Goal: Task Accomplishment & Management: Complete application form

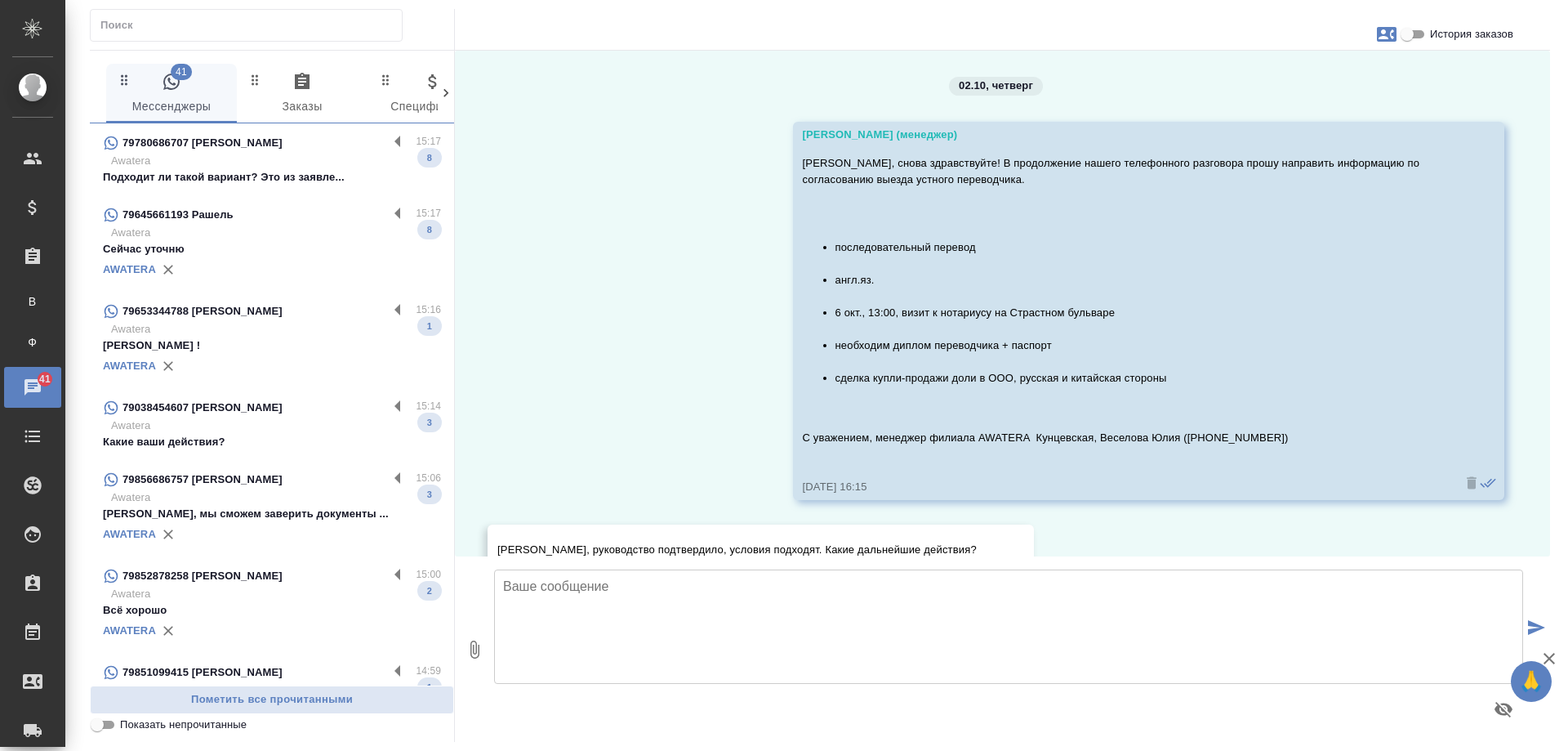
scroll to position [2165, 0]
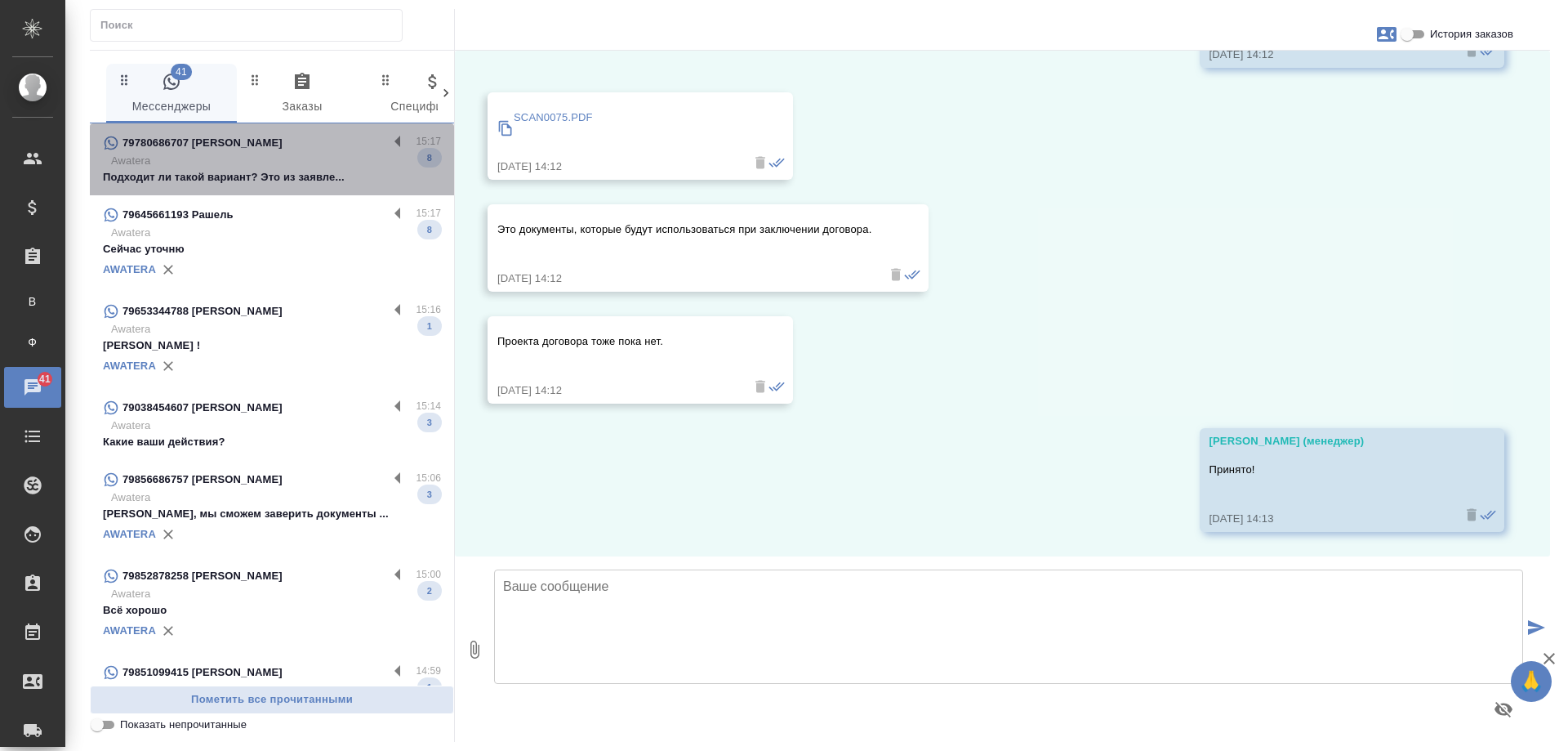
click at [328, 152] on div "79780686707 [PERSON_NAME]" at bounding box center [245, 143] width 285 height 20
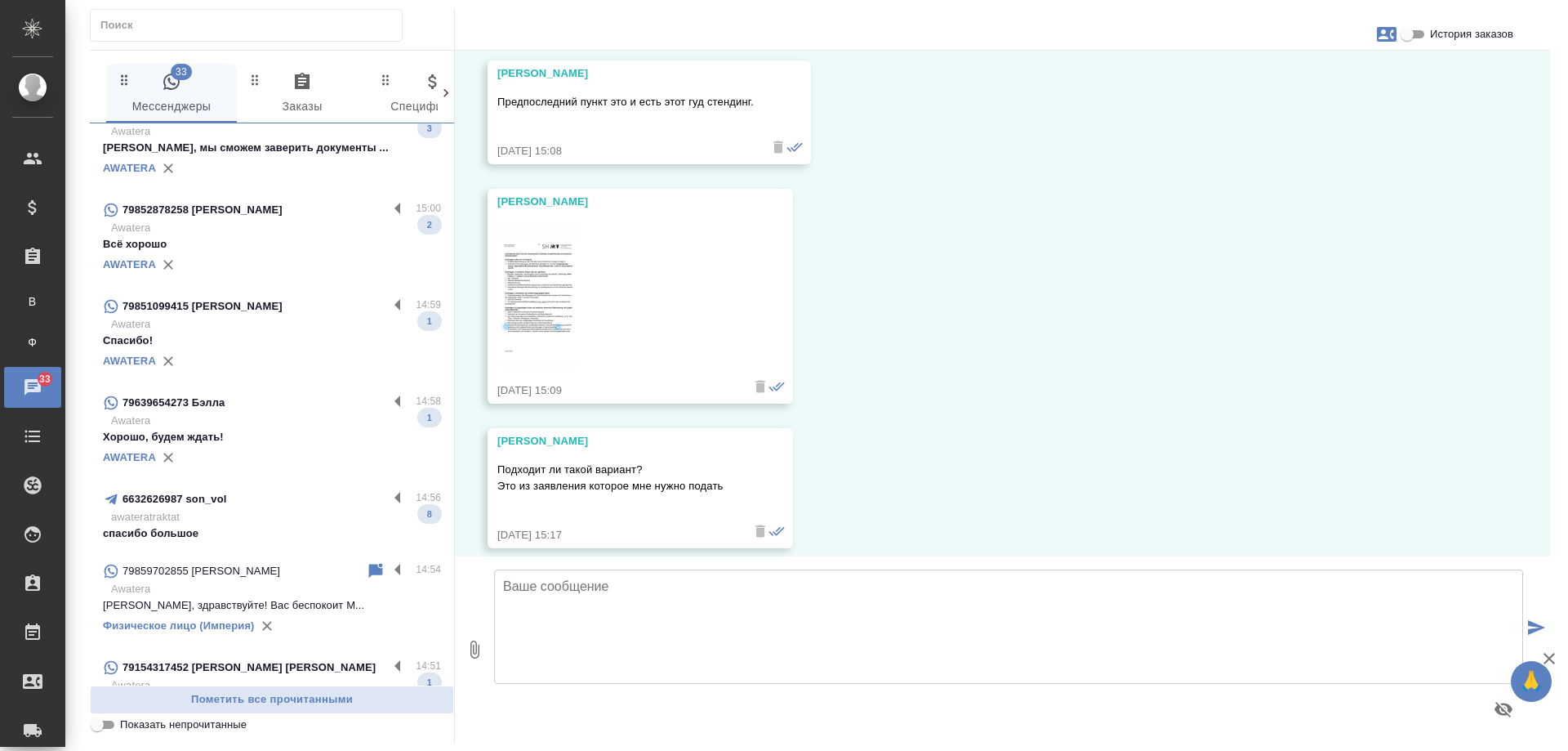
scroll to position [163, 0]
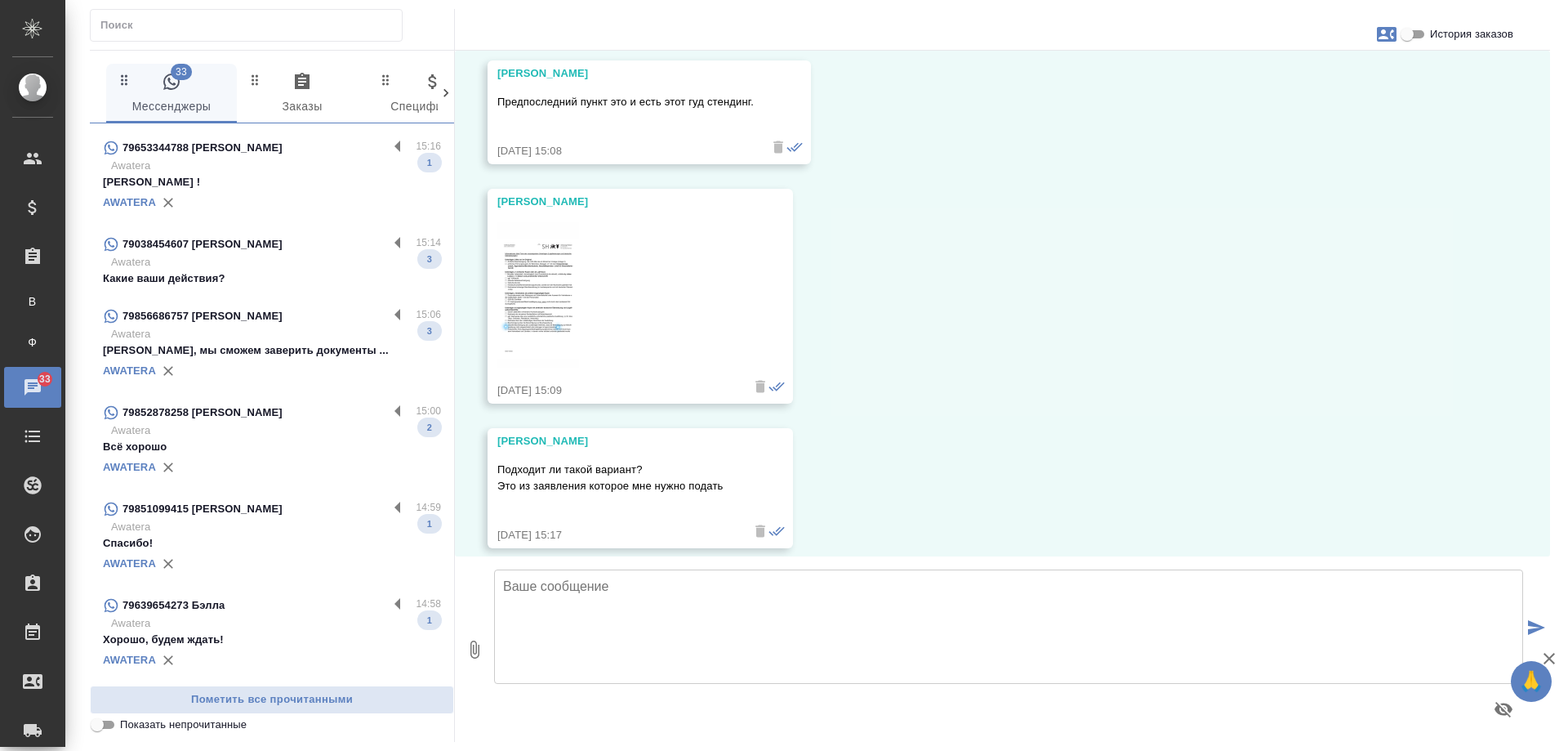
click at [259, 158] on p "Awatera" at bounding box center [276, 166] width 330 height 16
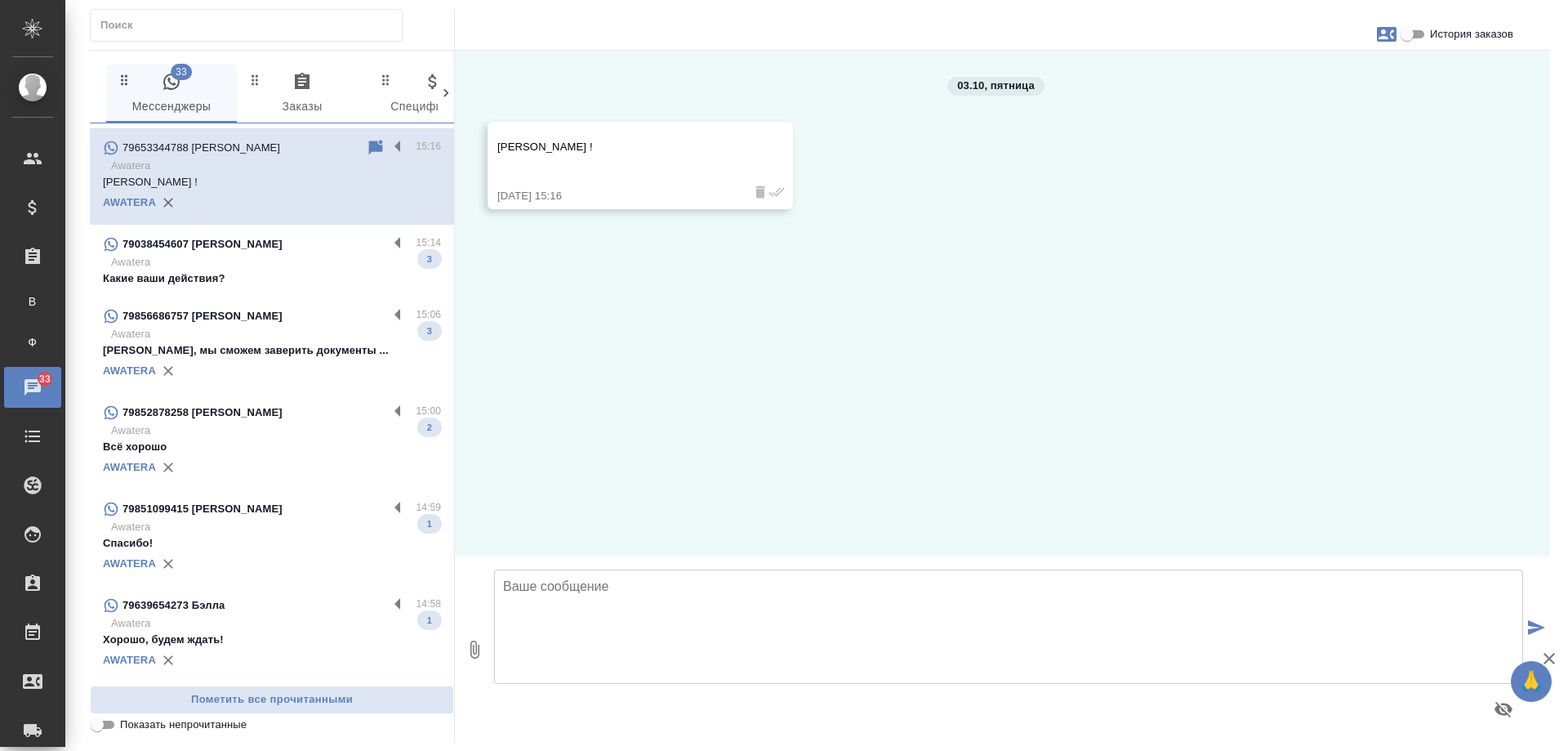
scroll to position [0, 0]
click at [369, 147] on icon at bounding box center [377, 146] width 14 height 14
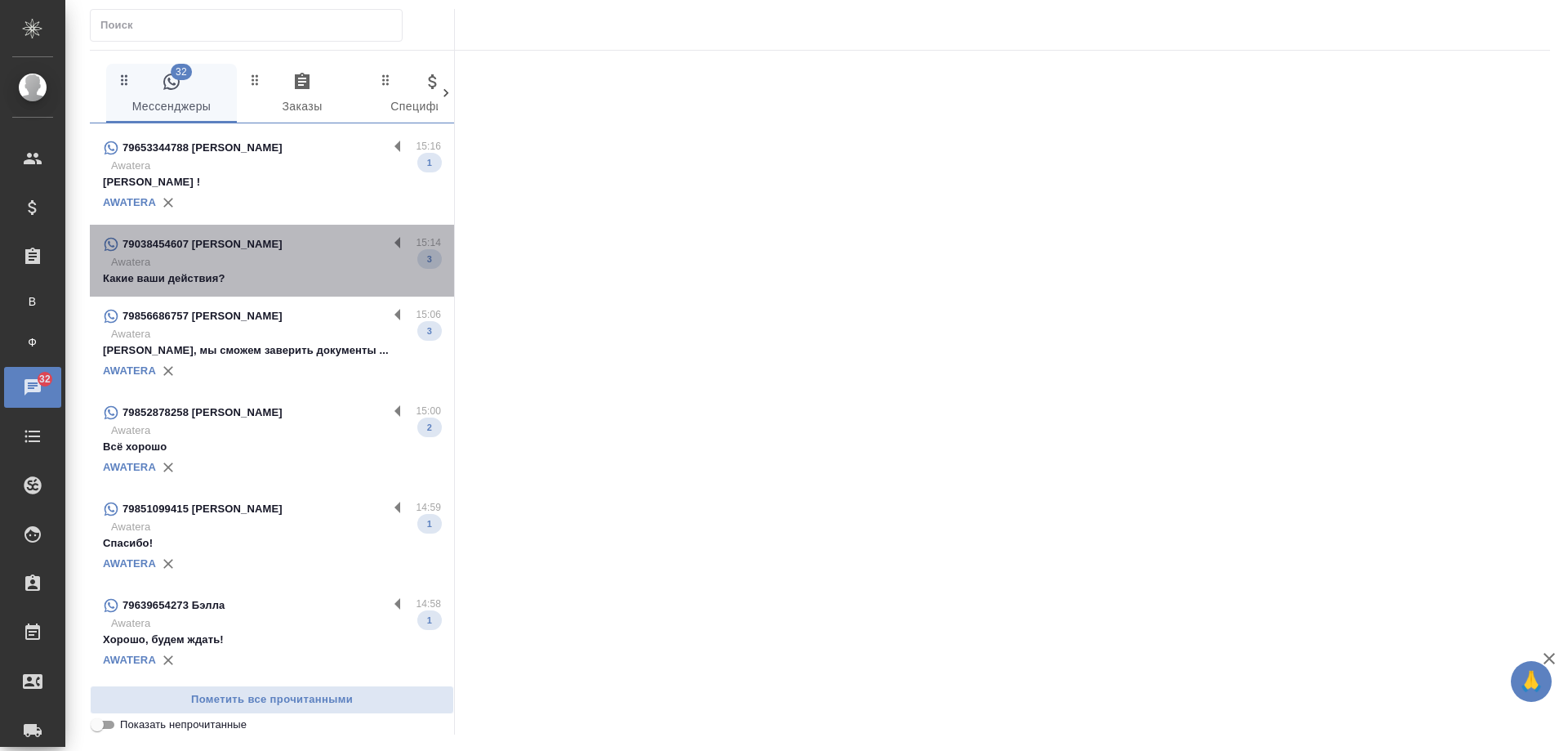
click at [309, 265] on p "Awatera" at bounding box center [276, 263] width 330 height 16
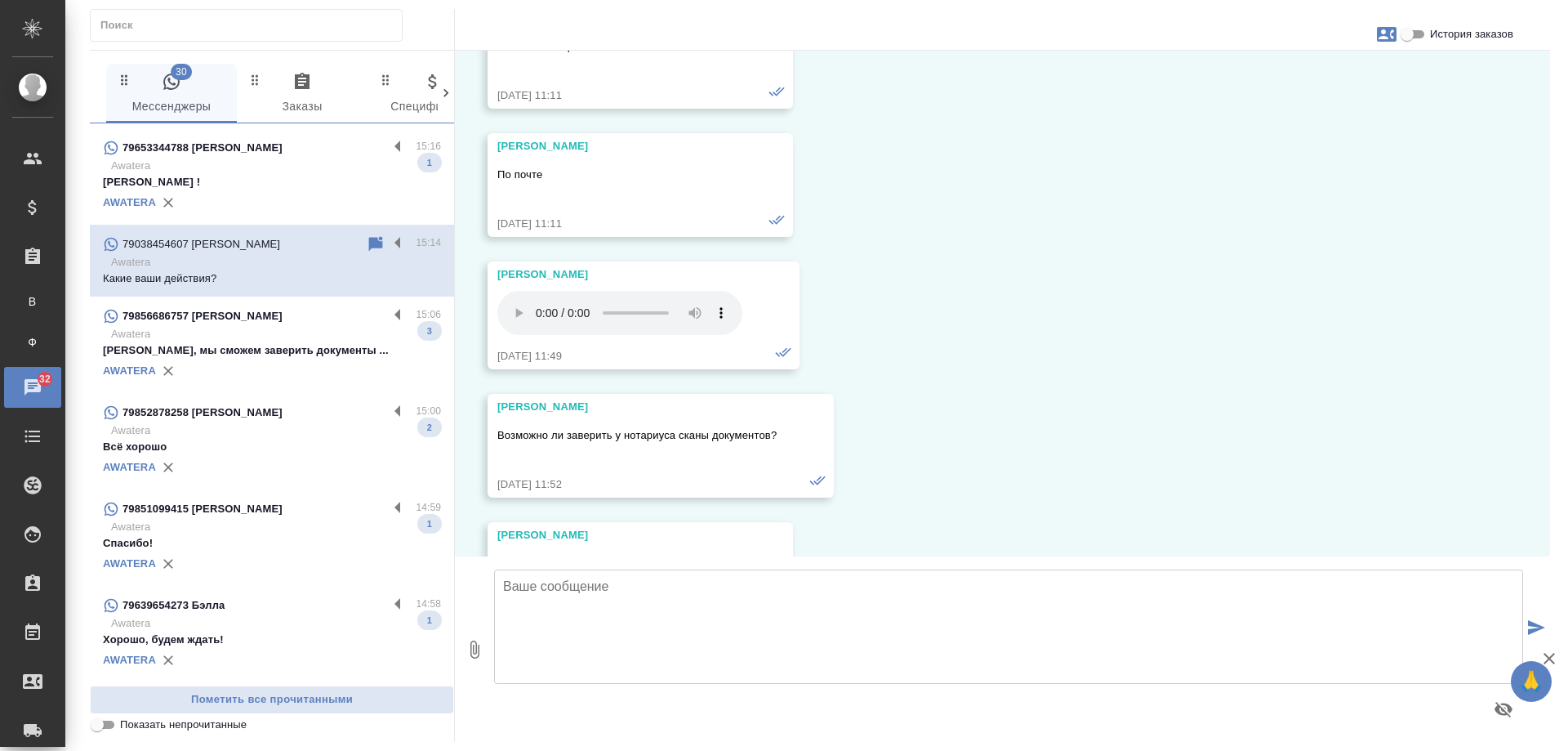
scroll to position [40384, 0]
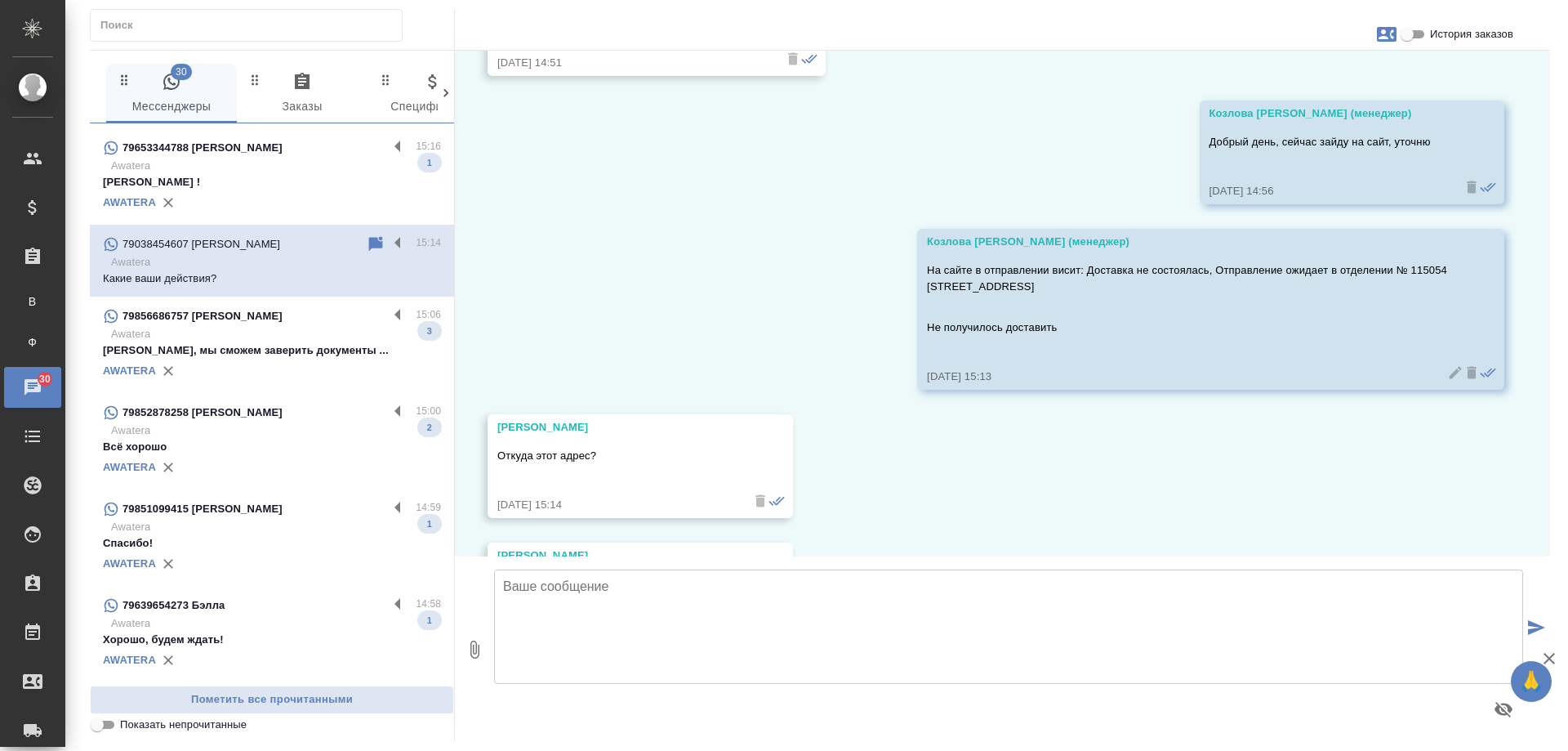
click at [274, 321] on div "79856686757 Екатерина" at bounding box center [245, 316] width 285 height 20
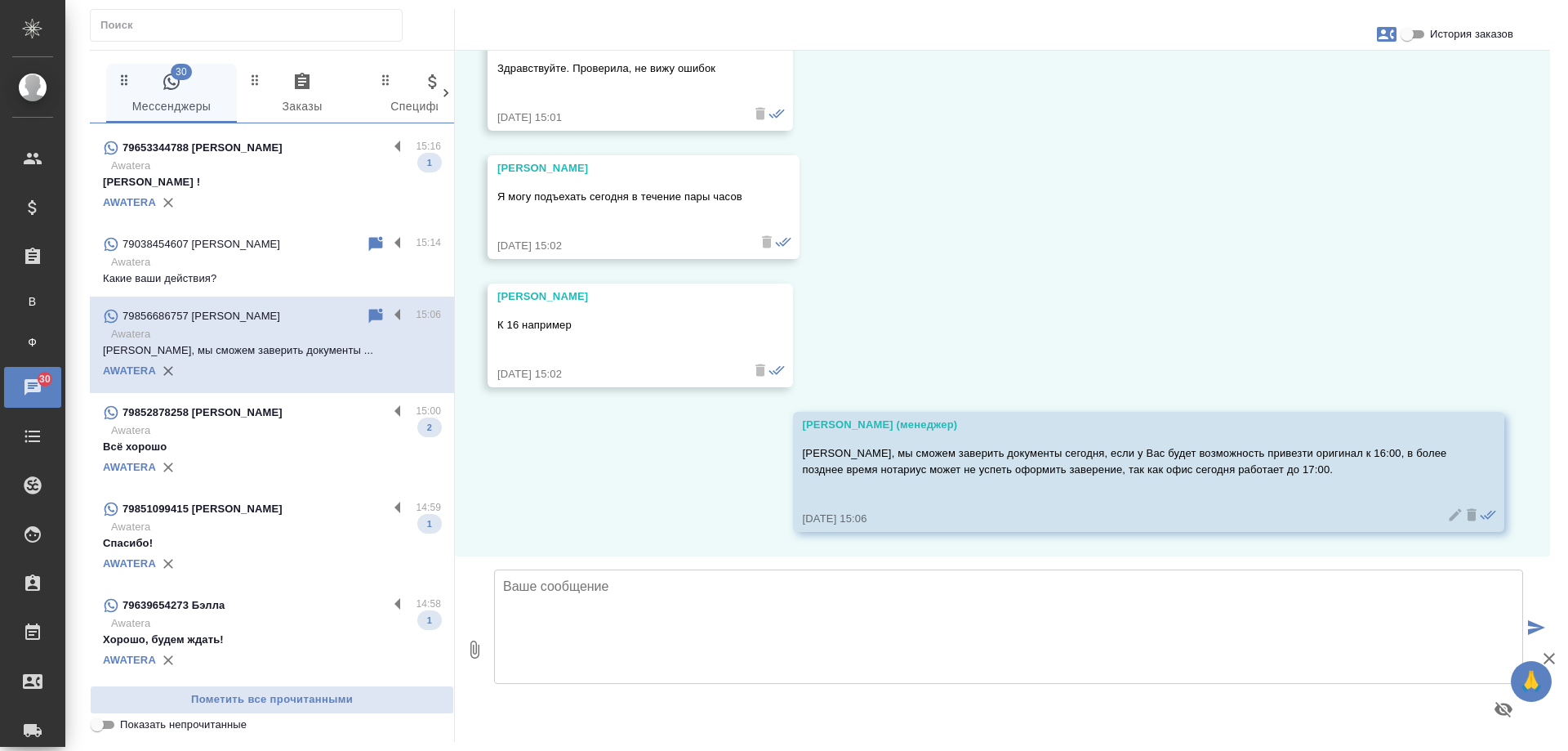
scroll to position [8965, 0]
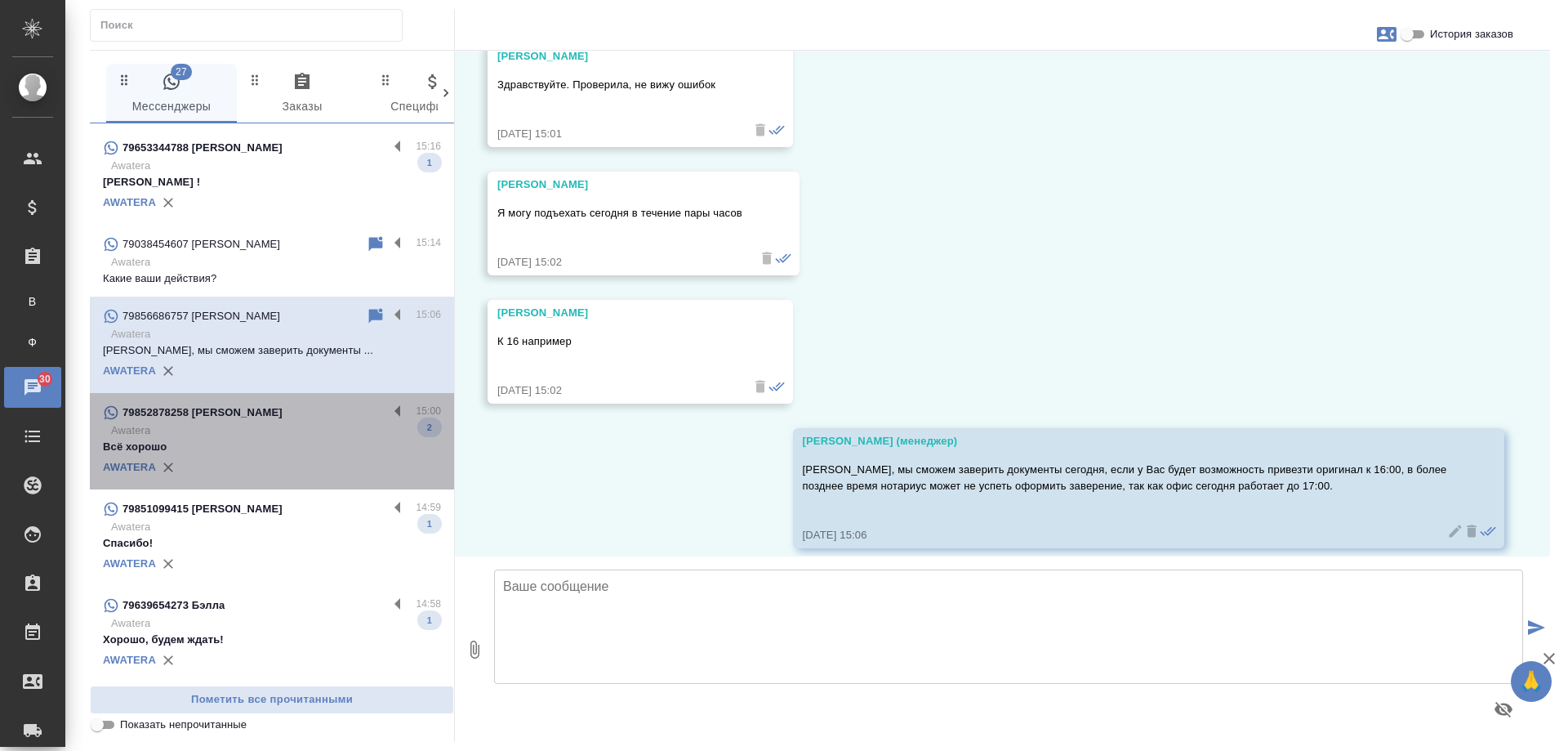
click at [278, 405] on div "79852878258 Татьяна" at bounding box center [245, 413] width 285 height 20
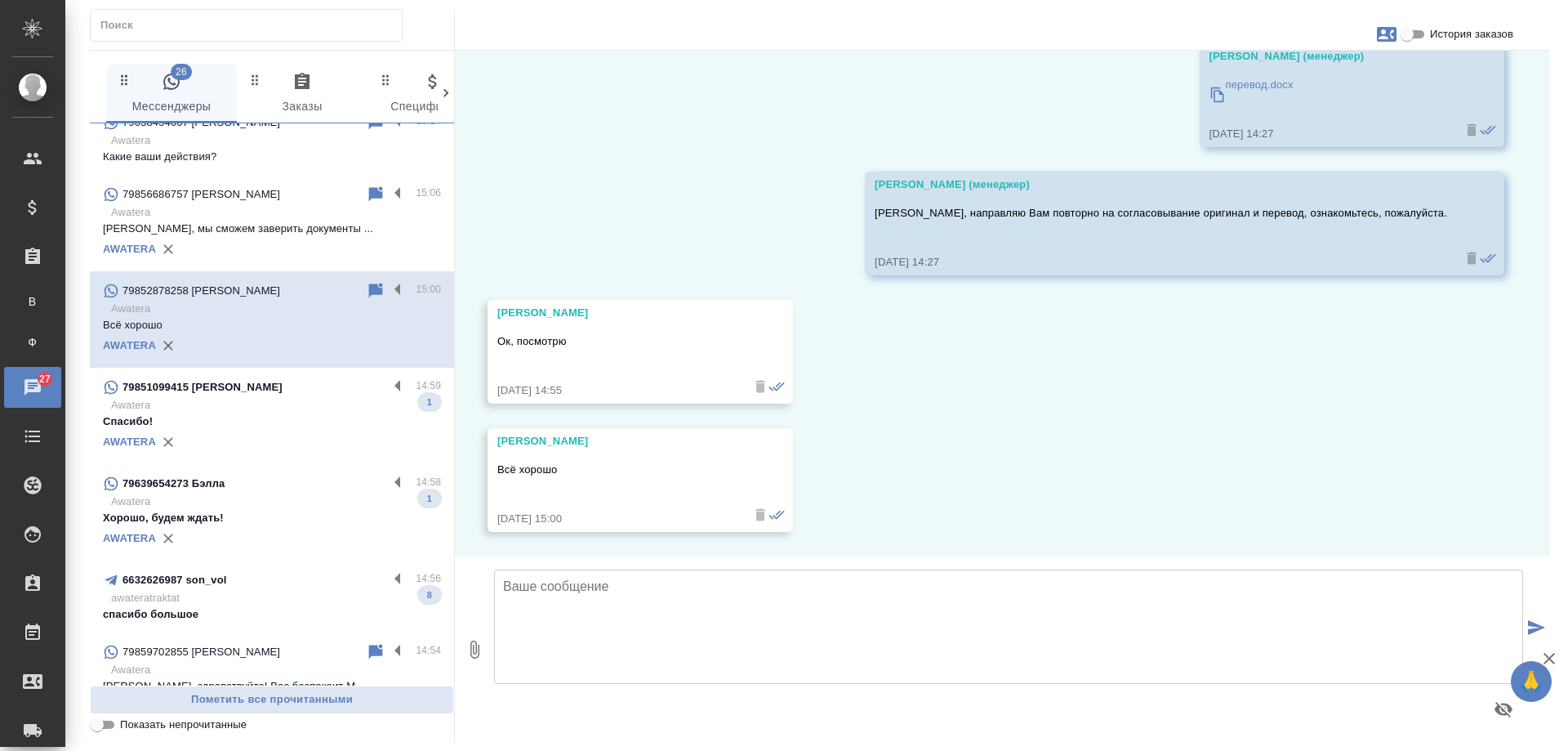
scroll to position [327, 0]
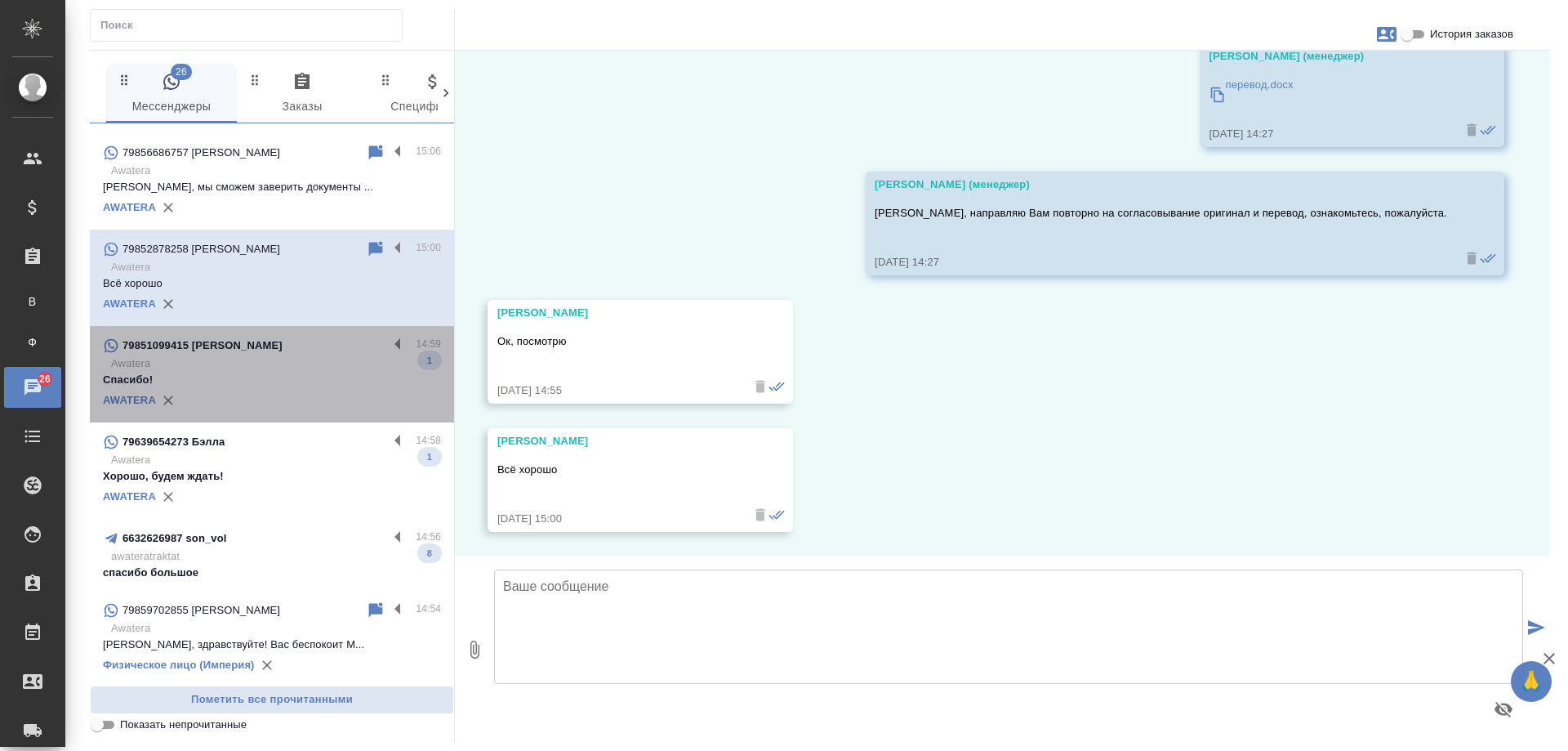
click at [274, 356] on p "Awatera" at bounding box center [276, 363] width 330 height 16
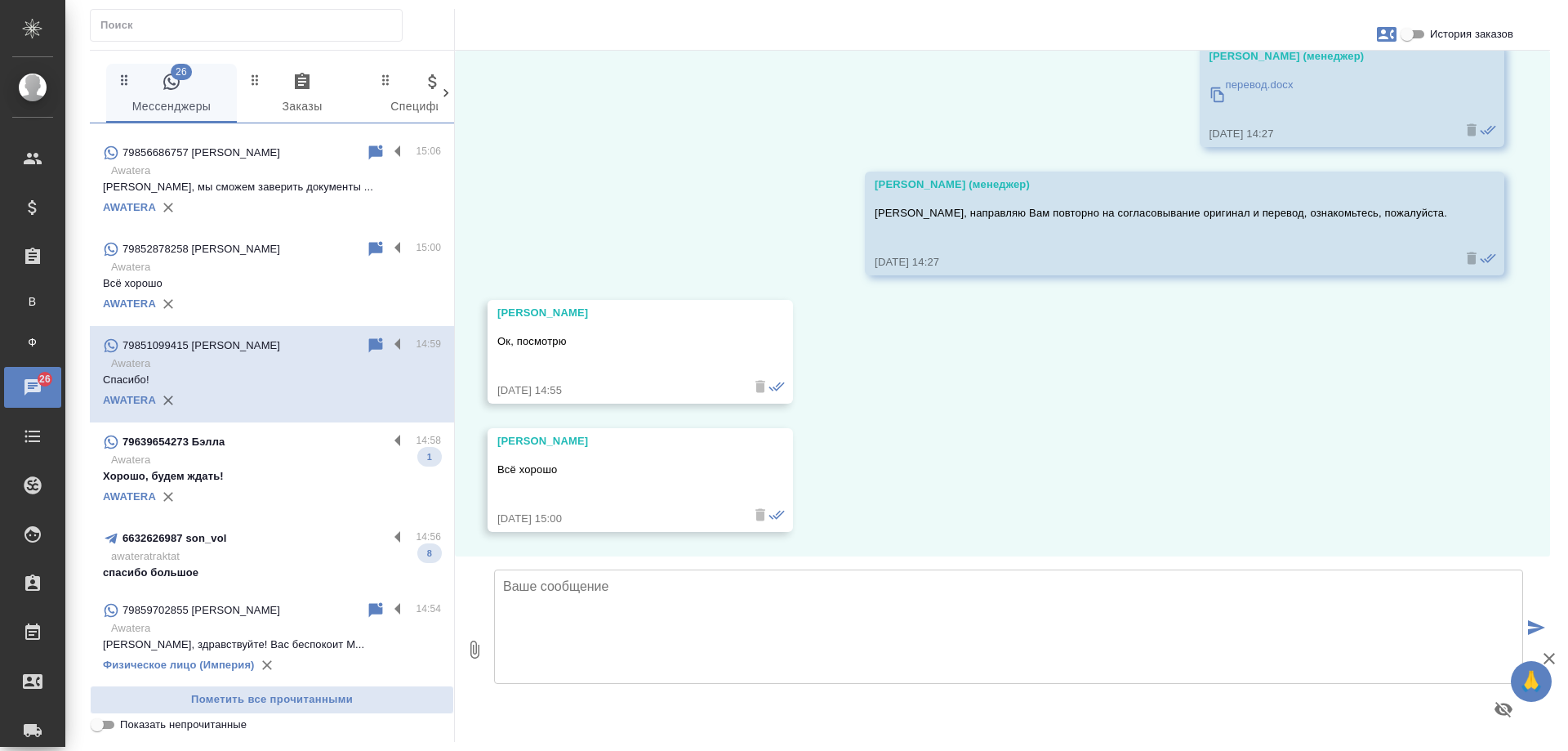
scroll to position [905, 0]
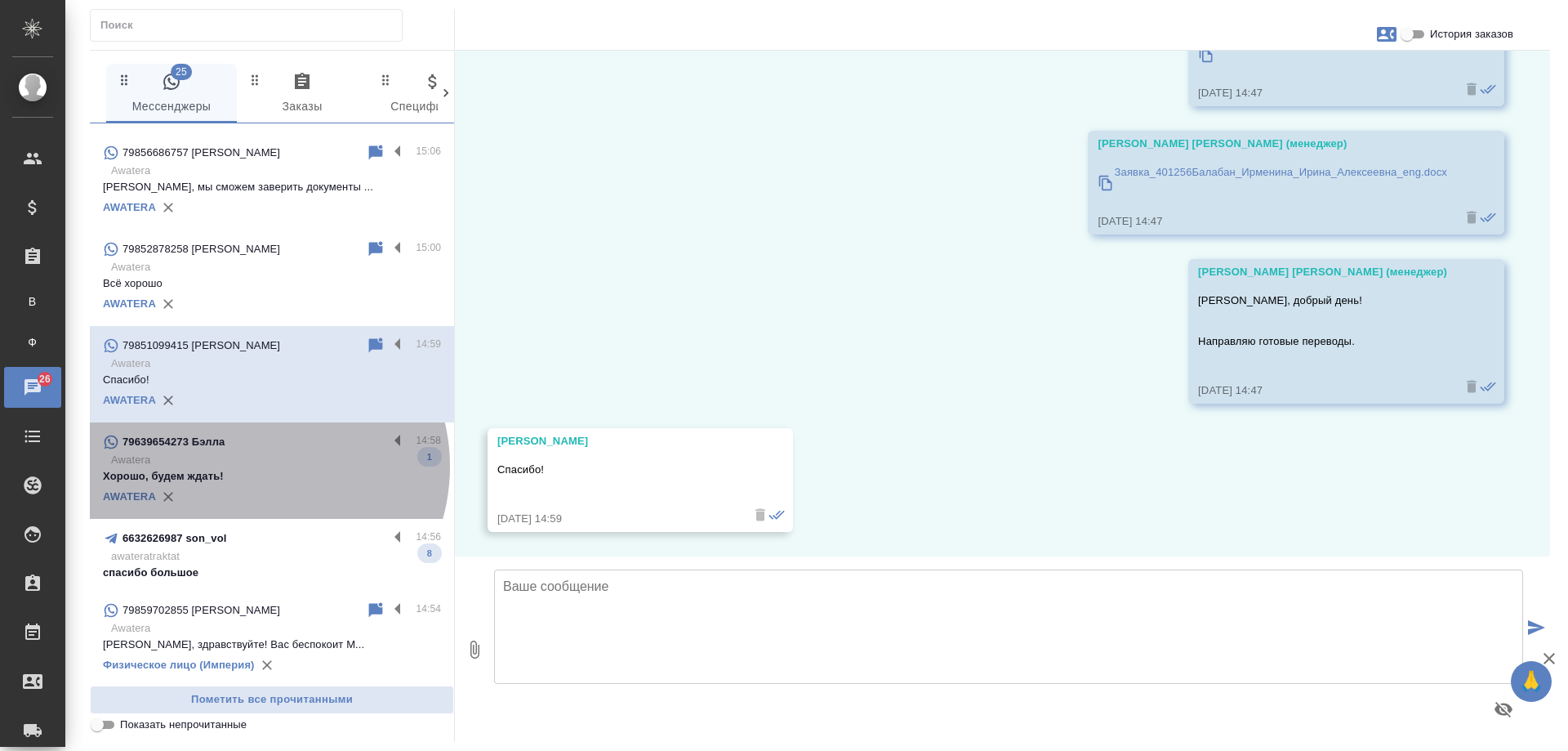
click at [256, 467] on p "Awatera" at bounding box center [276, 460] width 330 height 16
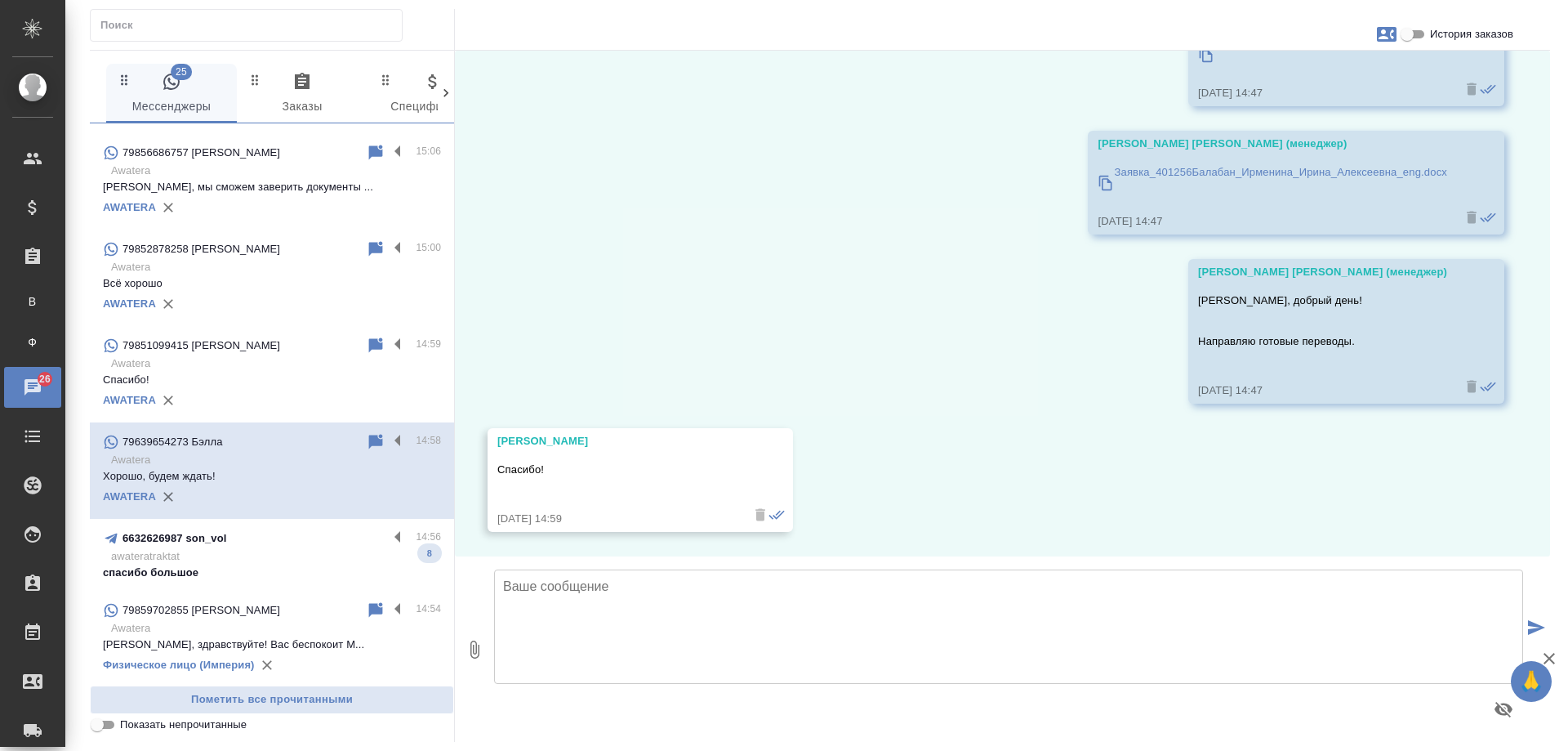
scroll to position [543, 0]
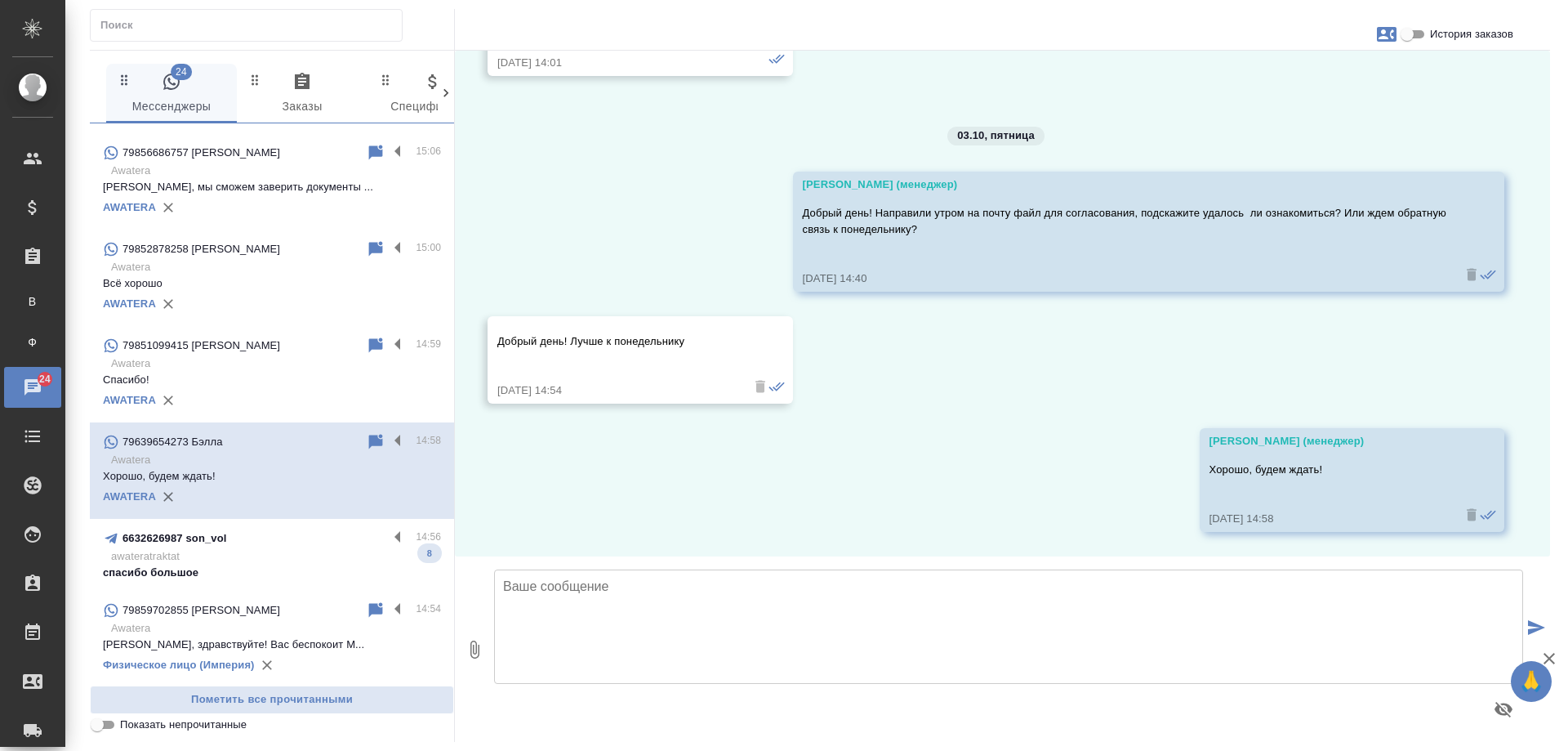
click at [303, 555] on p "awateratraktat" at bounding box center [276, 556] width 330 height 16
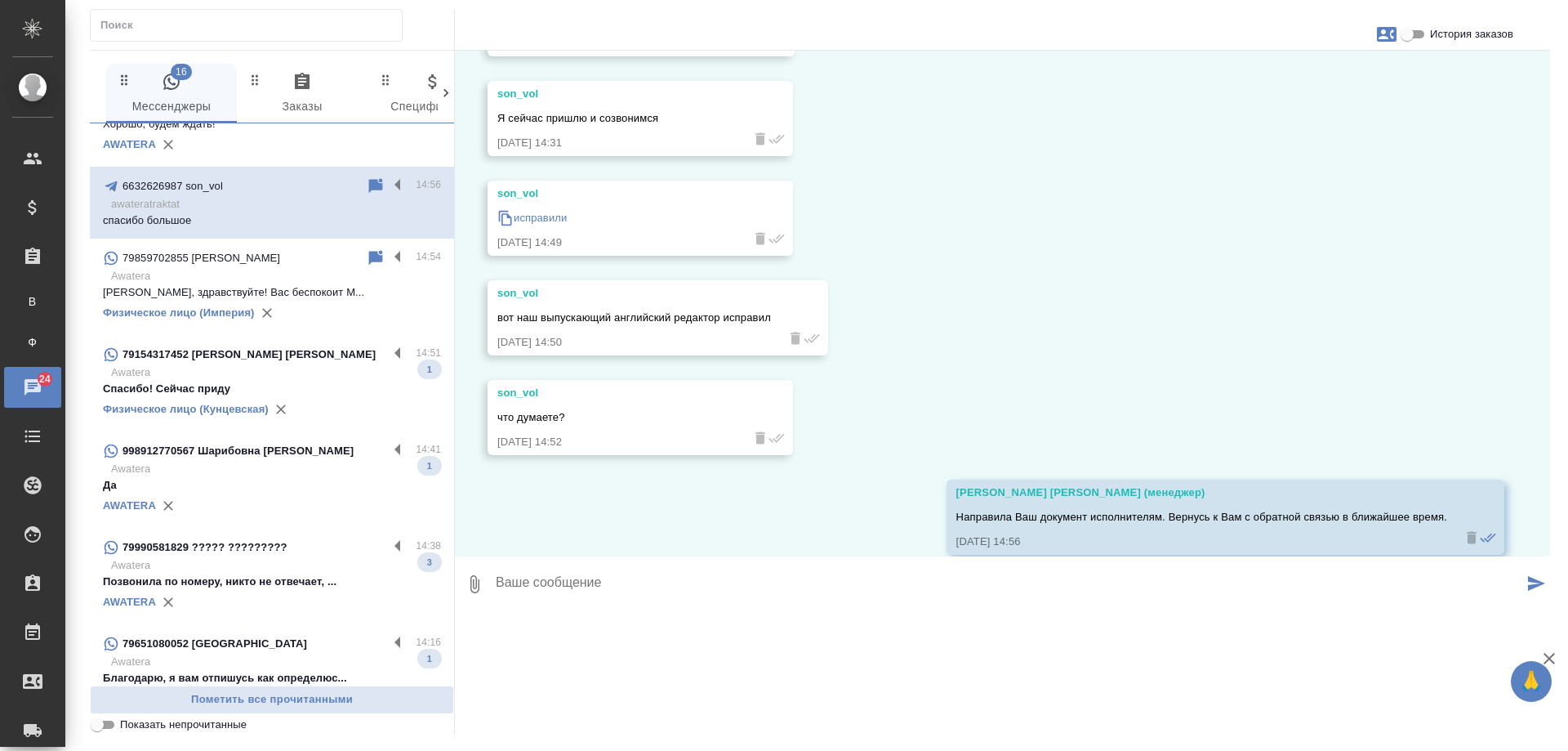
scroll to position [817, 0]
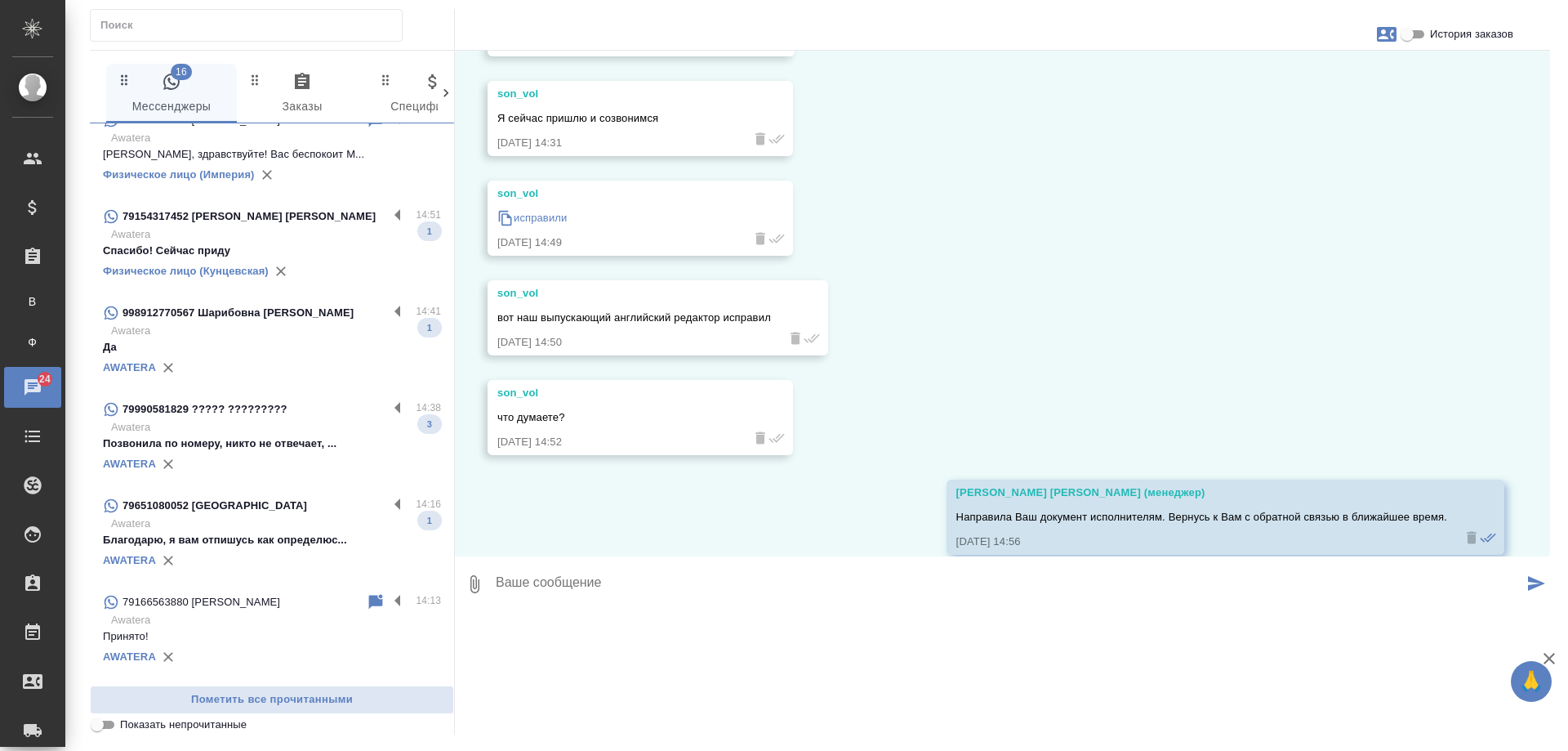
click at [349, 217] on div "79154317452 Борщёва Ксения" at bounding box center [245, 217] width 285 height 20
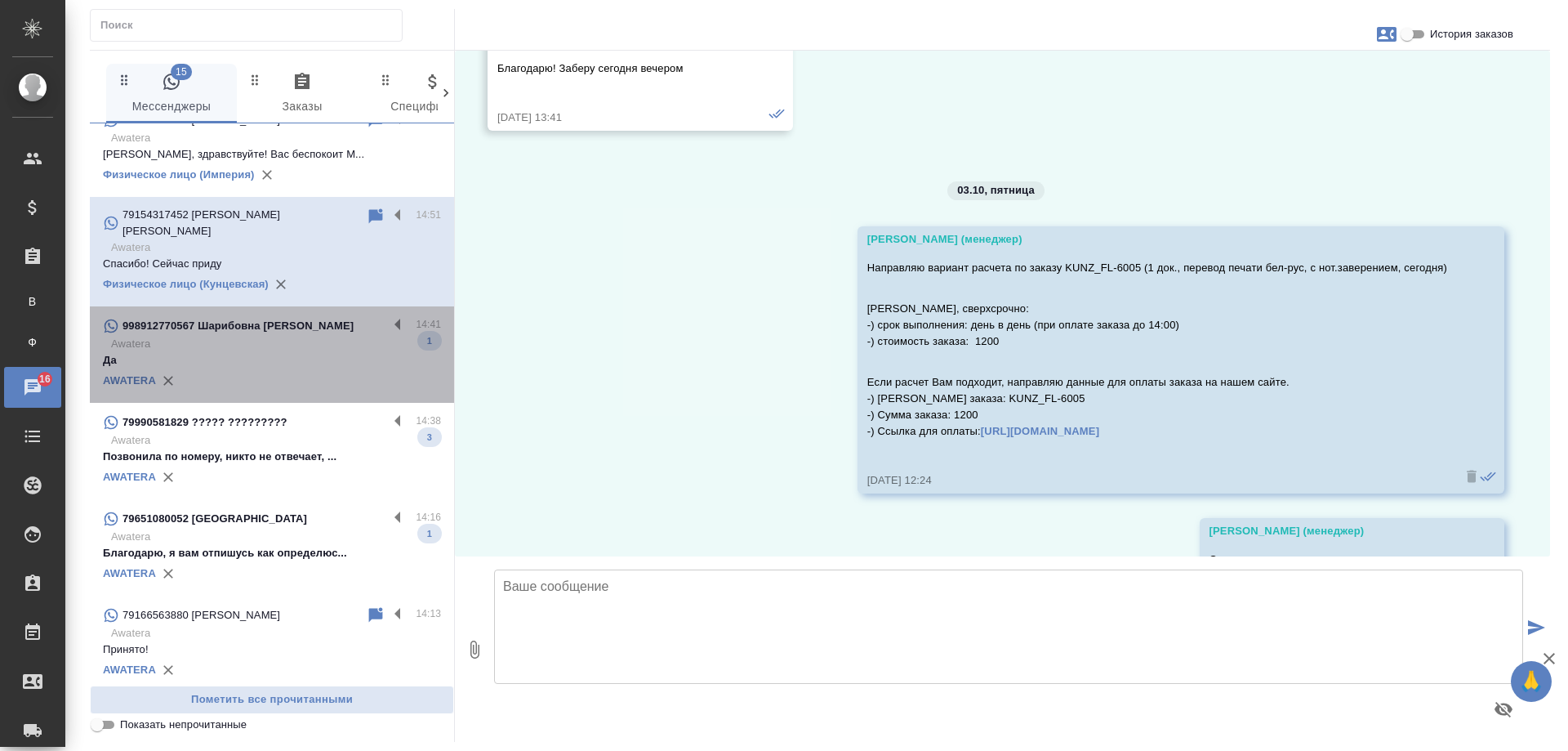
scroll to position [12659, 0]
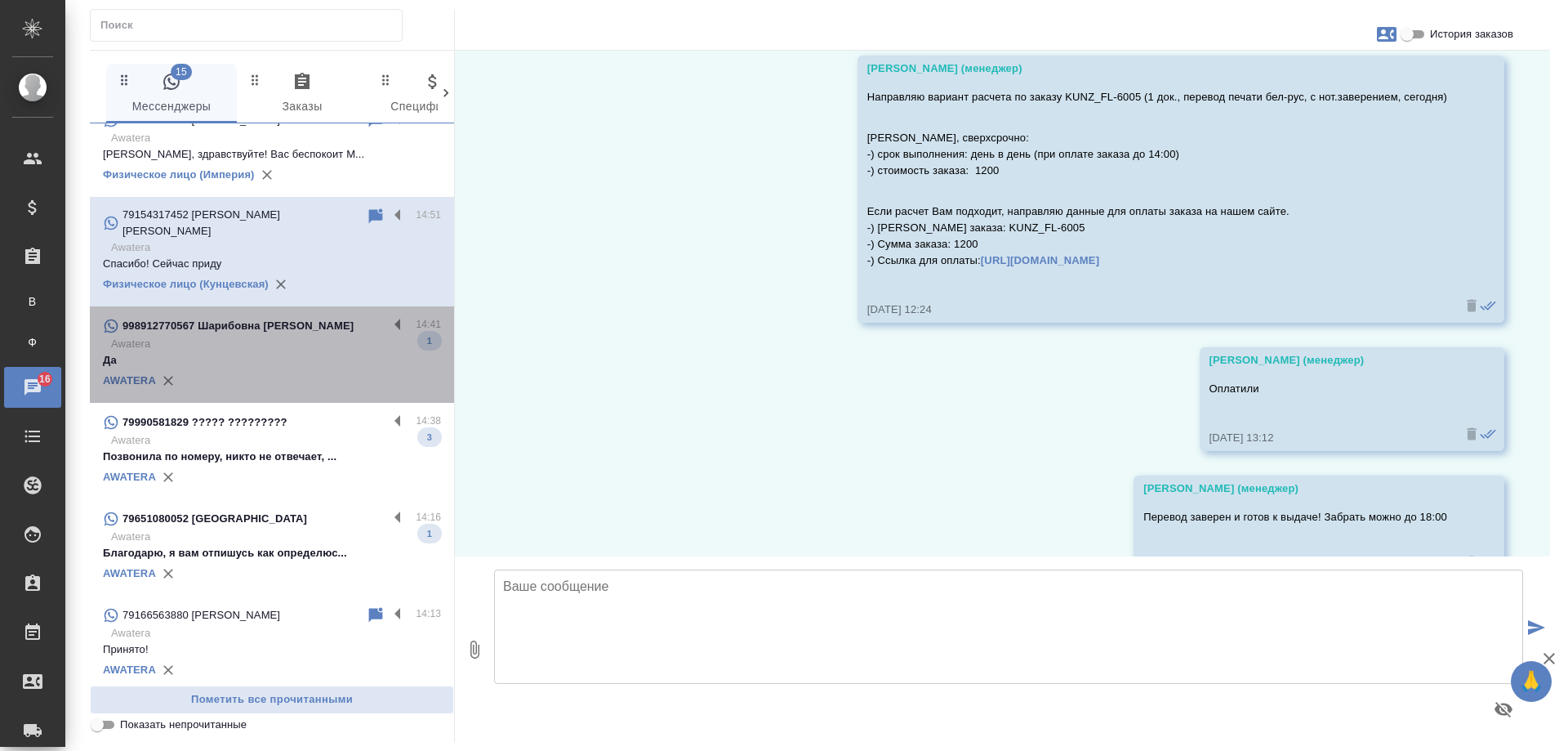
click at [286, 338] on p "Awatera" at bounding box center [276, 344] width 330 height 16
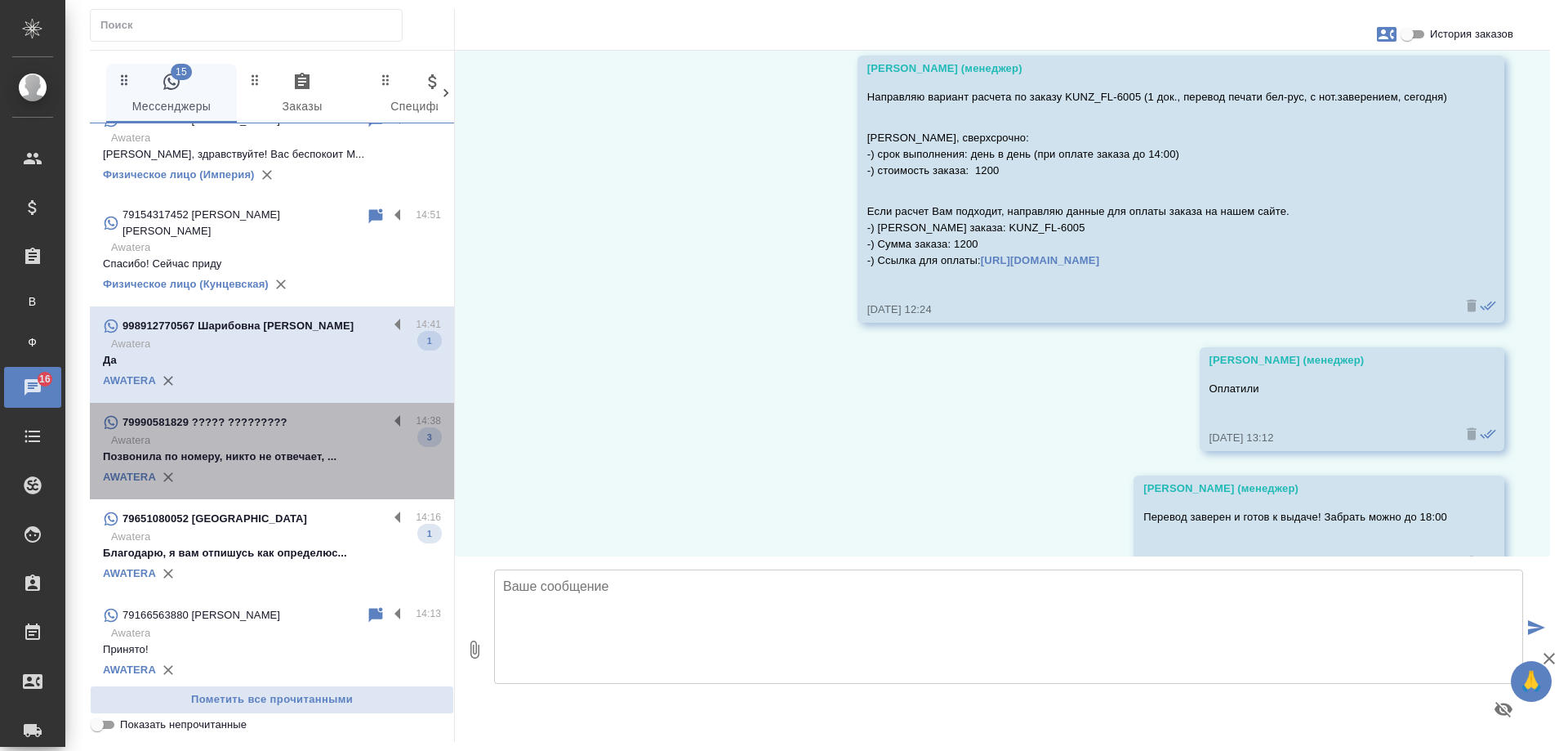
click at [317, 432] on p "Awatera" at bounding box center [276, 440] width 330 height 16
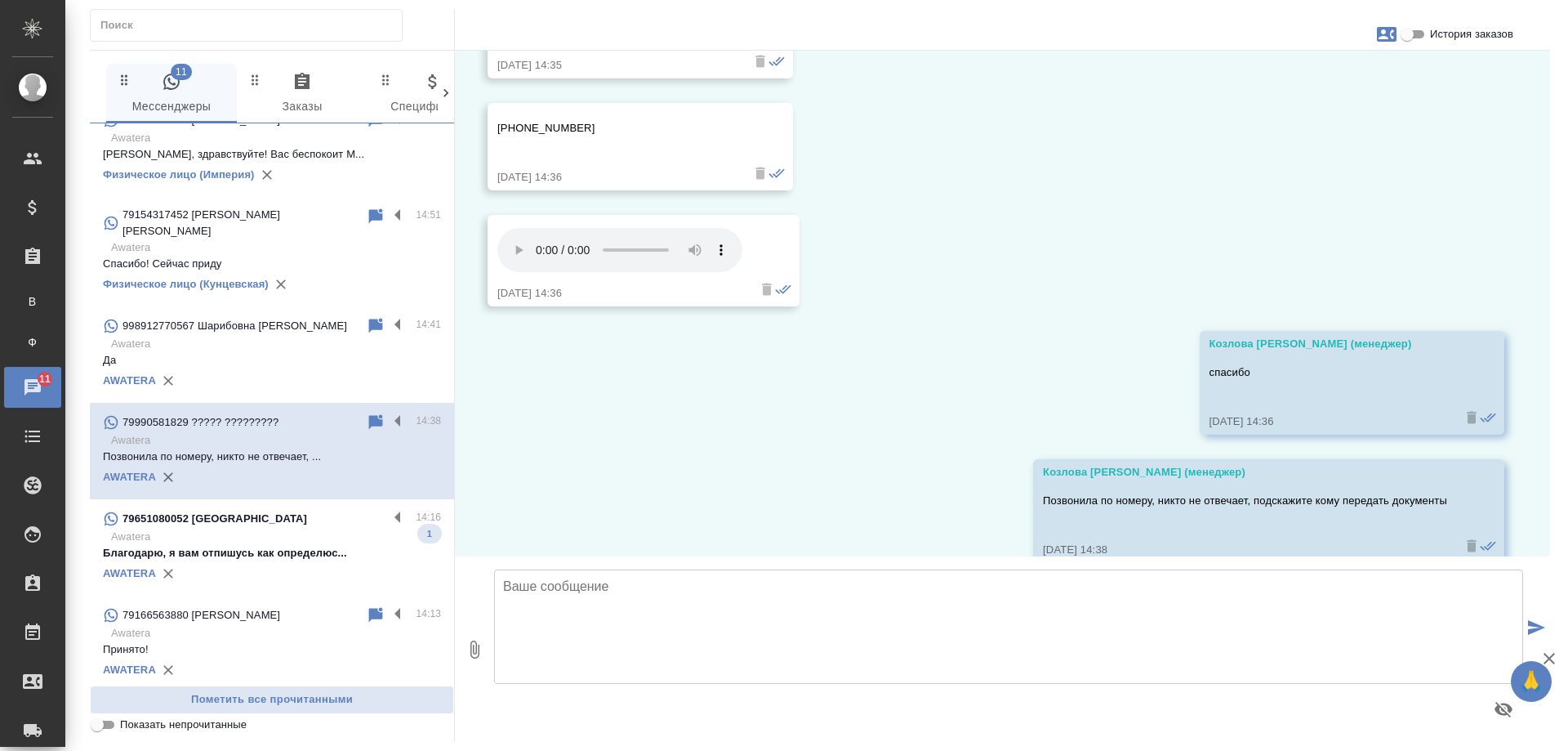
scroll to position [6481, 0]
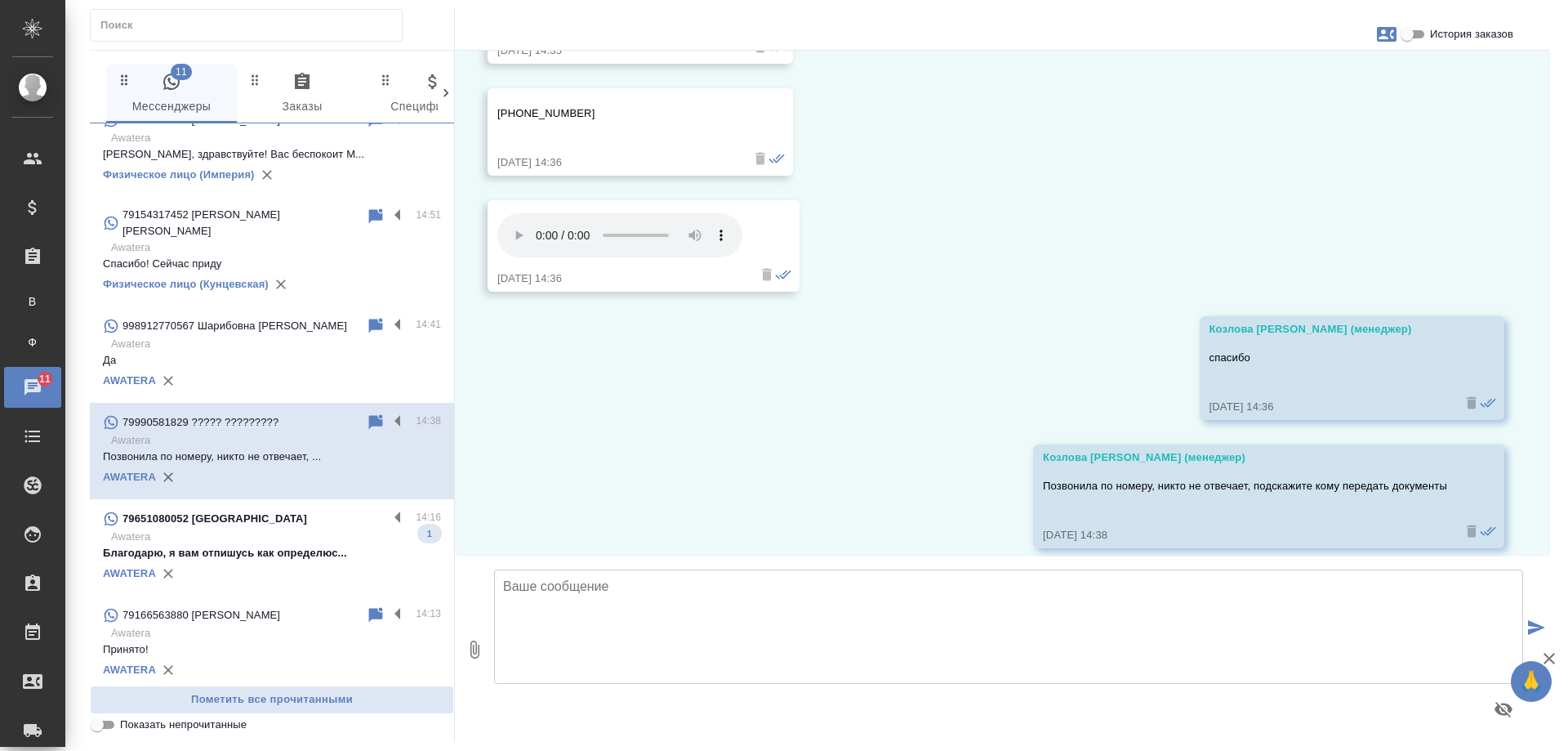
click at [247, 529] on p "Awatera" at bounding box center [276, 537] width 330 height 16
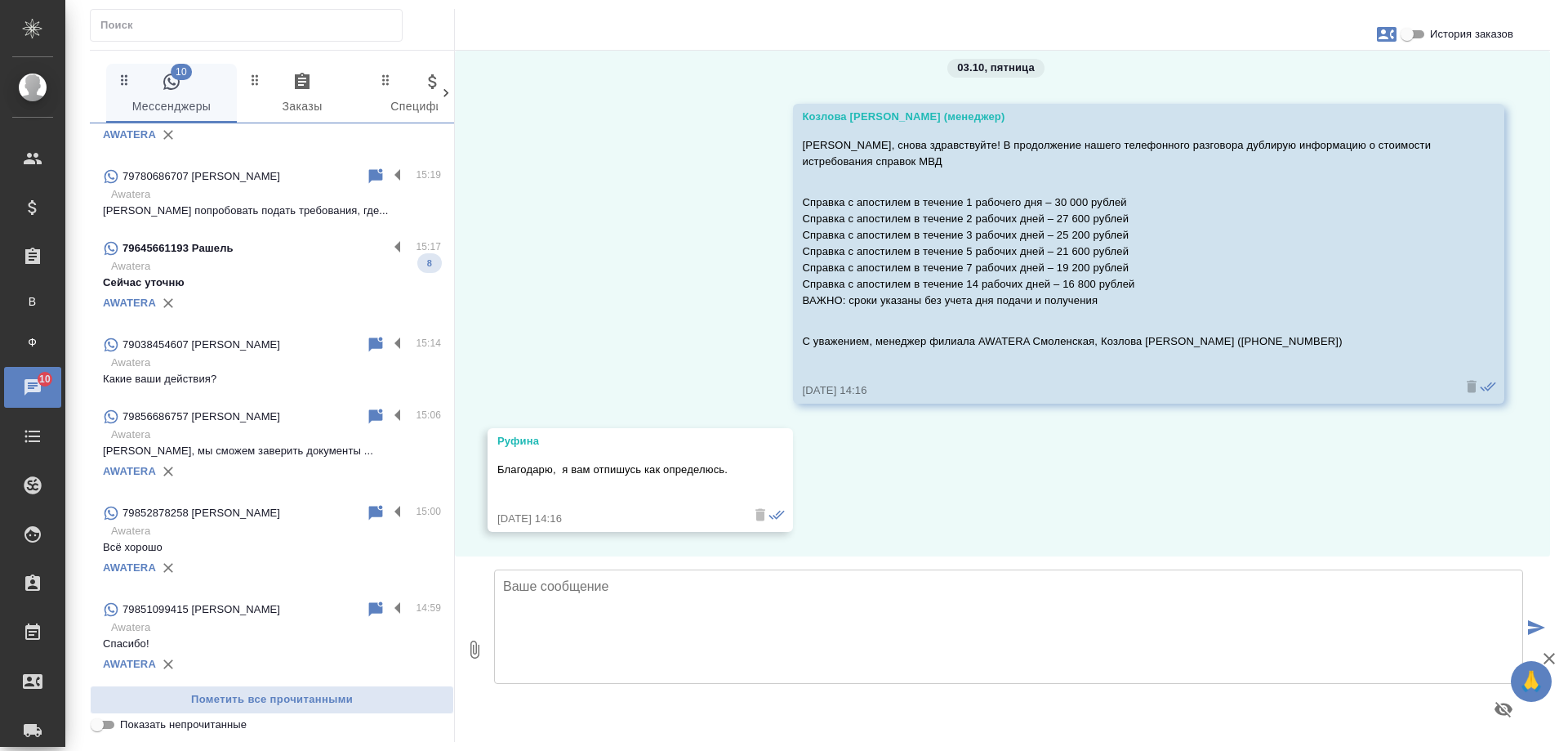
scroll to position [0, 0]
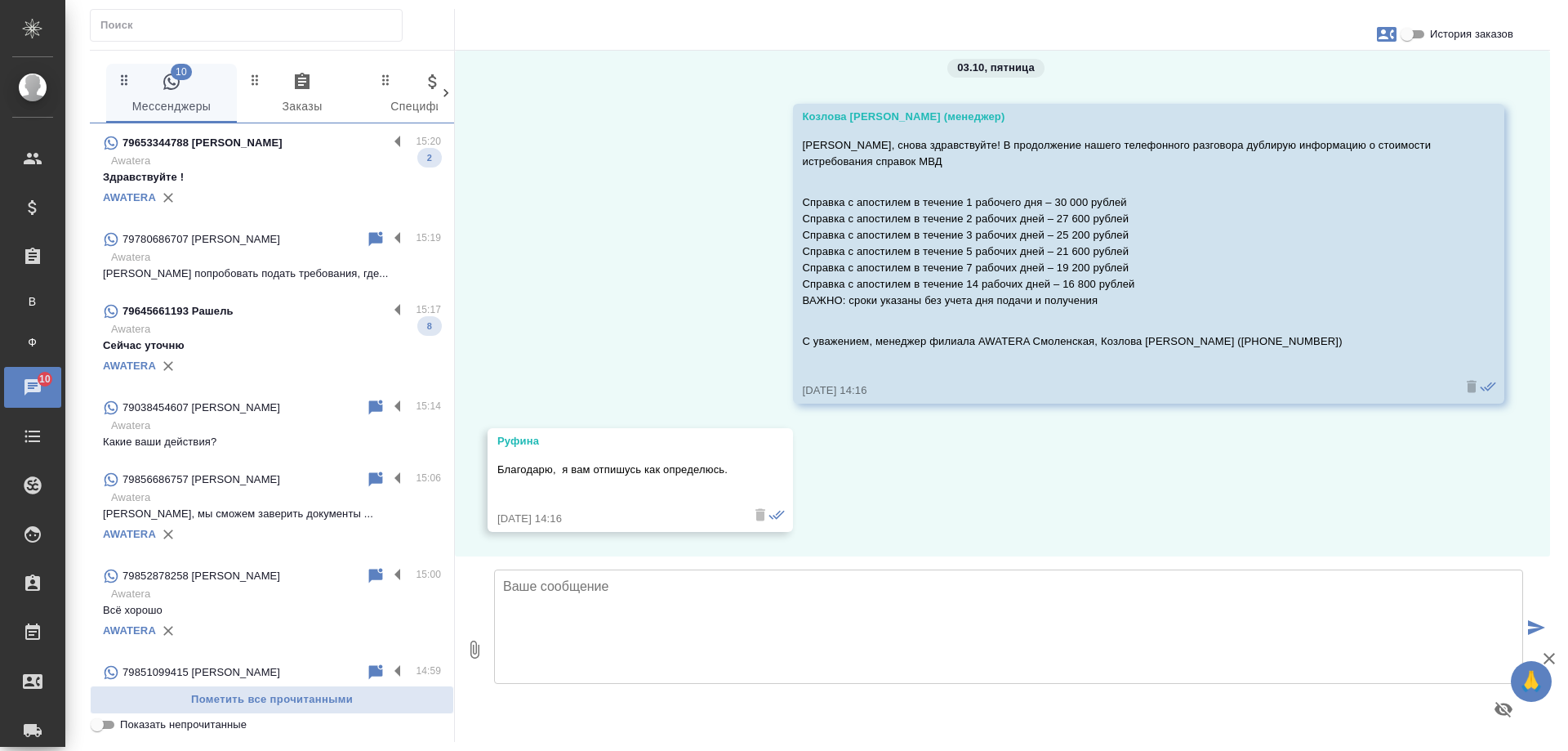
click at [301, 330] on p "Awatera" at bounding box center [276, 330] width 330 height 16
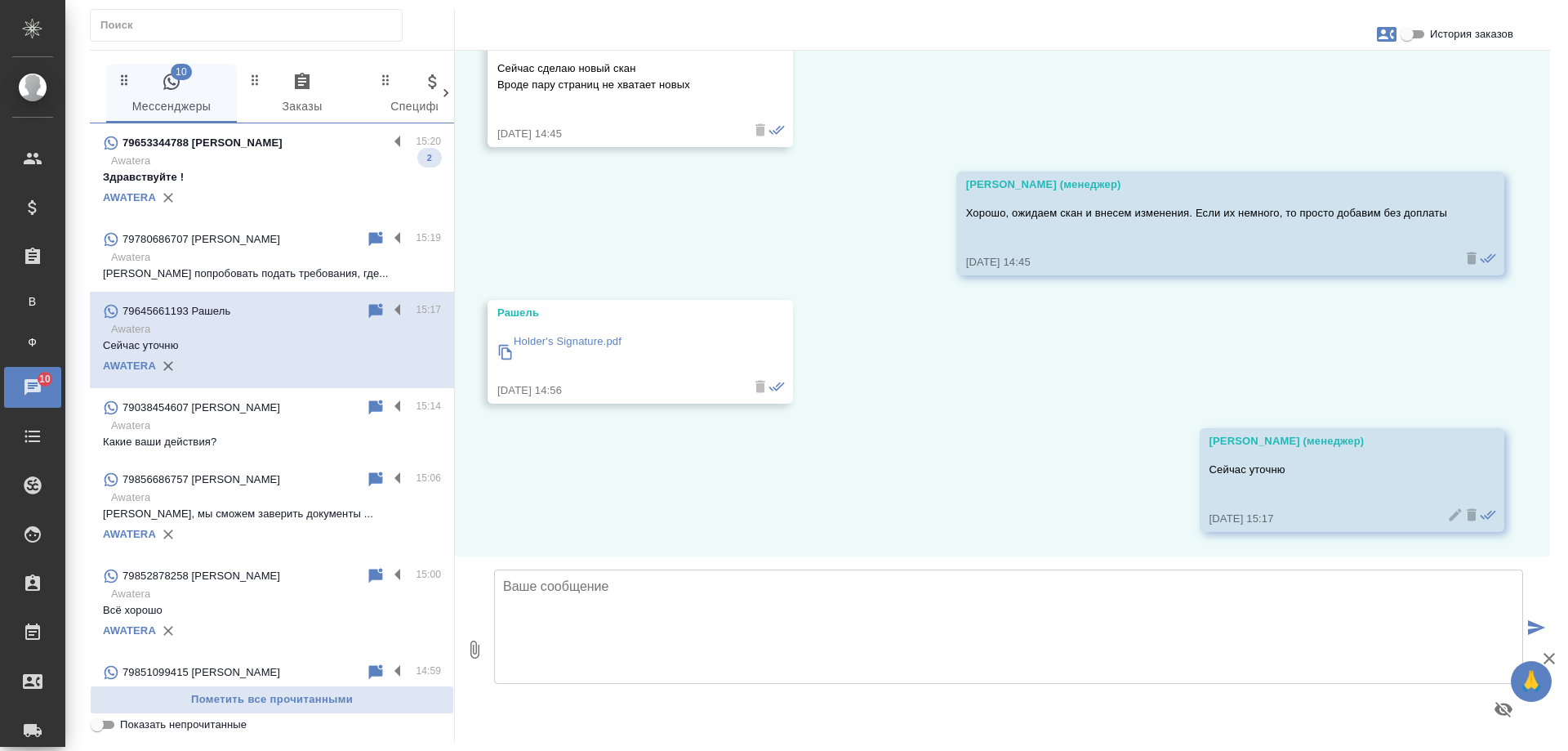
scroll to position [5873, 0]
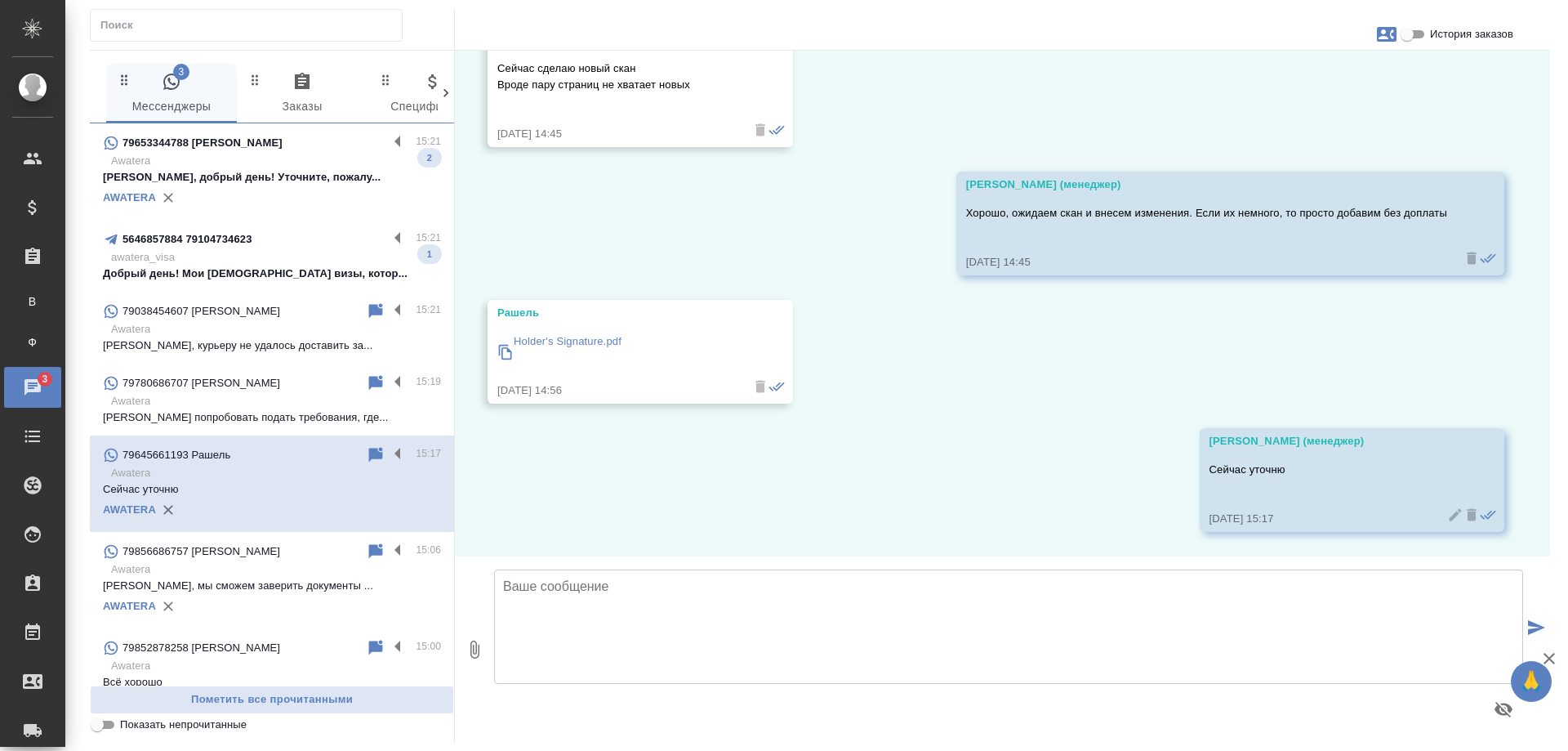
click at [279, 261] on p "awatera_visa" at bounding box center [276, 257] width 330 height 16
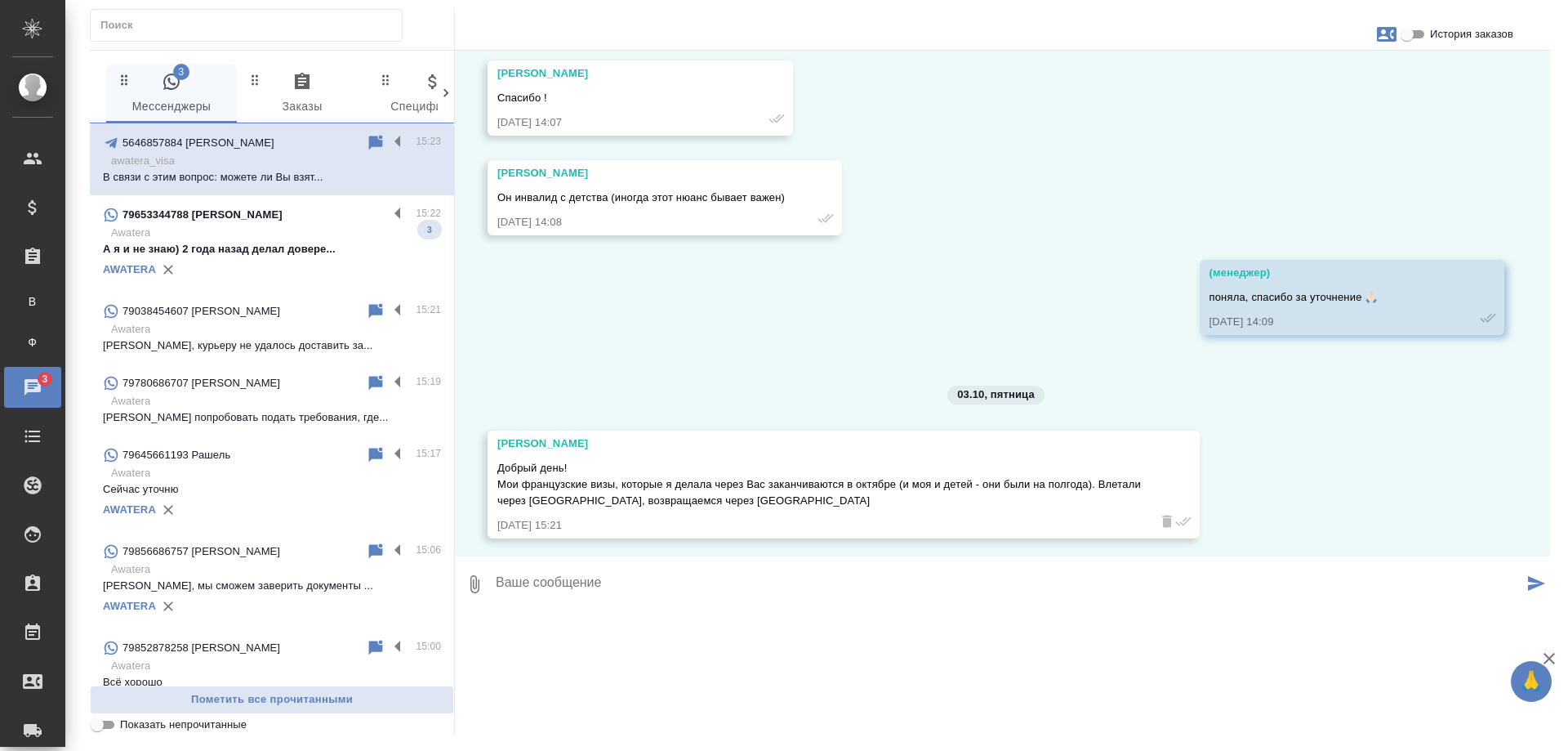
scroll to position [15283, 0]
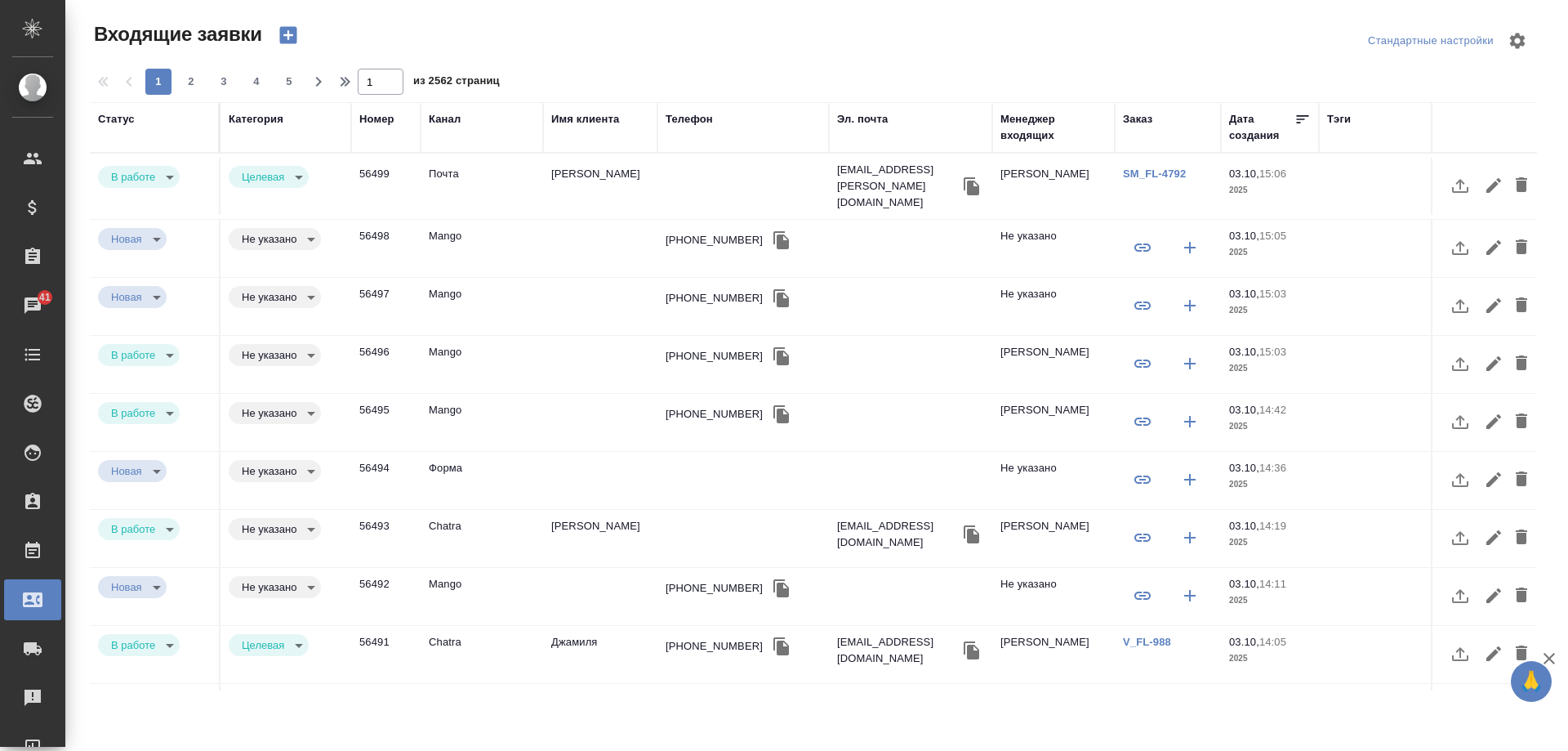
select select "RU"
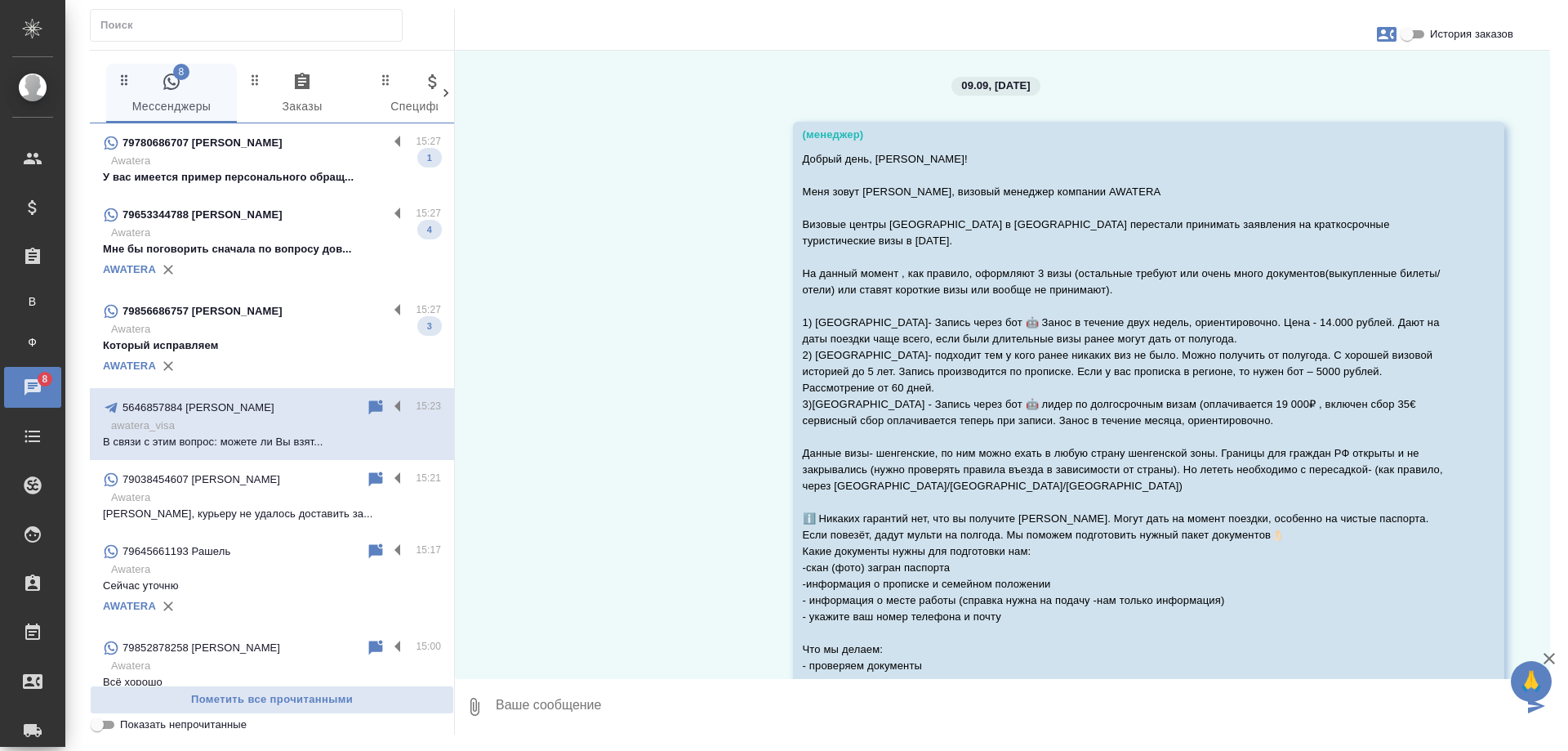
scroll to position [15283, 0]
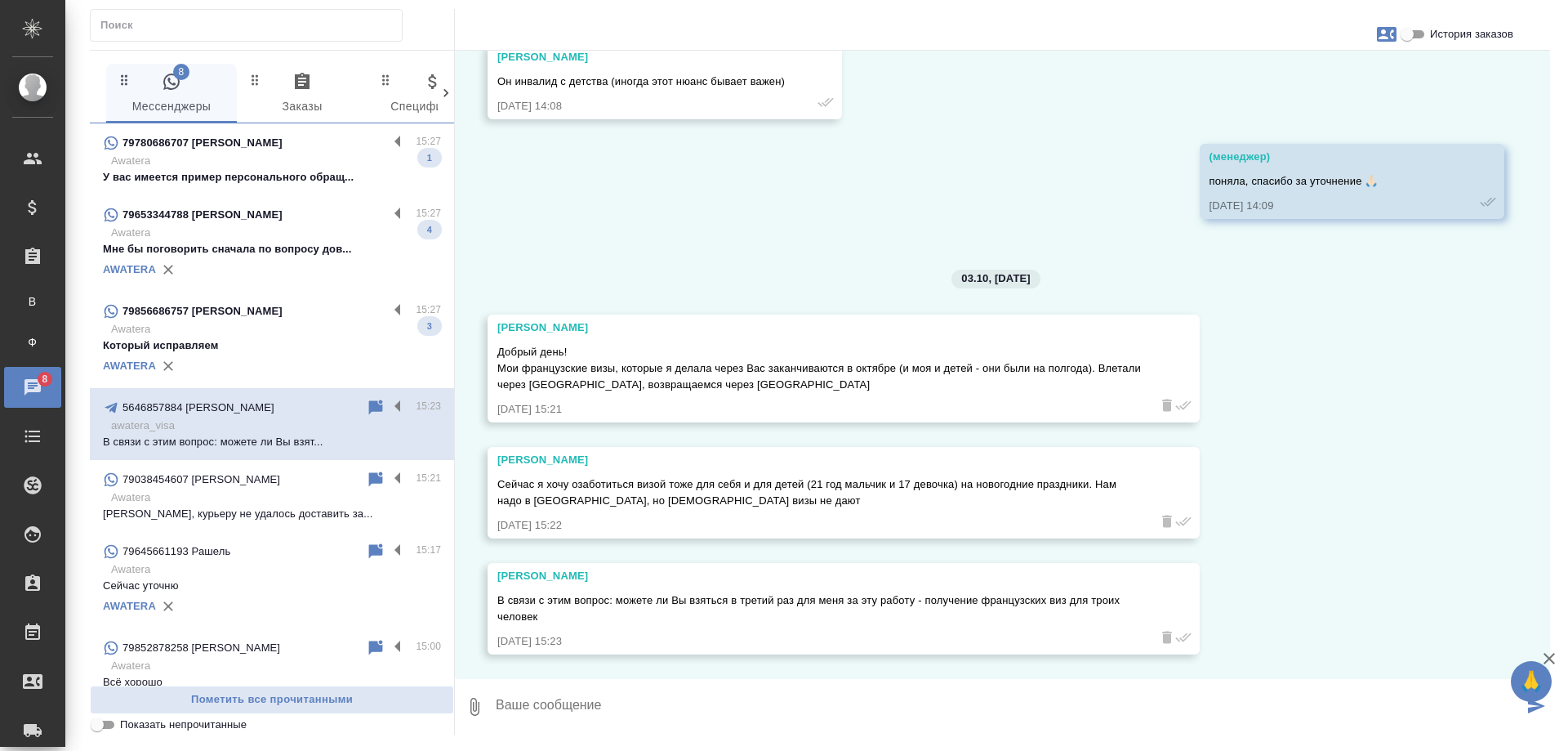
click at [261, 172] on p "У вас имеется пример персонального обращ..." at bounding box center [271, 177] width 338 height 16
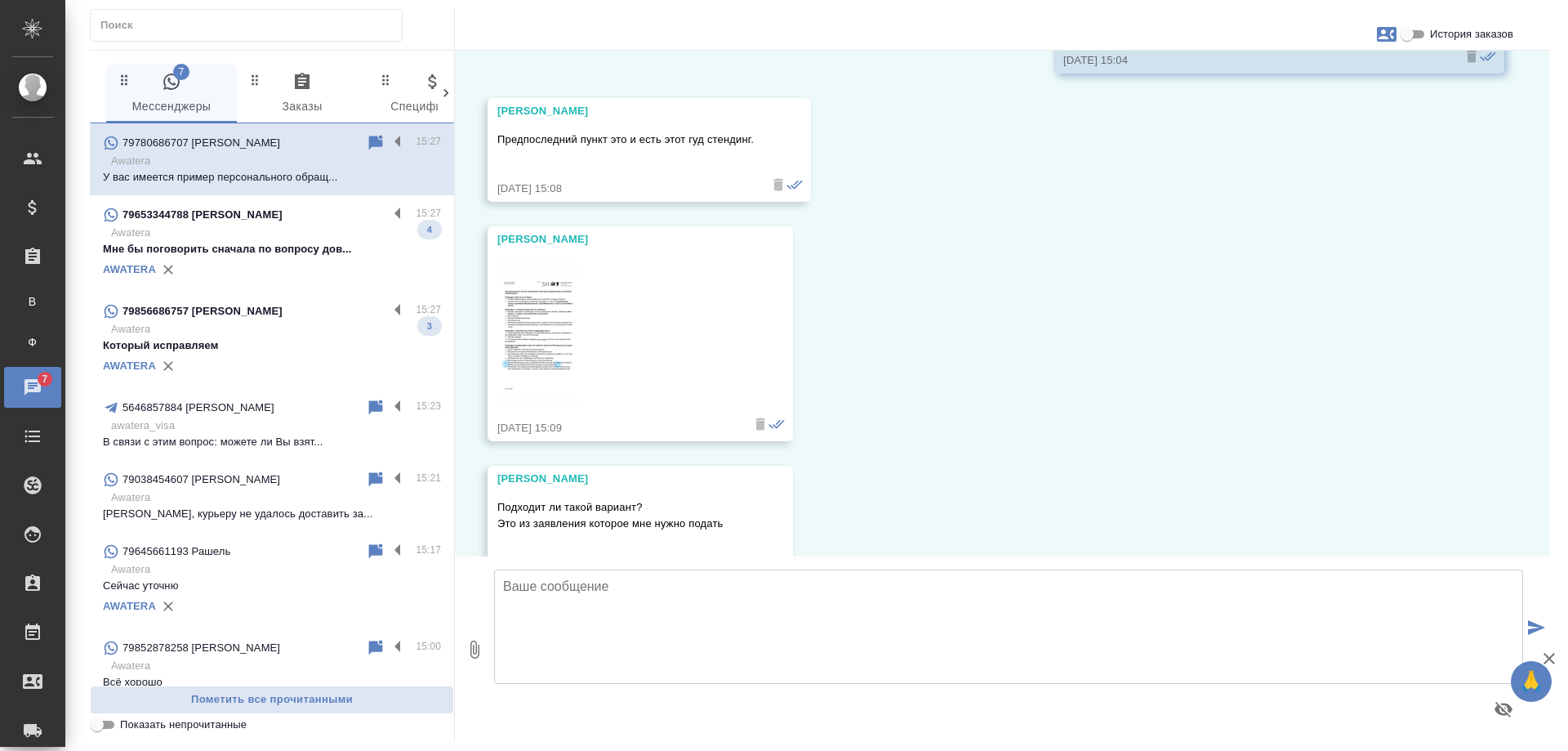
scroll to position [7467, 0]
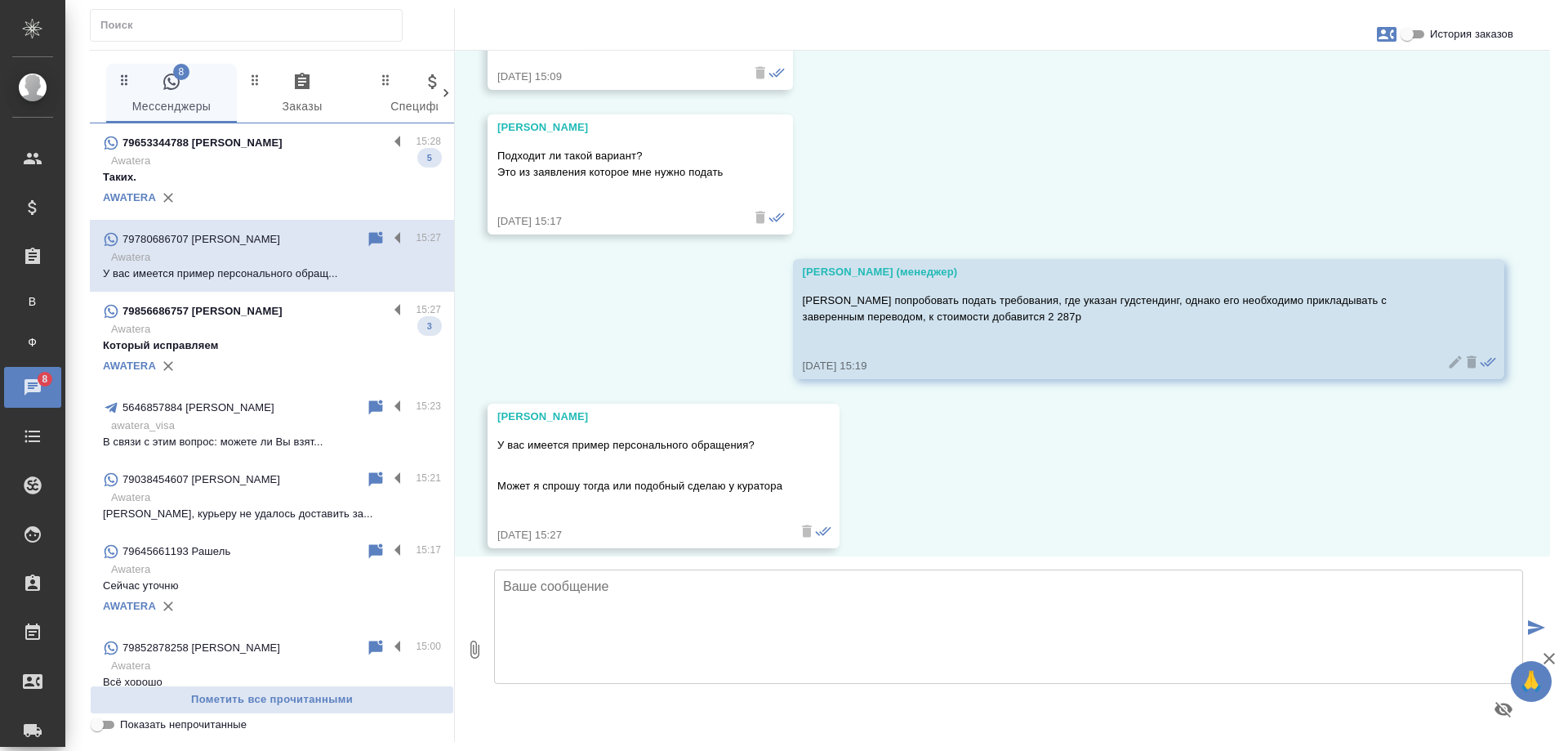
click at [377, 163] on p "Awatera" at bounding box center [276, 161] width 330 height 16
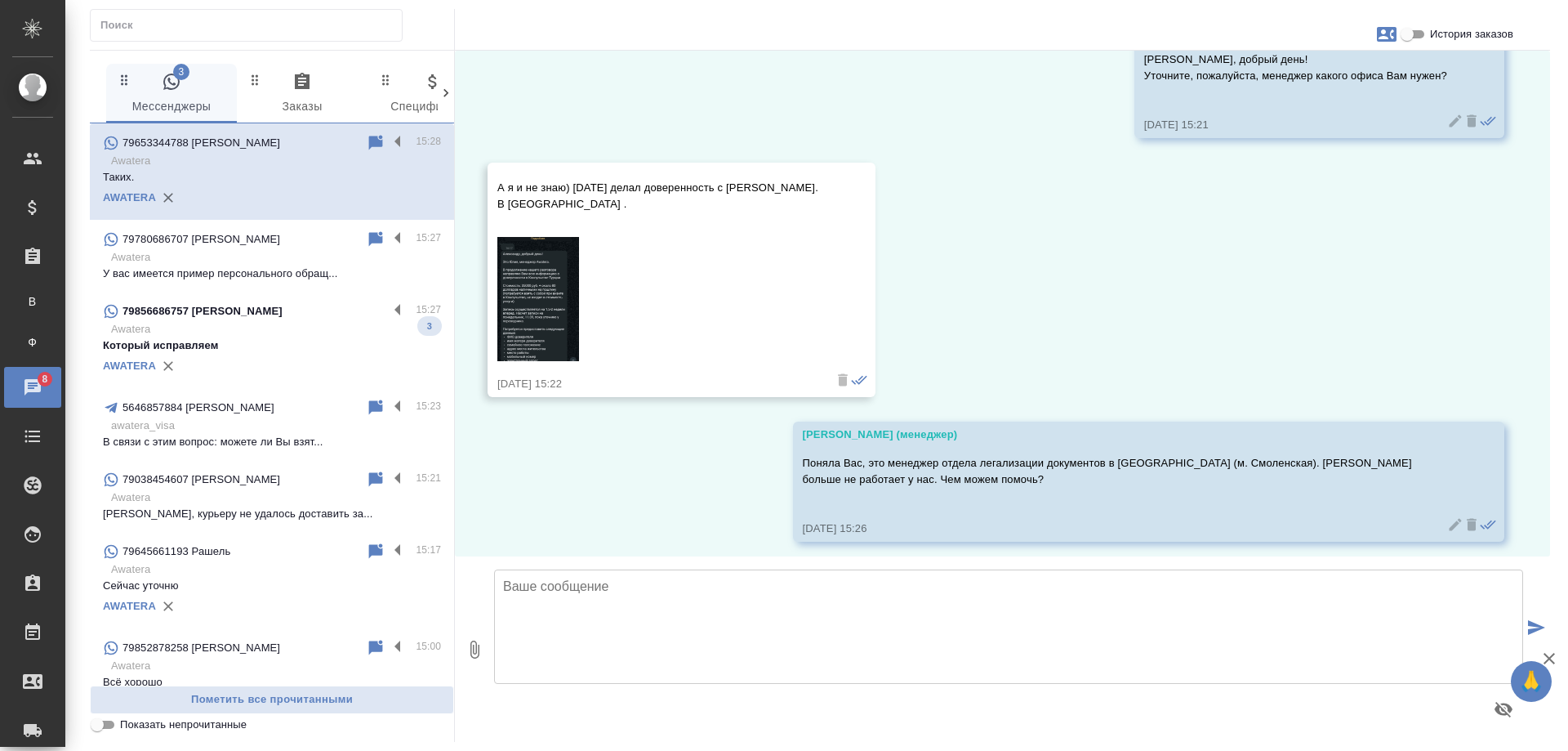
scroll to position [381, 0]
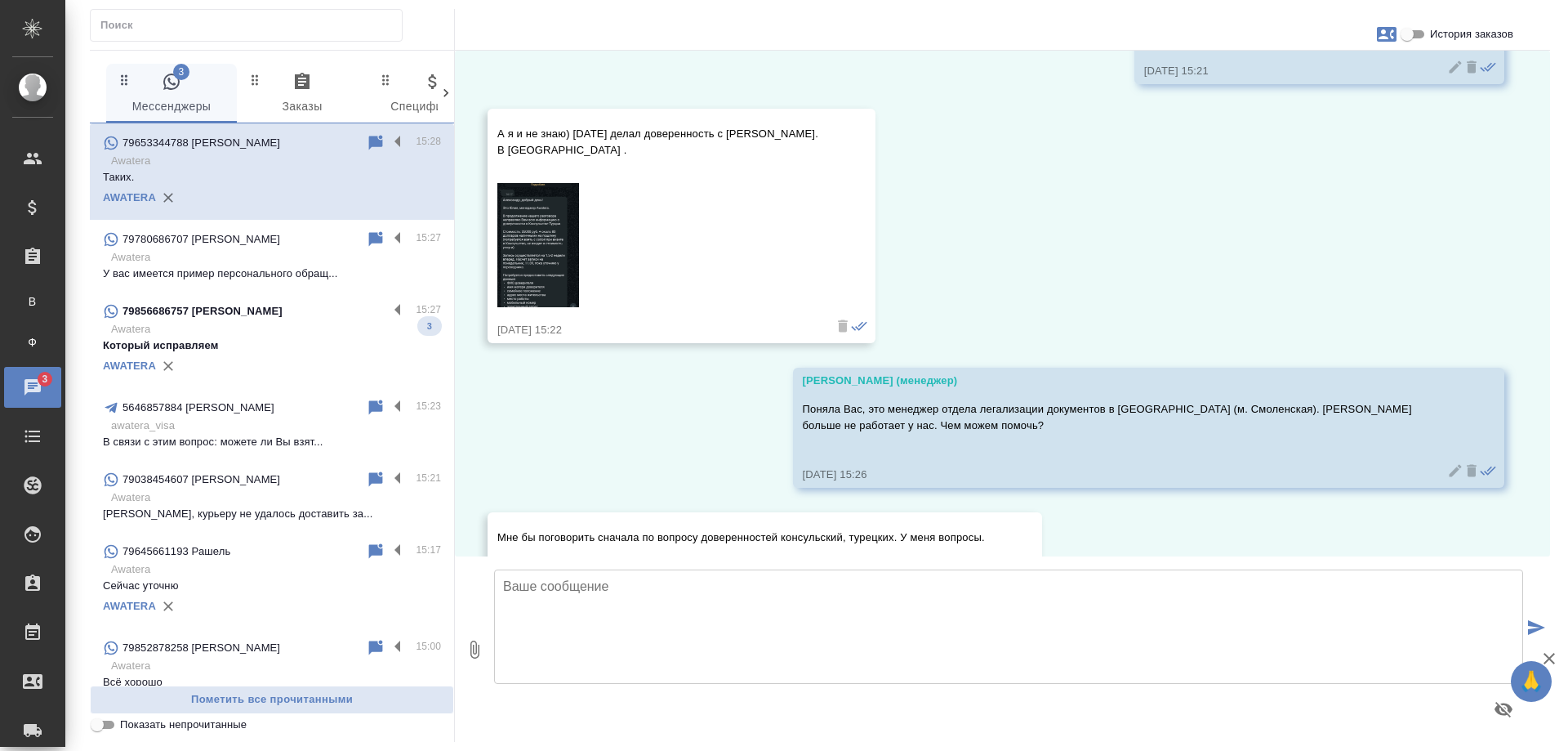
click at [540, 234] on img at bounding box center [538, 245] width 82 height 124
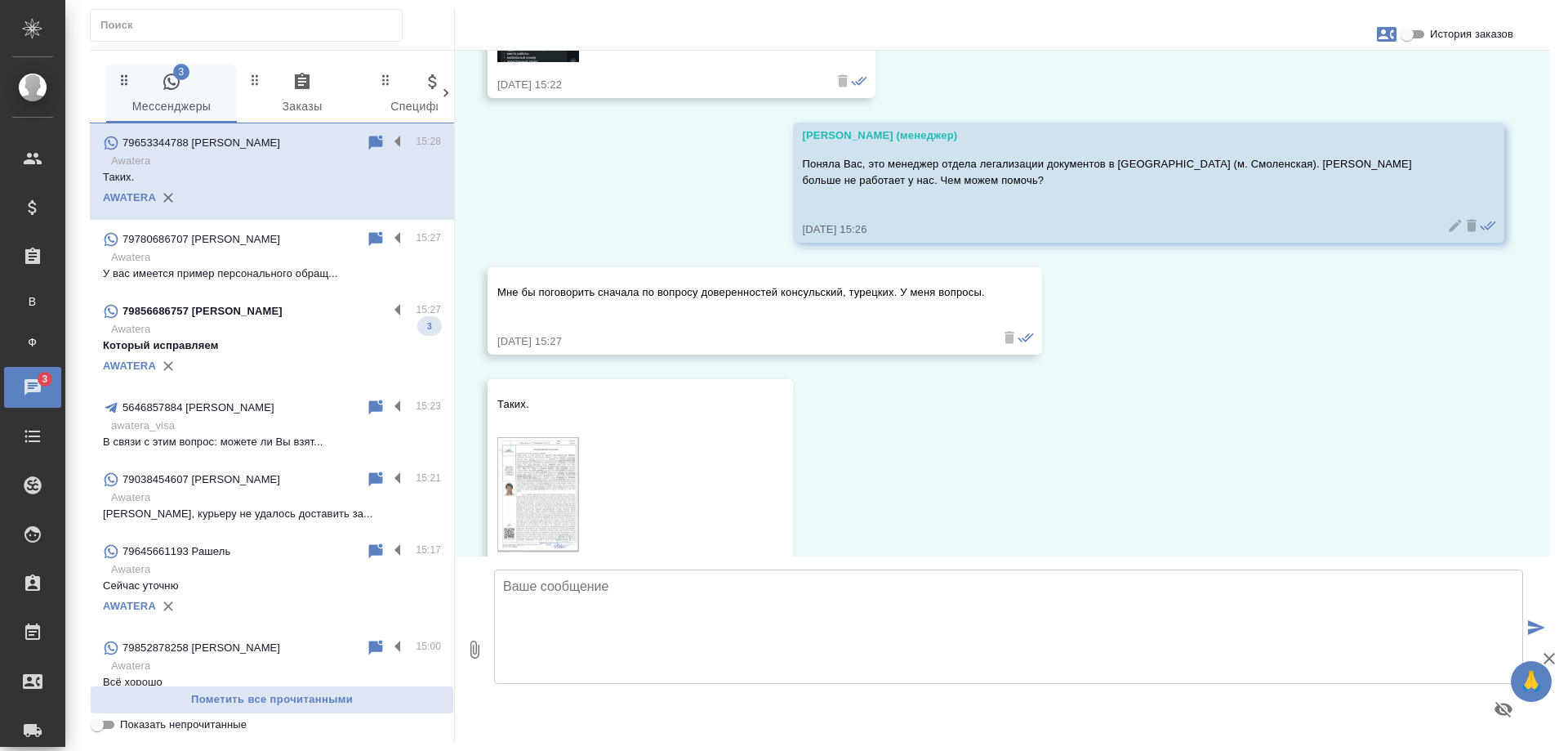
scroll to position [683, 0]
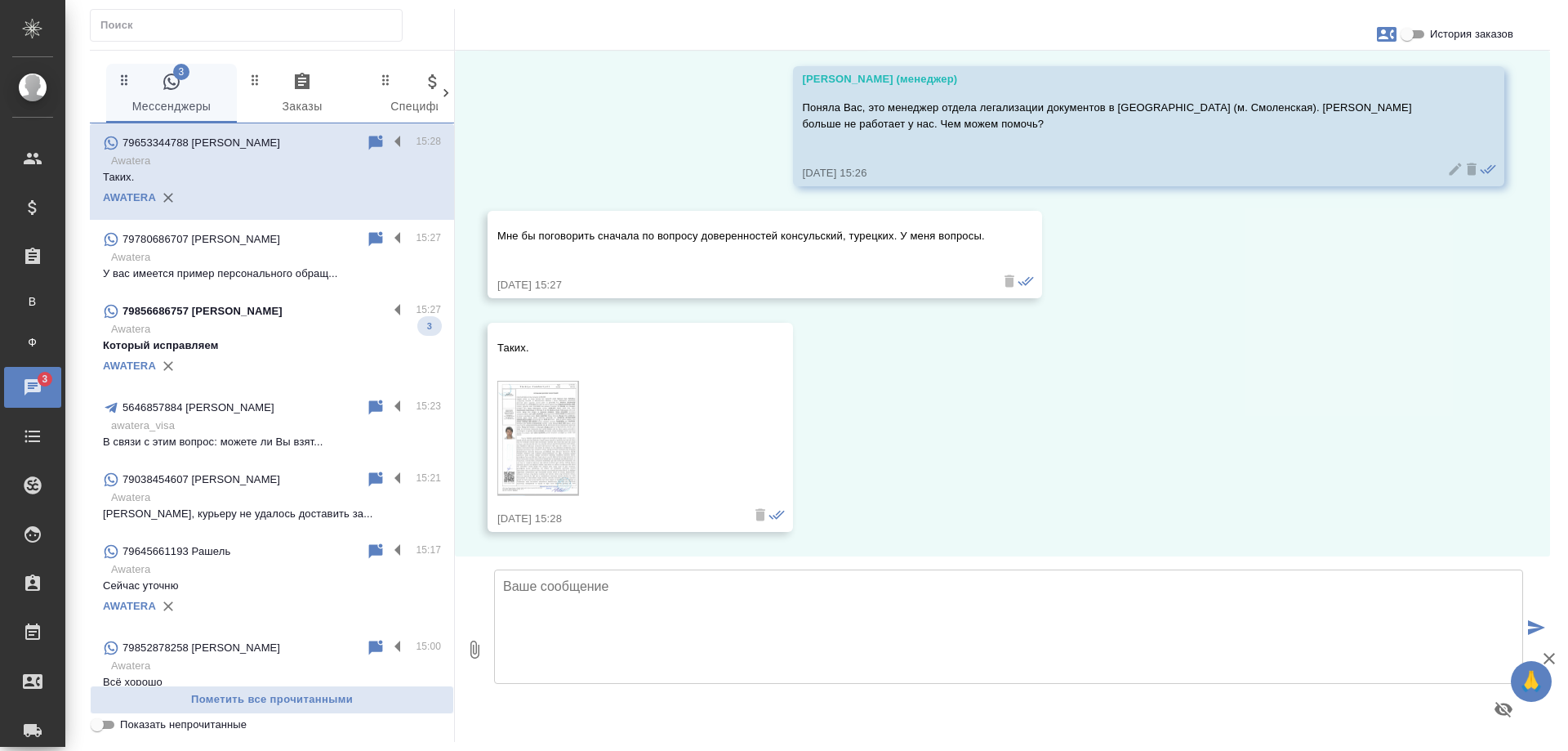
click at [543, 421] on img at bounding box center [538, 438] width 82 height 116
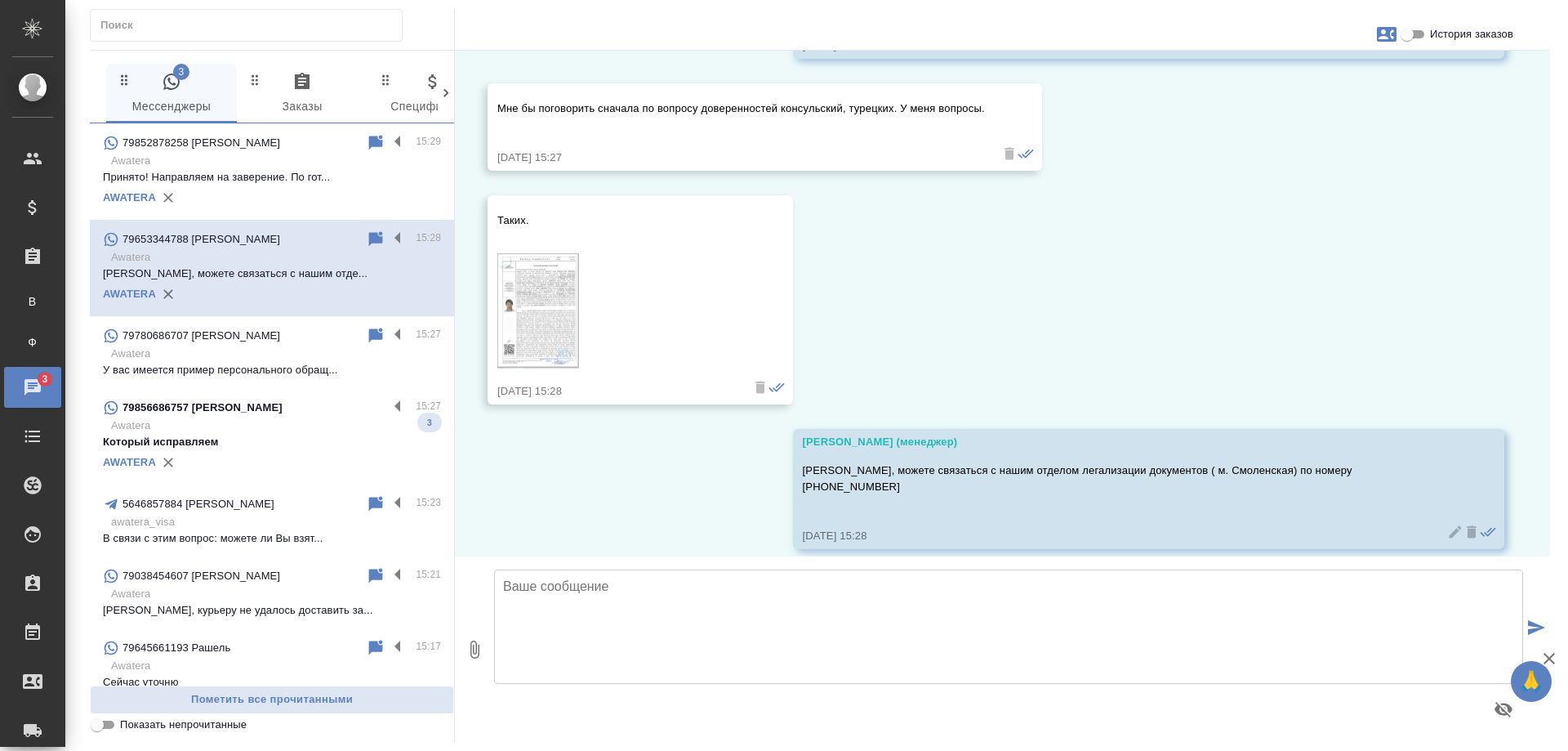
scroll to position [812, 0]
click at [267, 448] on p "Который исправляем" at bounding box center [271, 442] width 338 height 16
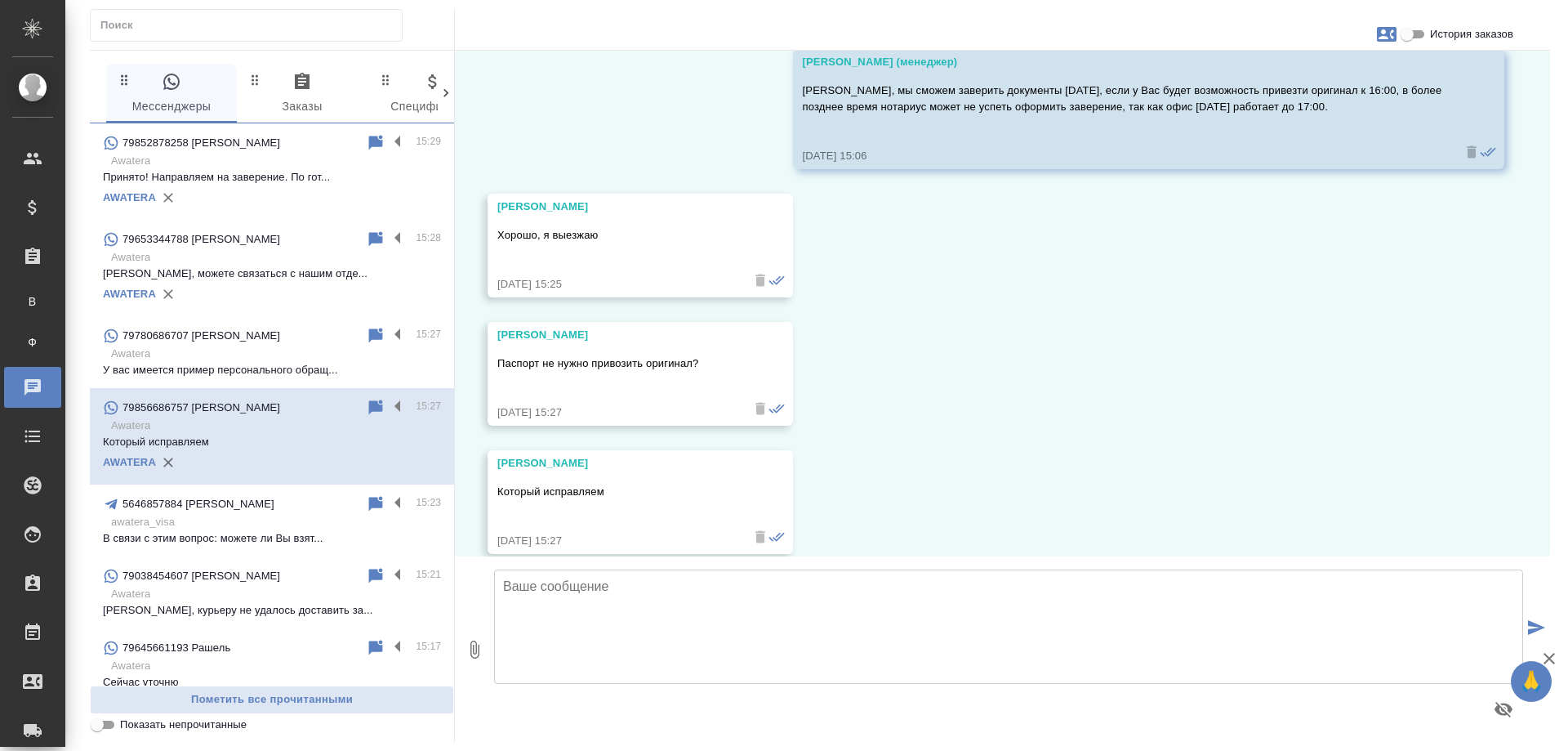
scroll to position [9350, 0]
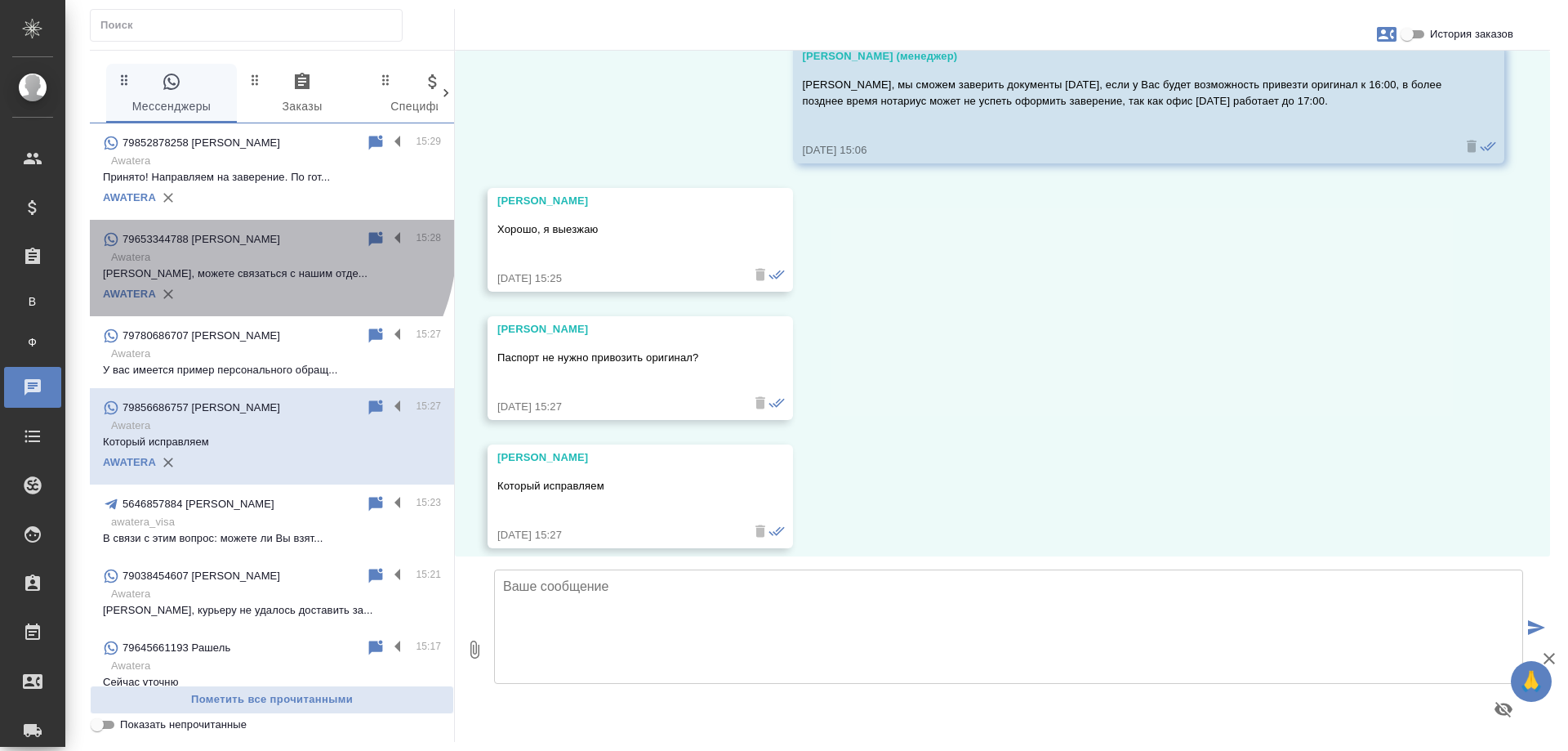
click at [264, 246] on p "79653344788 Александр Иванов" at bounding box center [201, 239] width 158 height 16
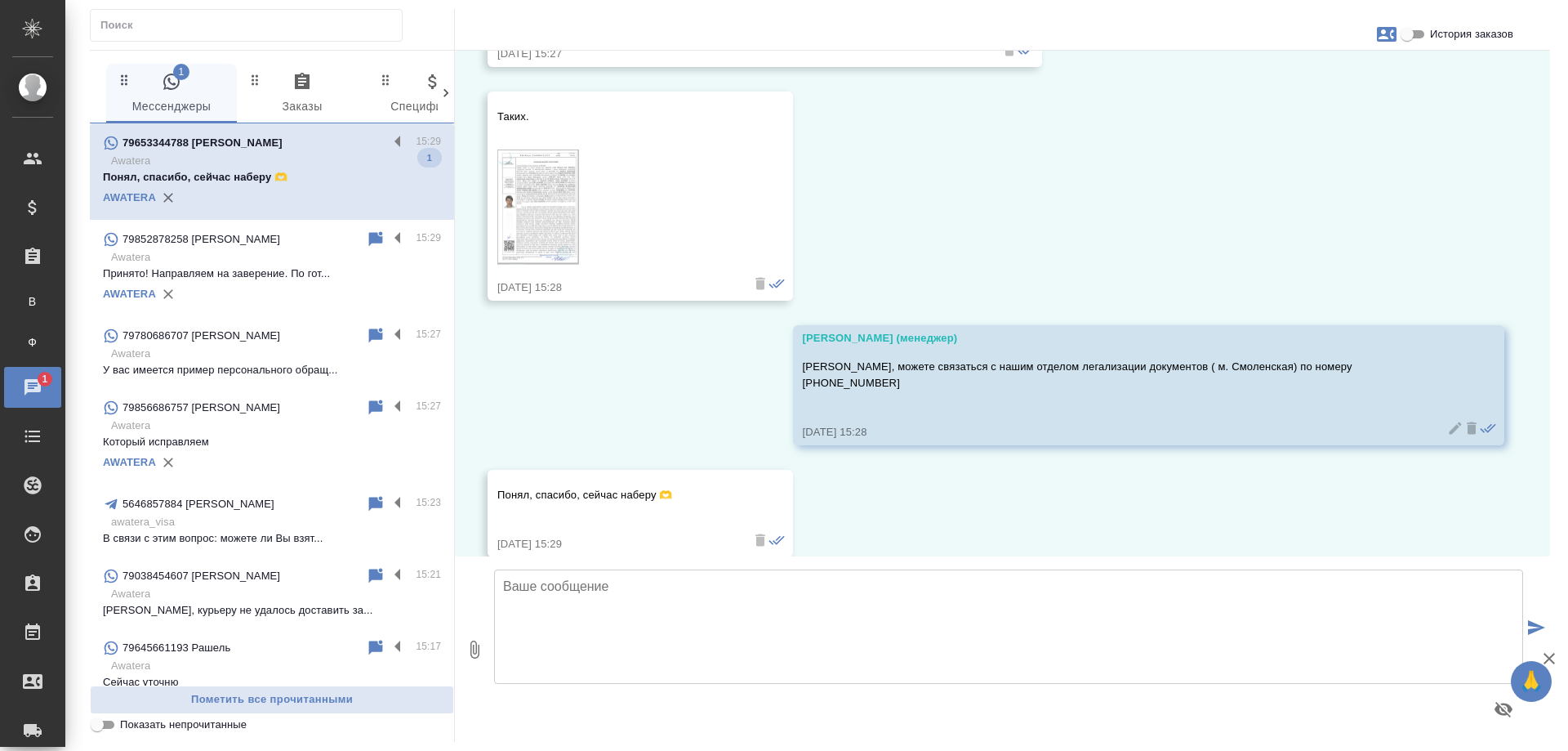
scroll to position [923, 0]
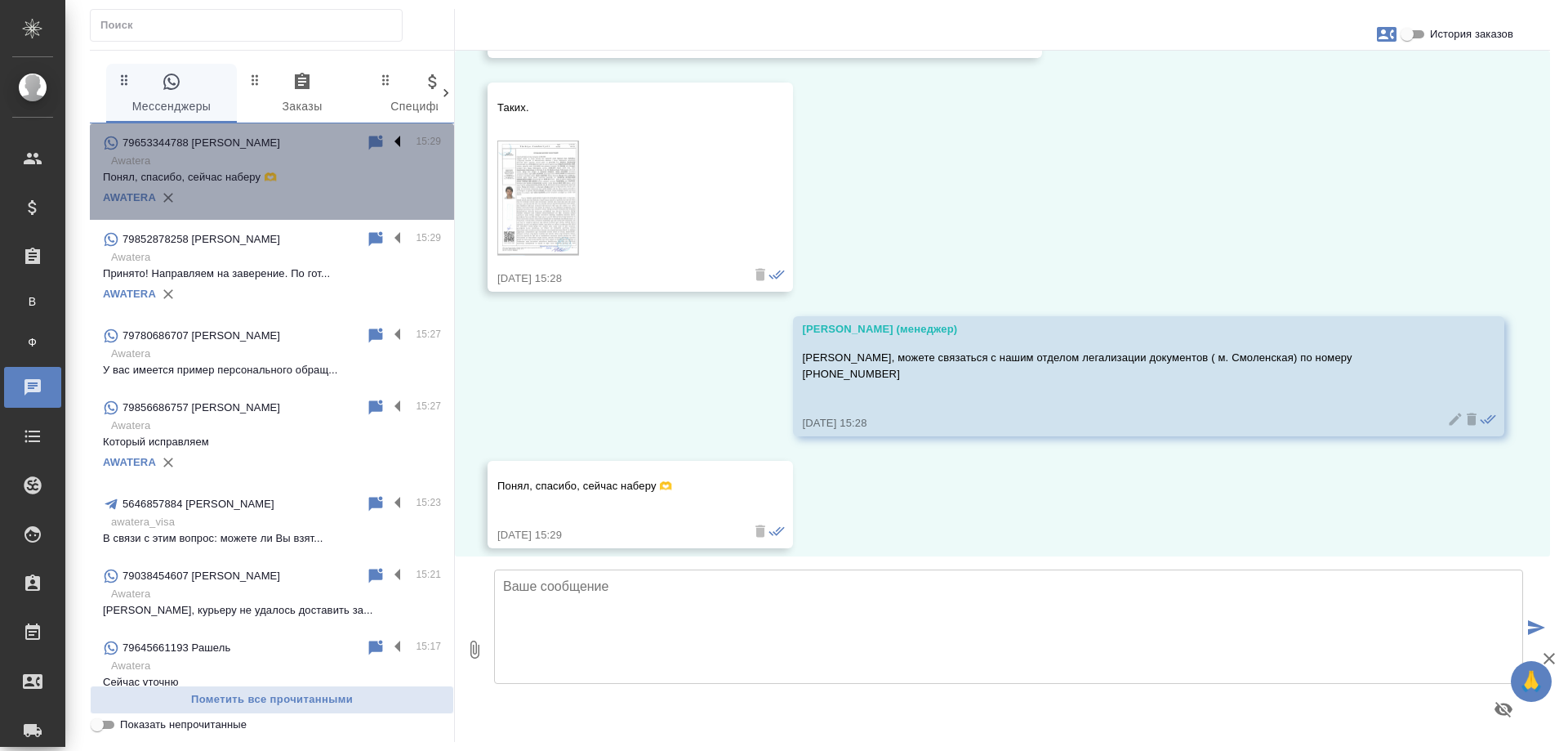
click at [388, 144] on label at bounding box center [402, 142] width 28 height 19
click at [0, 0] on input "checkbox" at bounding box center [0, 0] width 0 height 0
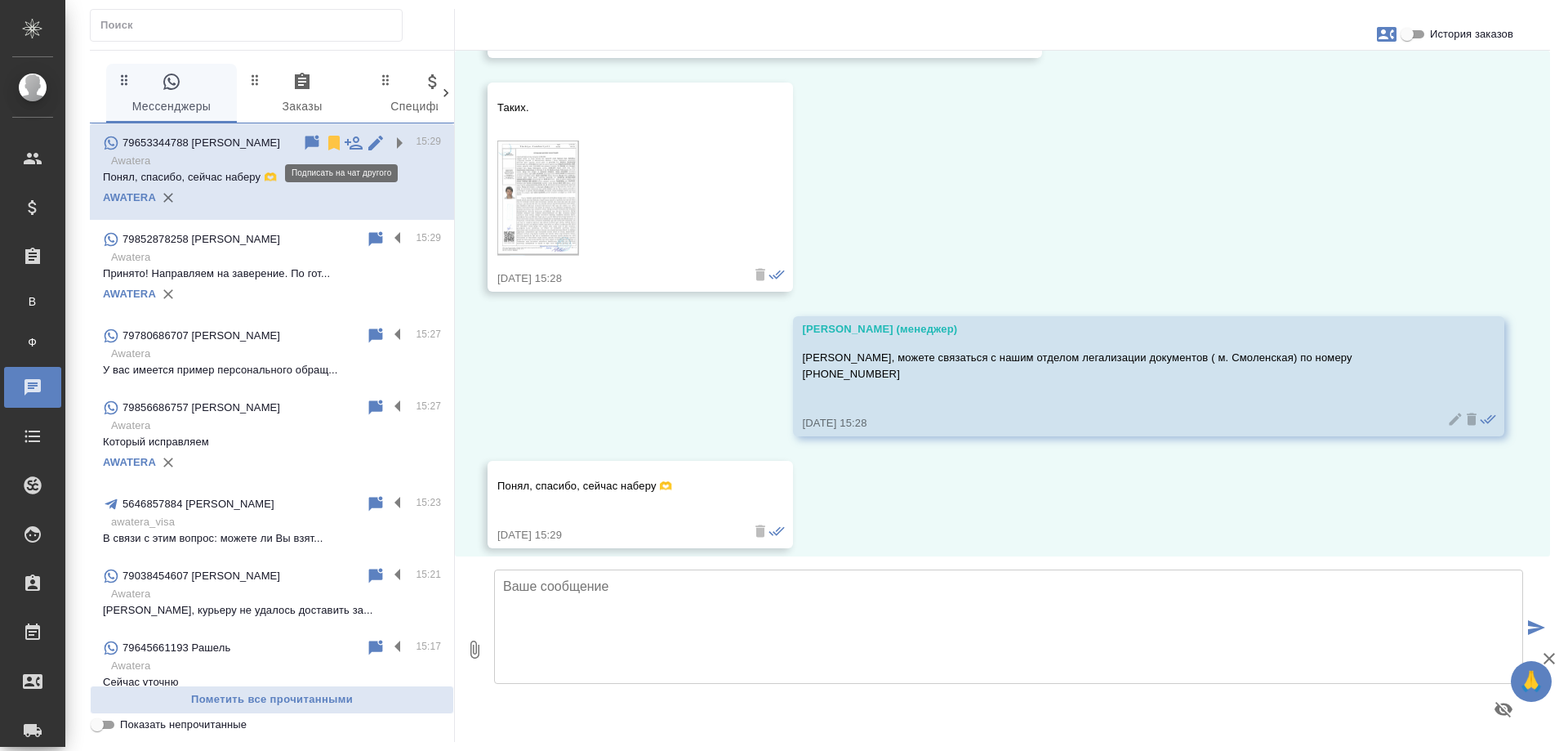
click at [344, 146] on icon at bounding box center [353, 143] width 18 height 13
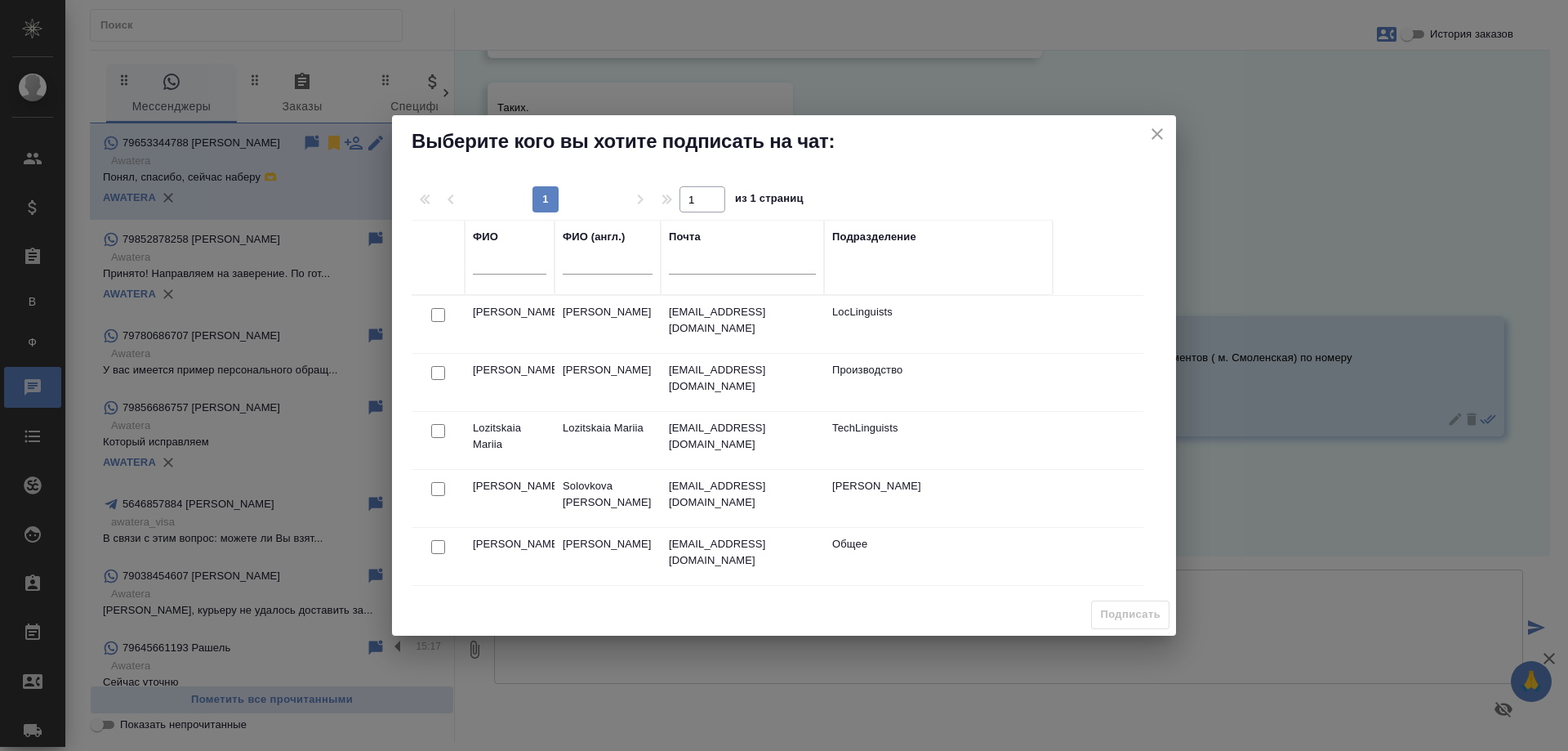
click at [505, 268] on input "text" at bounding box center [510, 263] width 73 height 21
type input "козлов"
click at [437, 316] on input "checkbox" at bounding box center [438, 315] width 14 height 14
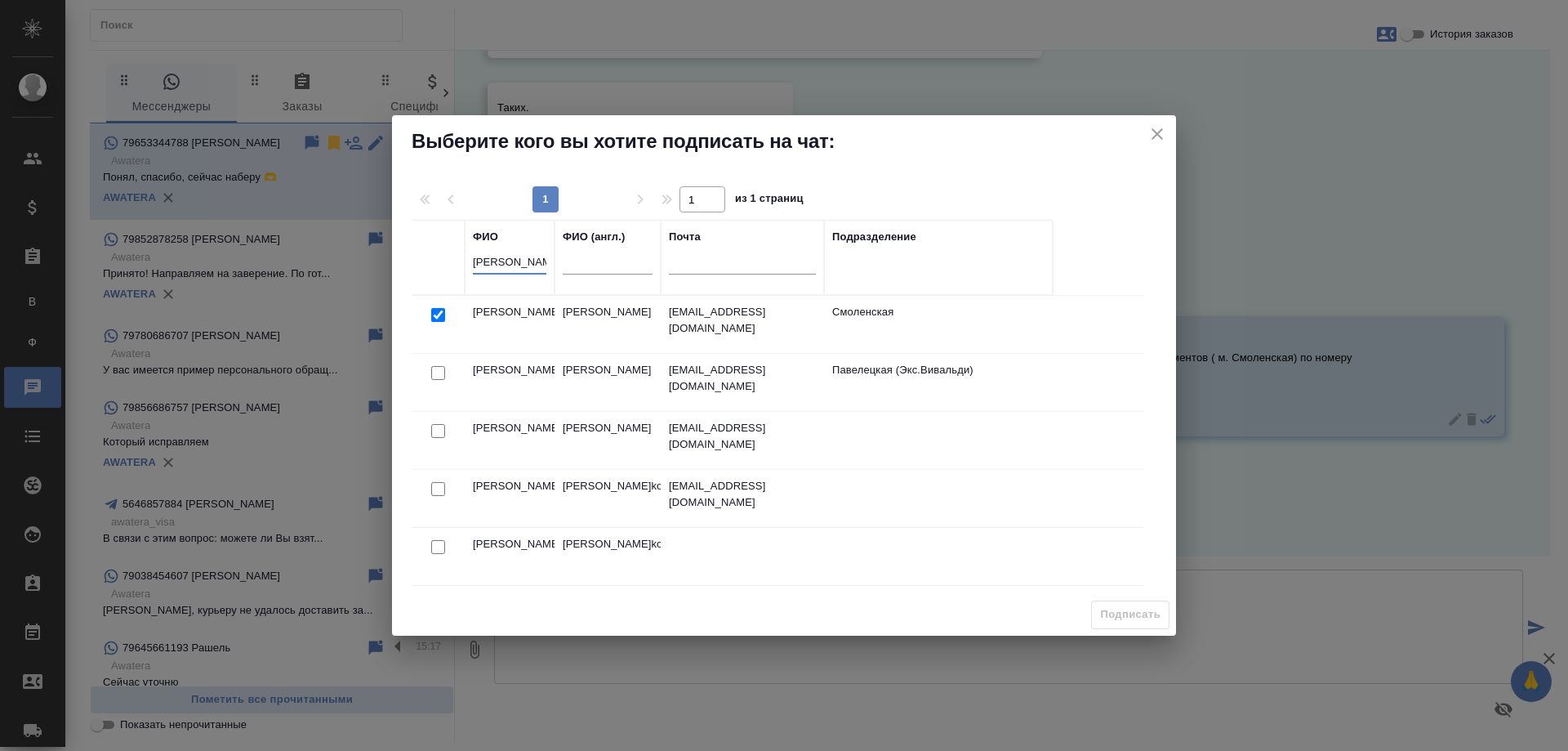
checkbox input "true"
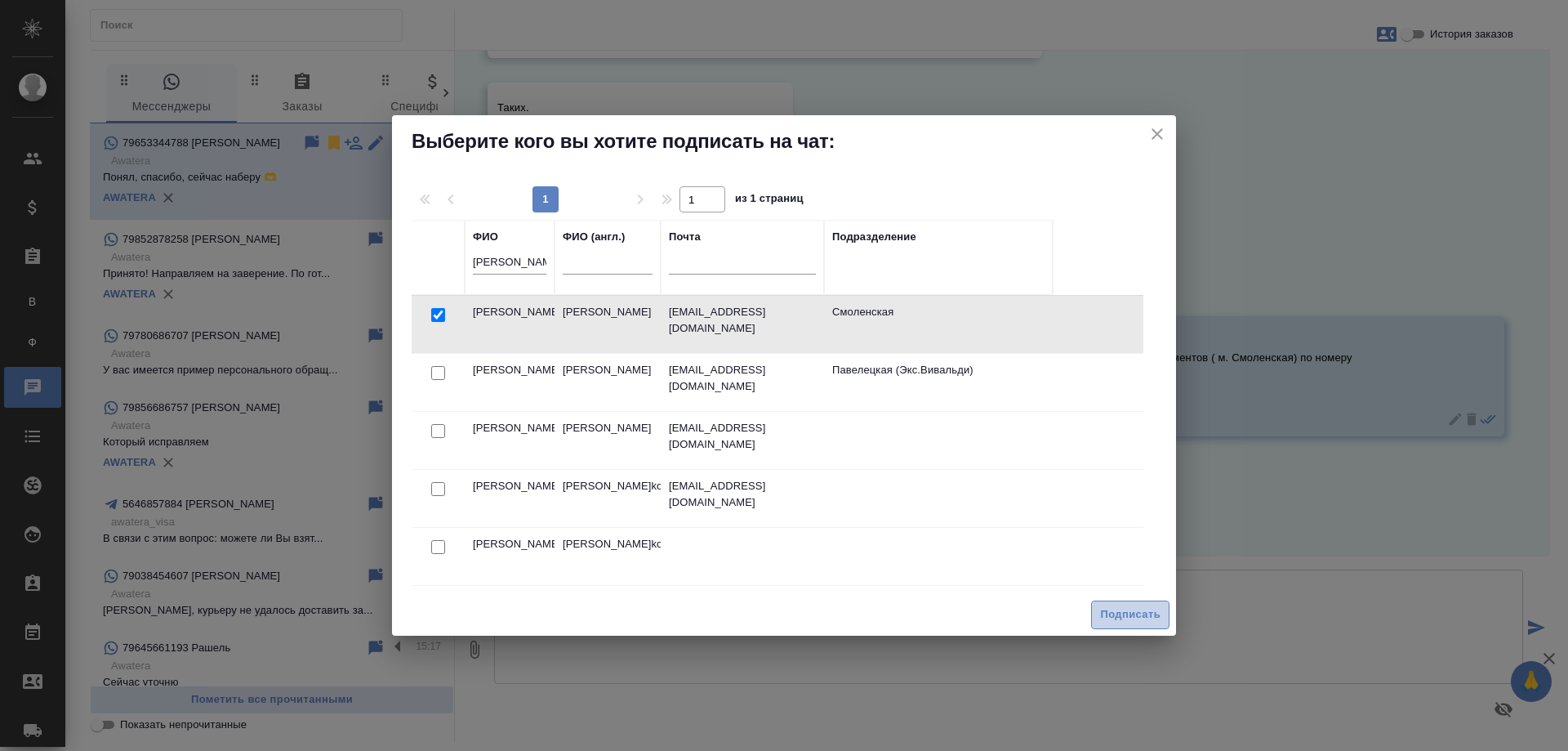
click at [1133, 610] on span "Подписать" at bounding box center [1131, 614] width 61 height 19
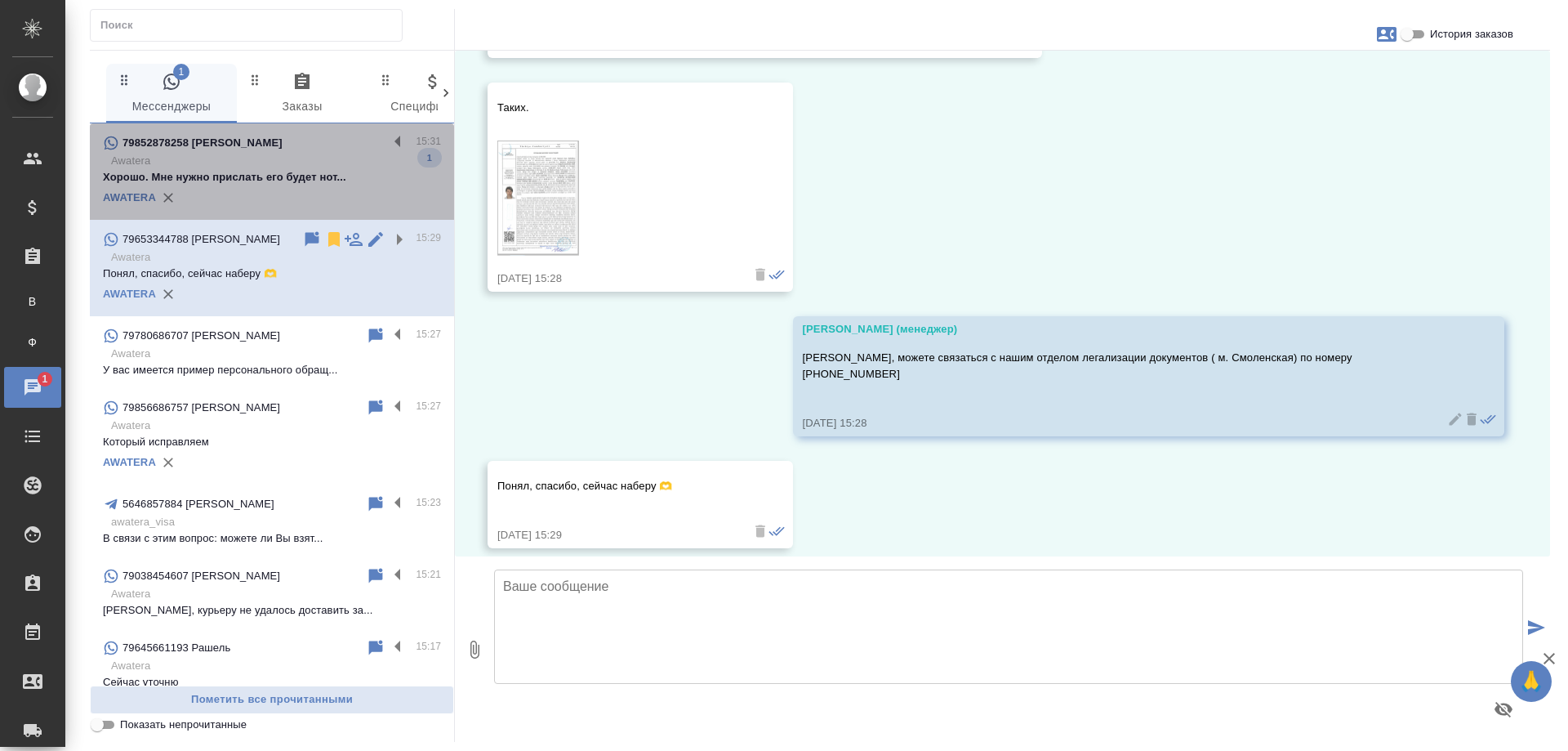
click at [275, 179] on p "Хорошо. Мне нужно прислать его будет нот..." at bounding box center [271, 177] width 338 height 16
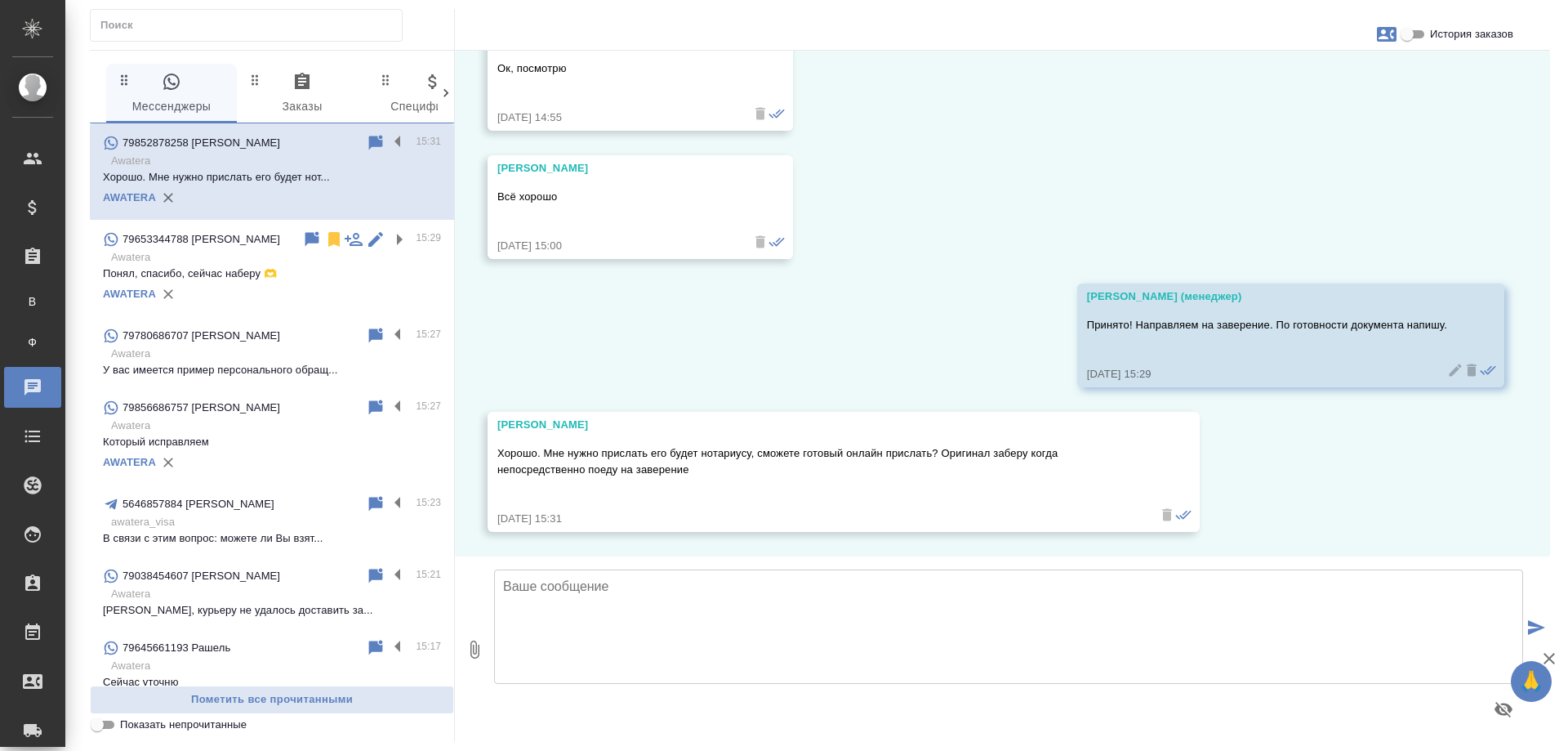
scroll to position [6927, 0]
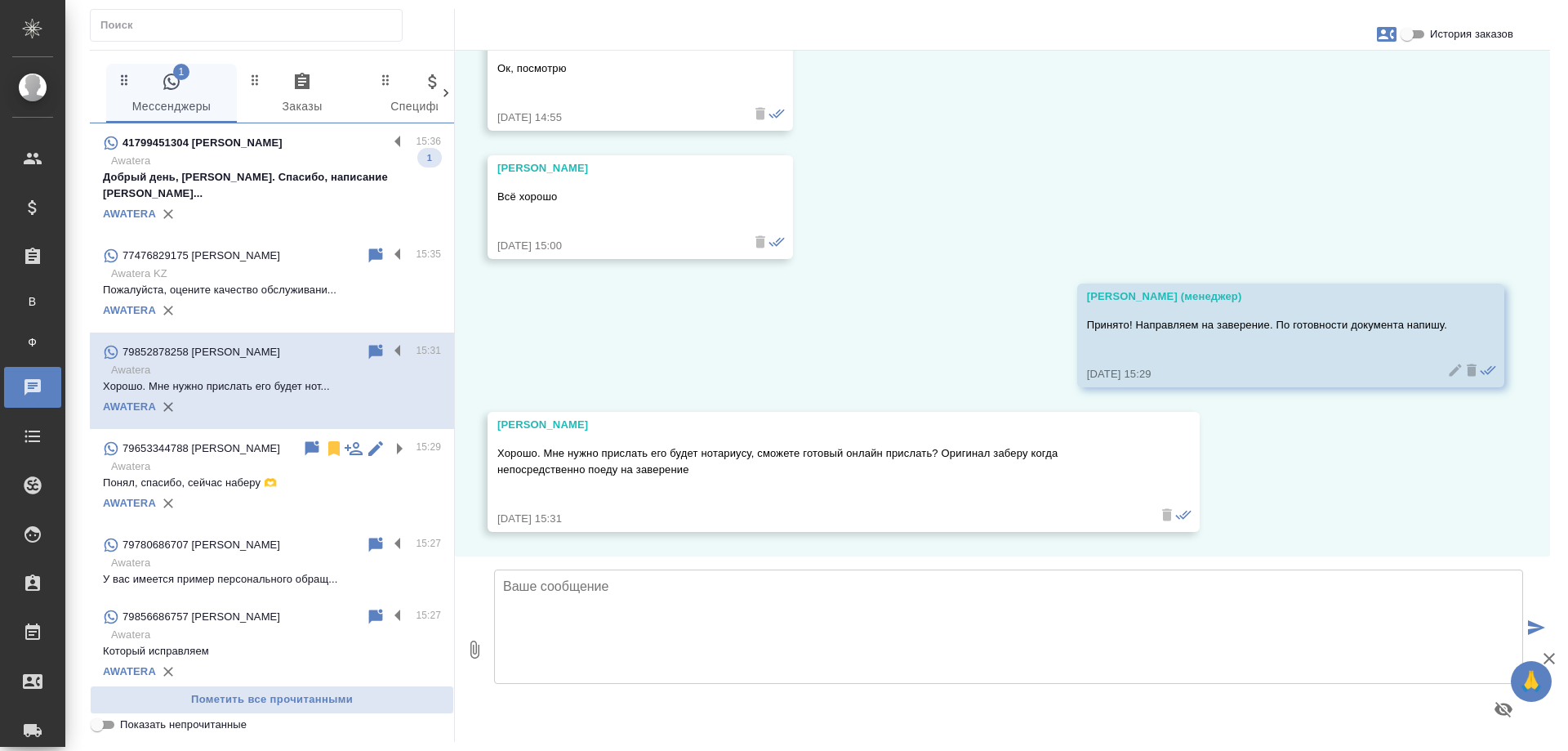
click at [249, 159] on p "Awatera" at bounding box center [276, 161] width 330 height 16
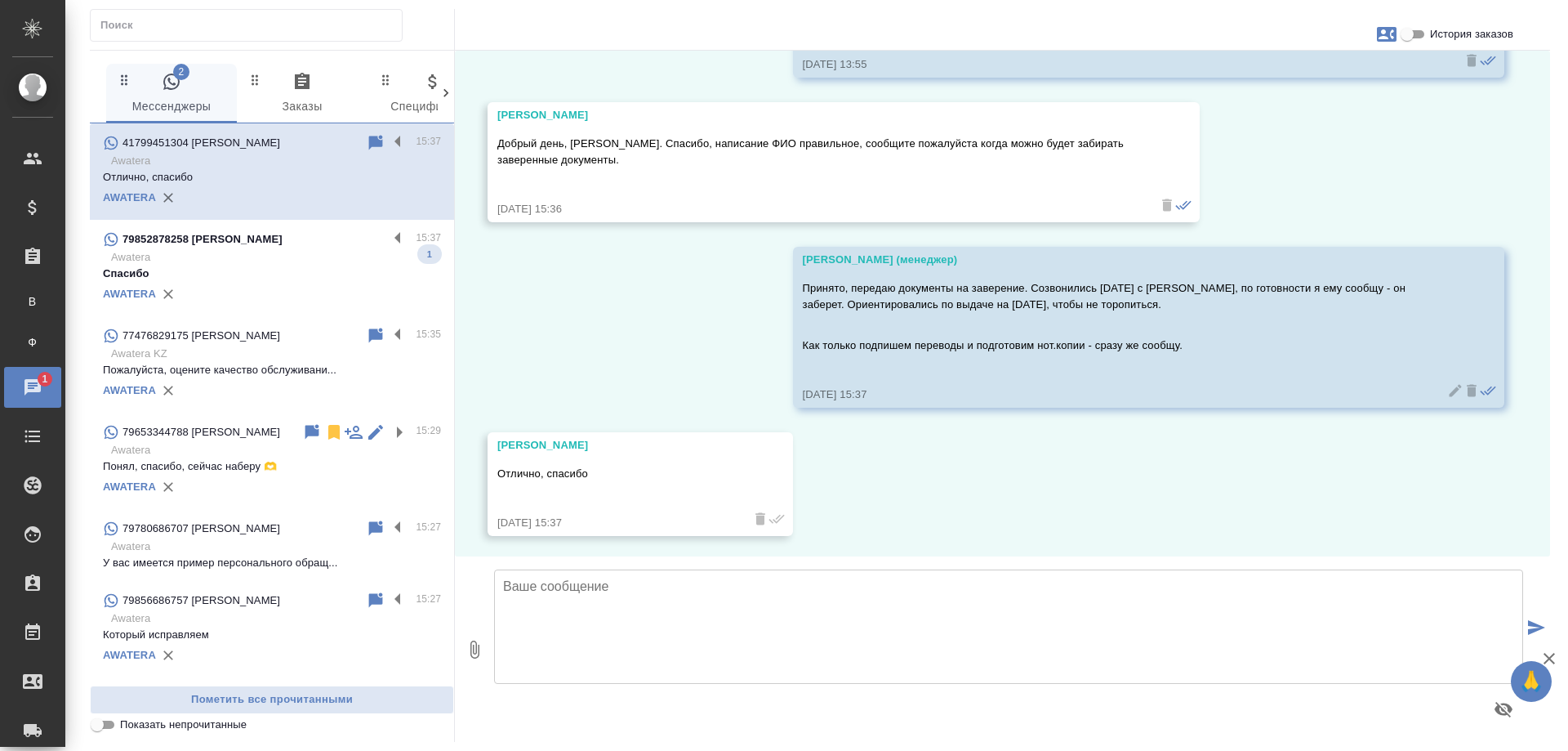
scroll to position [482, 0]
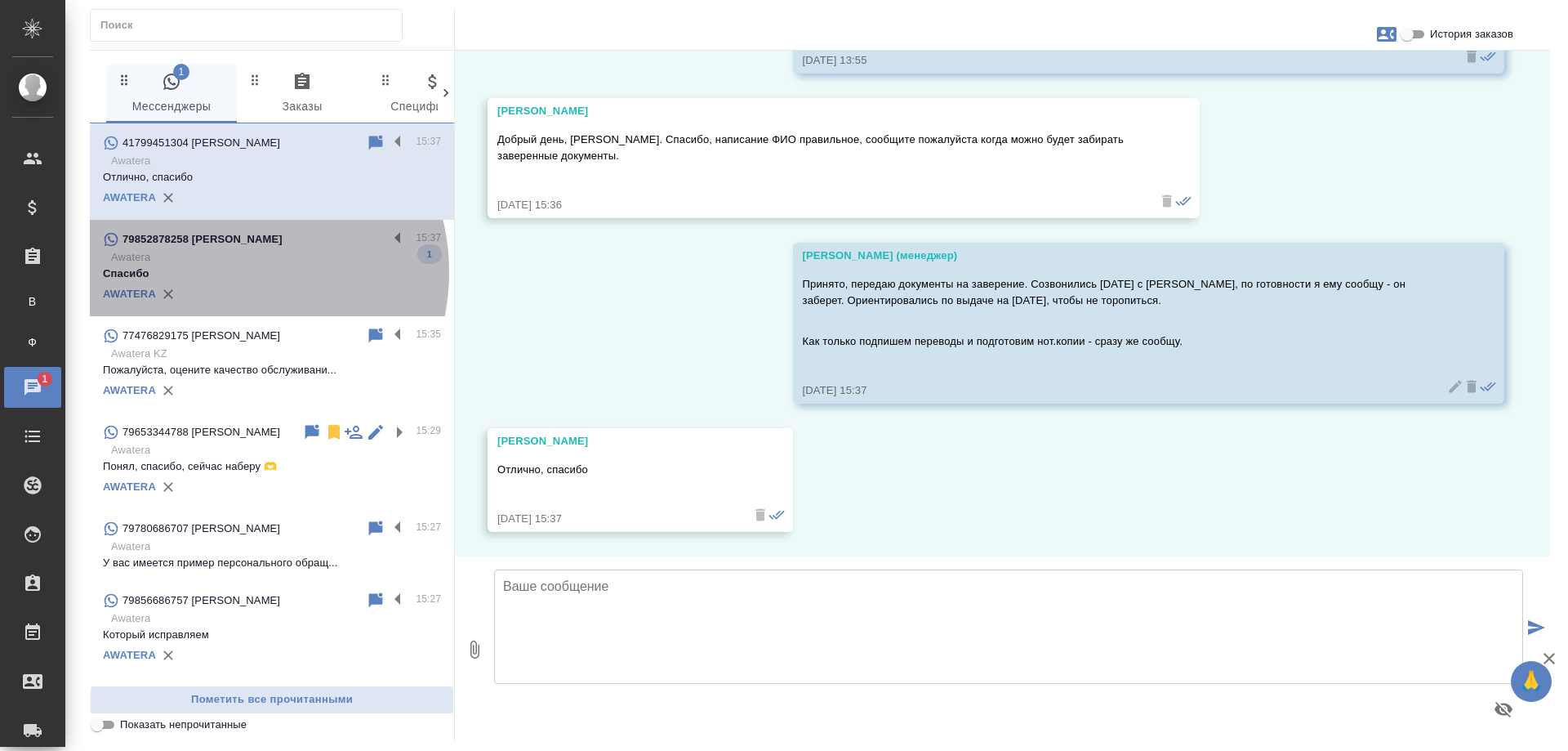
click at [226, 282] on p "Спасибо" at bounding box center [271, 273] width 338 height 16
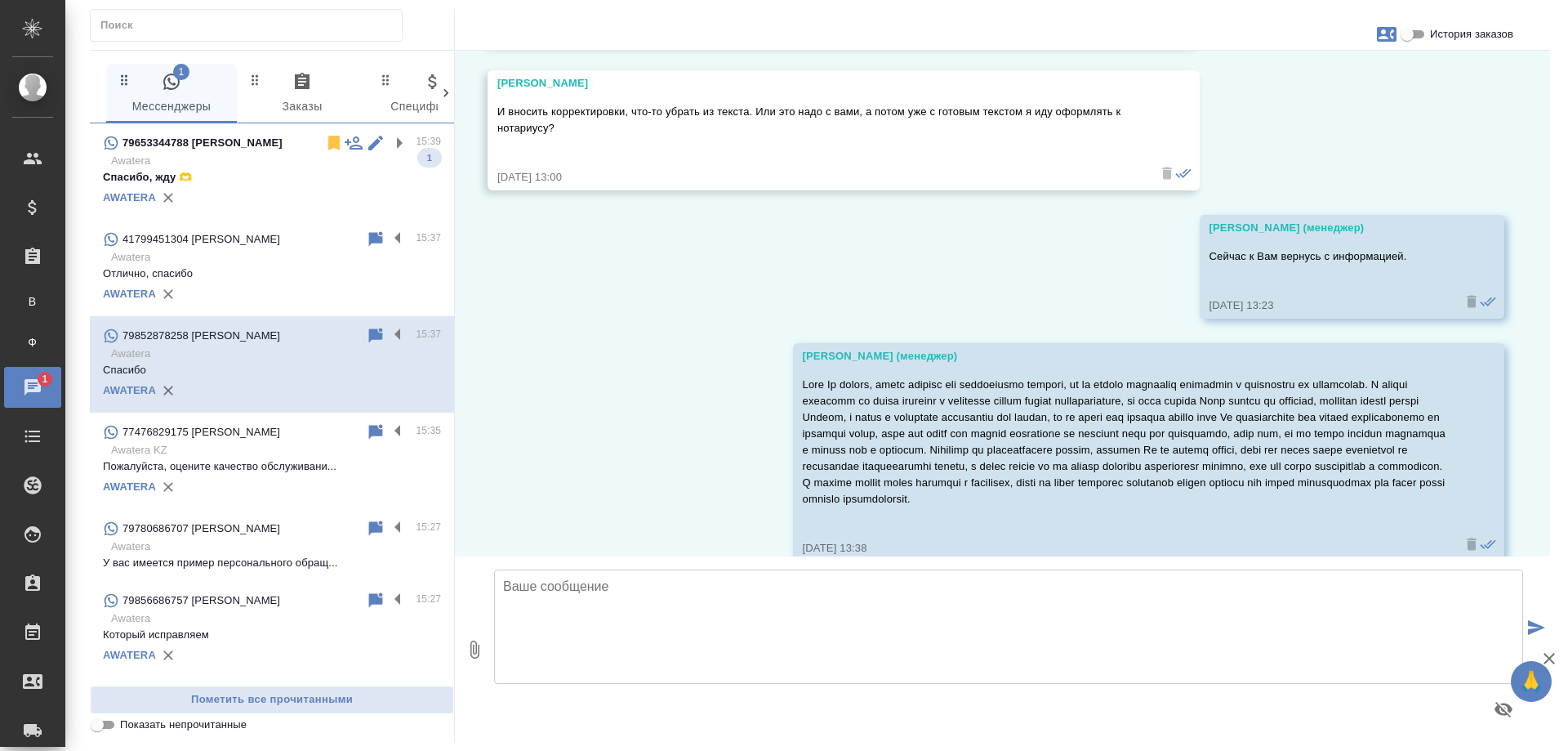
scroll to position [7183, 0]
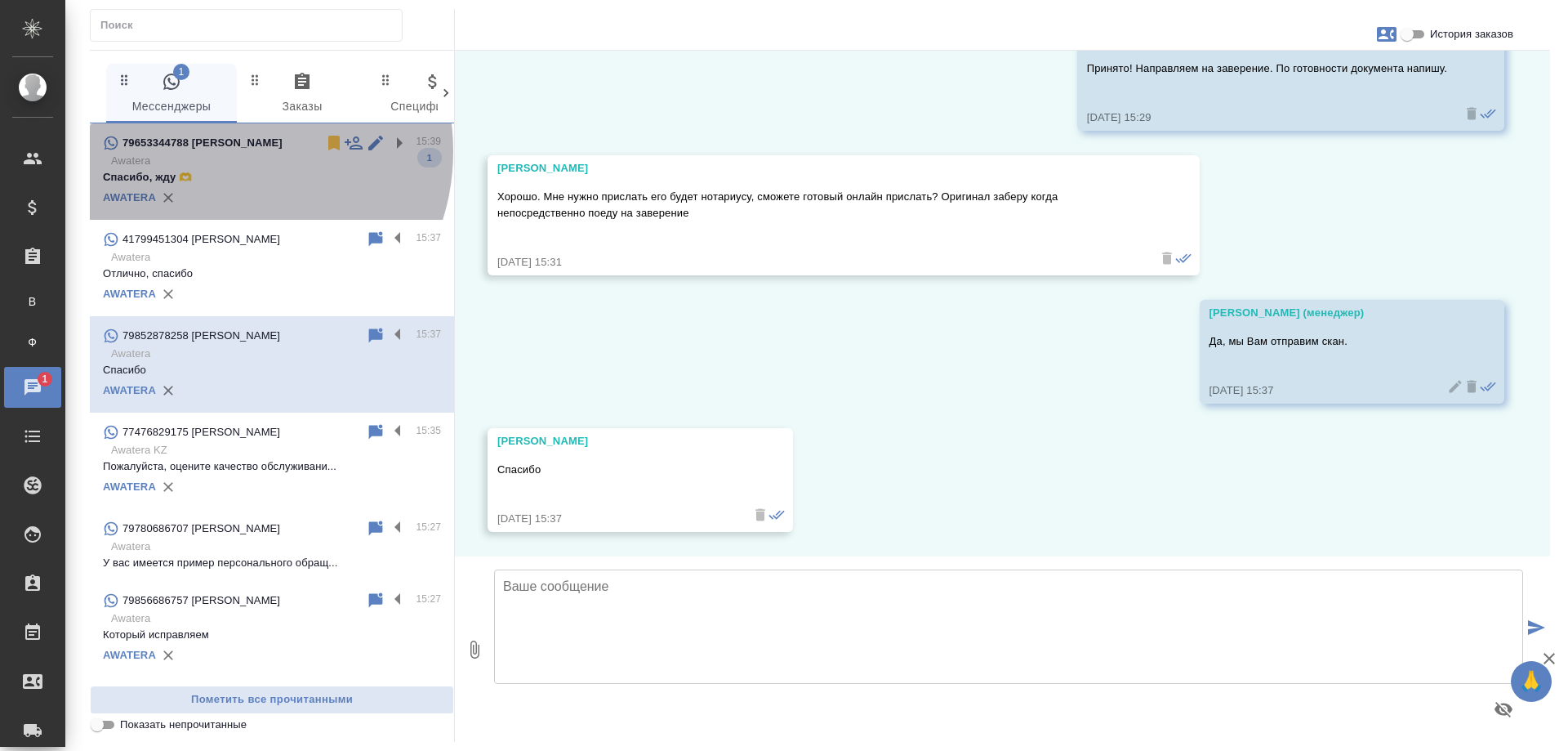
click at [225, 151] on div "79653344788 Александр Иванов" at bounding box center [213, 143] width 221 height 20
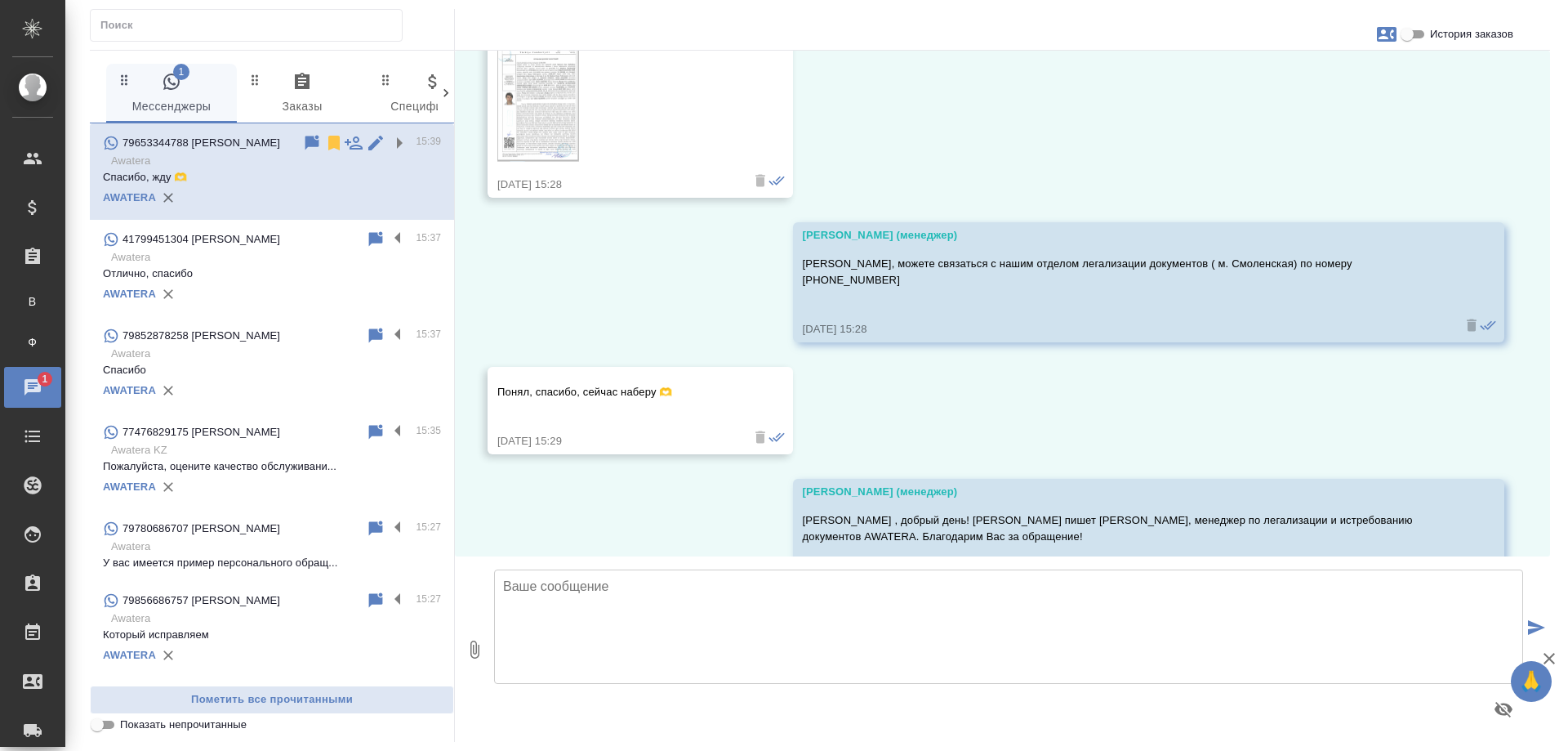
scroll to position [1238, 0]
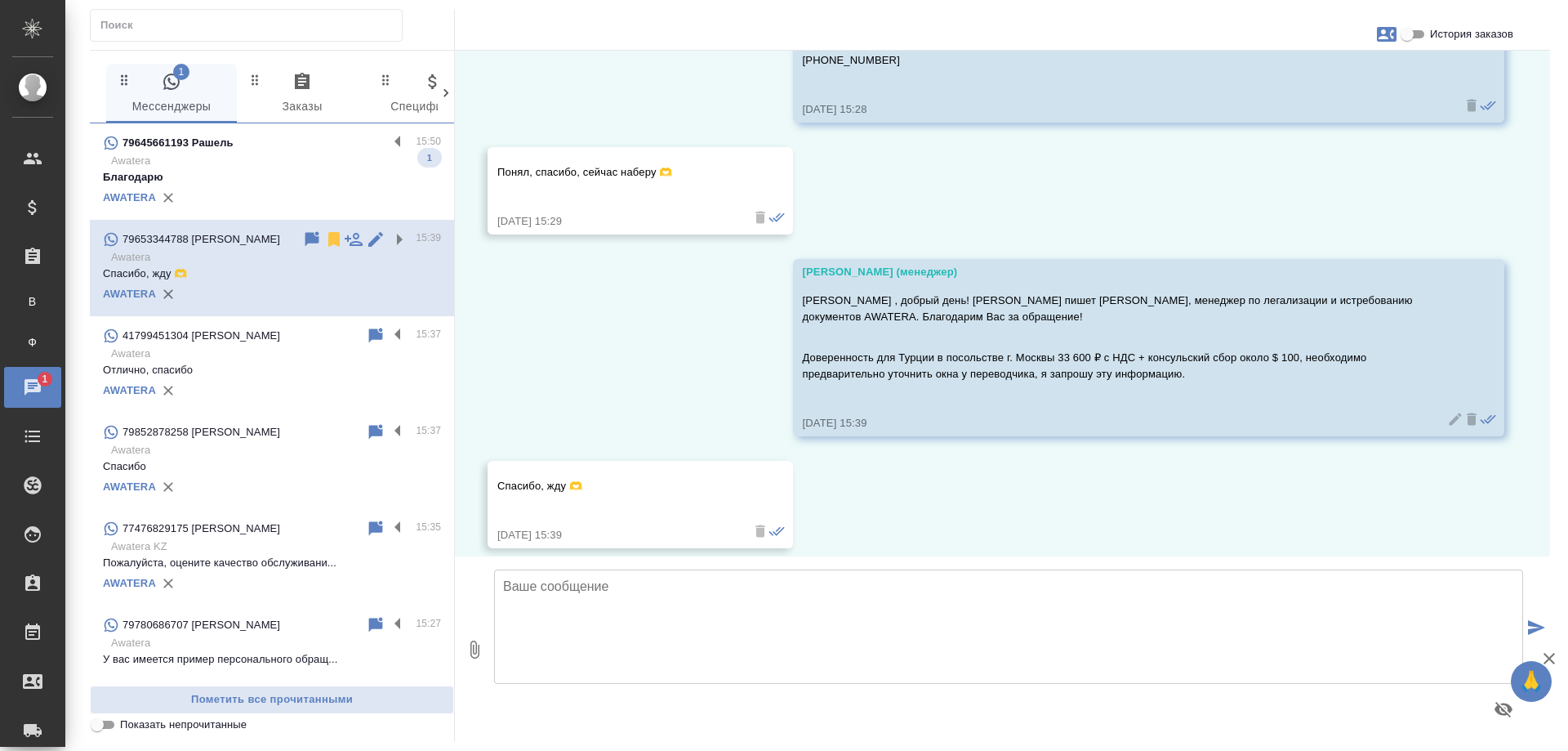
click at [254, 138] on div "79645661193 Рашель" at bounding box center [245, 143] width 285 height 20
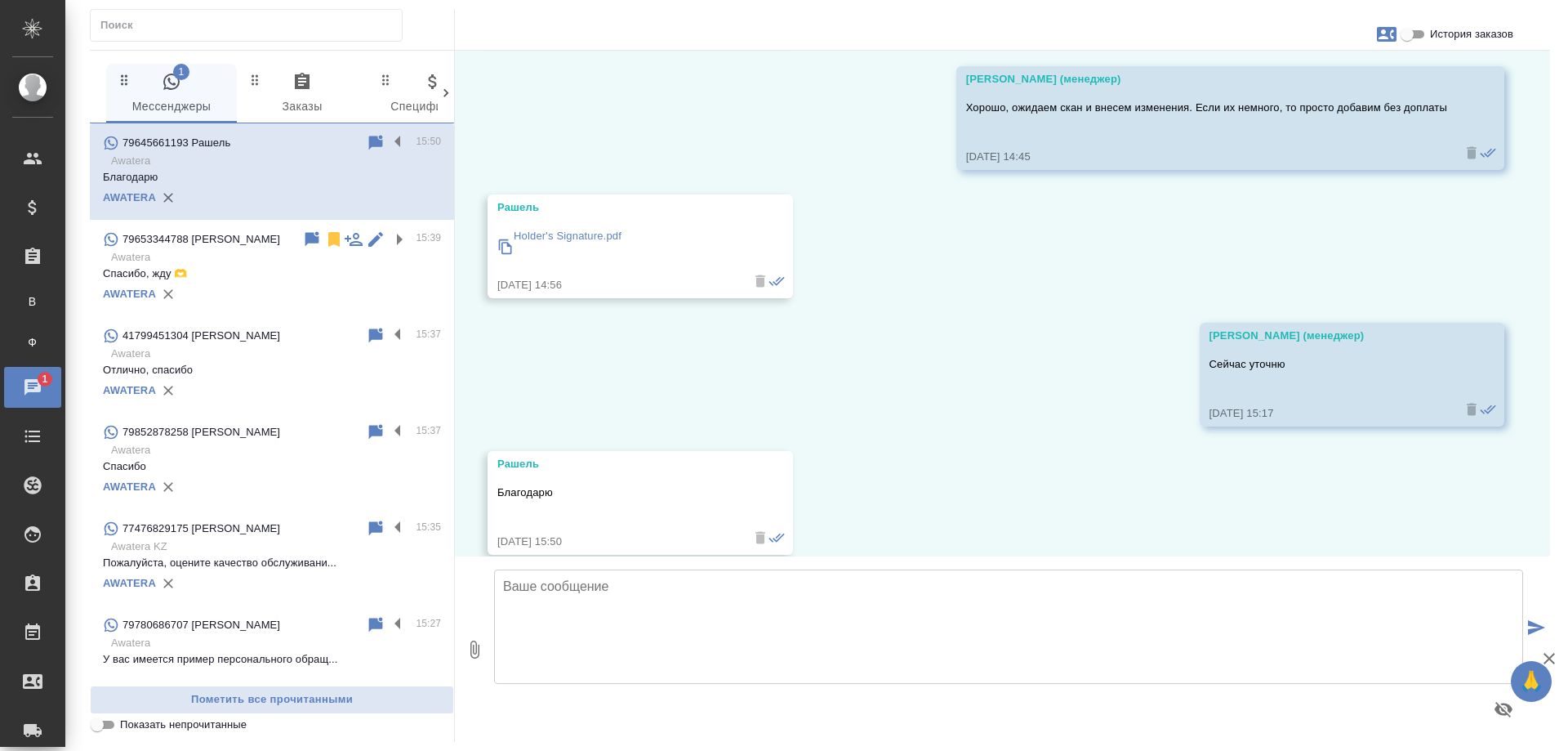
scroll to position [6002, 0]
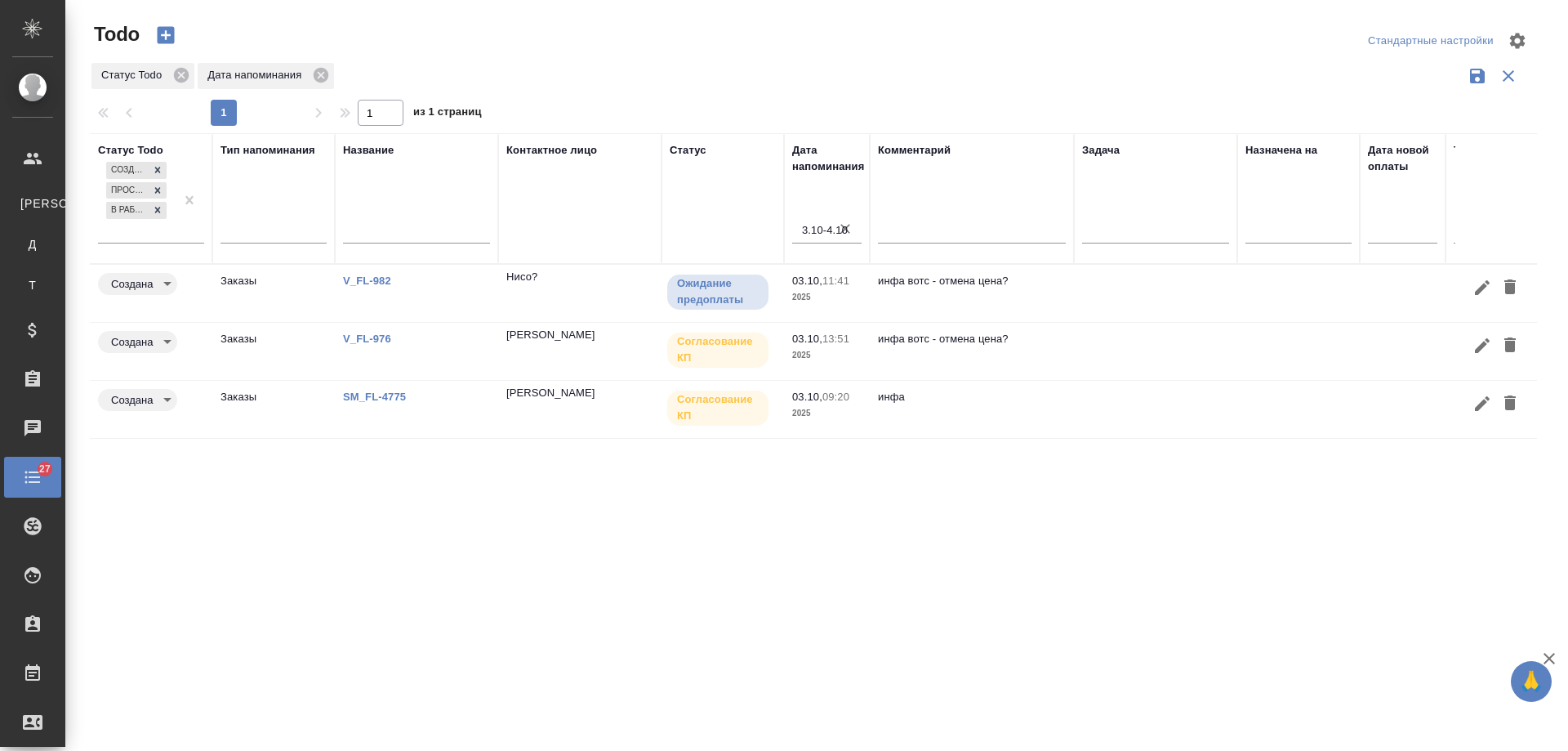
click at [846, 229] on icon "button" at bounding box center [845, 229] width 10 height 10
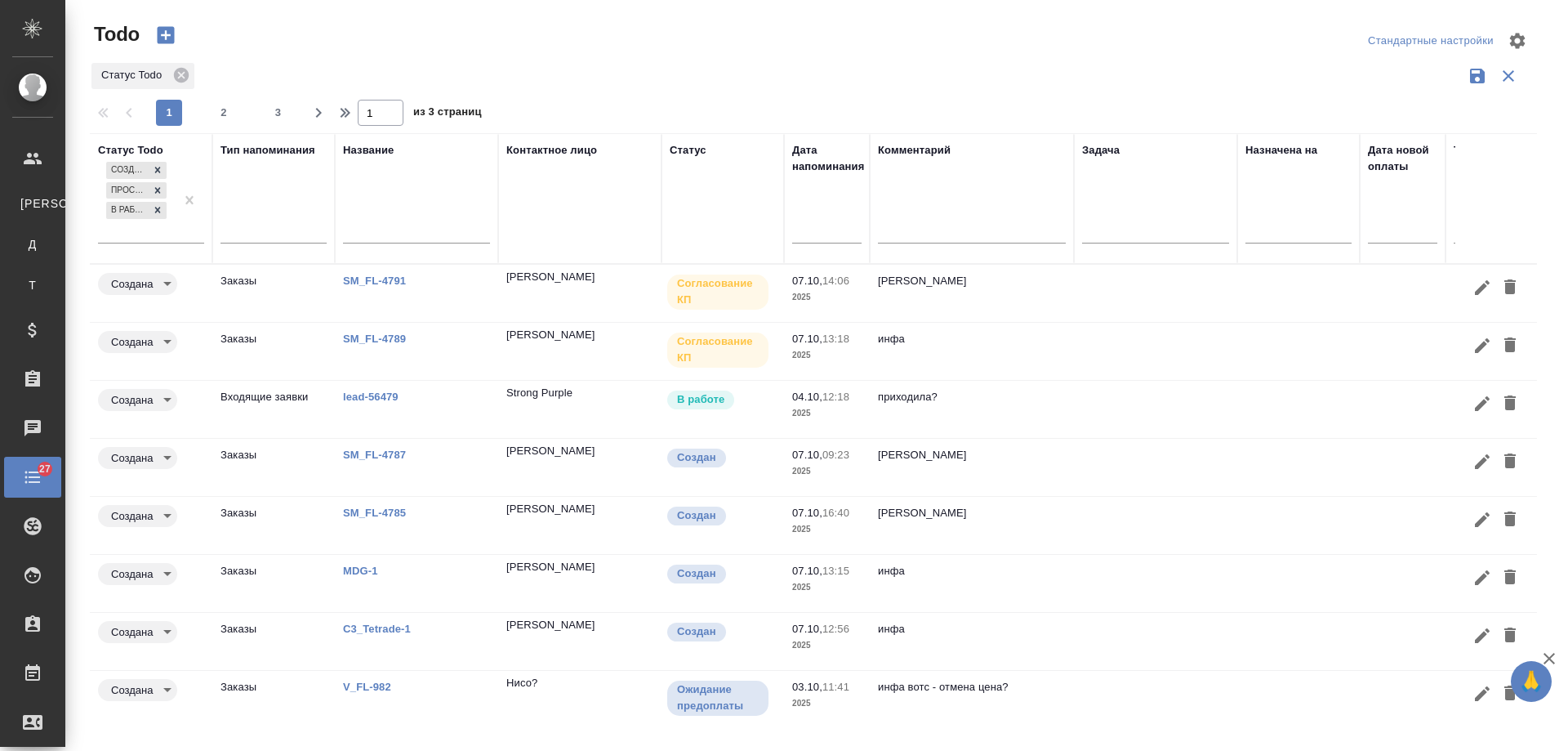
click at [845, 224] on input "text" at bounding box center [832, 229] width 60 height 23
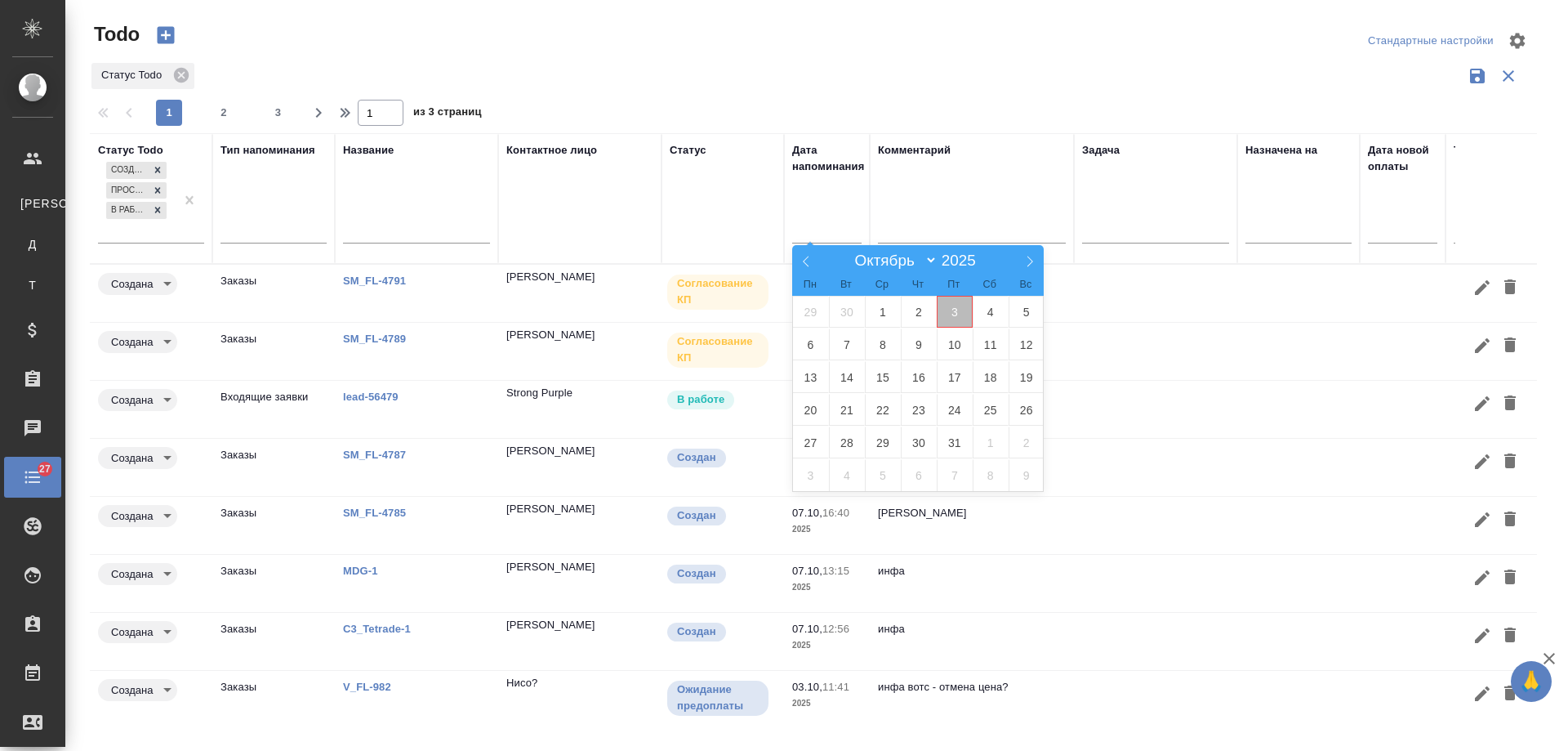
click at [948, 313] on span "3" at bounding box center [955, 312] width 36 height 32
type div "2025-10-02T21:00:00.000Z"
click at [996, 319] on span "4" at bounding box center [991, 312] width 36 height 32
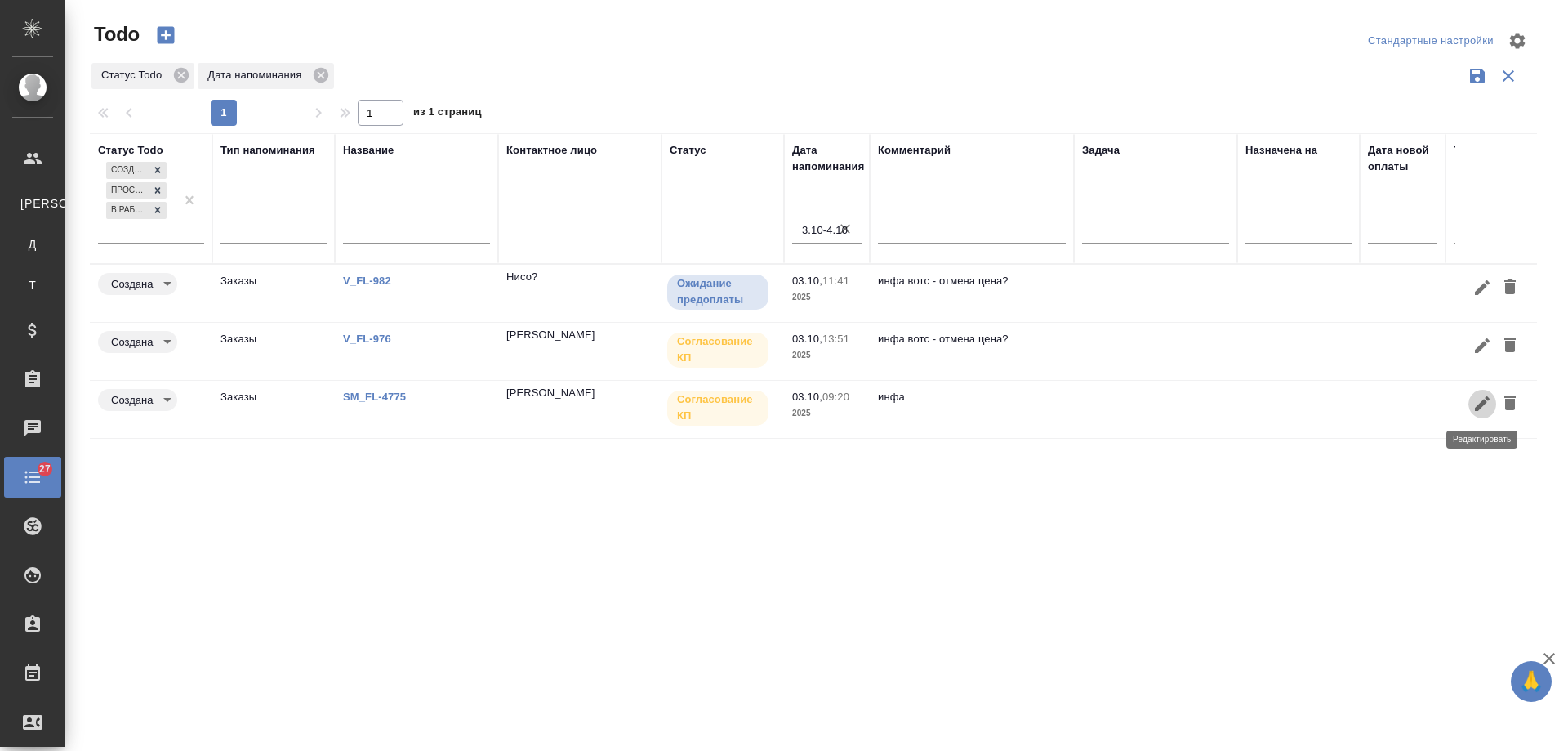
click at [1484, 406] on icon "button" at bounding box center [1482, 404] width 20 height 20
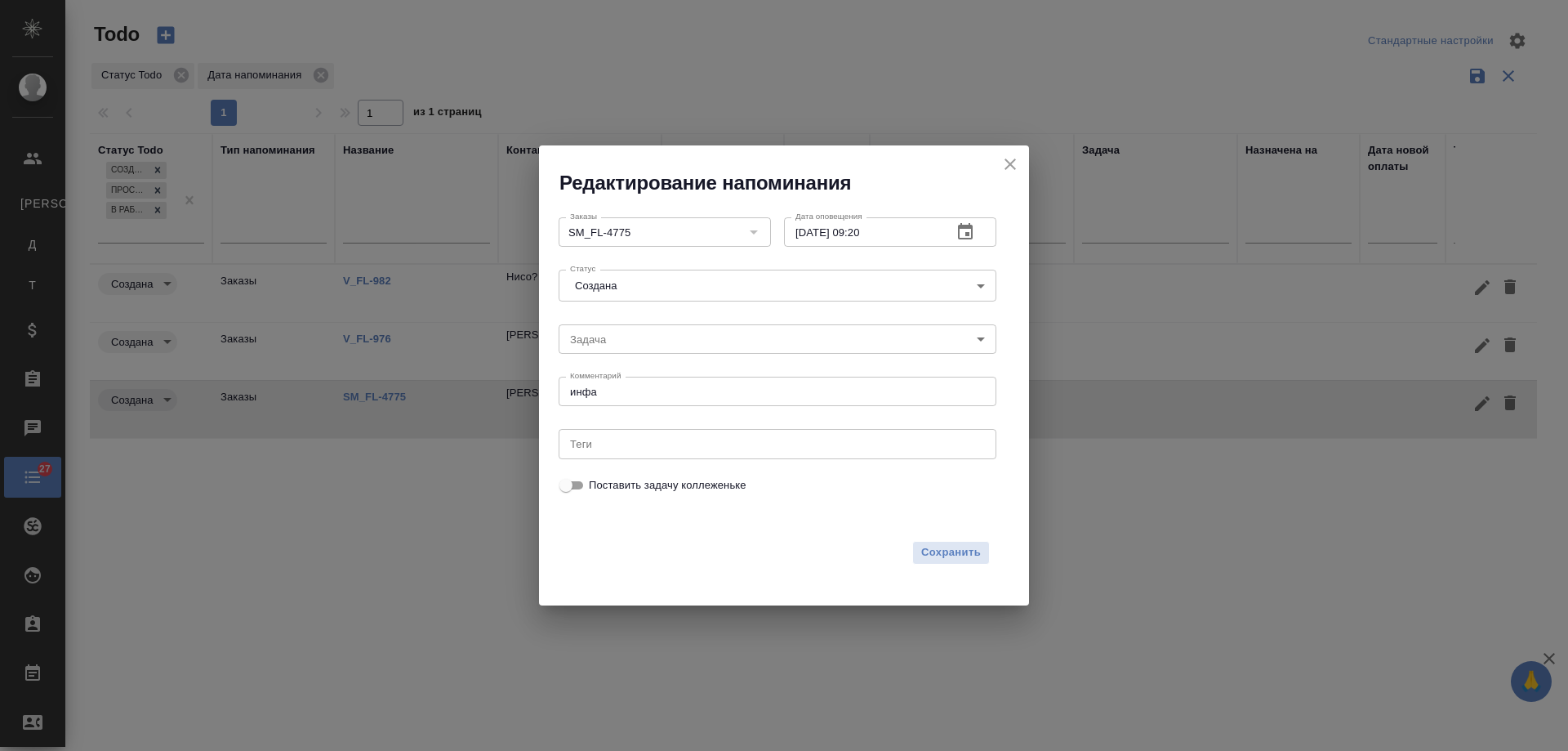
click at [963, 226] on icon "button" at bounding box center [965, 231] width 14 height 16
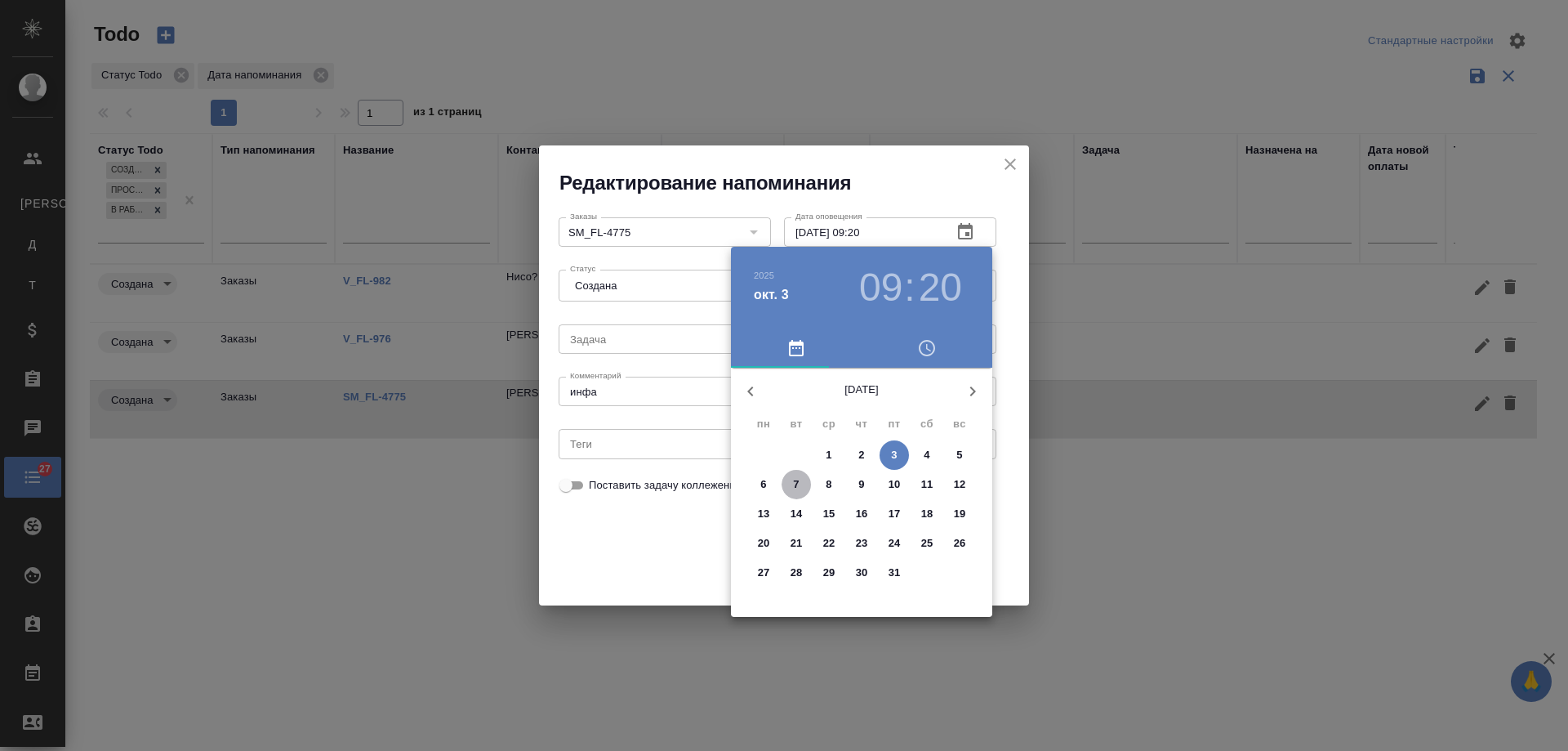
click at [802, 479] on span "7" at bounding box center [796, 485] width 29 height 16
type input "07.10.2025 09:20"
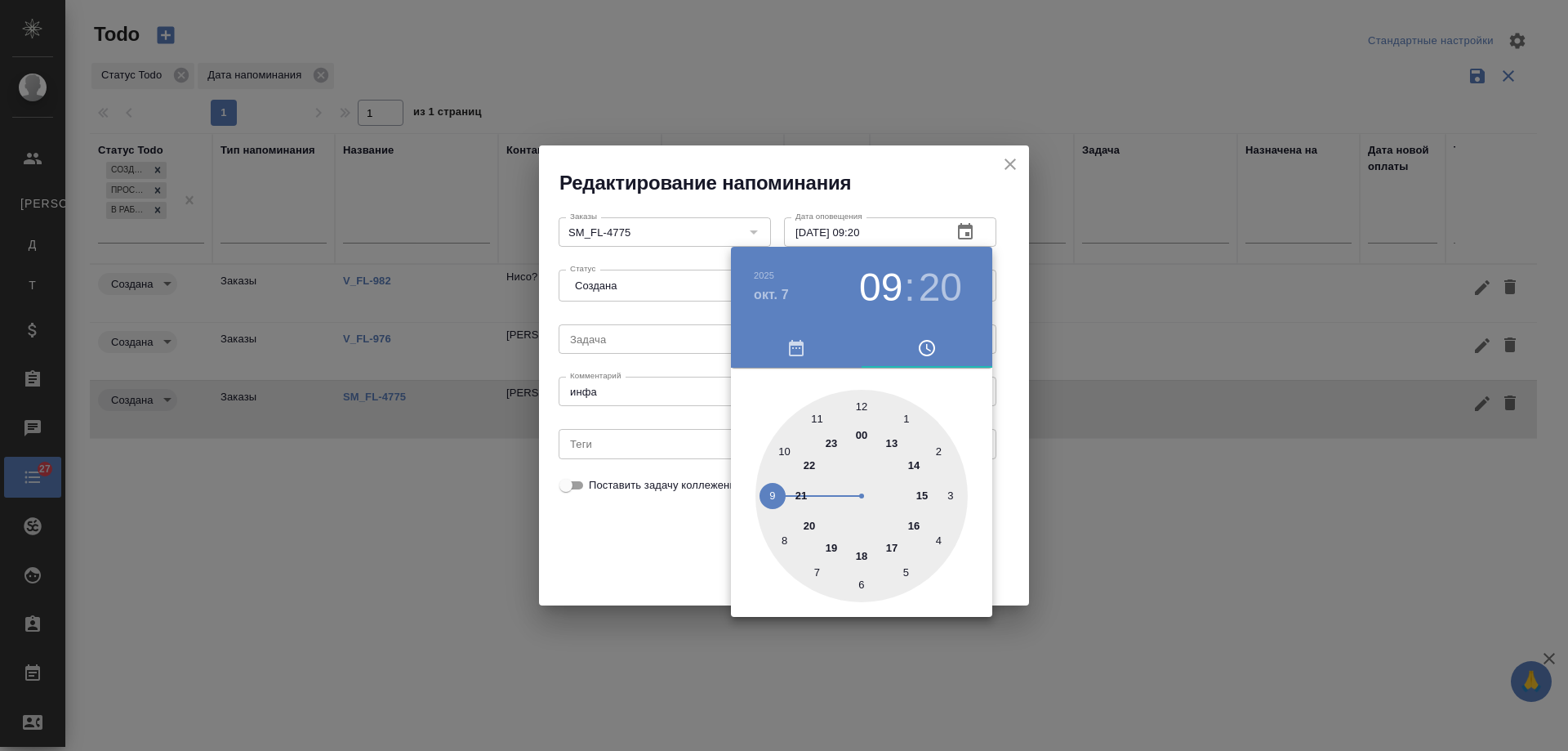
click at [621, 559] on div at bounding box center [784, 375] width 1568 height 751
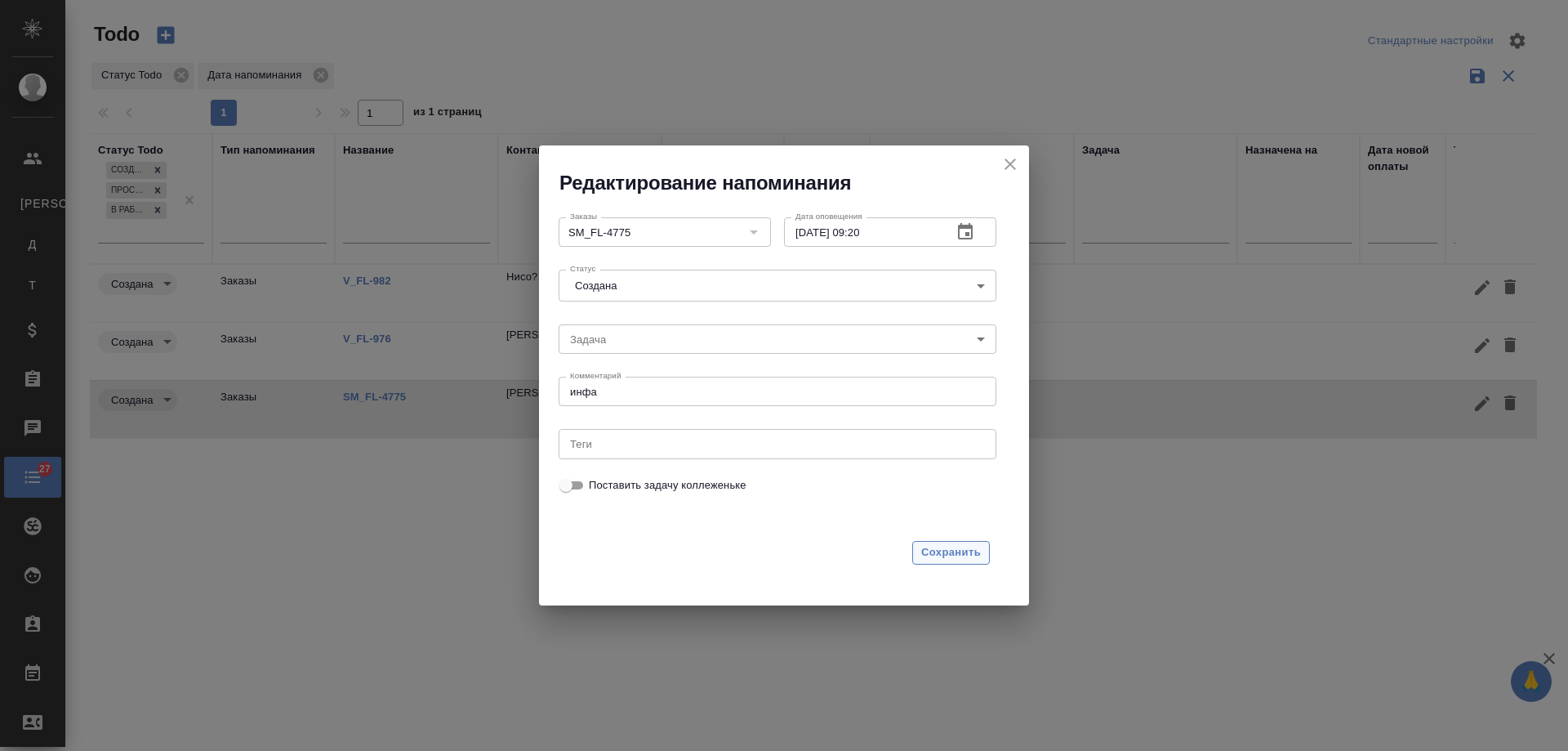
click at [949, 551] on span "Сохранить" at bounding box center [950, 553] width 60 height 19
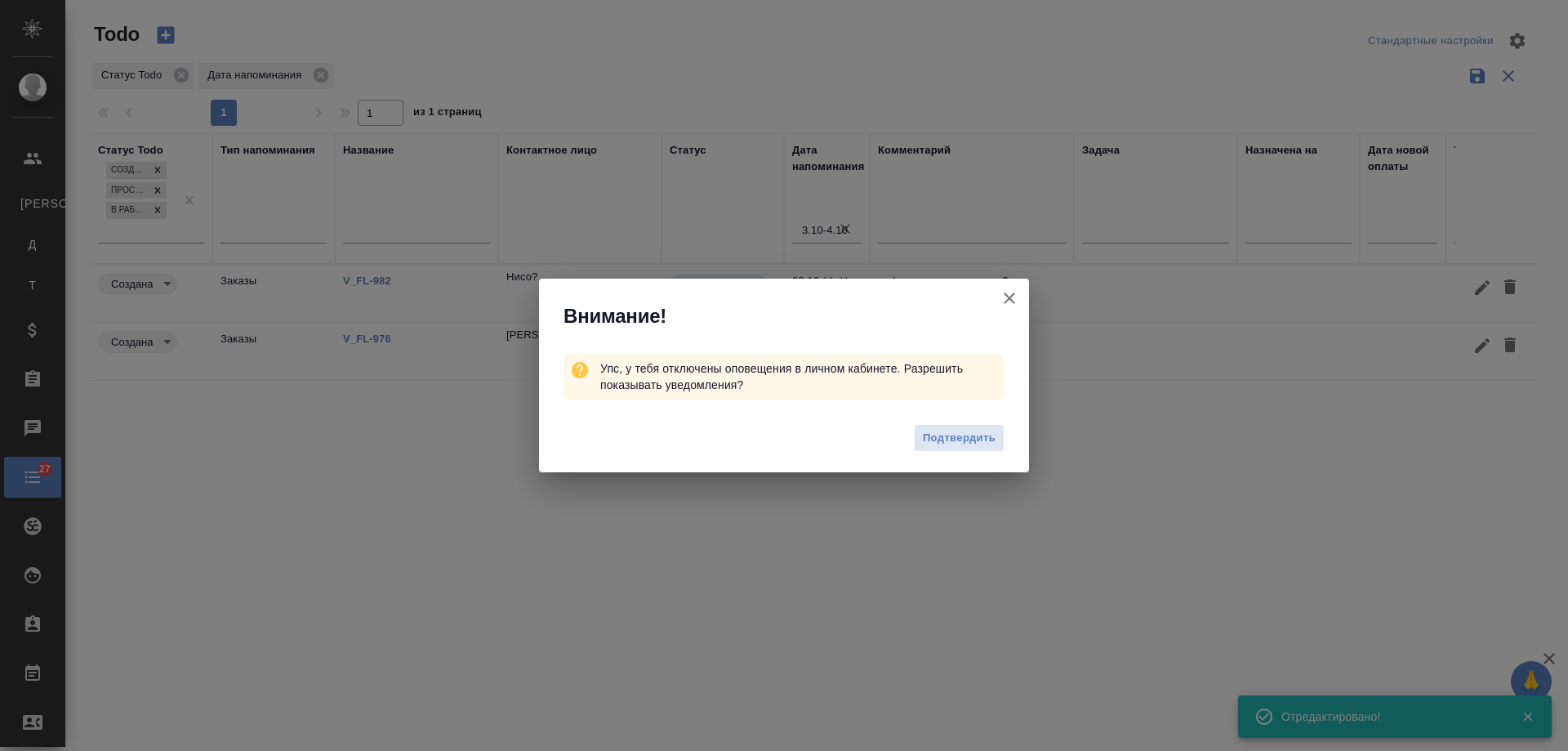
click at [1009, 298] on icon "button" at bounding box center [1009, 298] width 12 height 12
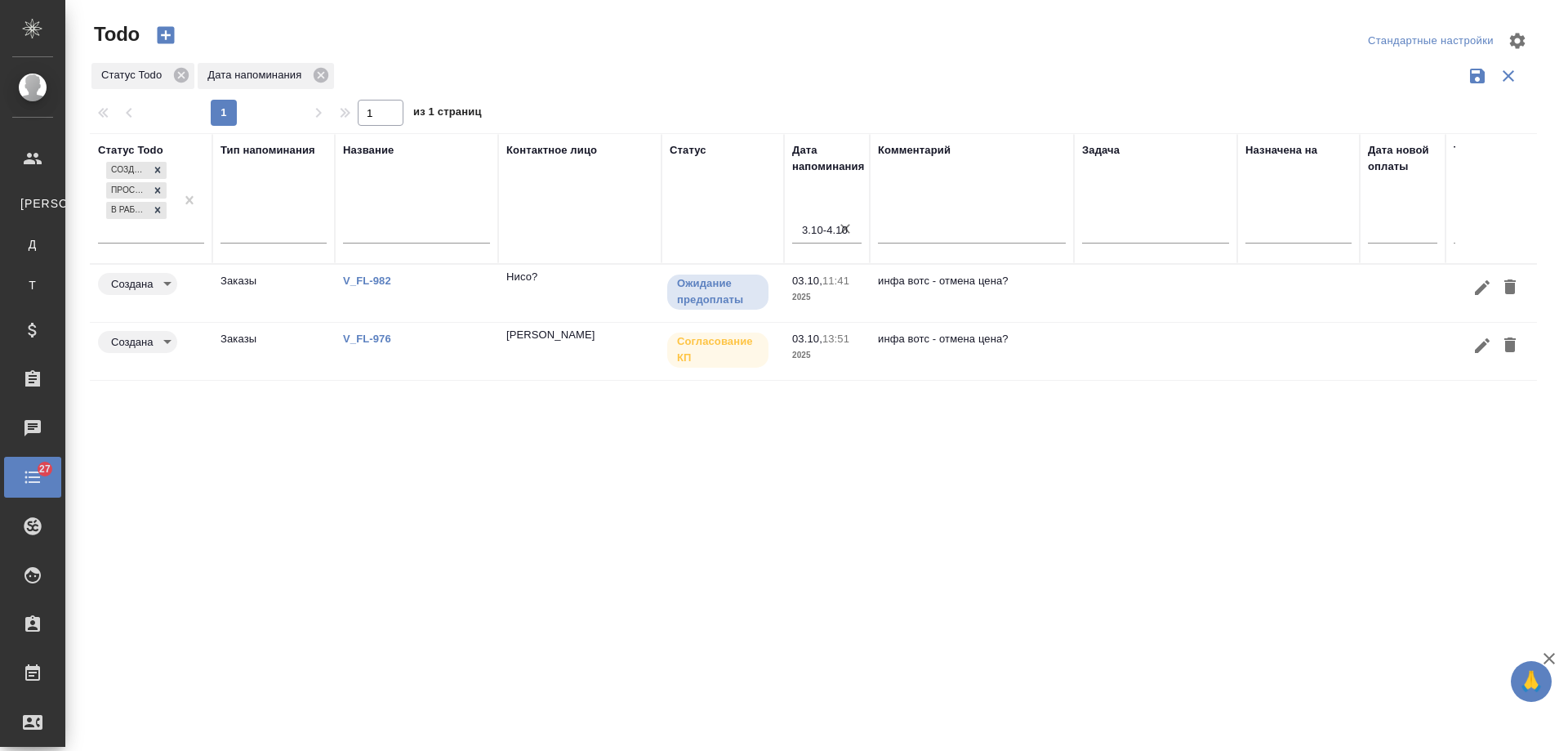
click at [372, 273] on p "V_FL-982" at bounding box center [416, 281] width 147 height 16
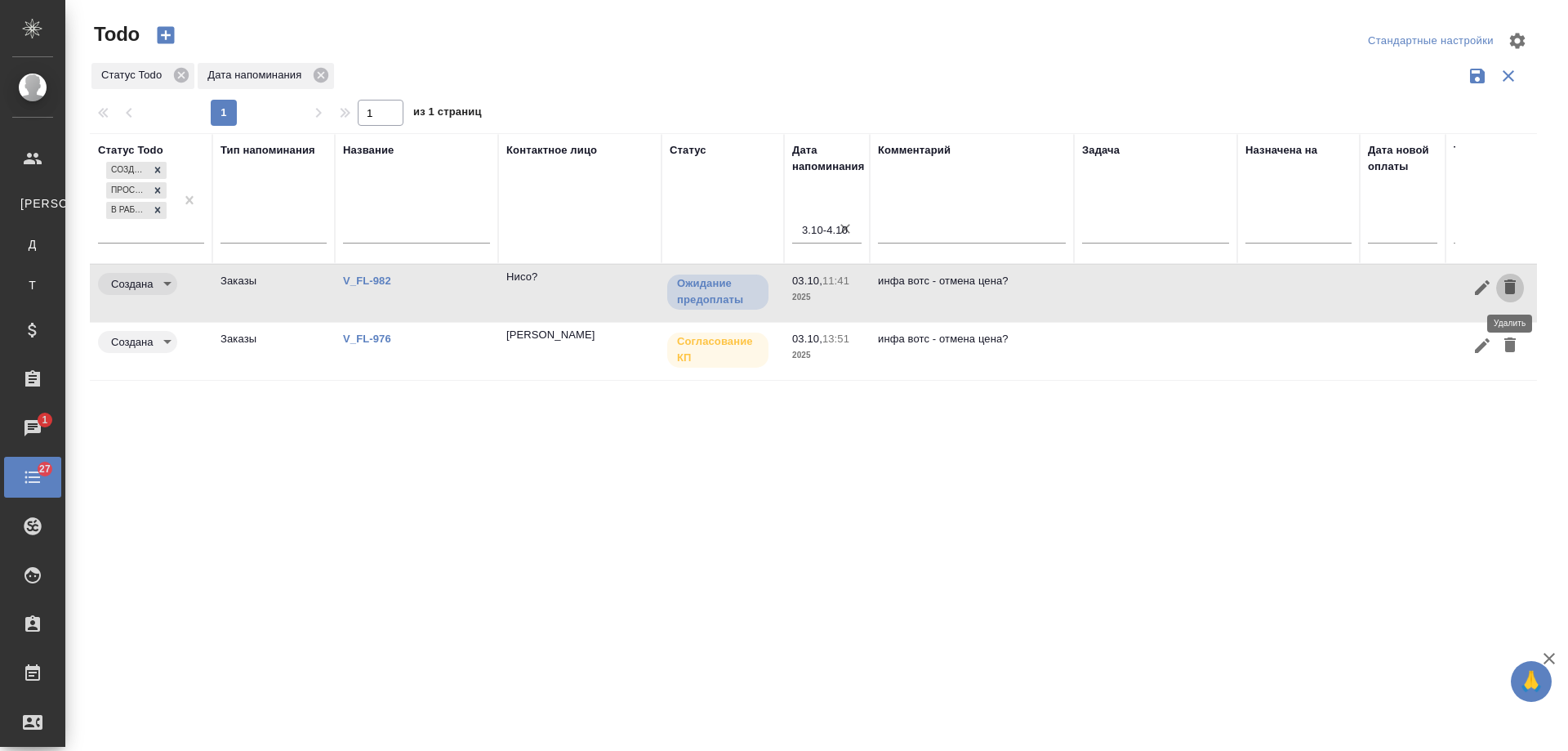
click at [1508, 287] on icon "button" at bounding box center [1510, 287] width 12 height 14
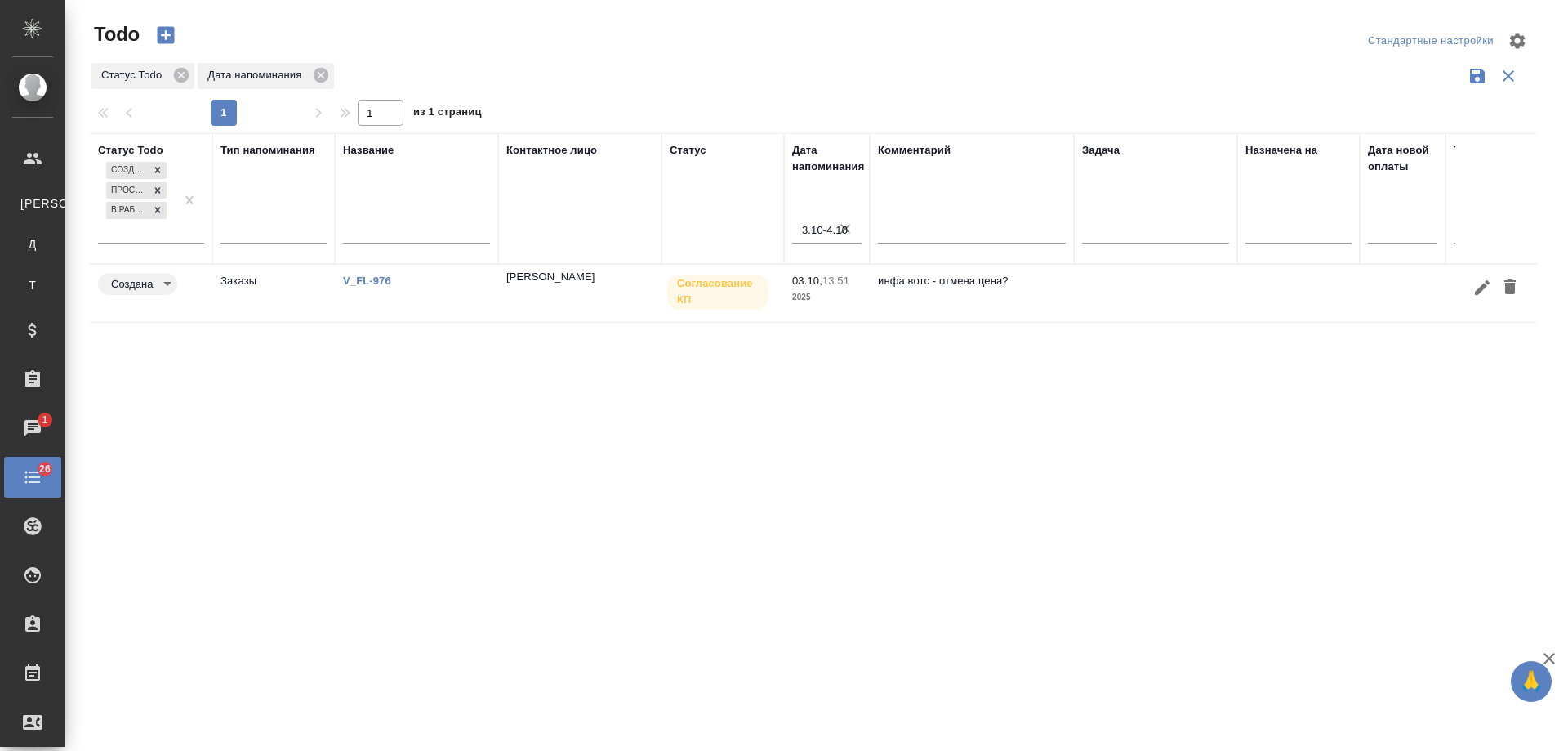
click at [370, 282] on link "V_FL-976" at bounding box center [367, 280] width 48 height 13
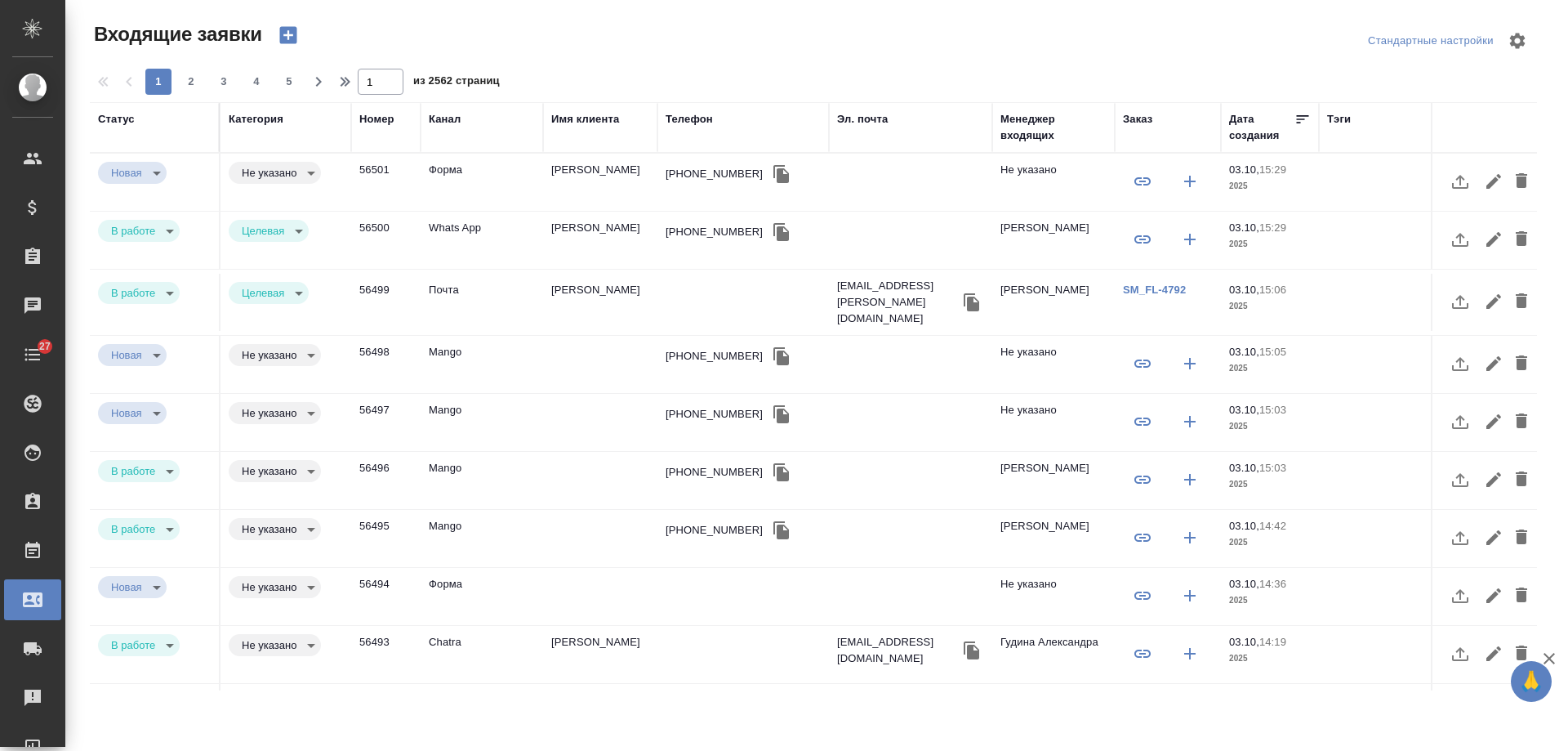
select select "RU"
click at [1126, 117] on div "Заказ" at bounding box center [1137, 119] width 29 height 16
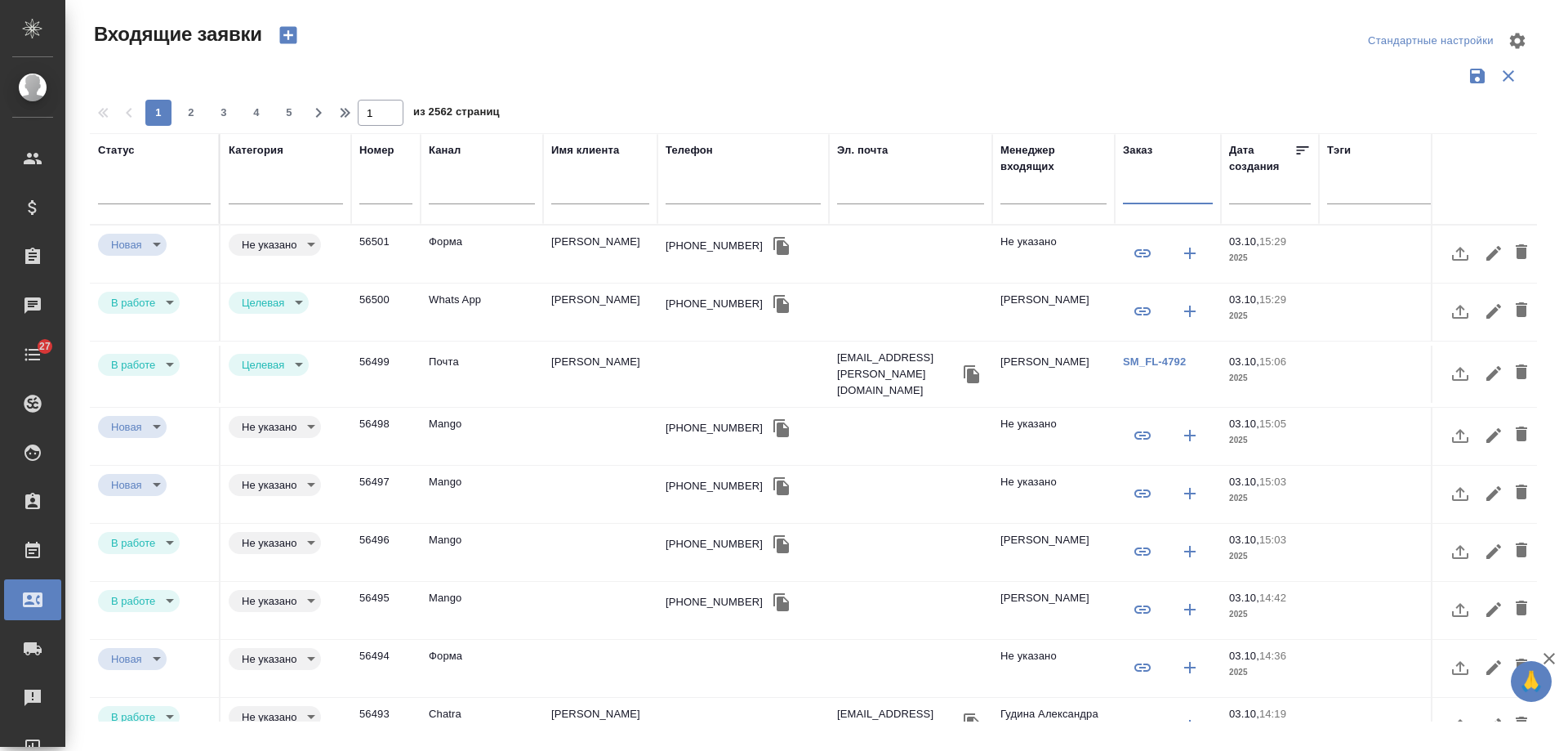
click at [1164, 201] on input "text" at bounding box center [1167, 193] width 90 height 21
paste input "V_FL-982"
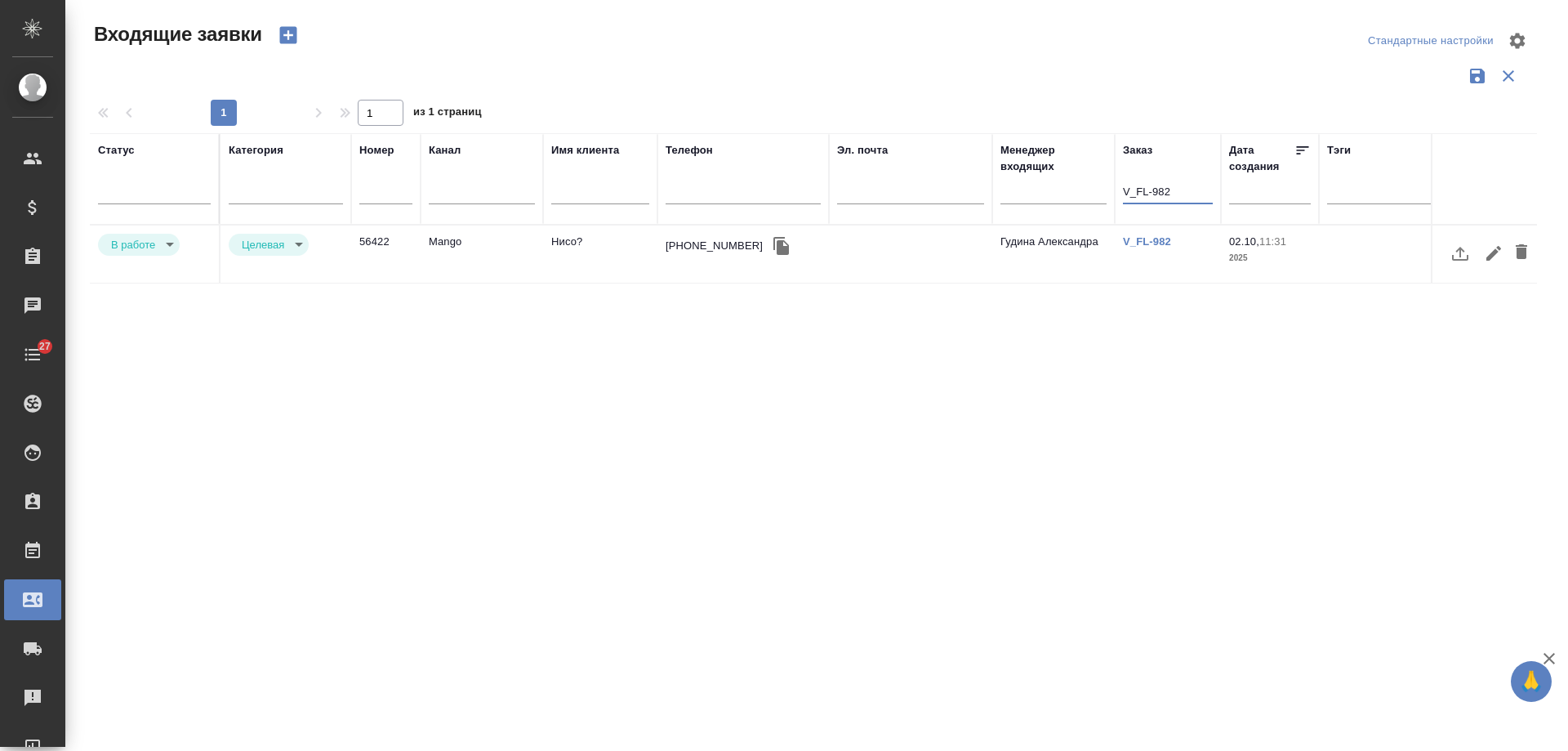
type input "V_FL-982"
click at [144, 242] on body "🙏 .cls-1 fill:#fff; AWATERA Gudina Alexandra Клиенты Спецификации Заказы 0 Чаты…" at bounding box center [784, 375] width 1568 height 751
click at [143, 252] on button "Отказ" at bounding box center [129, 245] width 38 height 18
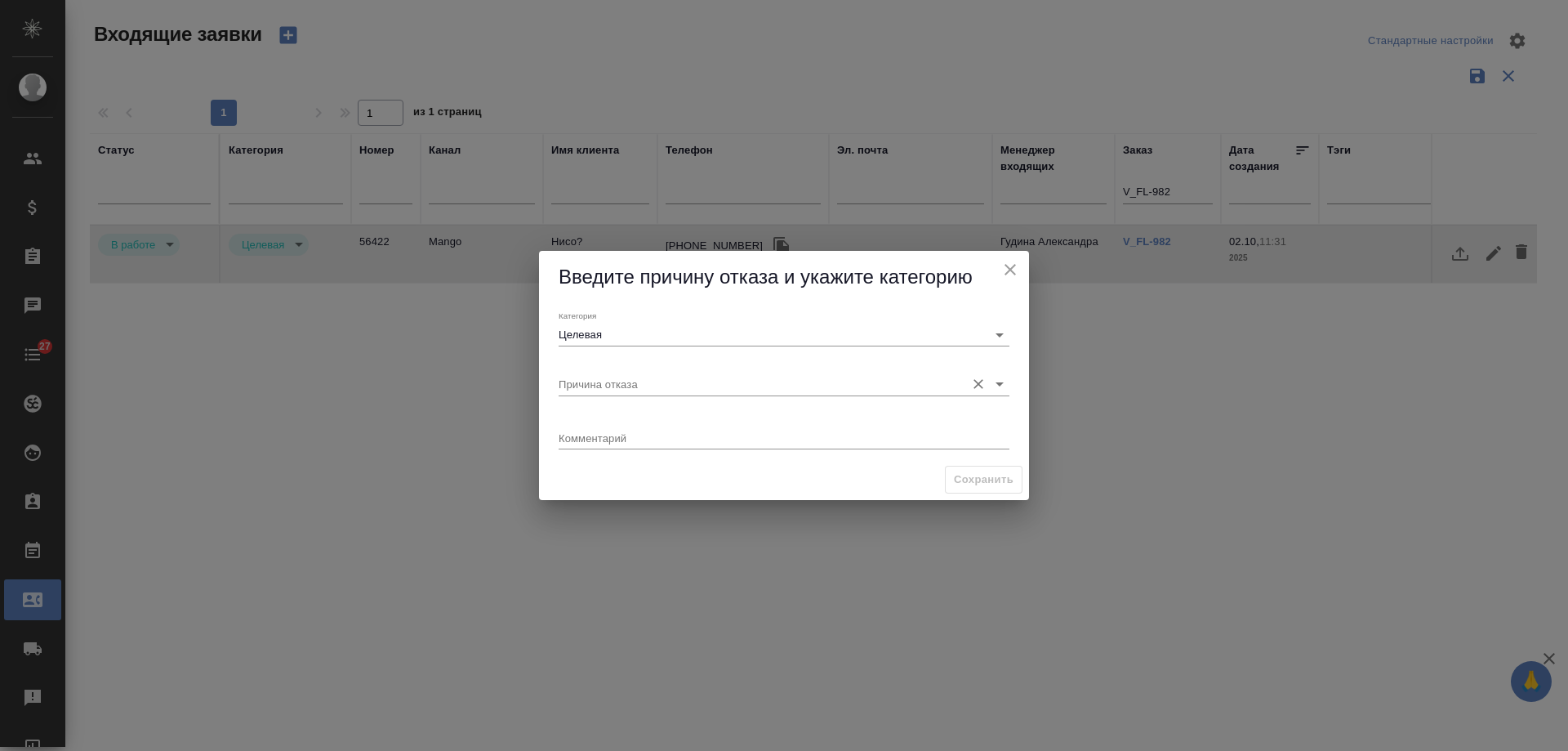
click at [670, 390] on input "Причина отказа" at bounding box center [758, 383] width 399 height 22
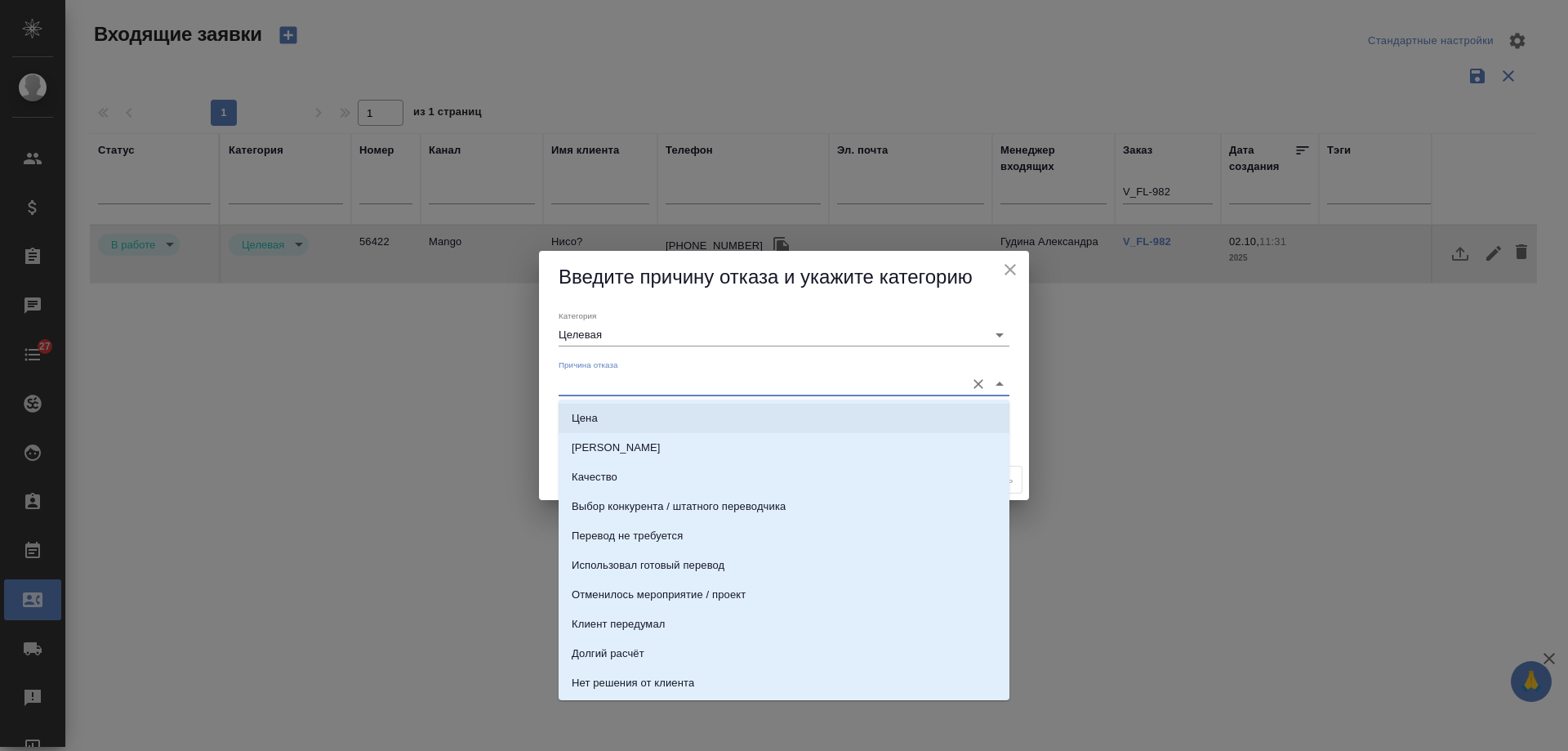
click at [650, 413] on li "Цена" at bounding box center [784, 418] width 451 height 29
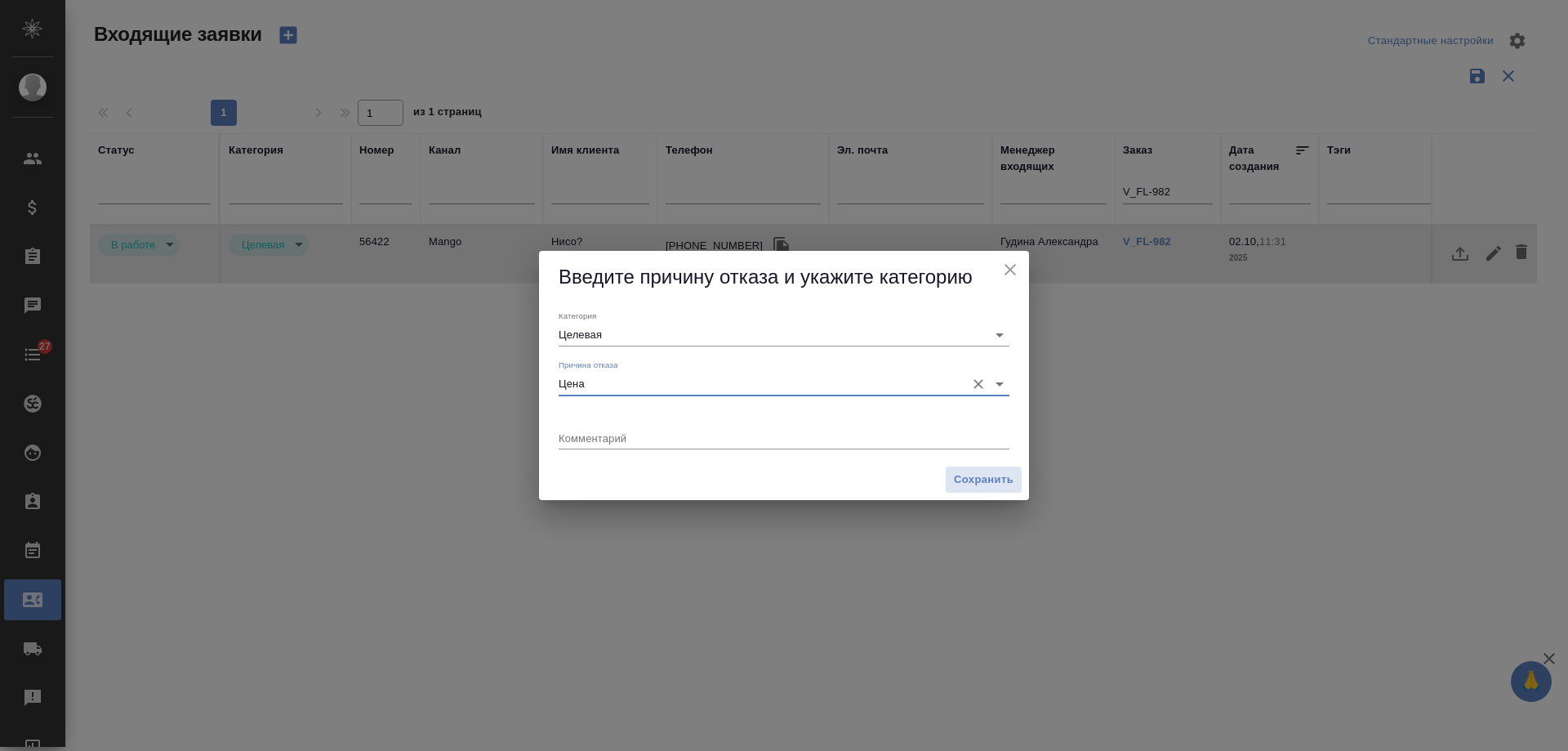
type input "Цена"
click at [984, 474] on span "Сохранить" at bounding box center [983, 480] width 60 height 19
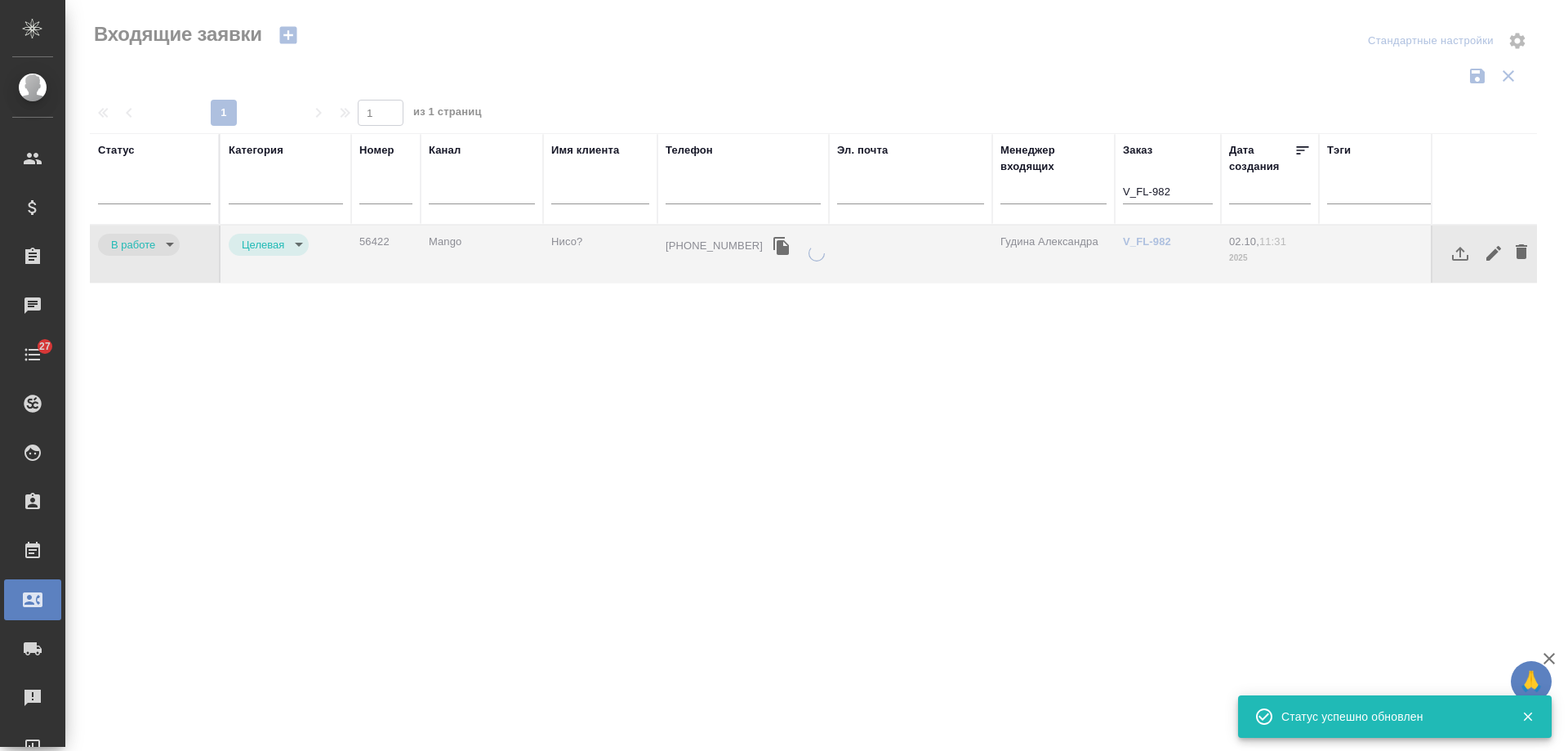
type input "rejection"
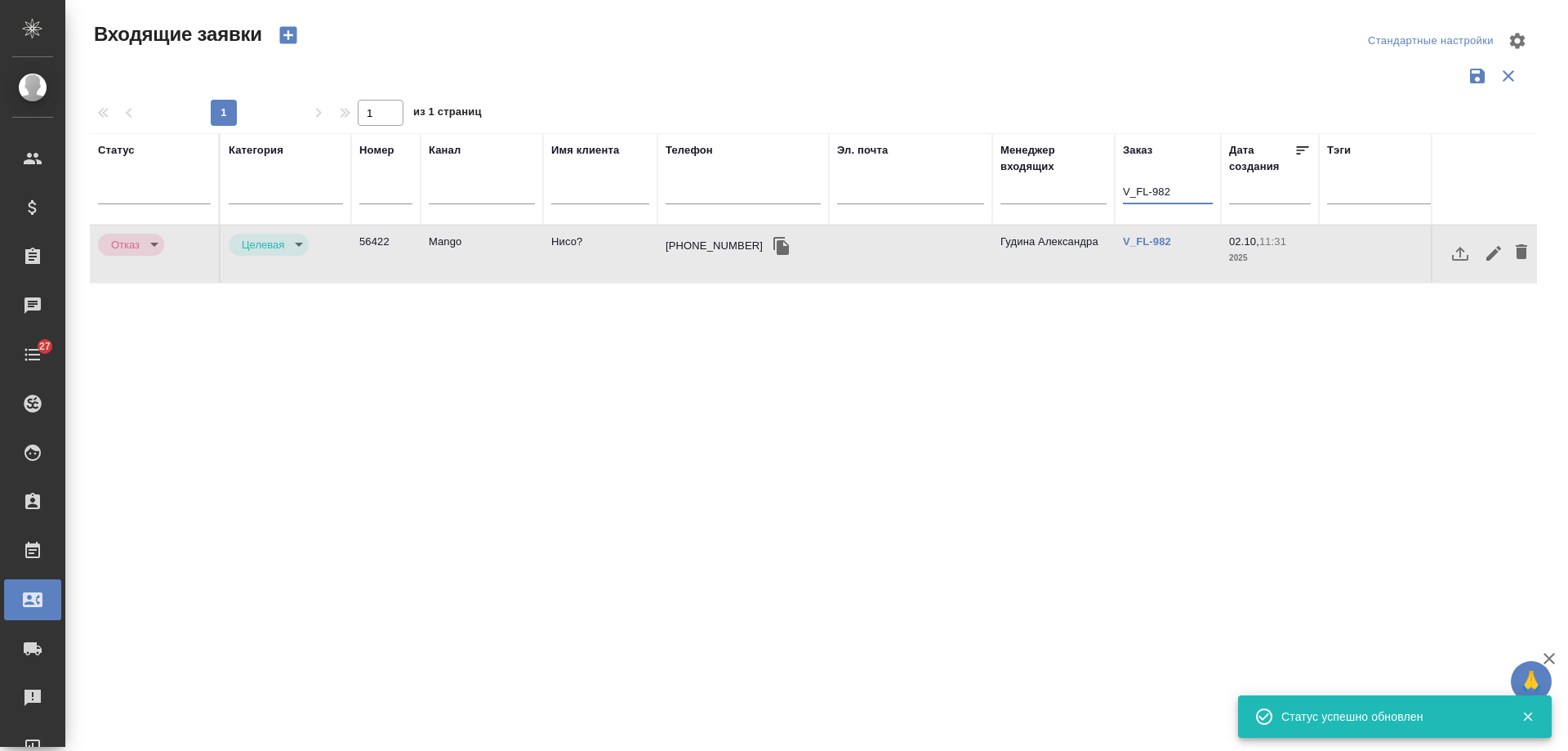
drag, startPoint x: 1188, startPoint y: 192, endPoint x: 765, endPoint y: 188, distance: 423.0
click at [766, 188] on tr "Статус Категория Номер Канал Имя клиента Телефон Эл. почта Менеджер входящих За…" at bounding box center [1040, 179] width 1899 height 91
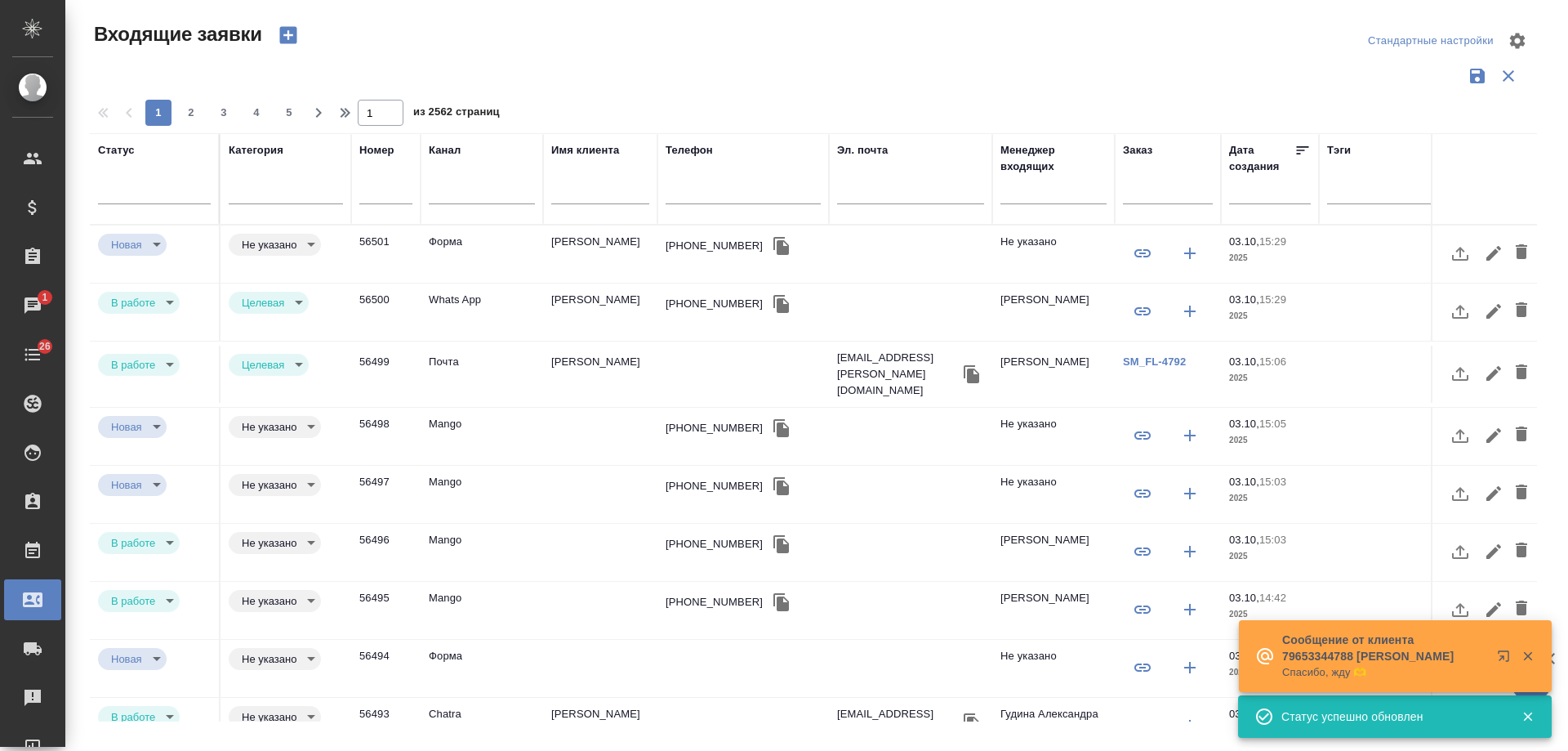
click at [588, 248] on td "[PERSON_NAME]" at bounding box center [601, 255] width 114 height 57
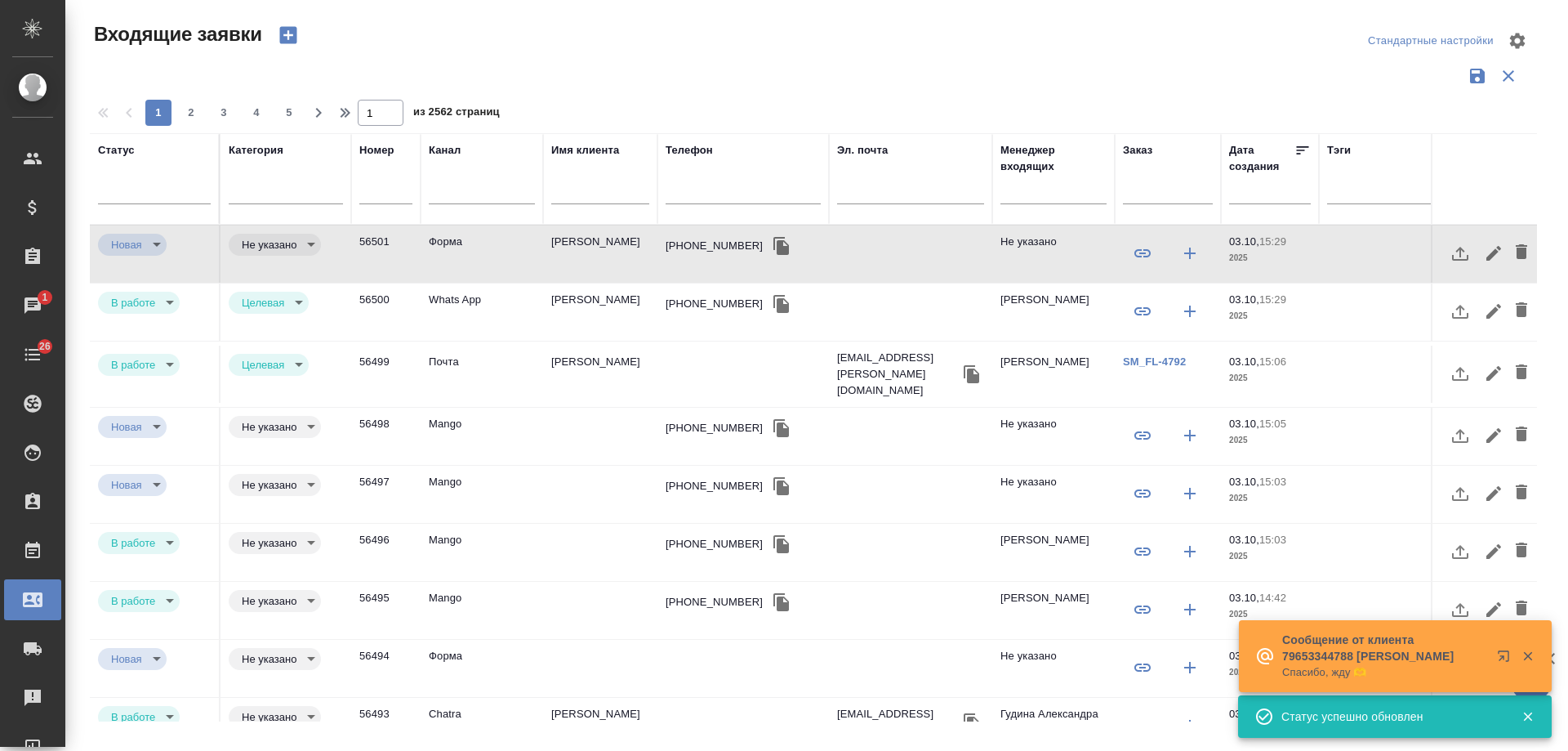
click at [1158, 182] on div at bounding box center [1167, 195] width 90 height 40
click at [1161, 192] on input "text" at bounding box center [1167, 193] width 90 height 21
paste input "V_FL-976"
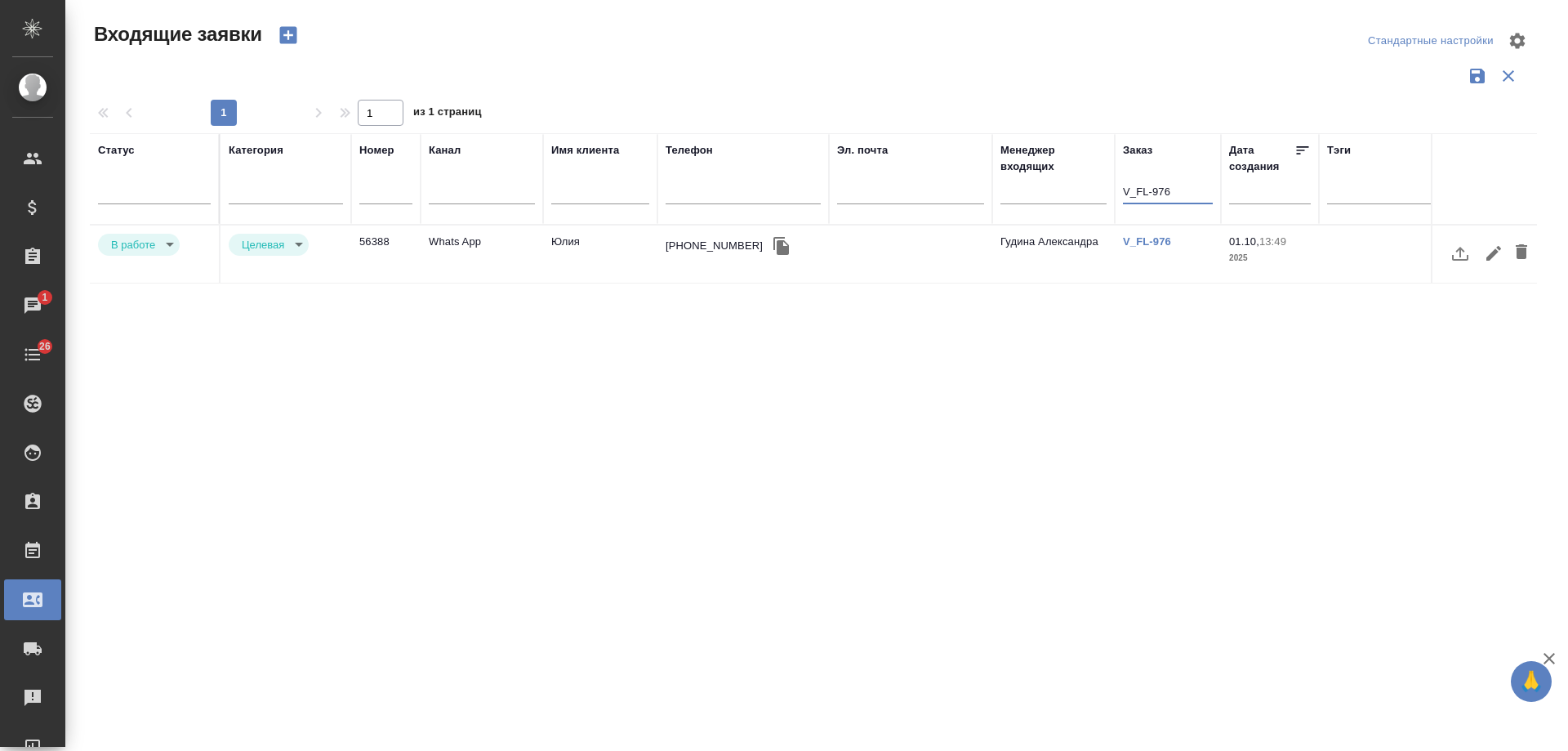
type input "V_FL-976"
click at [159, 244] on body "🙏 .cls-1 fill:#fff; AWATERA Gudina Alexandra Клиенты Спецификации Заказы 1 Чаты…" at bounding box center [784, 375] width 1568 height 751
click at [151, 253] on li "Отказ" at bounding box center [139, 244] width 82 height 28
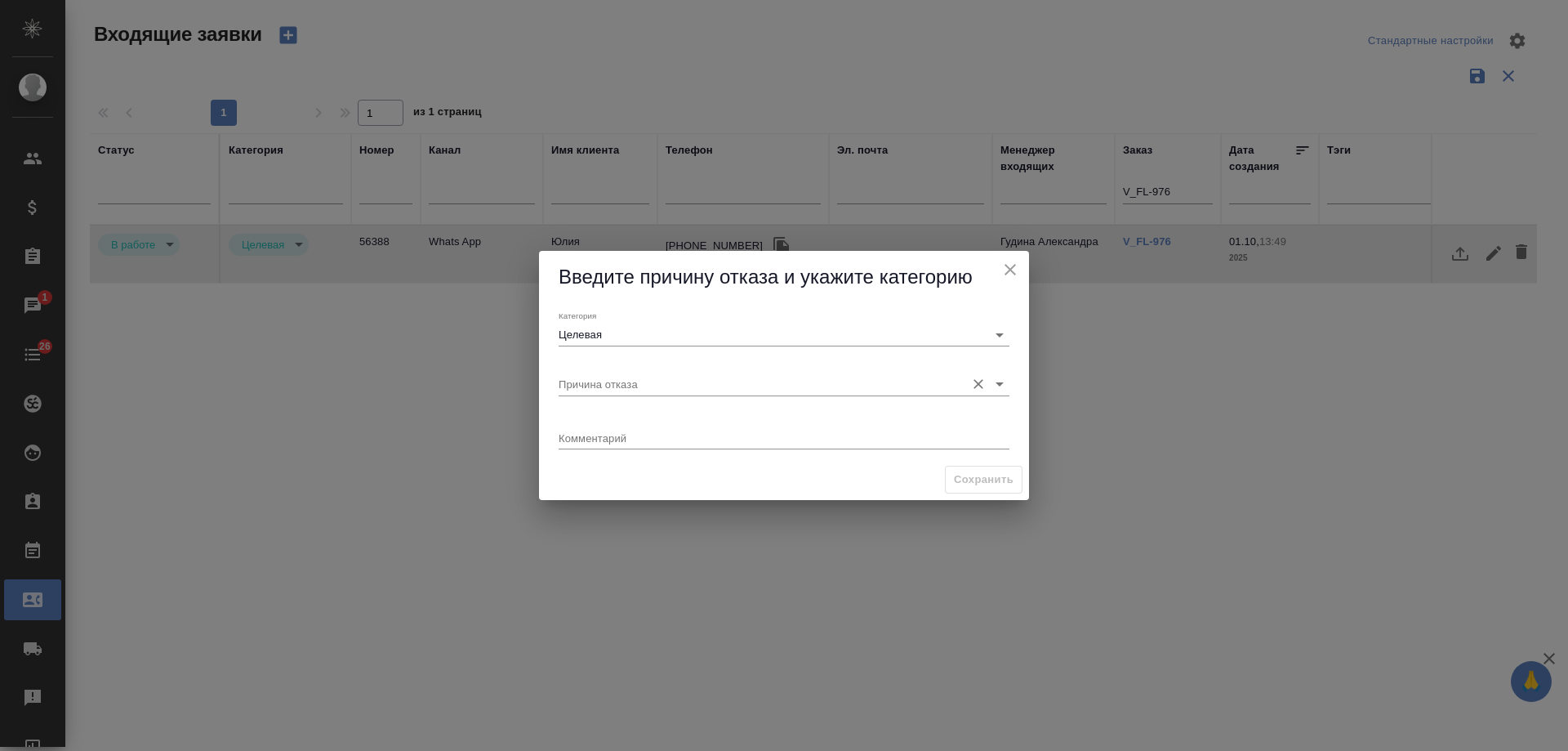
click at [608, 388] on input "Причина отказа" at bounding box center [758, 383] width 399 height 22
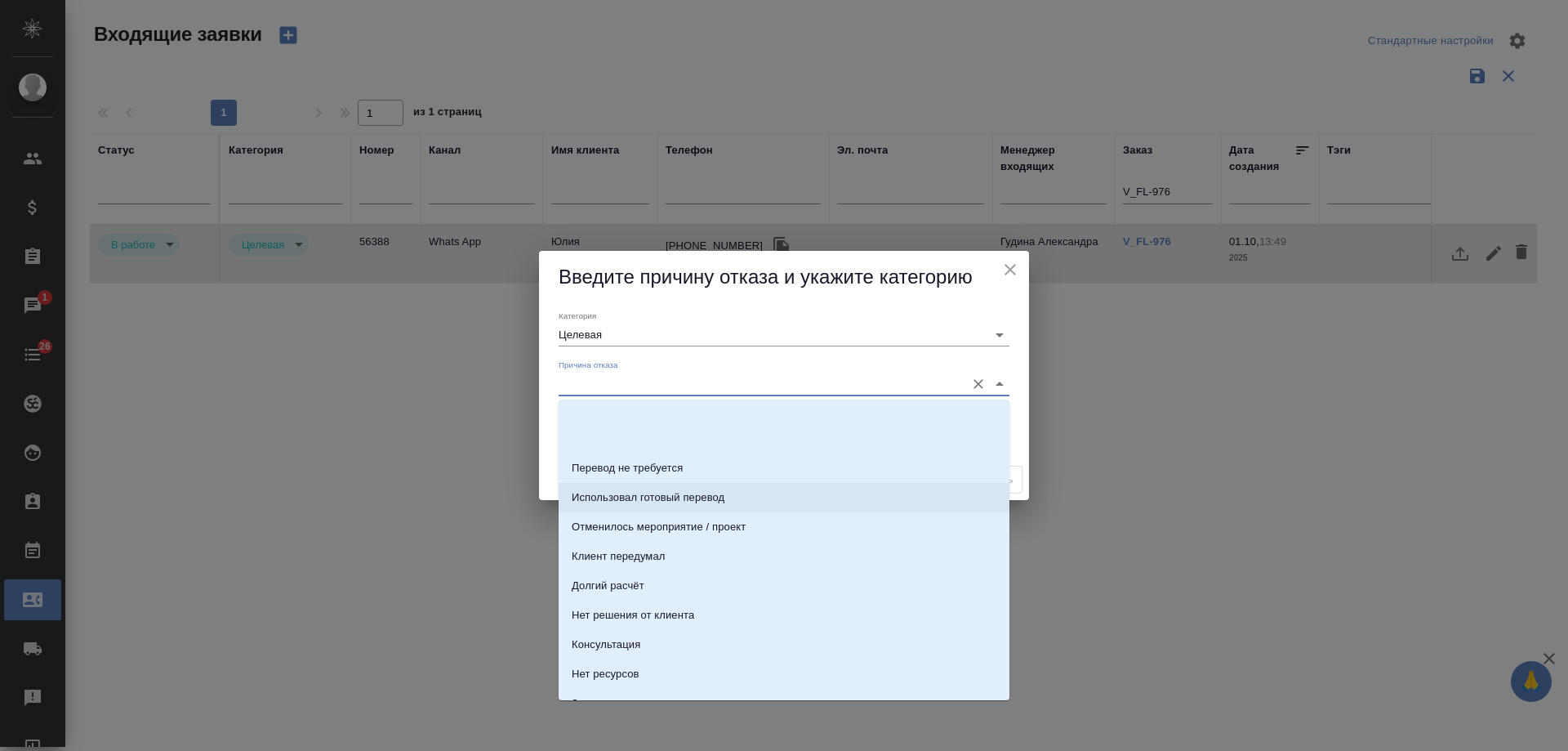
scroll to position [163, 0]
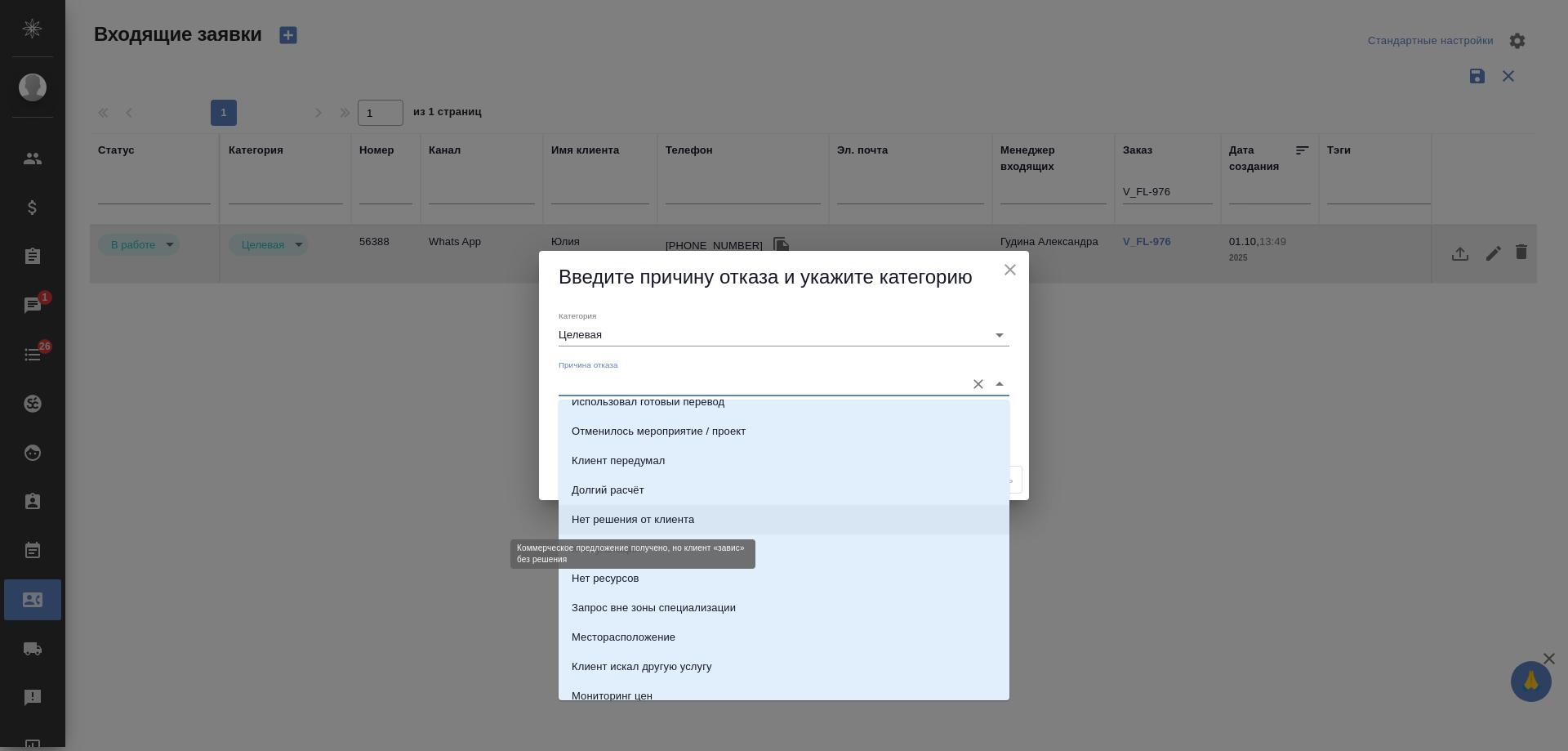
click at [672, 523] on div "Нет решения от клиента" at bounding box center [633, 520] width 122 height 16
type input "Нет решения от клиента"
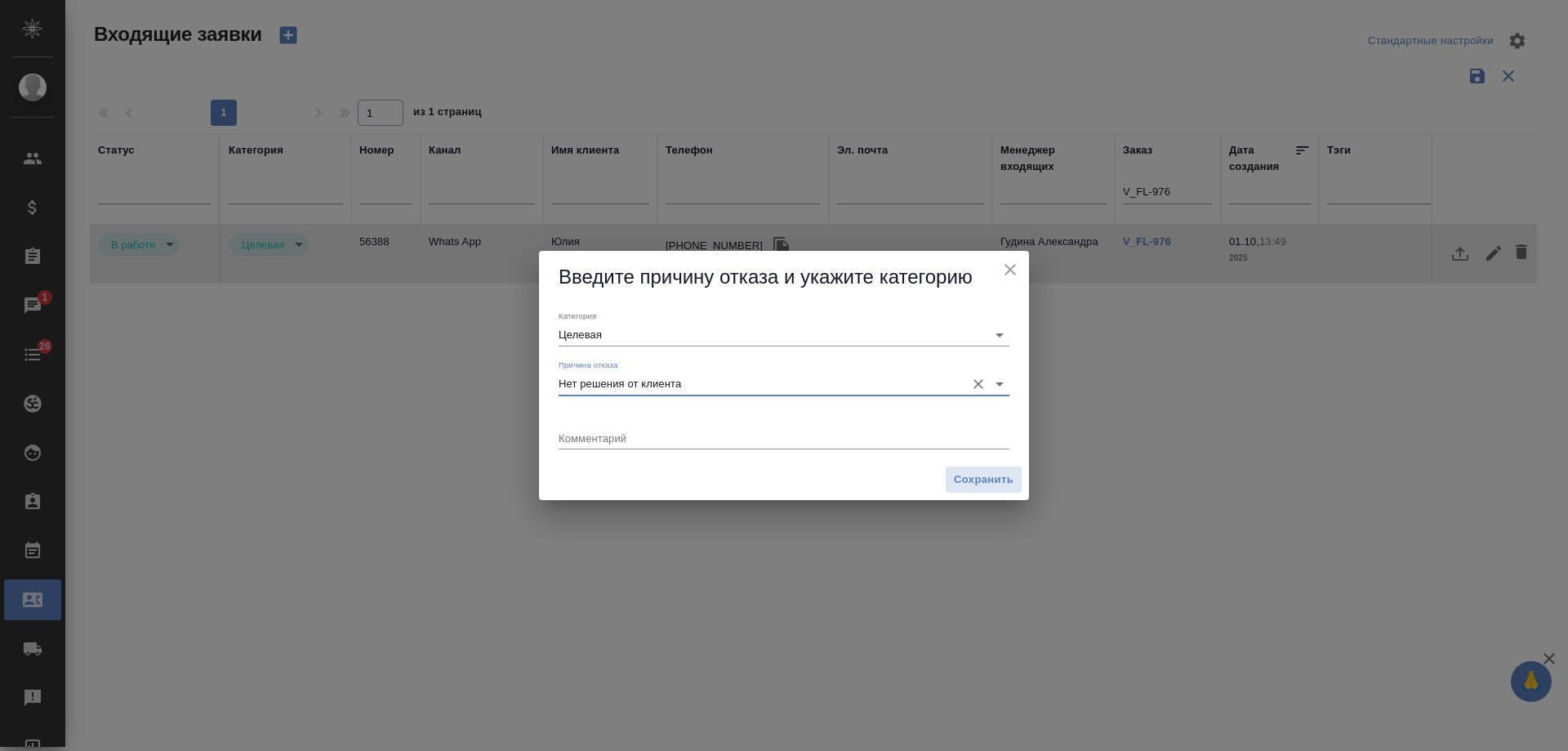
click at [992, 484] on span "Сохранить" at bounding box center [983, 480] width 60 height 19
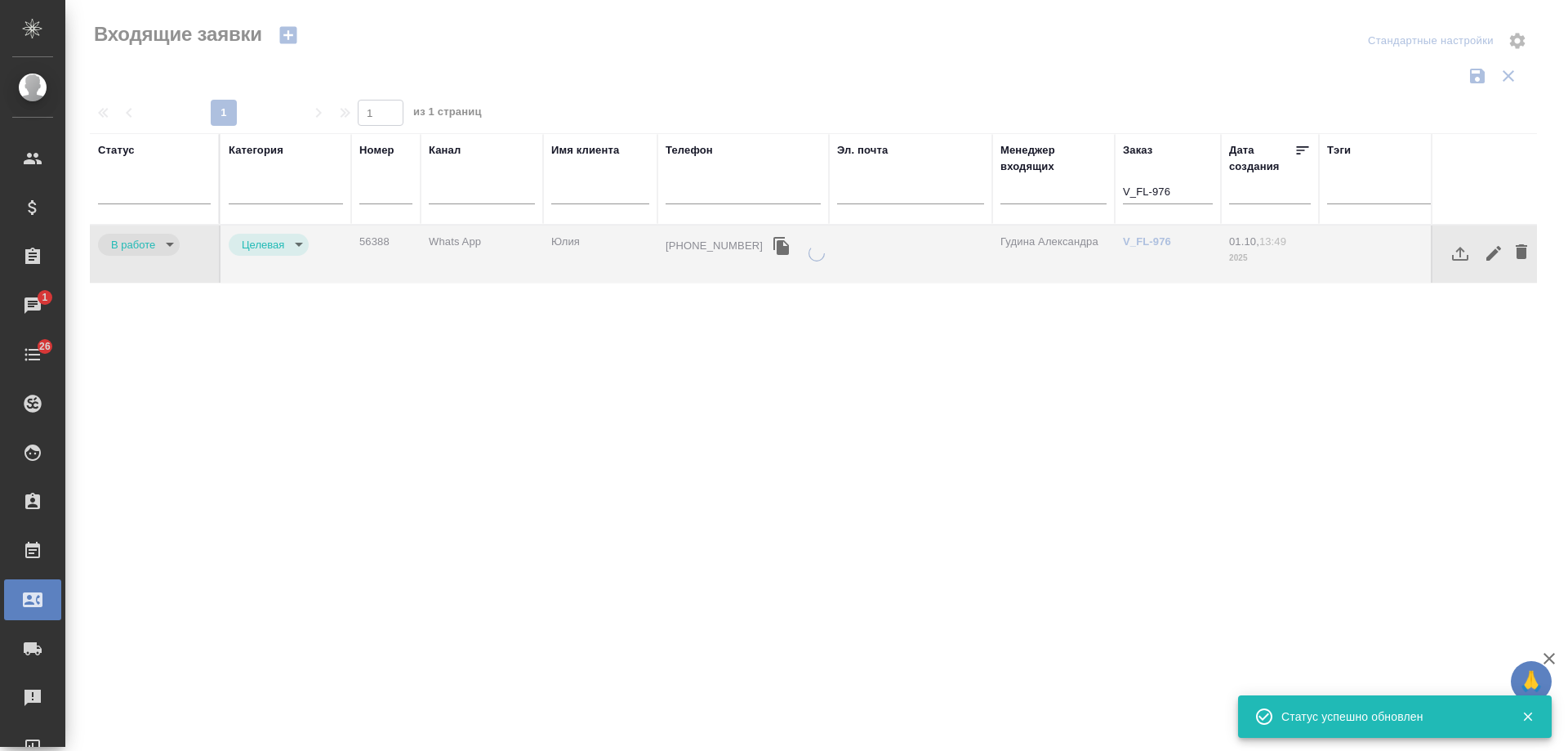
type input "rejection"
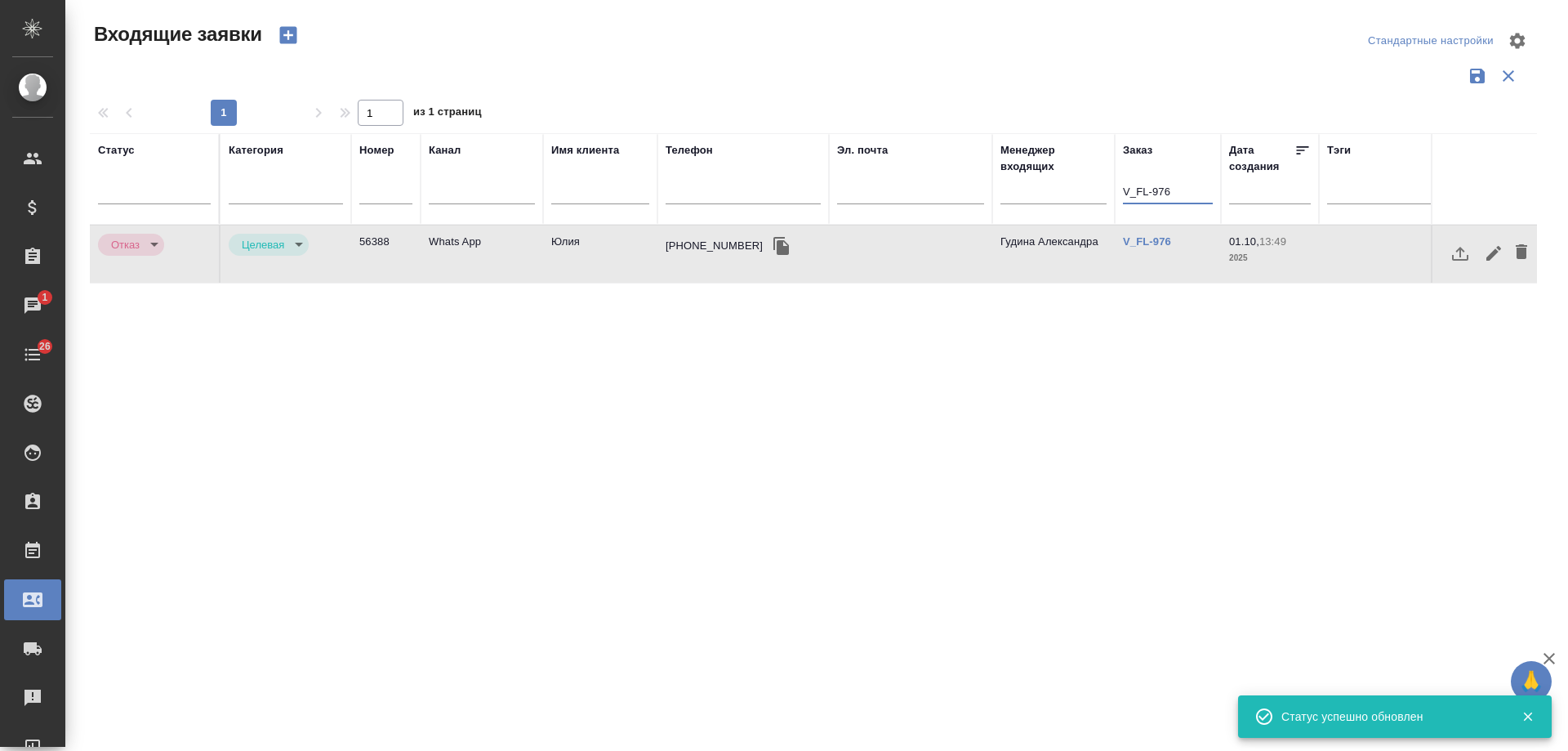
drag, startPoint x: 1183, startPoint y: 196, endPoint x: 1006, endPoint y: 191, distance: 177.1
click at [1006, 191] on tr "Статус Категория Номер Канал Имя клиента Телефон Эл. почта Менеджер входящих За…" at bounding box center [1040, 179] width 1899 height 91
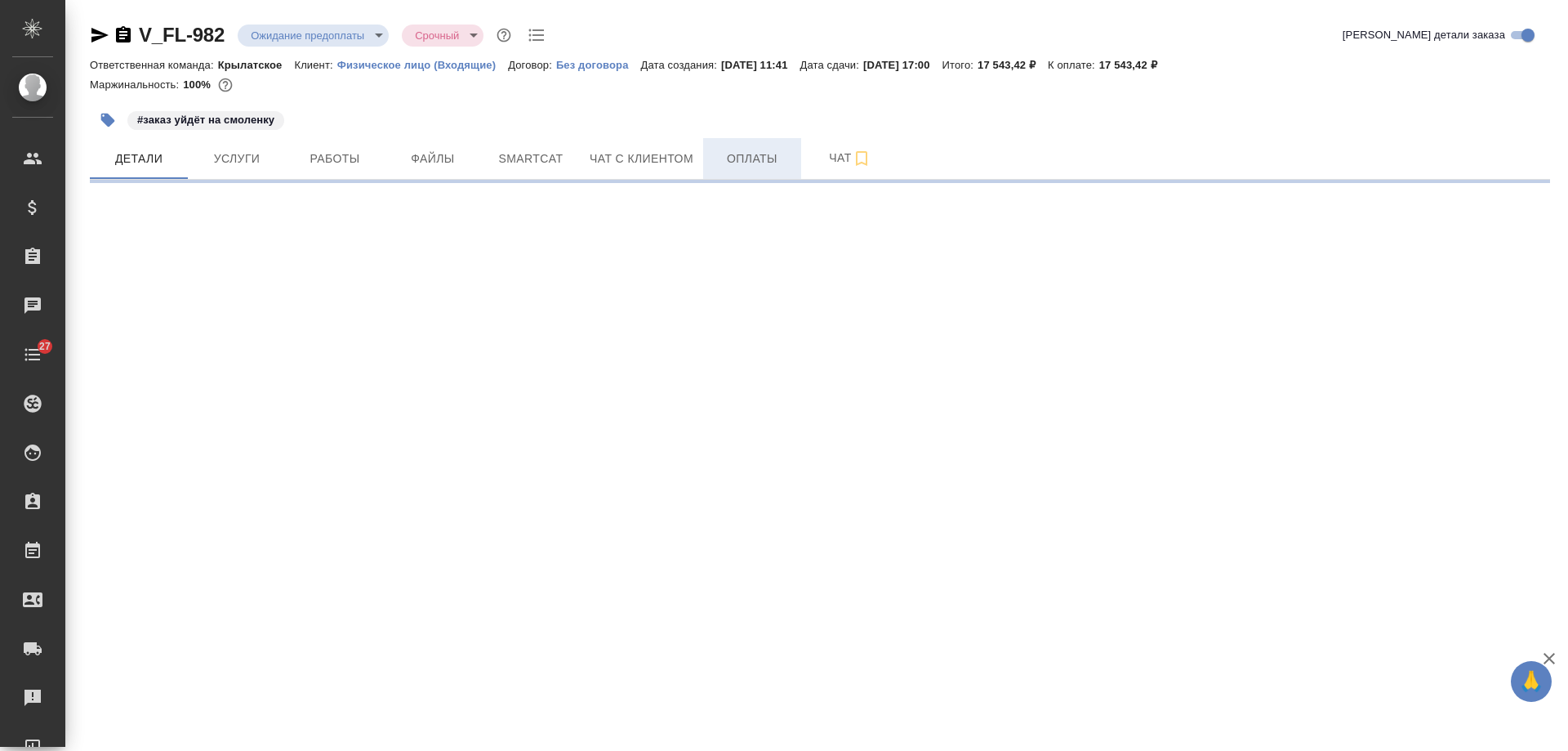
select select "RU"
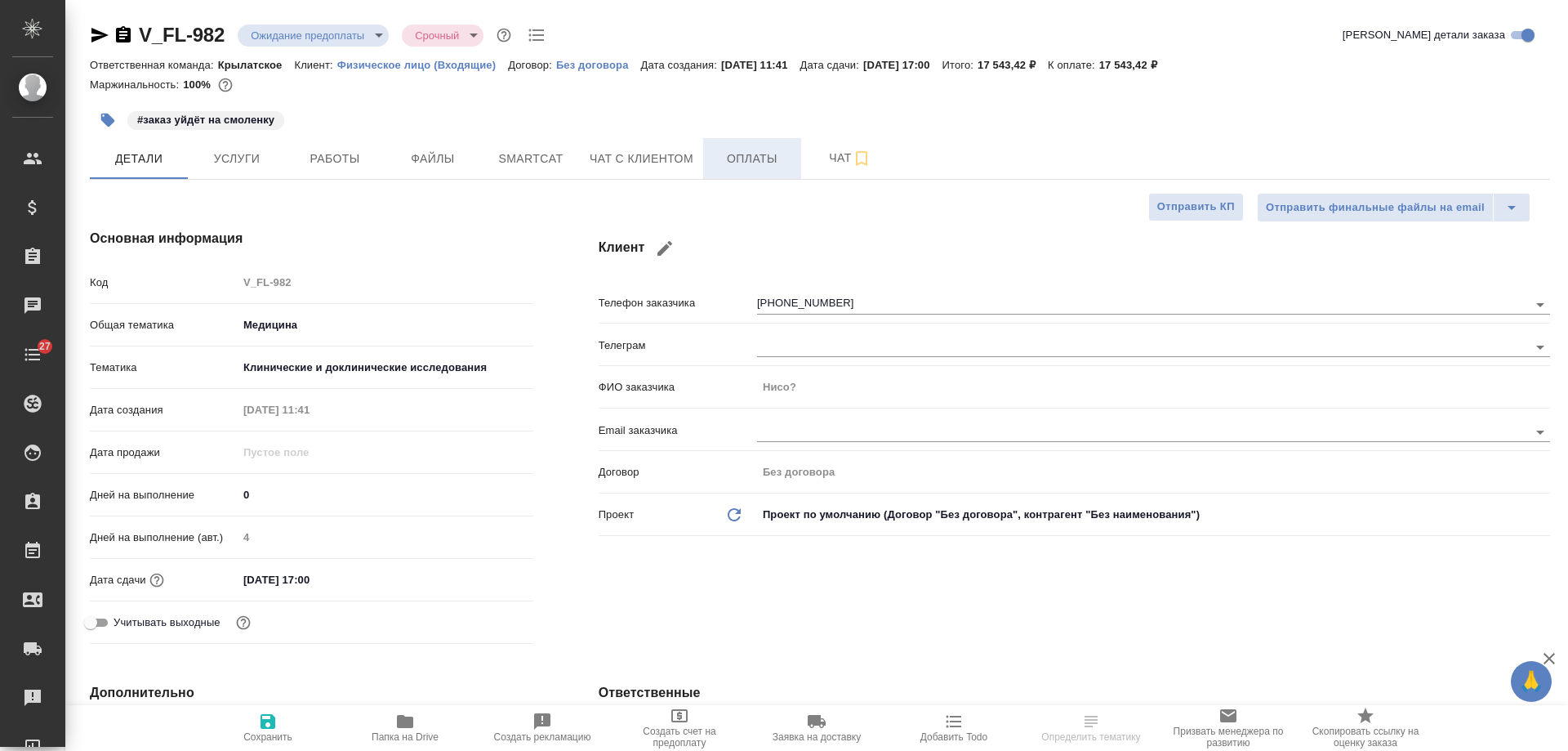
type textarea "x"
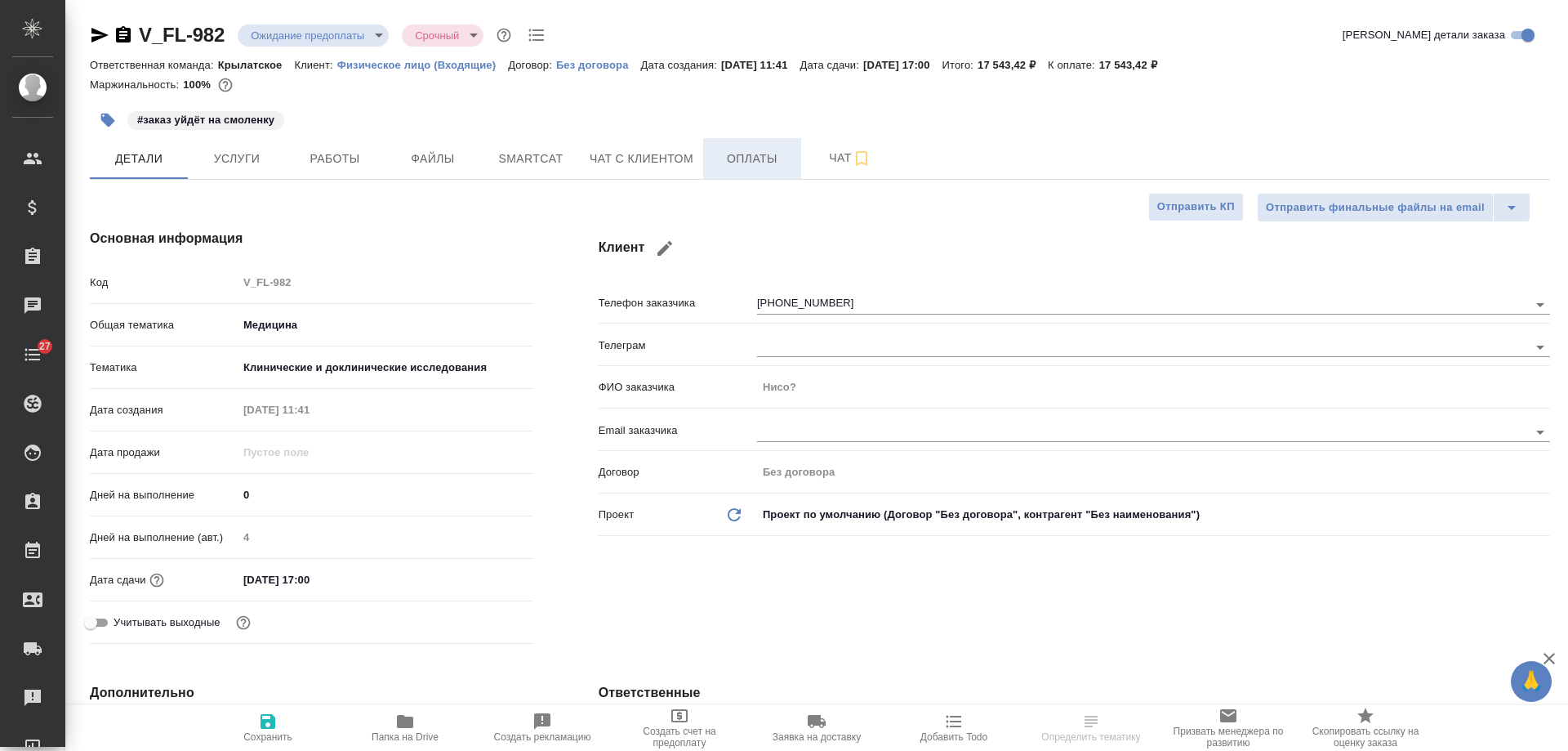
type textarea "x"
click at [755, 171] on button "Оплаты" at bounding box center [752, 159] width 98 height 41
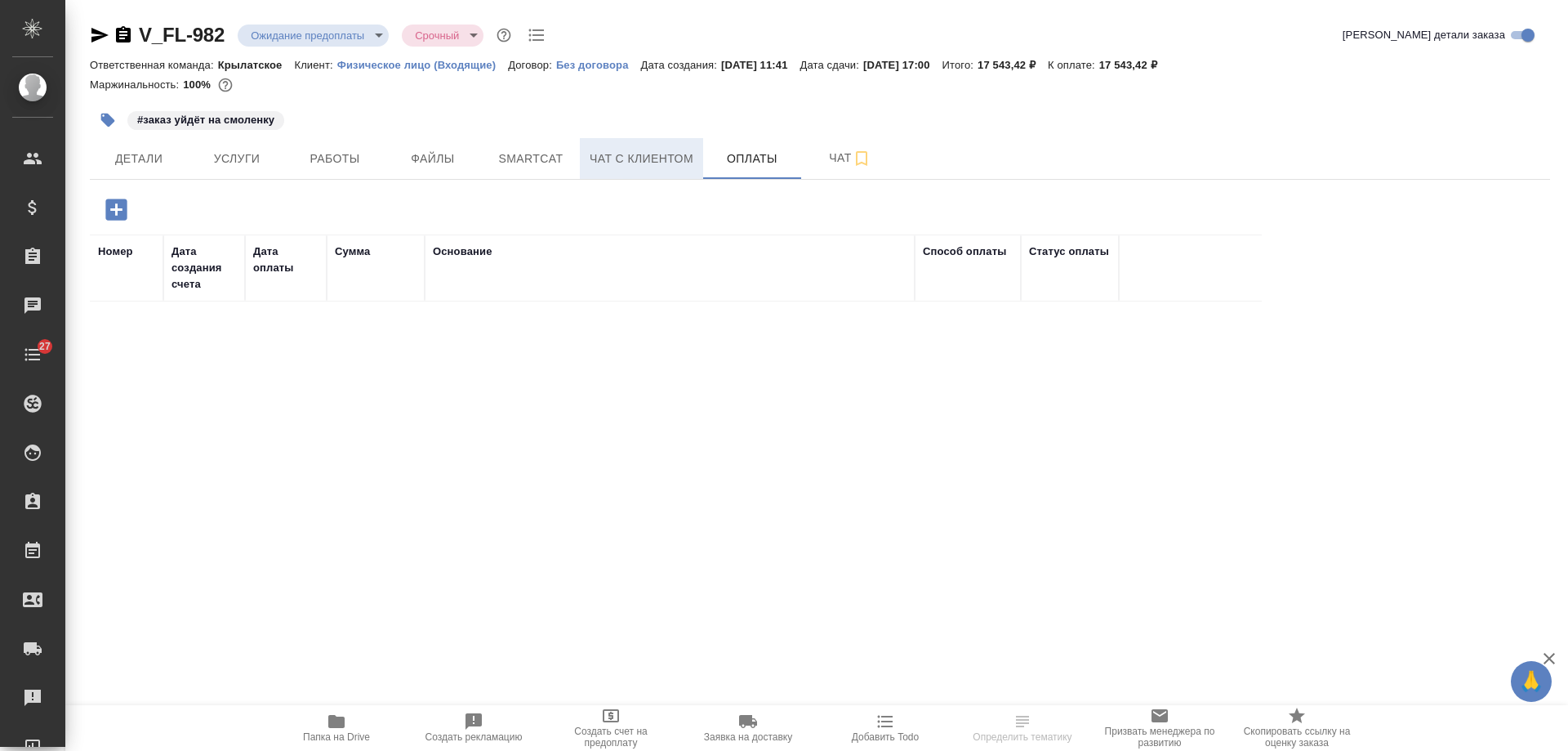
click at [643, 150] on span "Чат с клиентом" at bounding box center [642, 159] width 104 height 21
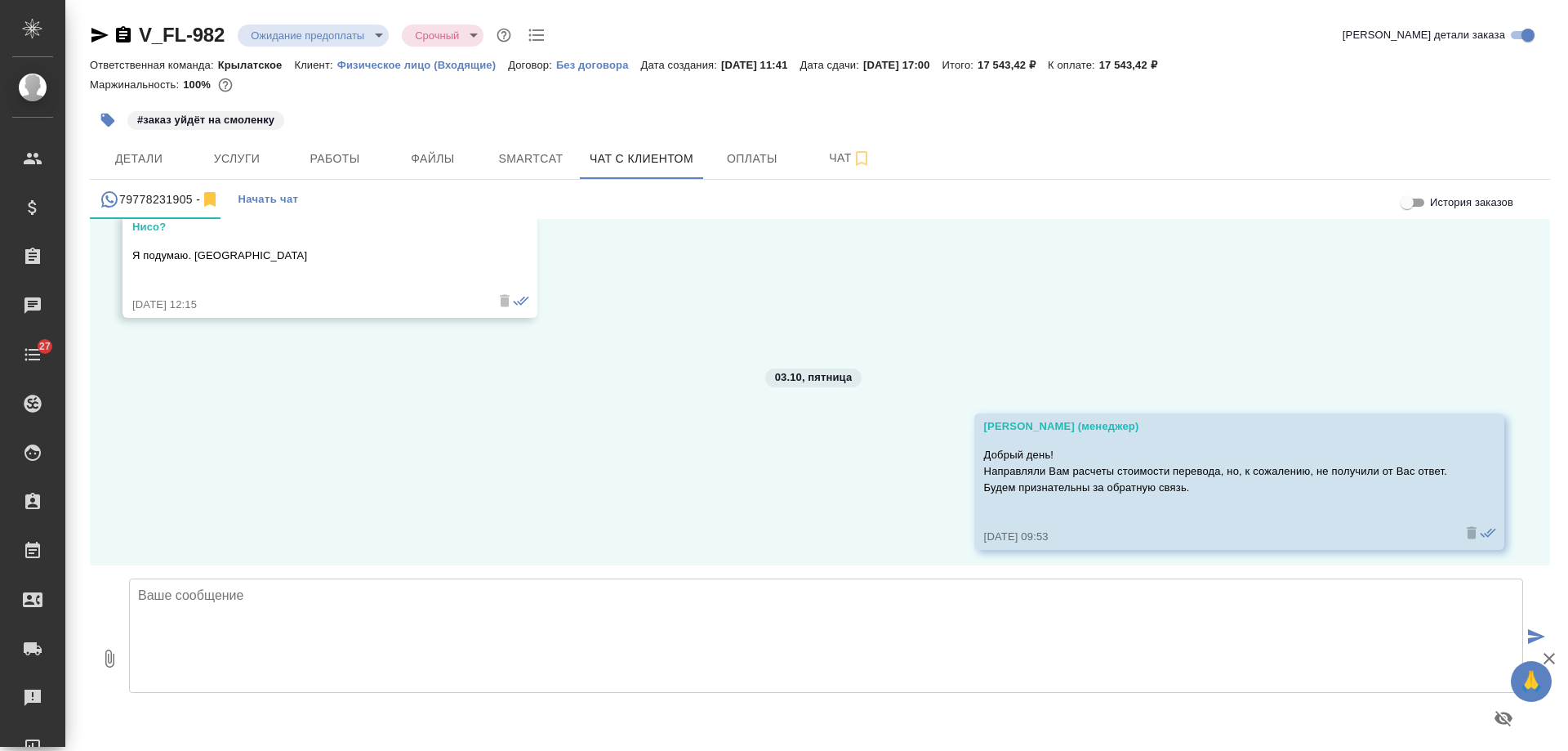
scroll to position [2607, 0]
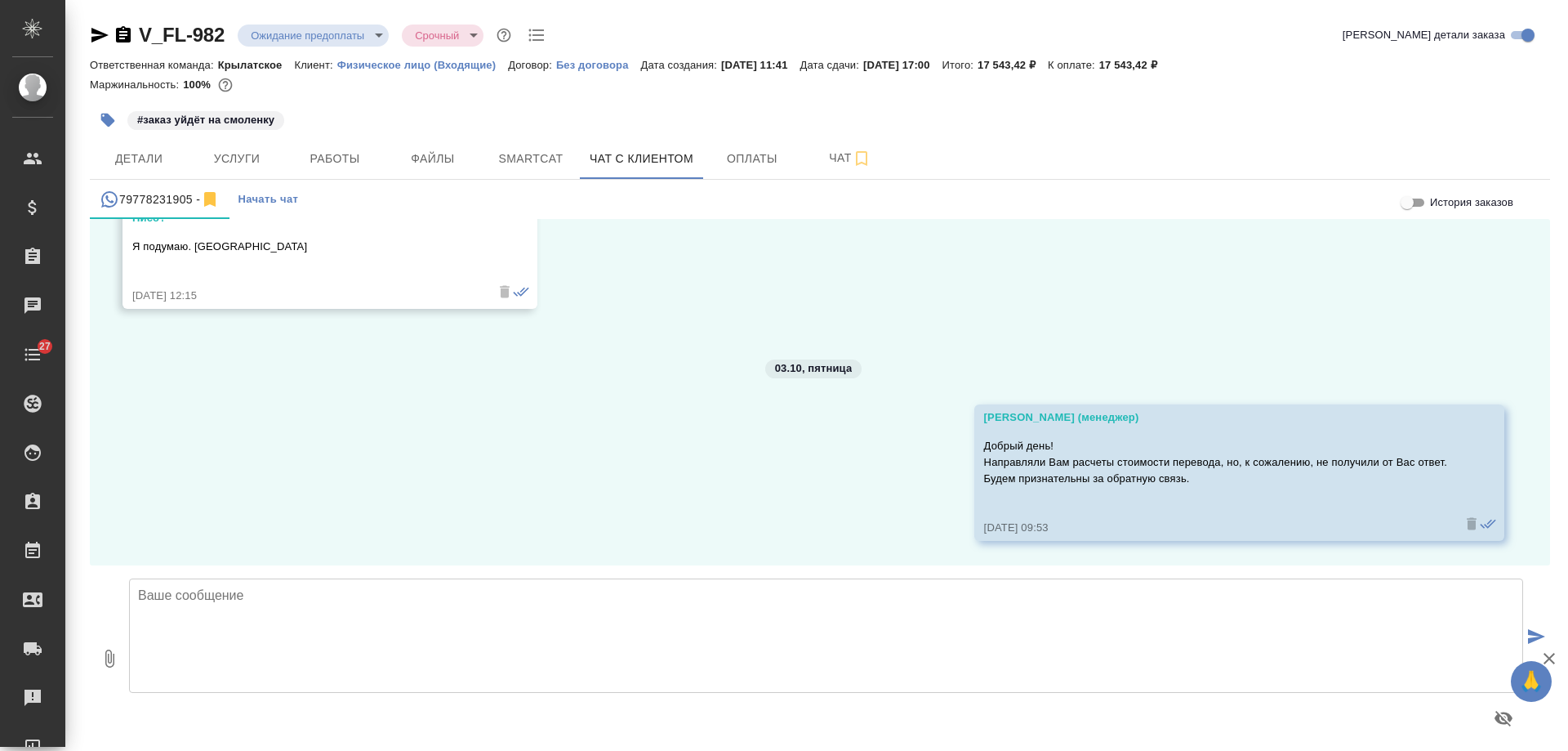
click at [96, 36] on icon "button" at bounding box center [100, 35] width 20 height 20
click at [123, 37] on icon "button" at bounding box center [123, 34] width 14 height 16
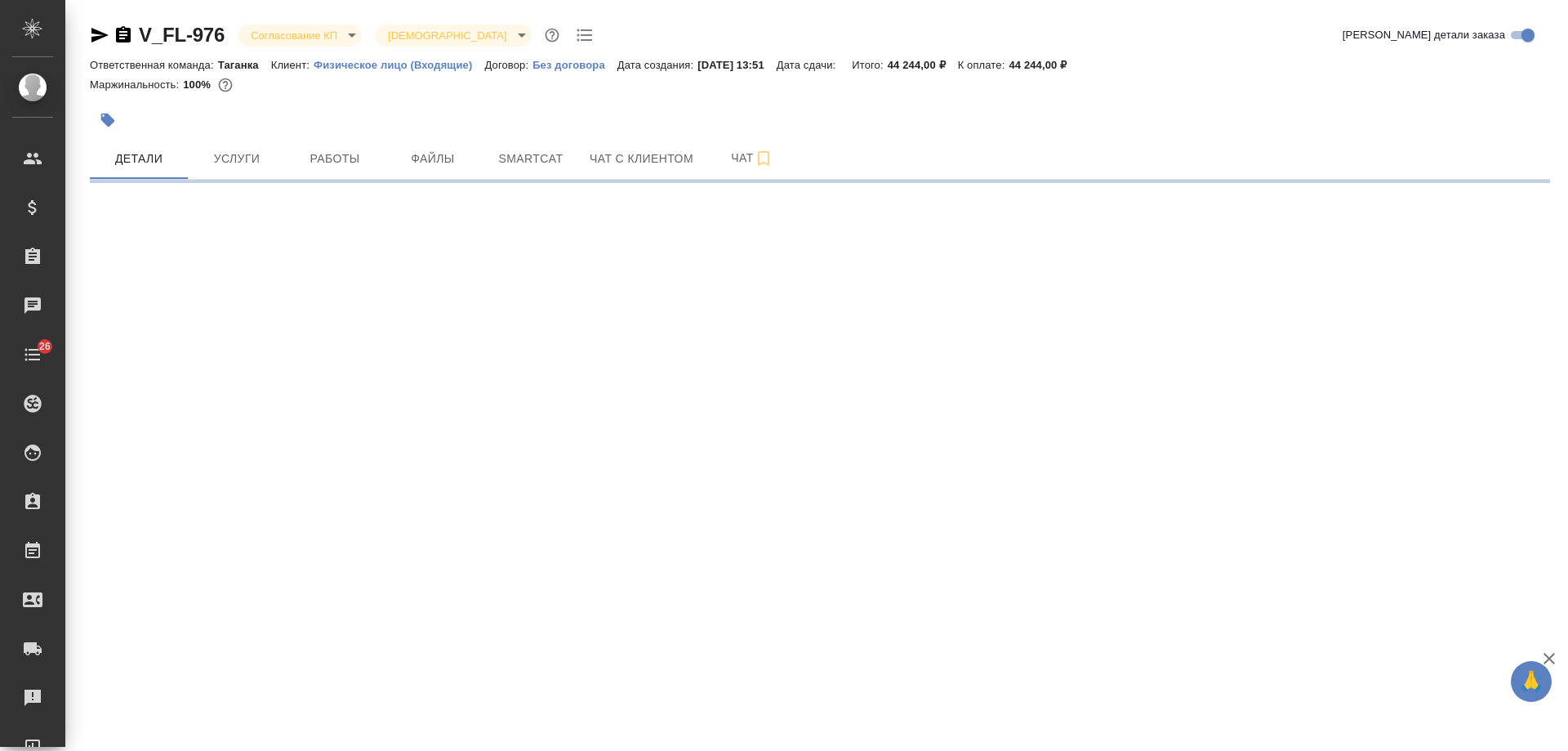
select select "RU"
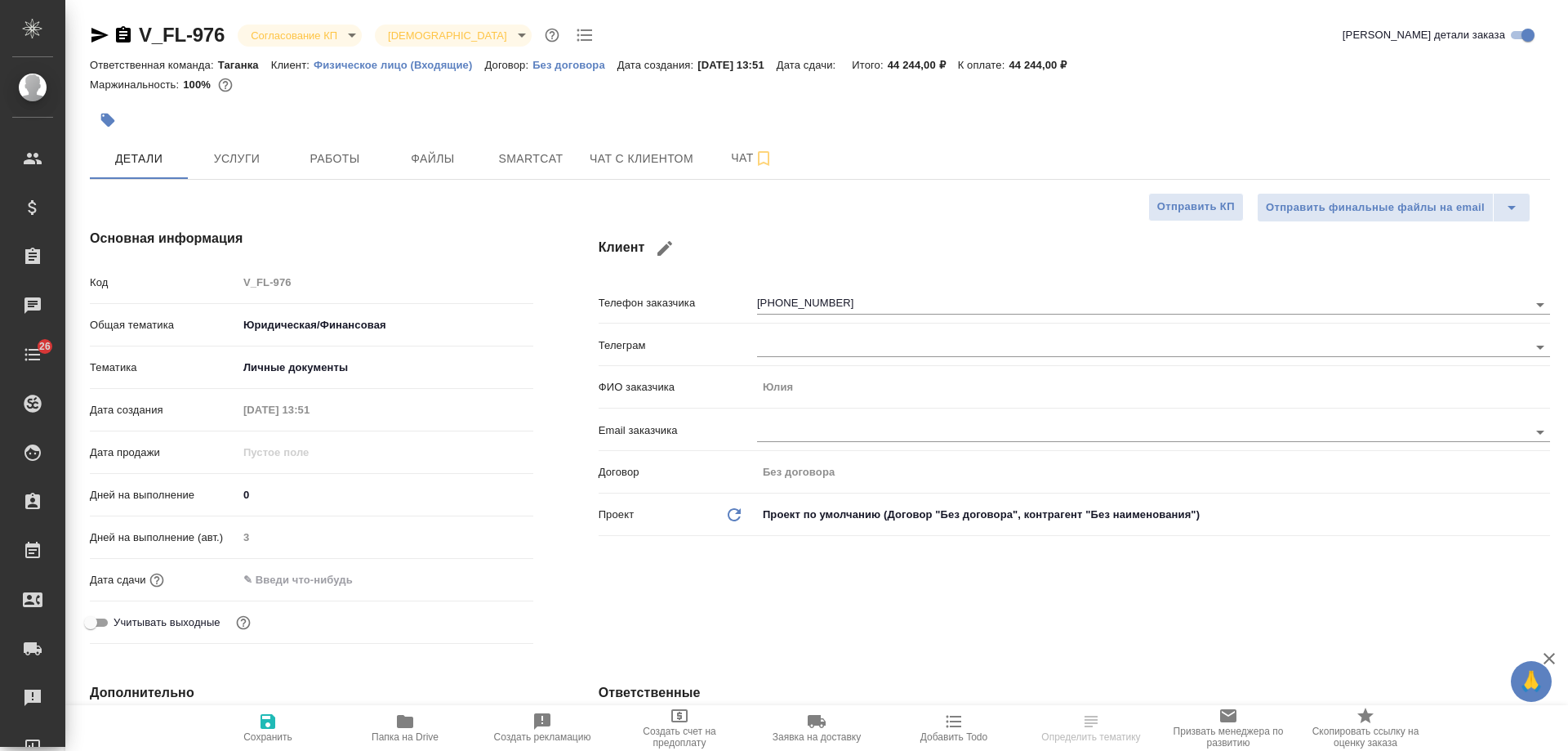
type textarea "x"
click at [657, 154] on span "Чат с клиентом" at bounding box center [642, 159] width 104 height 21
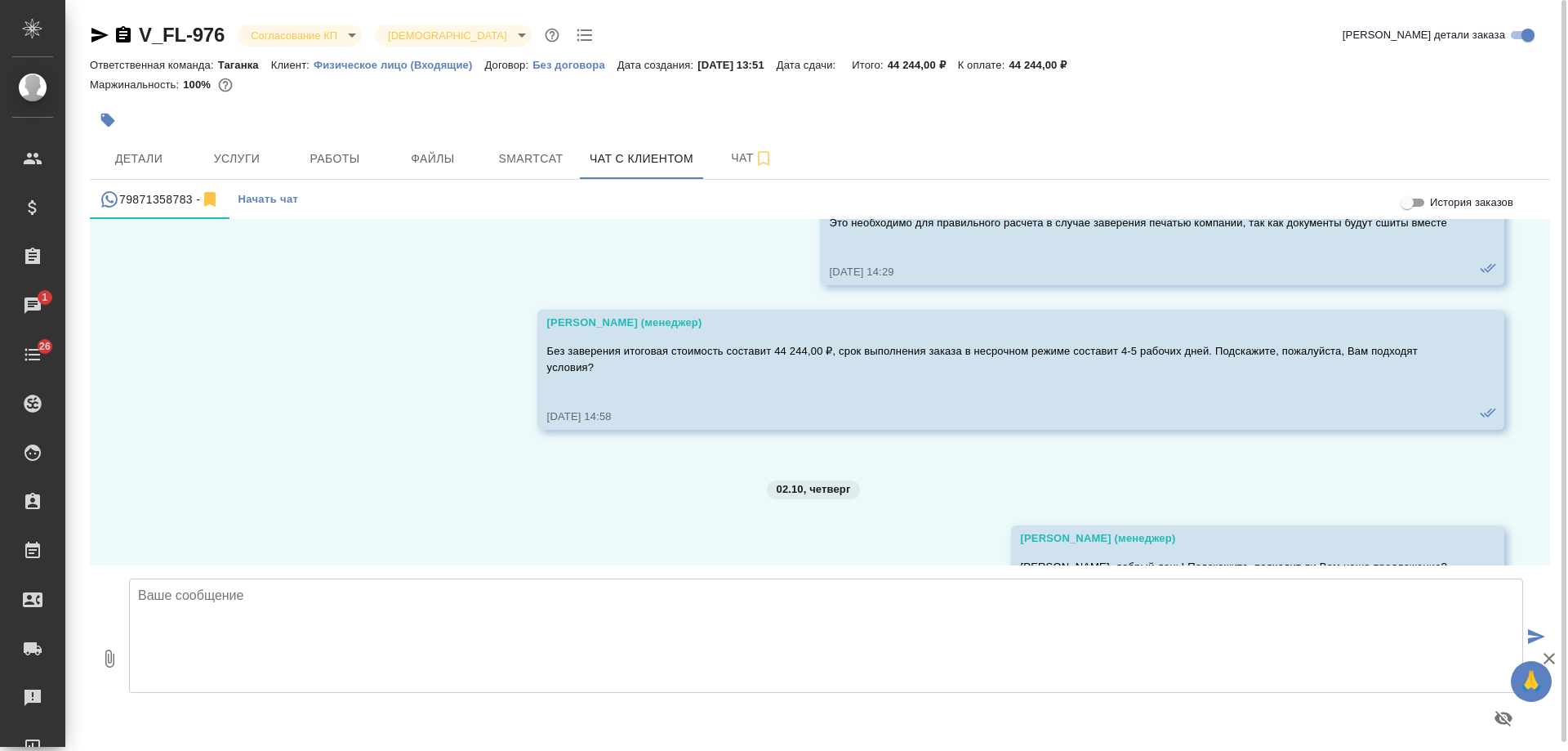
scroll to position [5820, 0]
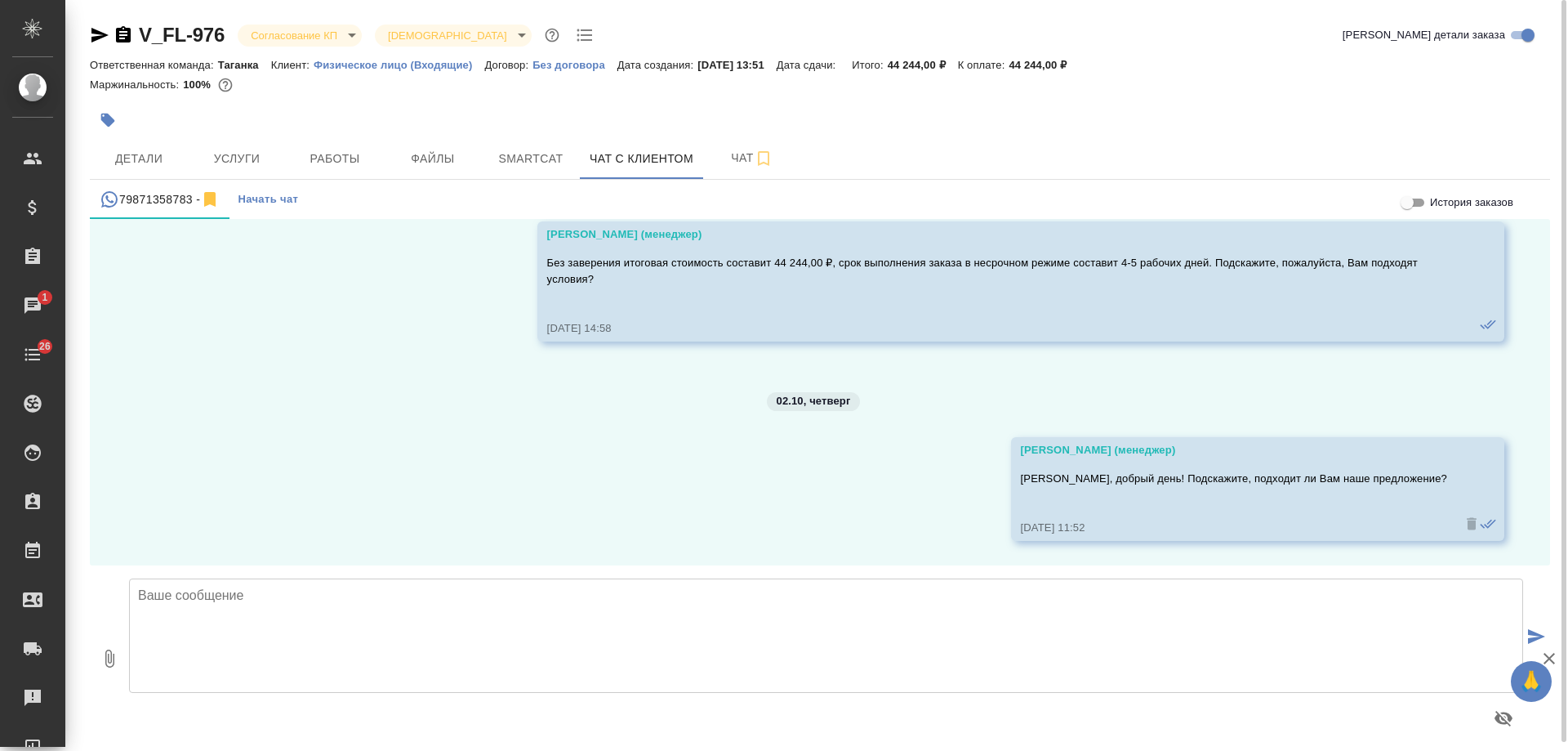
drag, startPoint x: 123, startPoint y: 39, endPoint x: 162, endPoint y: 13, distance: 46.9
click at [123, 39] on icon "button" at bounding box center [123, 34] width 14 height 16
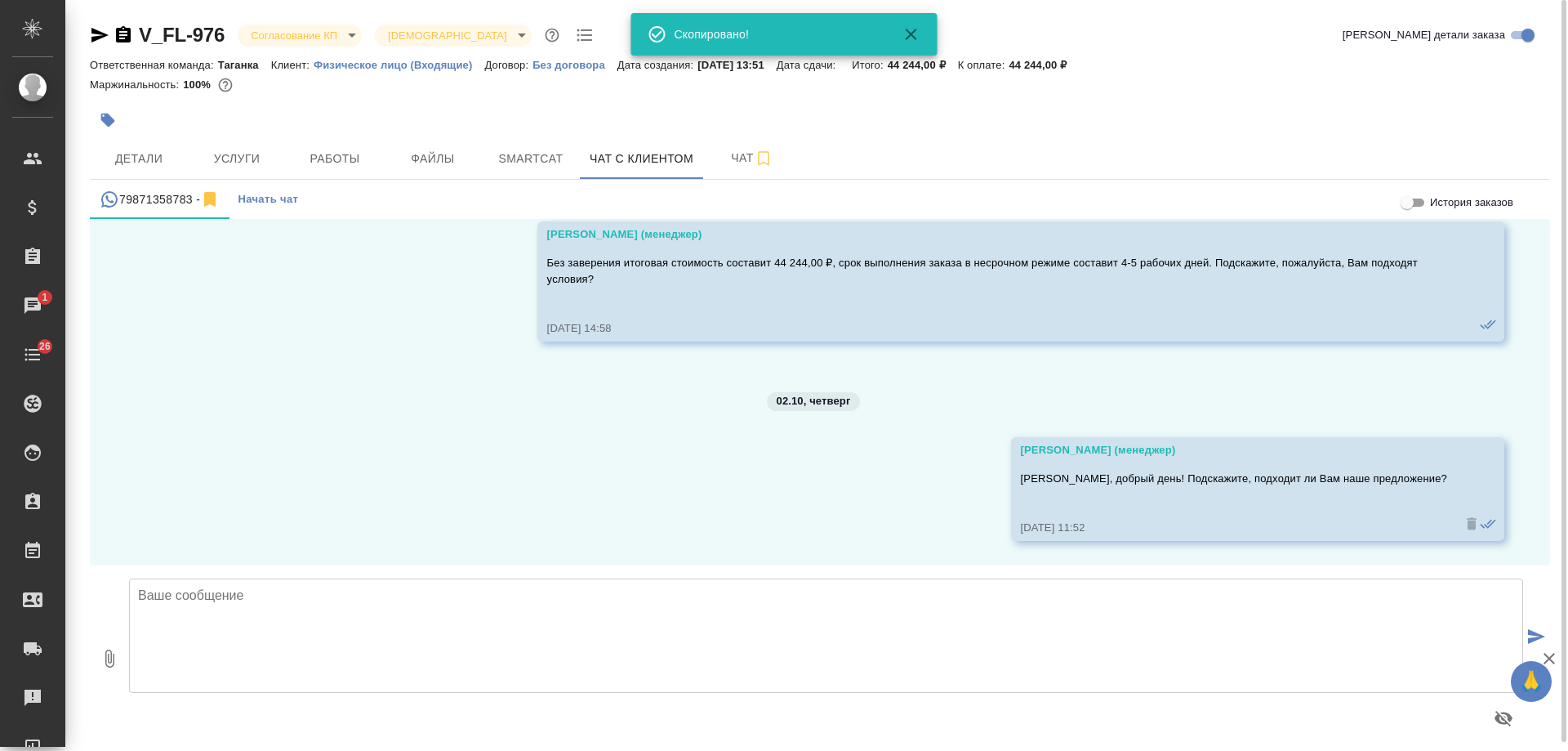
click at [105, 34] on icon "button" at bounding box center [100, 35] width 20 height 20
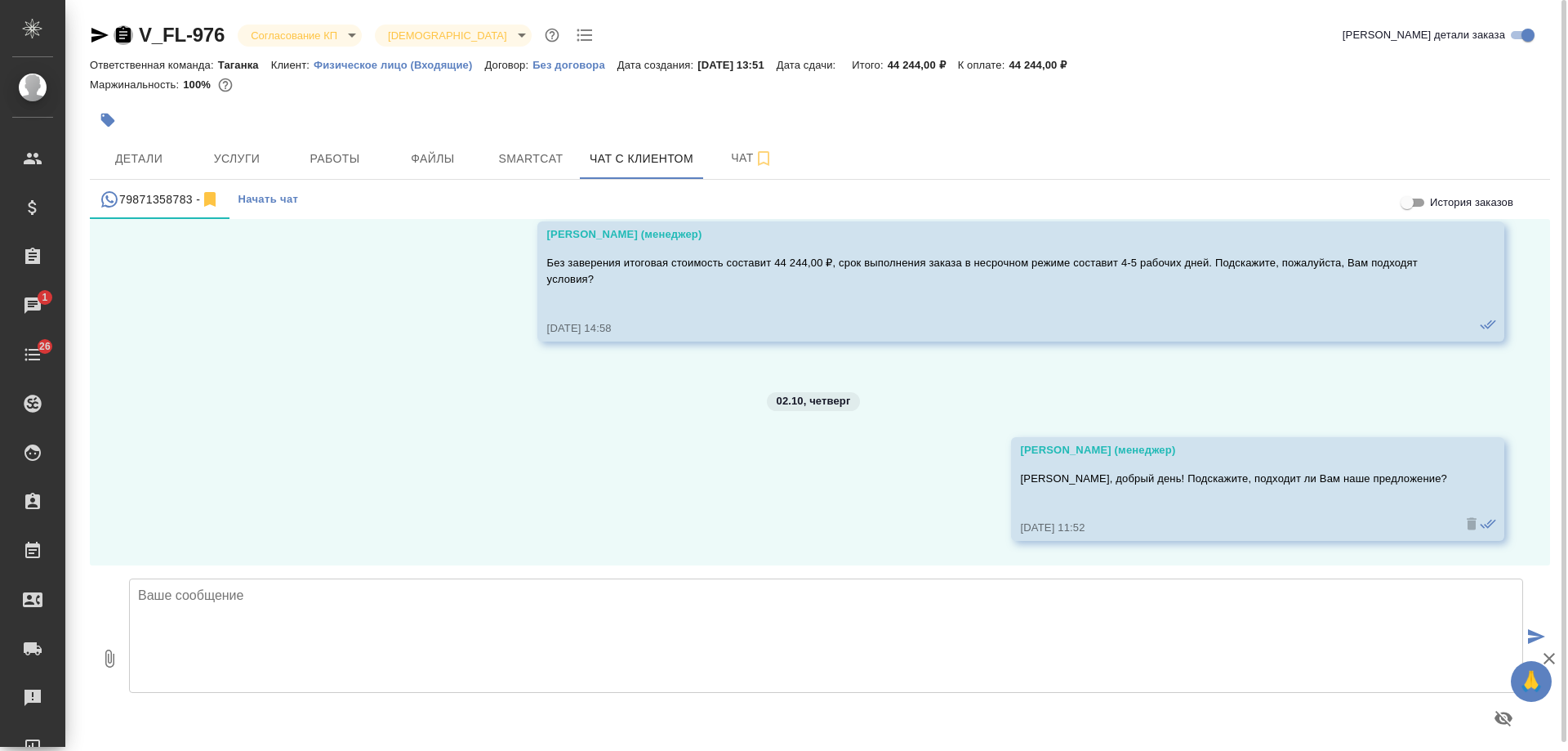
click at [131, 35] on icon "button" at bounding box center [123, 35] width 20 height 20
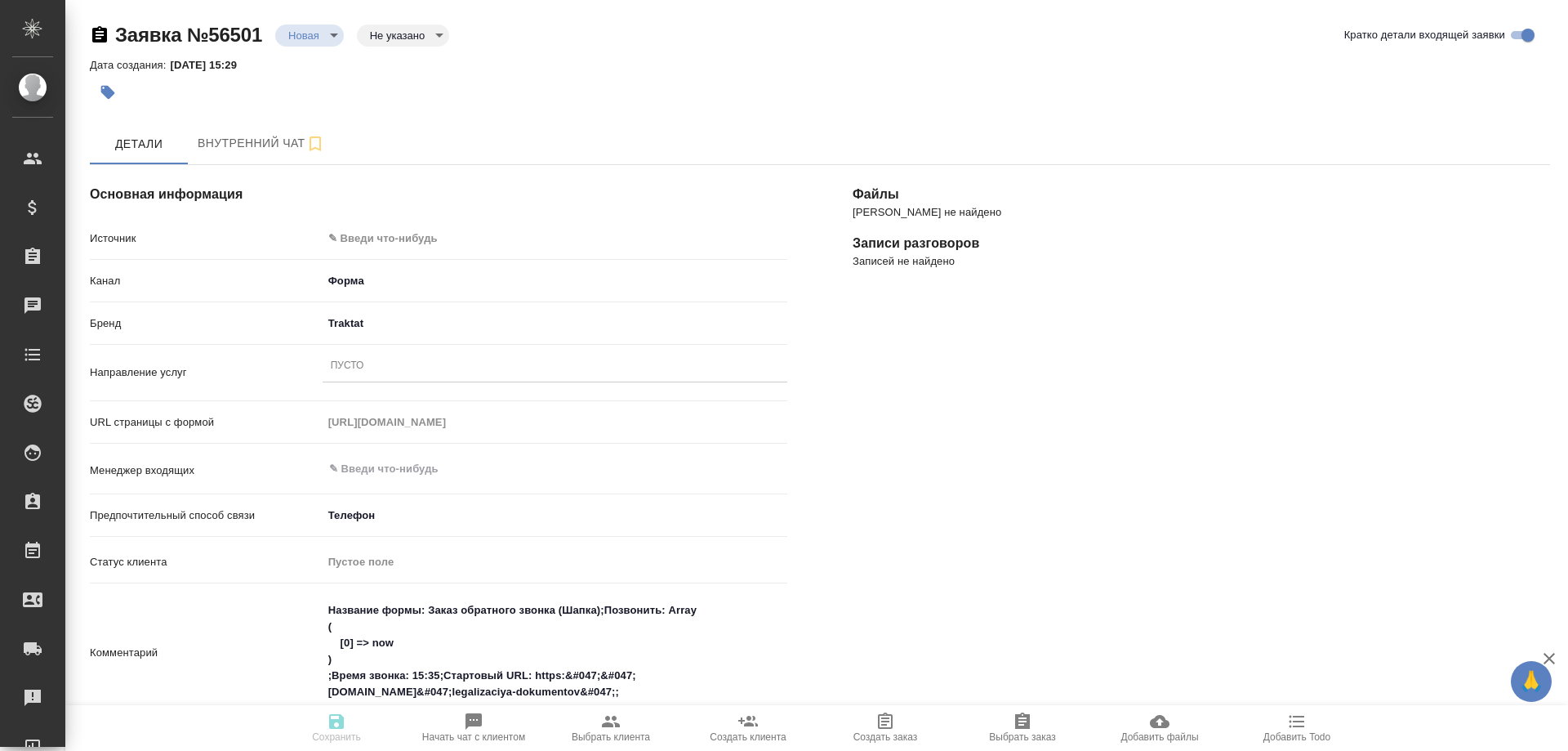
select select "RU"
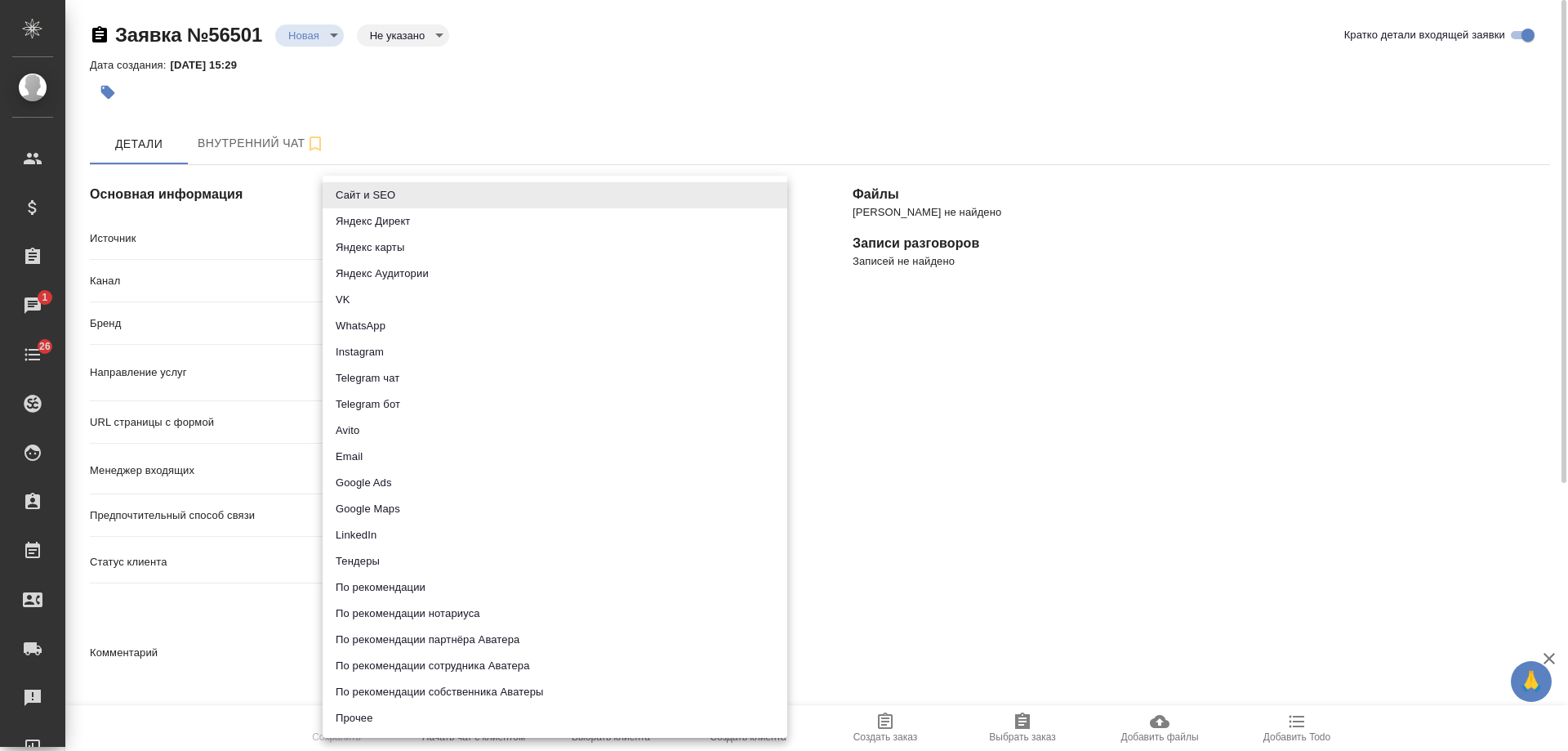
click at [403, 236] on body "🙏 .cls-1 fill:#fff; AWATERA [PERSON_NAME] Спецификации Заказы 1 Чаты 26 Todo Пр…" at bounding box center [784, 375] width 1568 height 751
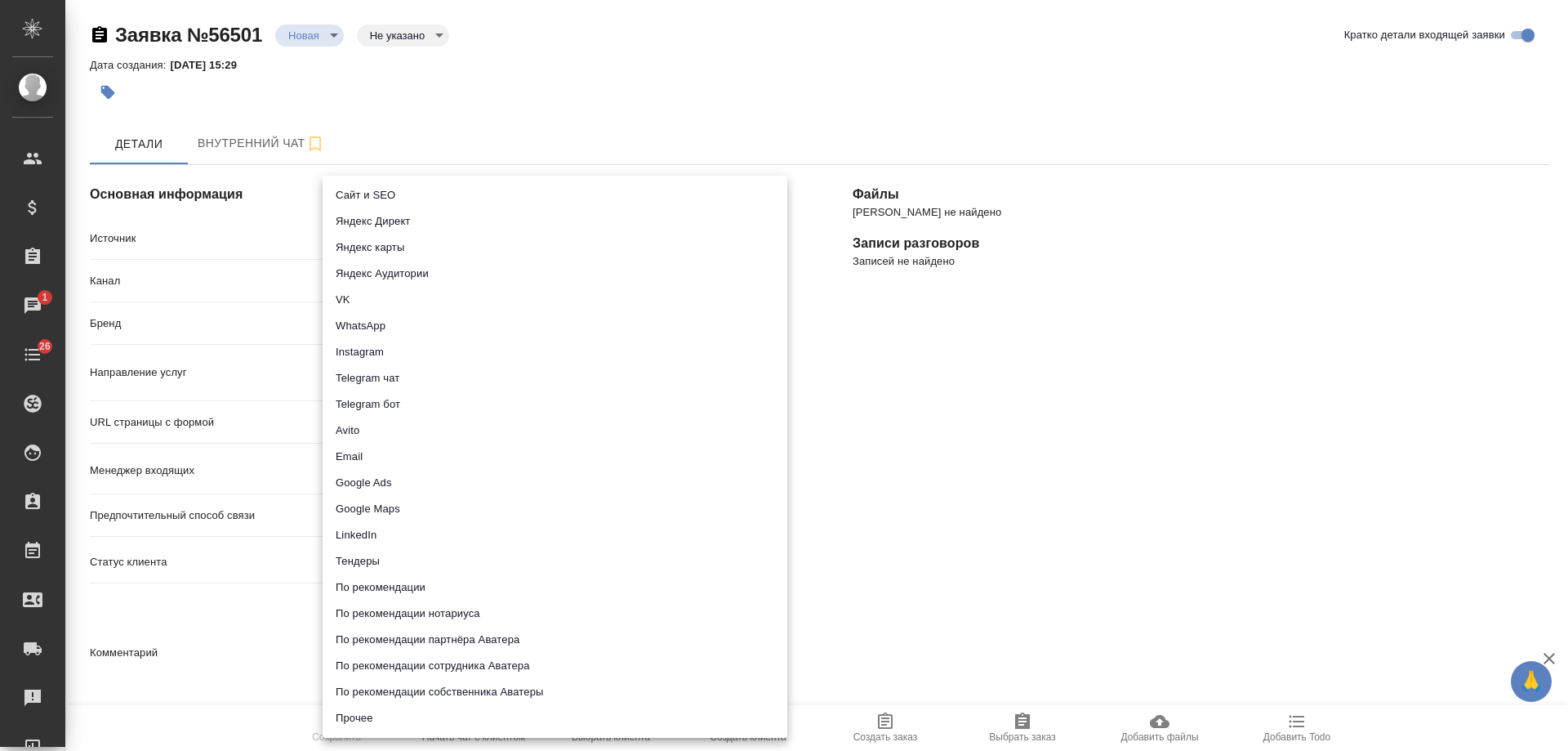
click at [400, 195] on li "Сайт и SEO" at bounding box center [554, 195] width 465 height 26
type input "seo"
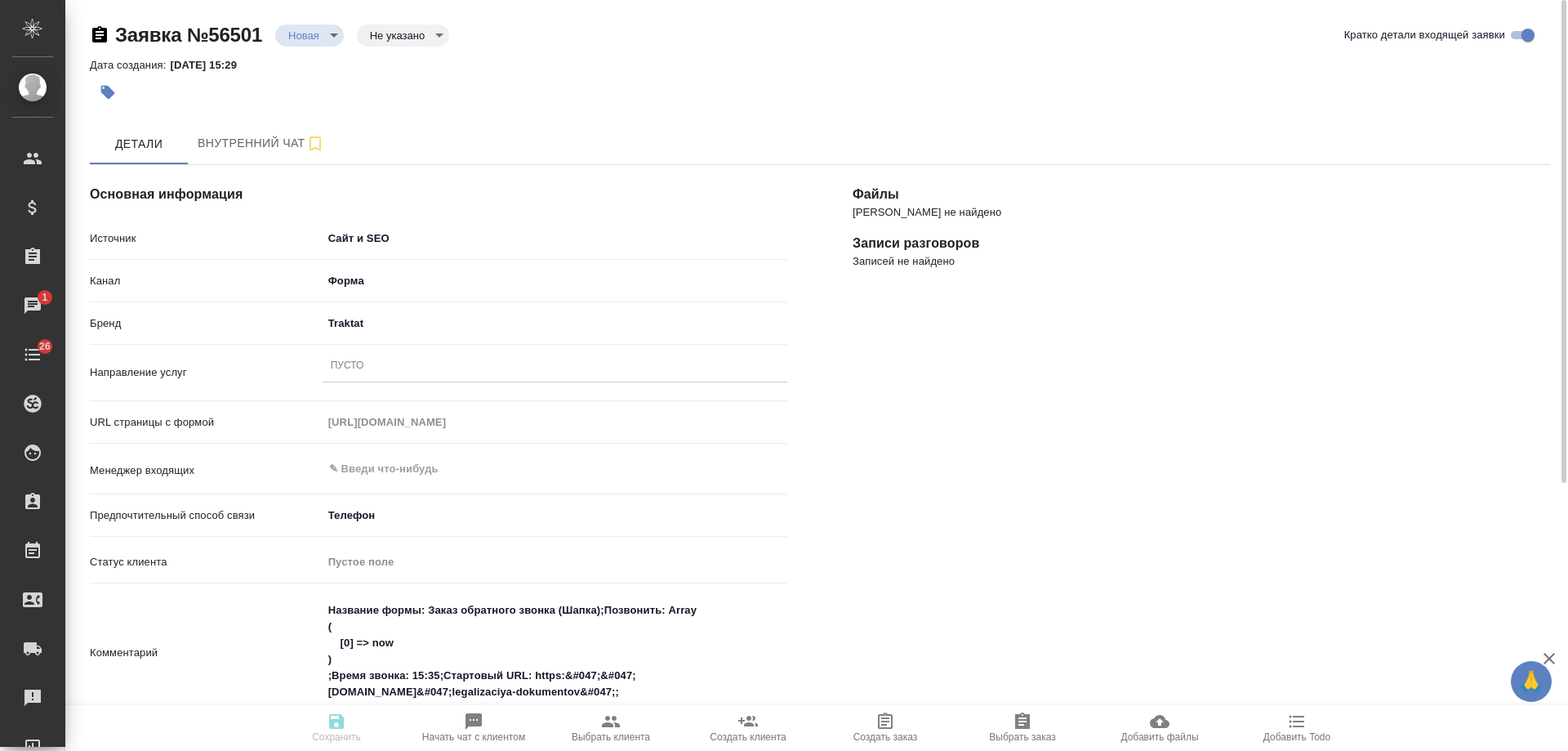
click at [370, 364] on div "Пусто" at bounding box center [554, 366] width 465 height 24
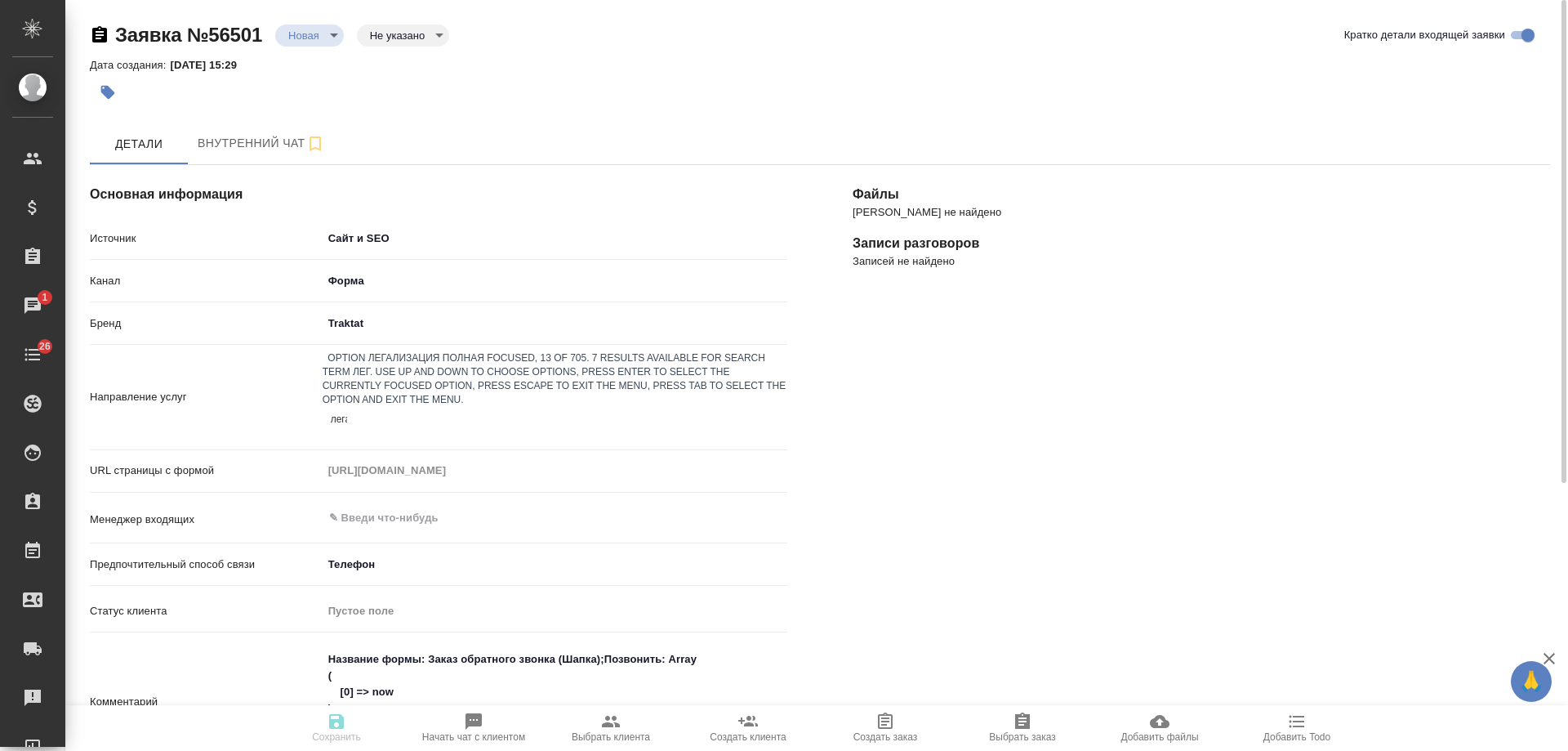
type input "легал"
click at [421, 750] on div "Легализация полная" at bounding box center [784, 761] width 1568 height 20
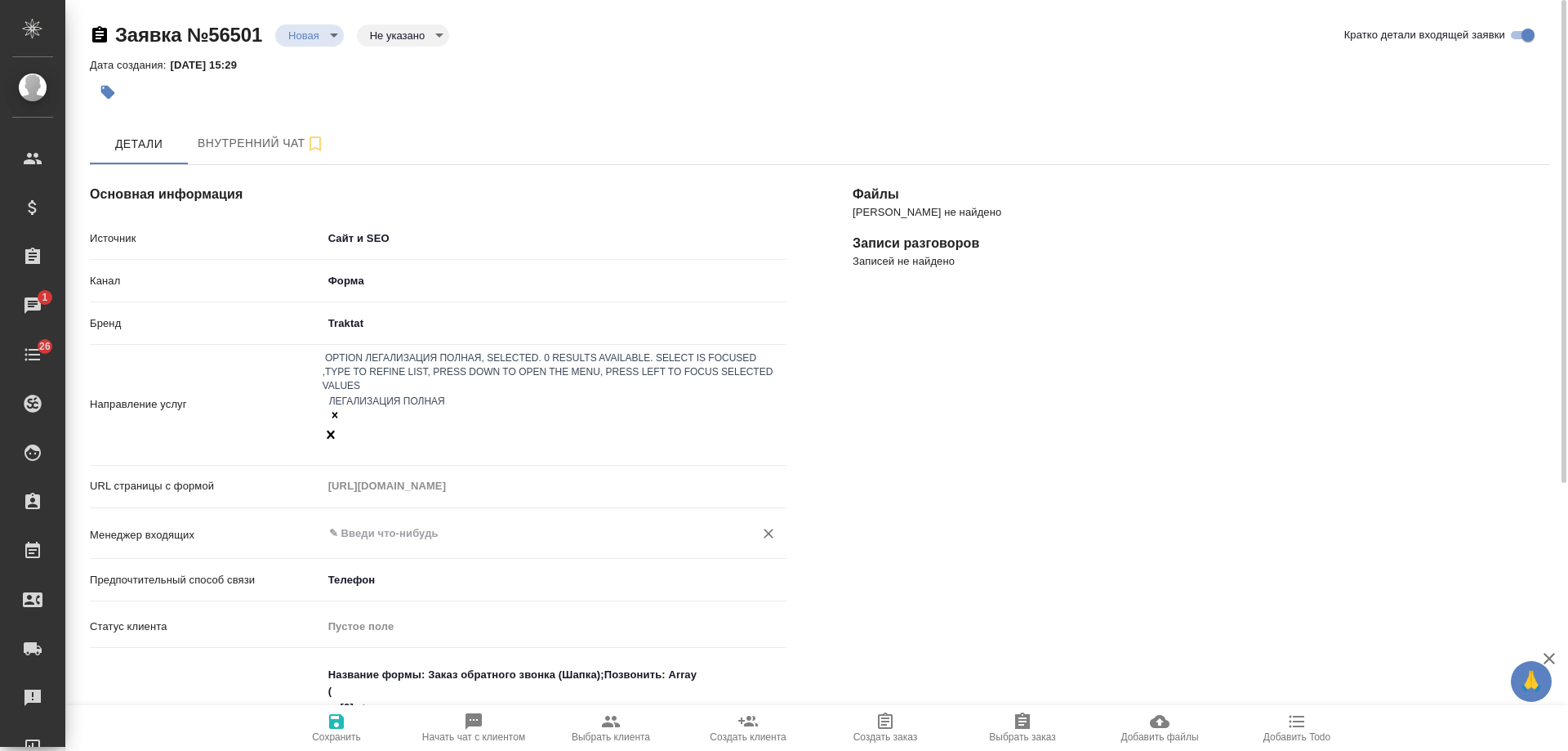
click at [380, 524] on input "text" at bounding box center [527, 534] width 400 height 20
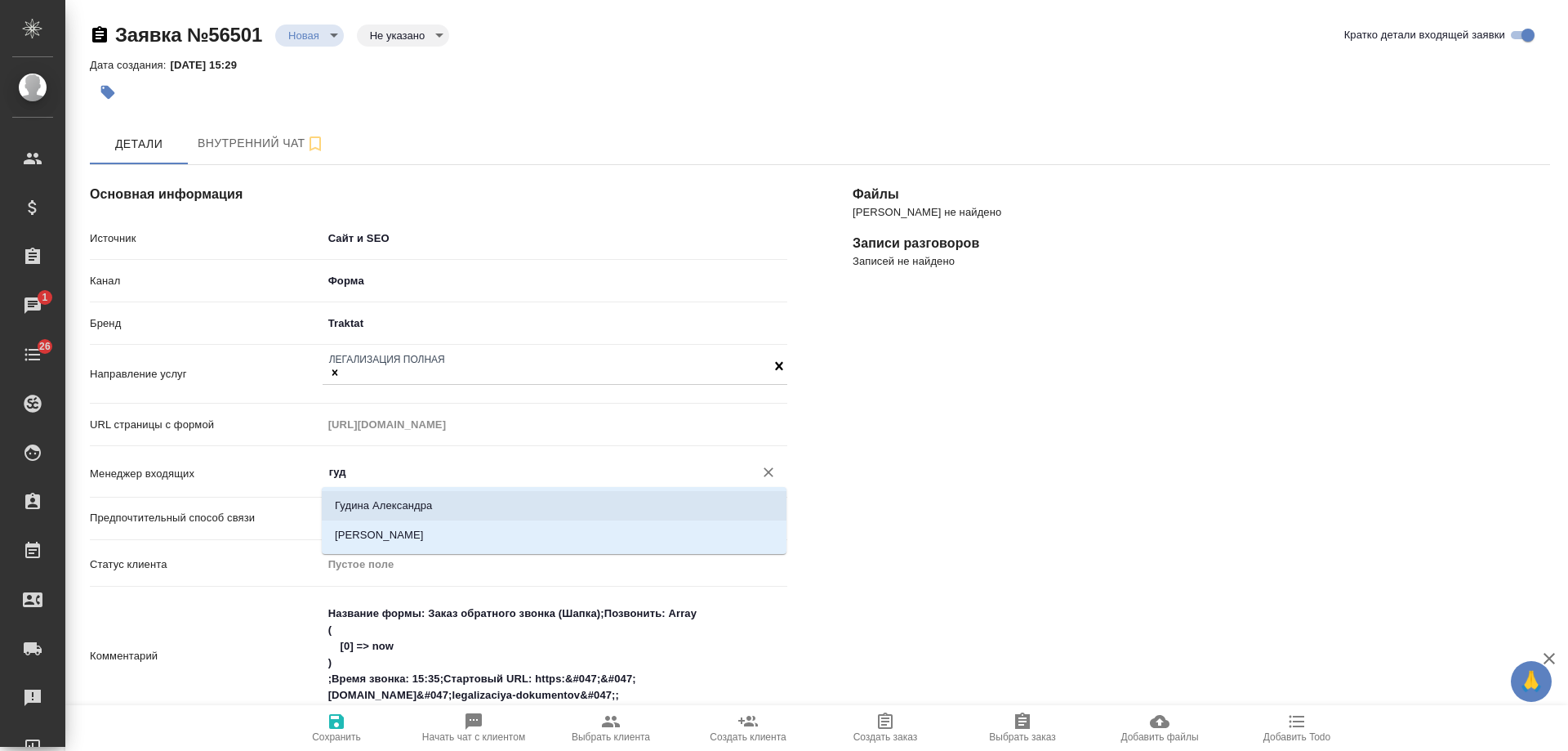
click at [393, 503] on li "Гудина Александра" at bounding box center [554, 505] width 465 height 29
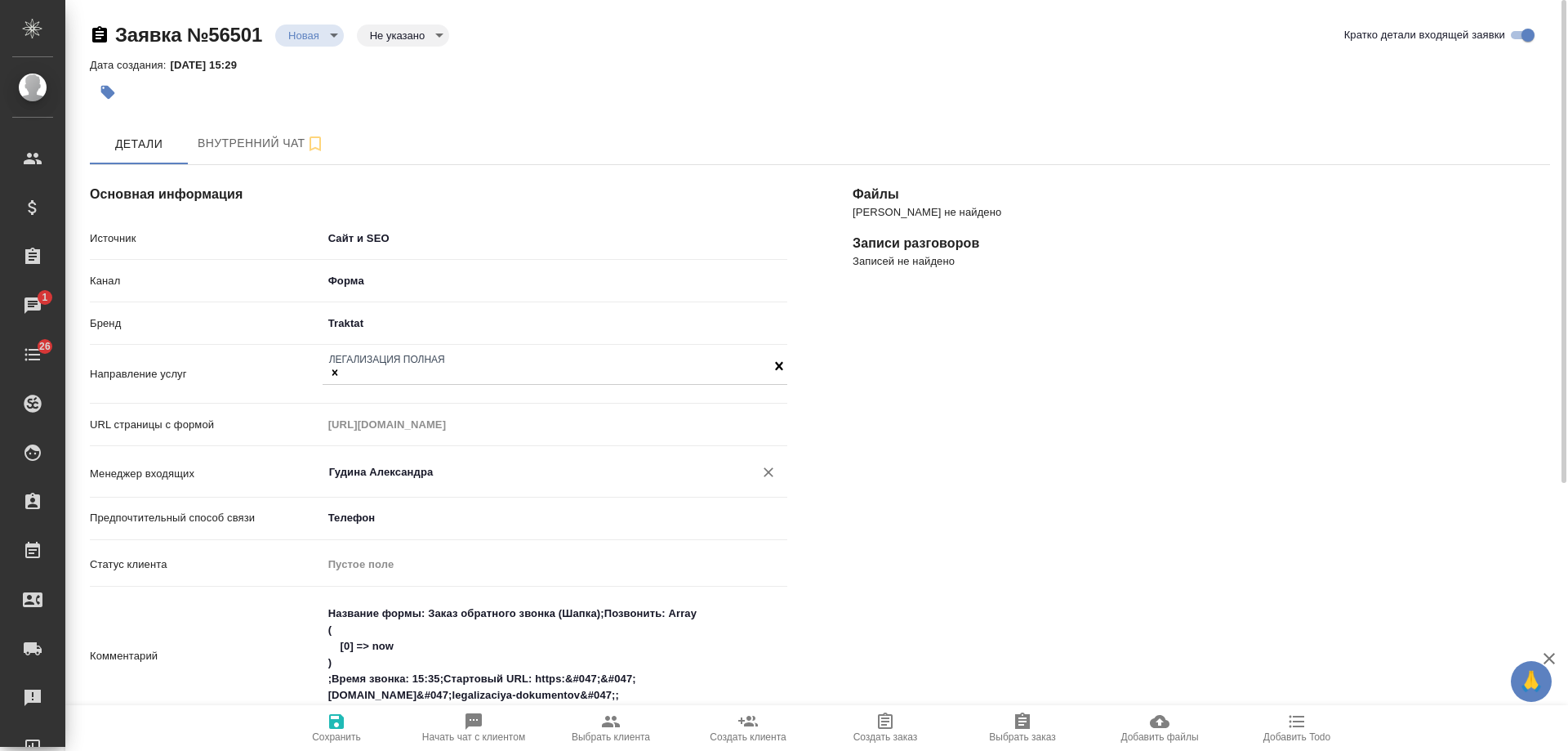
scroll to position [246, 0]
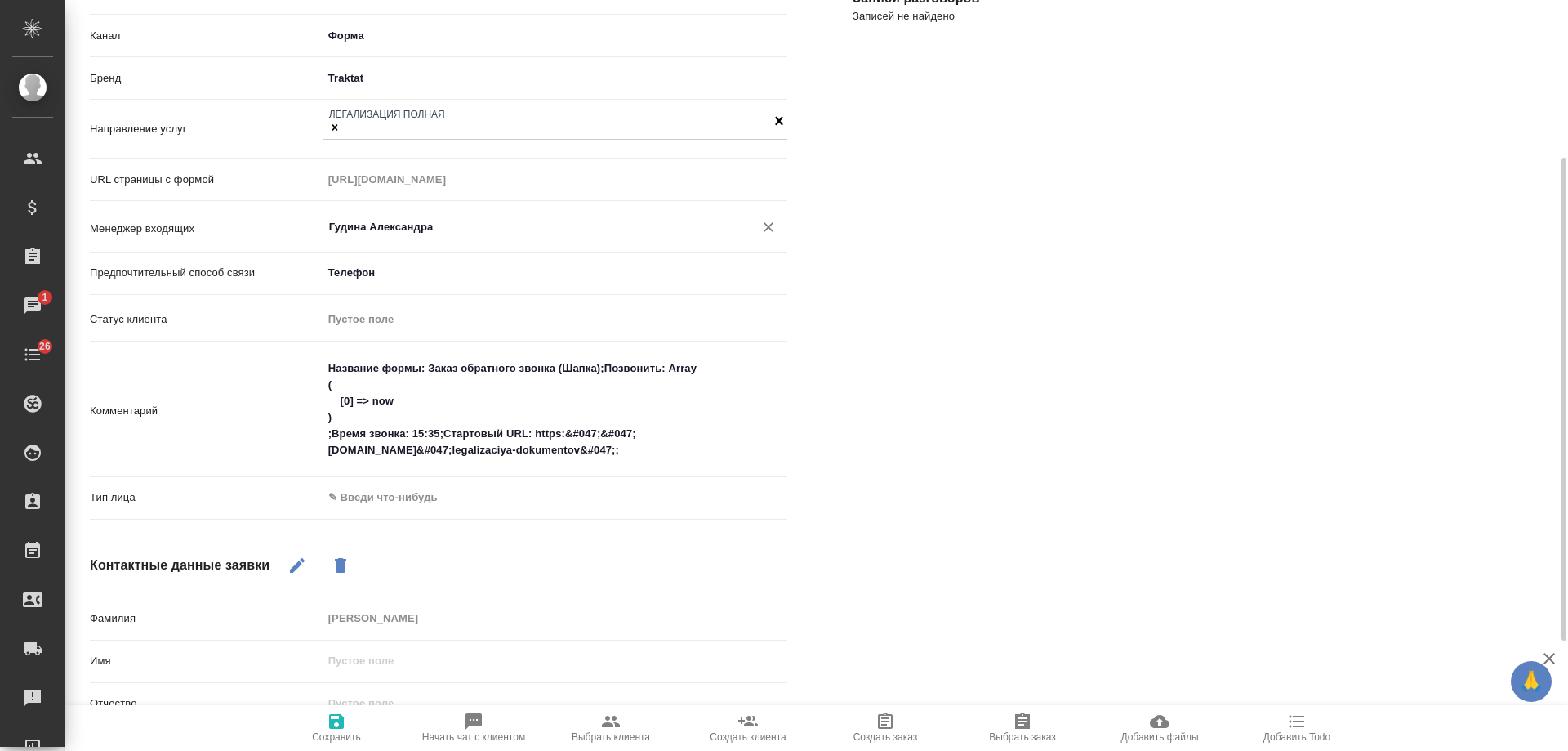
type input "Гудина Александра"
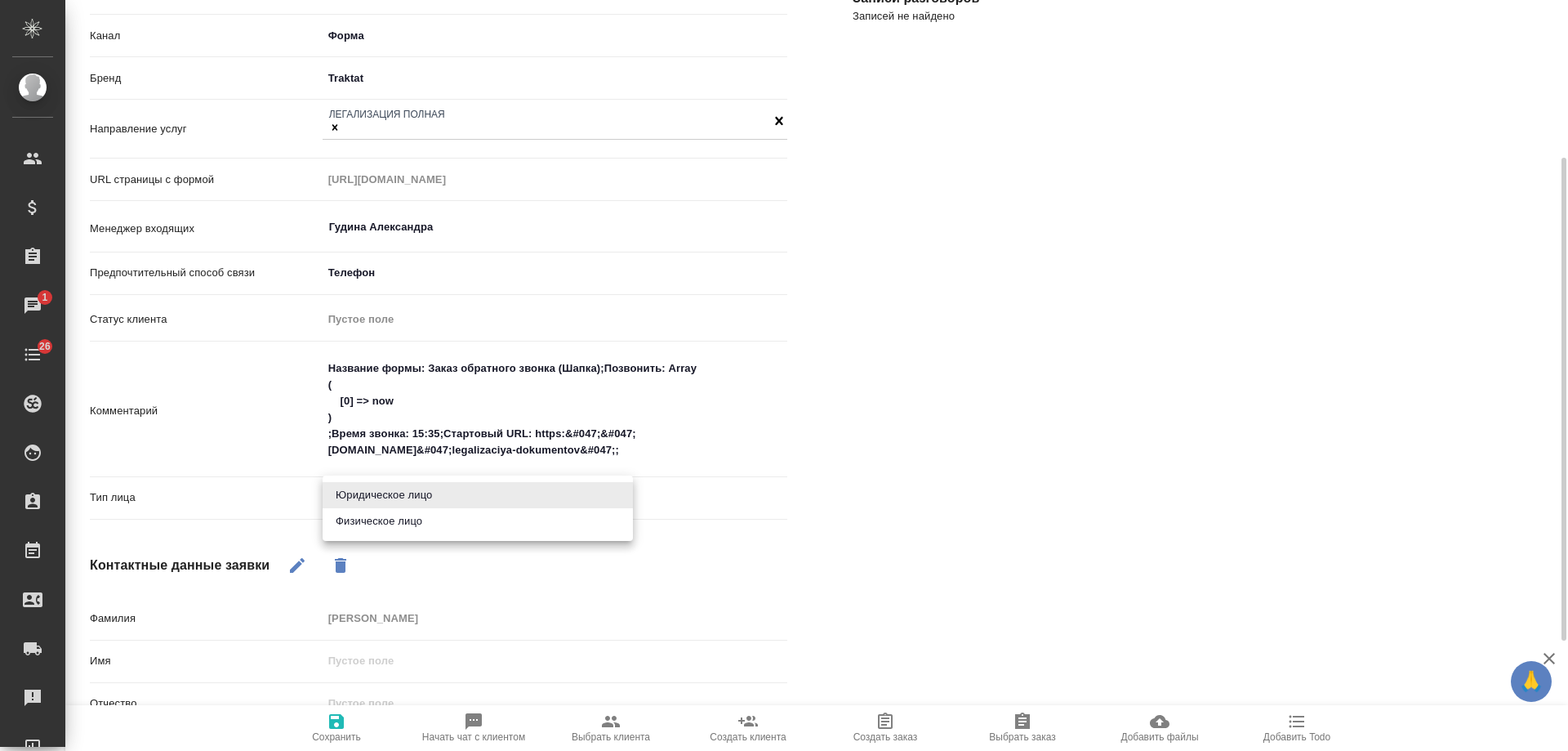
click at [377, 505] on body "🙏 .cls-1 fill:#fff; AWATERA [PERSON_NAME] Спецификации Заказы 1 Чаты 26 Todo Пр…" at bounding box center [784, 375] width 1568 height 751
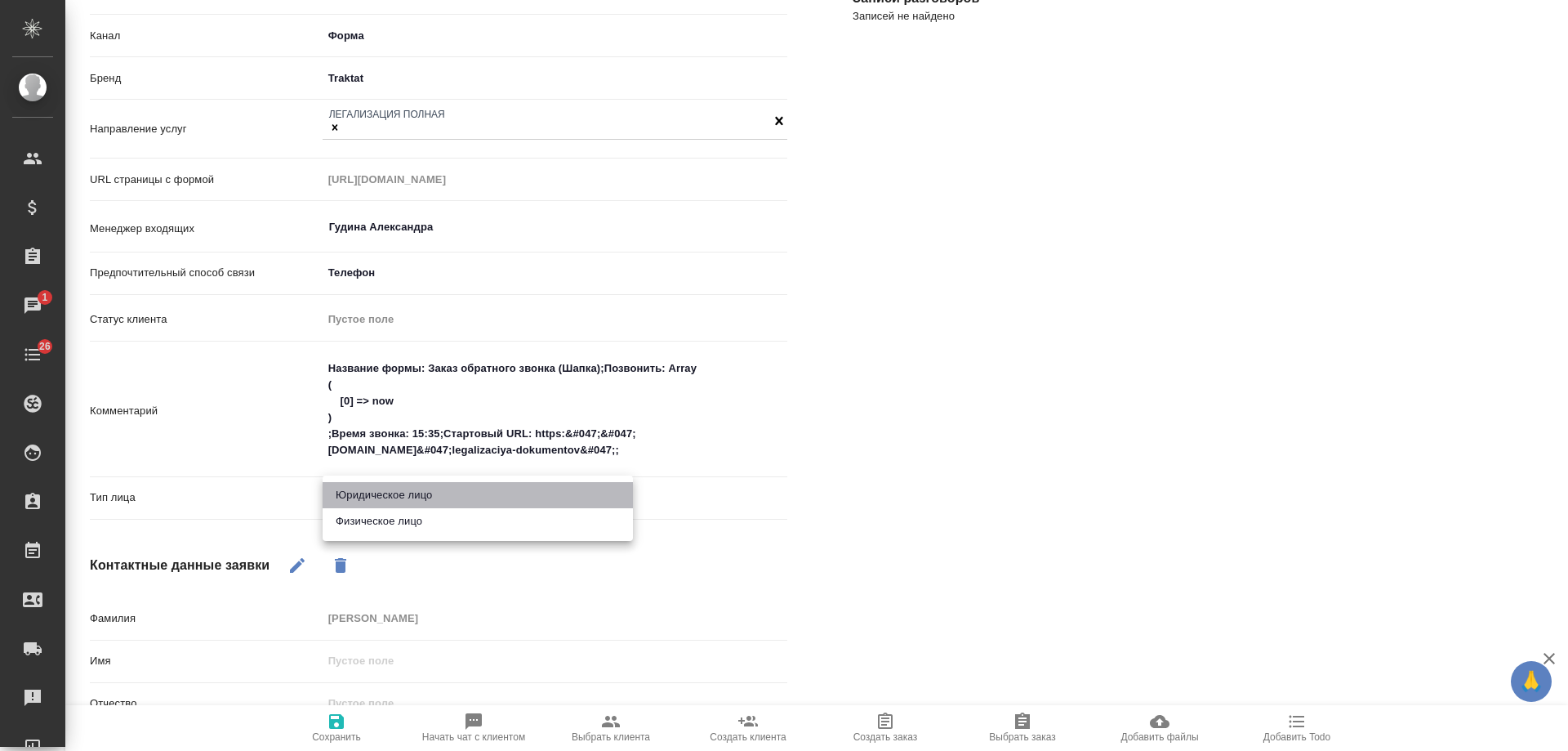
click at [388, 497] on li "Юридическое лицо" at bounding box center [477, 495] width 311 height 26
type input "company"
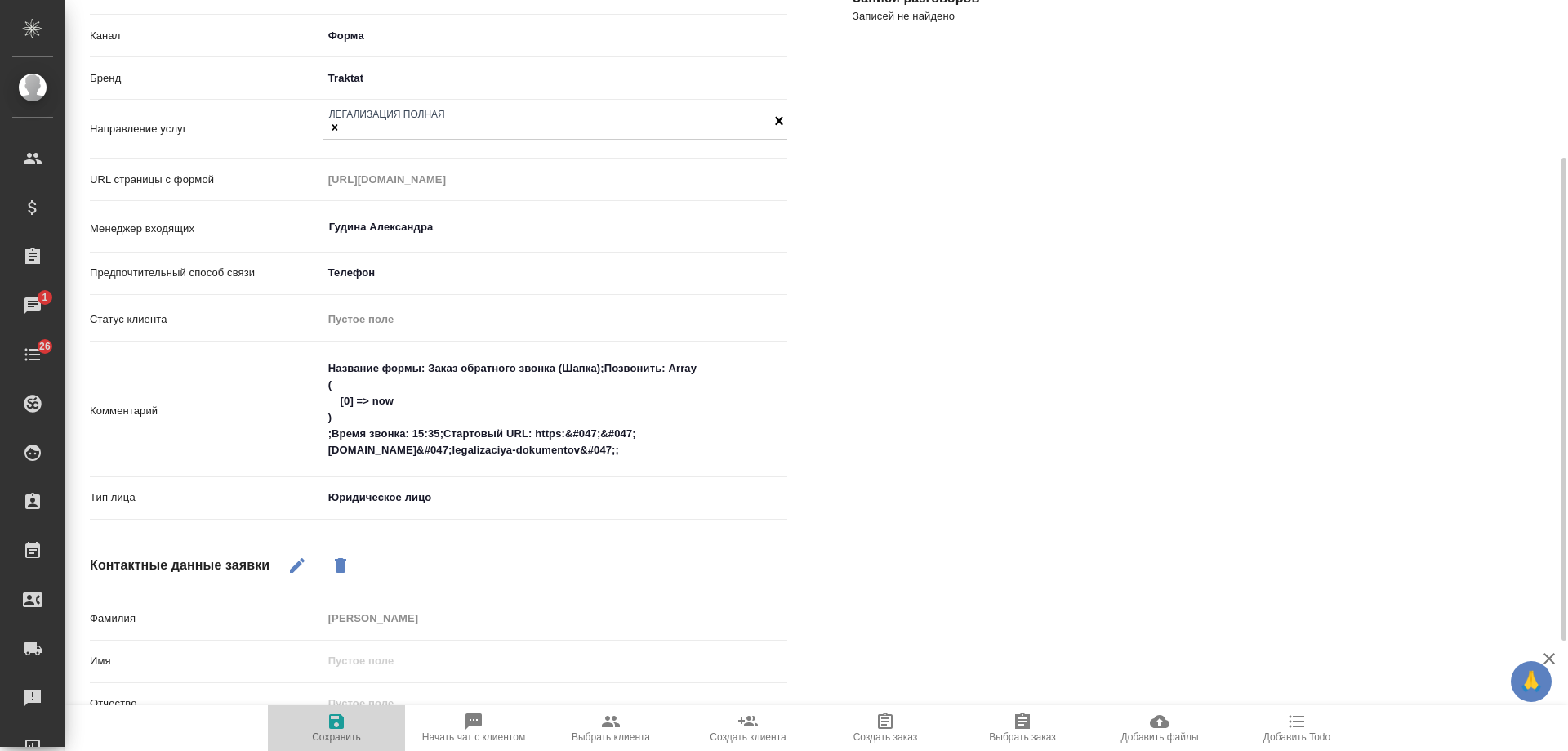
click at [335, 726] on icon "button" at bounding box center [336, 722] width 20 height 20
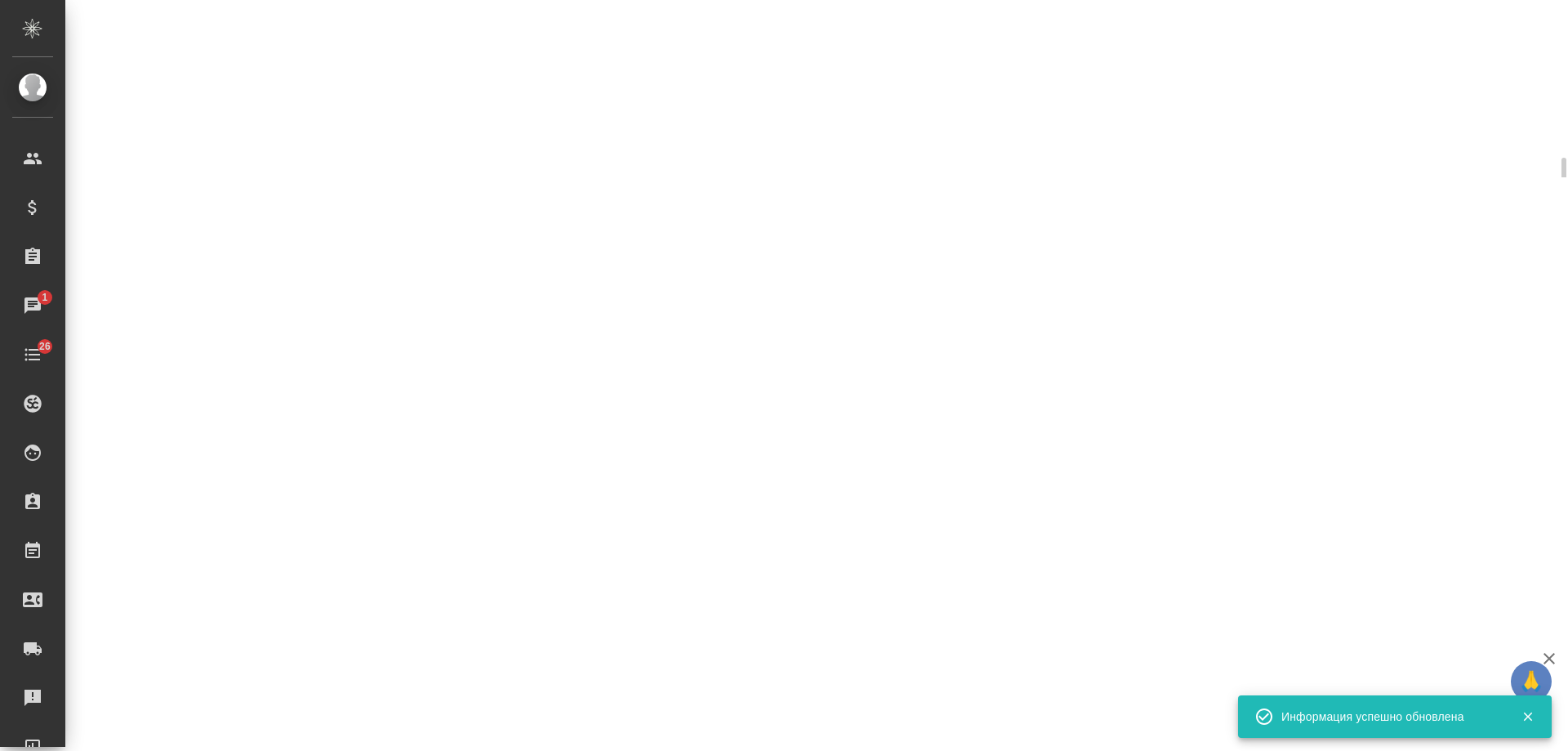
select select "RU"
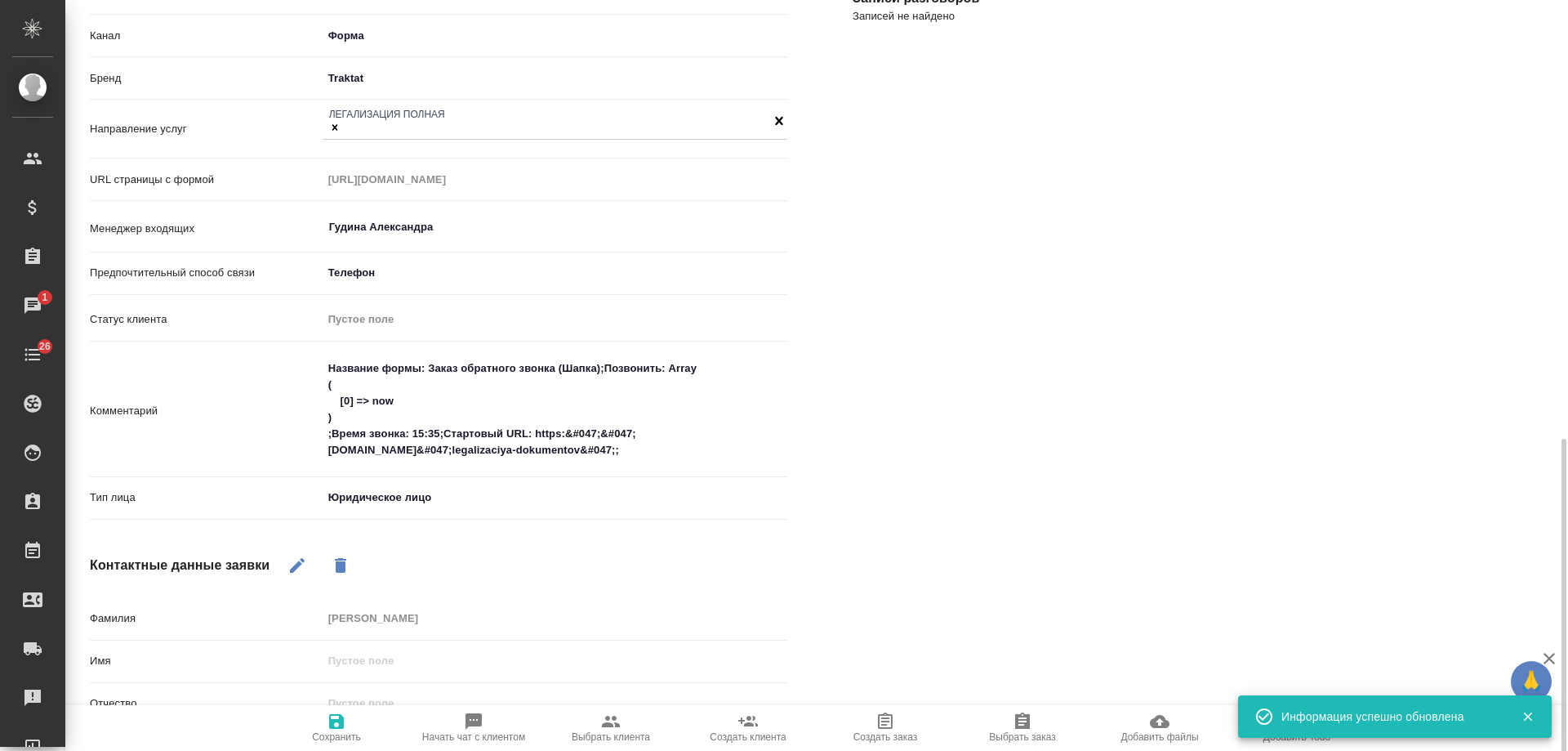
scroll to position [416, 0]
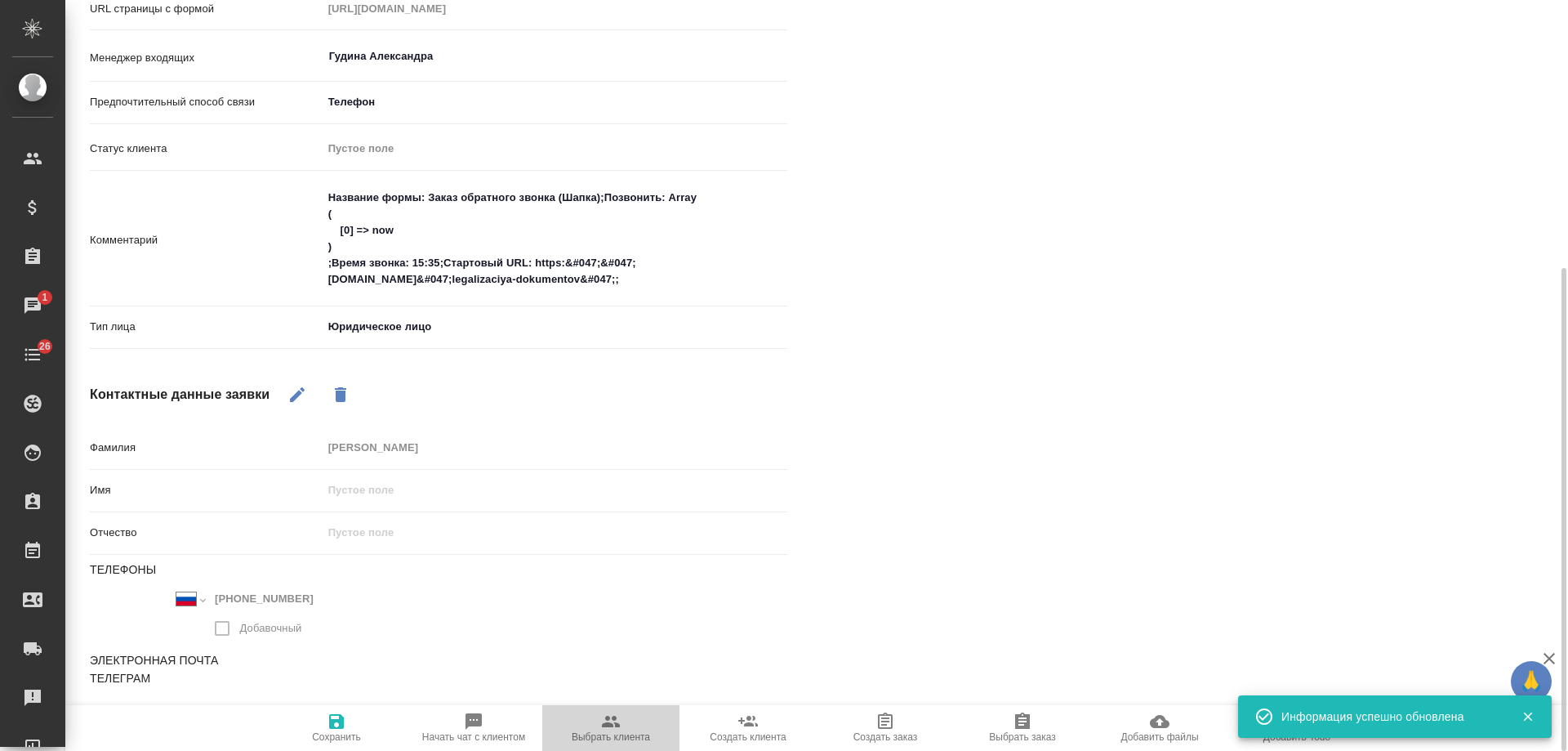
click at [621, 727] on span "Выбрать клиента" at bounding box center [611, 727] width 118 height 31
type textarea "x"
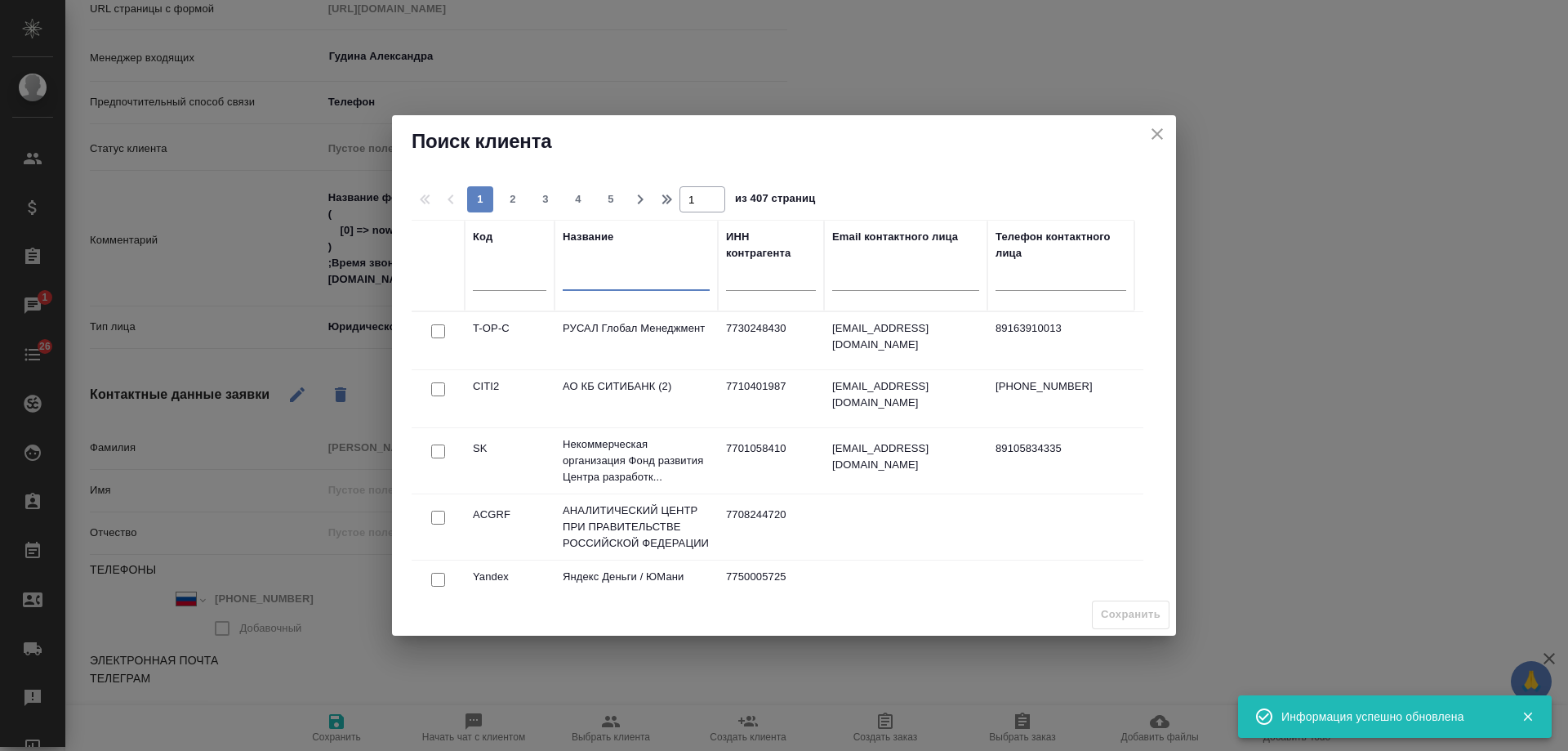
click at [585, 281] on input "text" at bounding box center [636, 280] width 147 height 21
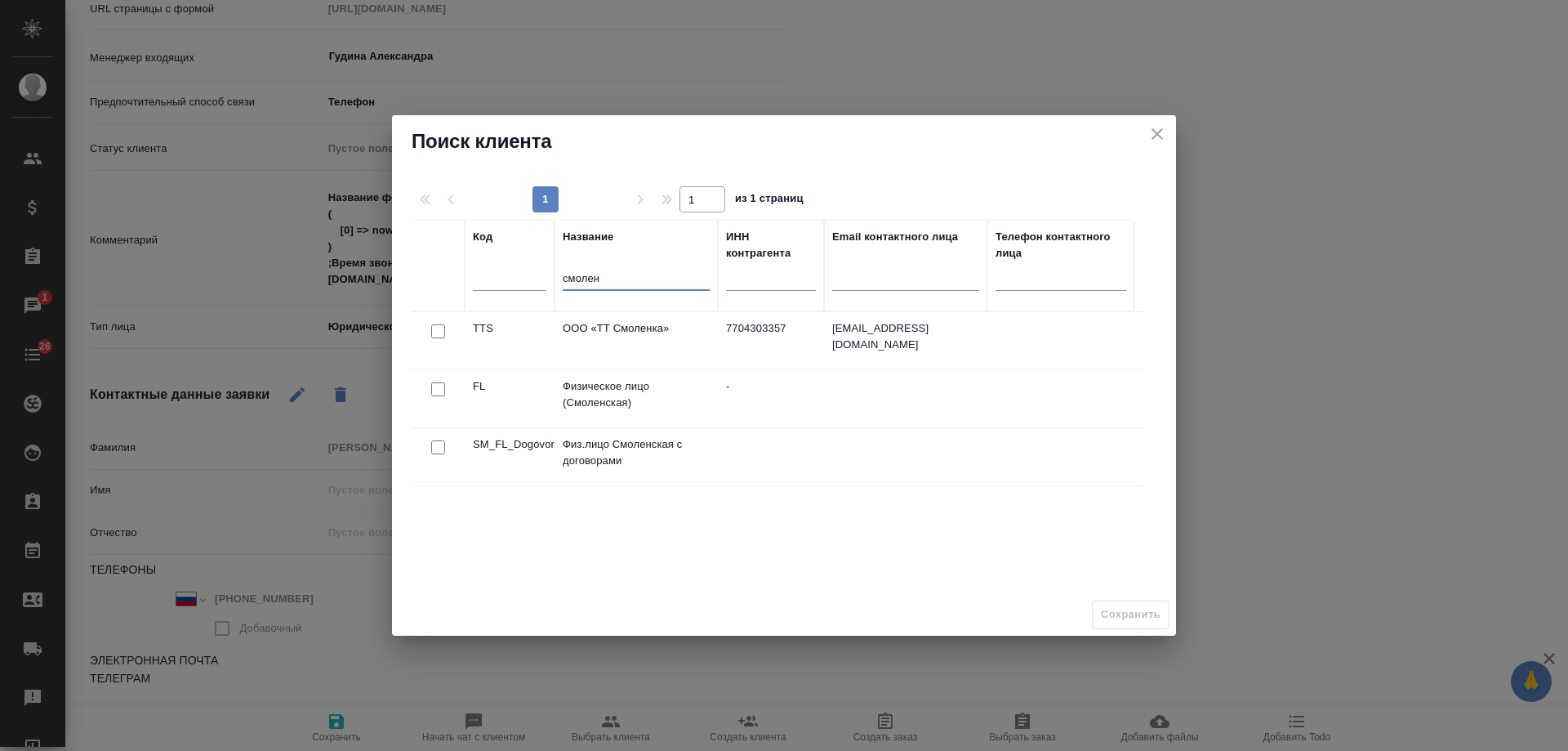
type input "смолен"
click at [433, 388] on input "checkbox" at bounding box center [438, 389] width 14 height 14
checkbox input "true"
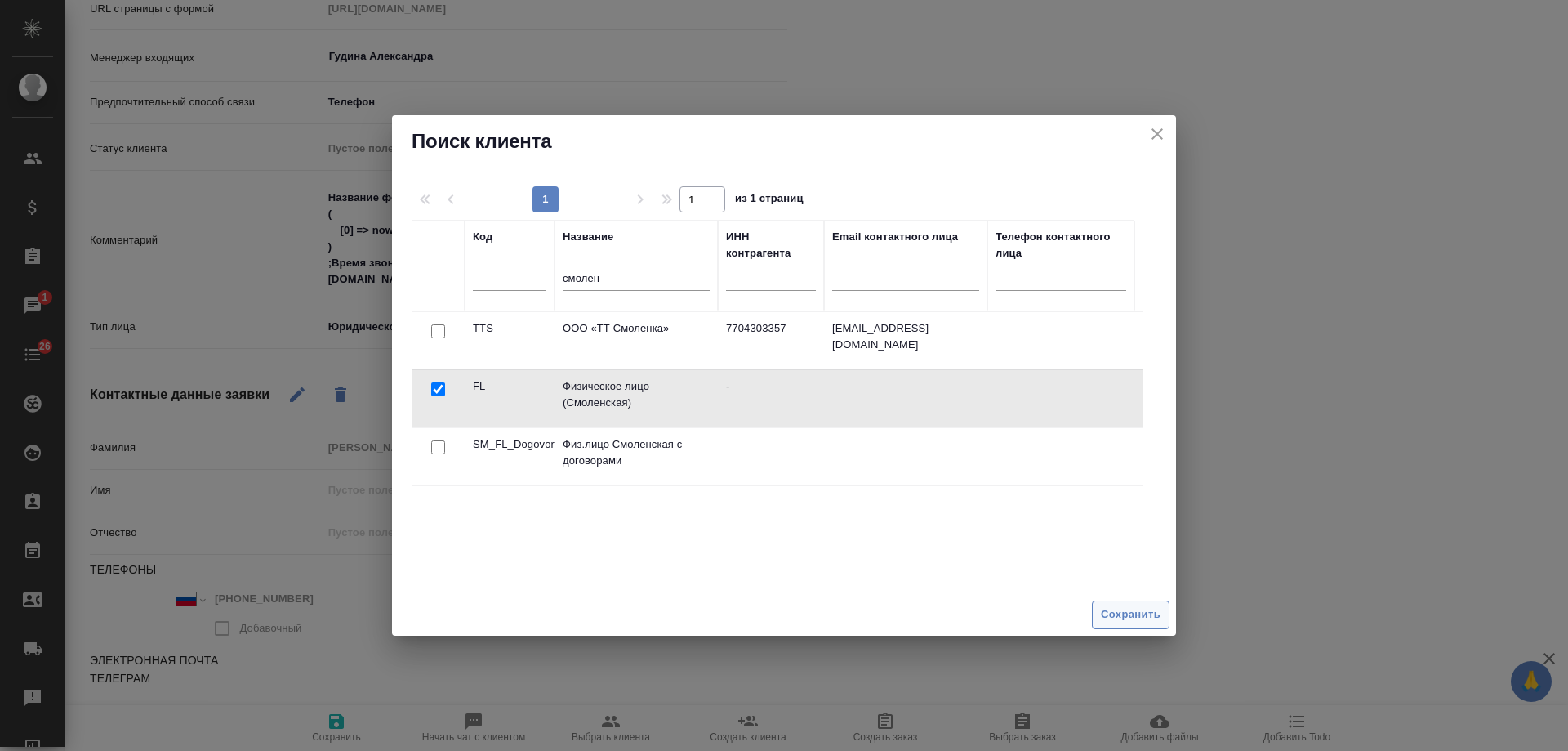
click at [1118, 619] on span "Сохранить" at bounding box center [1131, 614] width 60 height 19
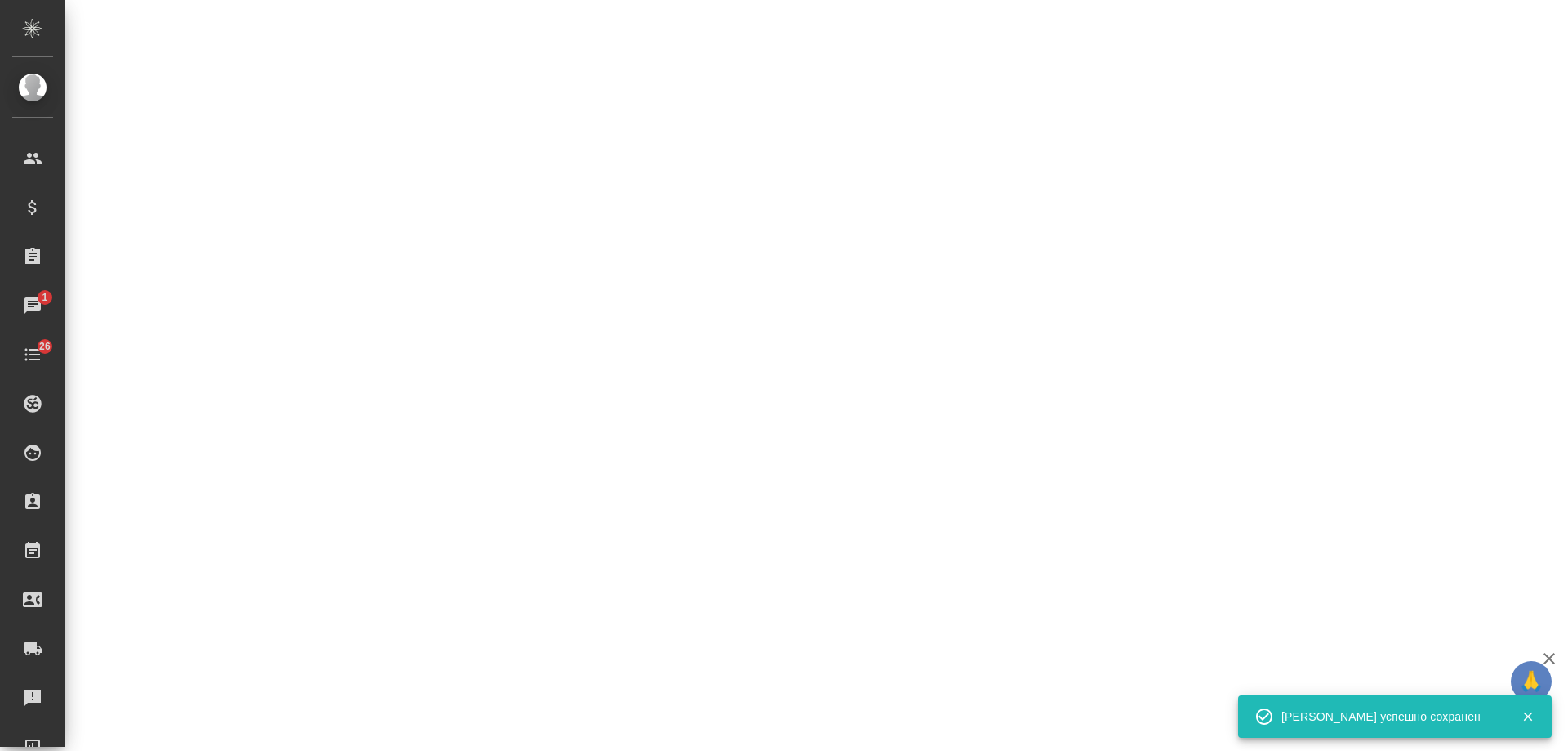
select select "RU"
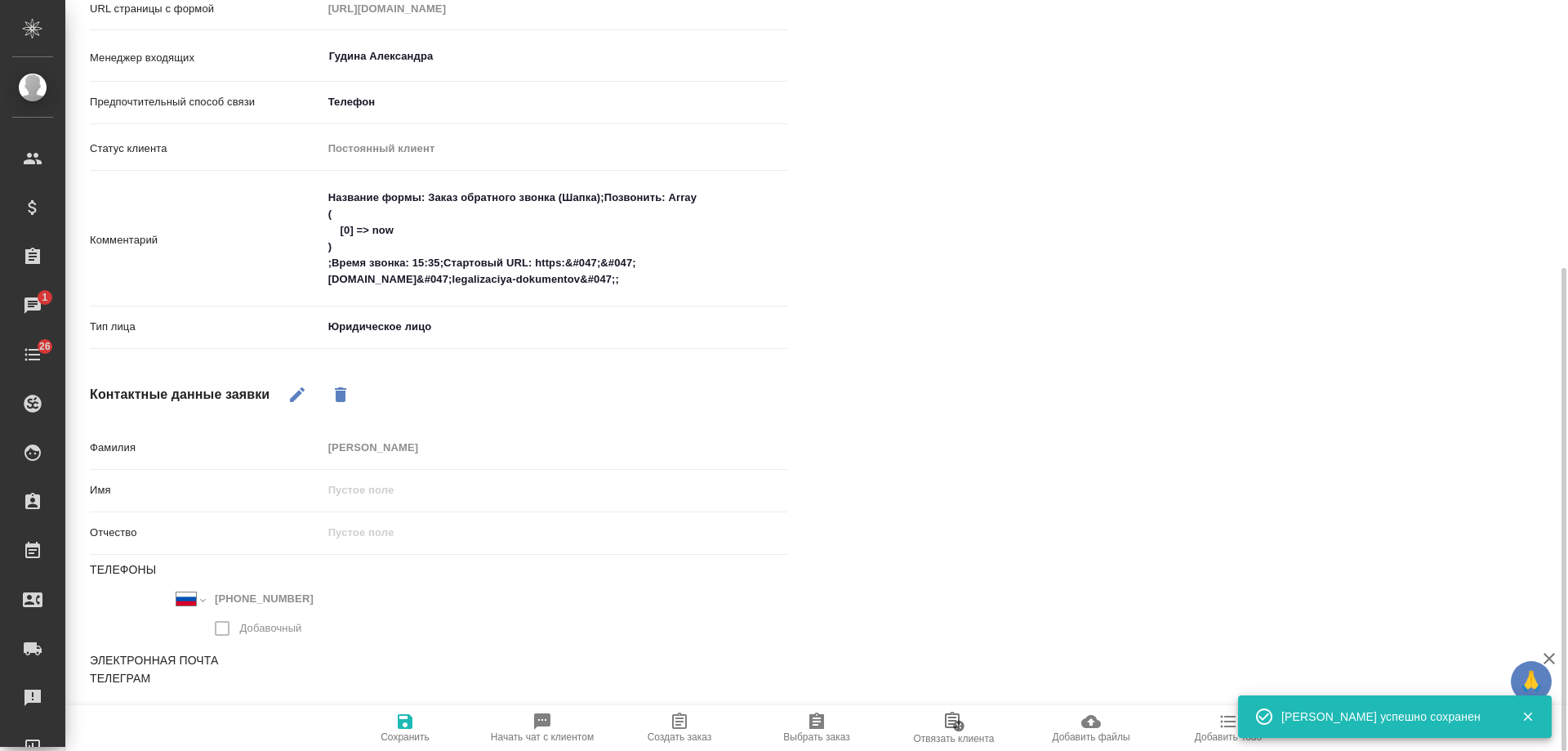
click at [703, 720] on span "Создать заказ" at bounding box center [680, 727] width 118 height 31
type textarea "x"
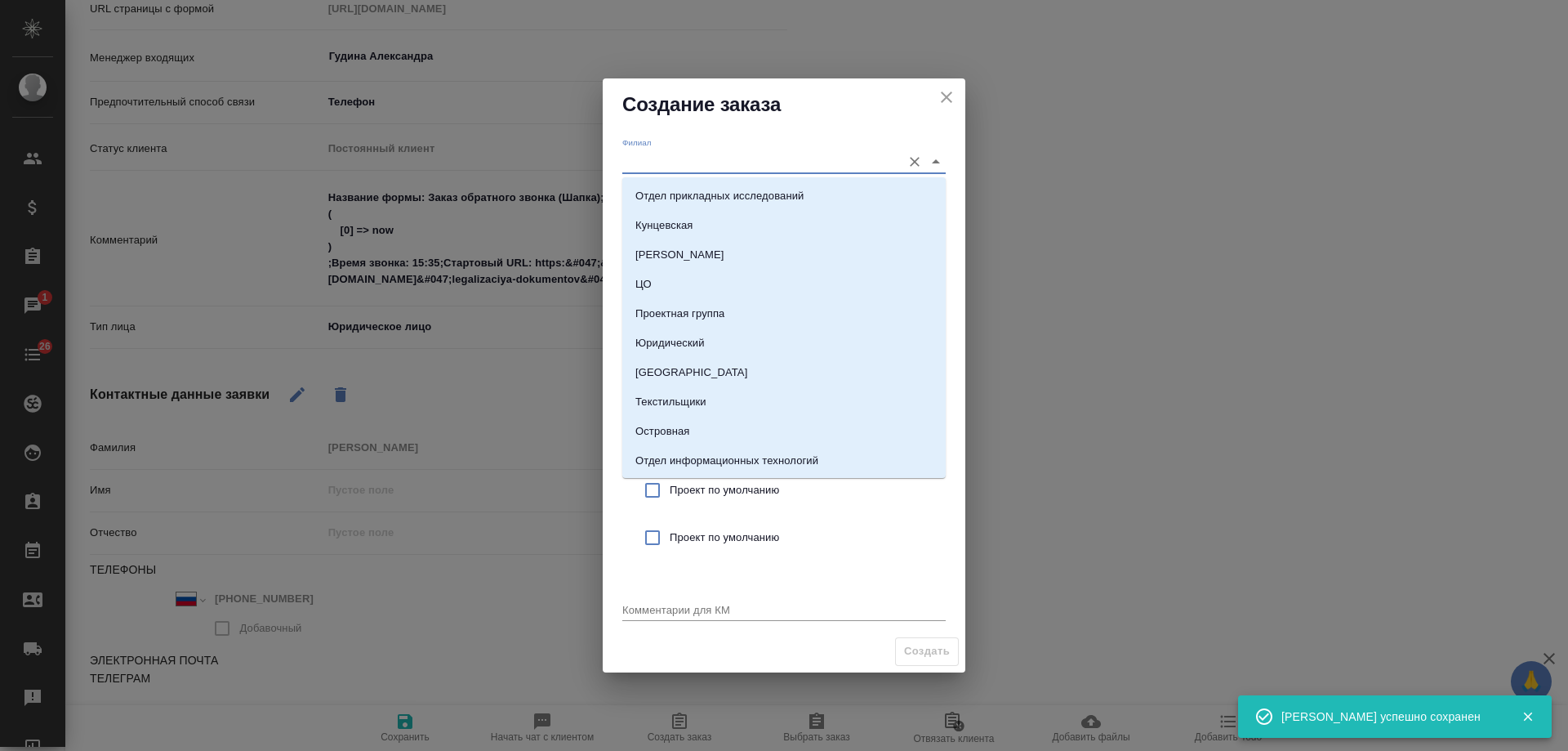
click at [726, 161] on input "Филиал" at bounding box center [758, 161] width 271 height 22
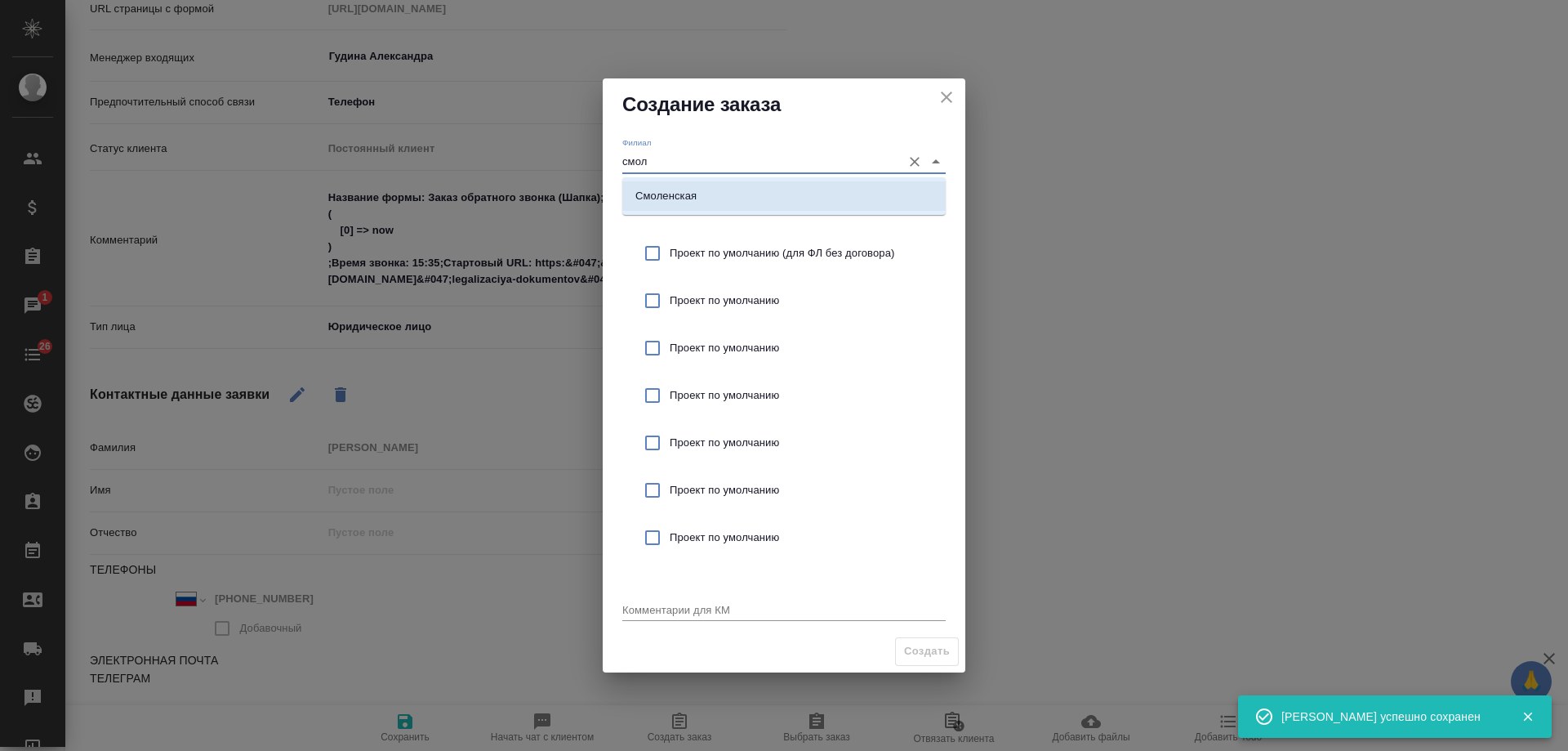
click at [736, 192] on li "Смоленская" at bounding box center [784, 196] width 323 height 29
type input "Смоленская"
click at [756, 243] on div "Проект по умолчанию (для ФЛ без договора)" at bounding box center [784, 253] width 323 height 47
checkbox input "true"
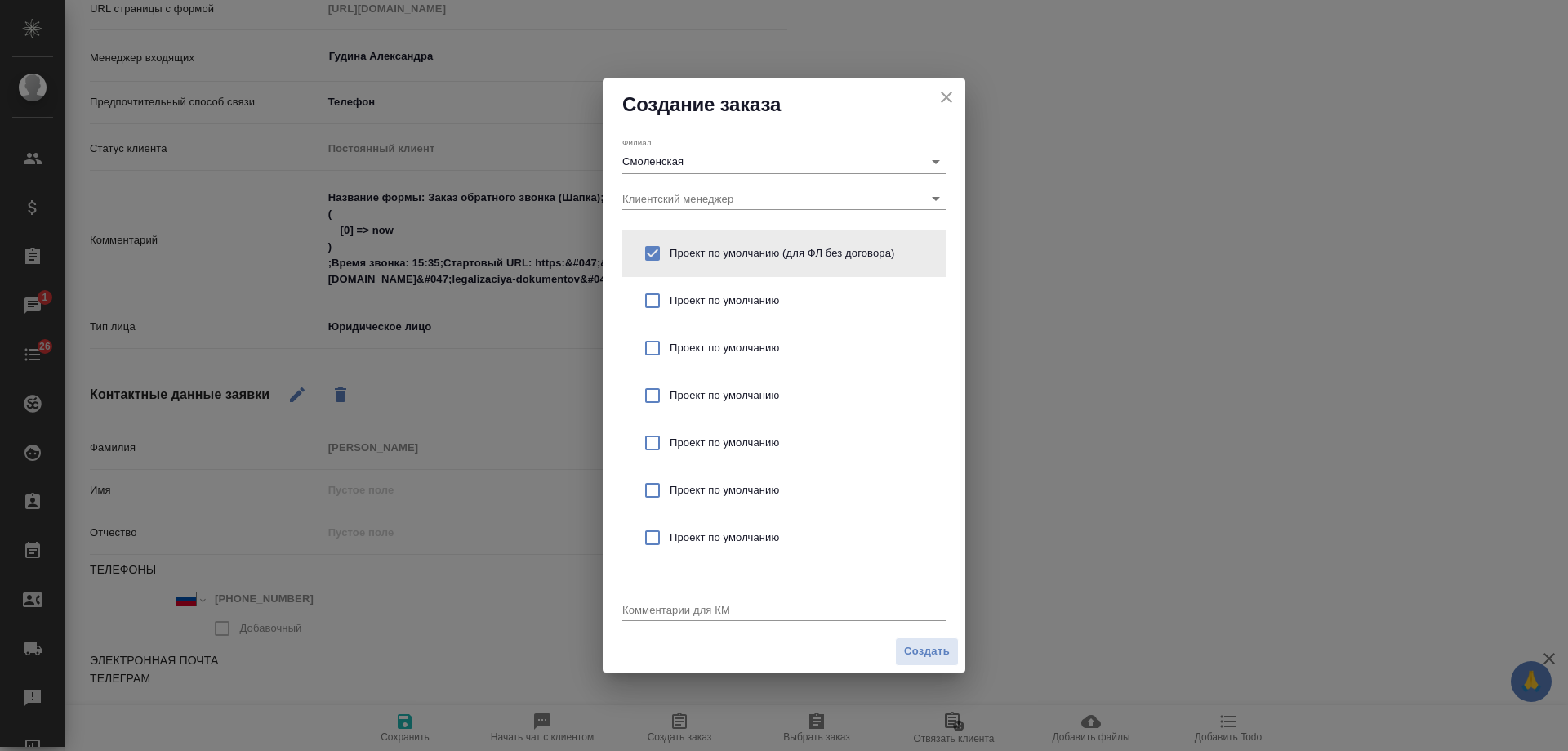
click at [667, 598] on div "Комментарии для КМ x" at bounding box center [784, 605] width 323 height 34
click at [672, 610] on textarea at bounding box center [784, 609] width 323 height 13
type textarea "от КВ: легализация для ОАЭ, перевод на англ - СОР и паспорт"
click at [938, 651] on span "Создать" at bounding box center [926, 651] width 46 height 19
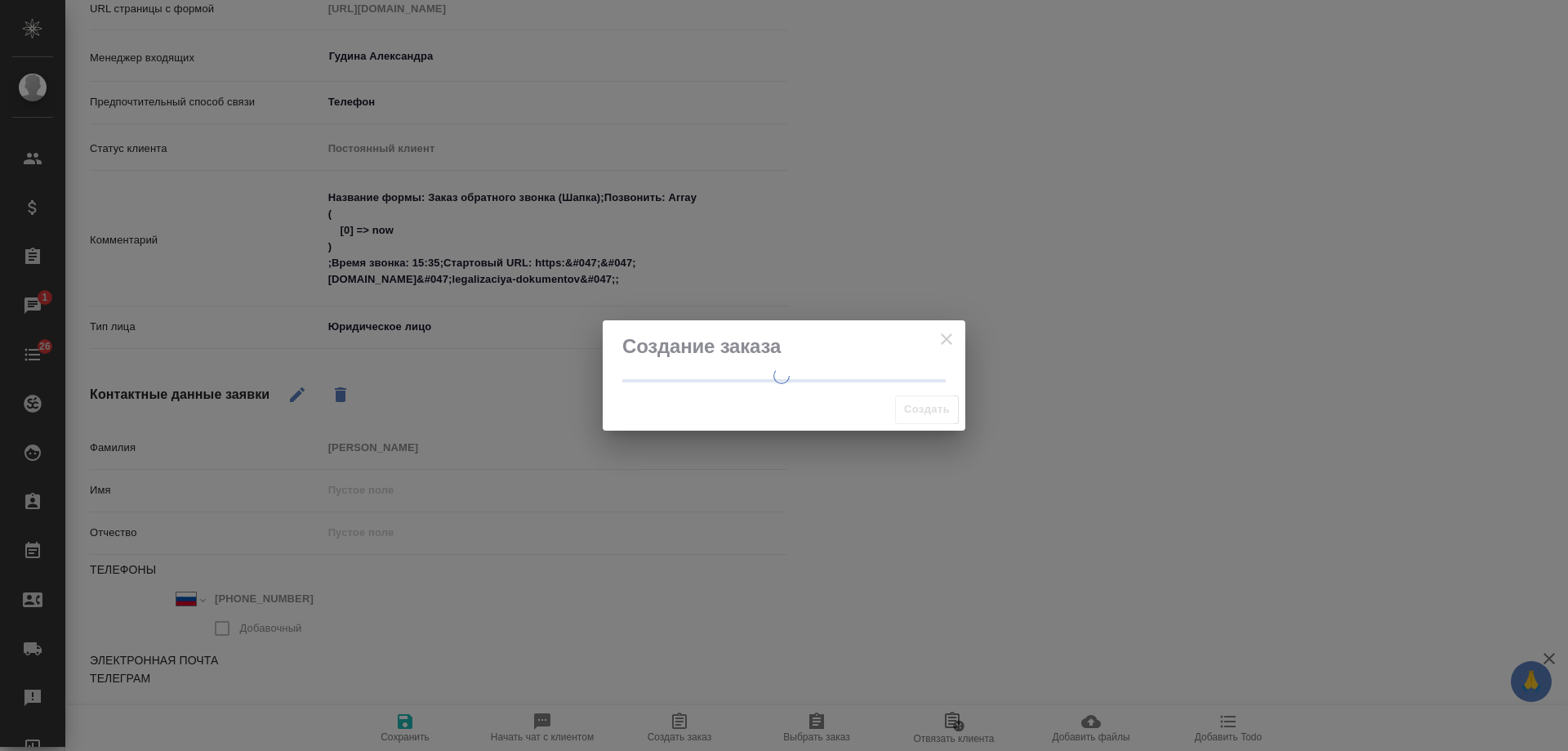
type textarea "x"
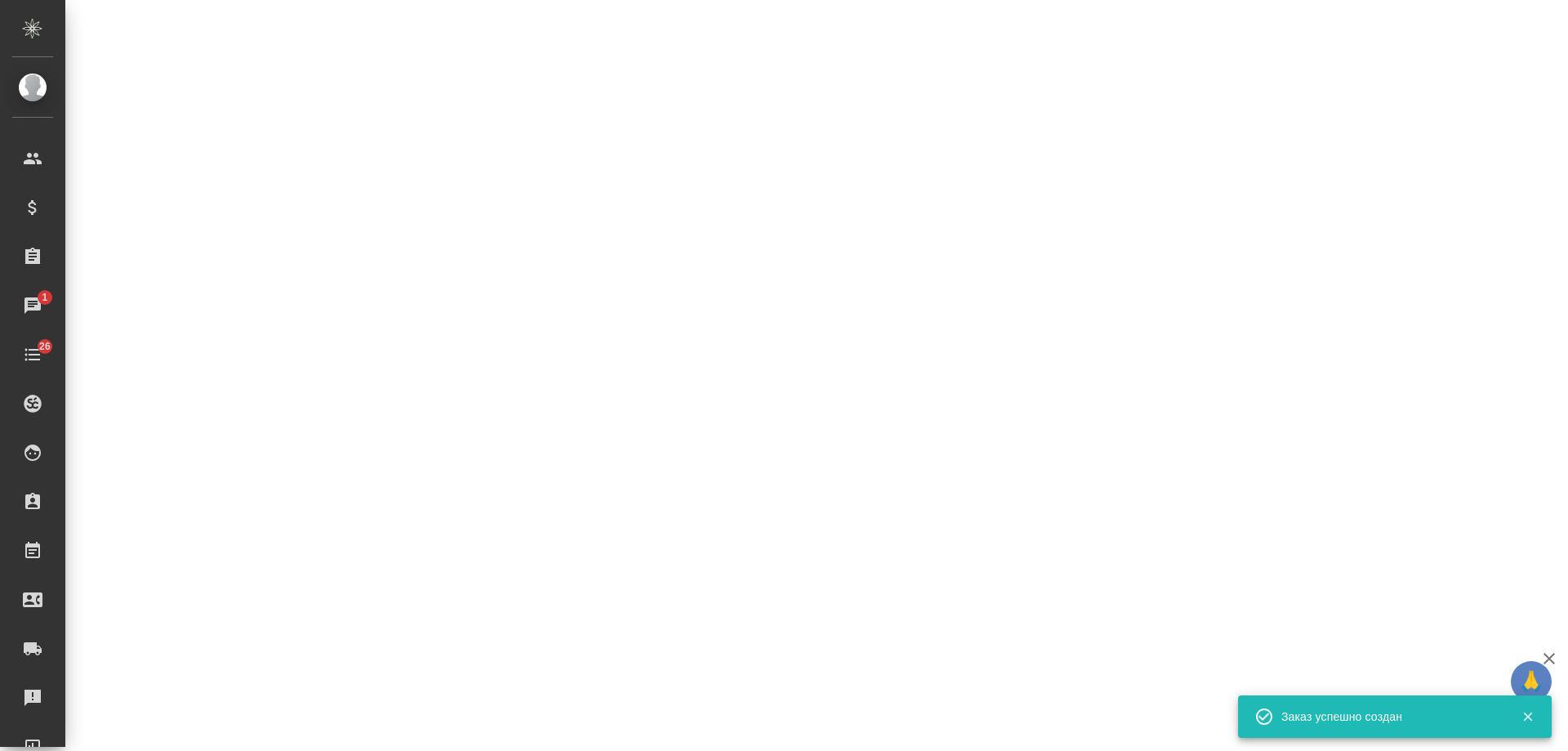
select select "RU"
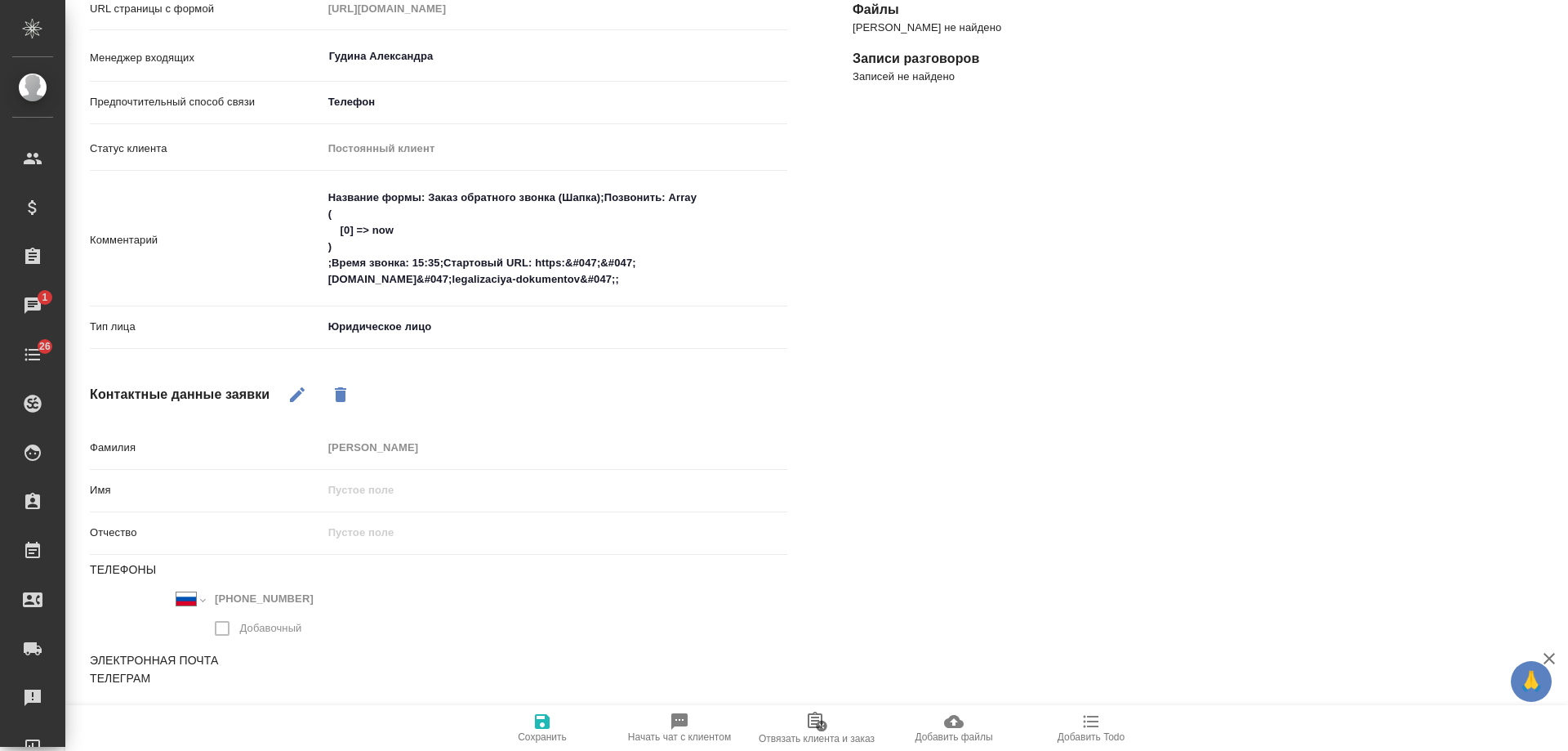
type textarea "x"
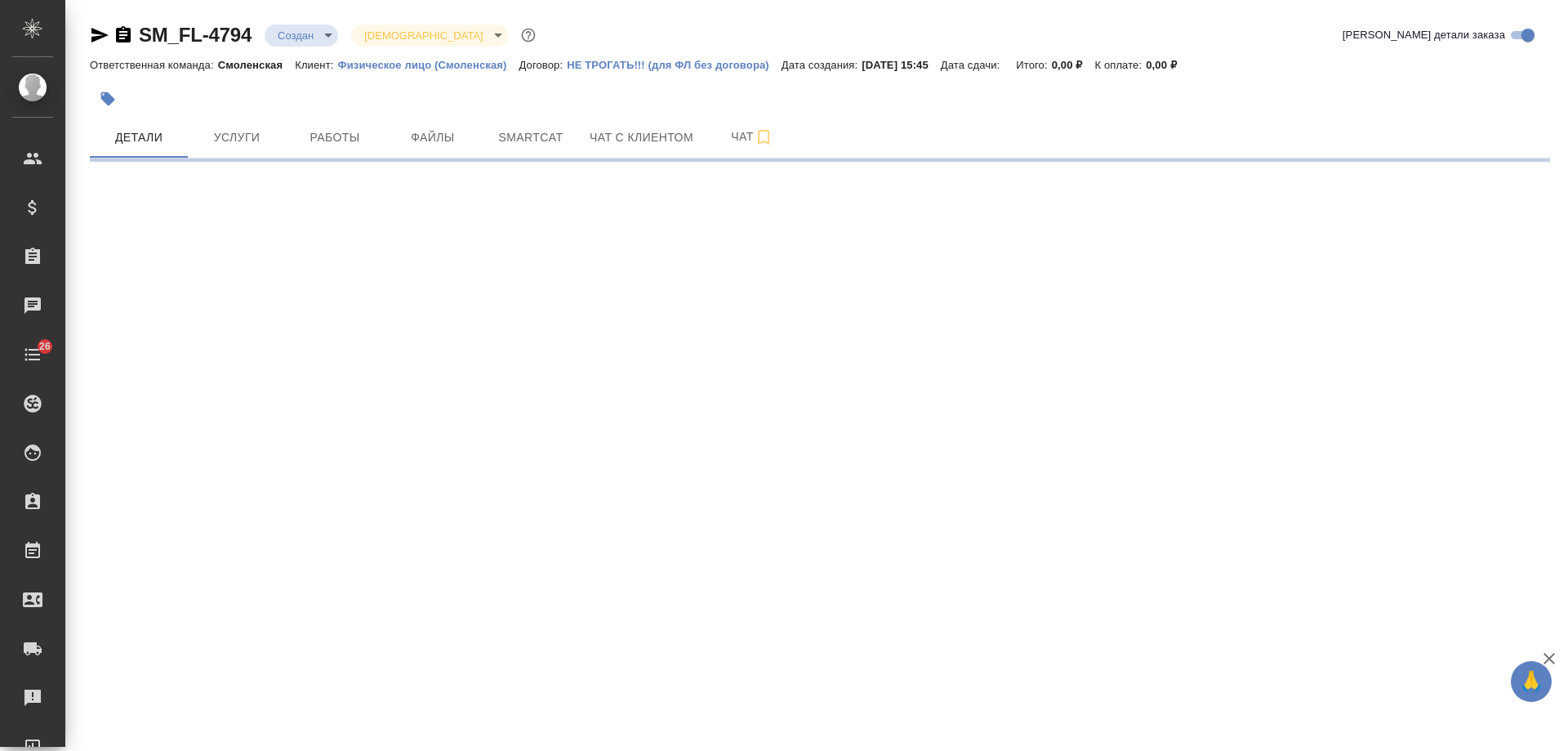
select select "RU"
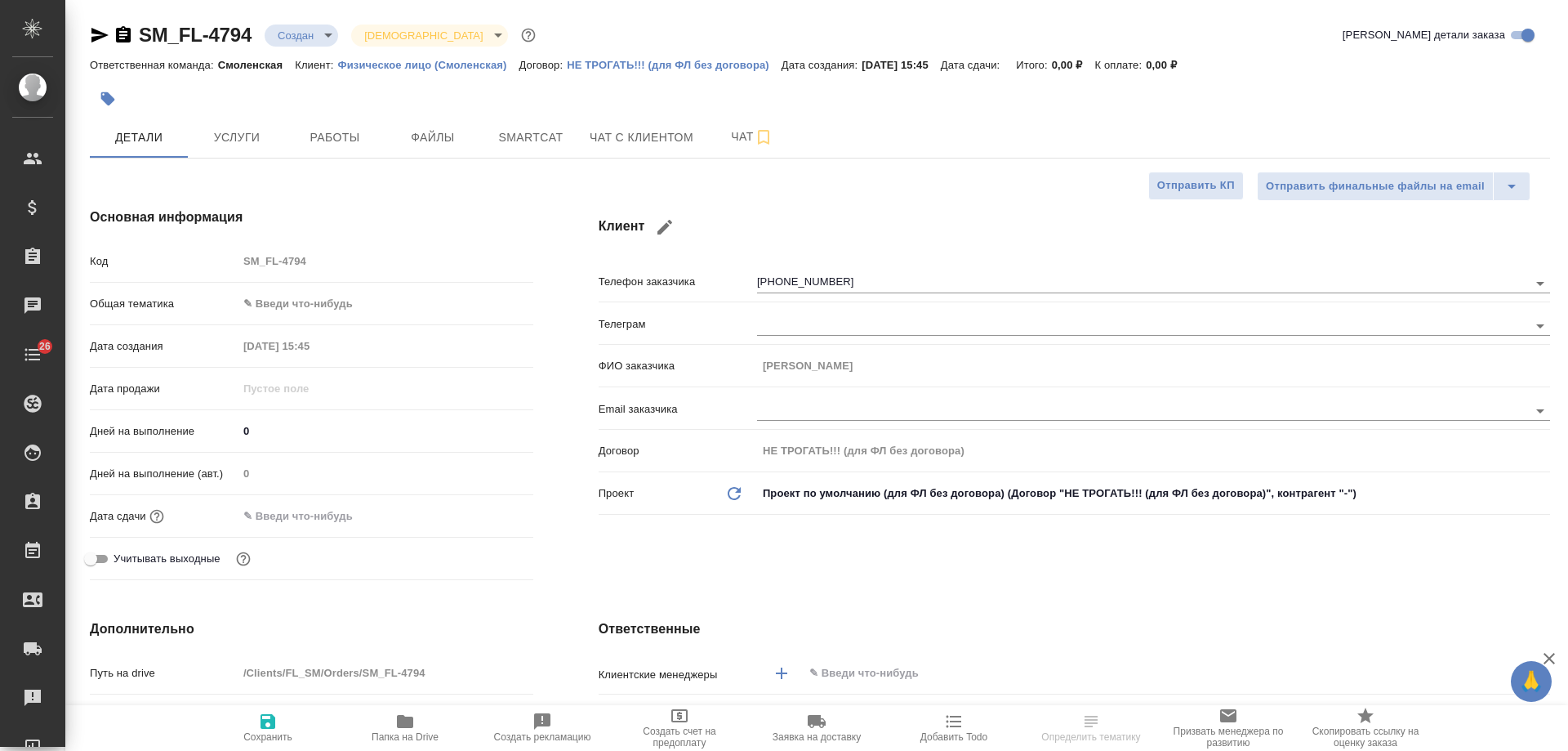
type textarea "x"
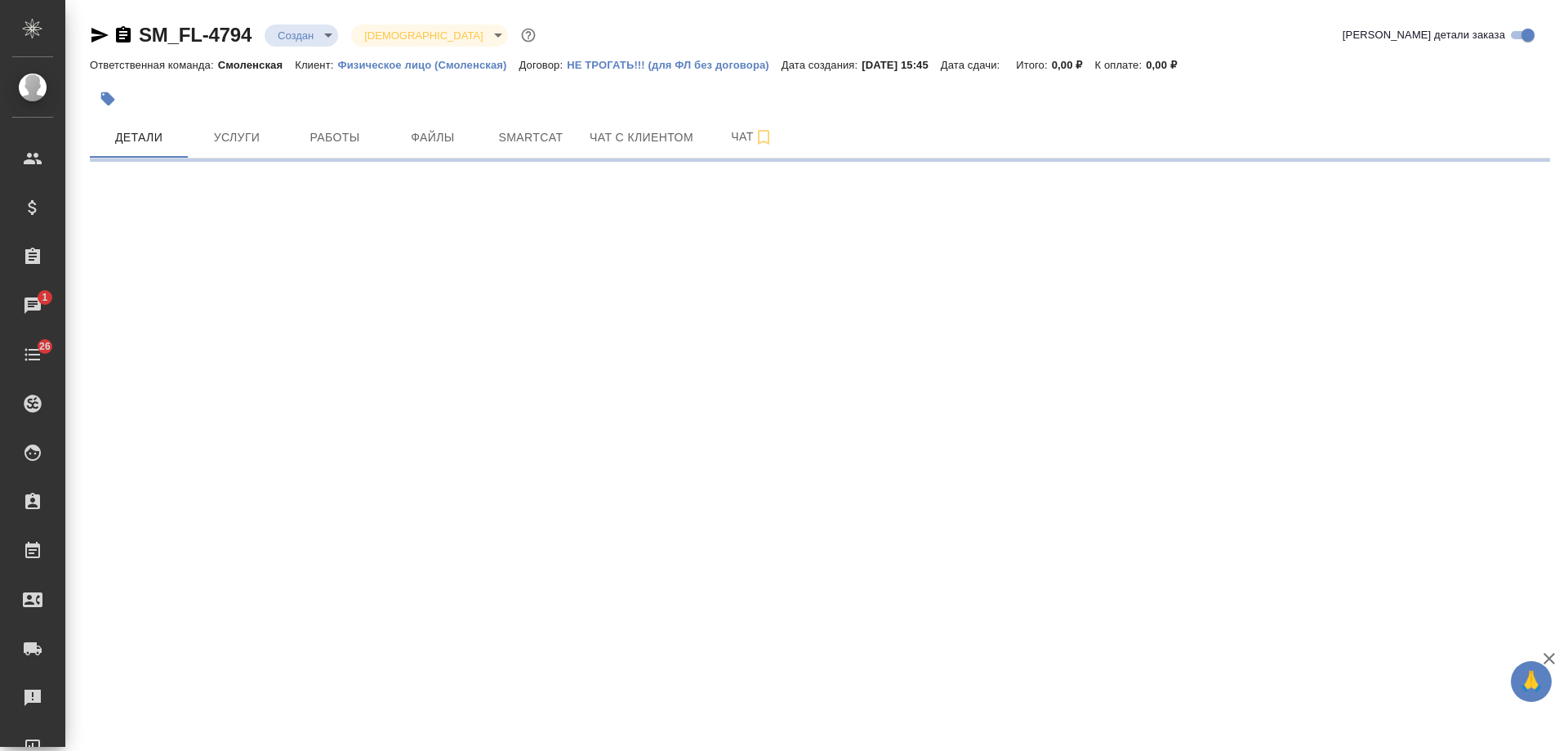
select select "RU"
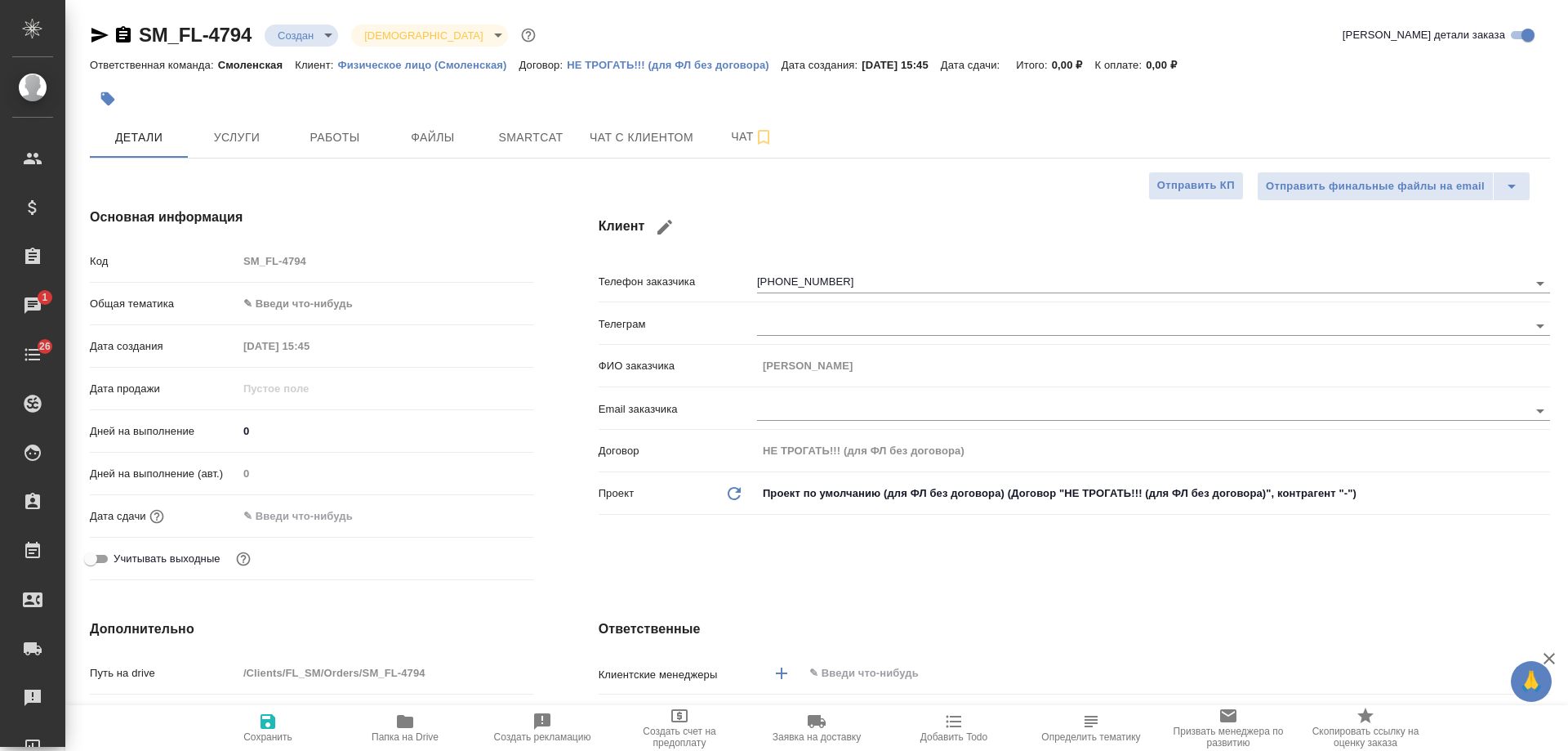
type textarea "x"
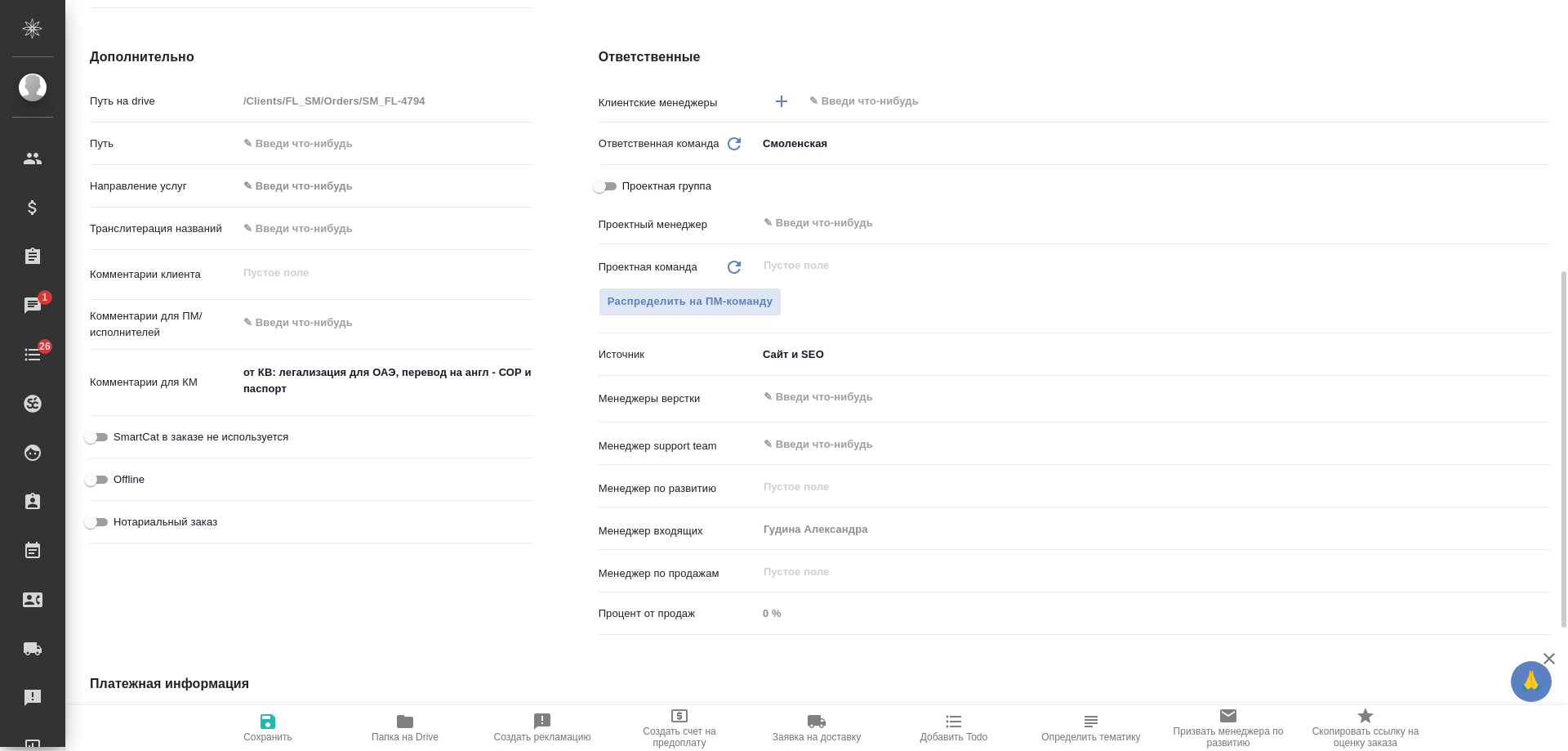
scroll to position [817, 0]
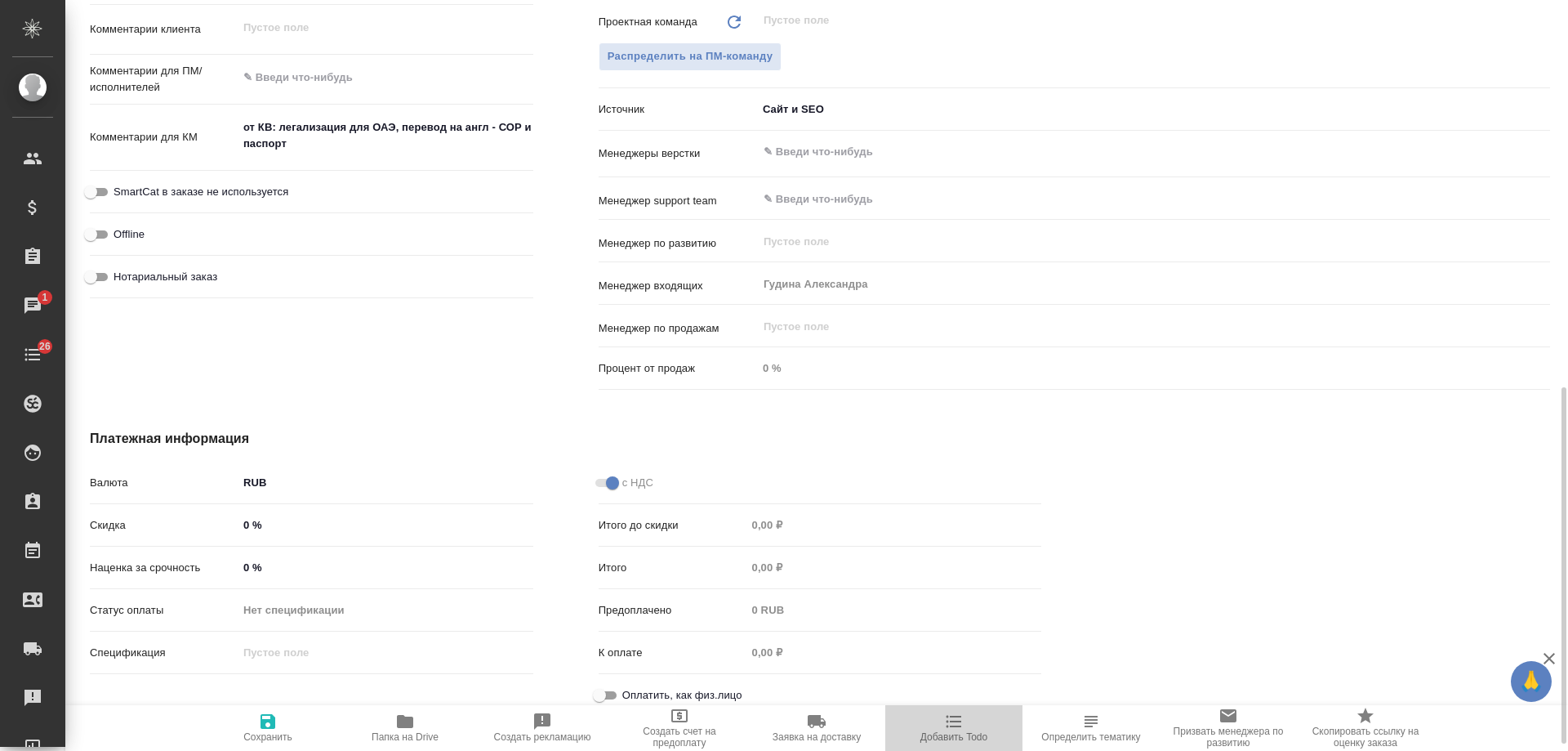
click at [952, 723] on icon "button" at bounding box center [954, 722] width 20 height 20
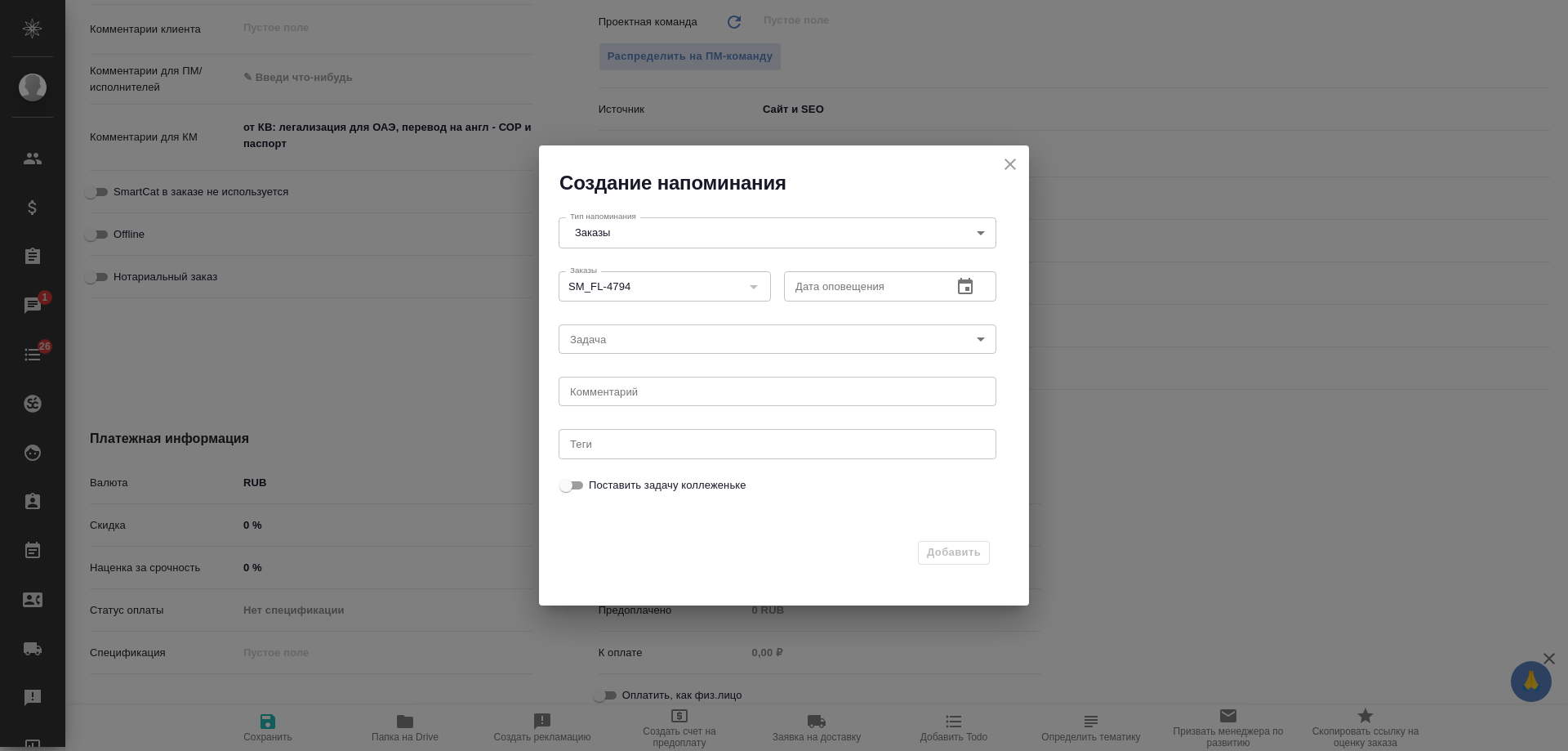
click at [971, 290] on icon "button" at bounding box center [965, 286] width 14 height 16
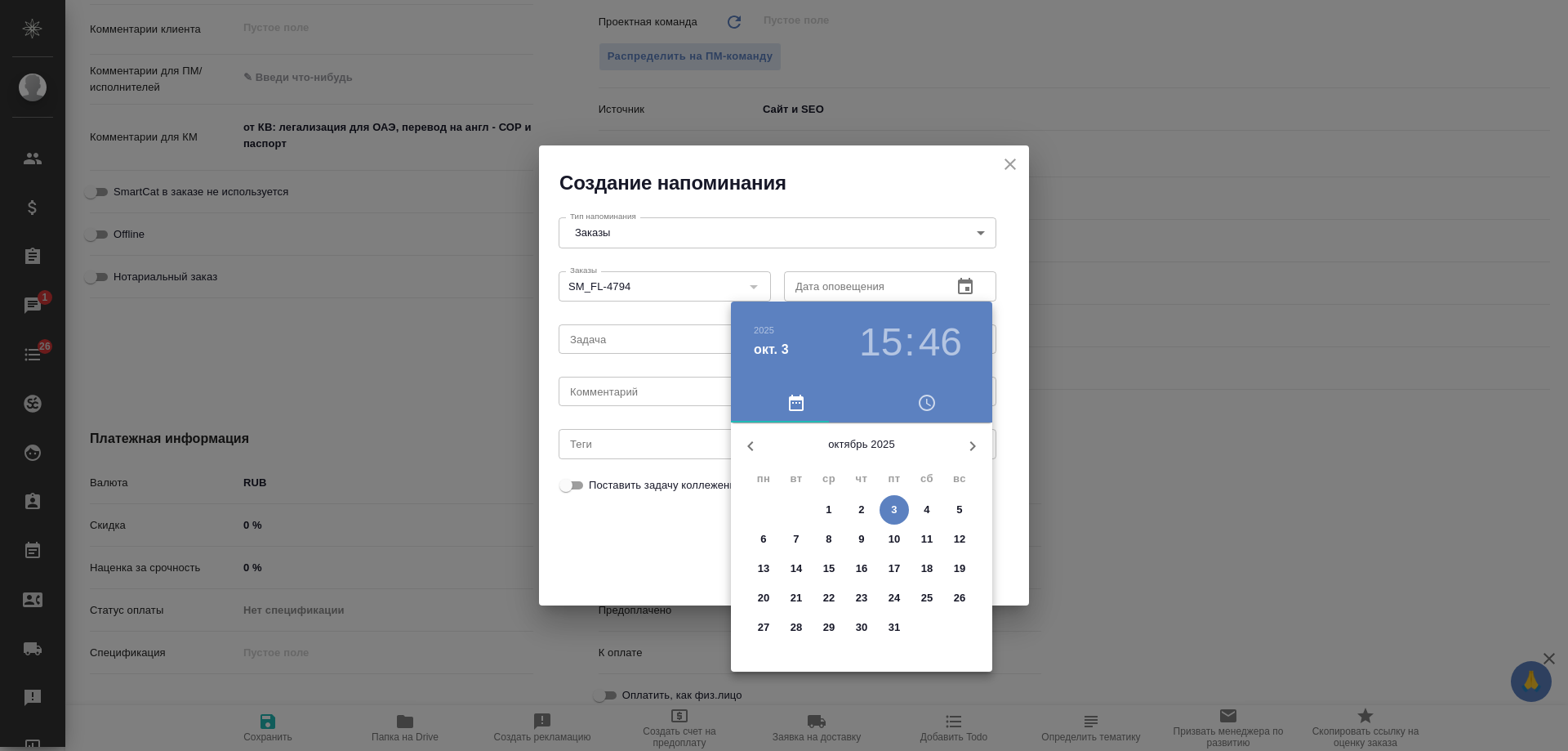
click at [794, 537] on p "7" at bounding box center [796, 539] width 5 height 16
type input "07.10.2025 15:46"
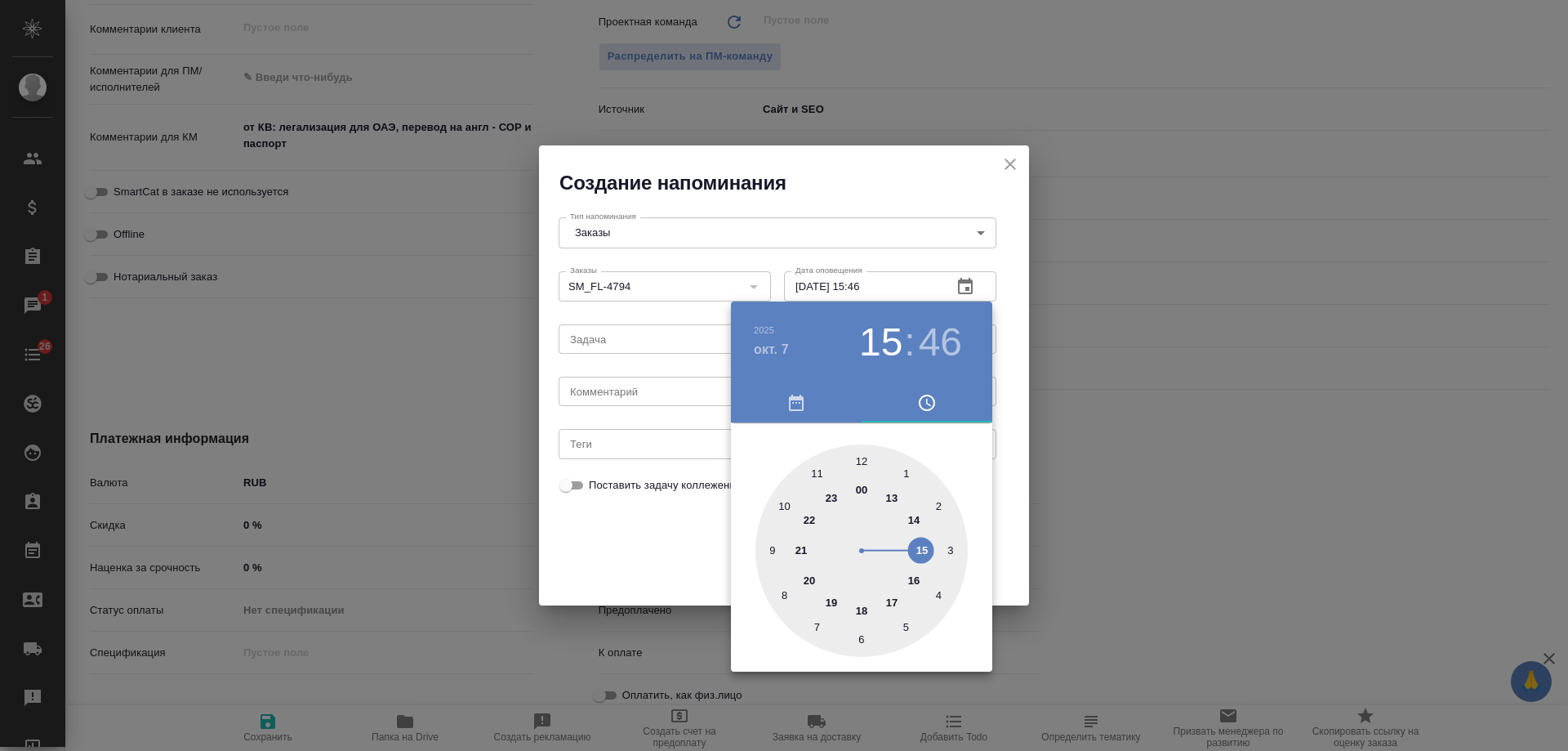
click at [593, 392] on div at bounding box center [784, 375] width 1568 height 751
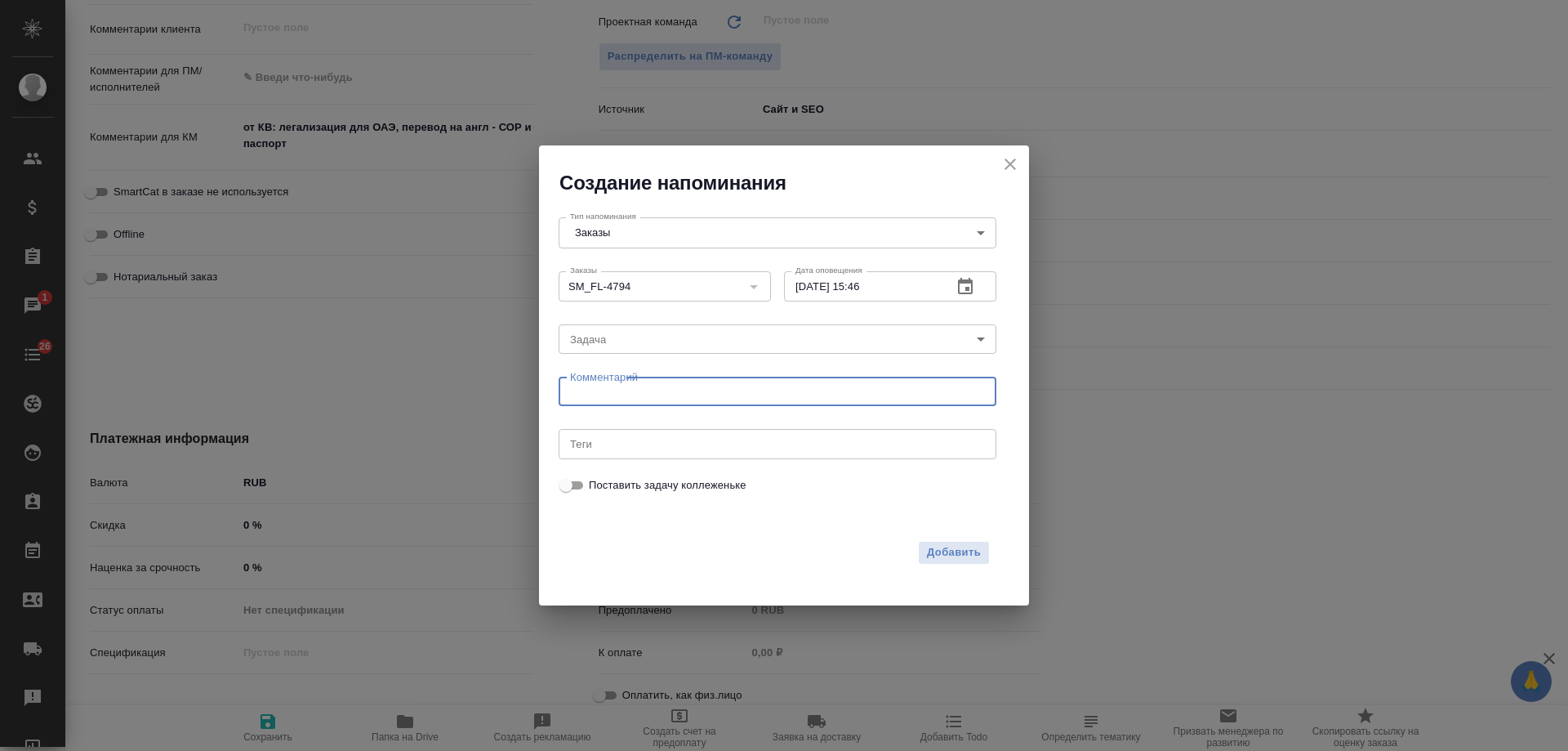
click at [640, 391] on textarea at bounding box center [777, 392] width 415 height 13
type textarea "инфа вотс"
click at [942, 551] on span "Добавить" at bounding box center [954, 553] width 54 height 19
type textarea "x"
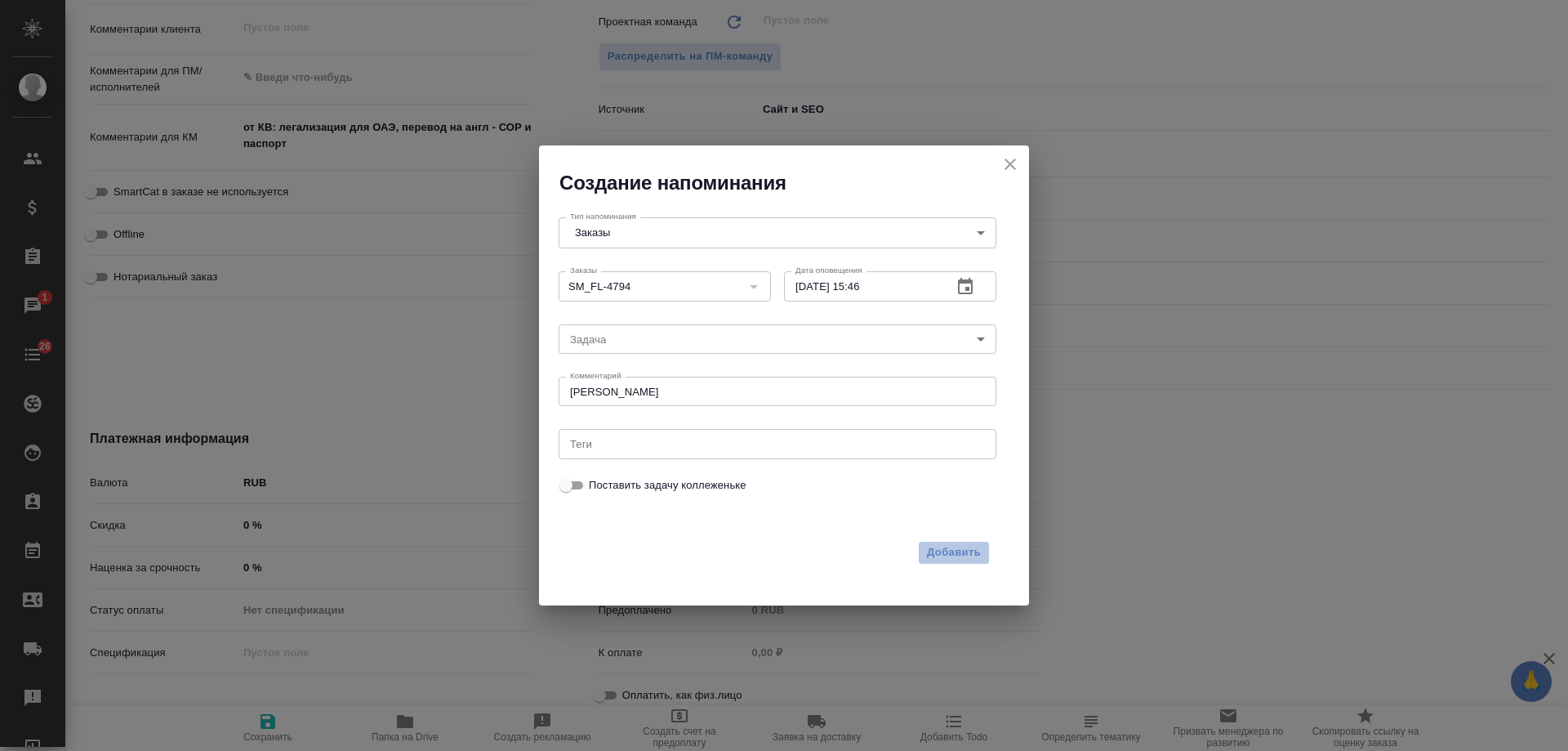
type textarea "x"
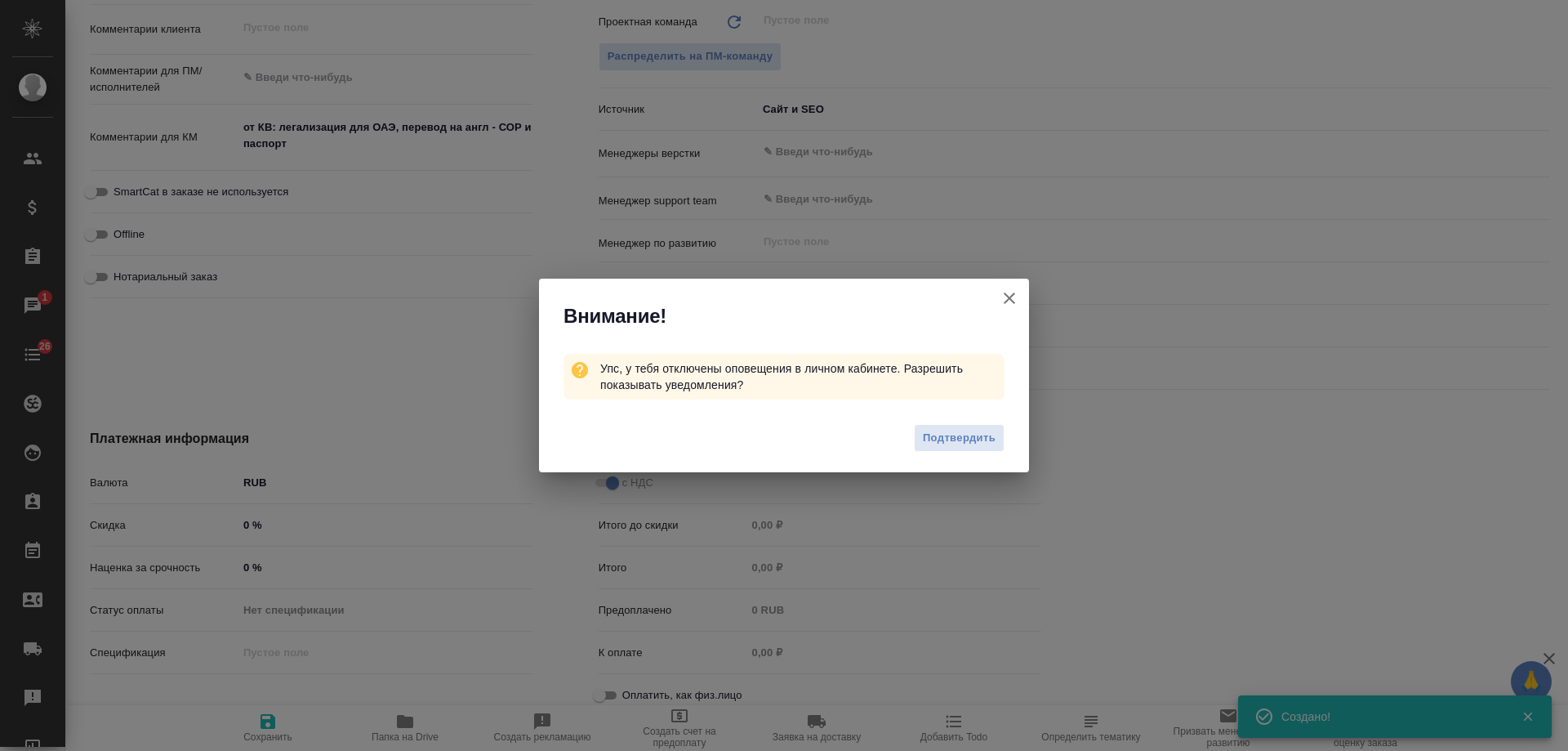
type textarea "x"
click at [1011, 303] on icon "button" at bounding box center [1009, 298] width 20 height 20
type textarea "x"
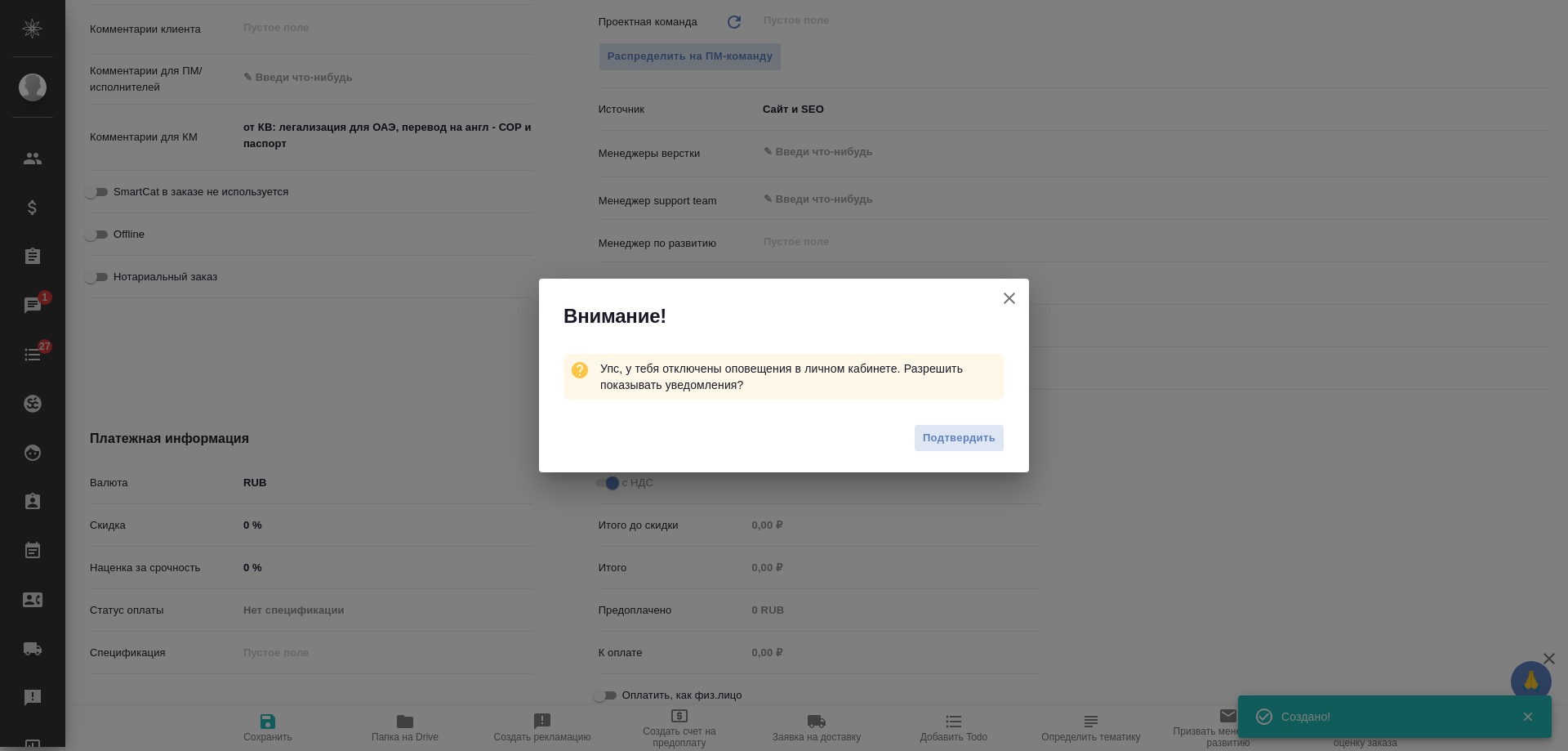
type textarea "x"
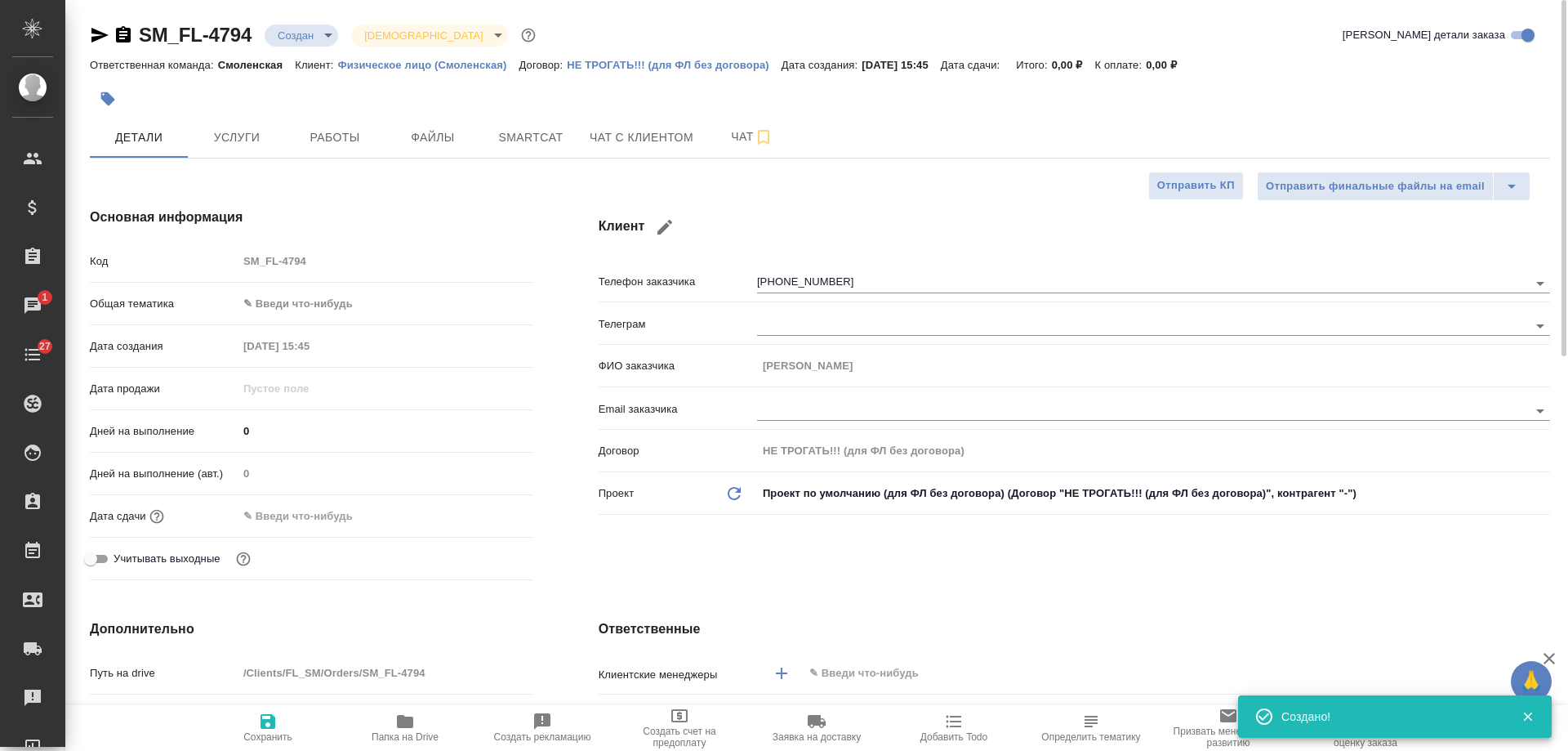
scroll to position [327, 0]
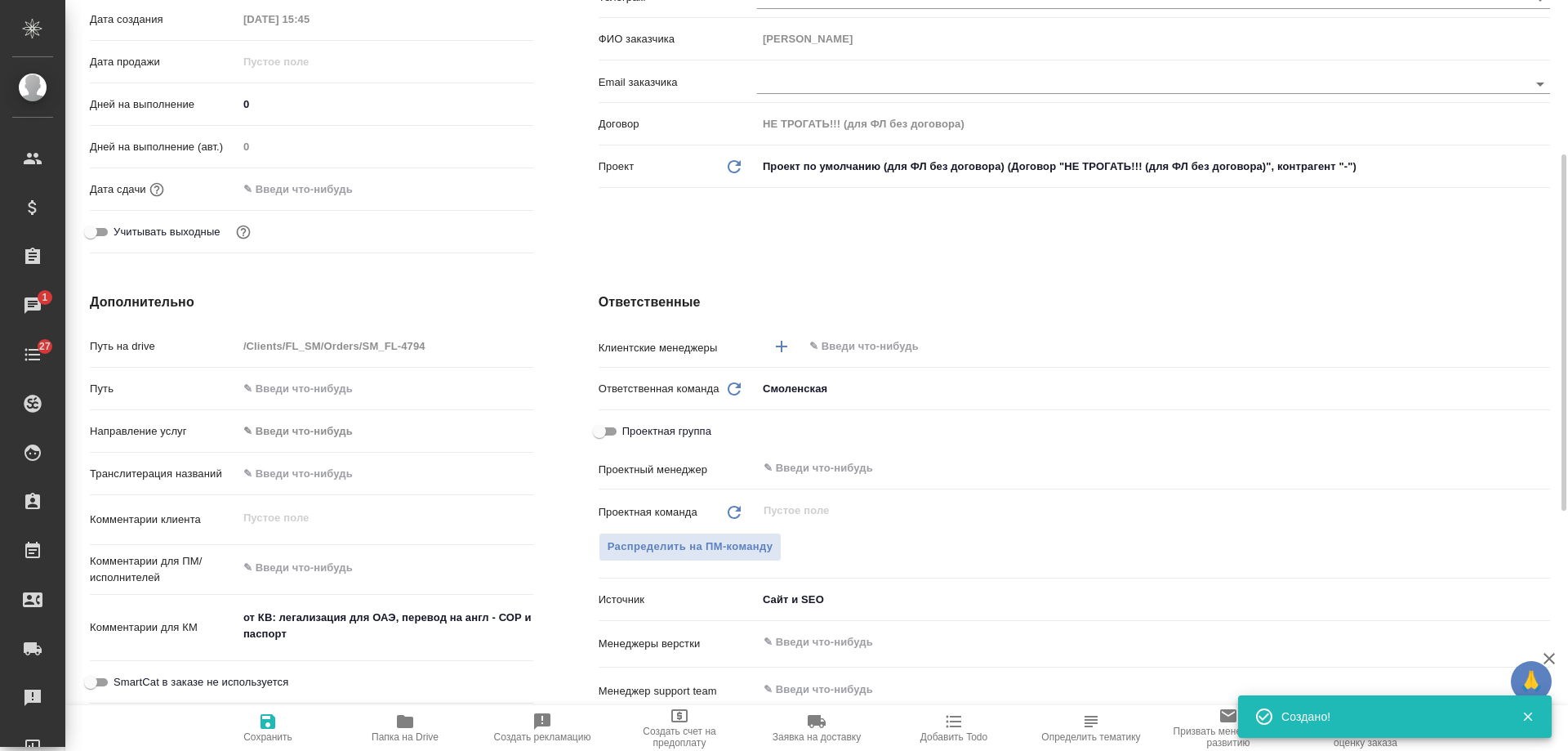
click at [851, 352] on input "text" at bounding box center [1149, 346] width 683 height 20
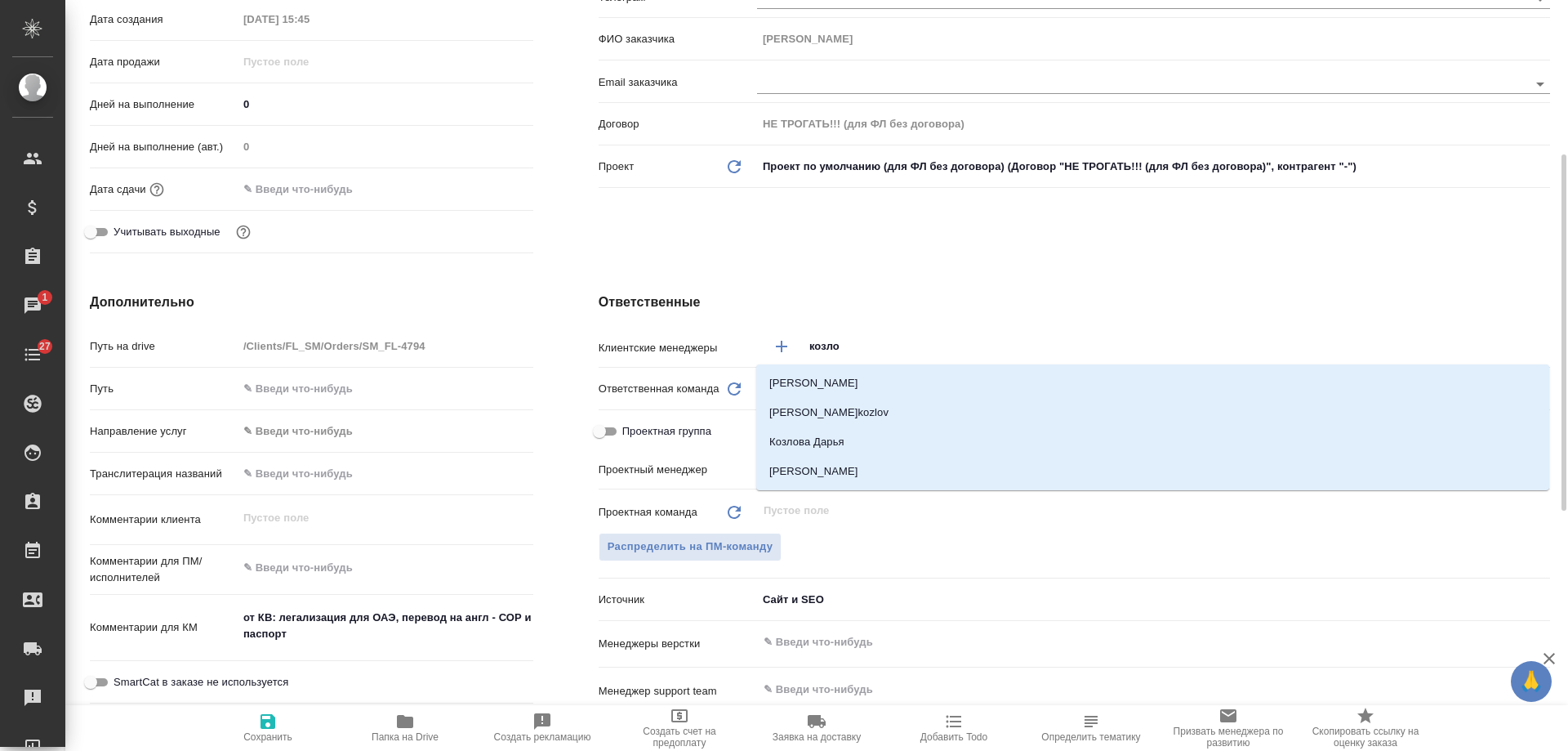
type input "козлов"
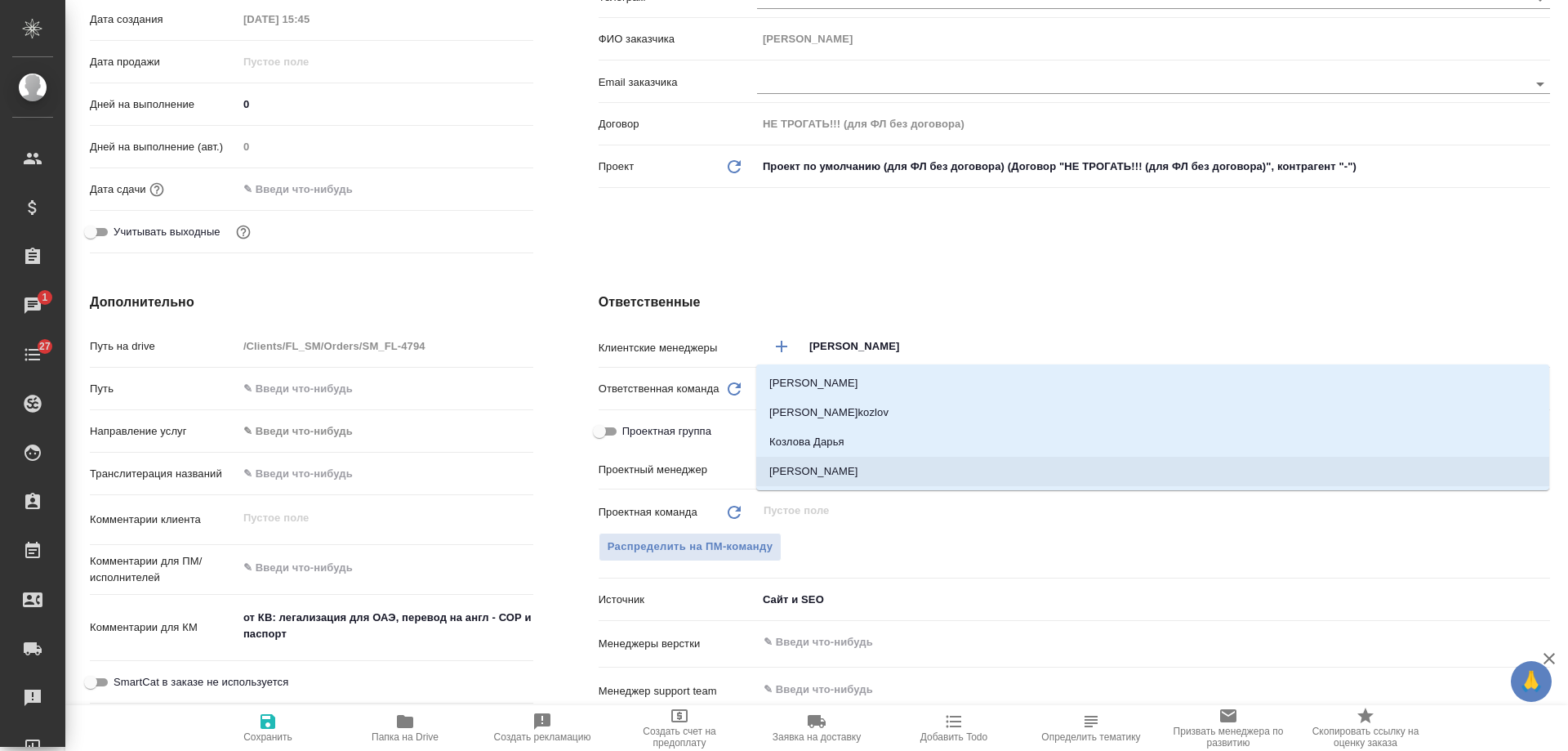
click at [858, 476] on li "Козлова Мария" at bounding box center [1152, 471] width 793 height 29
type textarea "x"
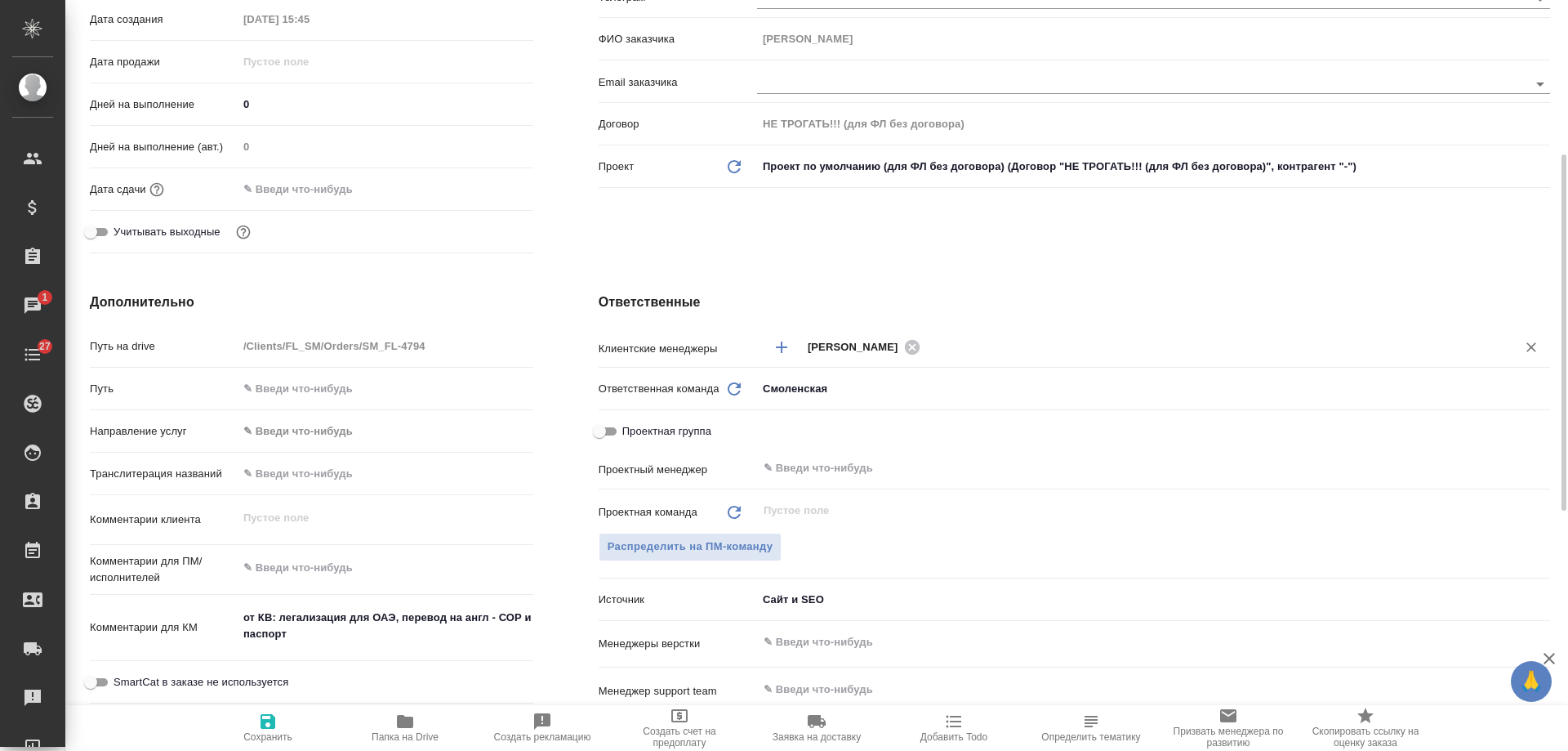
click at [274, 730] on icon "button" at bounding box center [268, 722] width 20 height 20
type textarea "x"
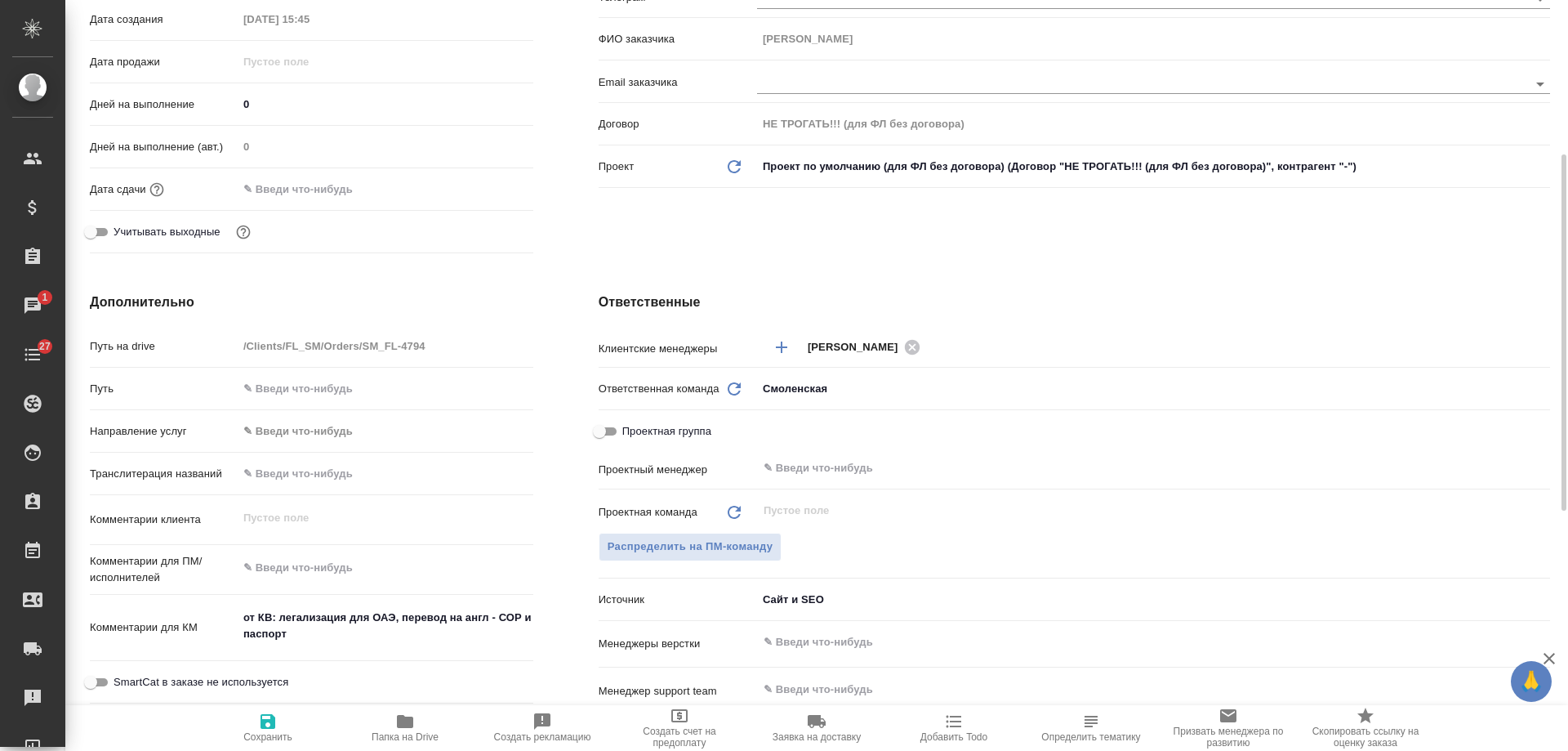
type textarea "x"
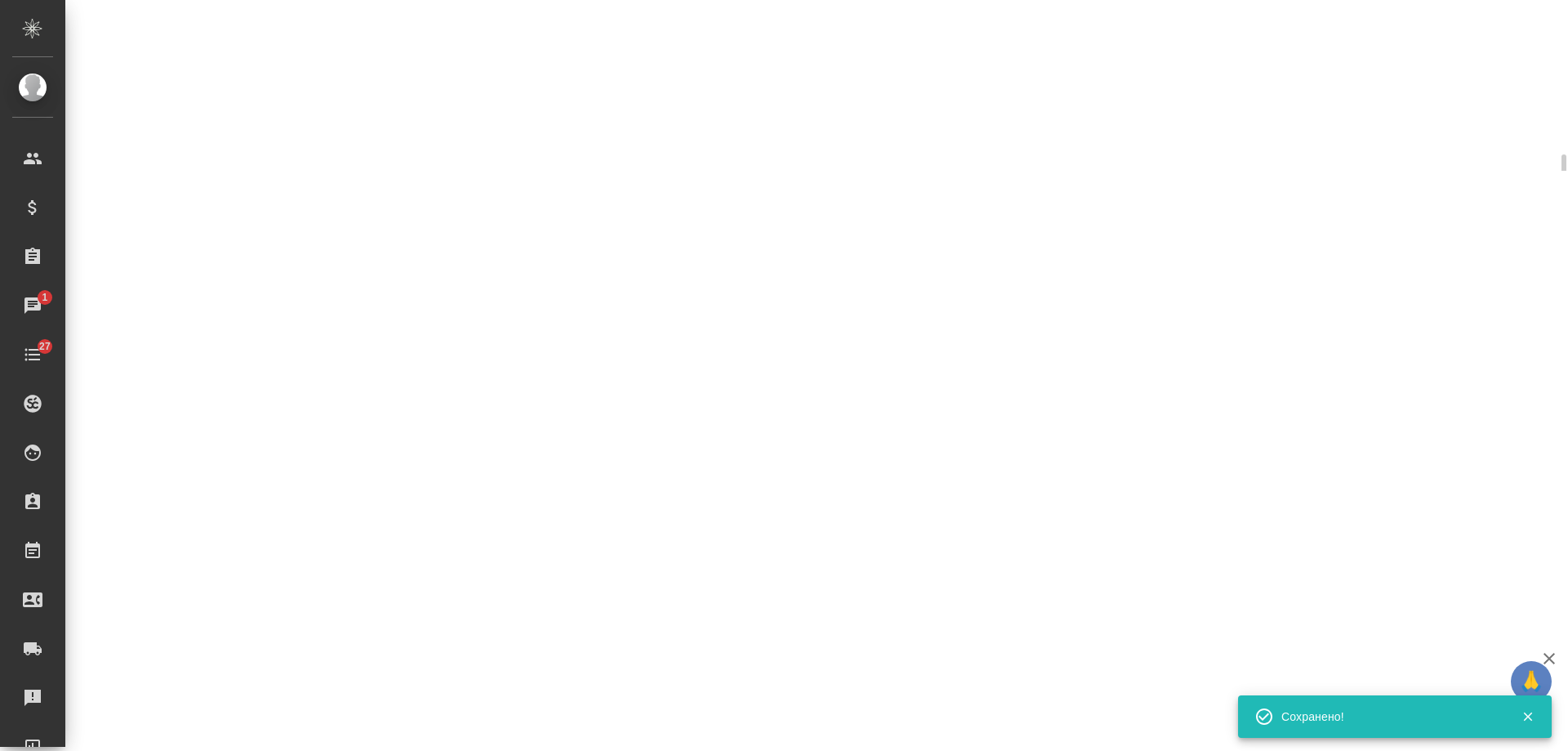
select select "RU"
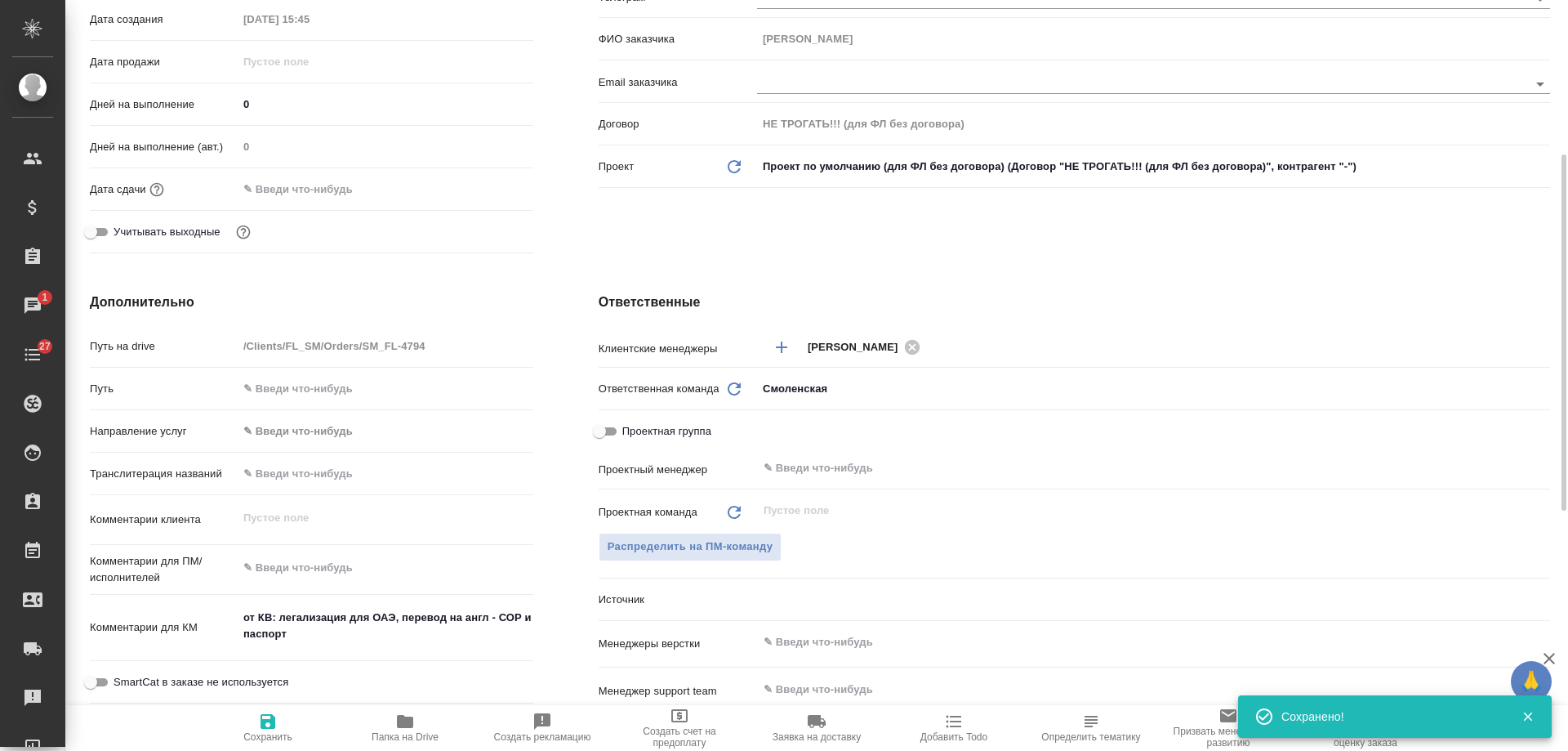
type textarea "x"
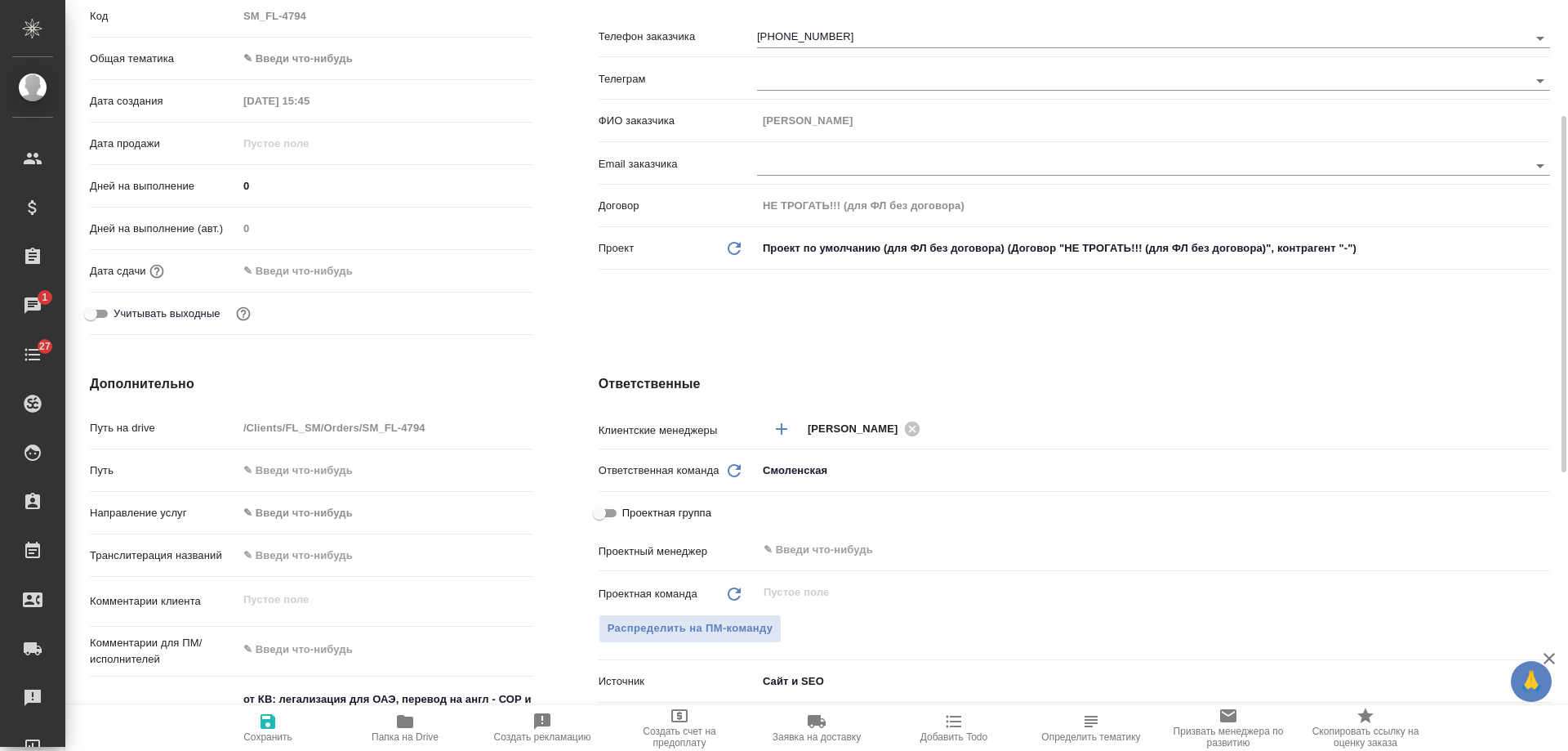
scroll to position [0, 0]
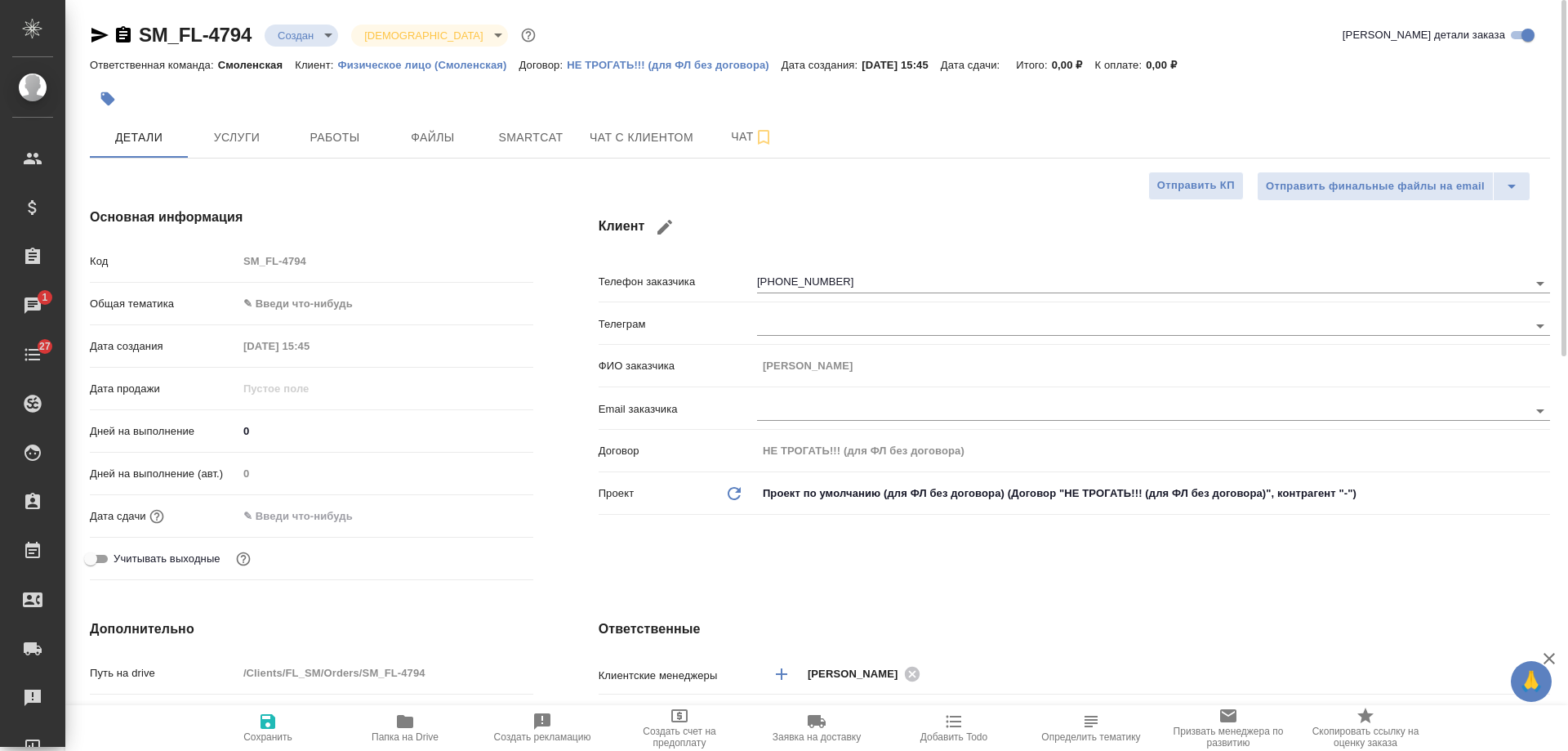
click at [125, 34] on icon "button" at bounding box center [123, 34] width 14 height 16
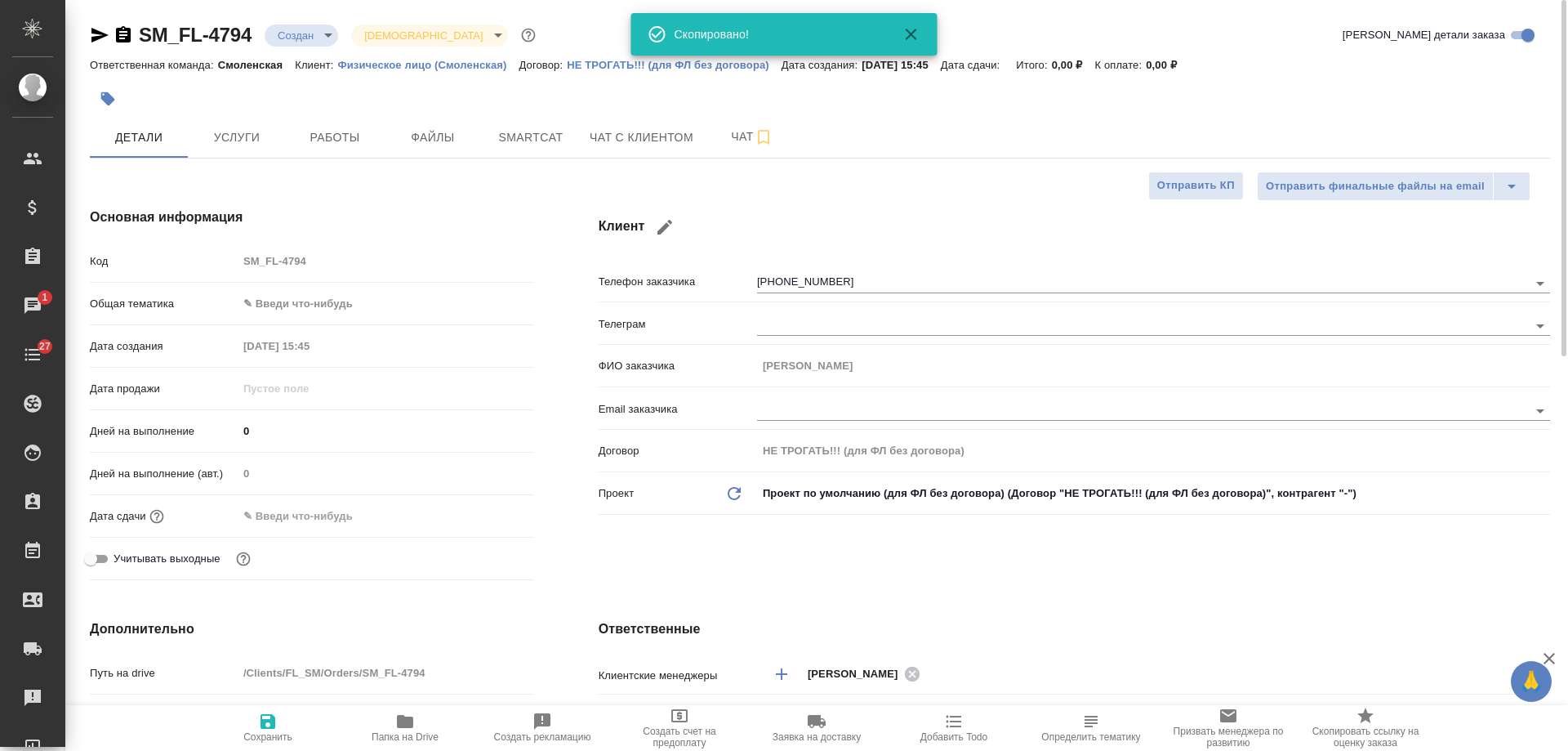
type textarea "x"
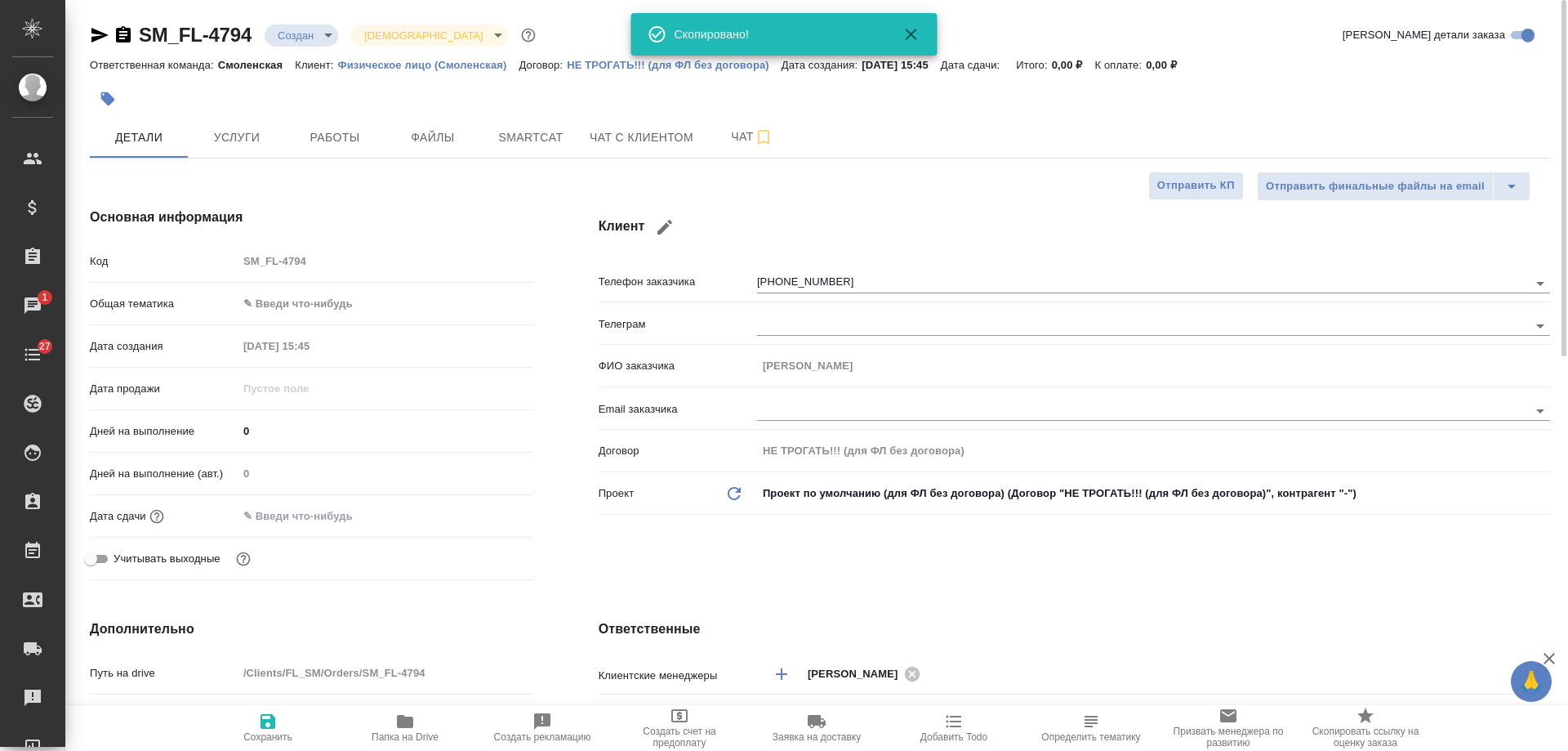
type textarea "x"
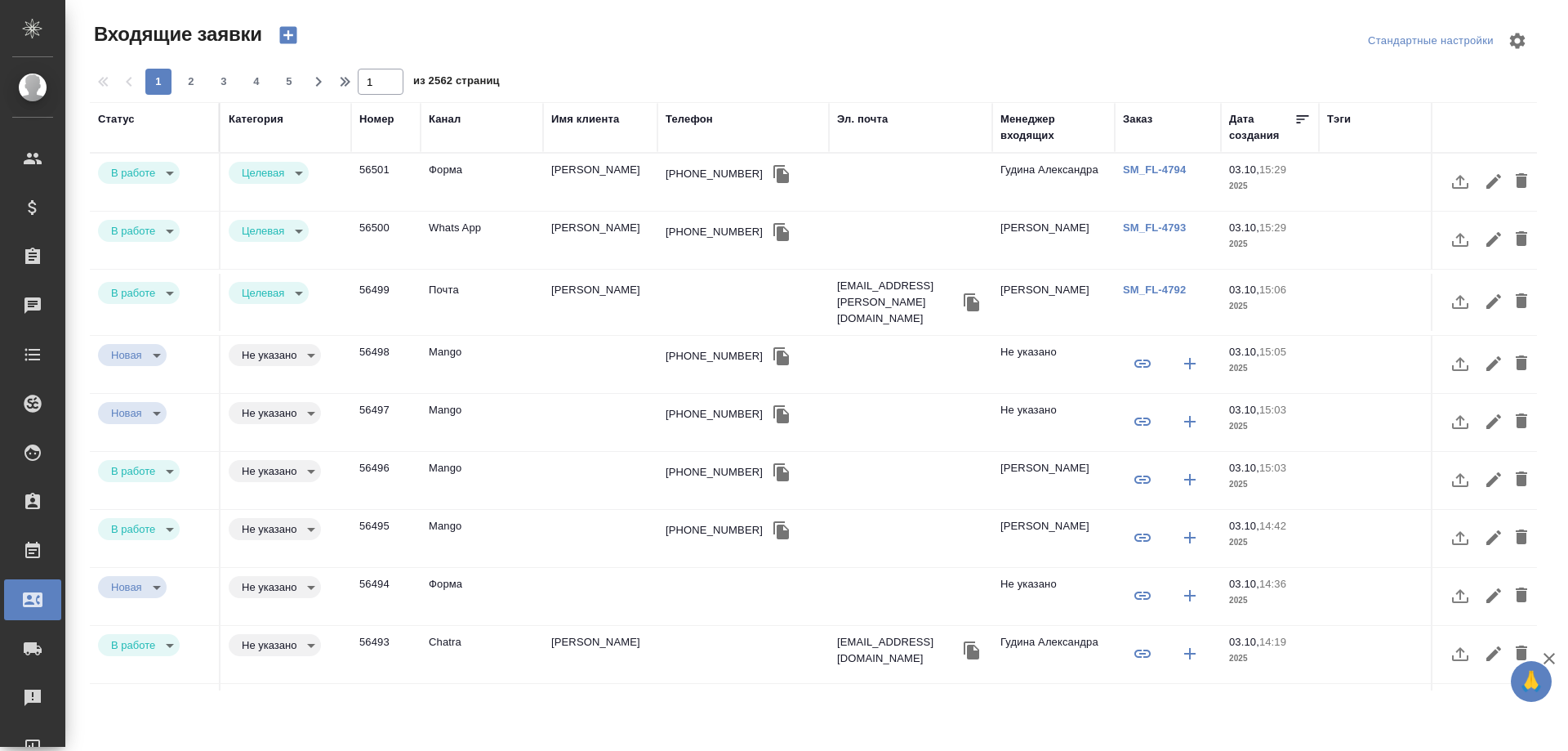
select select "RU"
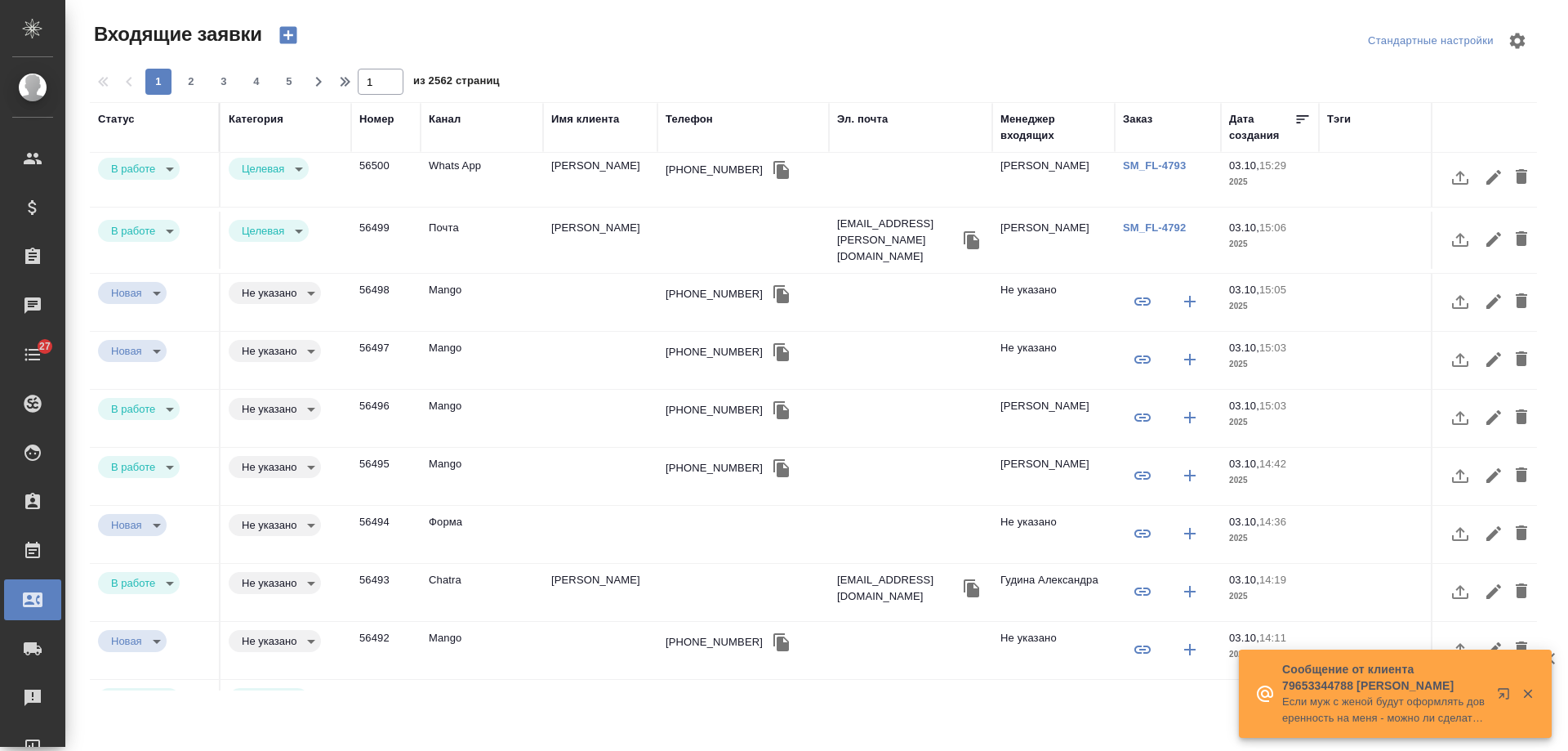
scroll to position [163, 0]
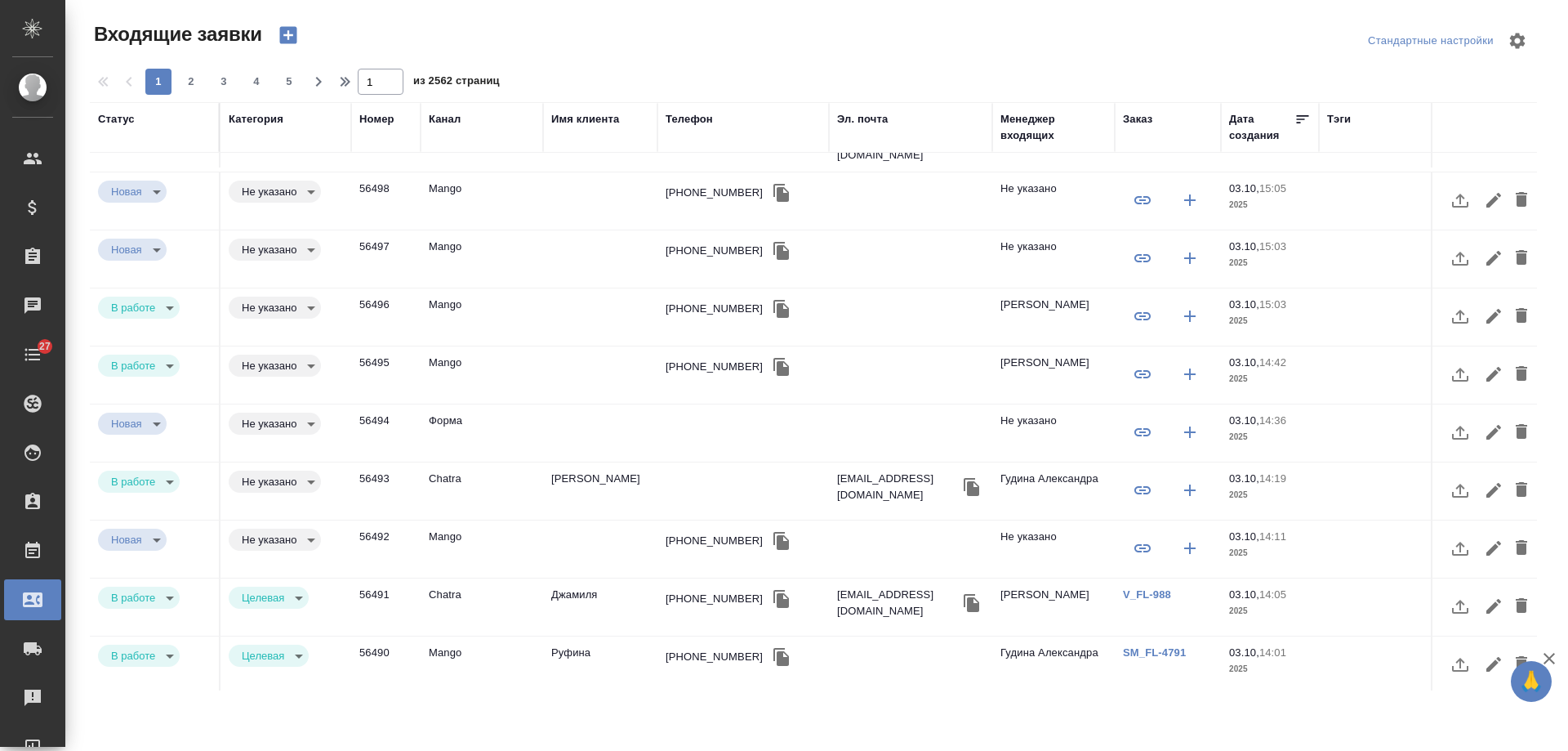
click at [597, 471] on td "Stepan Zinin" at bounding box center [601, 491] width 114 height 57
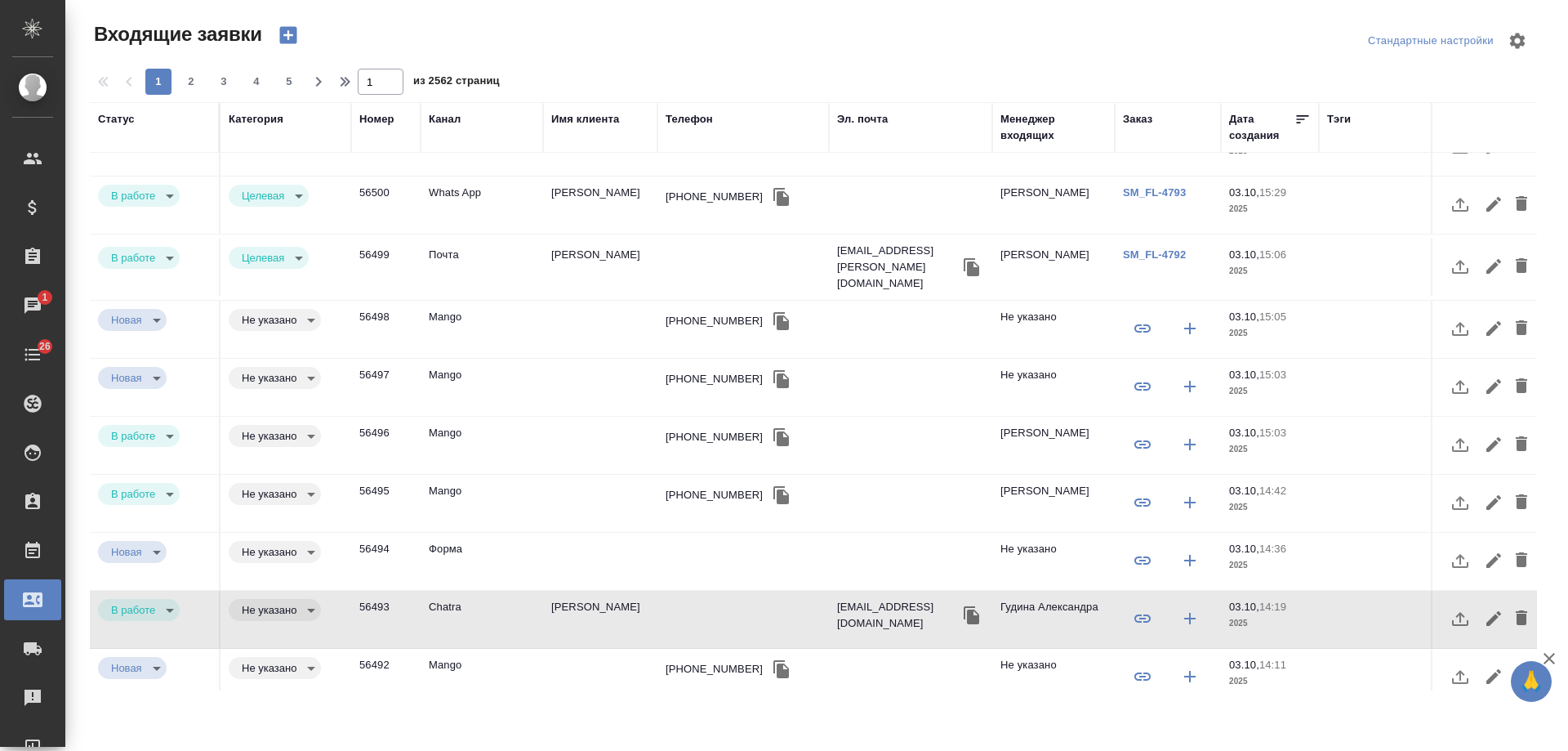
scroll to position [0, 0]
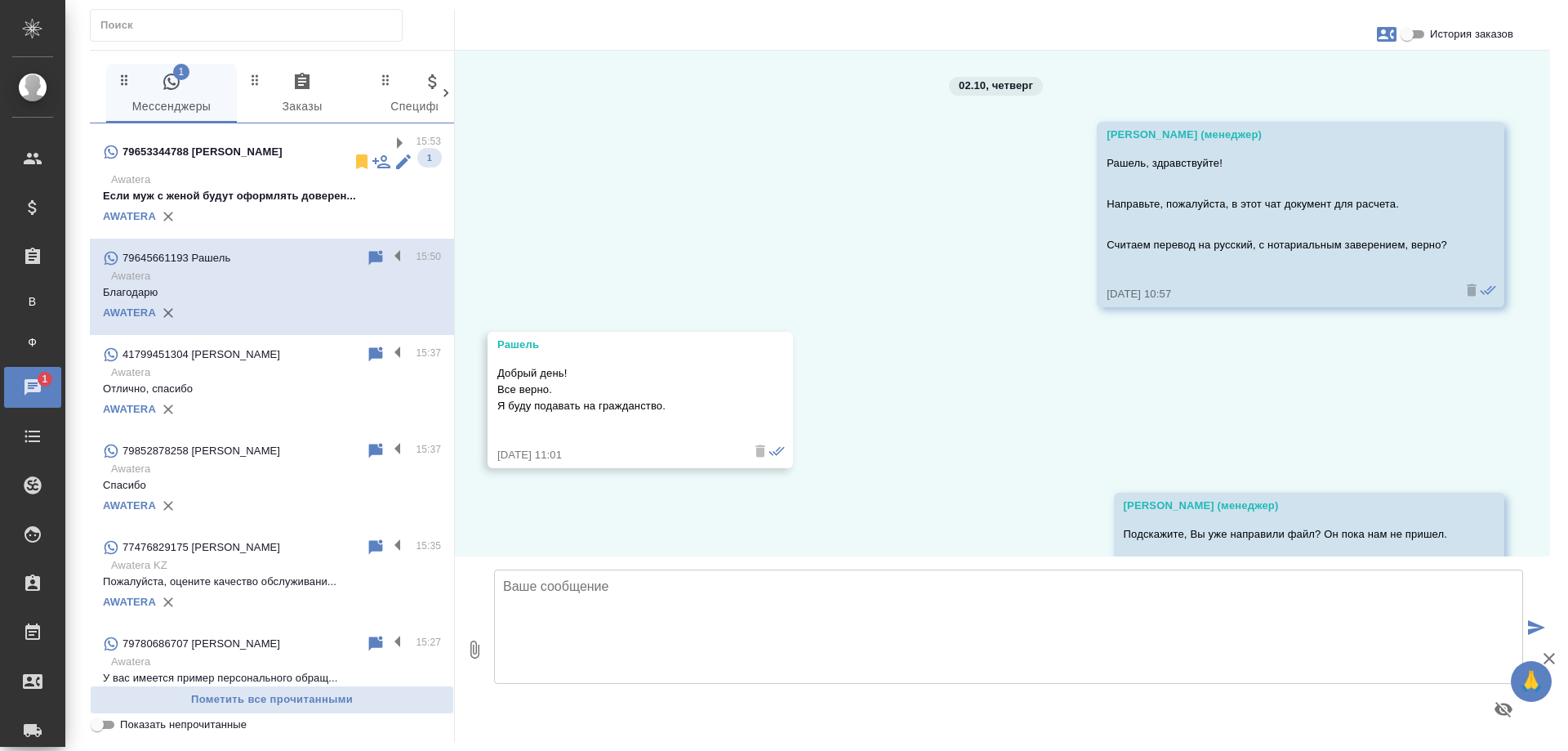
scroll to position [6002, 0]
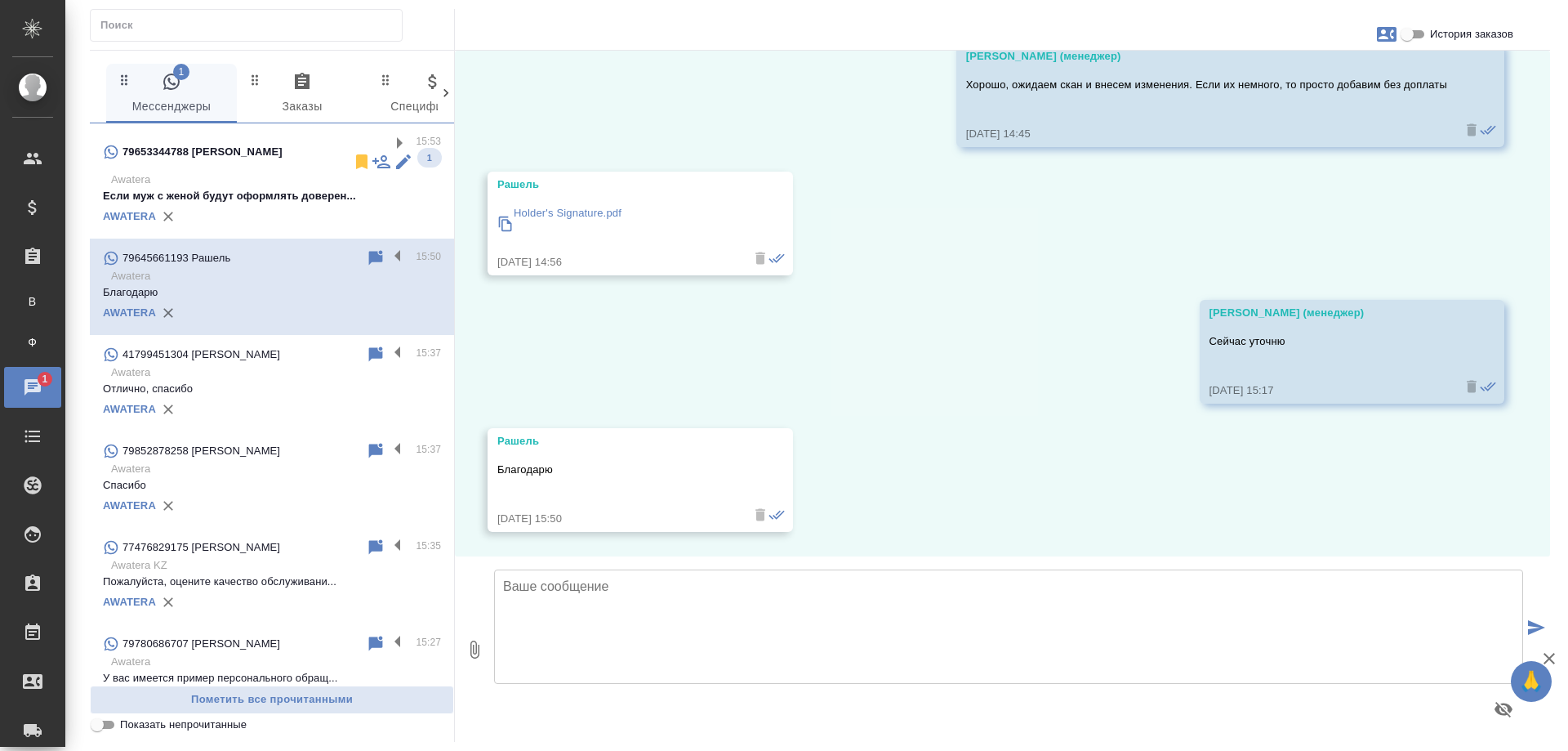
click at [254, 188] on p "Если муж с женой будут оформлять доверен..." at bounding box center [271, 196] width 338 height 16
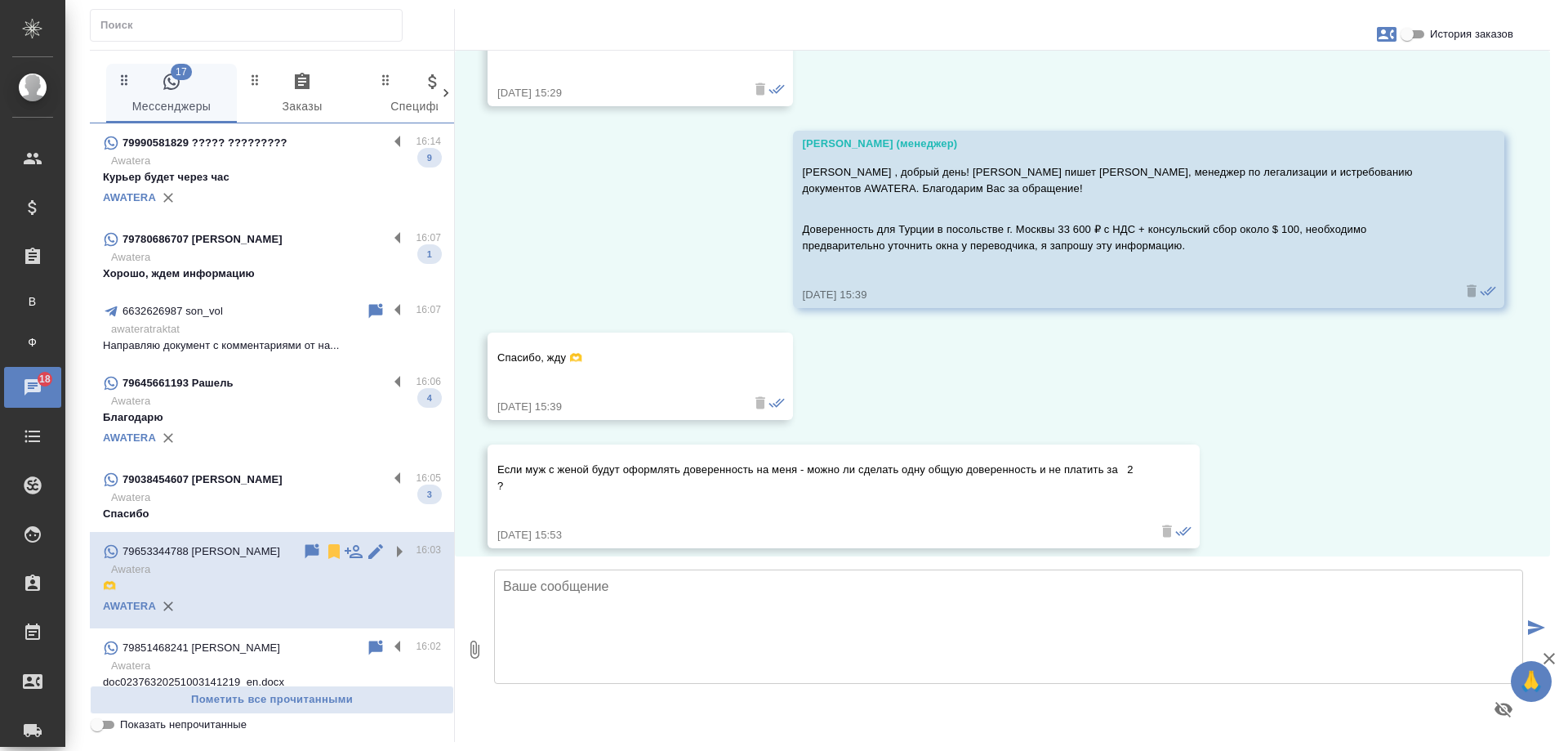
scroll to position [1606, 0]
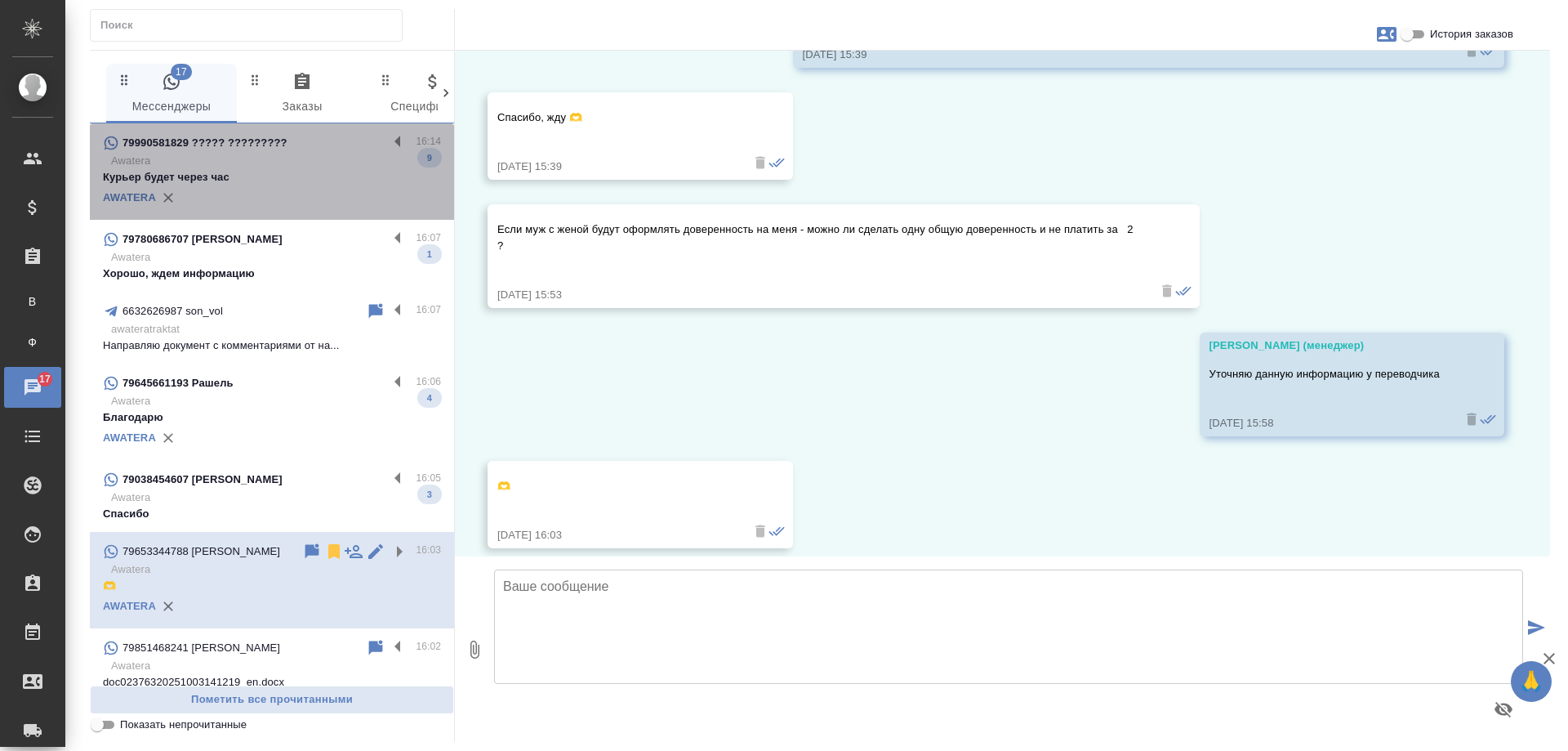
click at [295, 174] on p "Курьер будет через час" at bounding box center [271, 177] width 338 height 16
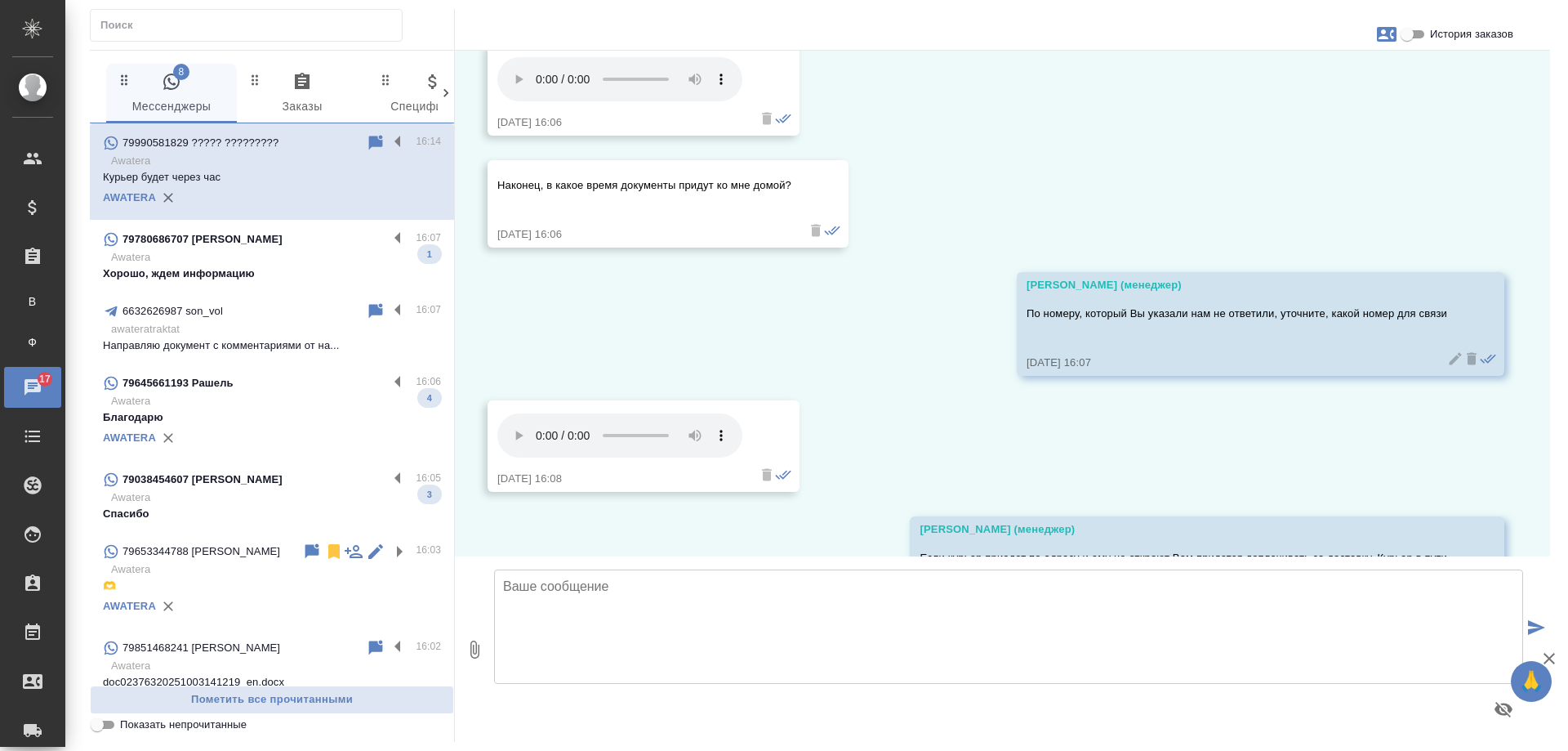
scroll to position [7388, 0]
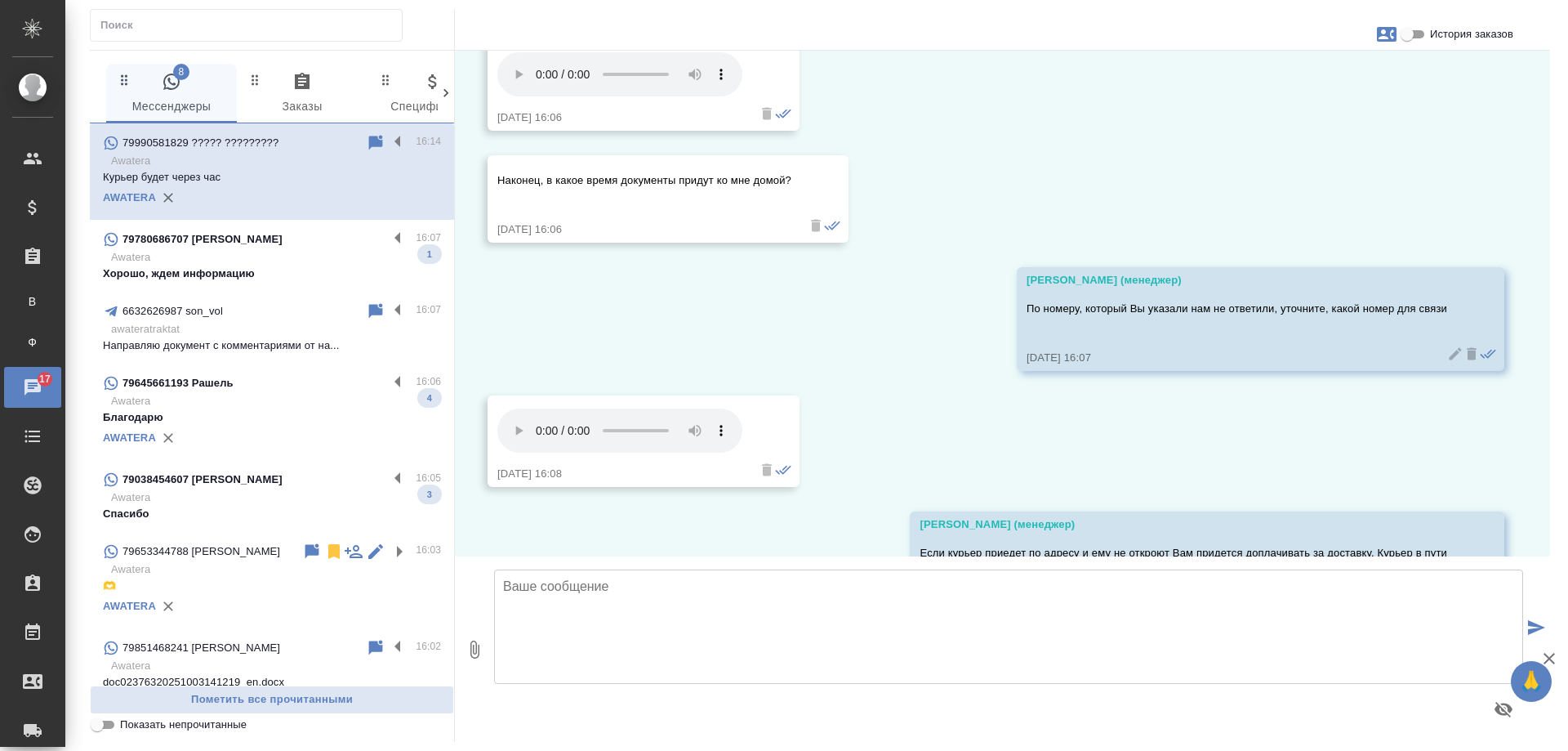
click at [251, 274] on p "Хорошо, ждем информацию" at bounding box center [271, 273] width 338 height 16
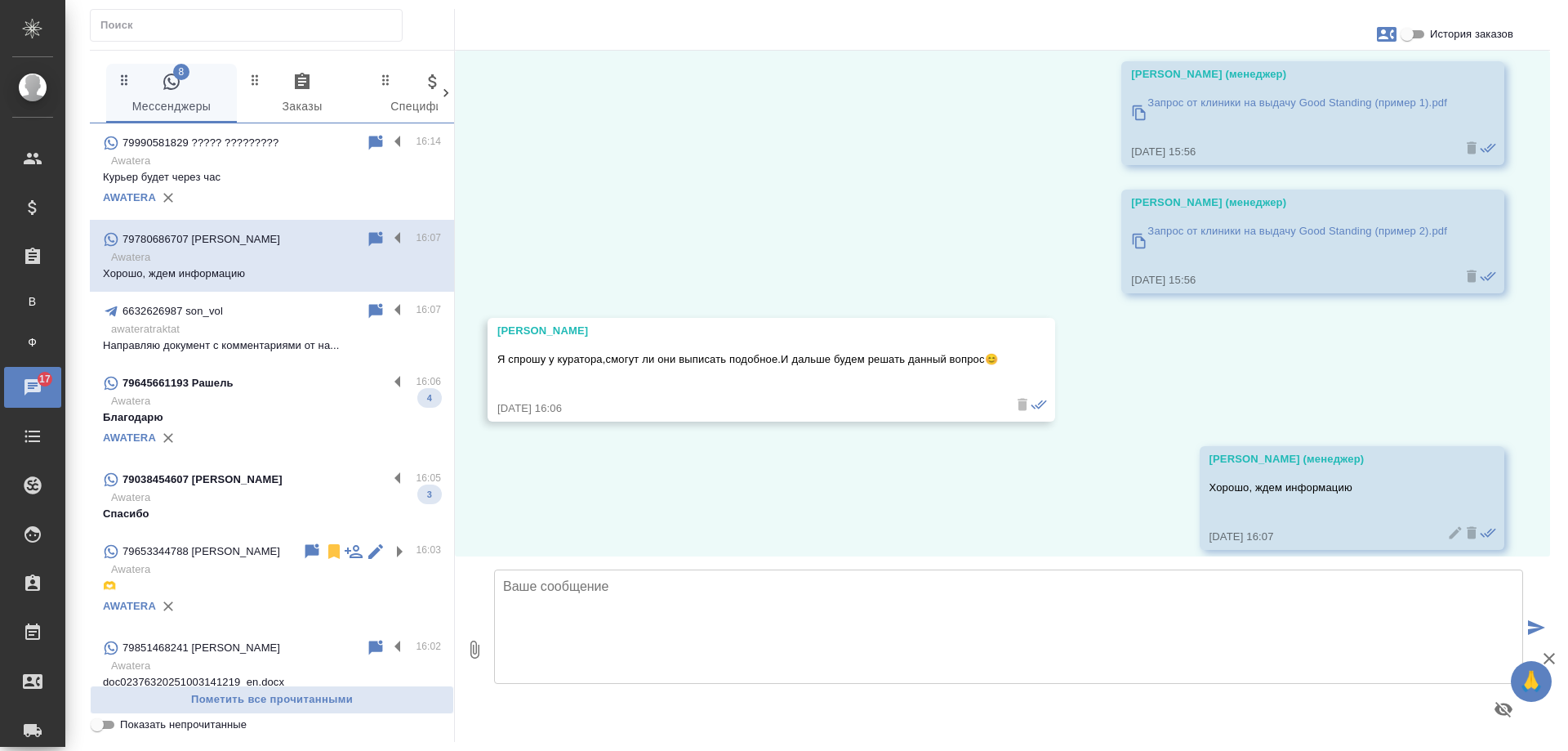
scroll to position [8108, 0]
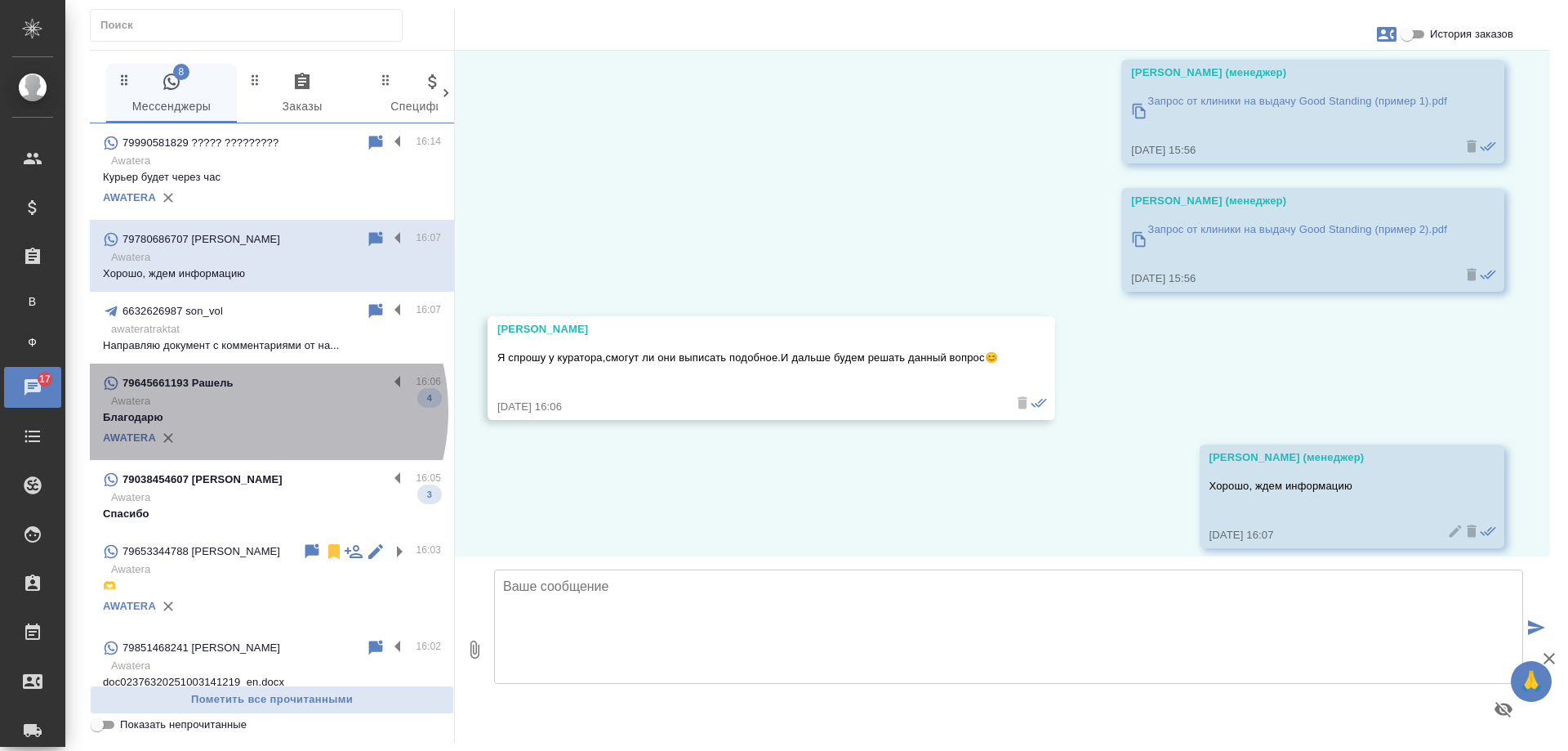
click at [232, 411] on p "Благодарю" at bounding box center [271, 417] width 338 height 16
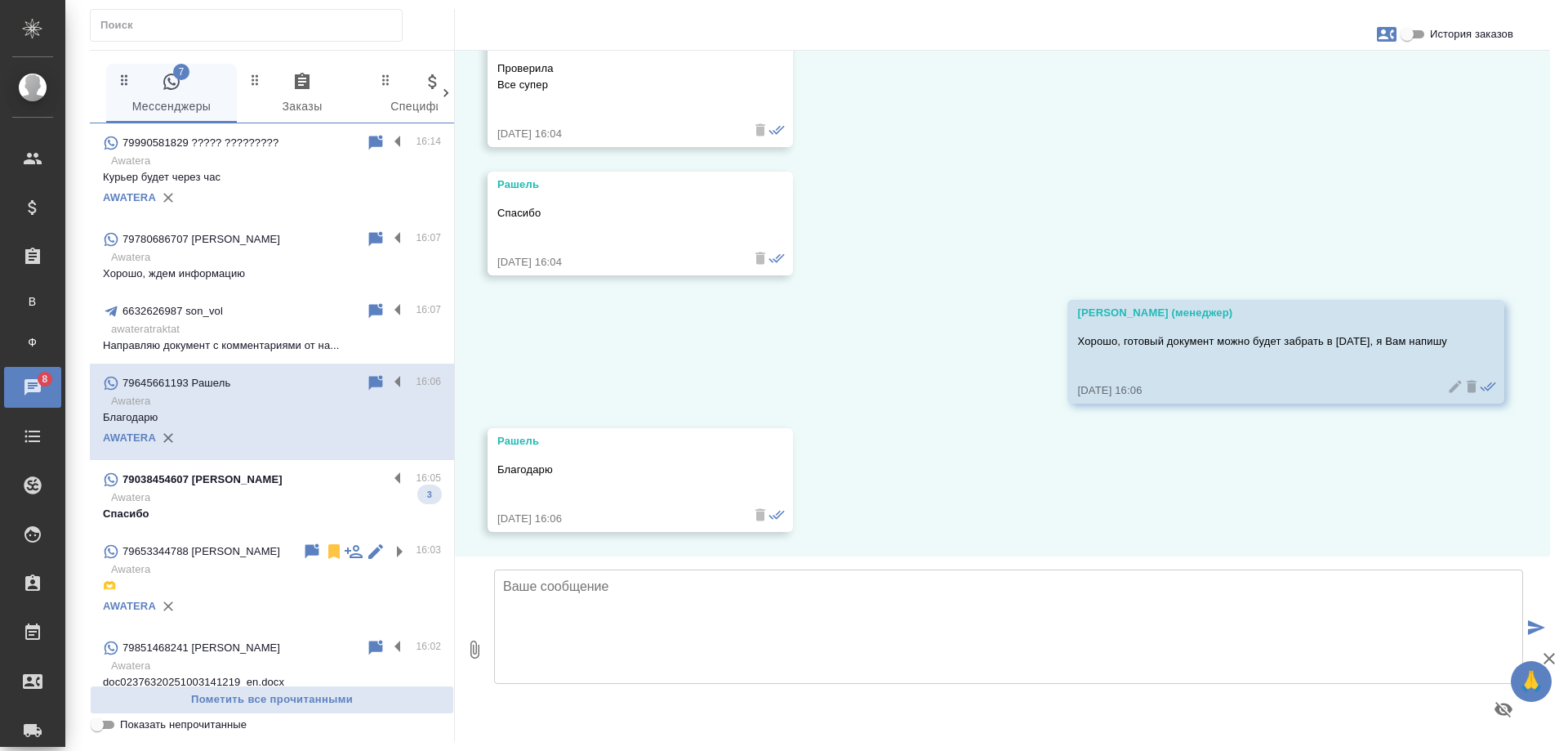
scroll to position [6932, 0]
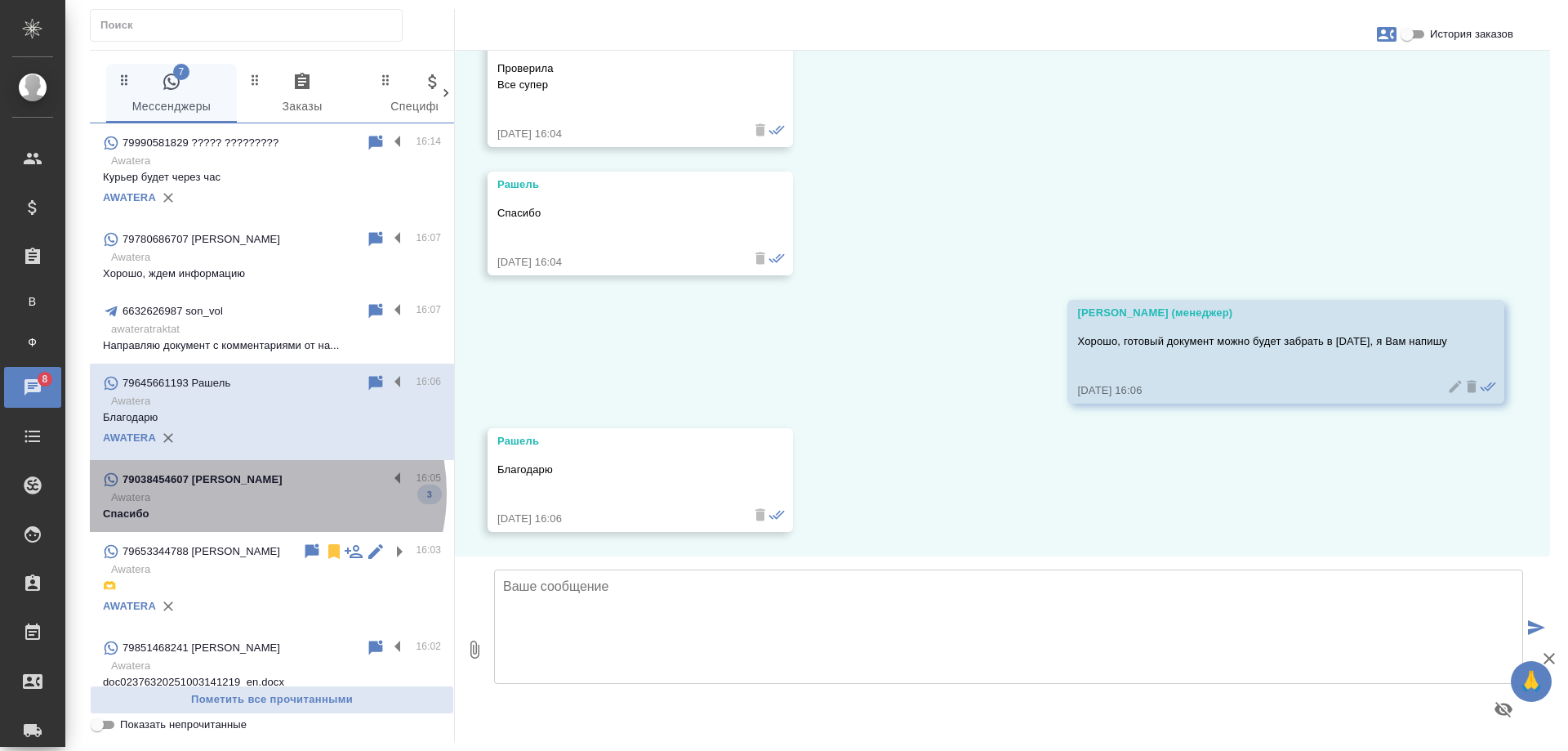
click at [245, 493] on p "Awatera" at bounding box center [276, 497] width 330 height 16
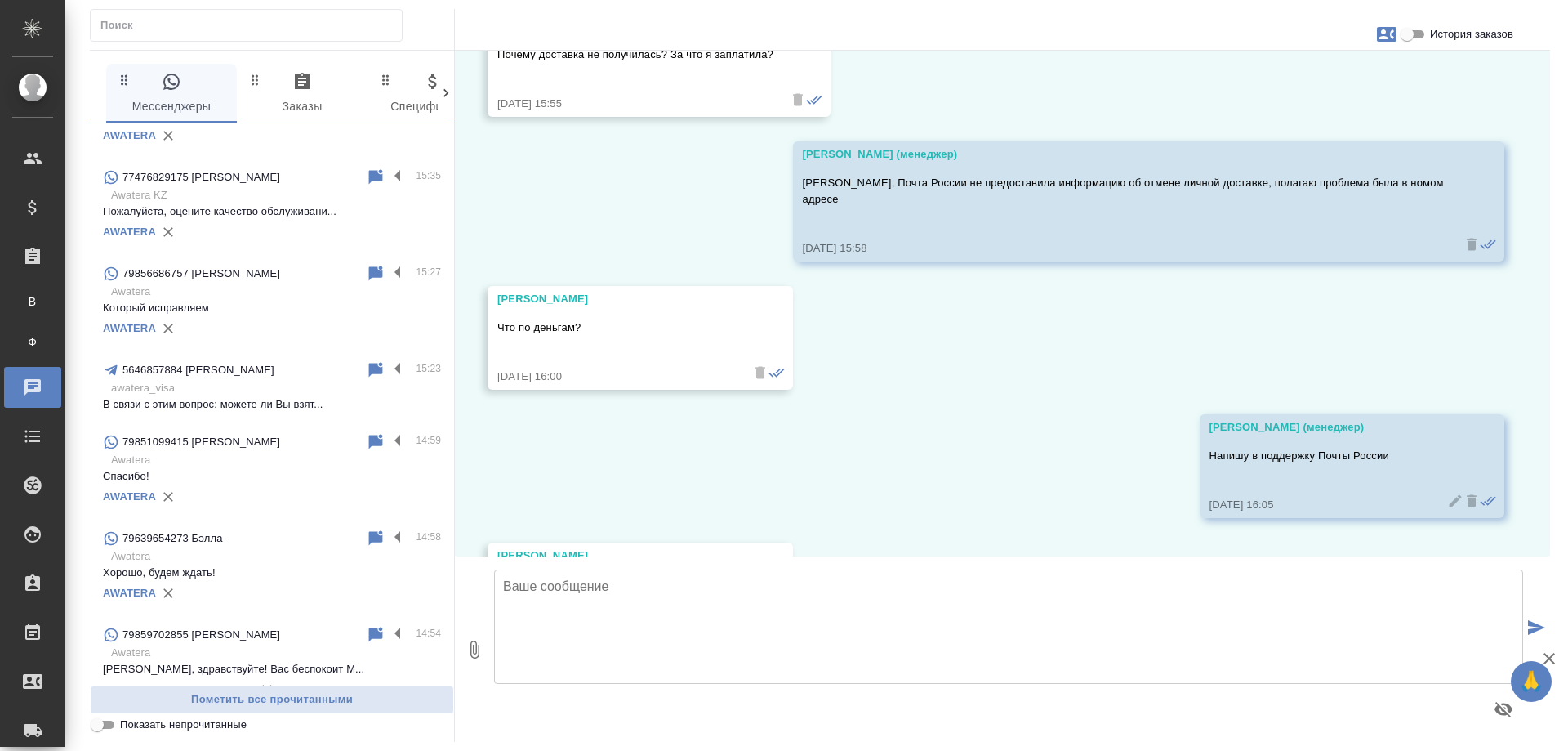
scroll to position [0, 0]
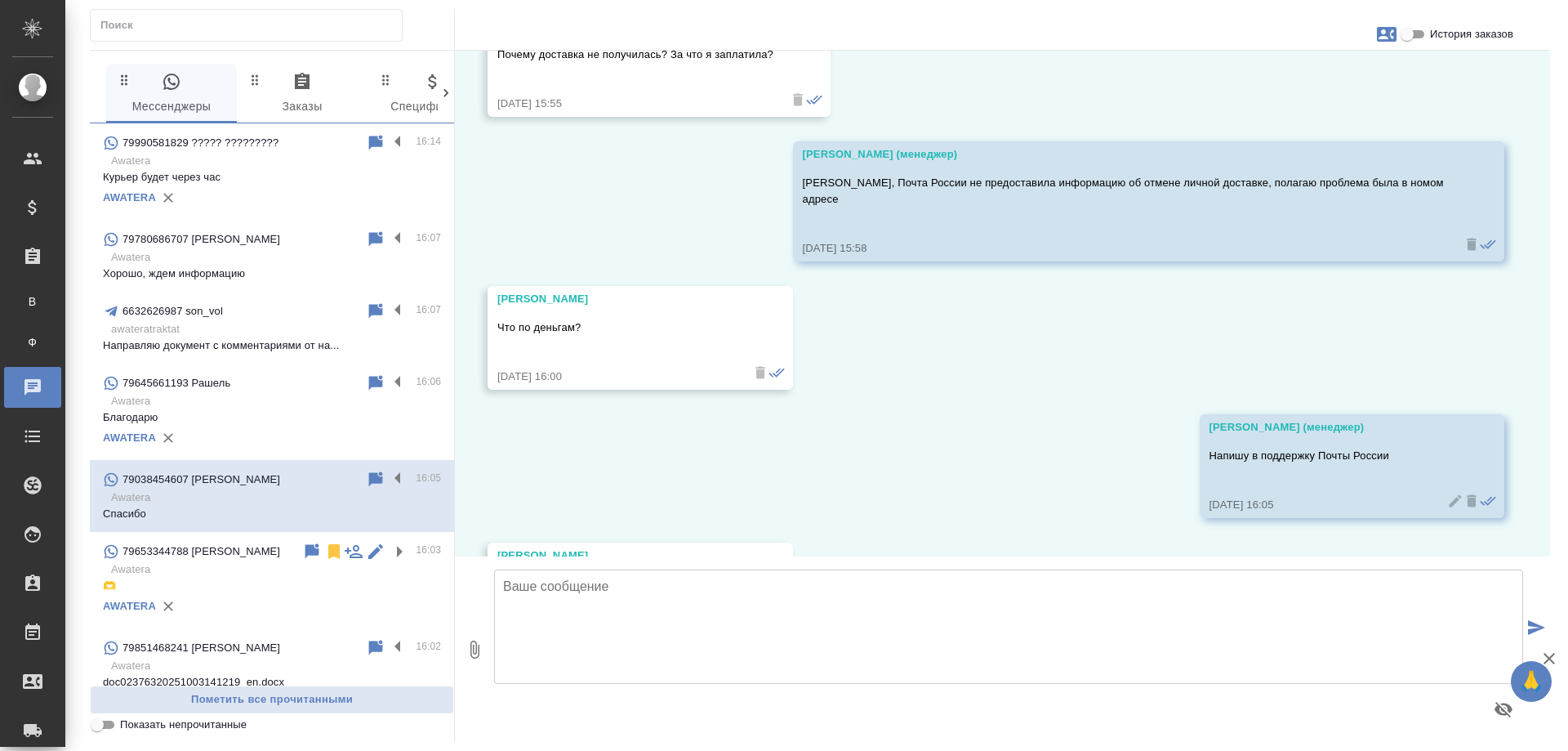
click at [936, 375] on div "20.09, пятница Tatiana -=< Пропущенный аудиозвонок >=- 20.09.24, 13:24 Tatiana …" at bounding box center [1002, 304] width 1095 height 505
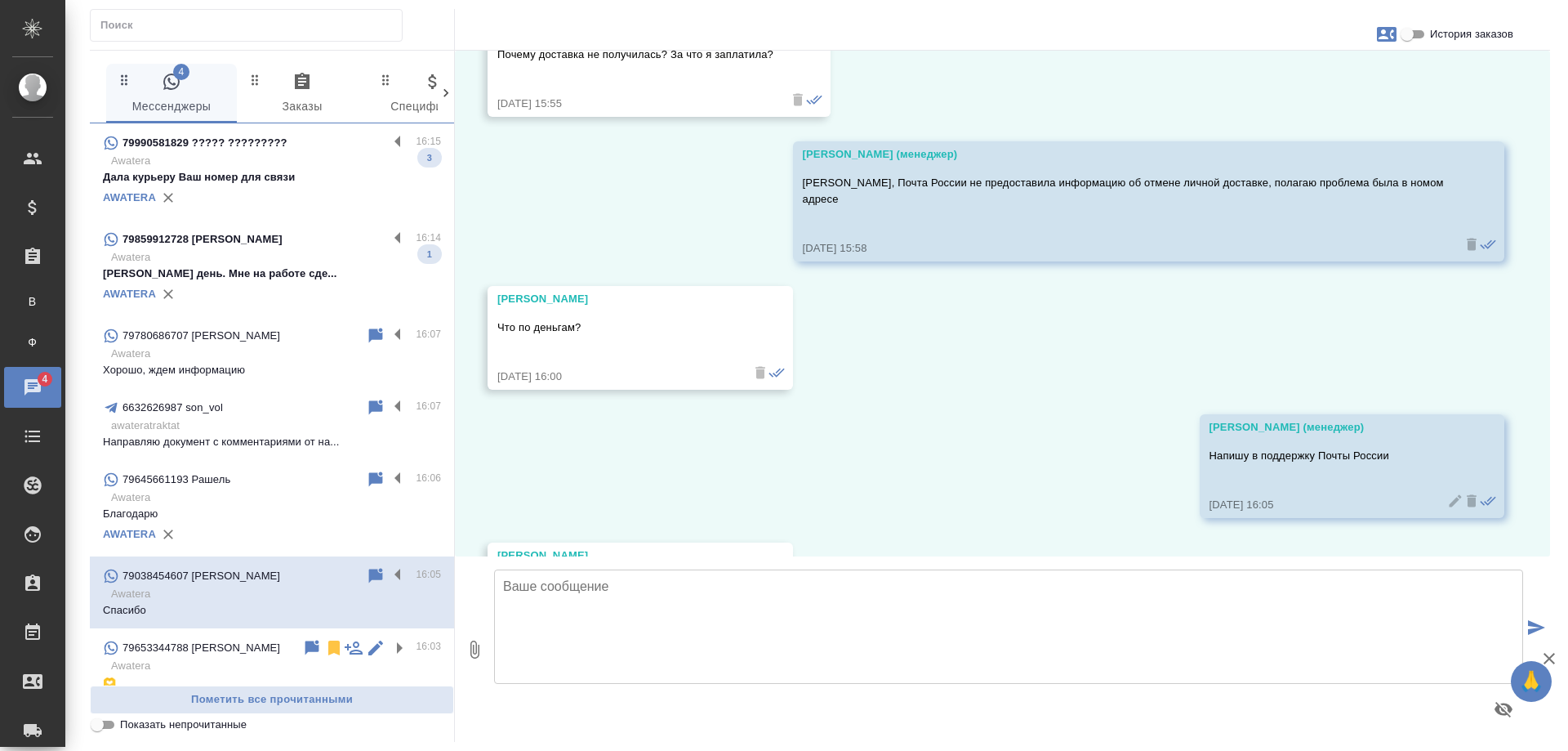
click at [263, 139] on p "79990581829 ????? ?????????" at bounding box center [204, 143] width 165 height 16
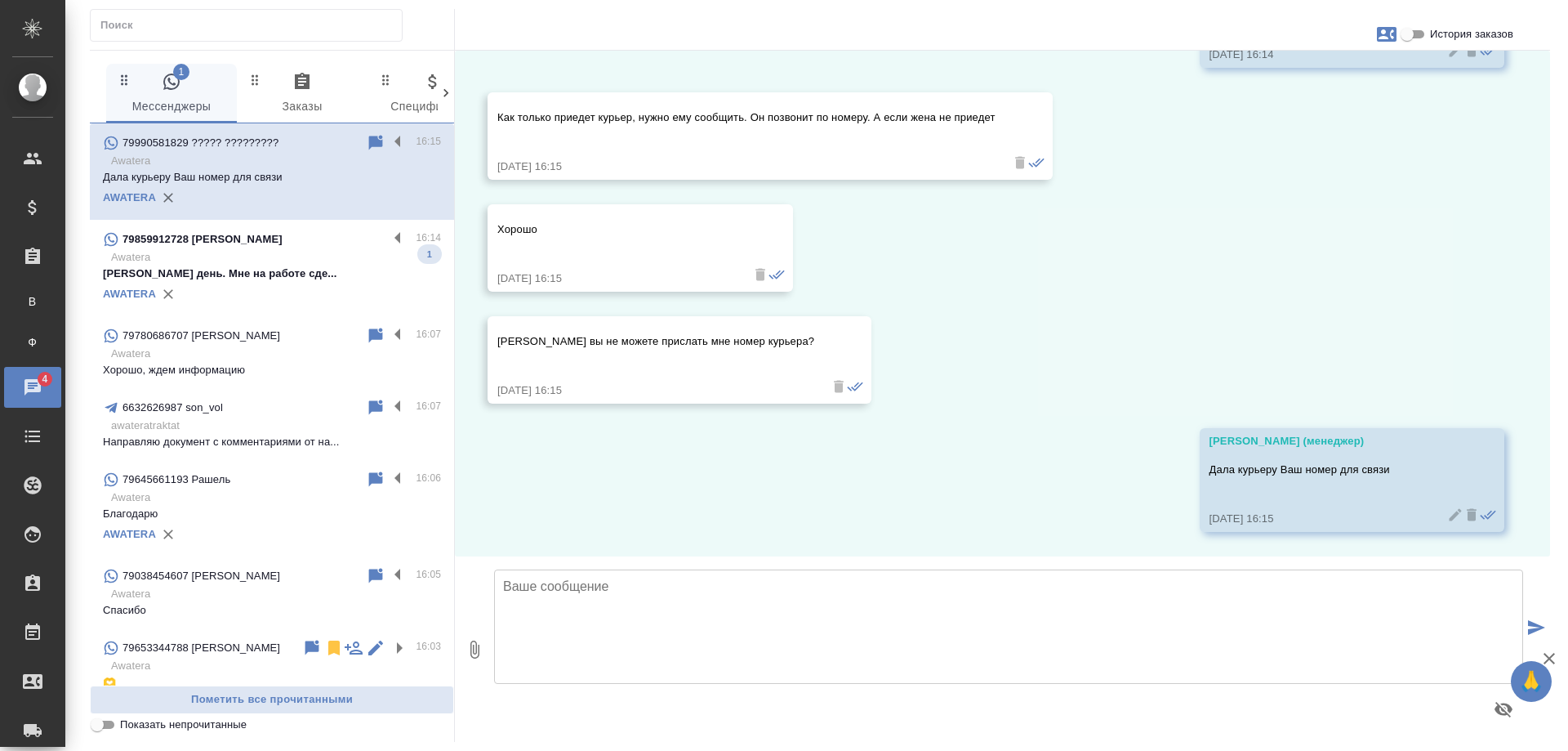
scroll to position [8495, 0]
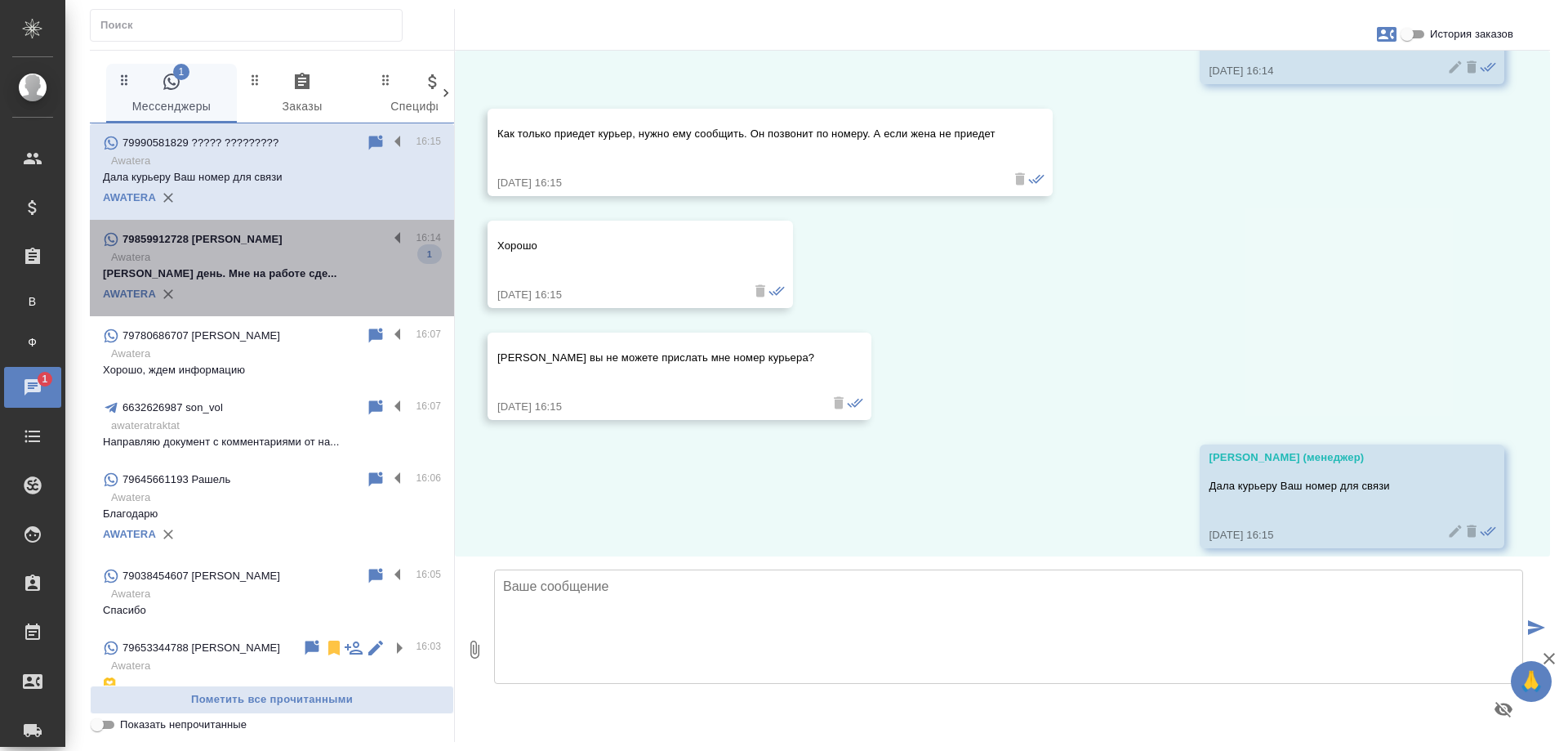
click at [336, 256] on p "Awatera" at bounding box center [276, 257] width 330 height 16
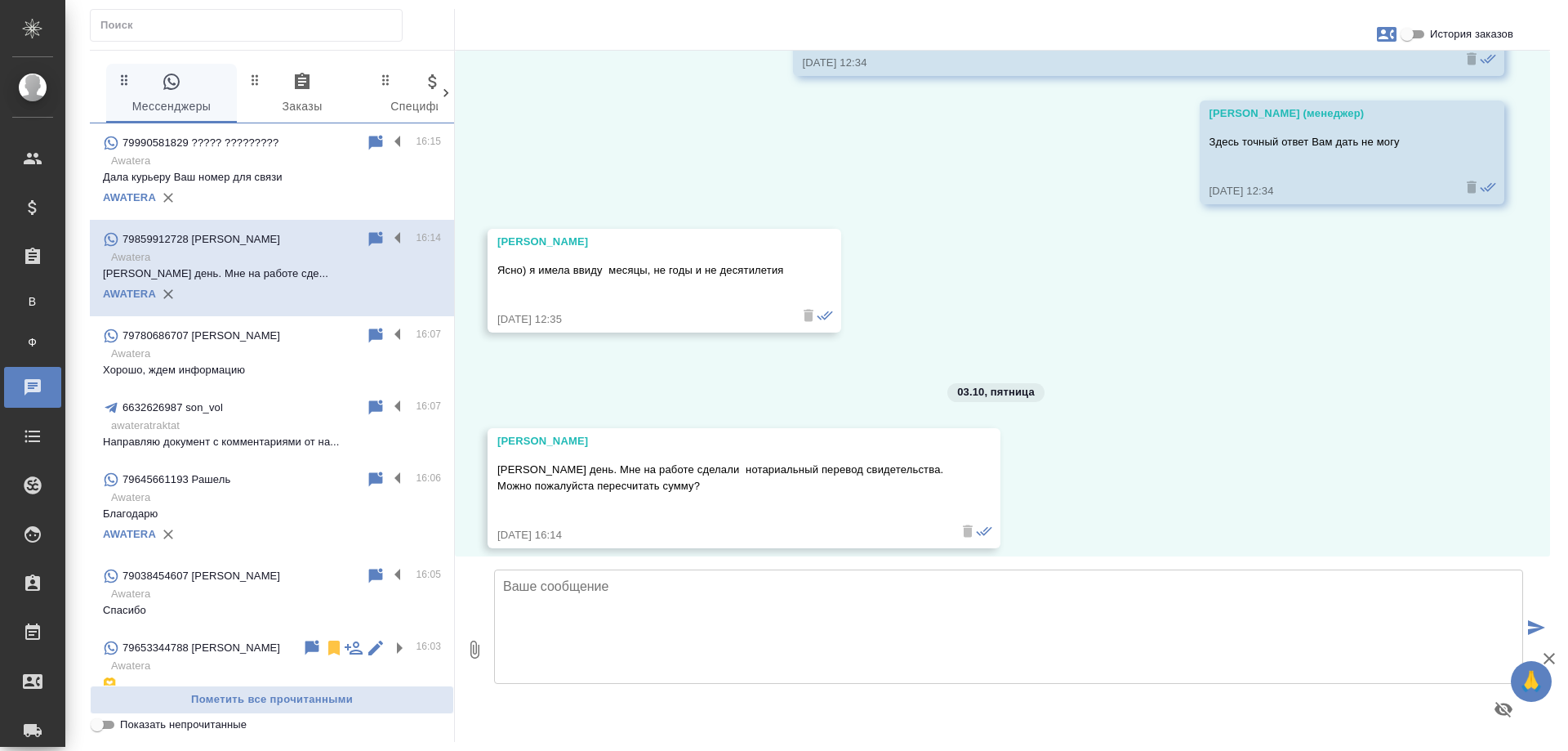
scroll to position [246, 0]
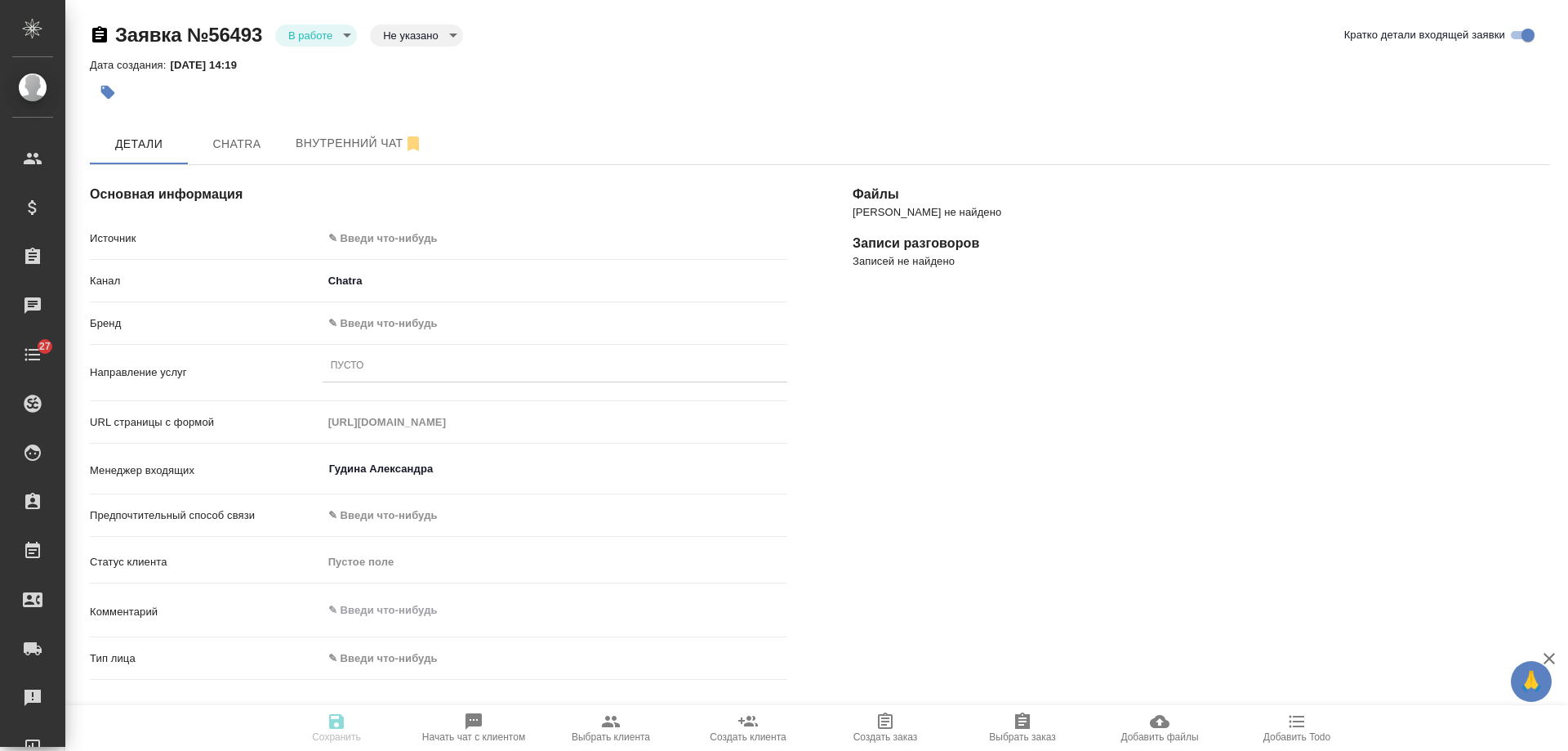
select select "RU"
click at [386, 237] on body "🙏 .cls-1 fill:#fff; AWATERA [PERSON_NAME] Спецификации Заказы Чаты 27 Todo Прое…" at bounding box center [784, 375] width 1568 height 751
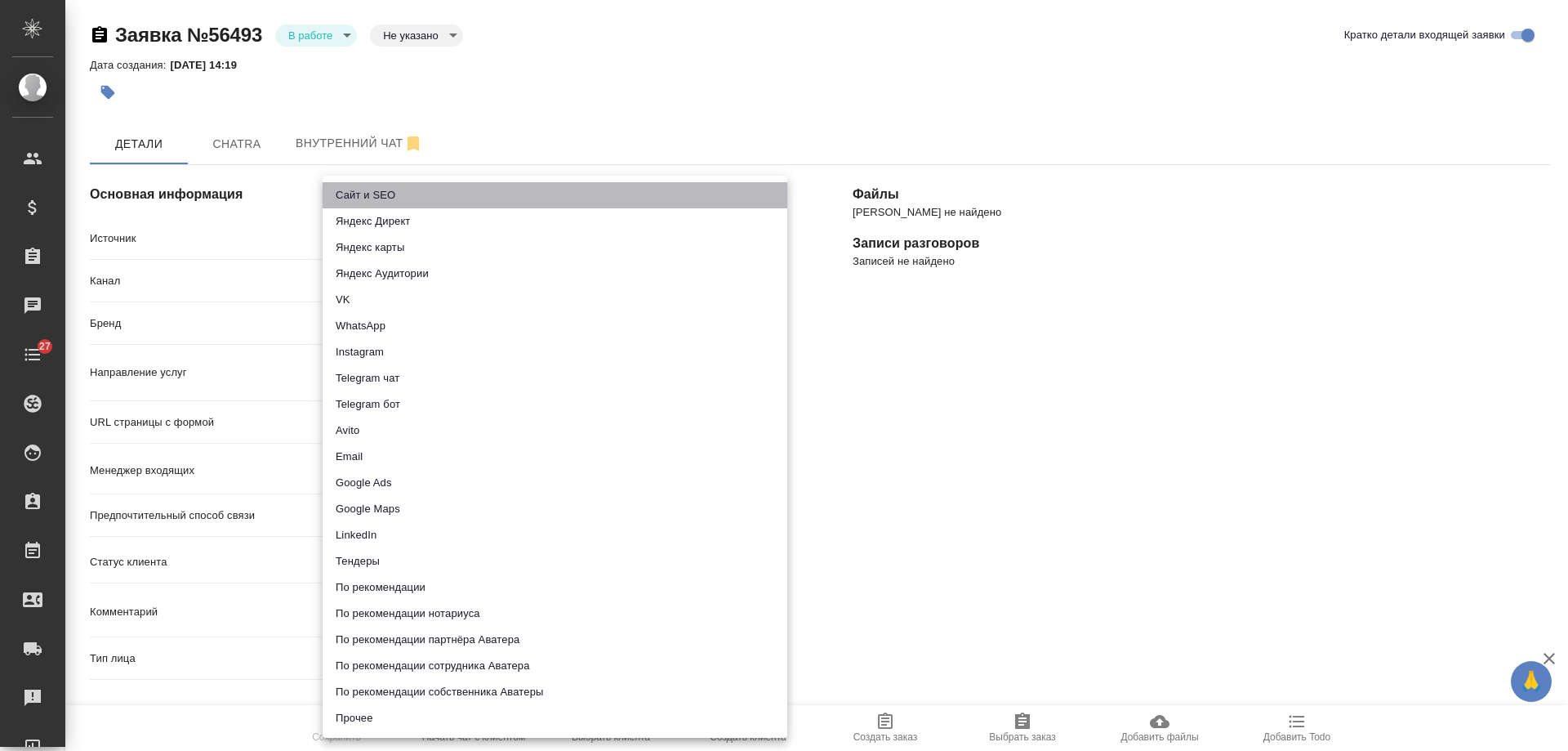
click at [391, 188] on li "Сайт и SEO" at bounding box center [554, 195] width 465 height 26
type input "seo"
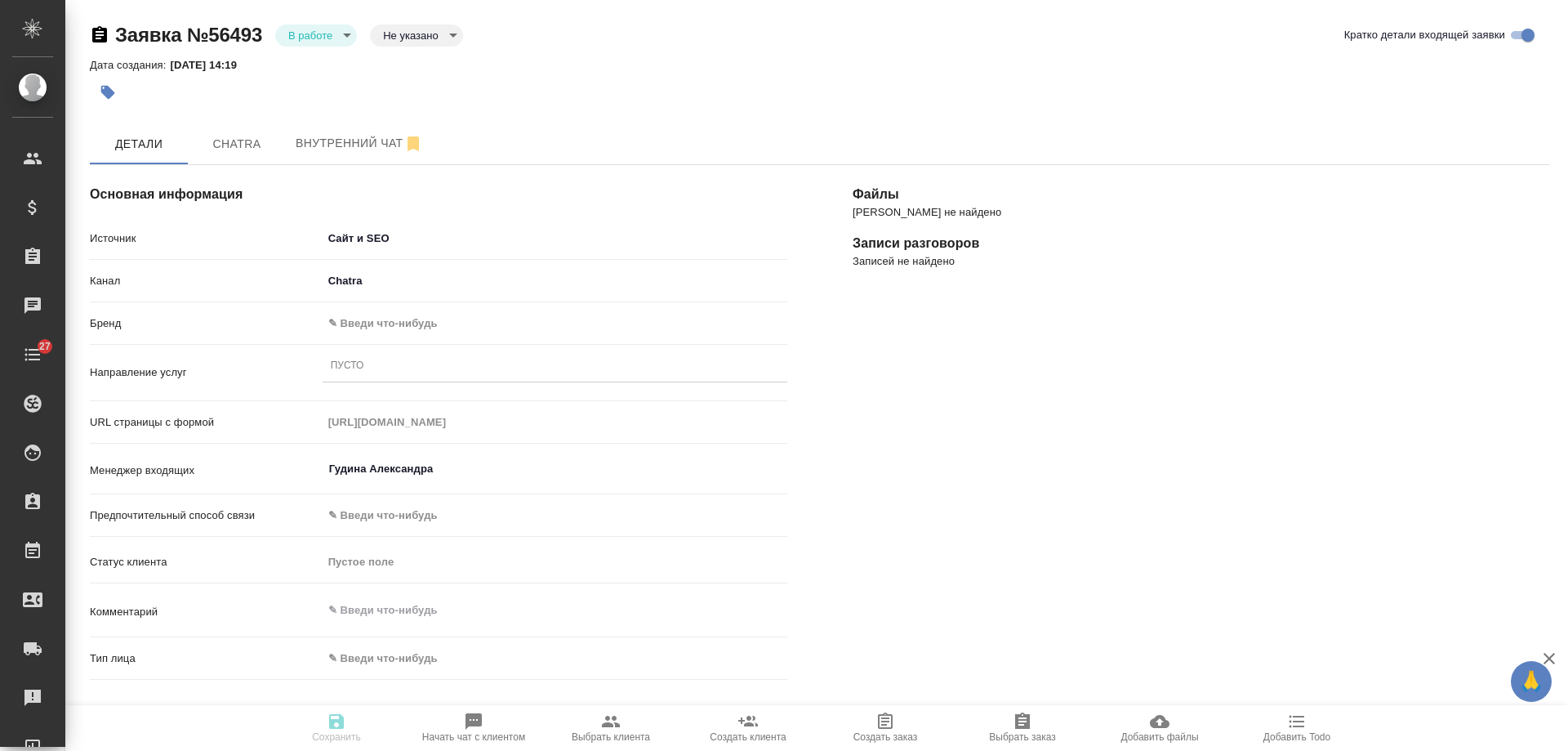
click at [357, 321] on body "🙏 .cls-1 fill:#fff; AWATERA [PERSON_NAME] Спецификации Заказы Чаты 27 Todo Прое…" at bounding box center [784, 375] width 1568 height 751
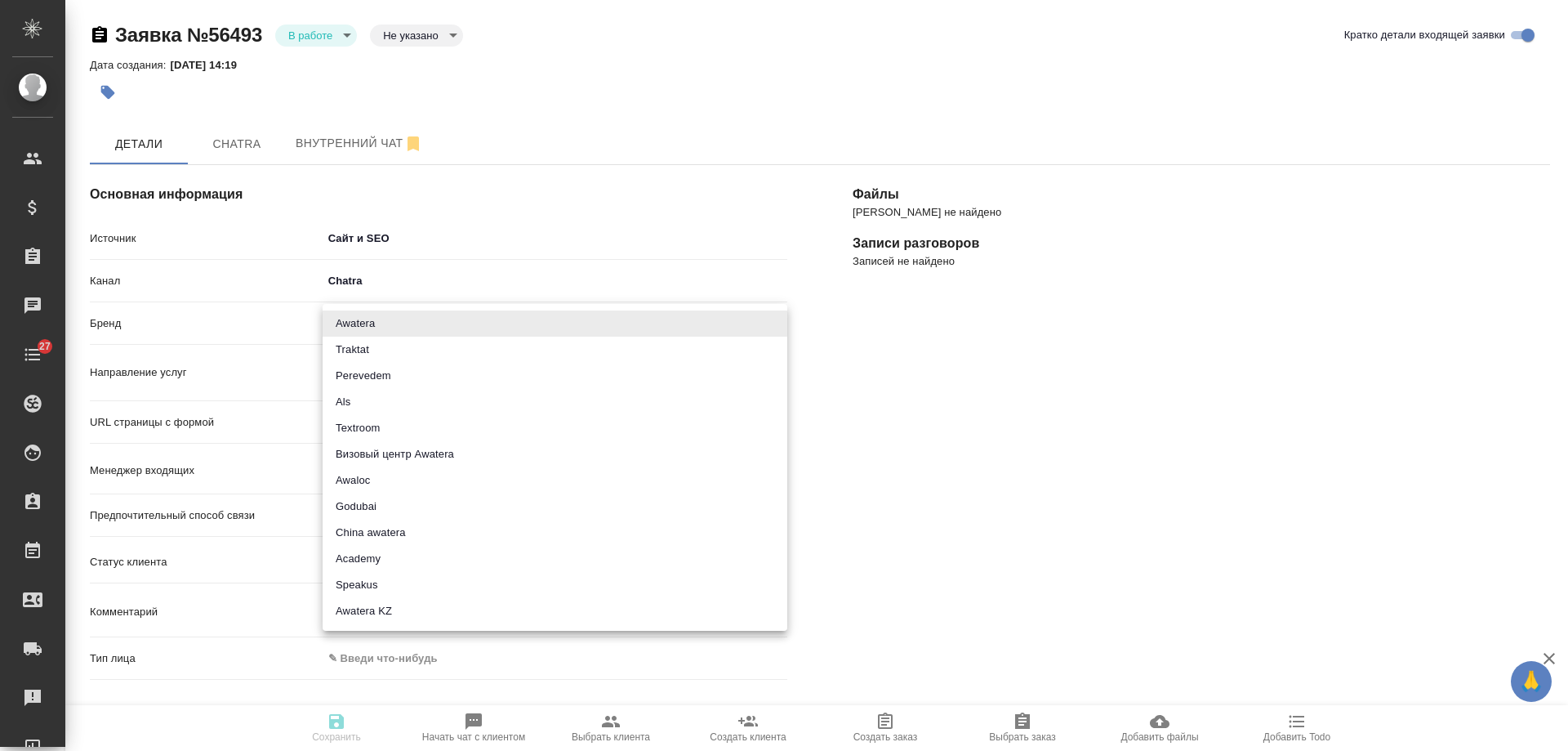
click at [361, 585] on li "Speakus" at bounding box center [554, 585] width 465 height 26
type input "speakus"
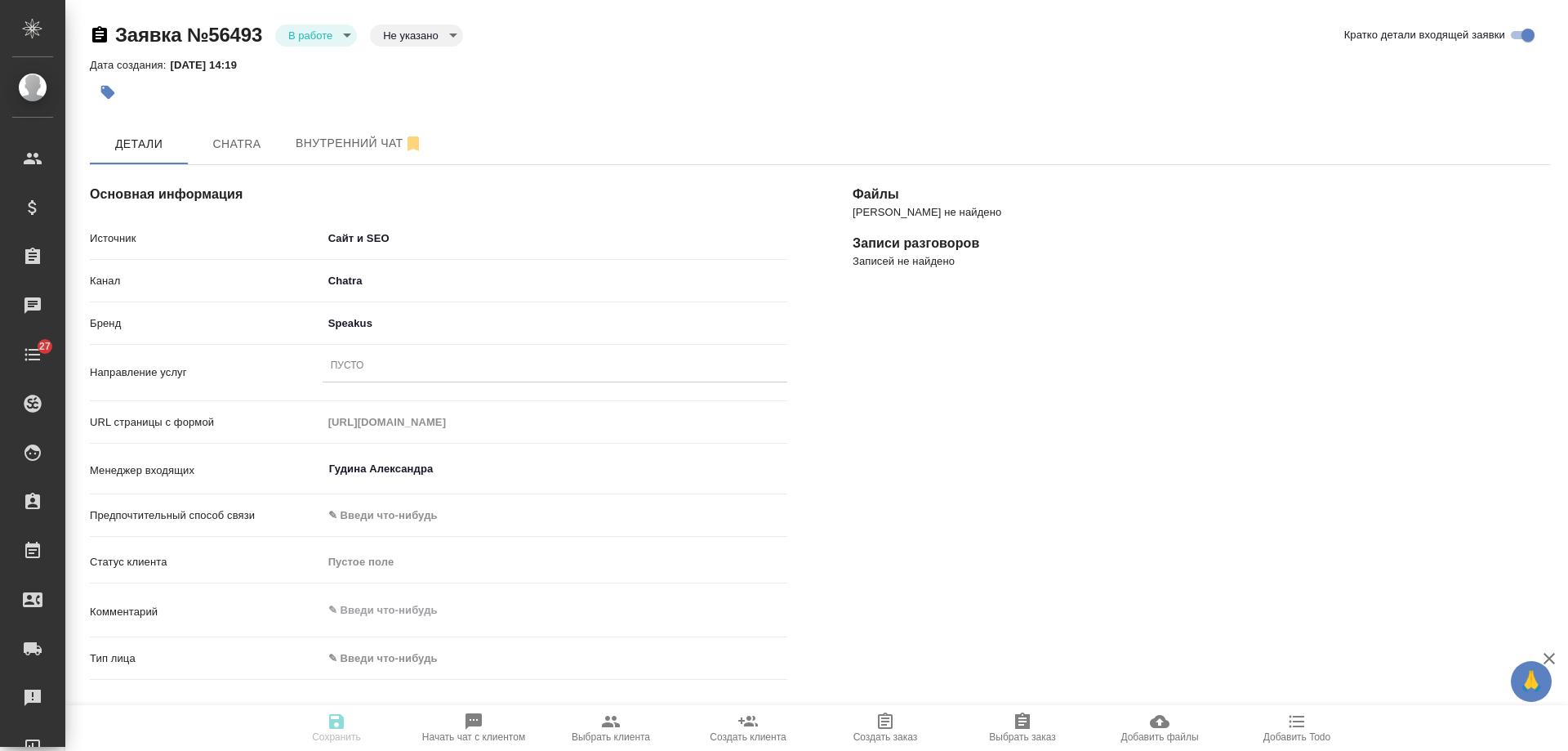
click at [370, 371] on div "Пусто" at bounding box center [554, 366] width 465 height 24
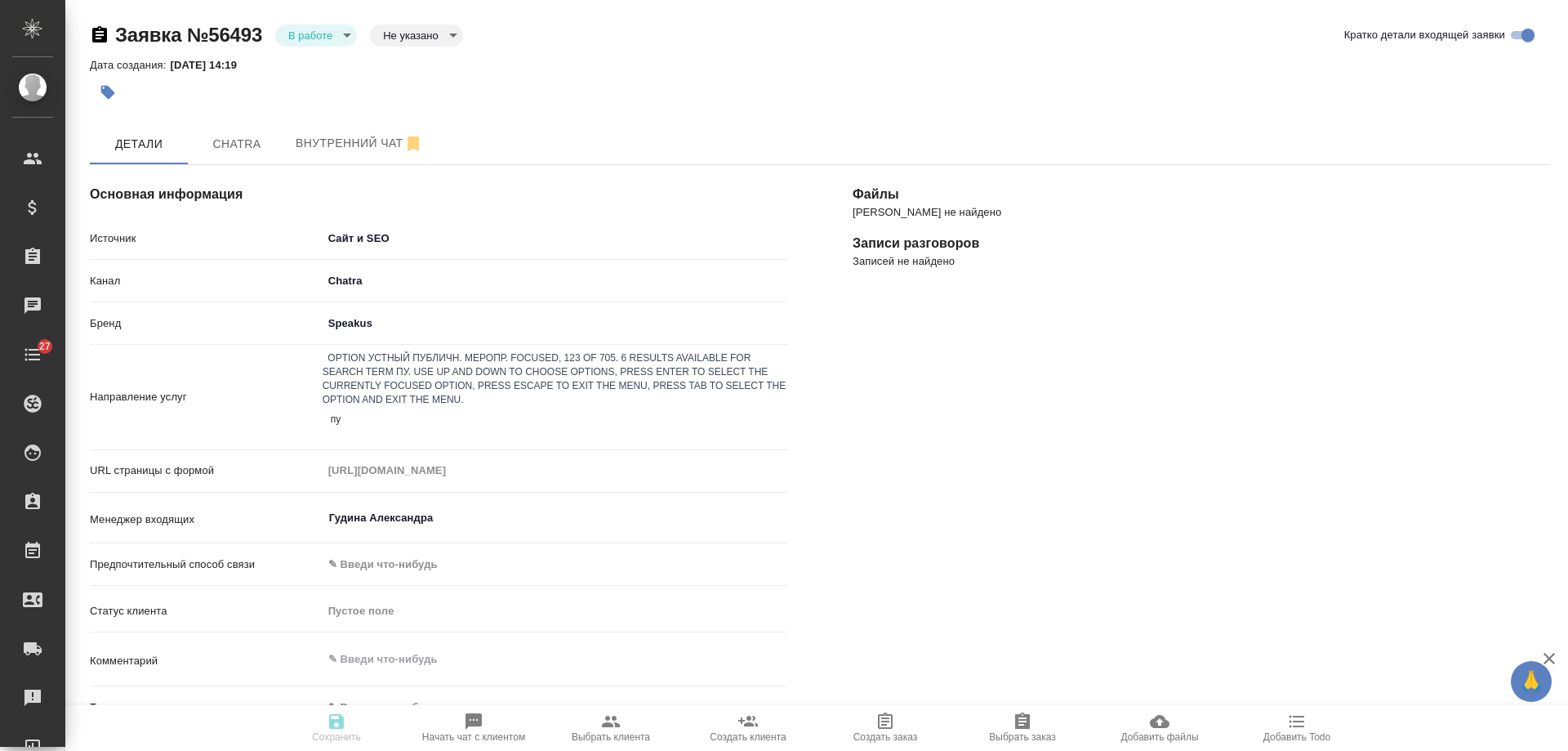
type input "пус"
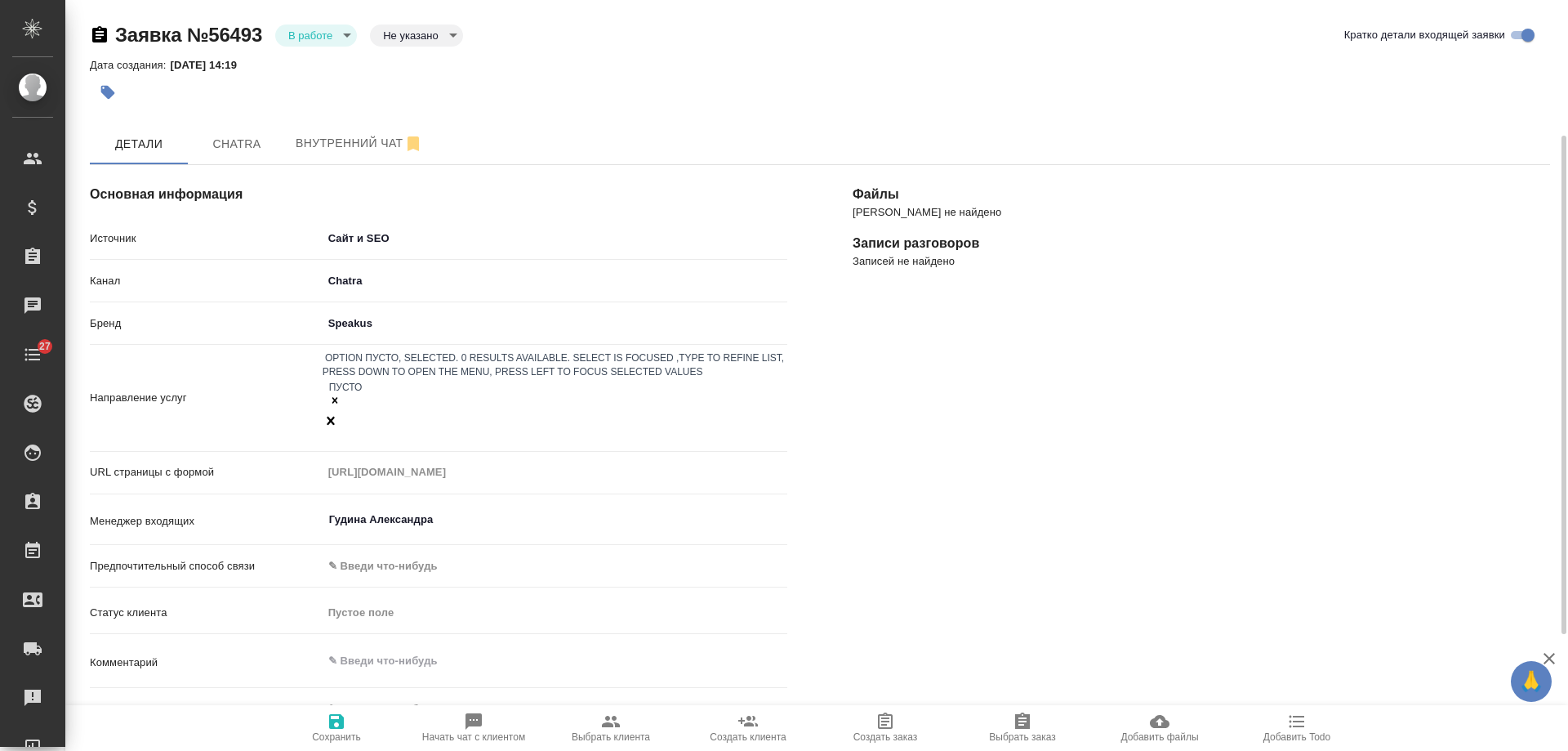
scroll to position [327, 0]
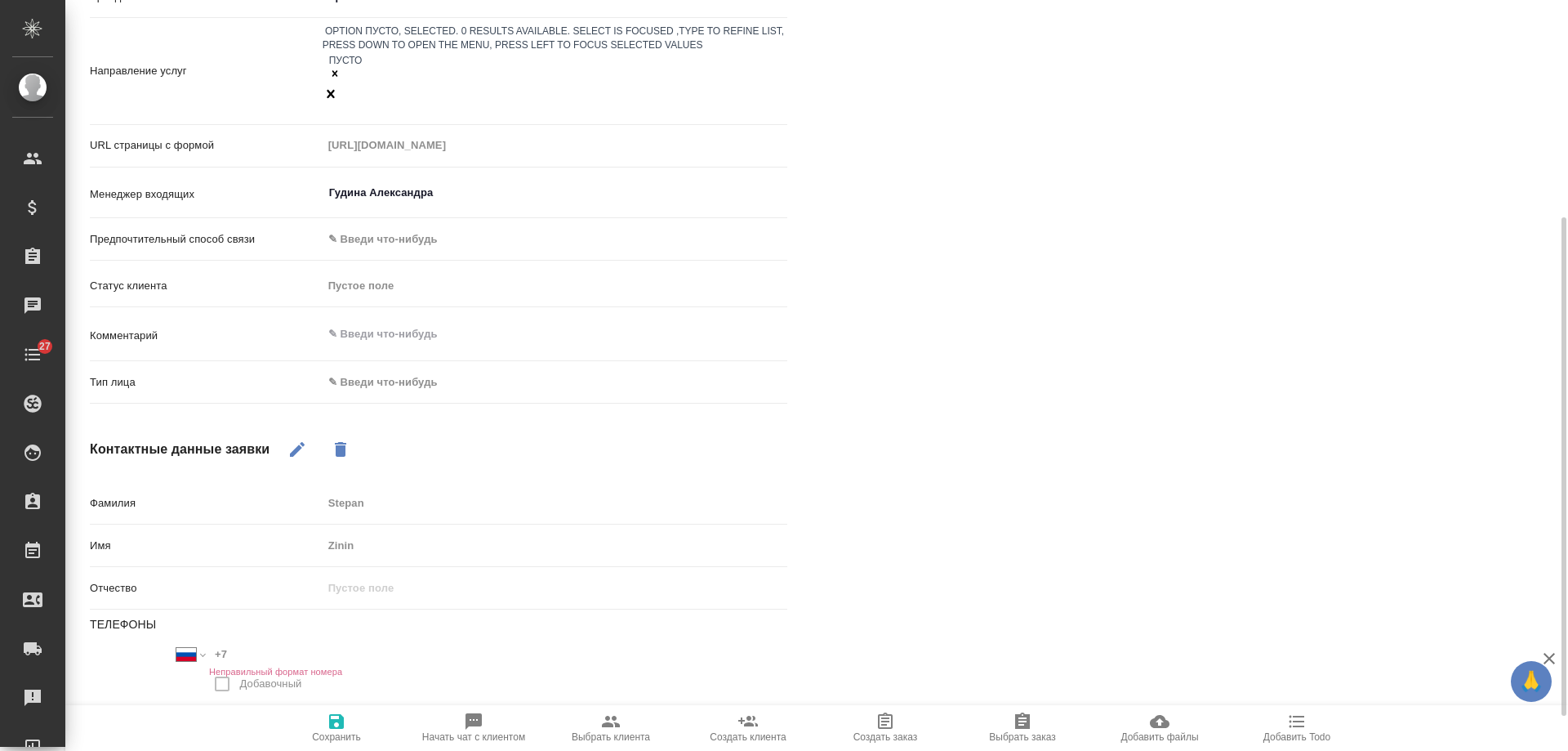
click at [394, 337] on body "🙏 .cls-1 fill:#fff; AWATERA [PERSON_NAME] Спецификации Заказы 0 Чаты 27 Todo Пр…" at bounding box center [784, 375] width 1568 height 751
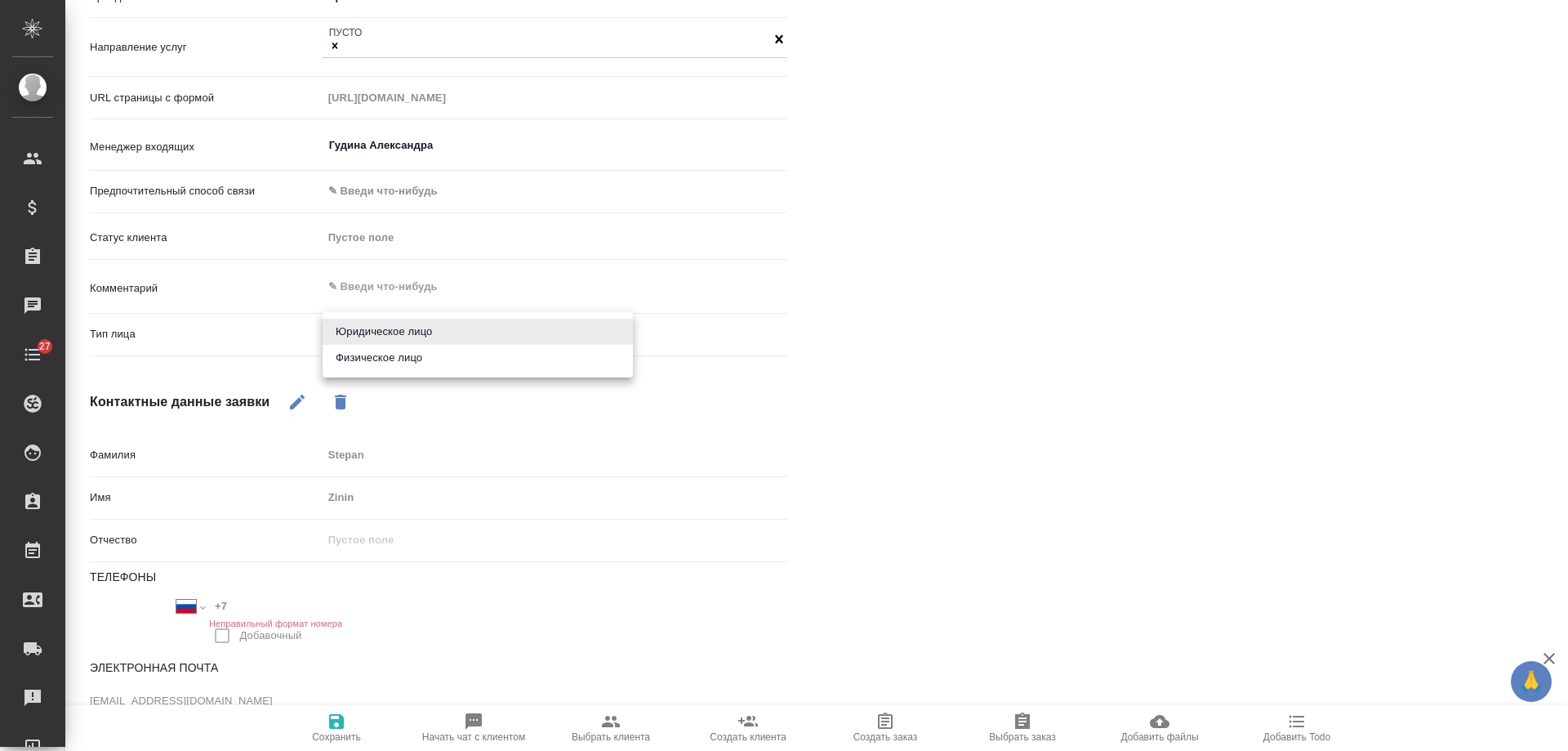
click at [399, 360] on li "Физическое лицо" at bounding box center [477, 357] width 311 height 26
type input "private"
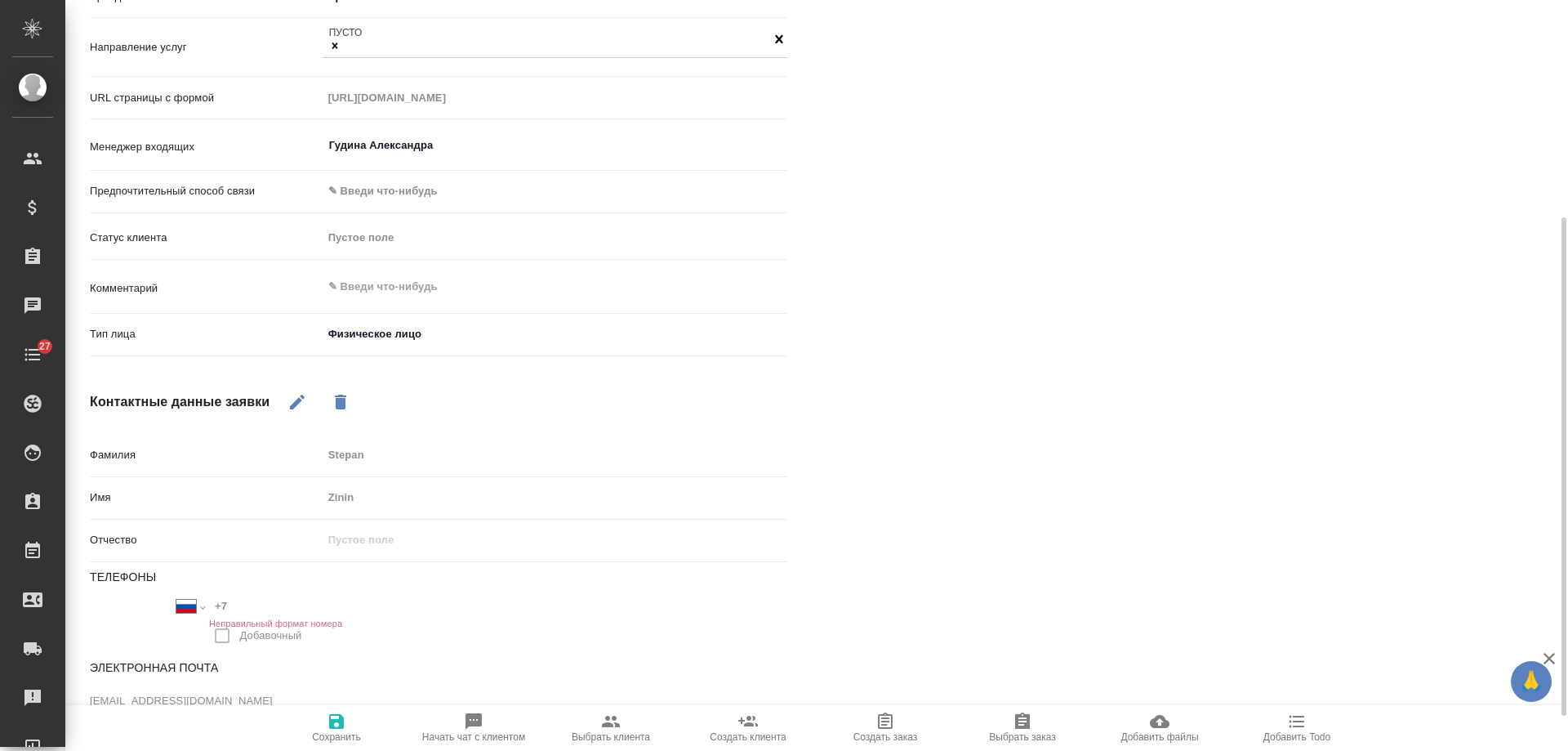
click at [332, 734] on span "Сохранить" at bounding box center [336, 737] width 49 height 12
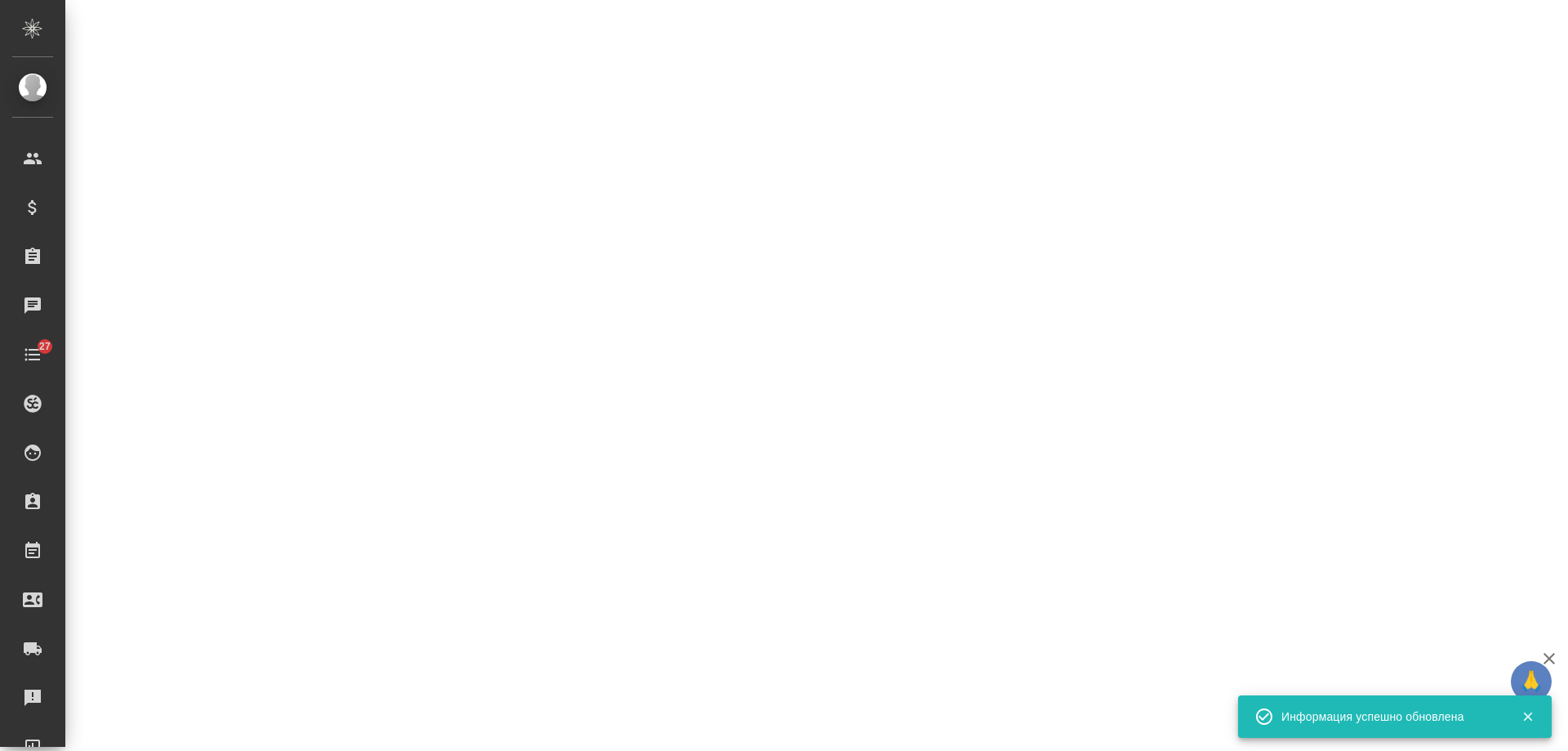
select select "RU"
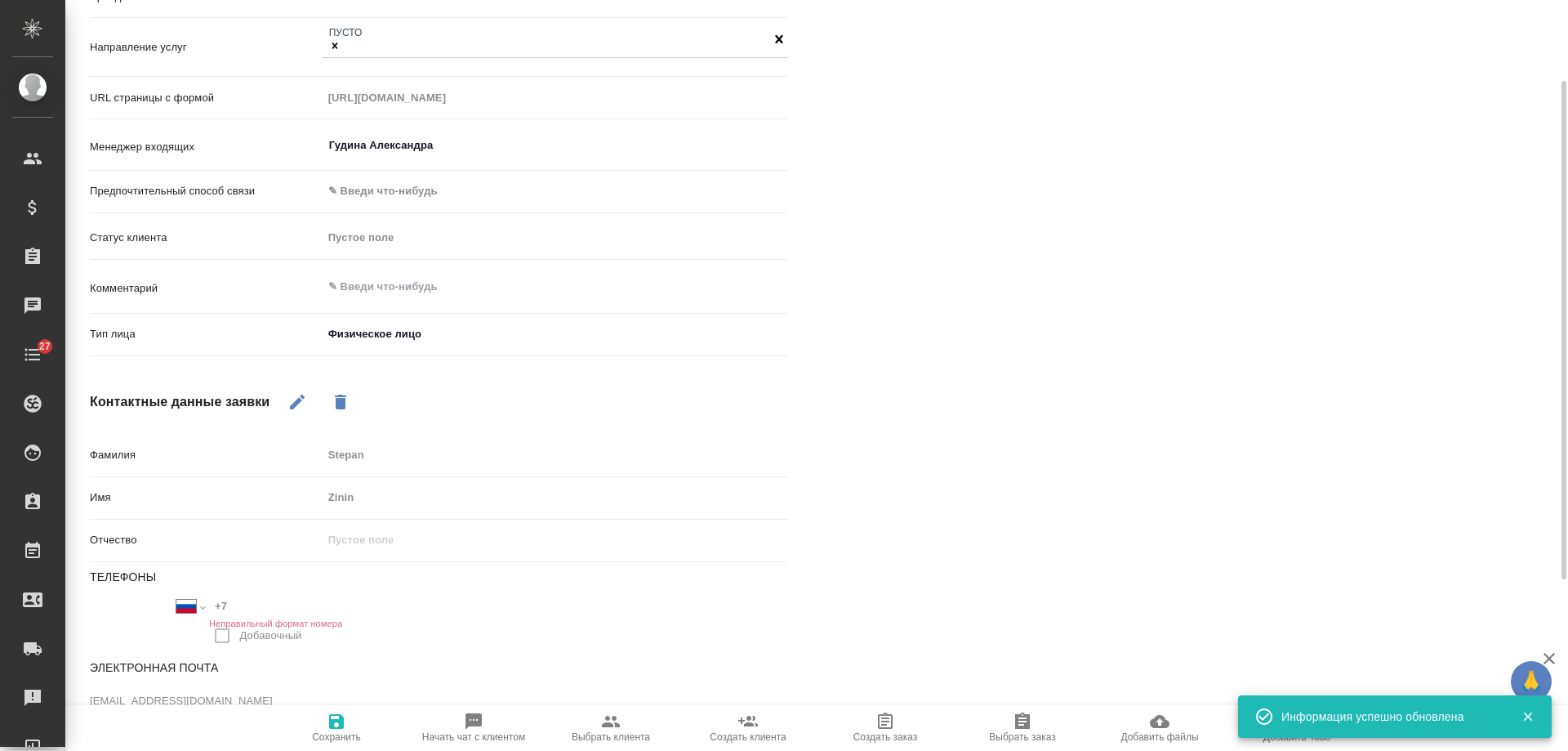
type textarea "x"
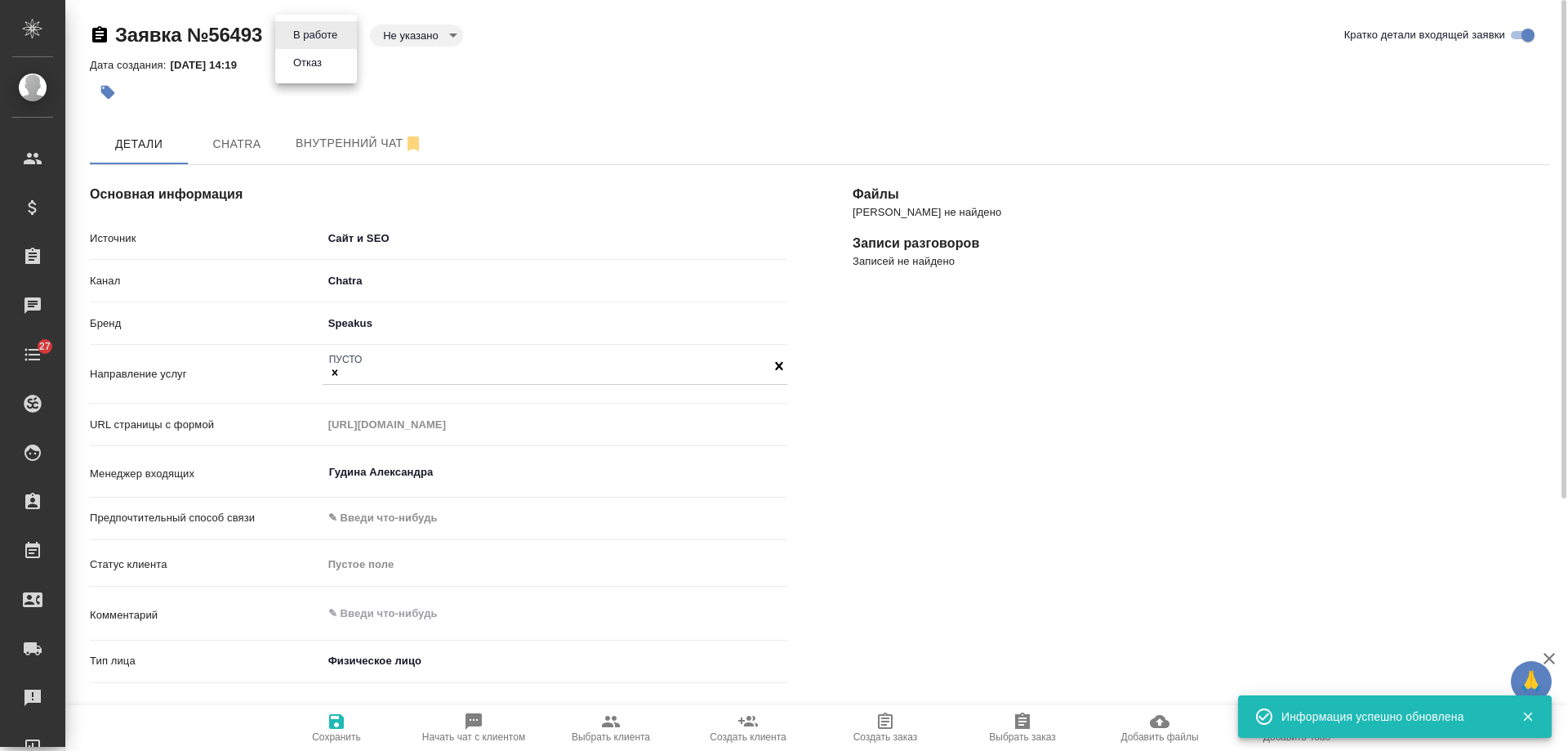
click at [319, 44] on body "🙏 .cls-1 fill:#fff; AWATERA Gudina Alexandra Клиенты Спецификации Заказы 0 Чаты…" at bounding box center [784, 375] width 1568 height 751
click at [316, 77] on ul "В работе Отказ" at bounding box center [316, 48] width 82 height 69
click at [332, 65] on li "Отказ" at bounding box center [316, 63] width 82 height 28
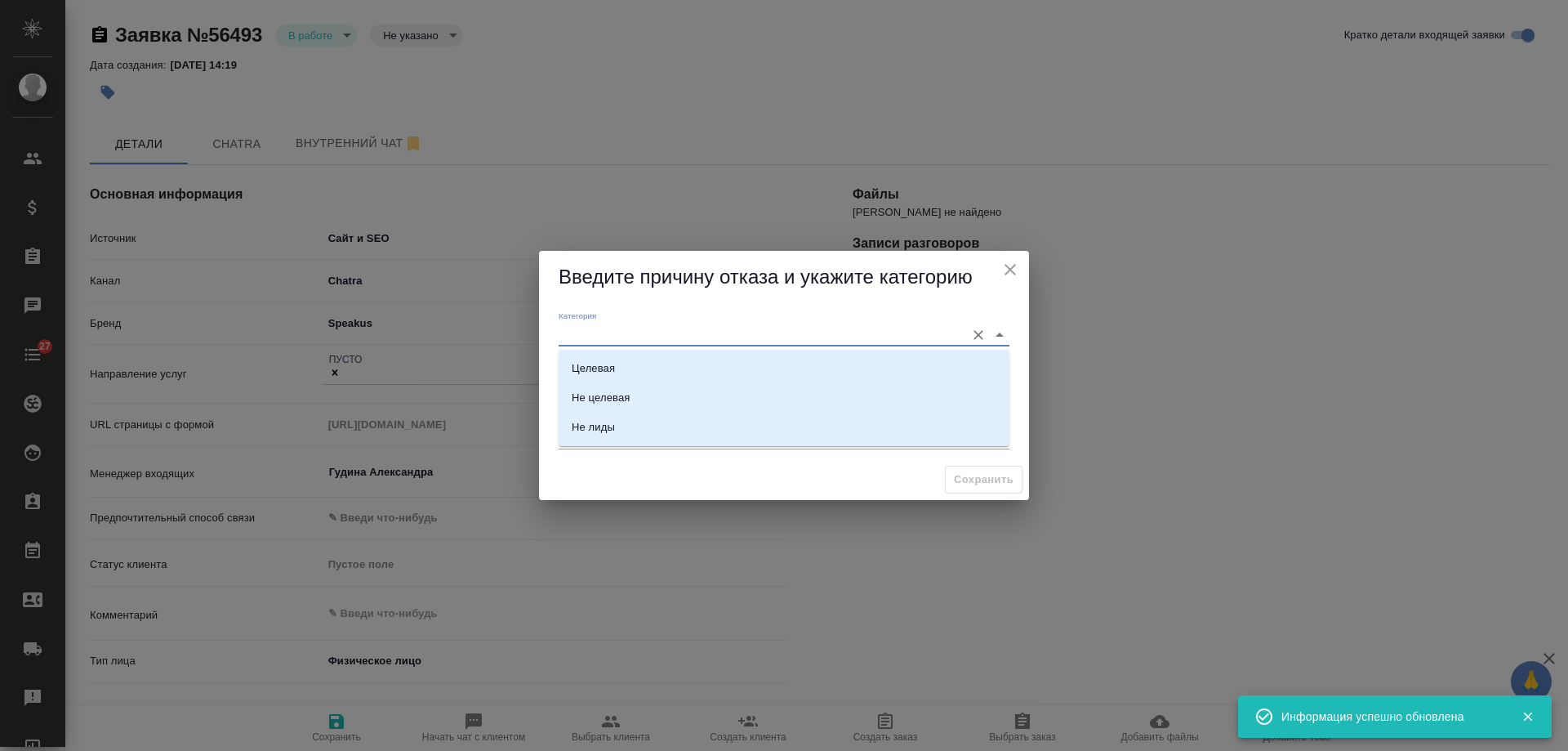
click at [611, 332] on input "Категория" at bounding box center [758, 334] width 399 height 22
drag, startPoint x: 608, startPoint y: 485, endPoint x: 608, endPoint y: 397, distance: 88.0
click at [608, 484] on div "Сохранить" at bounding box center [784, 480] width 490 height 42
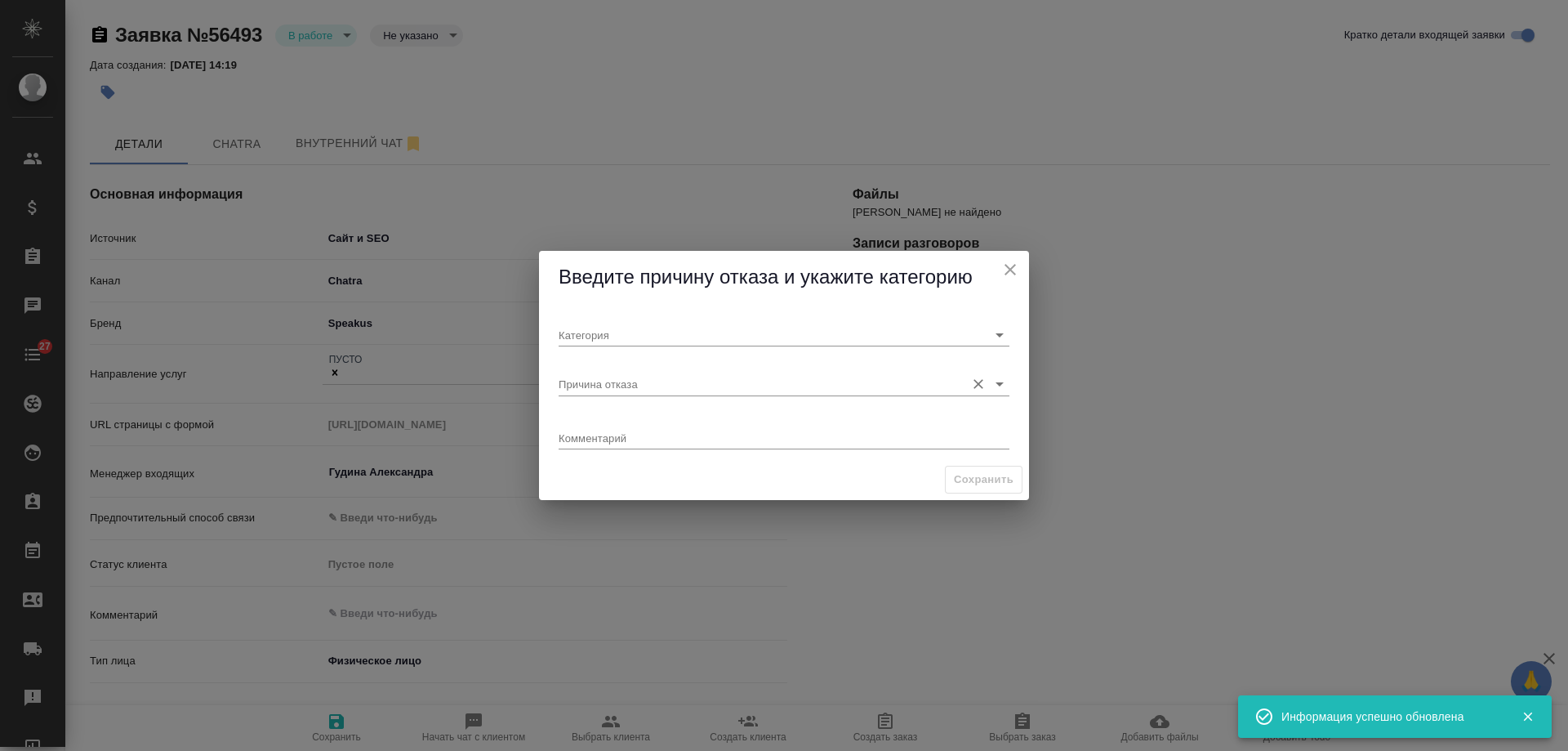
click at [608, 388] on input "Причина отказа" at bounding box center [758, 383] width 399 height 22
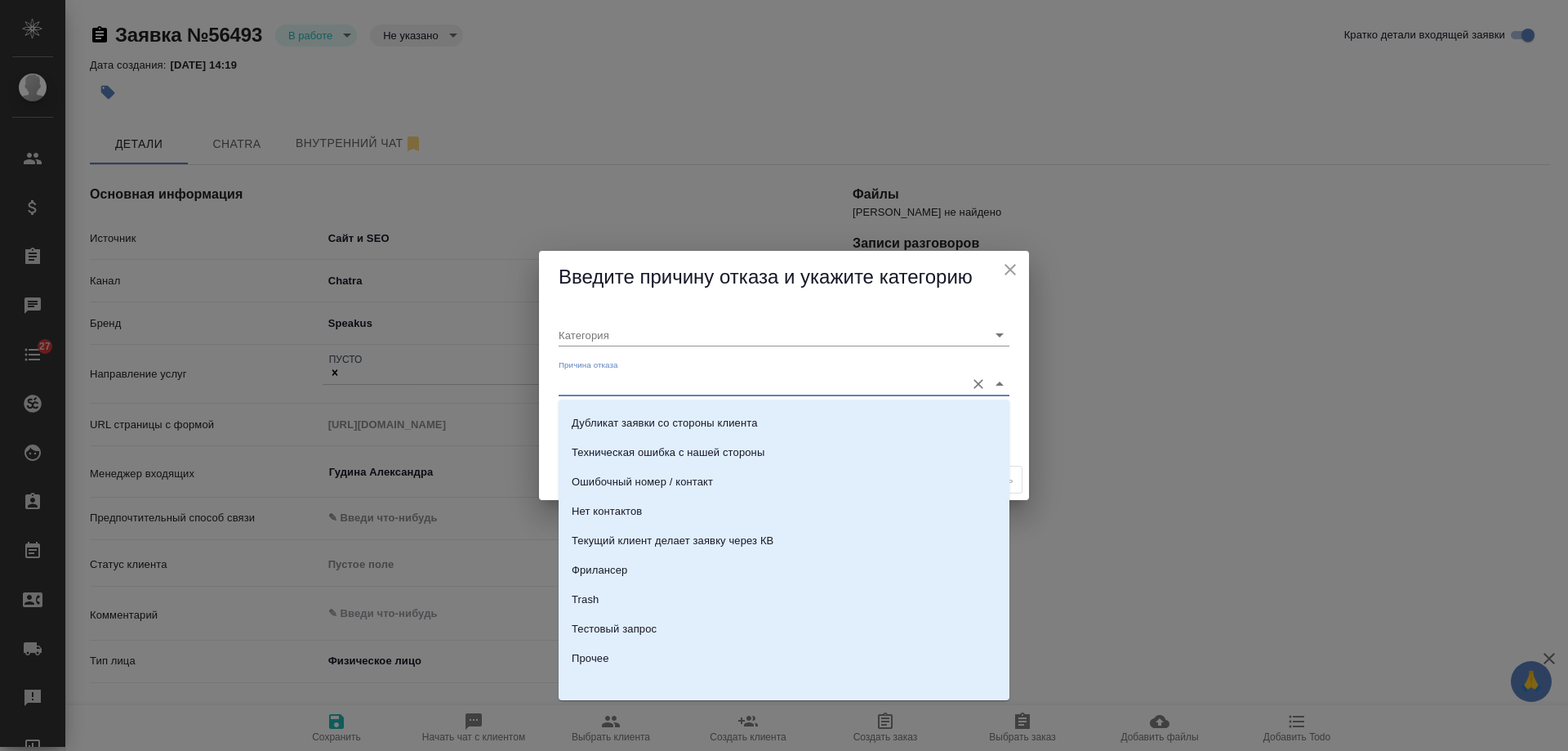
scroll to position [498, 0]
click at [635, 603] on li "Trash" at bounding box center [784, 597] width 451 height 29
type input "Не лиды"
type input "Trash"
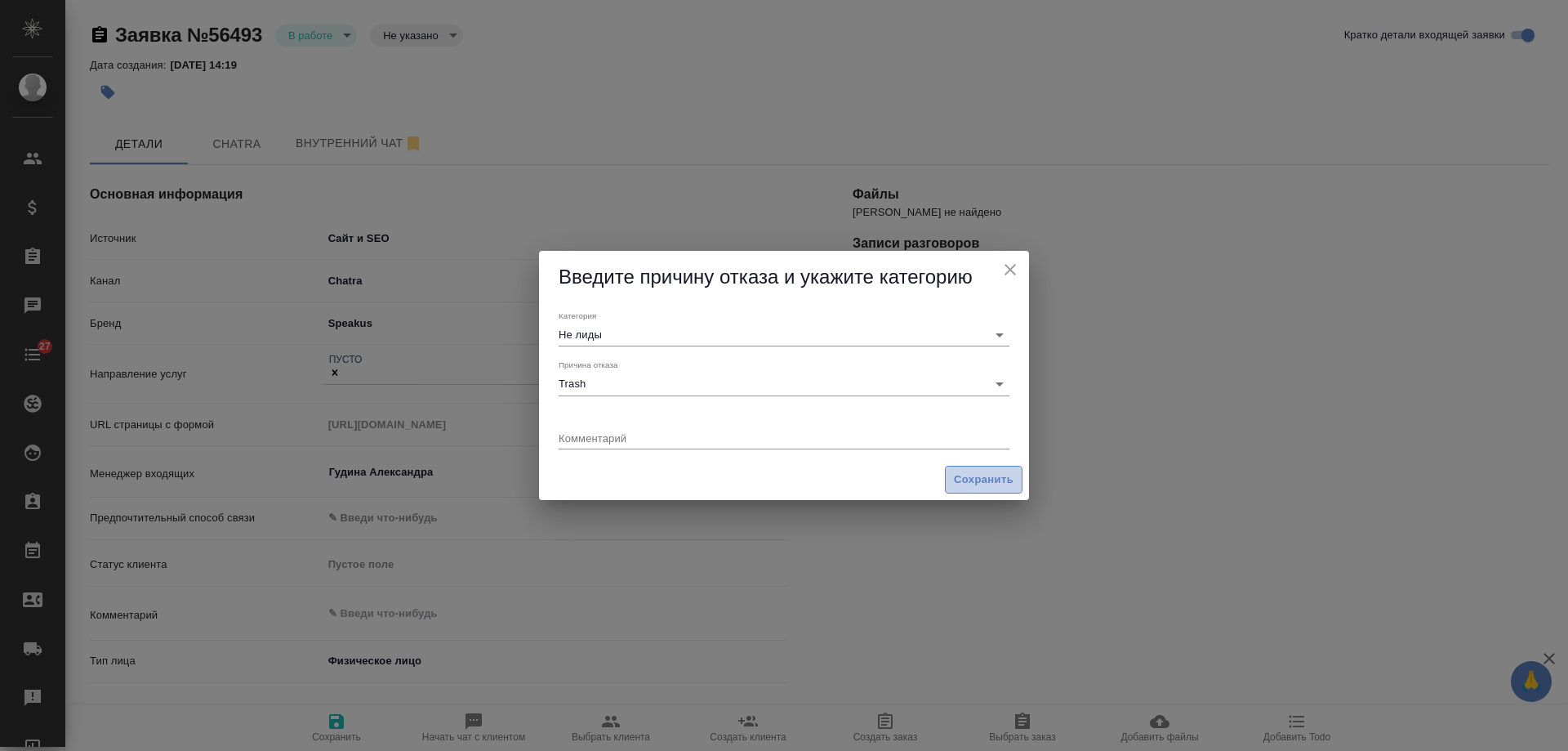
click at [975, 472] on span "Сохранить" at bounding box center [983, 480] width 60 height 19
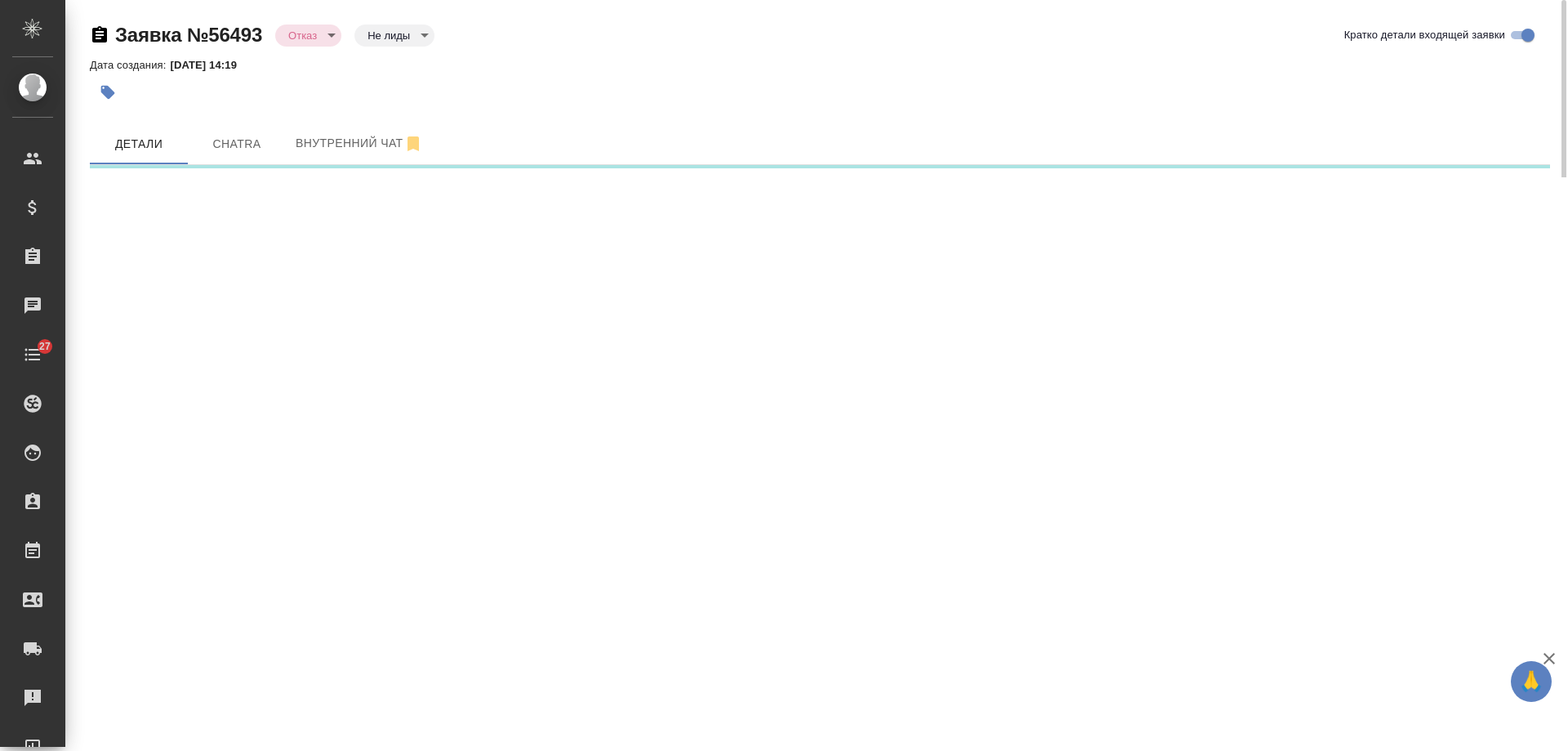
select select "RU"
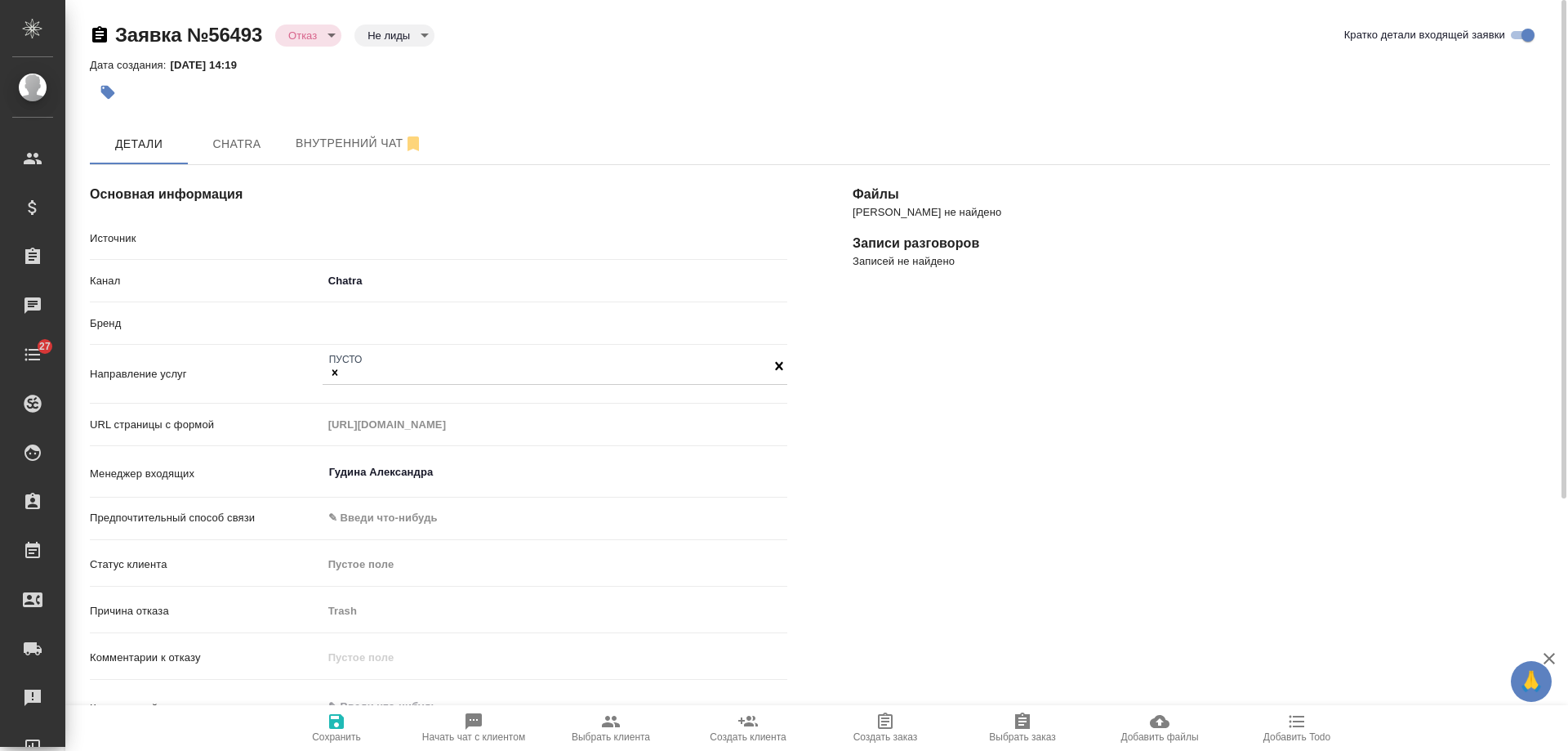
type textarea "x"
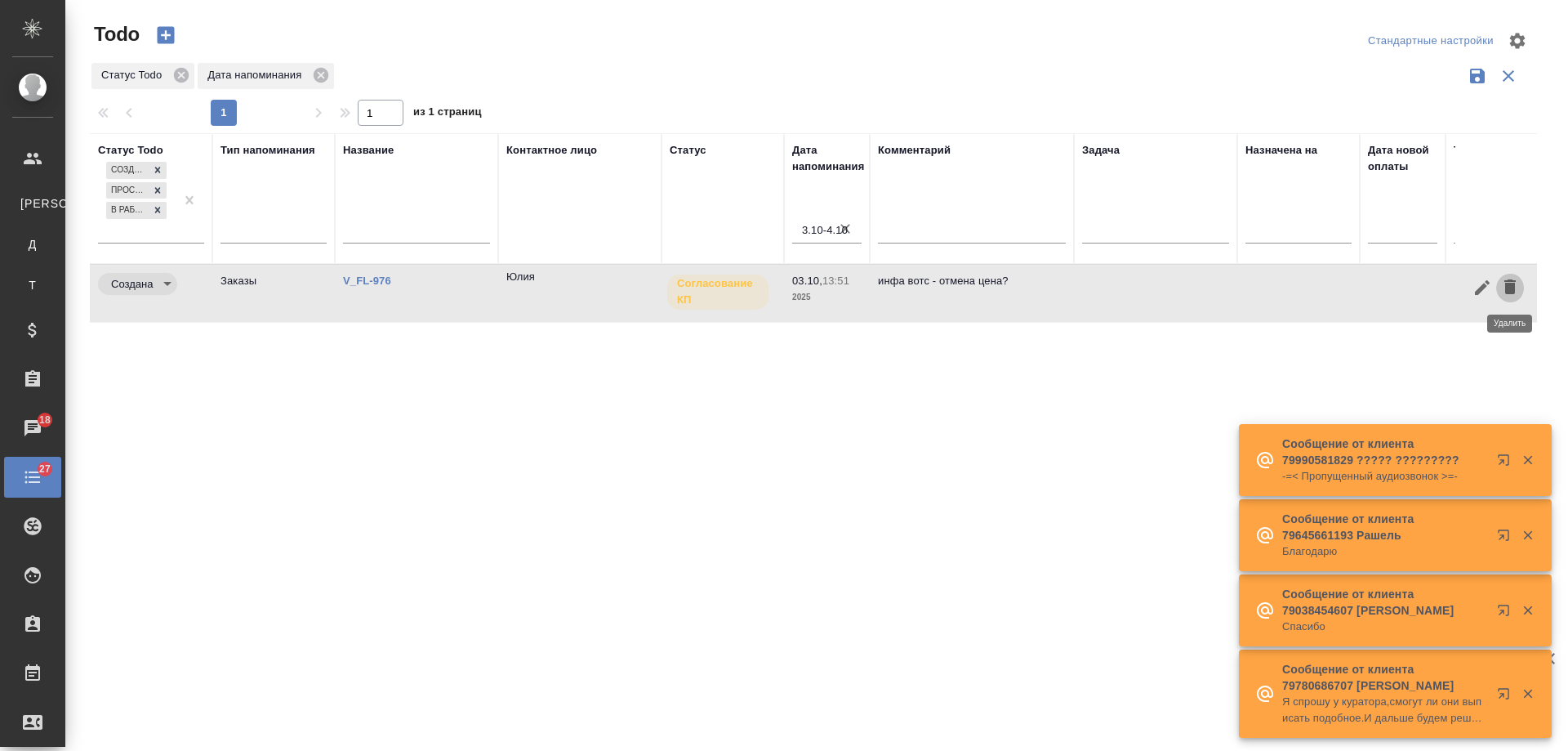
click at [1514, 291] on icon "button" at bounding box center [1510, 287] width 12 height 14
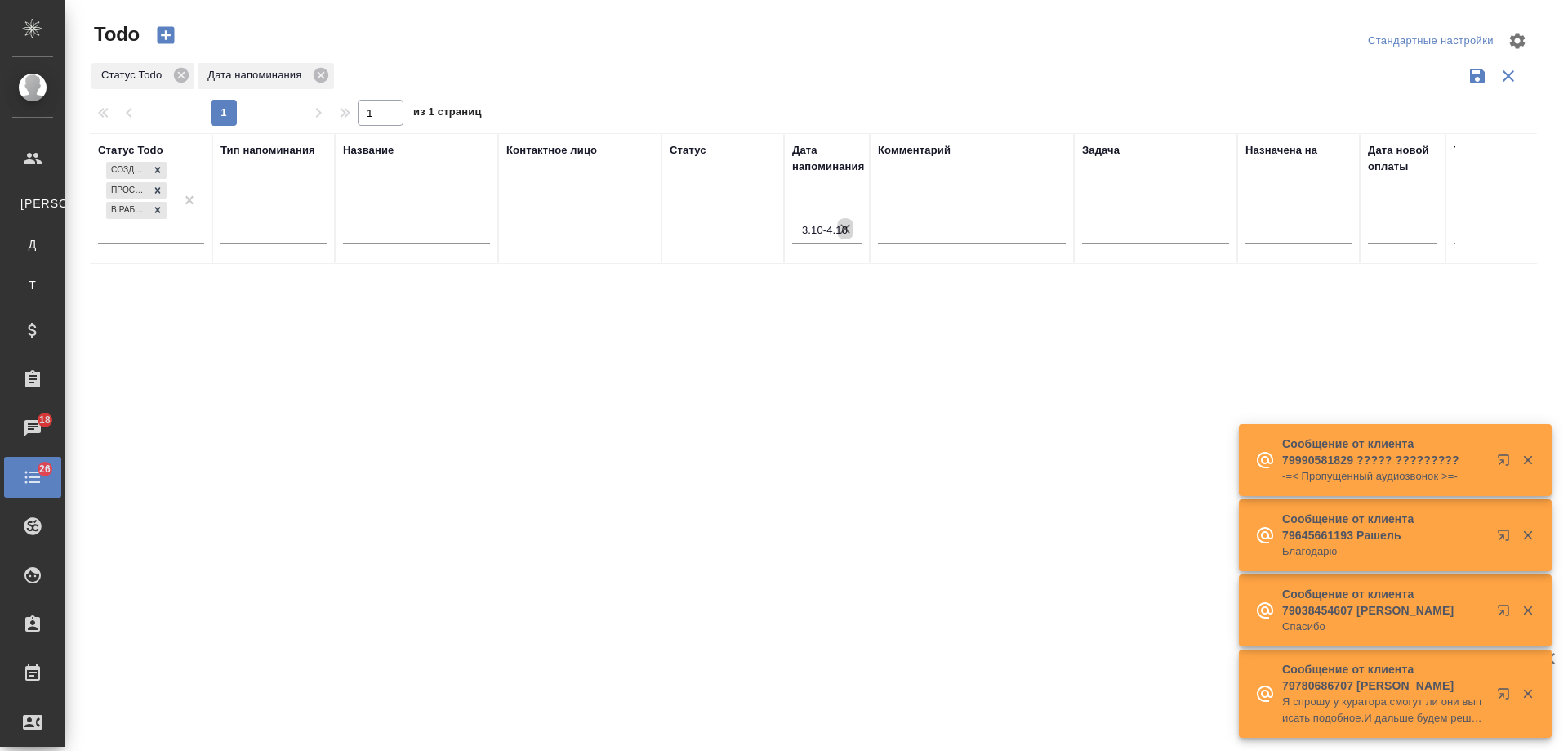
click at [842, 233] on icon "button" at bounding box center [845, 229] width 16 height 16
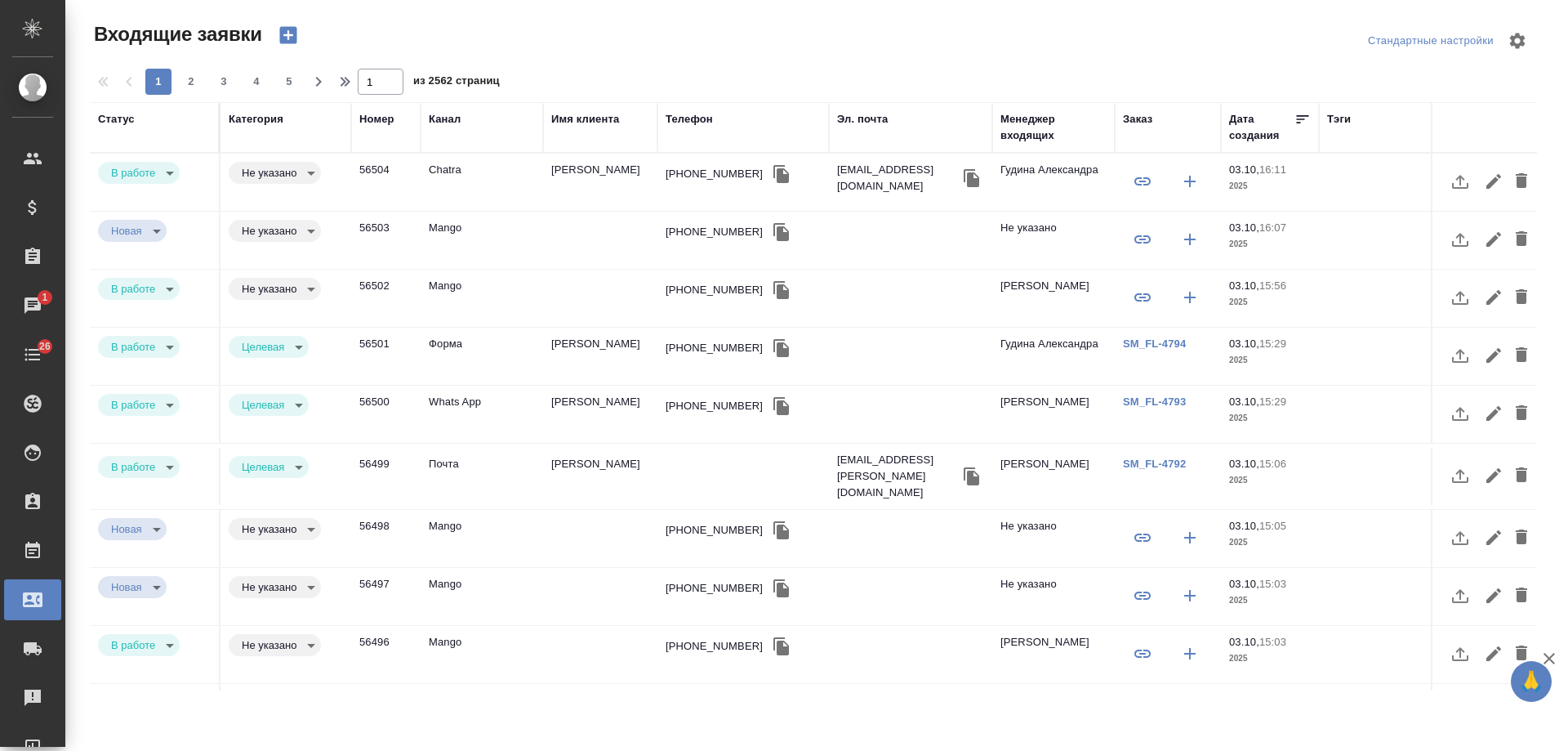
select select "RU"
click at [610, 175] on td "[PERSON_NAME]" at bounding box center [601, 182] width 114 height 57
click at [610, 175] on td "Данил Арутюнов" at bounding box center [601, 182] width 114 height 57
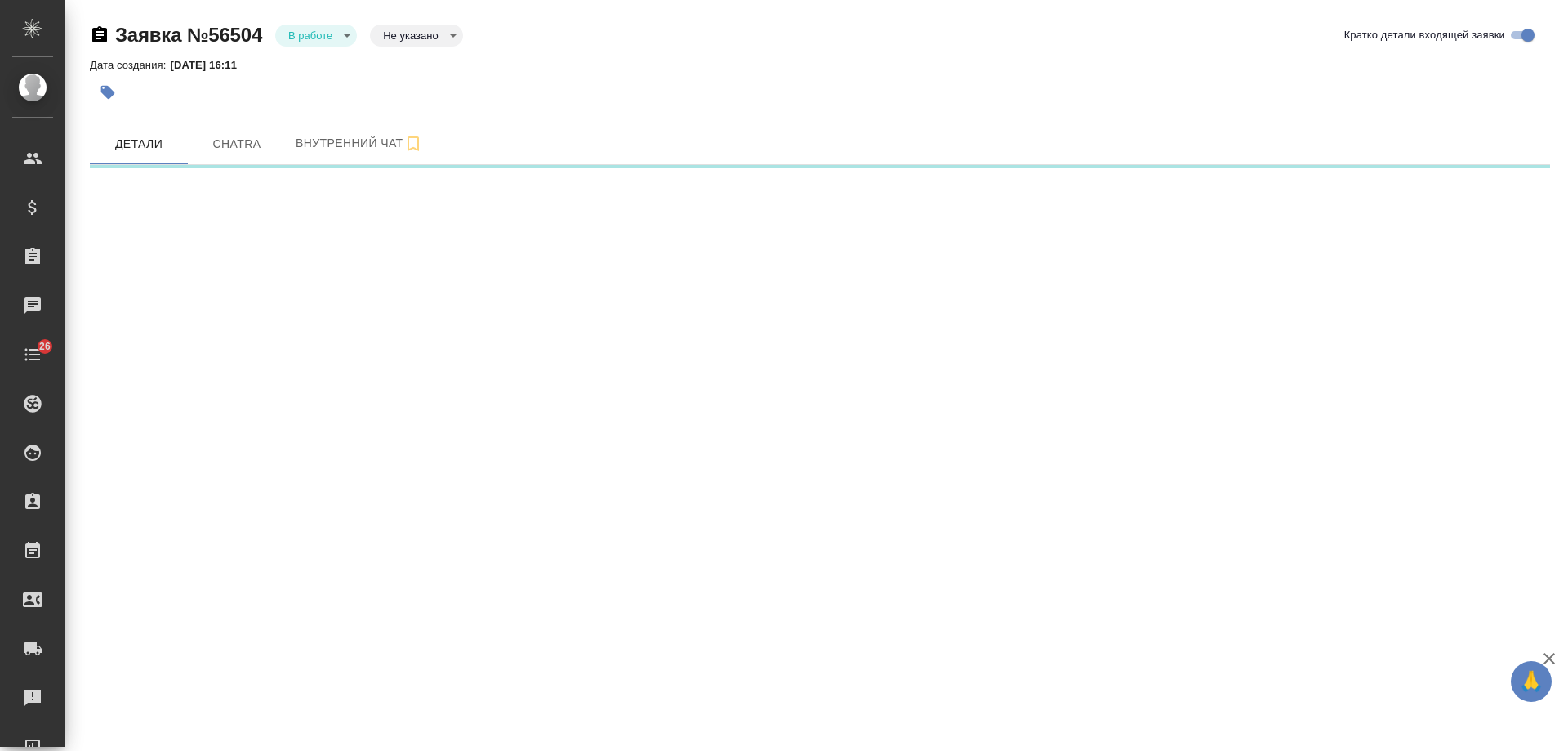
select select "RU"
select select "UZ"
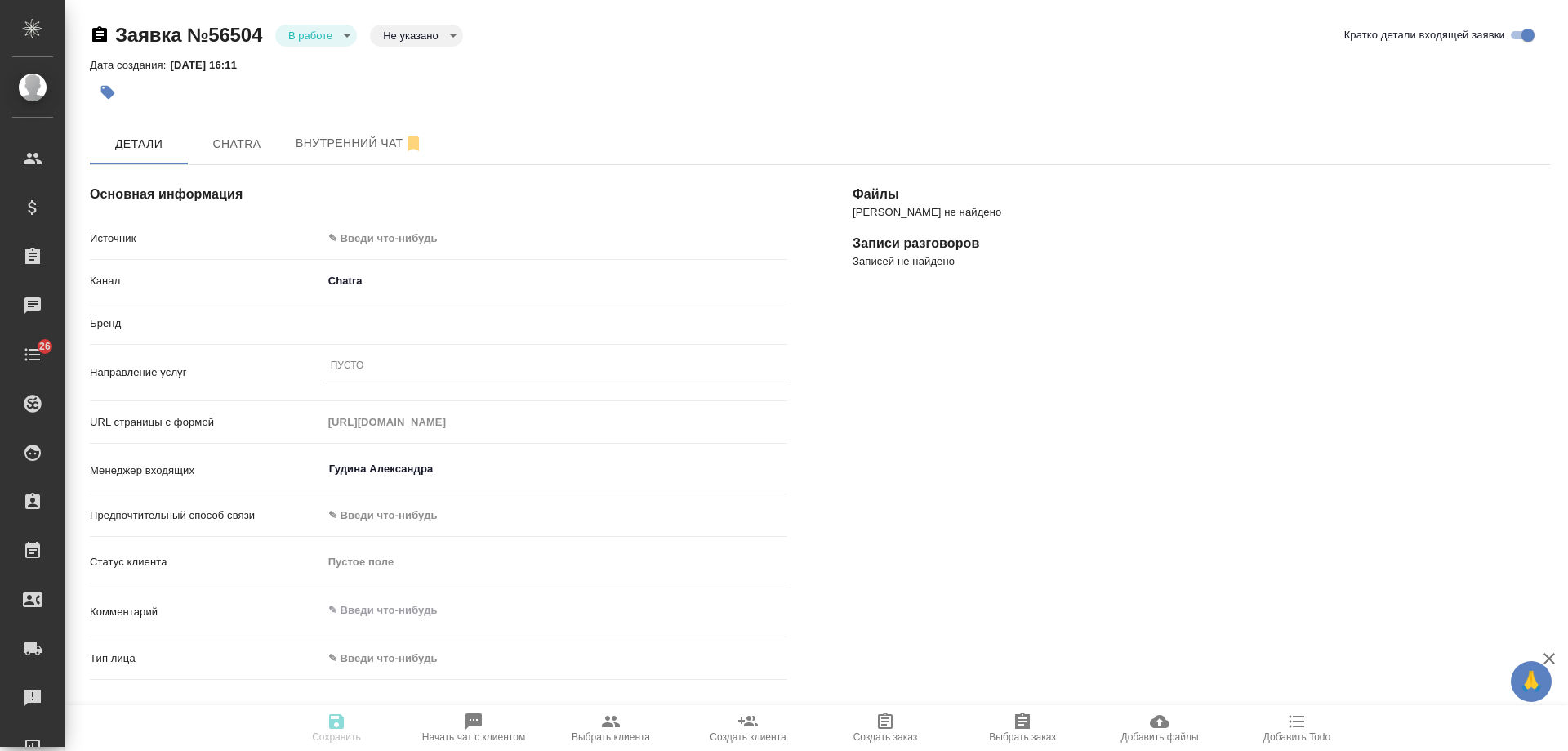
type textarea "x"
click at [390, 235] on body "🙏 .cls-1 fill:#fff; AWATERA [PERSON_NAME] Спецификации Заказы Чаты 26 Todo Прое…" at bounding box center [784, 375] width 1568 height 751
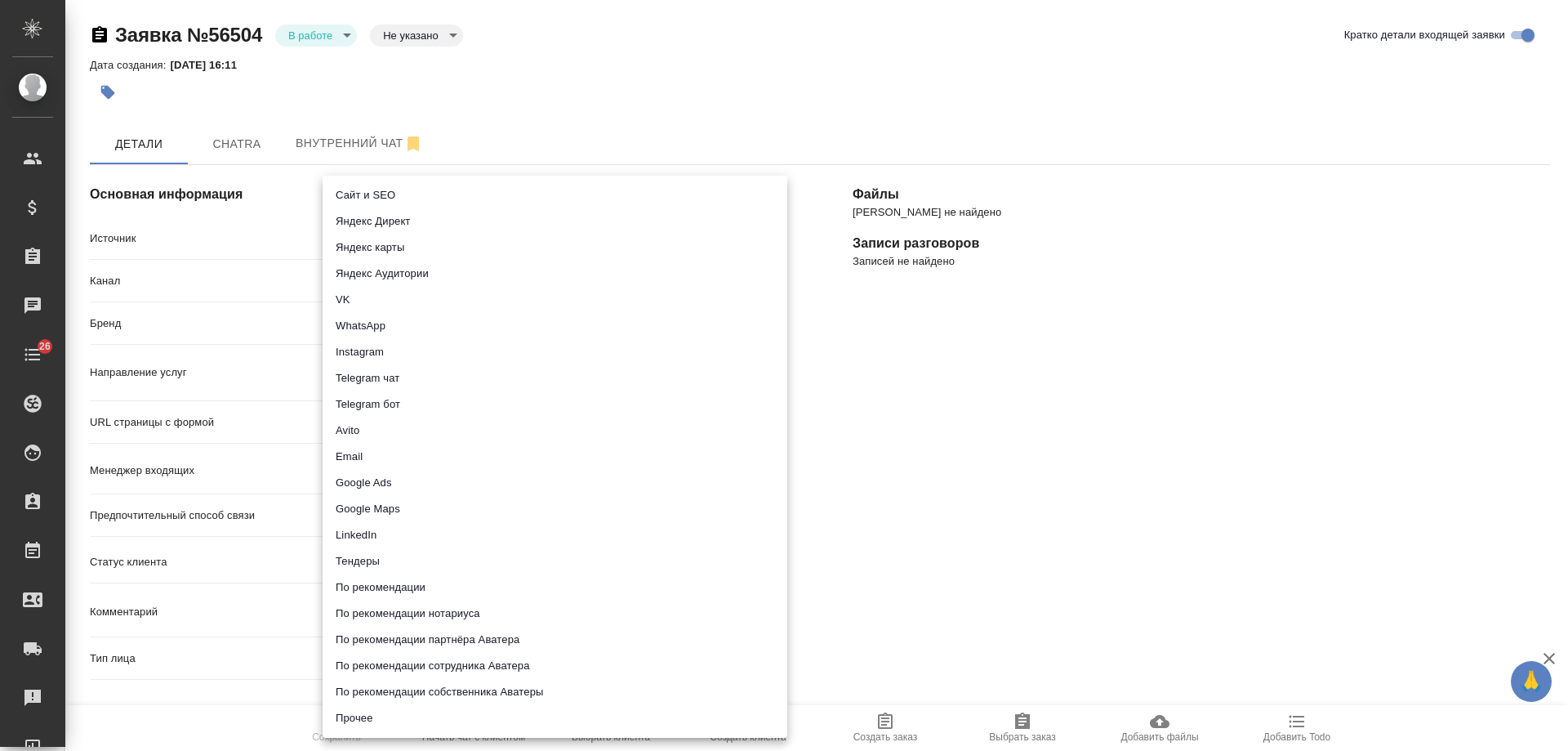
click at [409, 189] on li "Сайт и SEO" at bounding box center [554, 195] width 465 height 26
type input "seo"
type textarea "x"
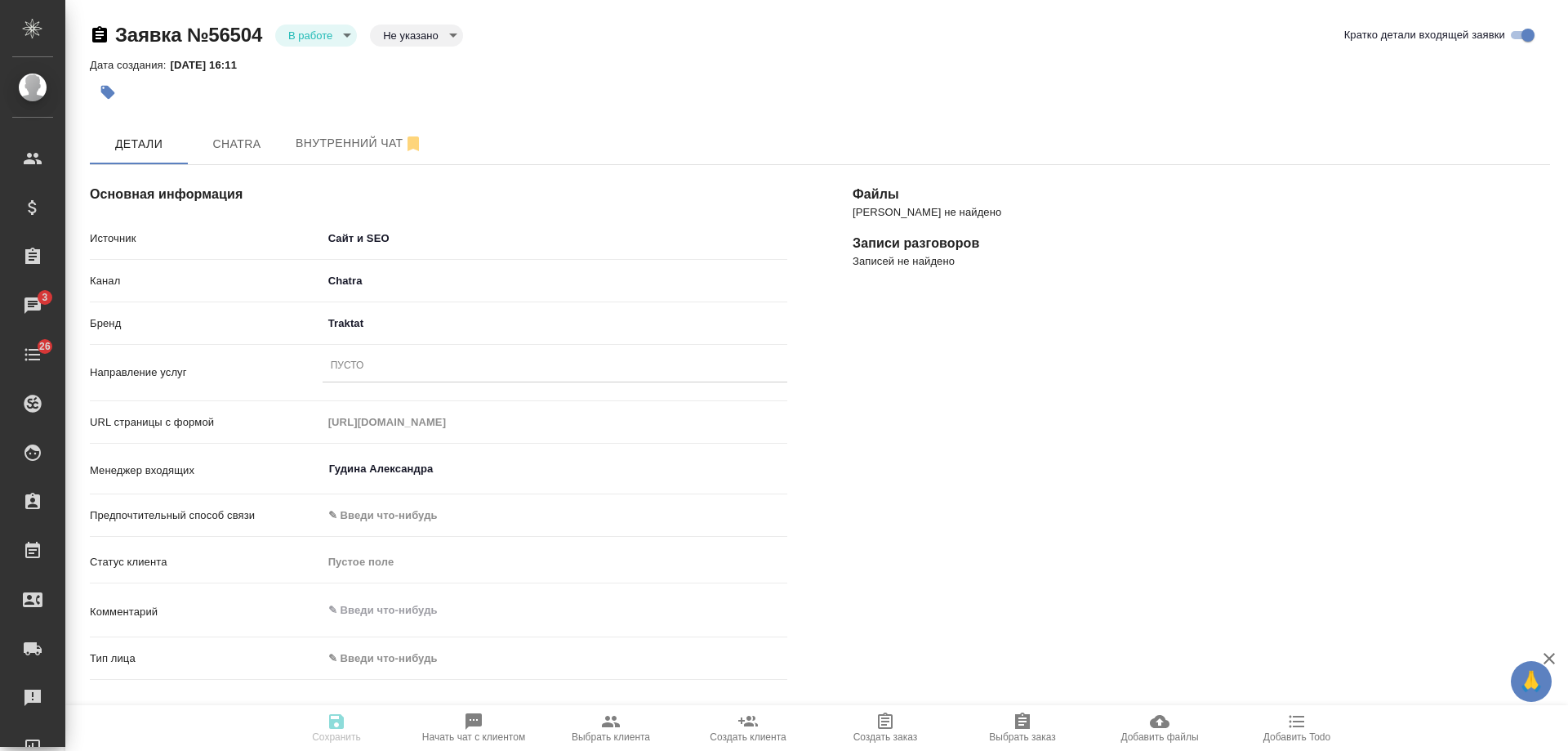
click at [367, 364] on div "Пусто" at bounding box center [554, 366] width 465 height 24
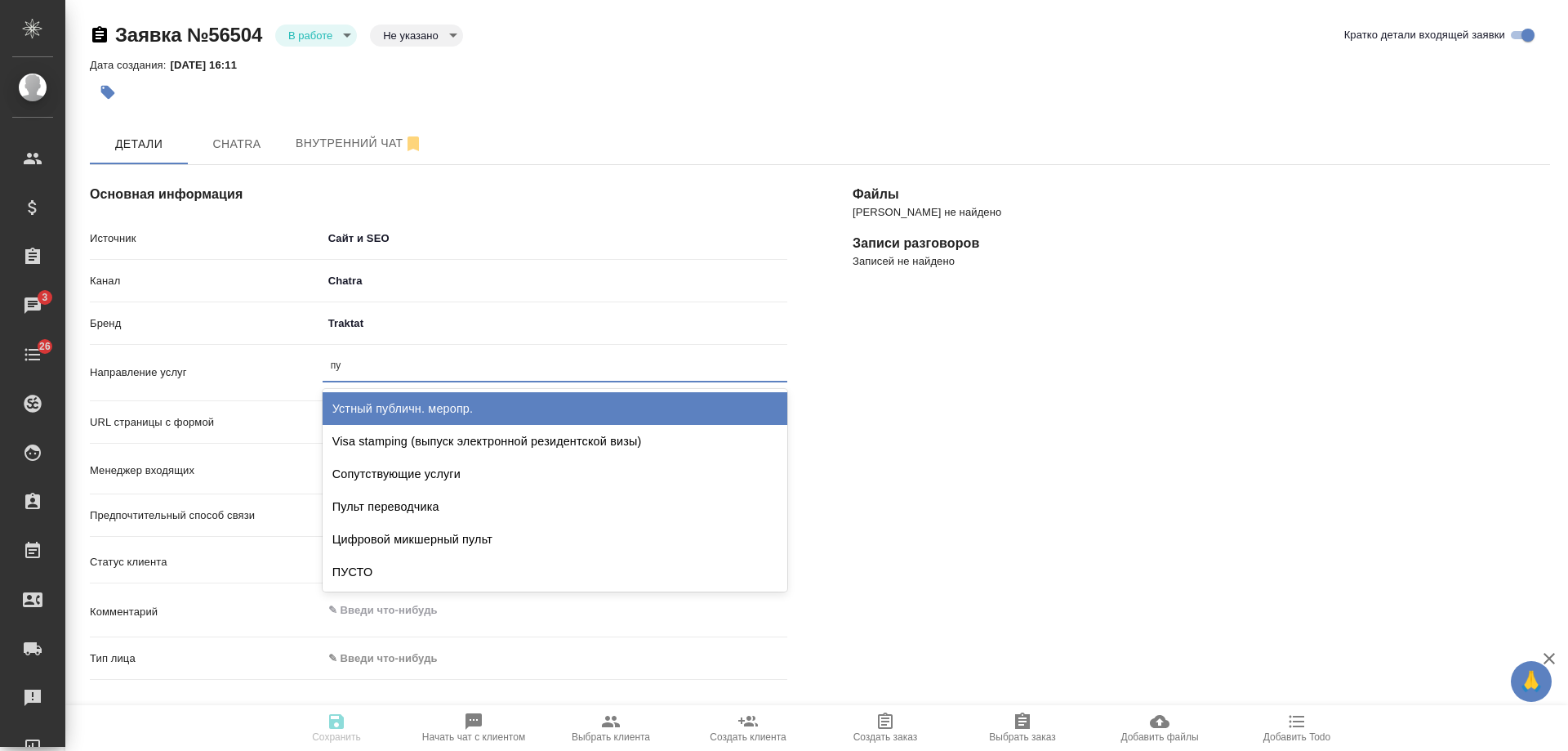
type input "пус"
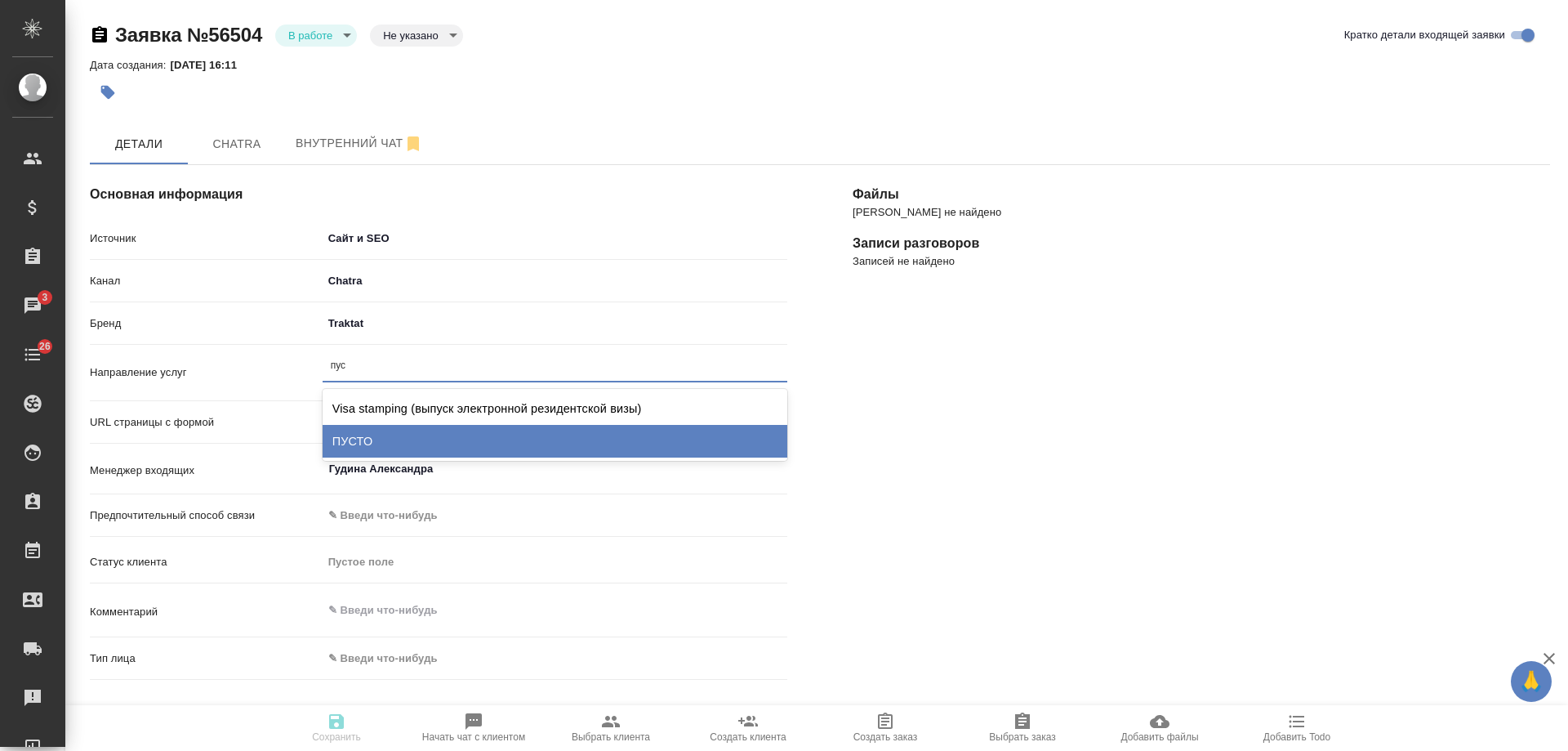
click at [376, 429] on div "ПУСТО" at bounding box center [554, 441] width 465 height 33
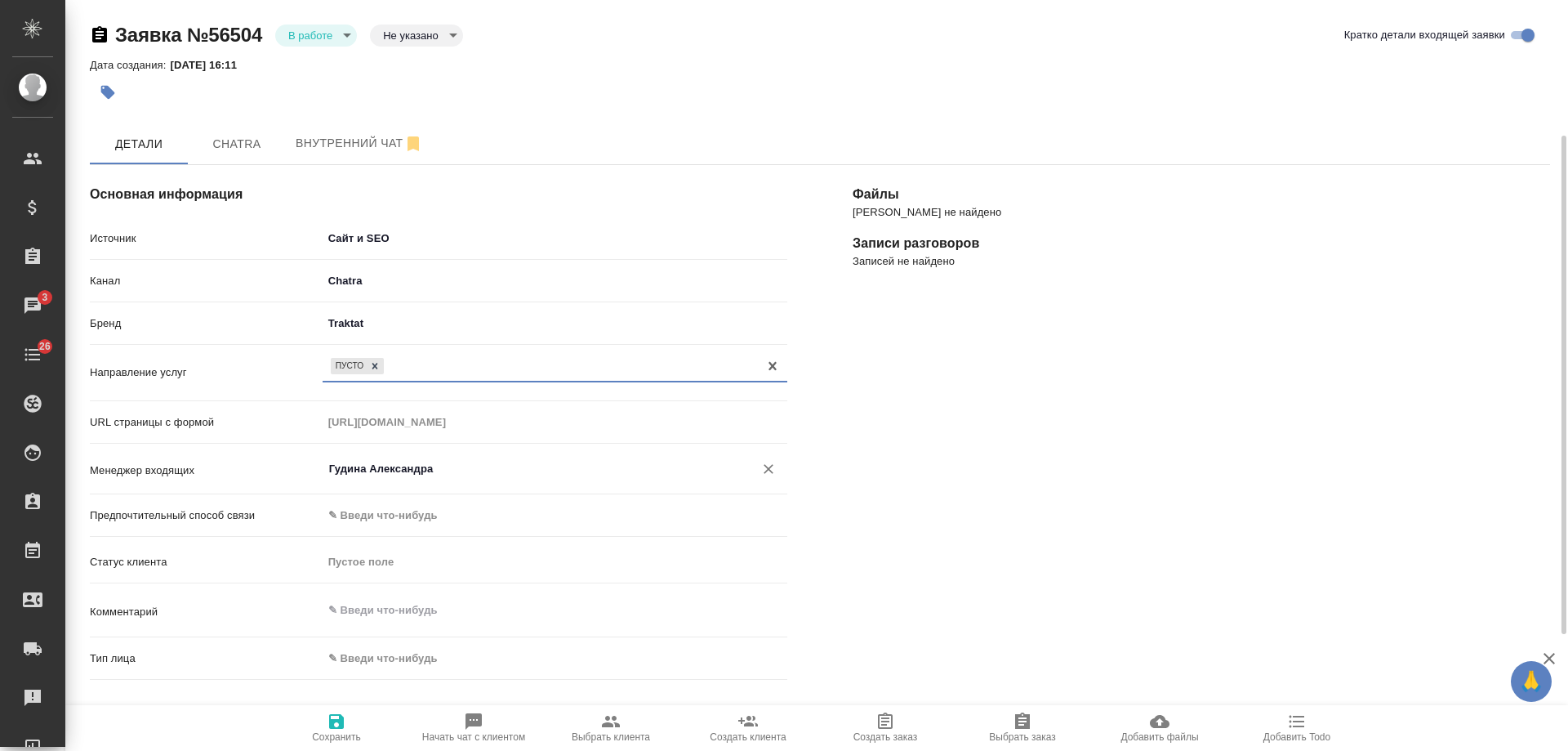
scroll to position [163, 0]
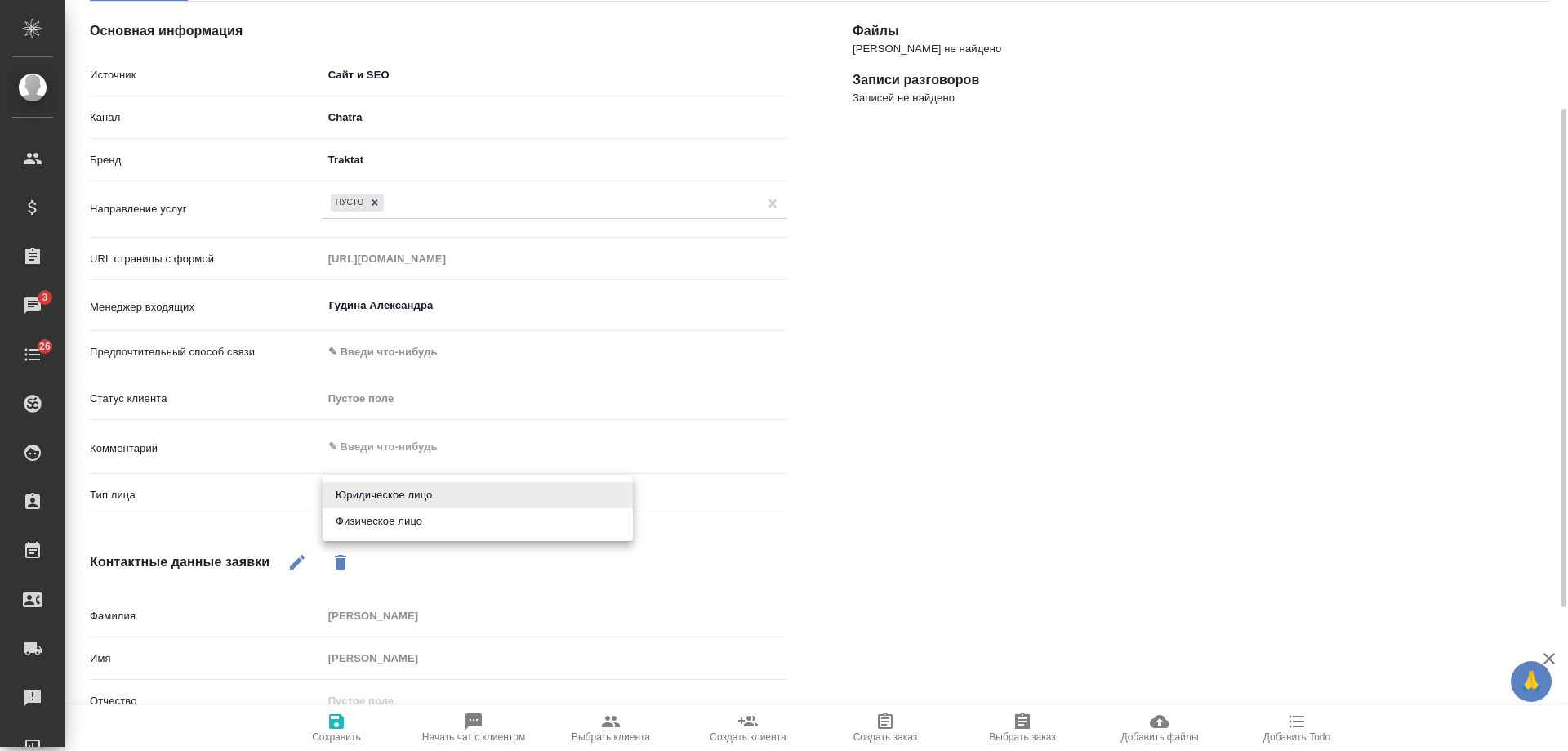
click at [388, 496] on body "🙏 .cls-1 fill:#fff; AWATERA Gudina Alexandra Клиенты Спецификации Заказы 3 Чаты…" at bounding box center [784, 375] width 1568 height 751
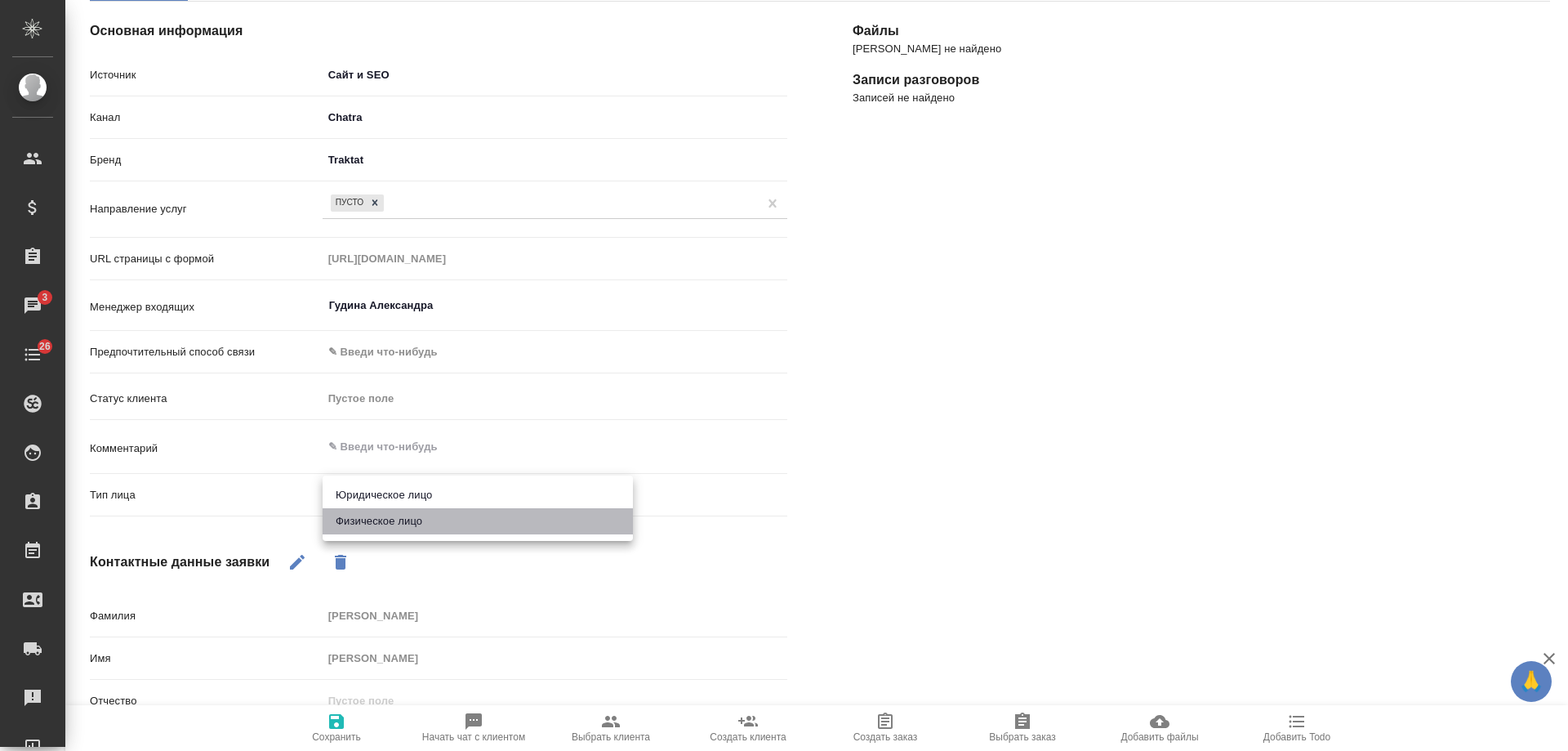
click at [398, 522] on li "Физическое лицо" at bounding box center [477, 521] width 311 height 26
type textarea "x"
type input "private"
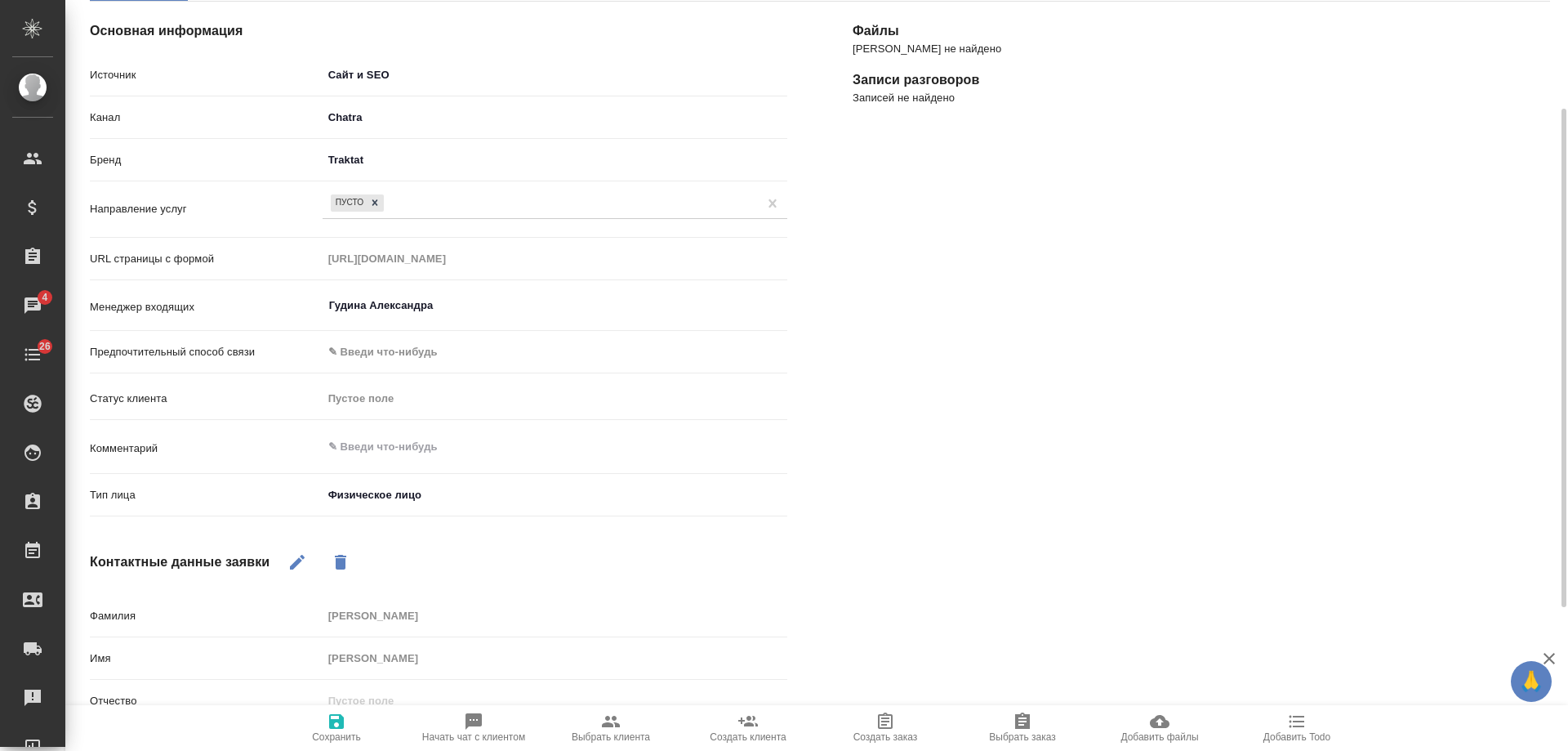
click at [337, 741] on span "Сохранить" at bounding box center [336, 737] width 49 height 12
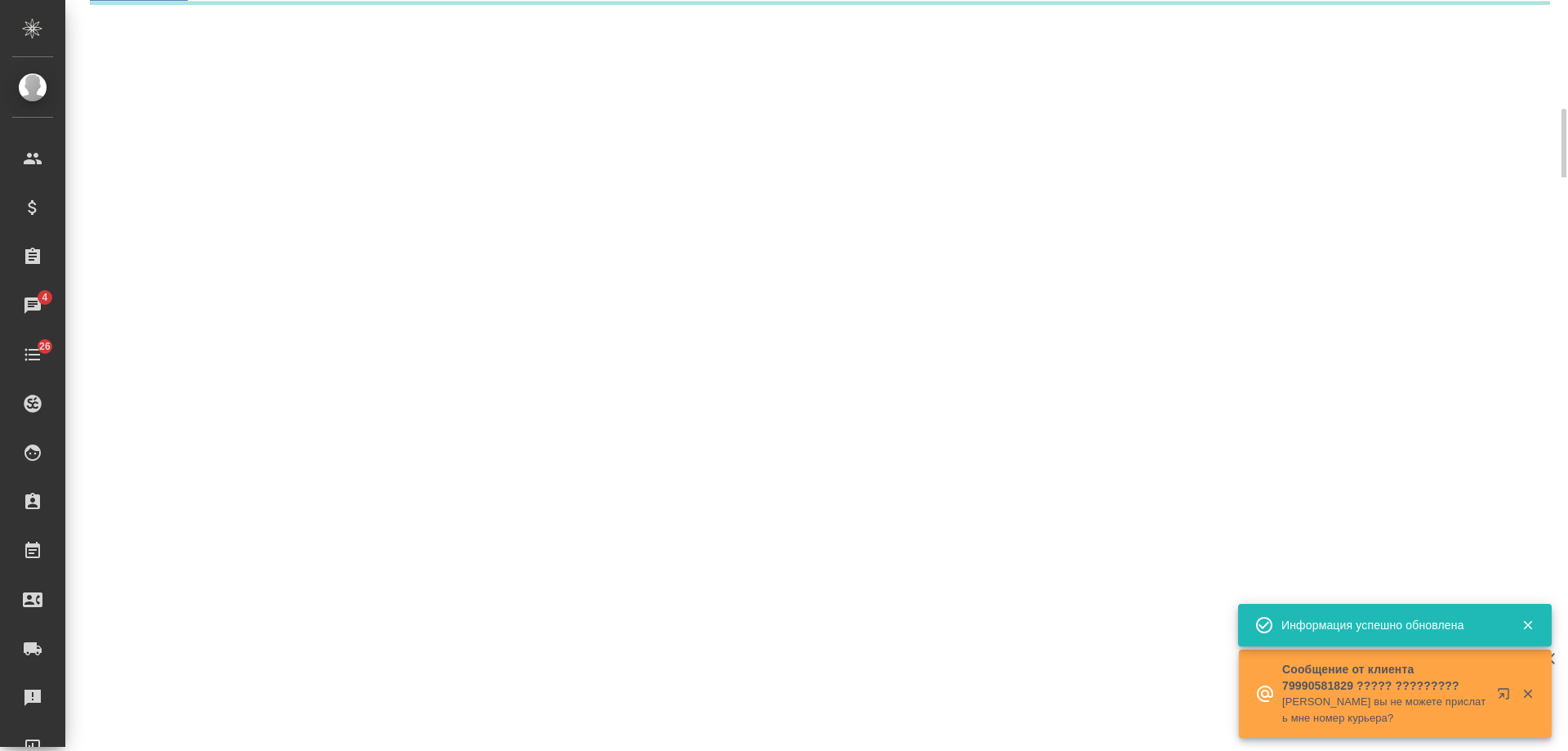
select select "RU"
select select "UZ"
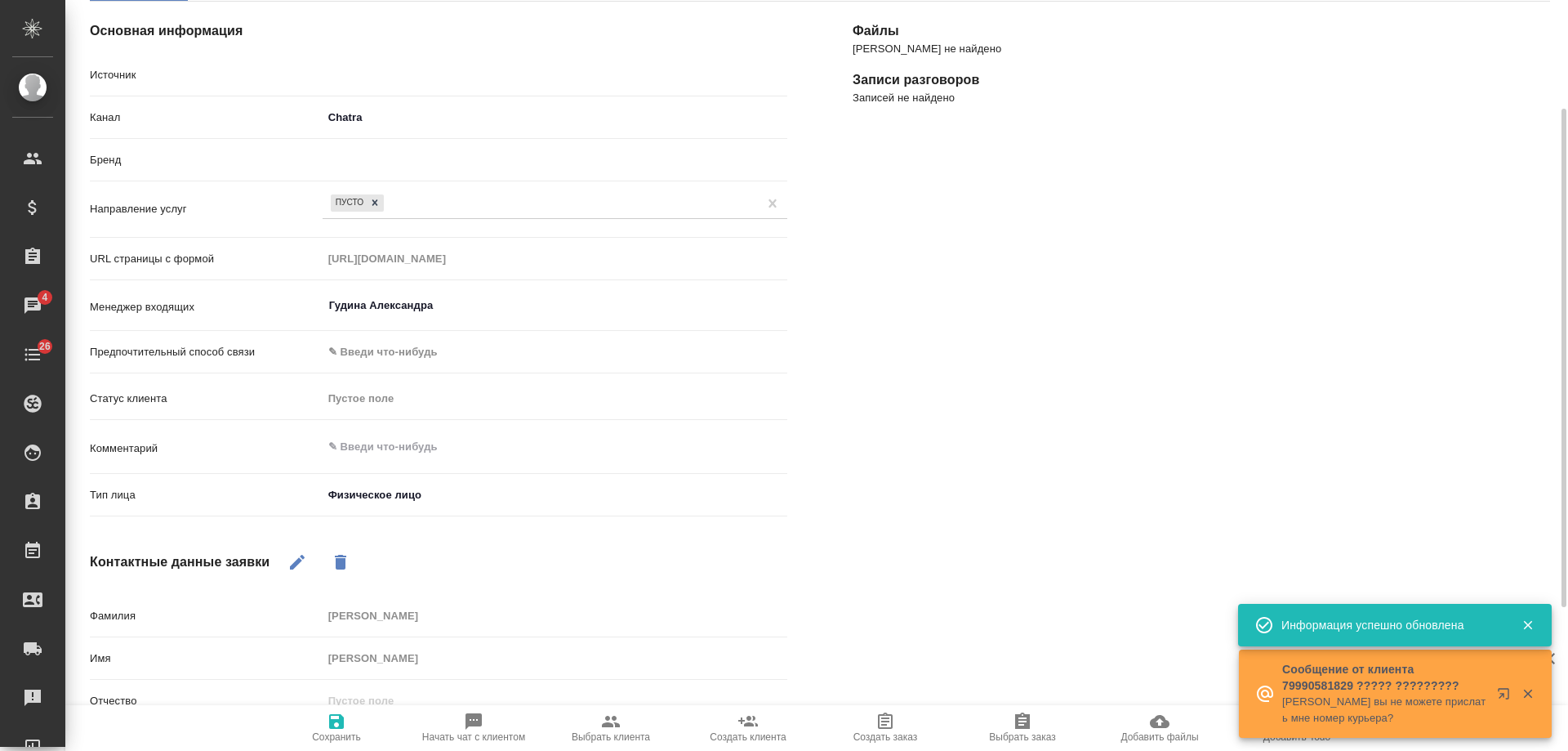
type textarea "x"
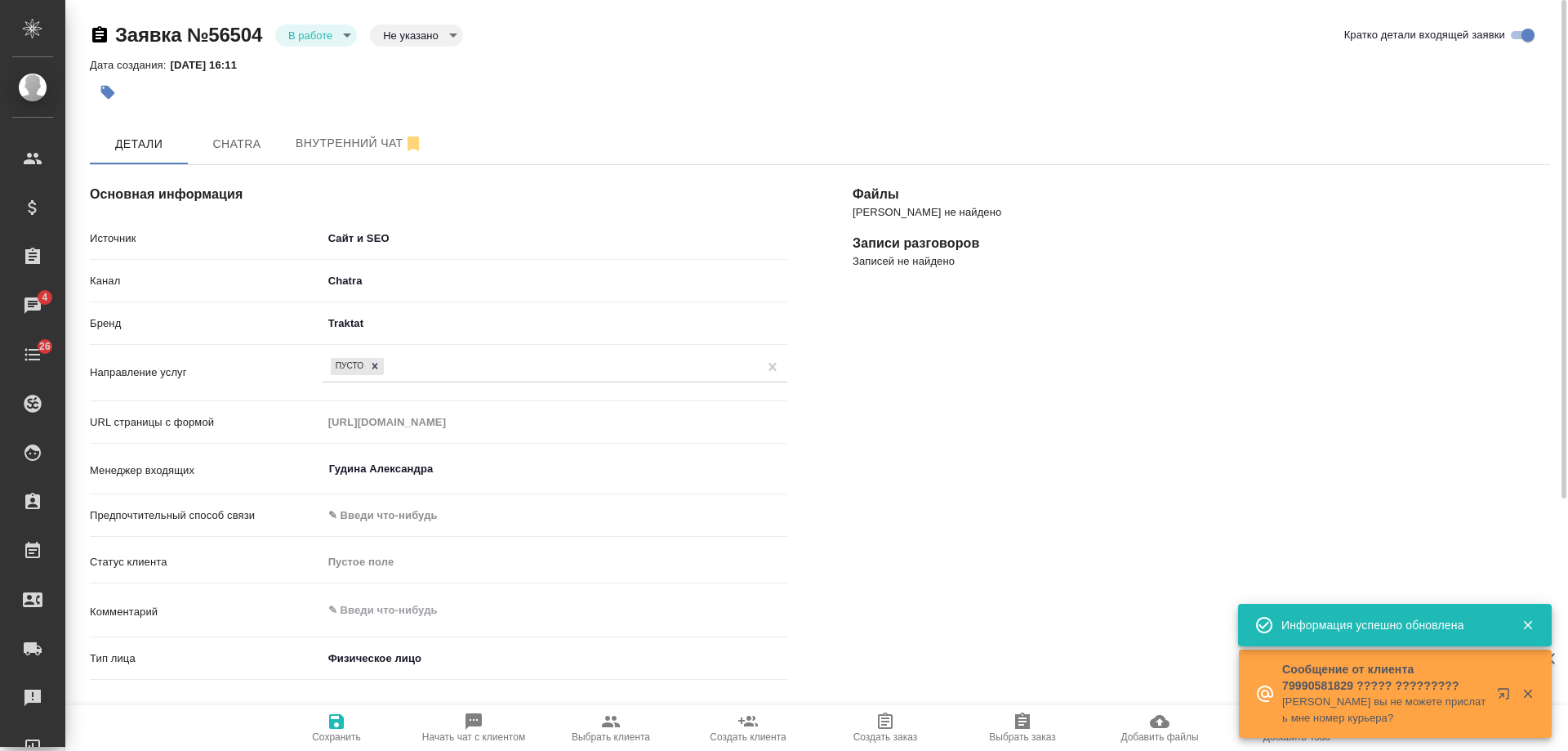
click at [314, 33] on body "🙏 .cls-1 fill:#fff; AWATERA Gudina Alexandra Клиенты Спецификации Заказы 4 Чаты…" at bounding box center [784, 375] width 1568 height 751
click at [315, 63] on button "Отказ" at bounding box center [307, 63] width 38 height 18
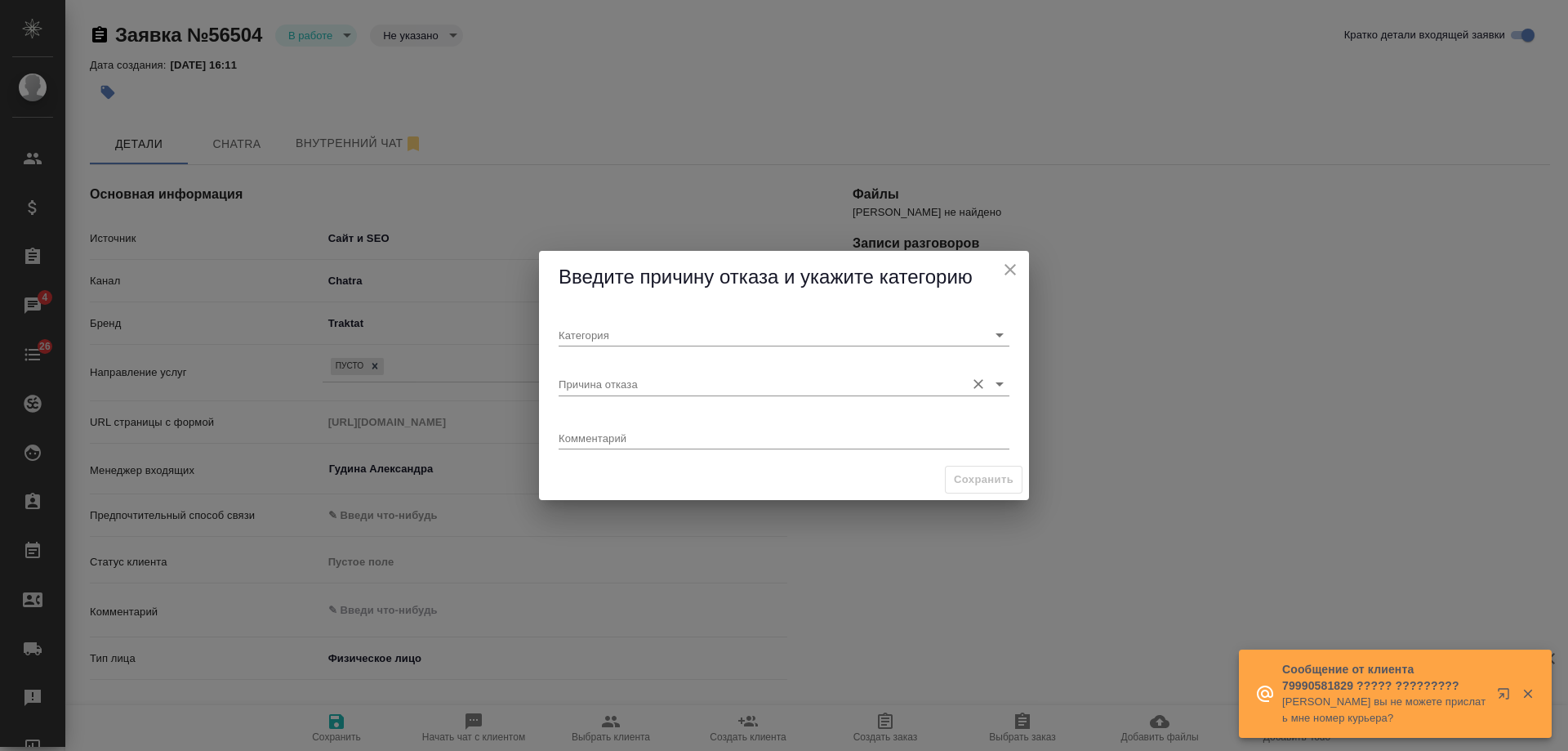
click at [627, 384] on input "Причина отказа" at bounding box center [758, 383] width 399 height 22
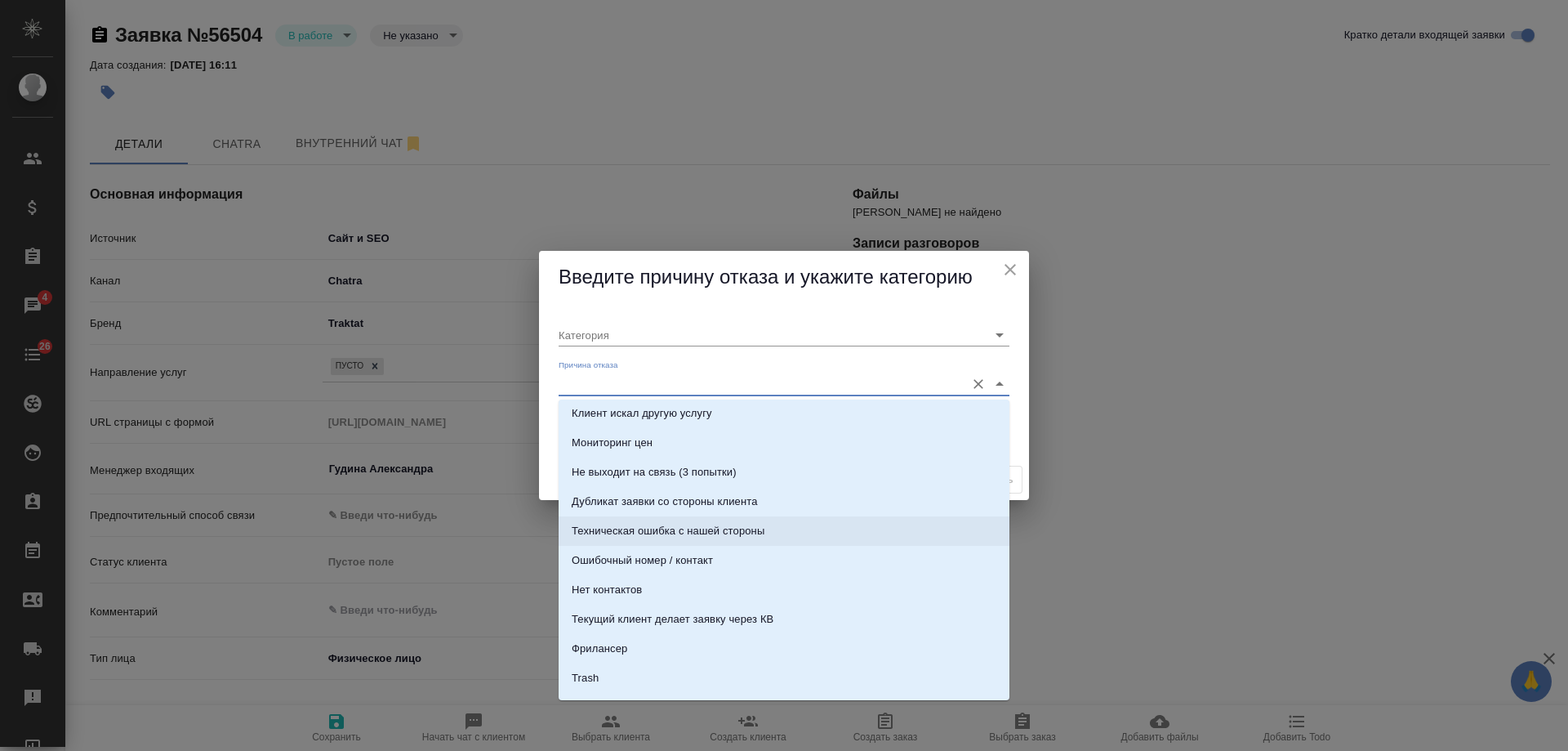
scroll to position [498, 0]
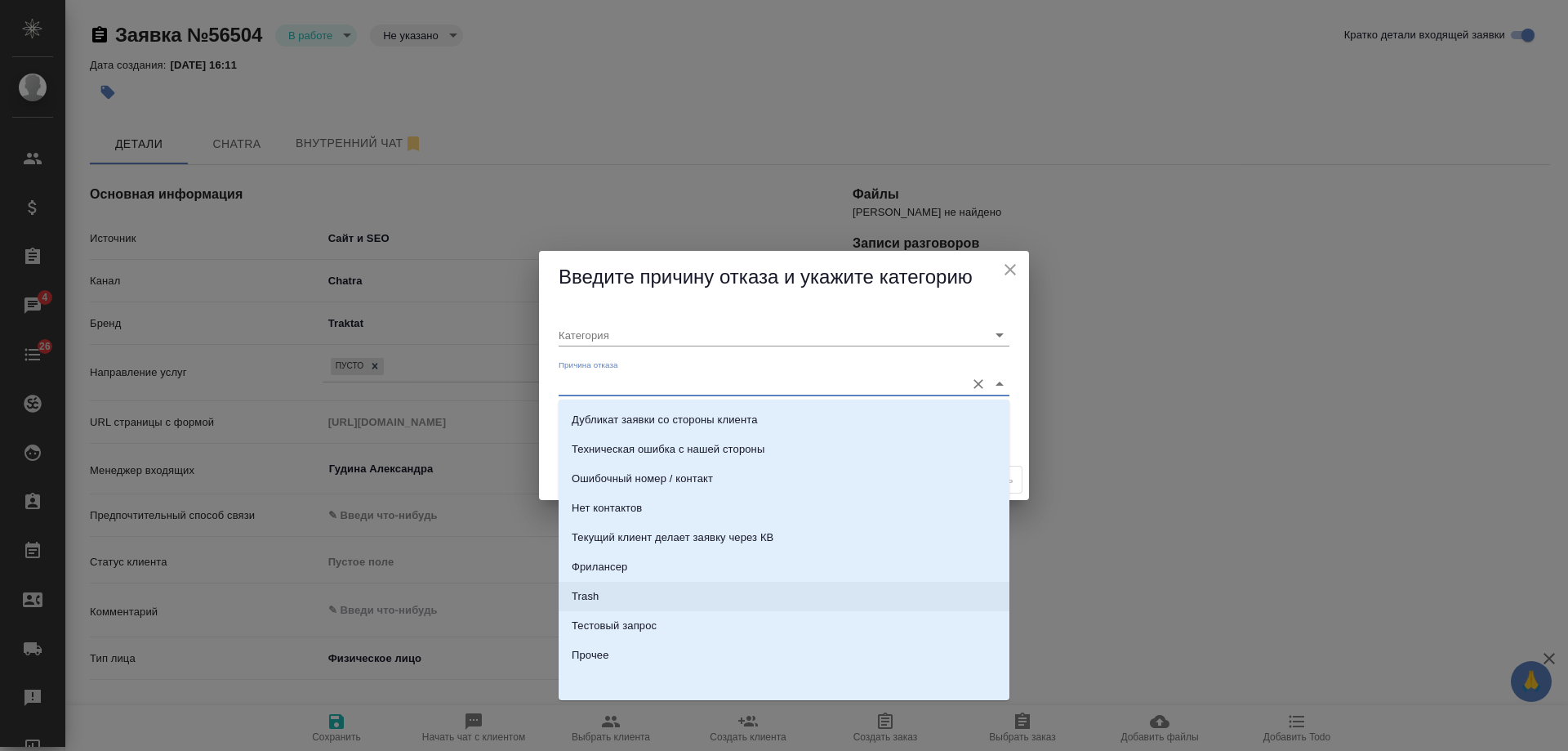
click at [608, 595] on li "Trash" at bounding box center [784, 597] width 451 height 29
type input "Не лиды"
type input "Trash"
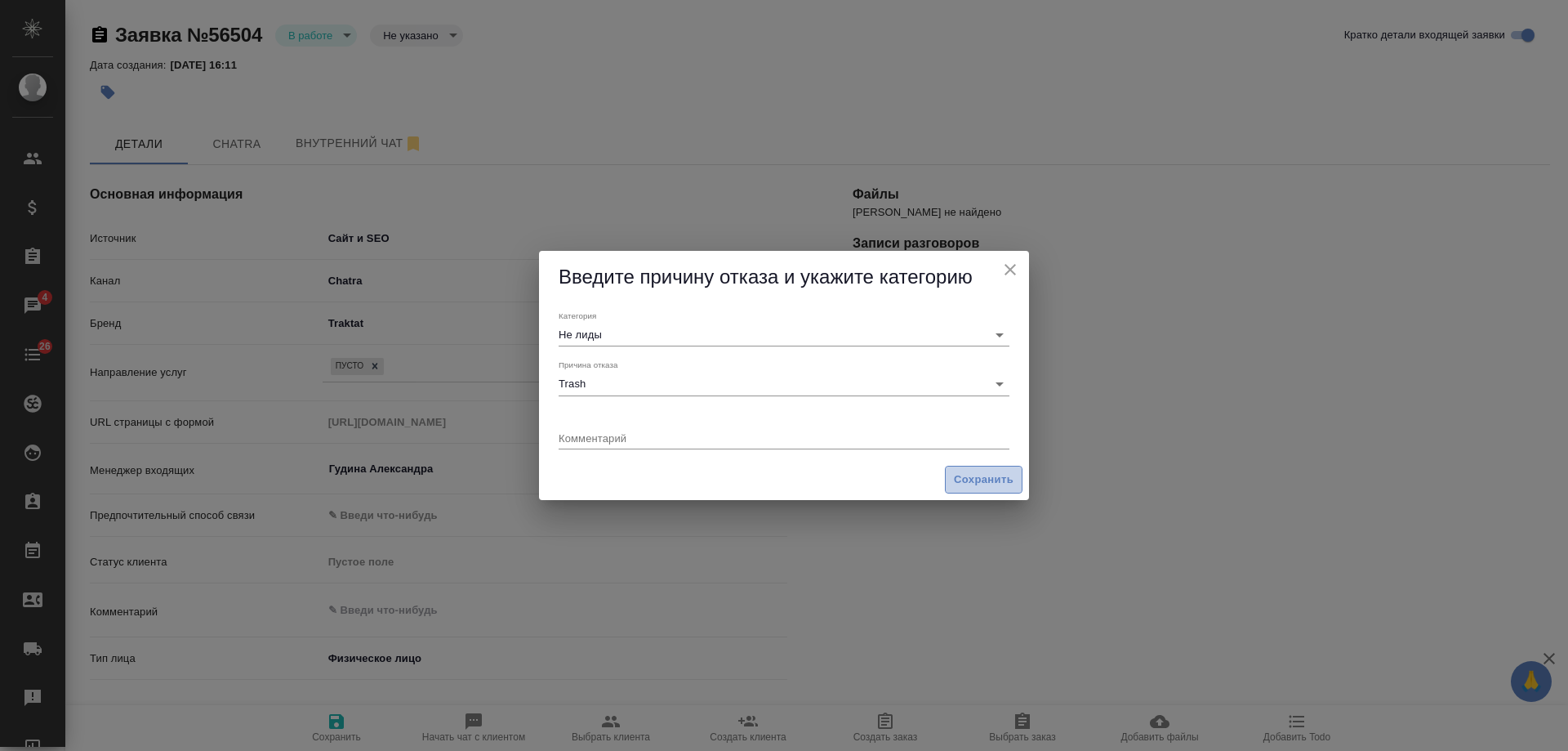
click at [1000, 481] on span "Сохранить" at bounding box center [983, 480] width 60 height 19
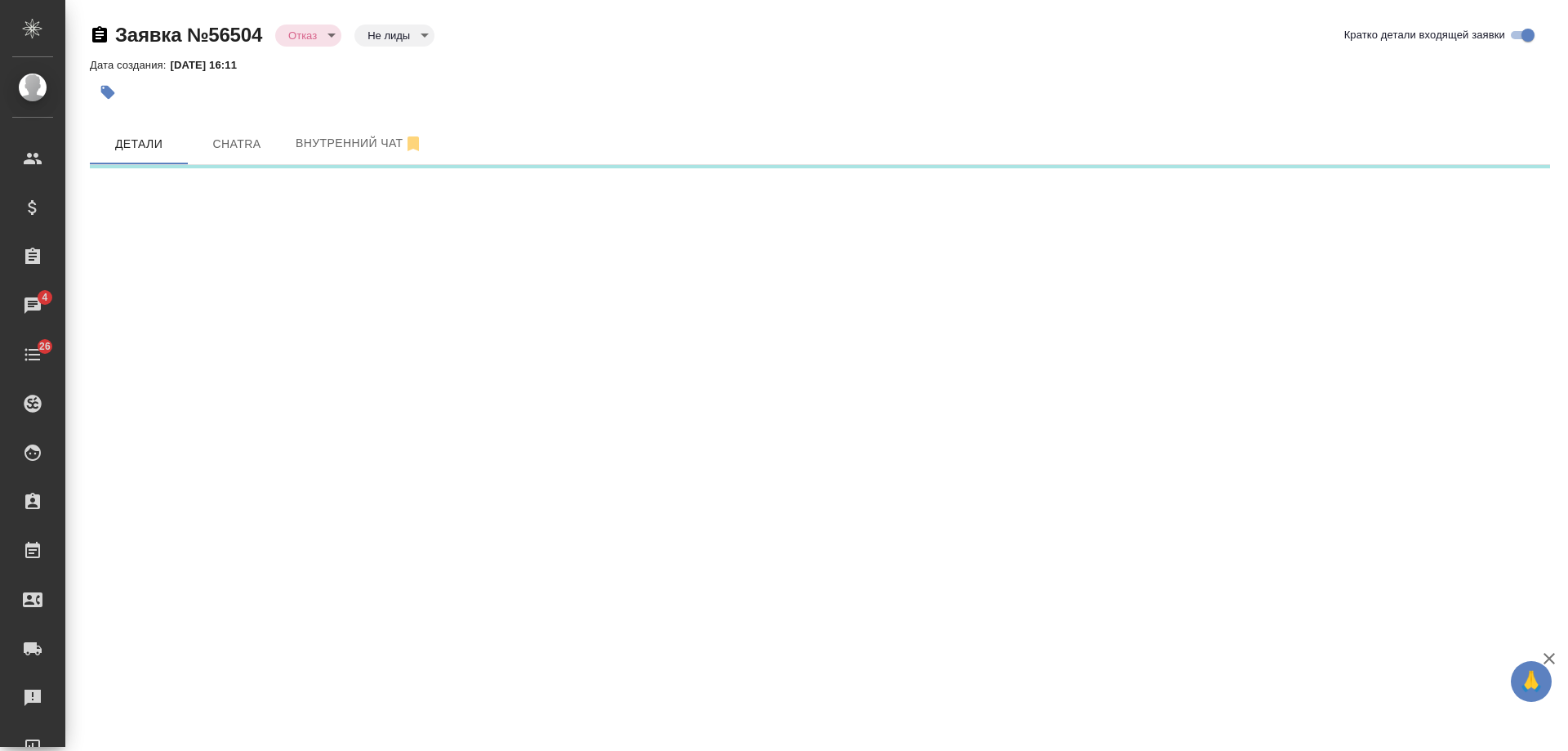
select select "RU"
select select "UZ"
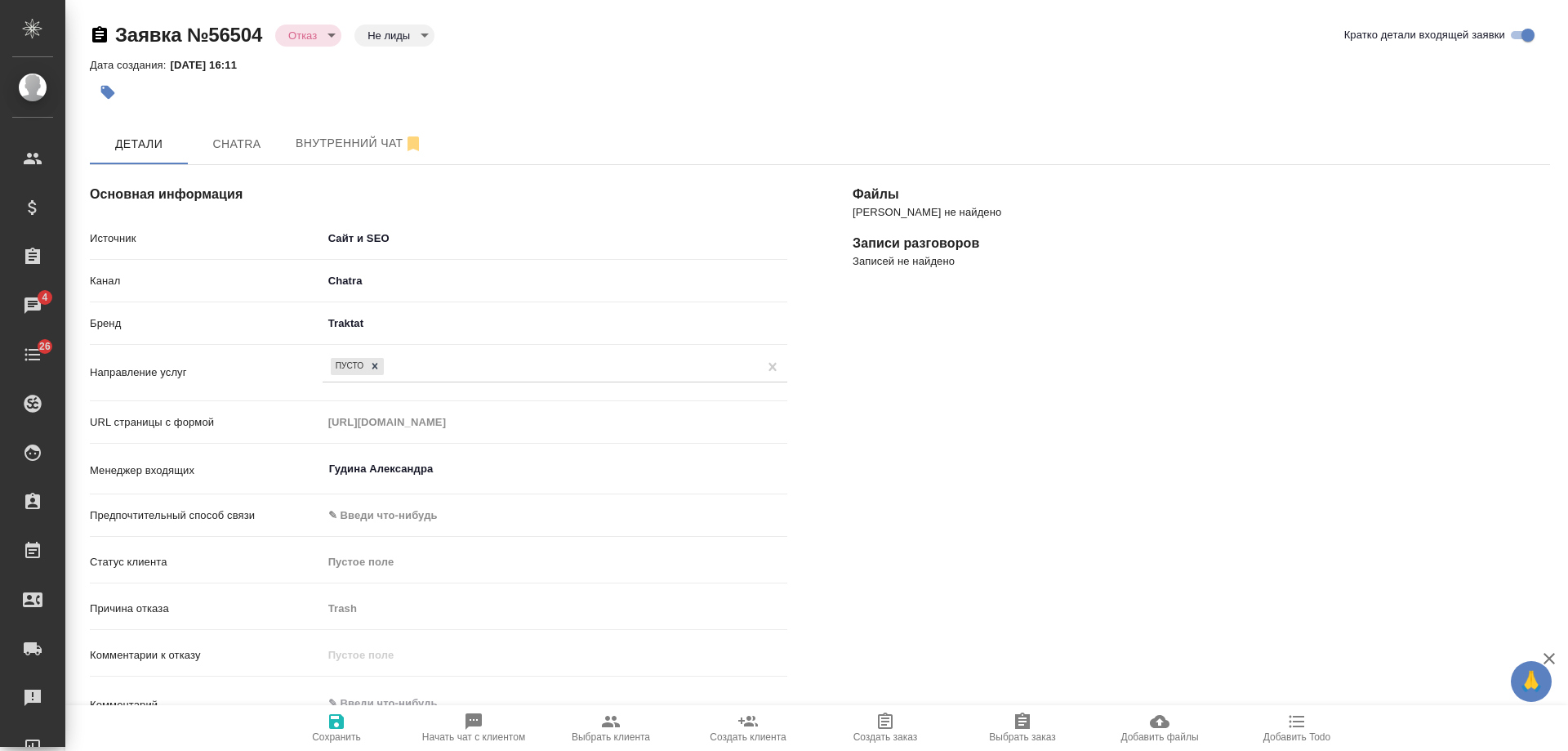
type textarea "x"
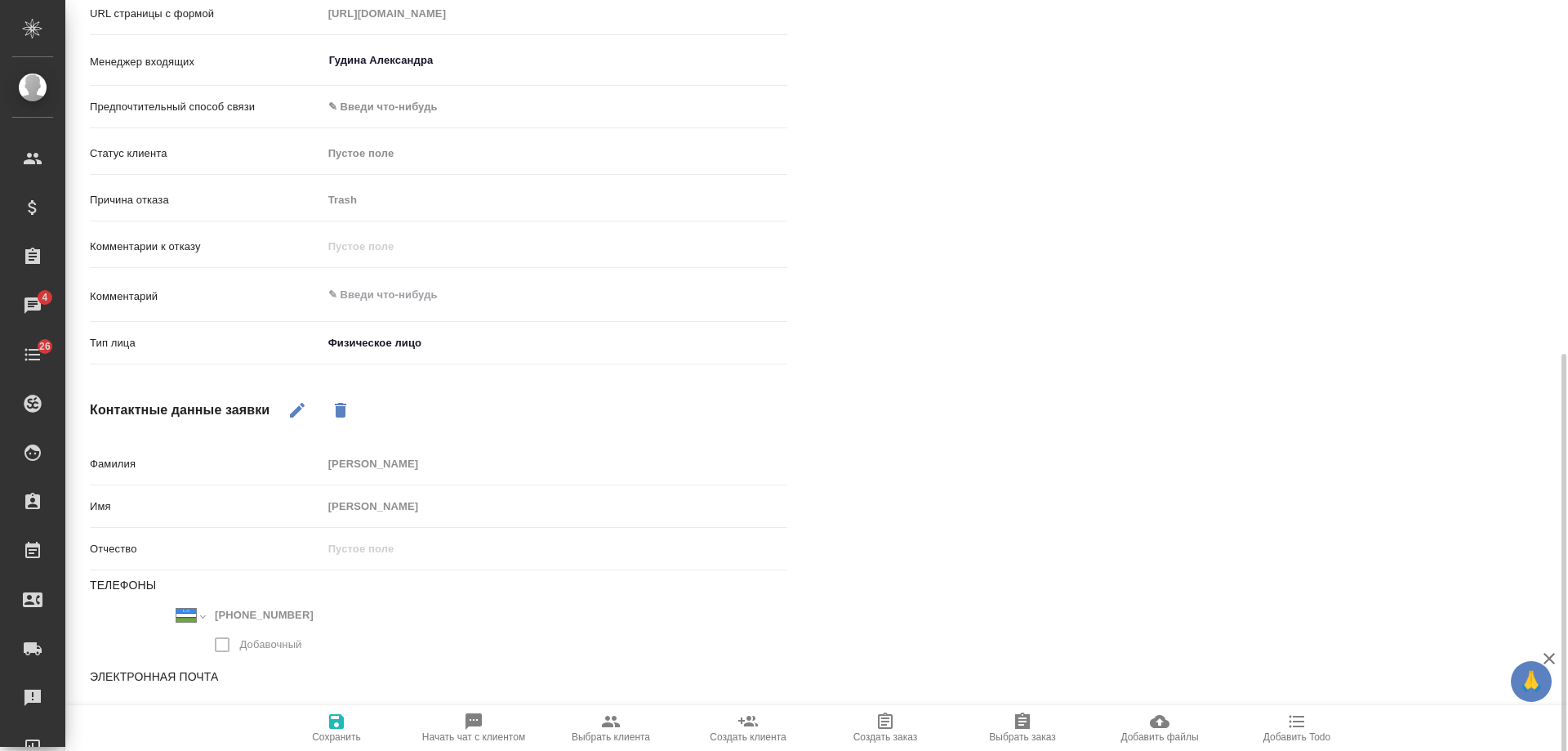
scroll to position [472, 0]
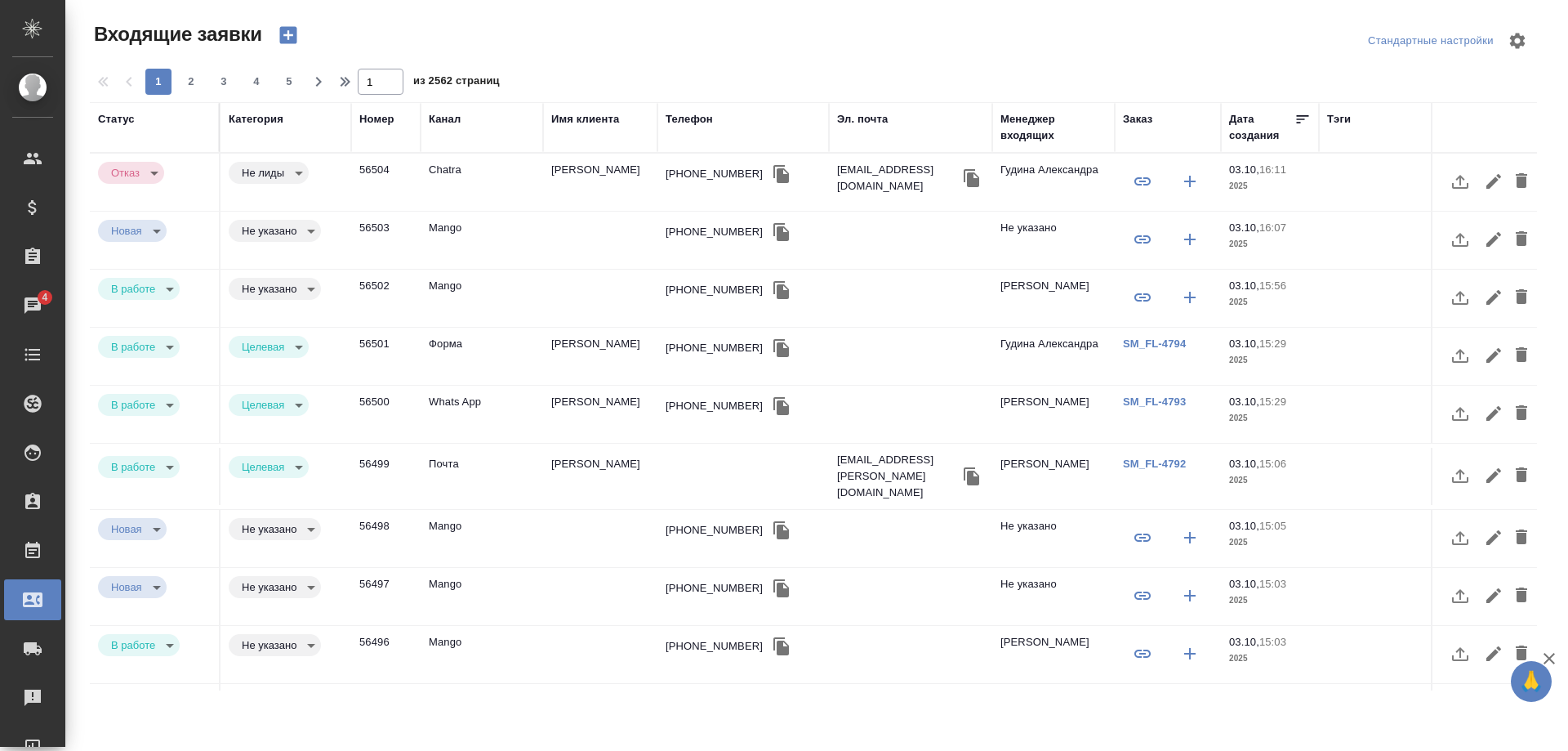
select select "RU"
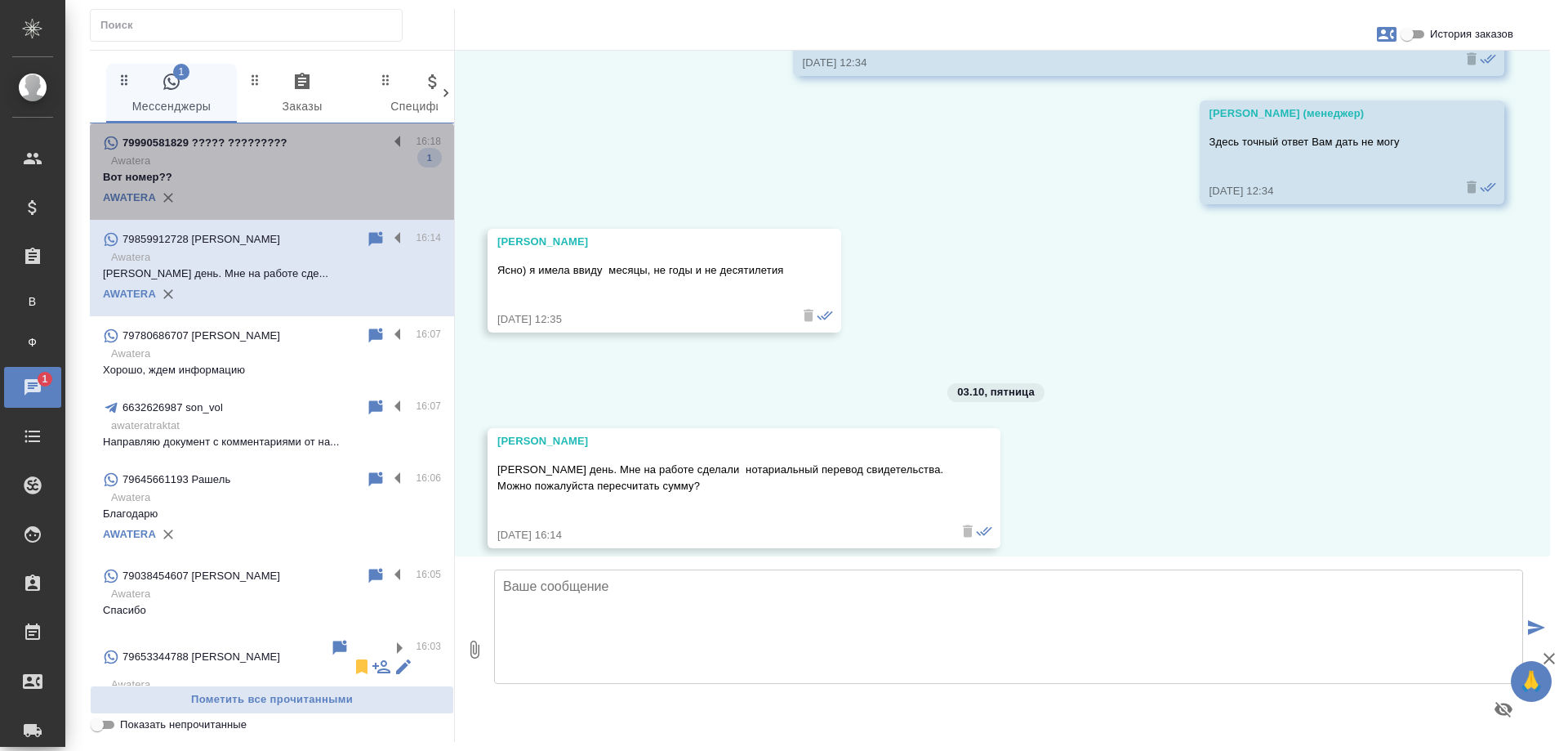
click at [278, 143] on p "79990581829 ????? ?????????" at bounding box center [204, 143] width 165 height 16
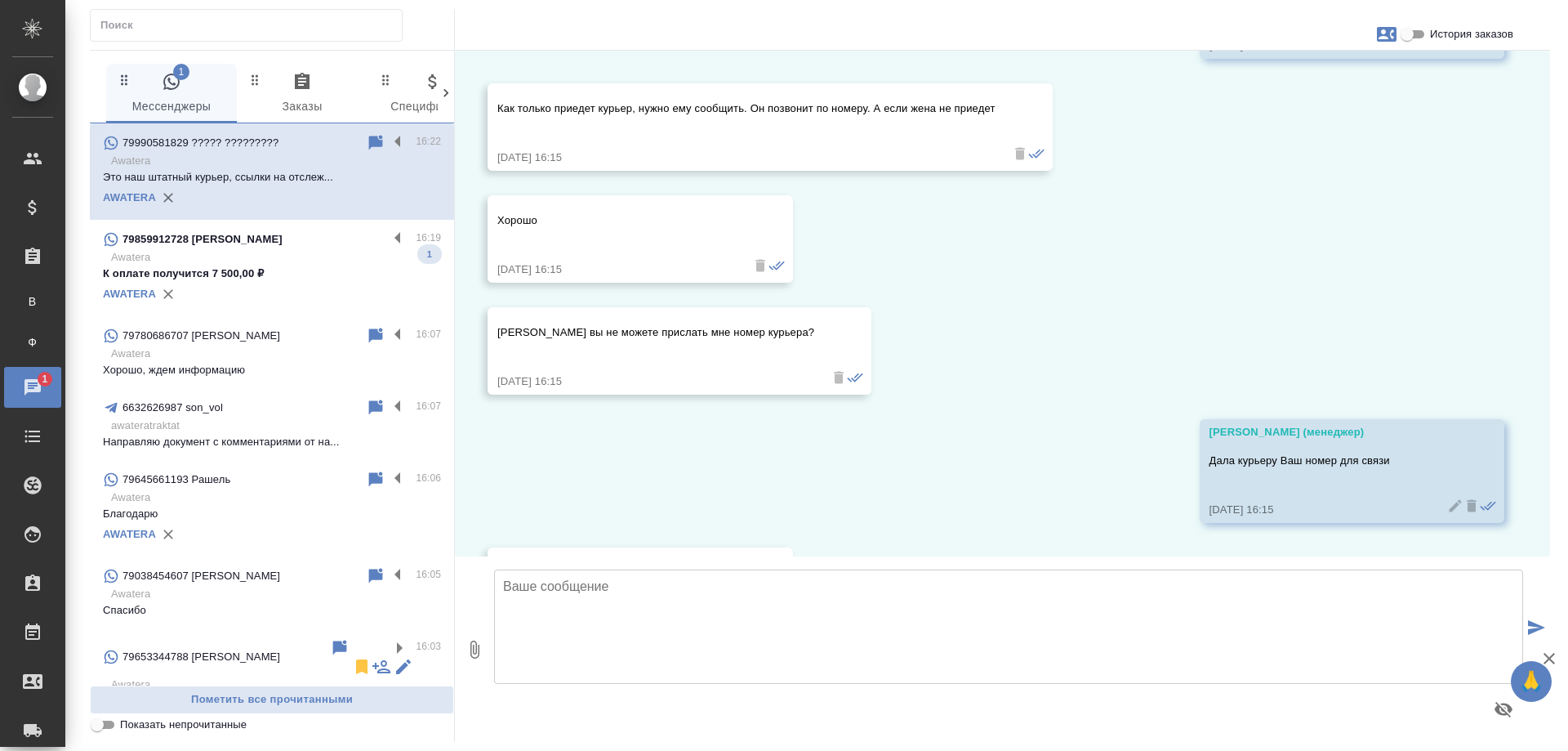
scroll to position [8847, 0]
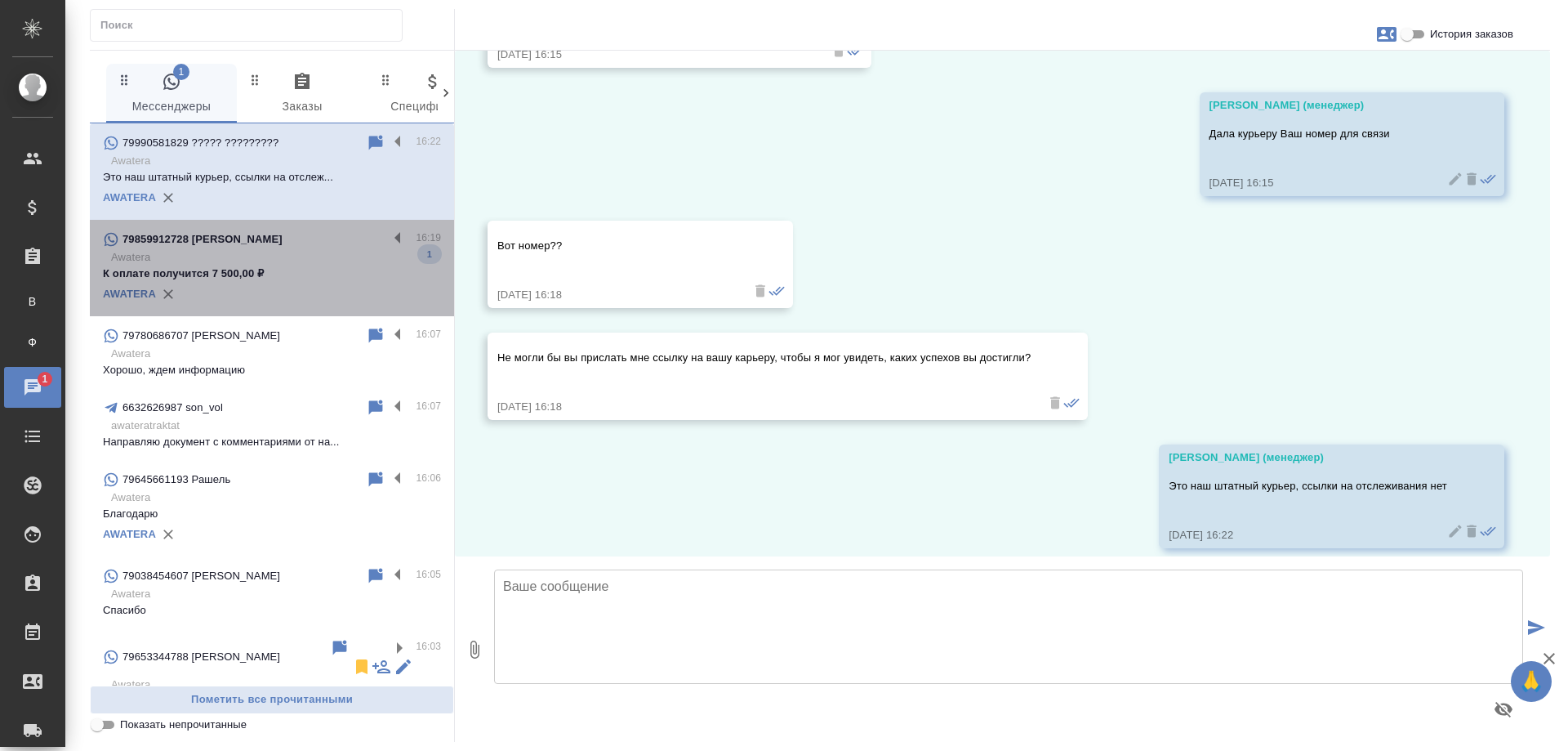
click at [340, 266] on p "К оплате получится 7 500,00 ₽" at bounding box center [271, 273] width 338 height 16
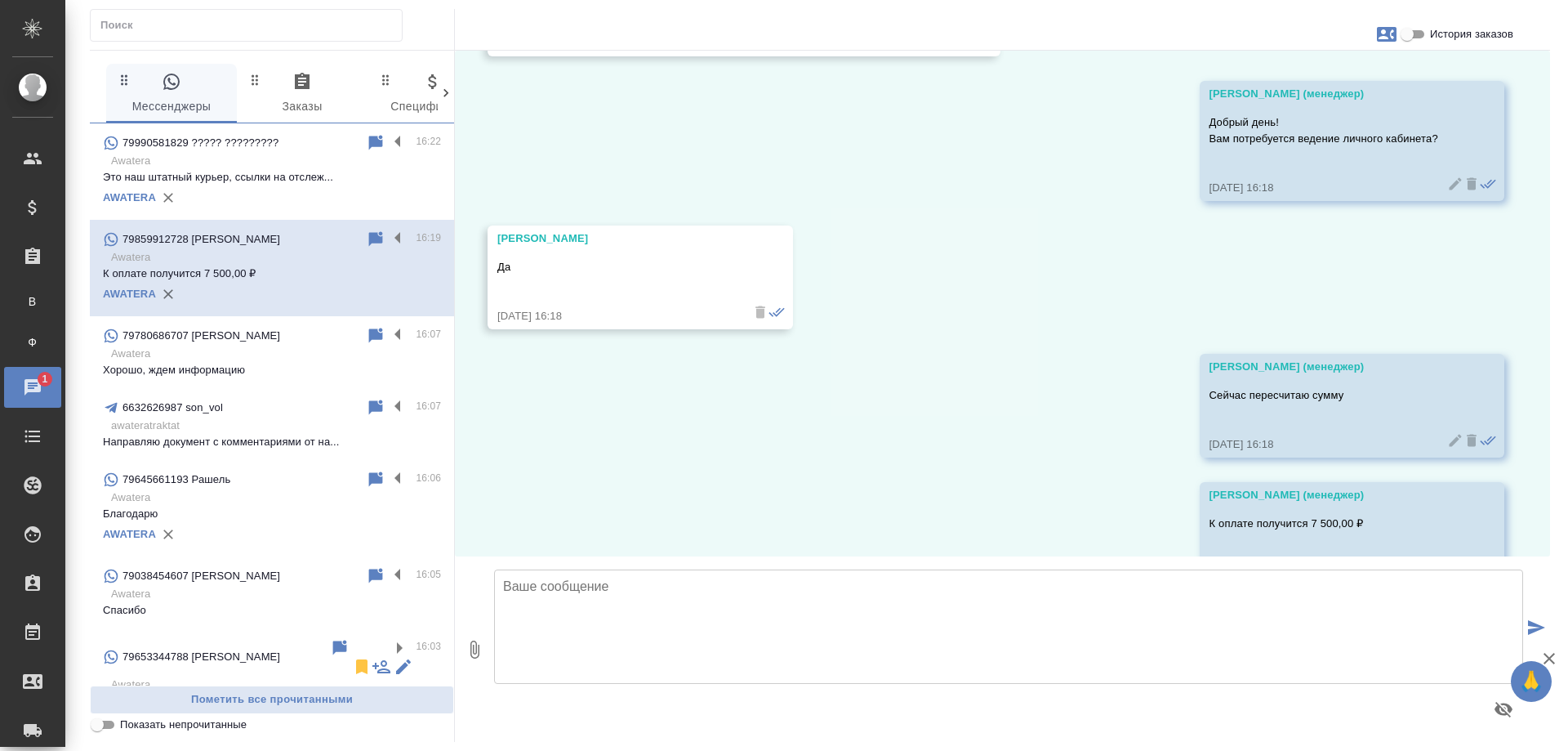
scroll to position [19399, 0]
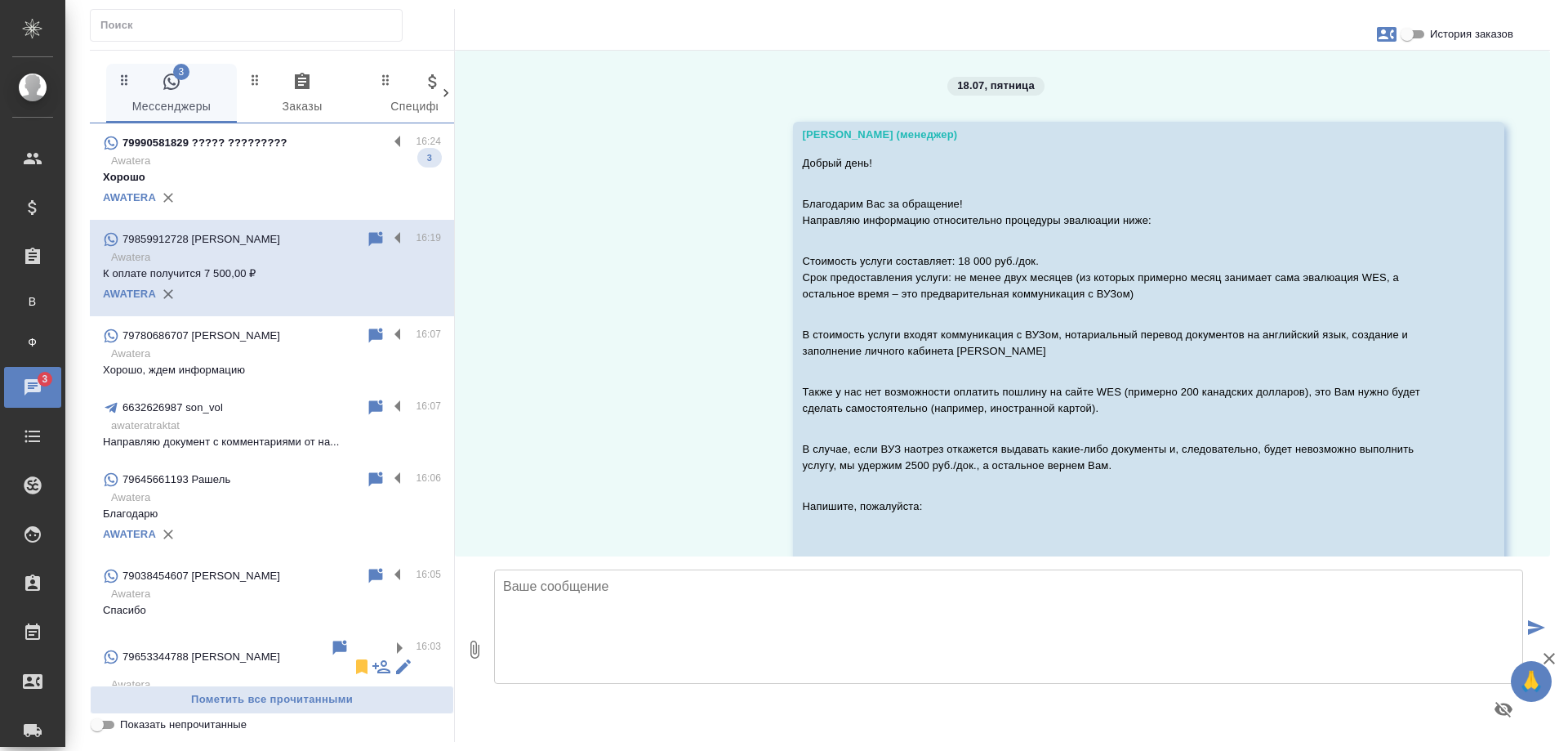
scroll to position [19399, 0]
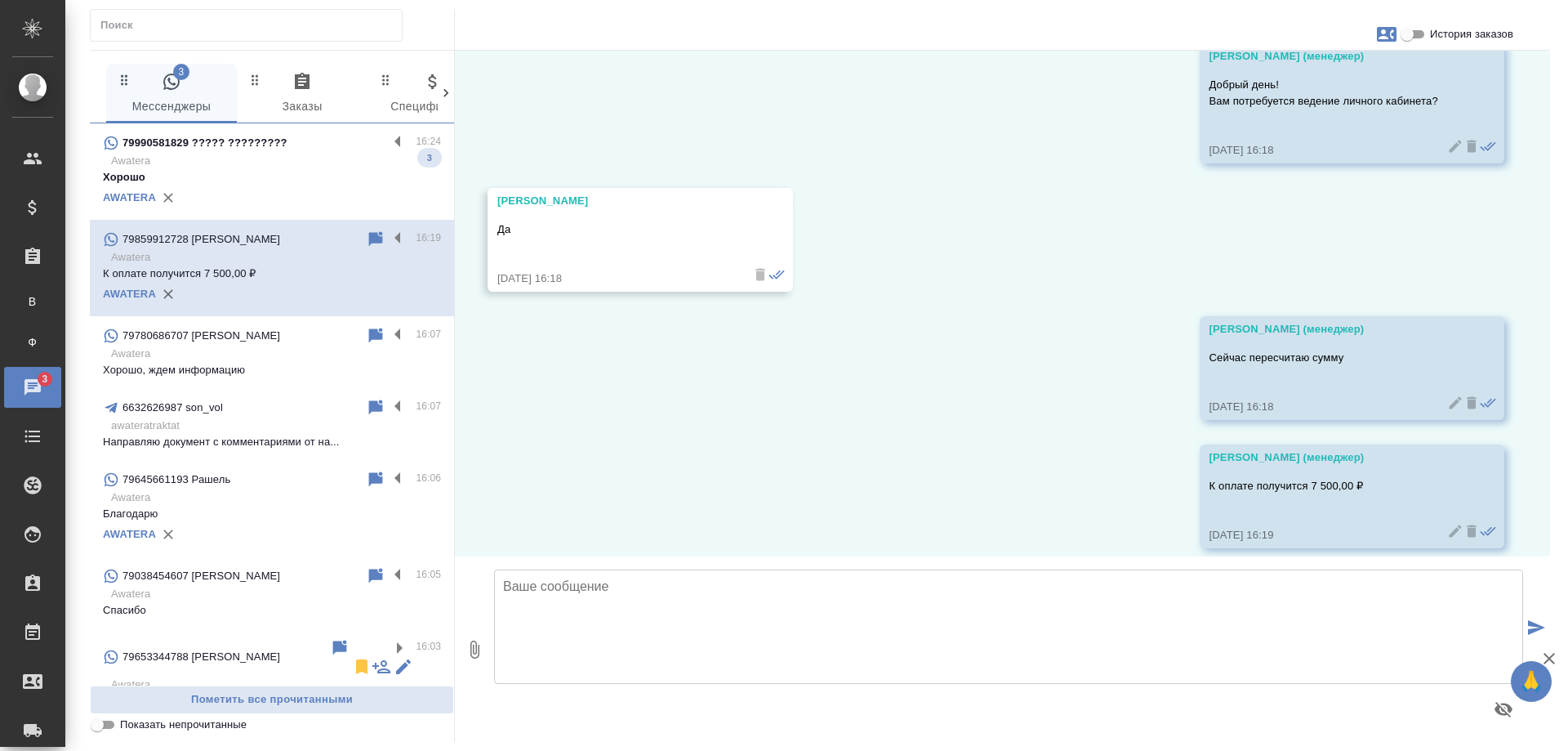
click at [269, 146] on p "79990581829 ????? ?????????" at bounding box center [204, 143] width 165 height 16
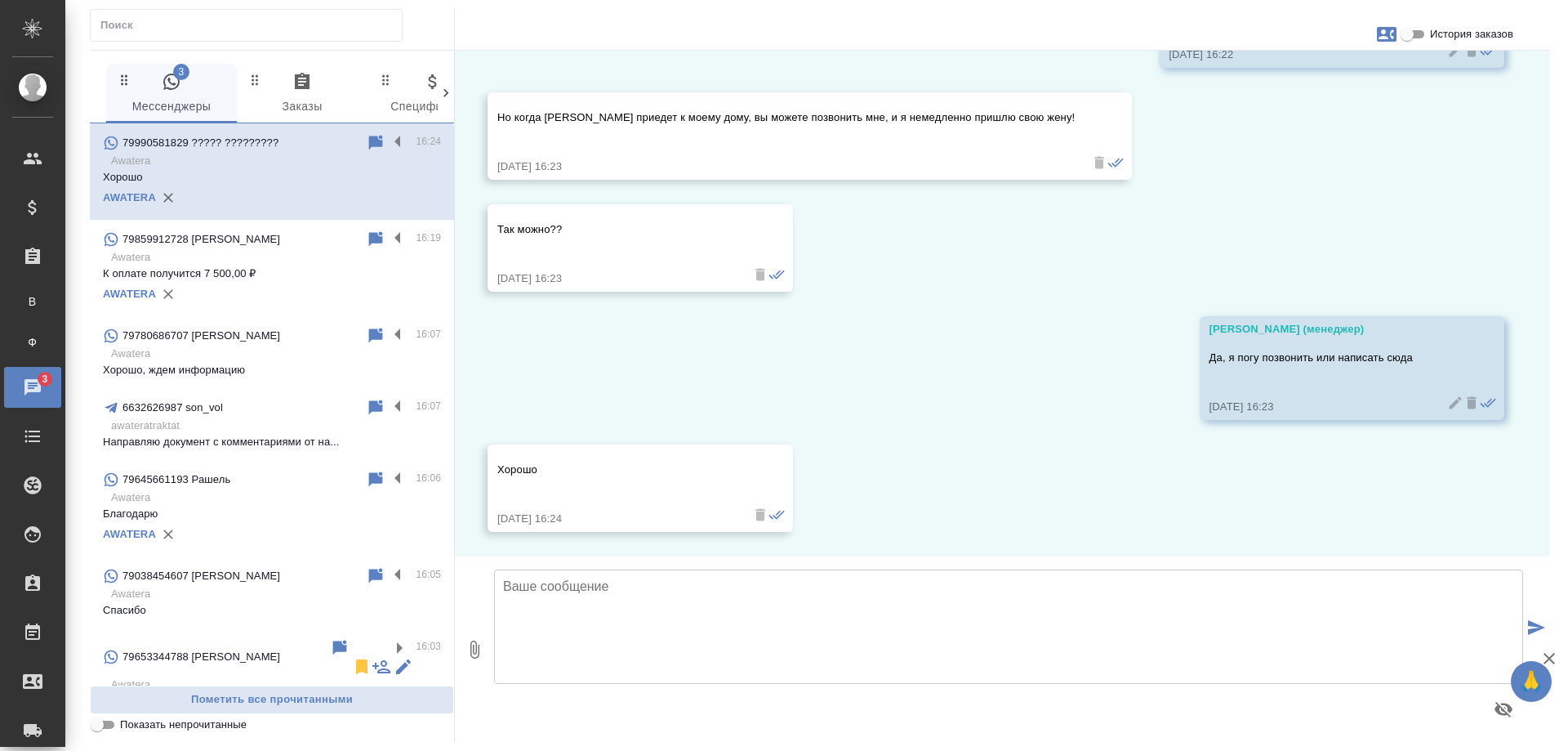
scroll to position [9311, 0]
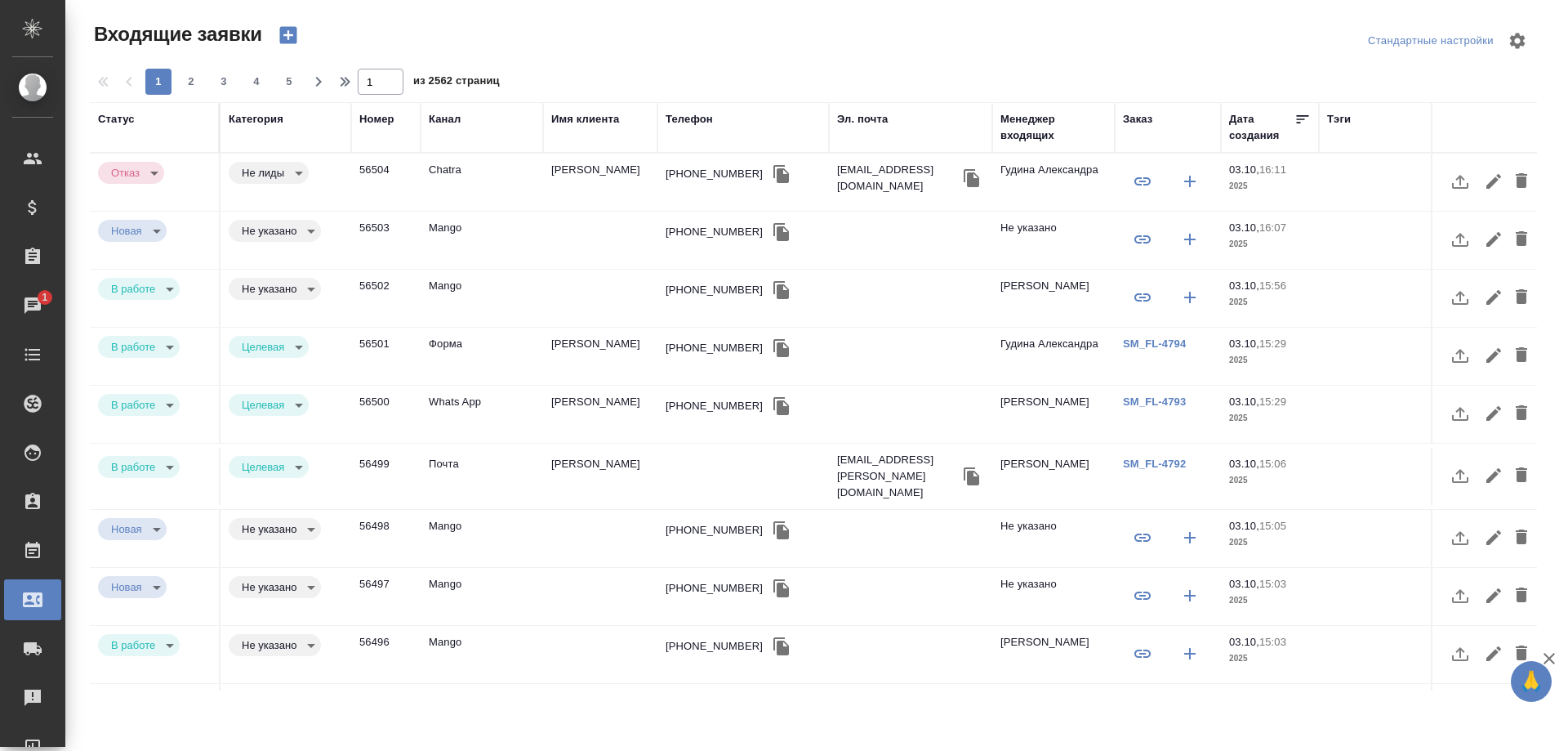
select select "RU"
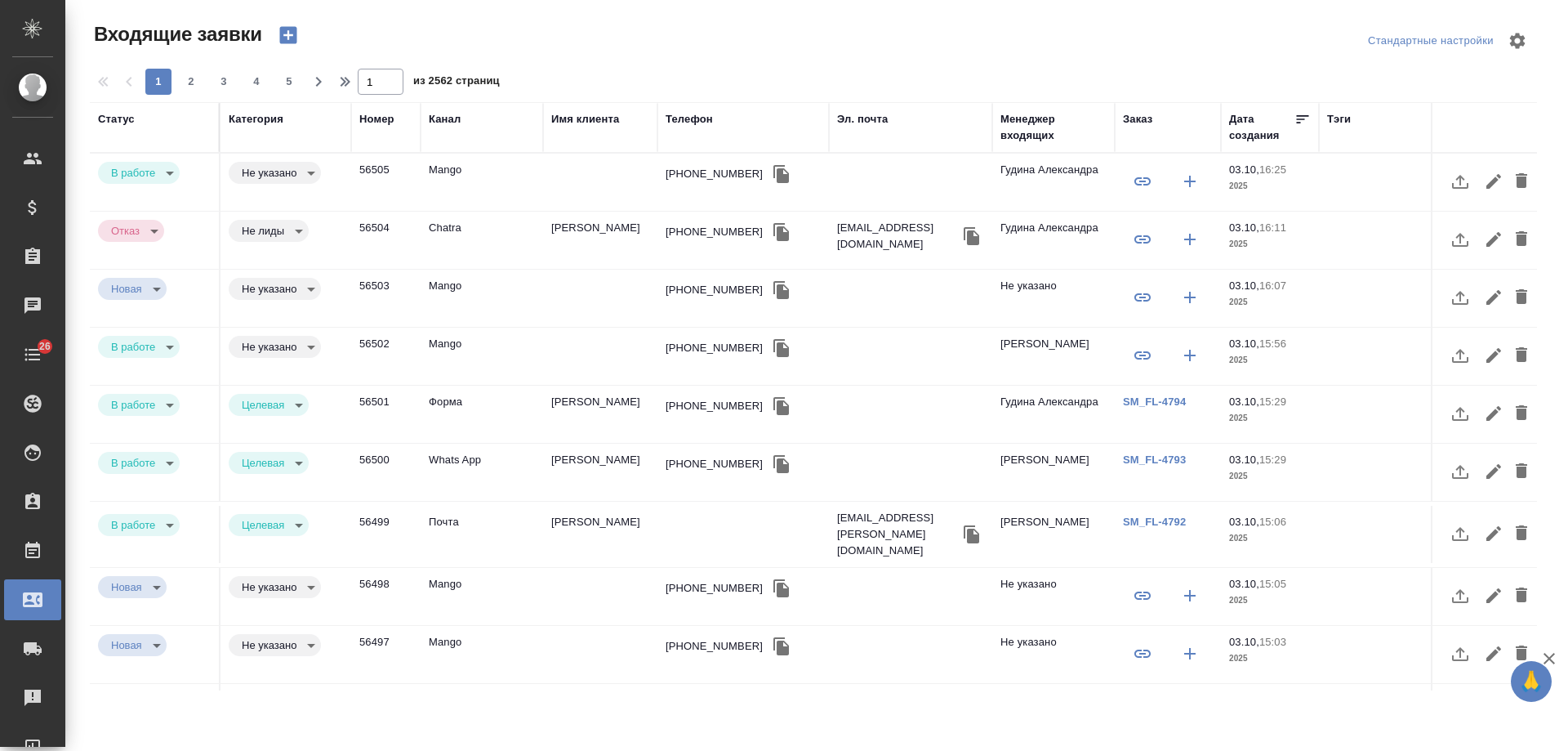
select select "RU"
click at [683, 174] on div "[PHONE_NUMBER]" at bounding box center [714, 174] width 97 height 16
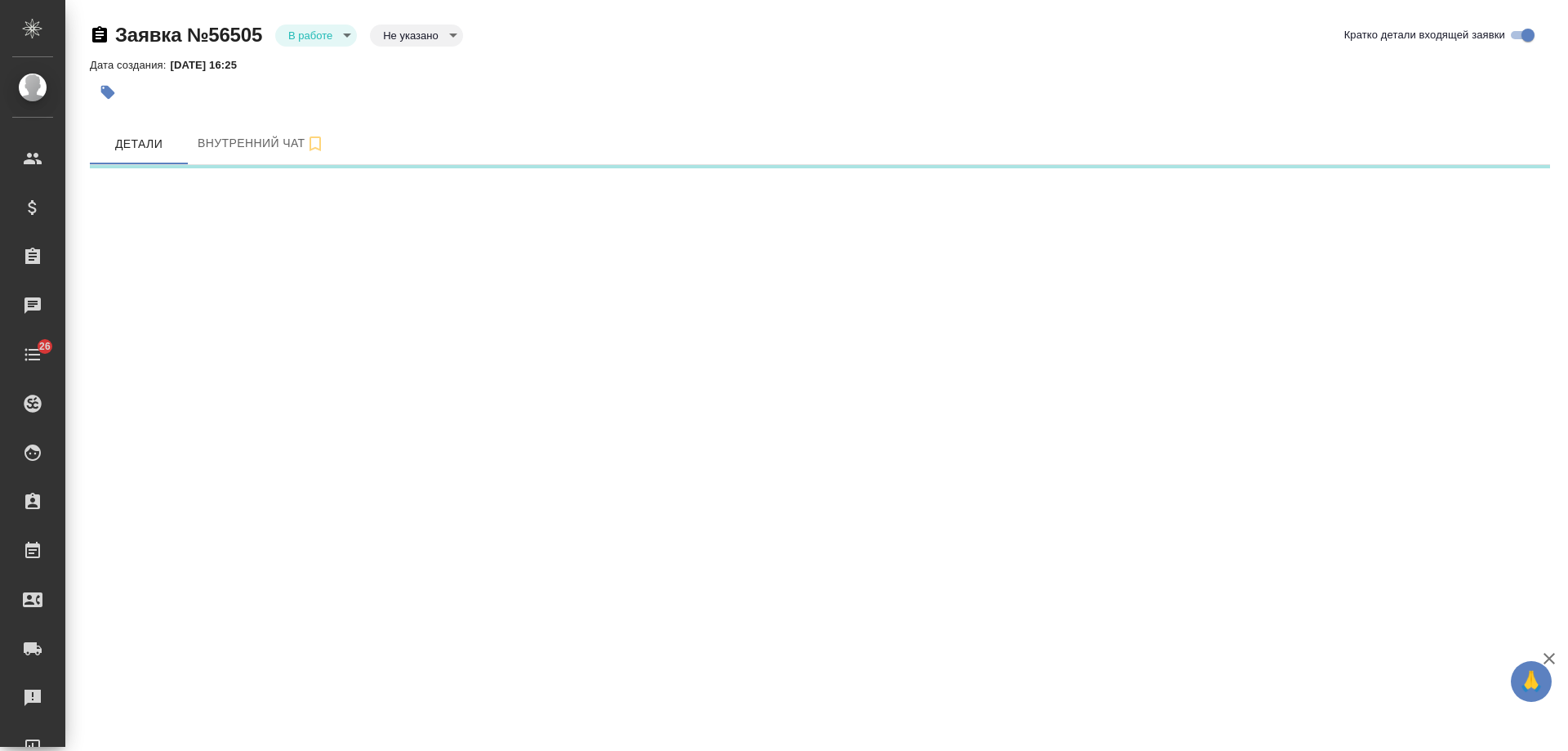
select select "RU"
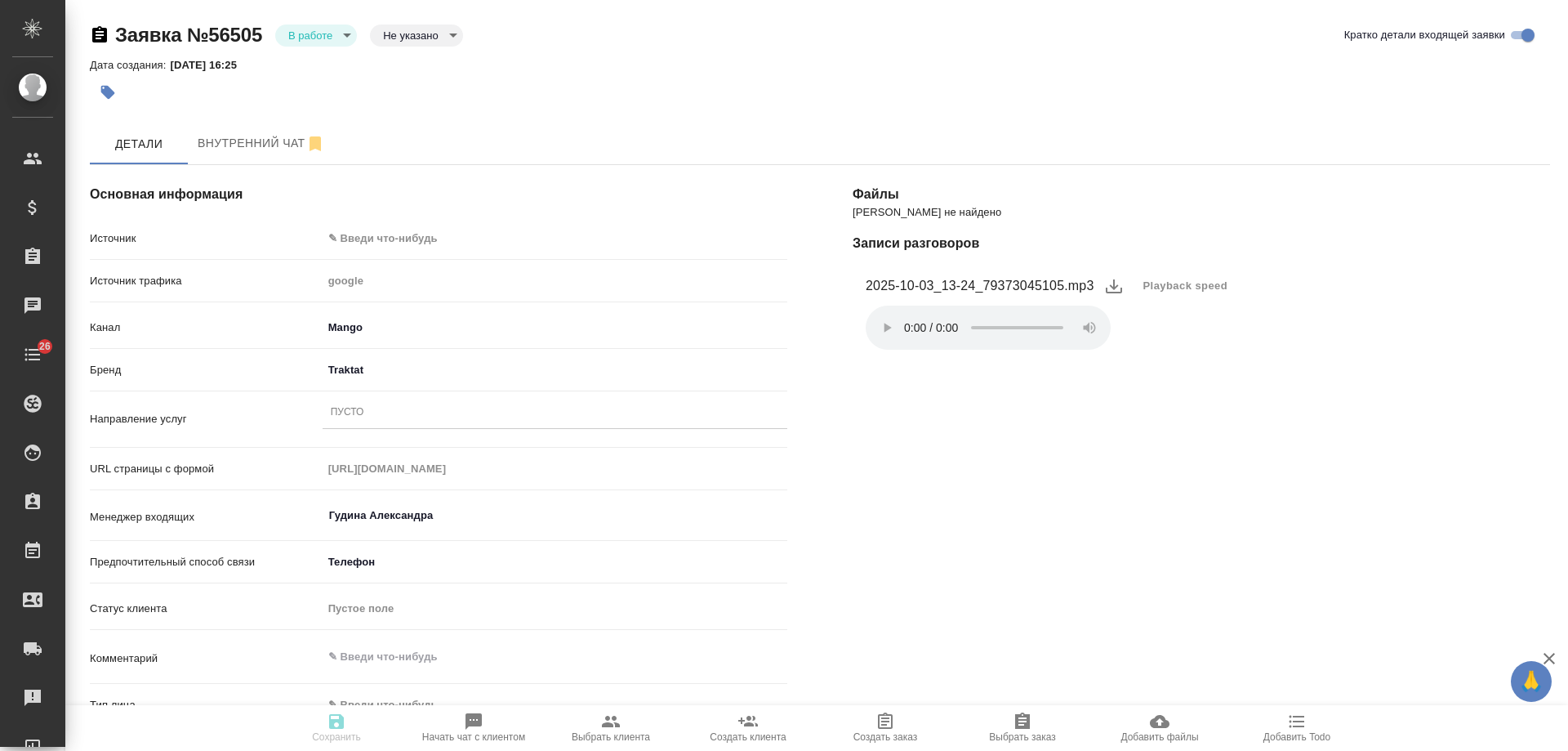
type textarea "x"
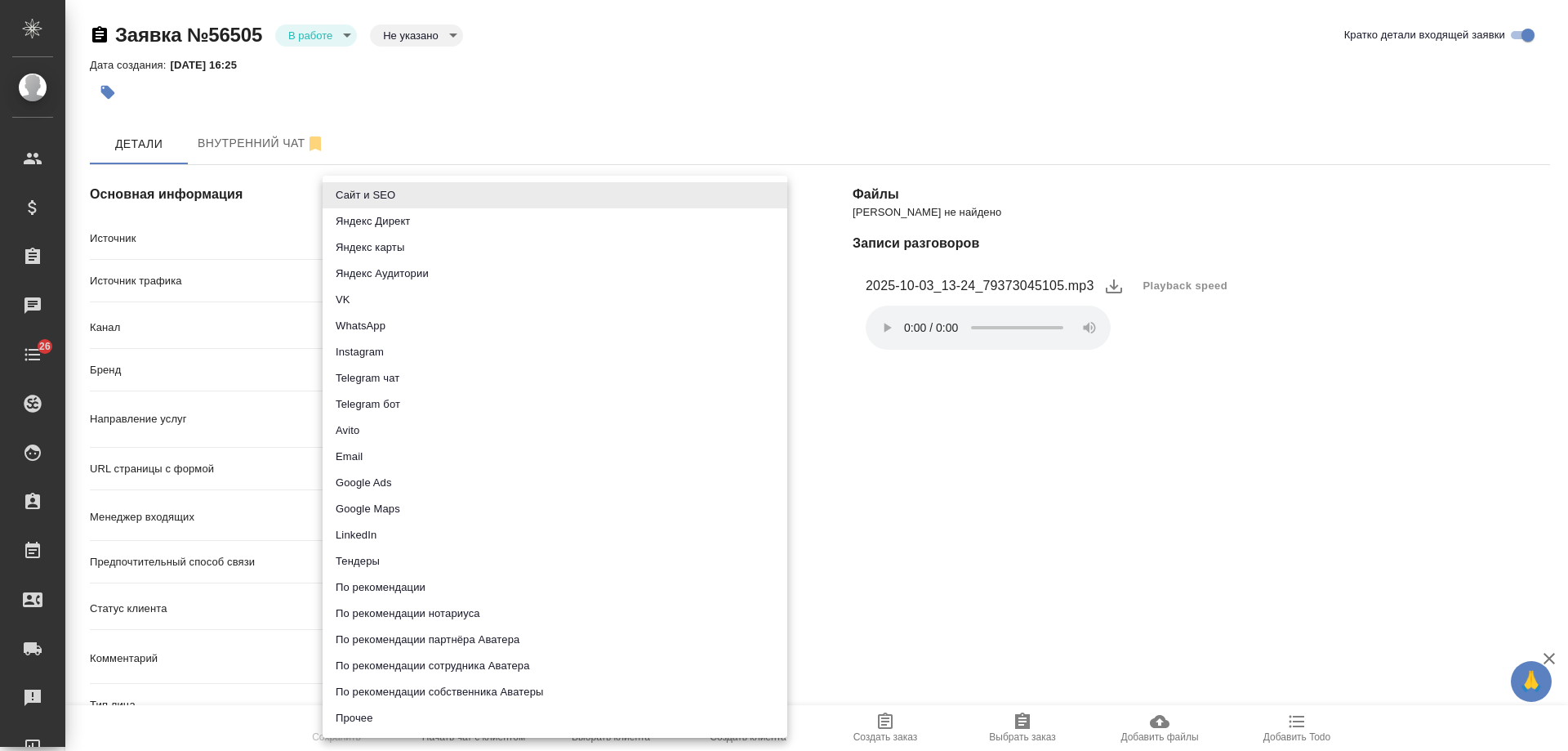
click at [379, 238] on body "🙏 .cls-1 fill:#fff; AWATERA Gudina Alexandra Клиенты Спецификации Заказы 0 Чаты…" at bounding box center [784, 375] width 1568 height 751
click at [399, 185] on li "Сайт и SEO" at bounding box center [554, 195] width 465 height 26
type input "seo"
type textarea "x"
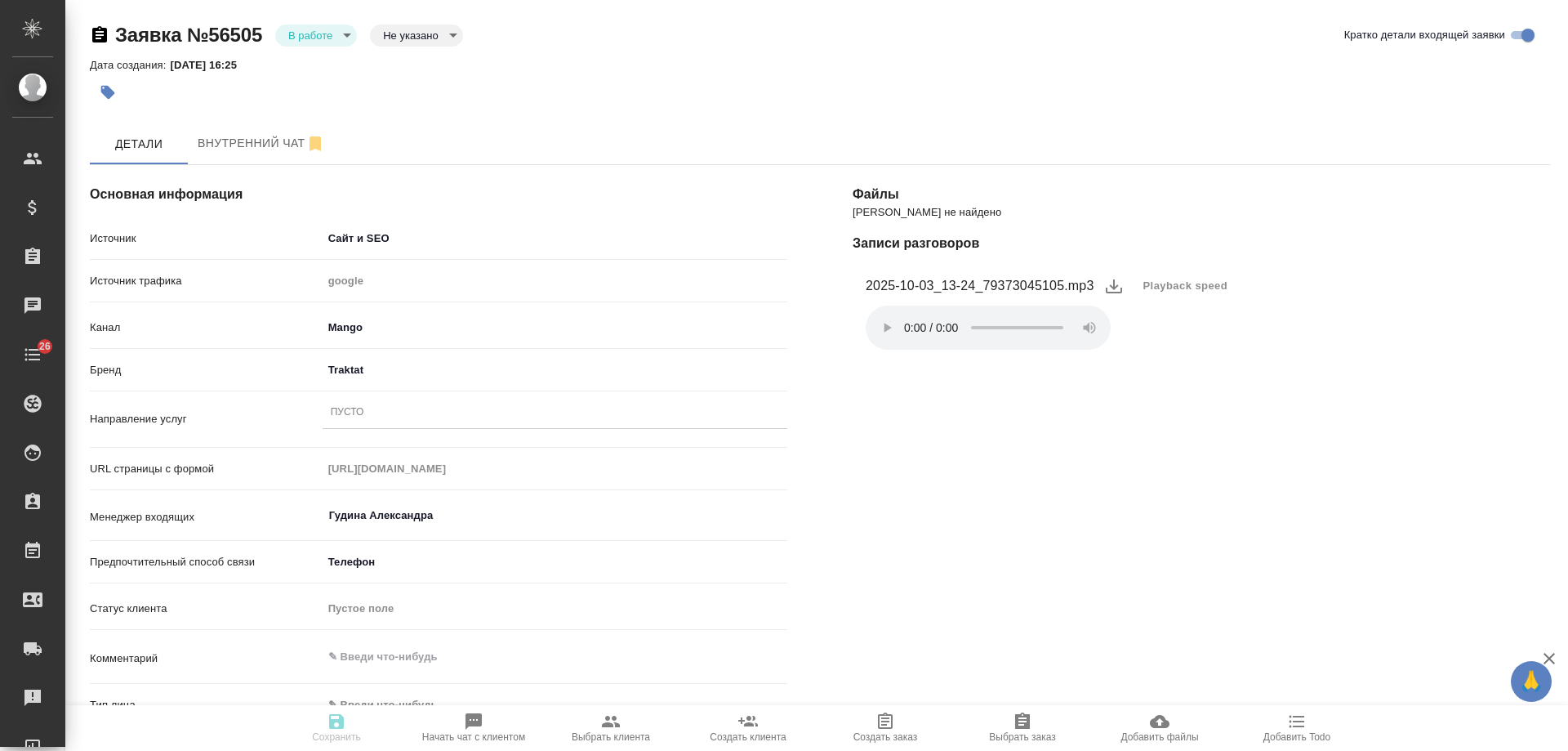
click at [368, 416] on div "Пусто" at bounding box center [554, 413] width 465 height 24
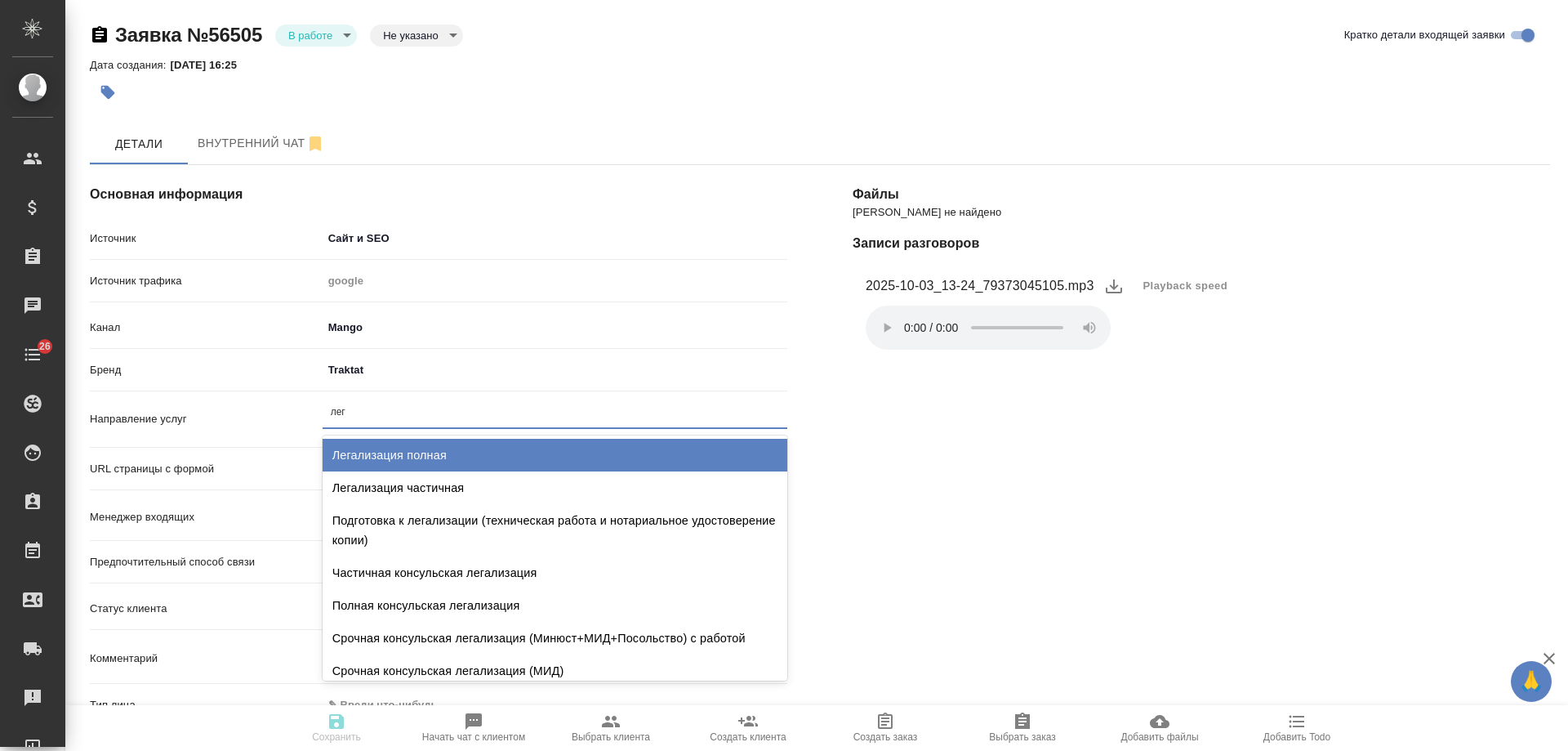
type input "лега"
click at [408, 451] on div "Легализация полная" at bounding box center [554, 455] width 465 height 33
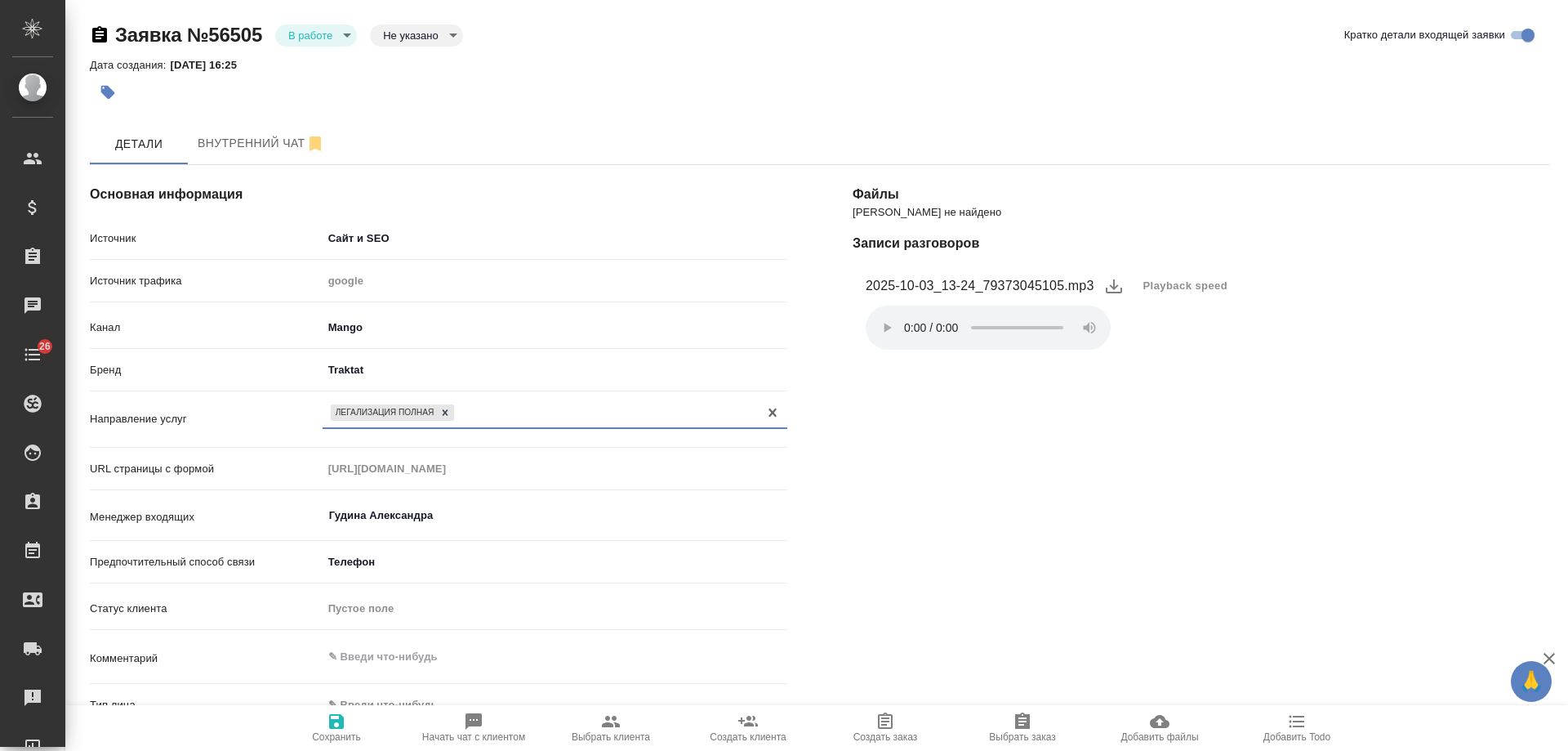
scroll to position [246, 0]
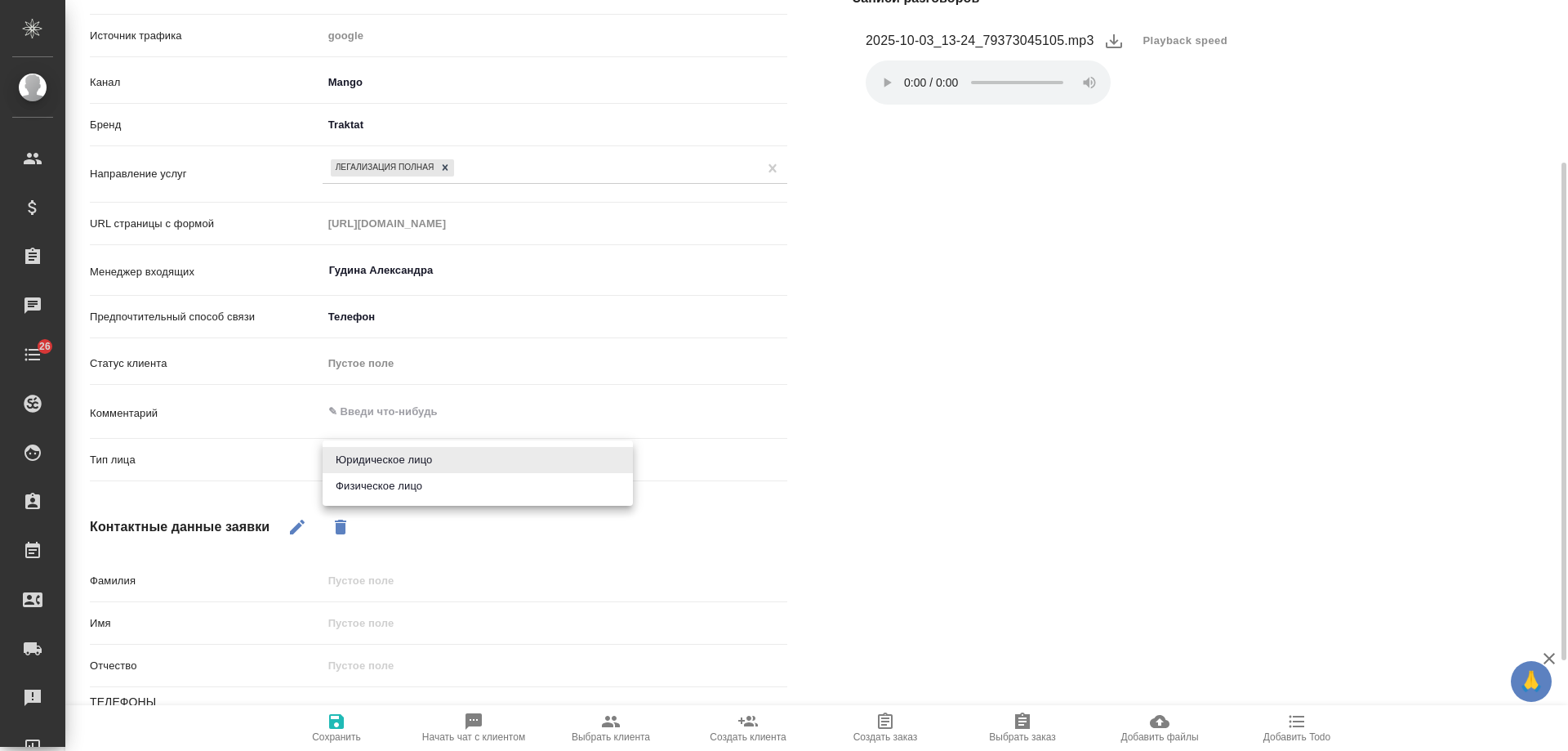
click at [391, 455] on body "🙏 .cls-1 fill:#fff; AWATERA Gudina Alexandra Клиенты Спецификации Заказы 0 Чаты…" at bounding box center [784, 375] width 1568 height 751
click at [391, 482] on li "Физическое лицо" at bounding box center [477, 486] width 311 height 26
type textarea "x"
type input "private"
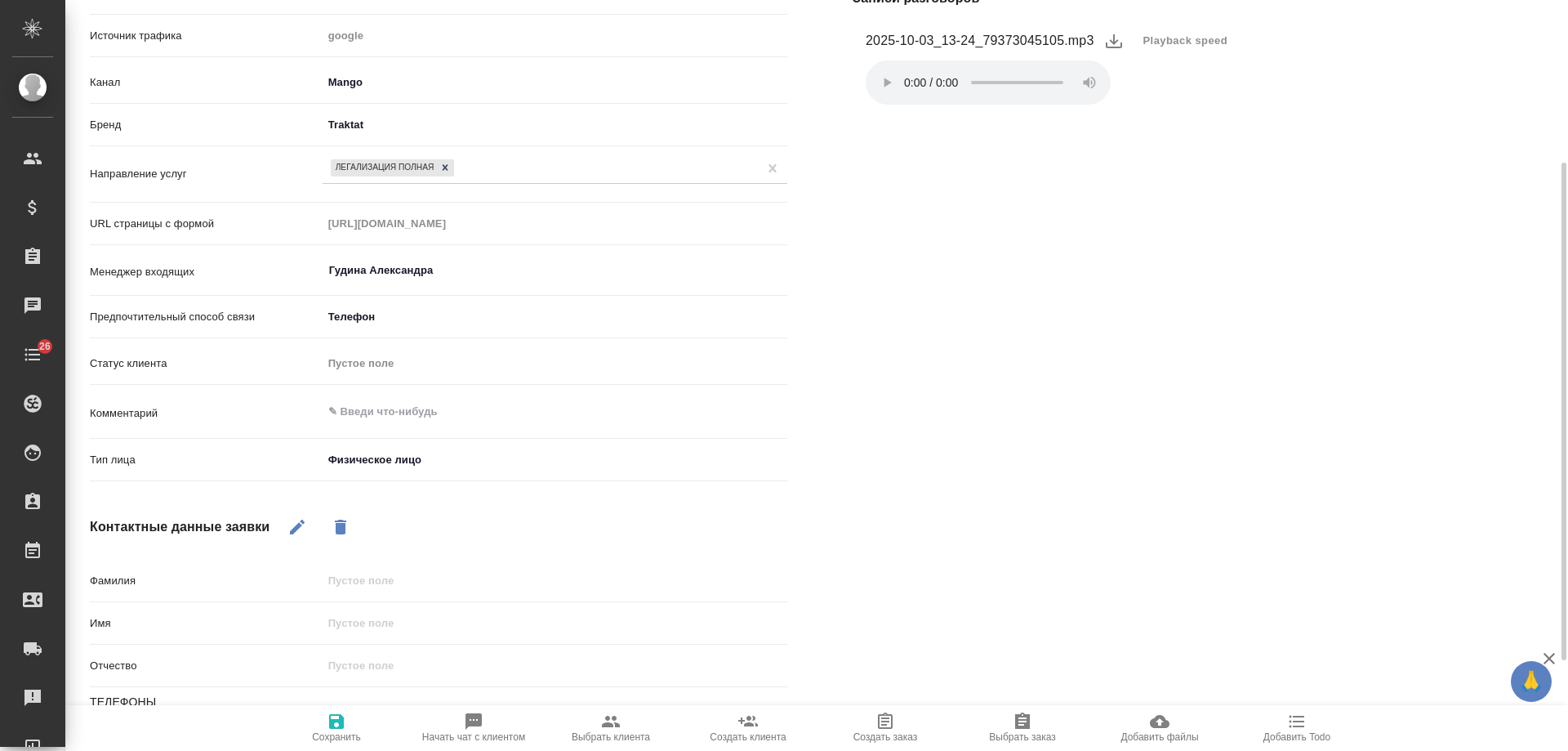
click at [294, 531] on icon "button" at bounding box center [297, 527] width 14 height 14
click at [354, 584] on input "text" at bounding box center [554, 580] width 463 height 24
type input "не представилась"
type textarea "x"
click at [342, 709] on button "Сохранить" at bounding box center [336, 728] width 137 height 46
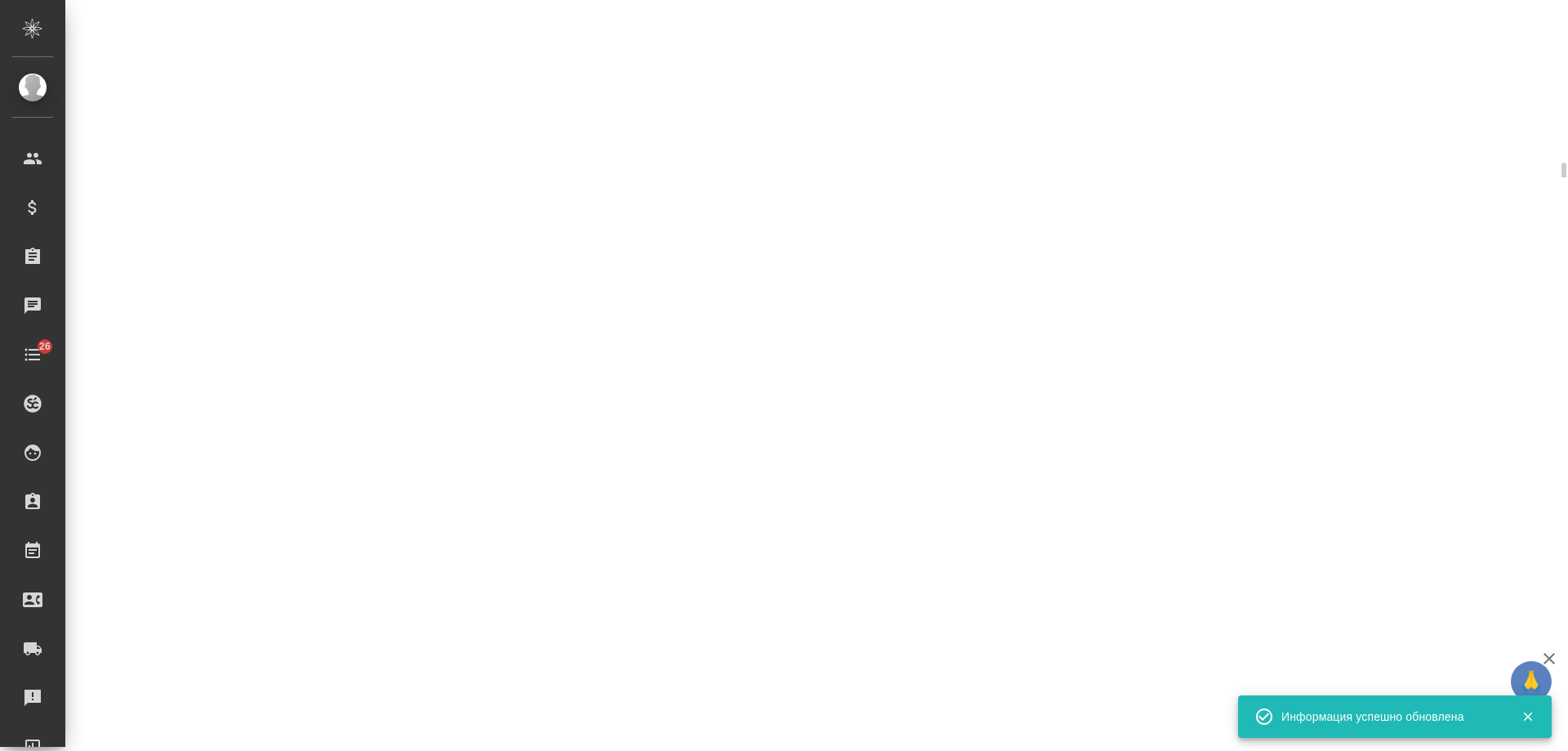
select select "RU"
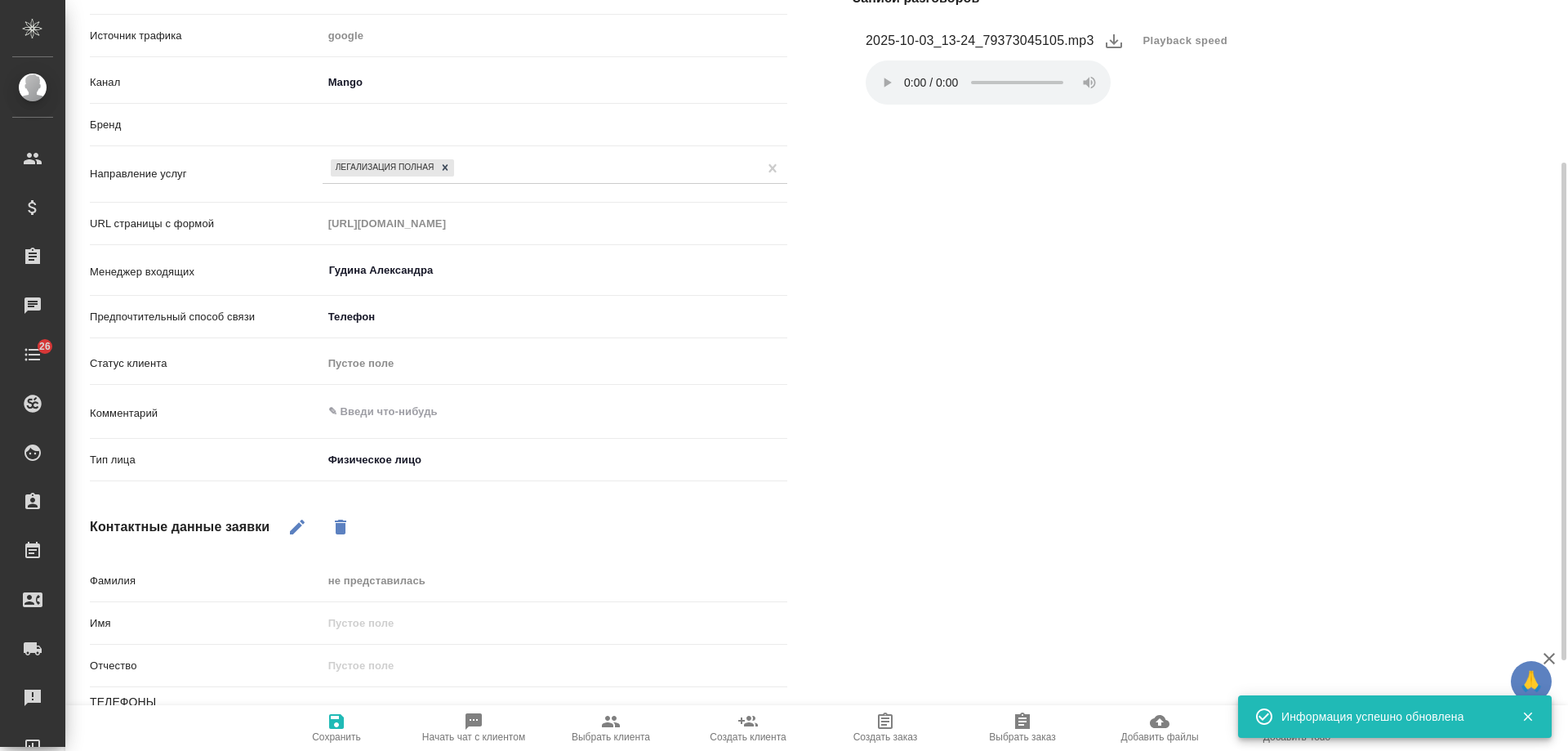
type textarea "x"
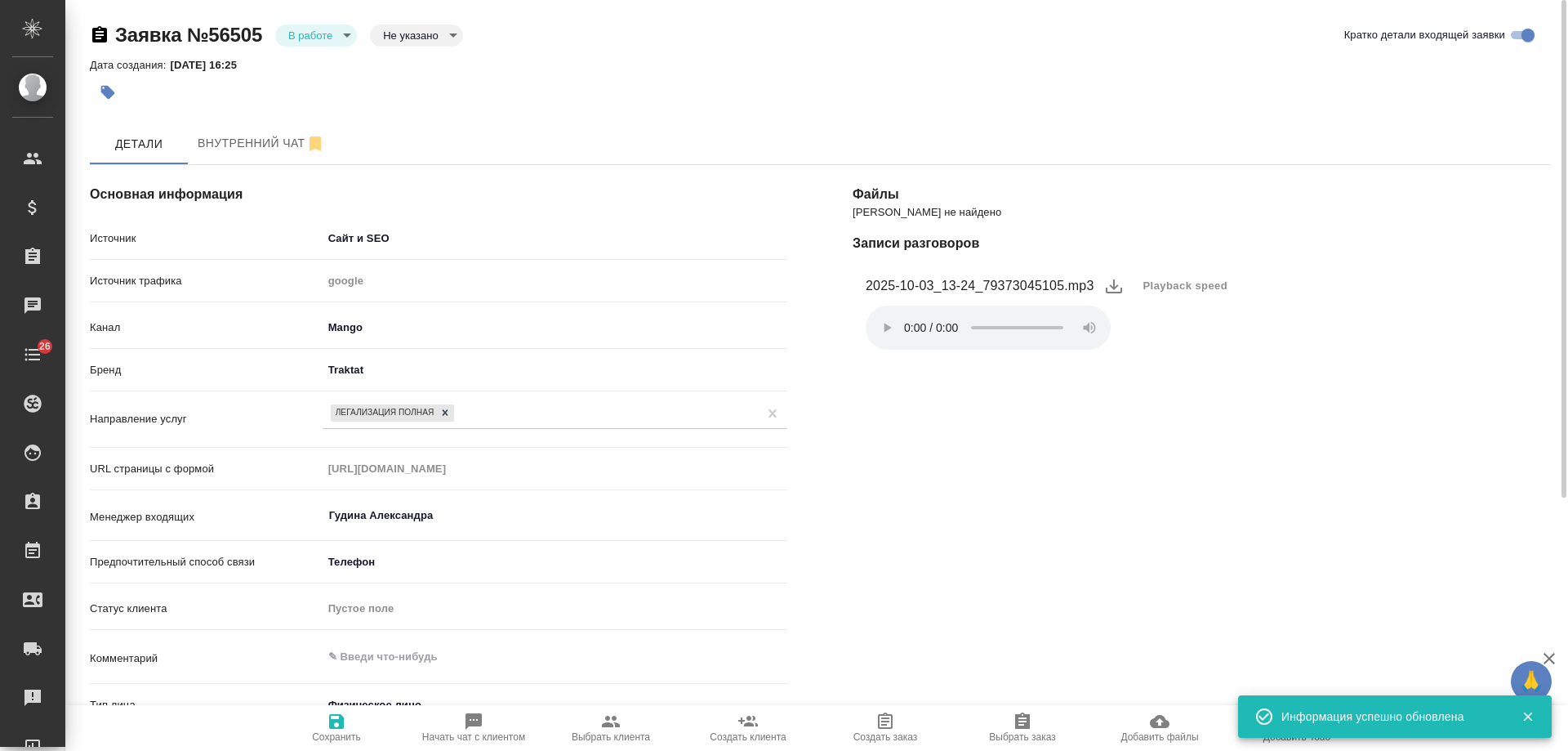
click at [331, 25] on body "🙏 .cls-1 fill:#fff; AWATERA Gudina Alexandra Клиенты Спецификации Заказы 0 Чаты…" at bounding box center [784, 375] width 1568 height 751
click at [327, 63] on button "Отказ" at bounding box center [307, 63] width 38 height 18
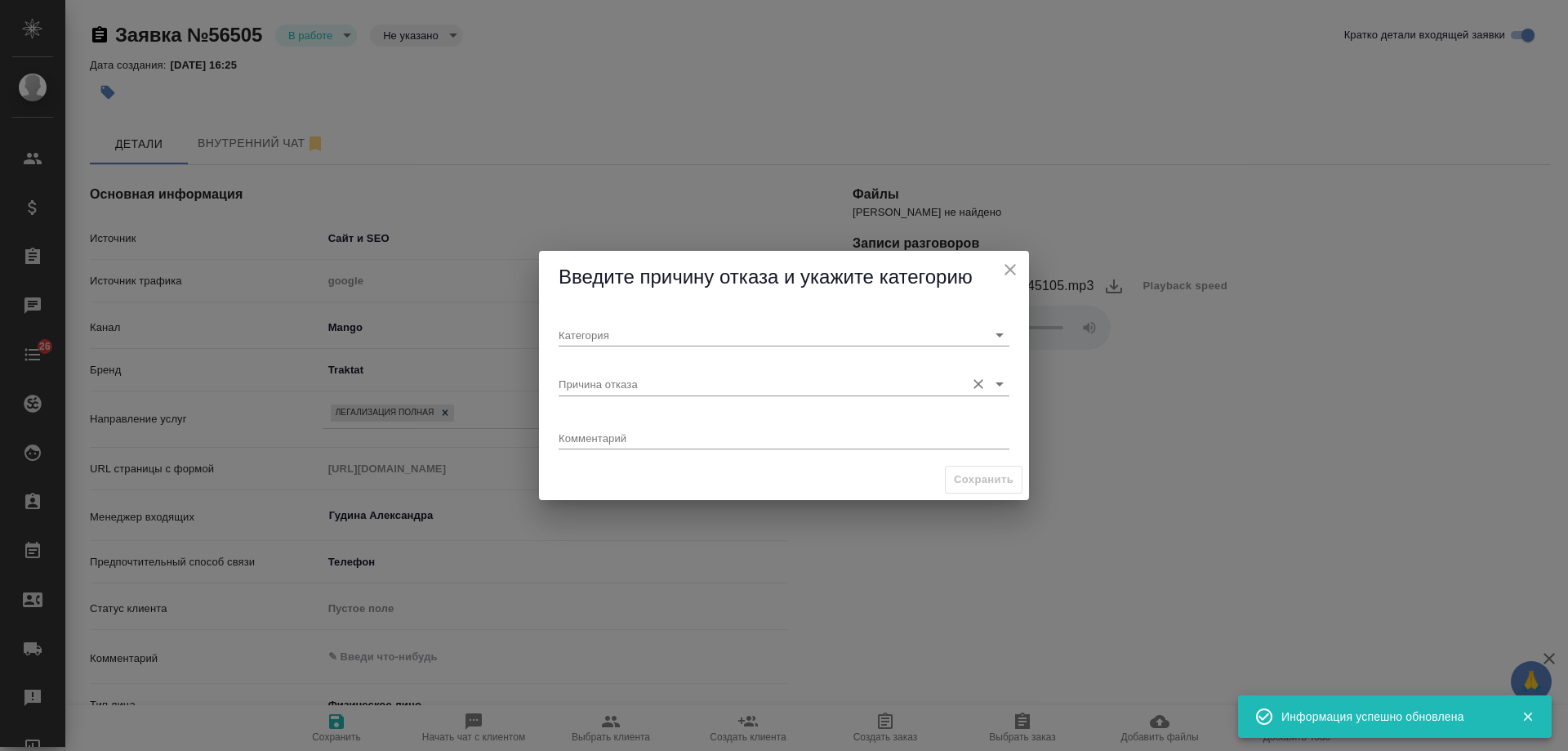
click at [642, 383] on input "Причина отказа" at bounding box center [758, 383] width 399 height 22
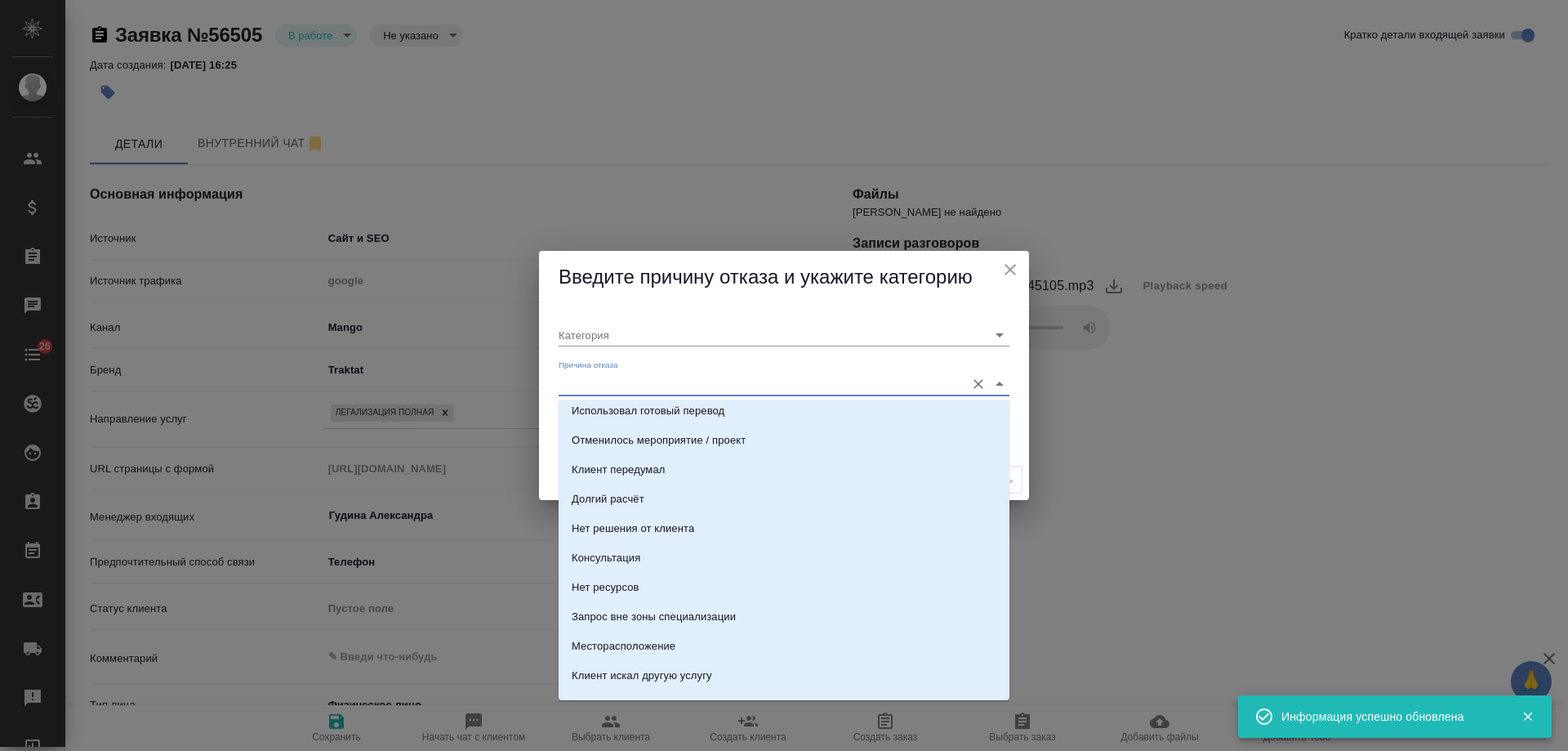
scroll to position [163, 0]
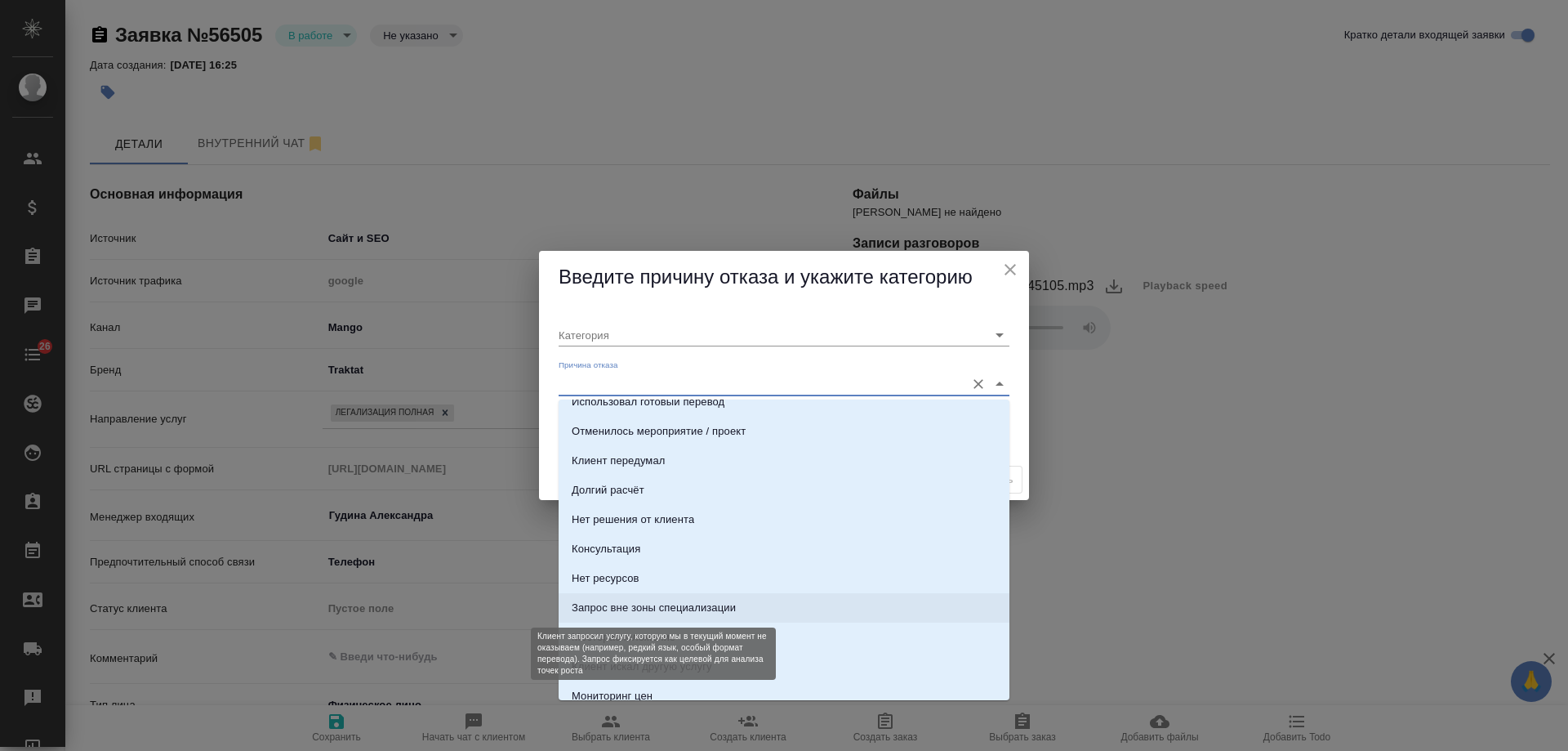
click at [697, 607] on div "Запрос вне зоны специализации" at bounding box center [654, 608] width 164 height 16
type input "Целевая"
type input "Запрос вне зоны специализации"
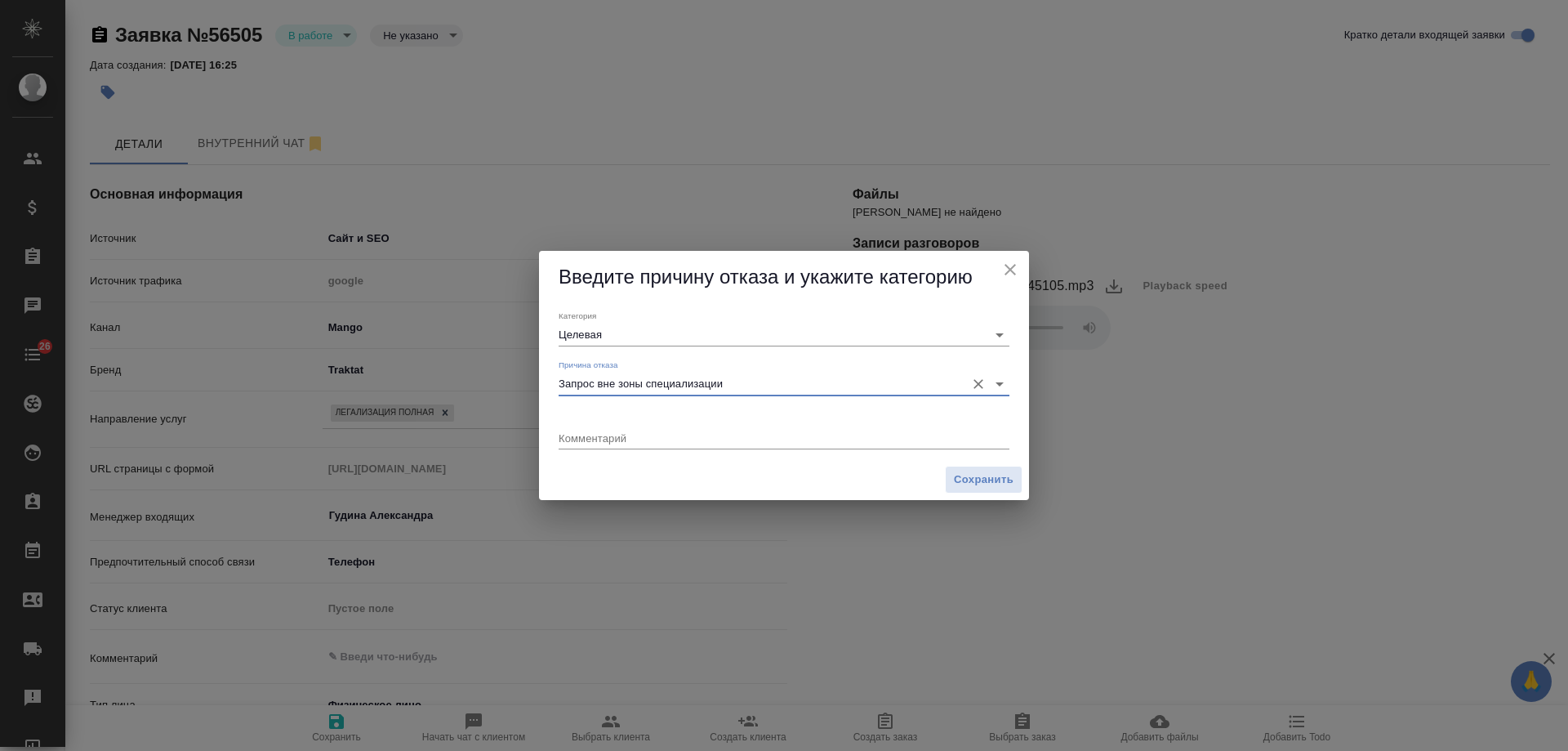
click at [601, 436] on textarea at bounding box center [784, 438] width 451 height 13
type textarea "легализация документов для РФ (выд. Иордания)"
click at [990, 481] on span "Сохранить" at bounding box center [983, 480] width 60 height 19
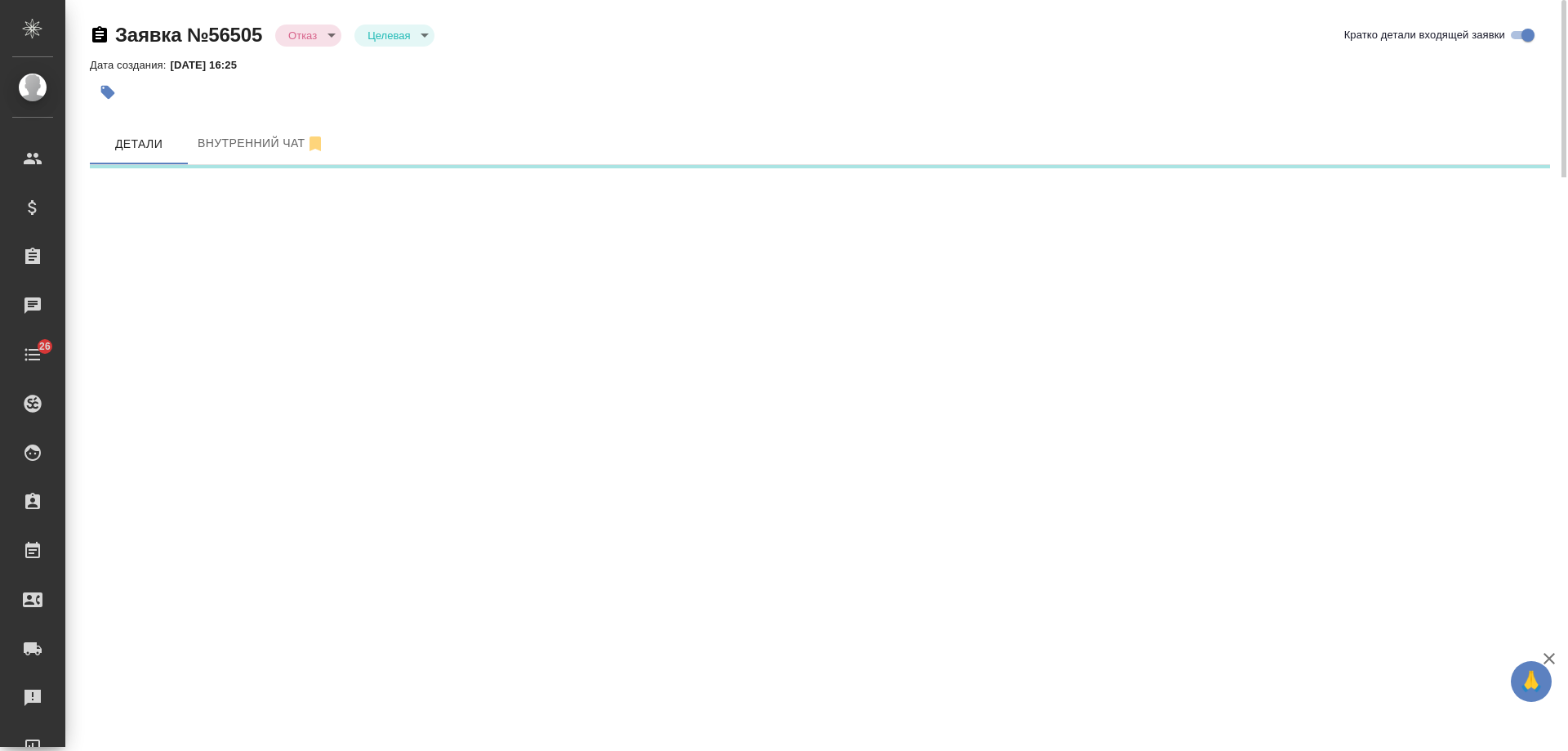
select select "RU"
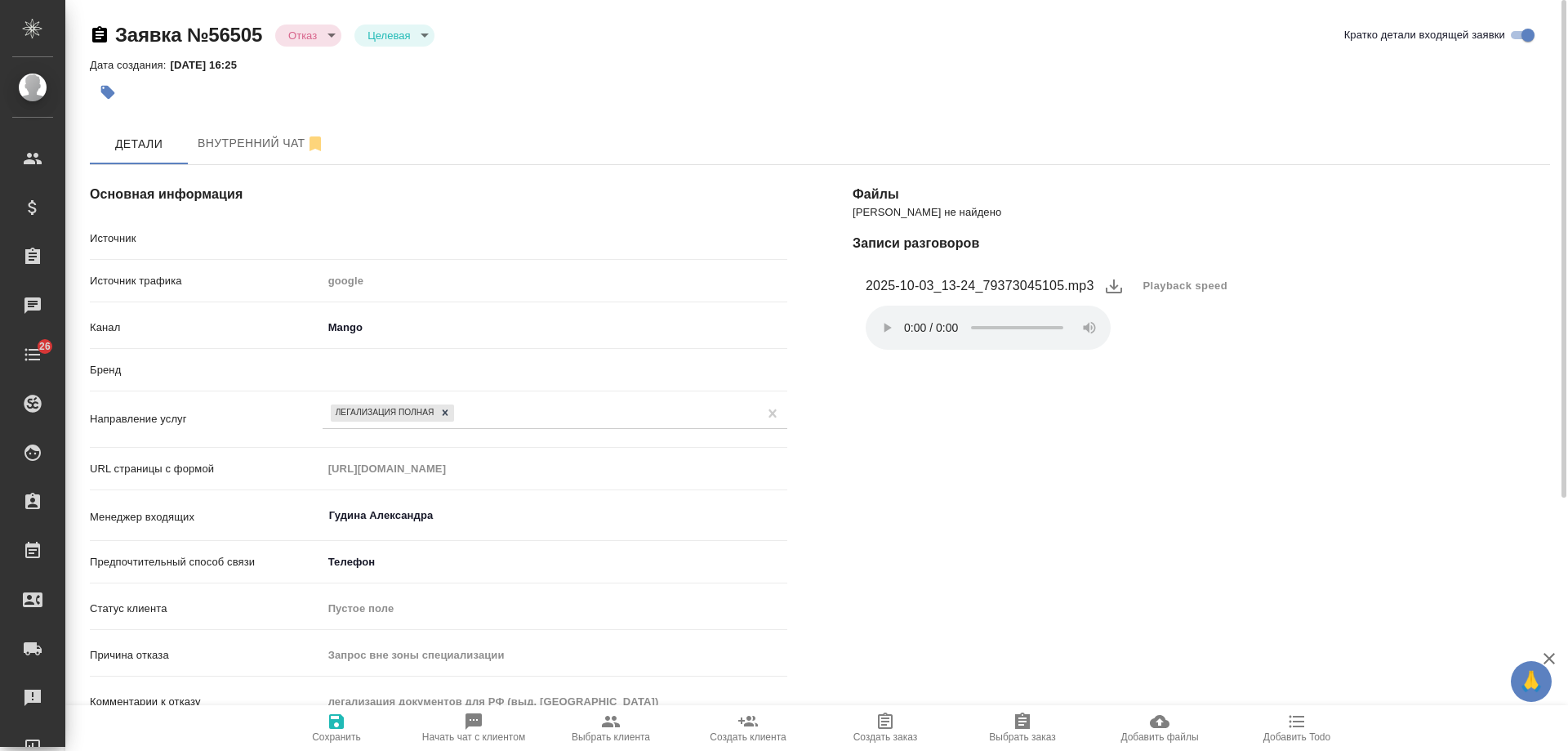
type textarea "x"
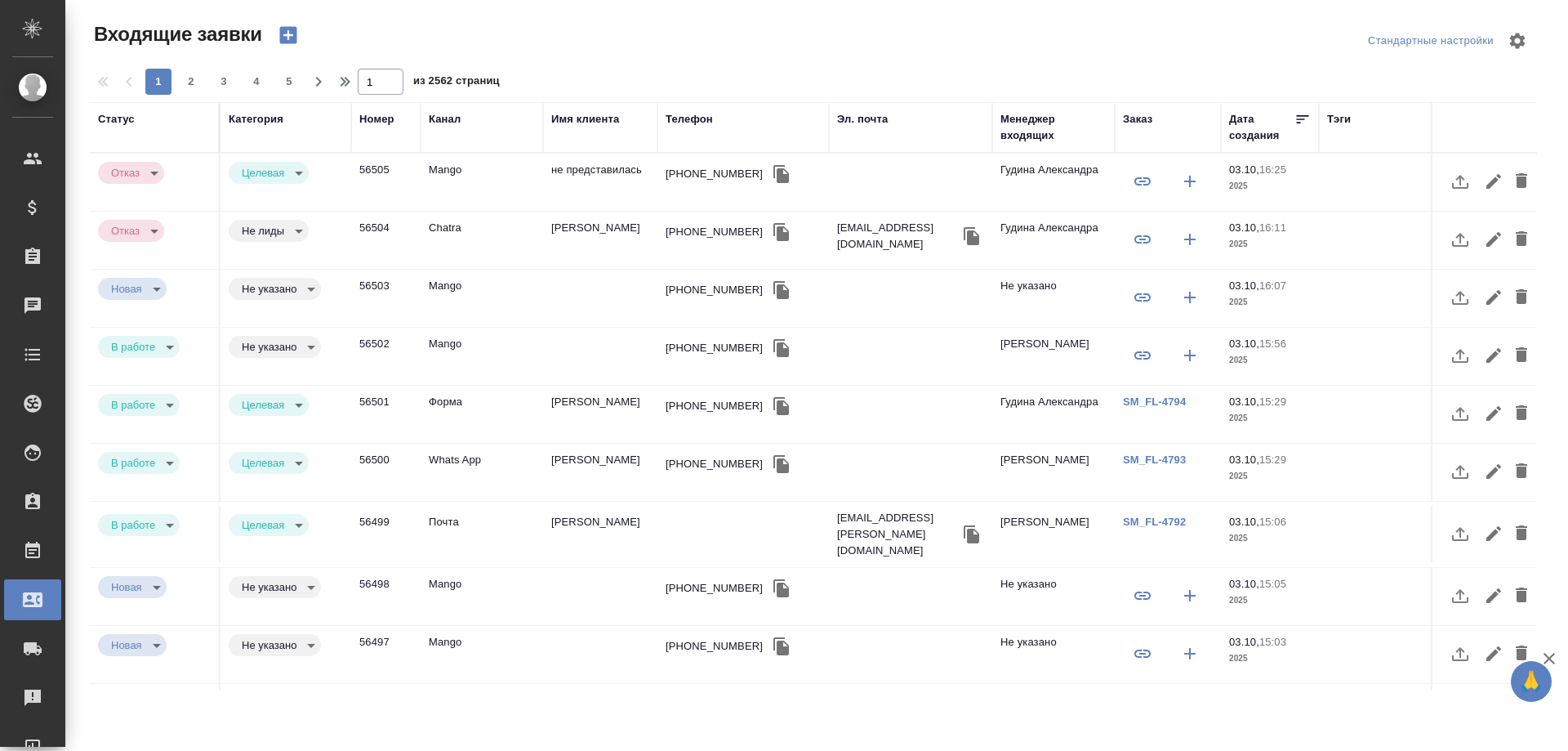
select select "RU"
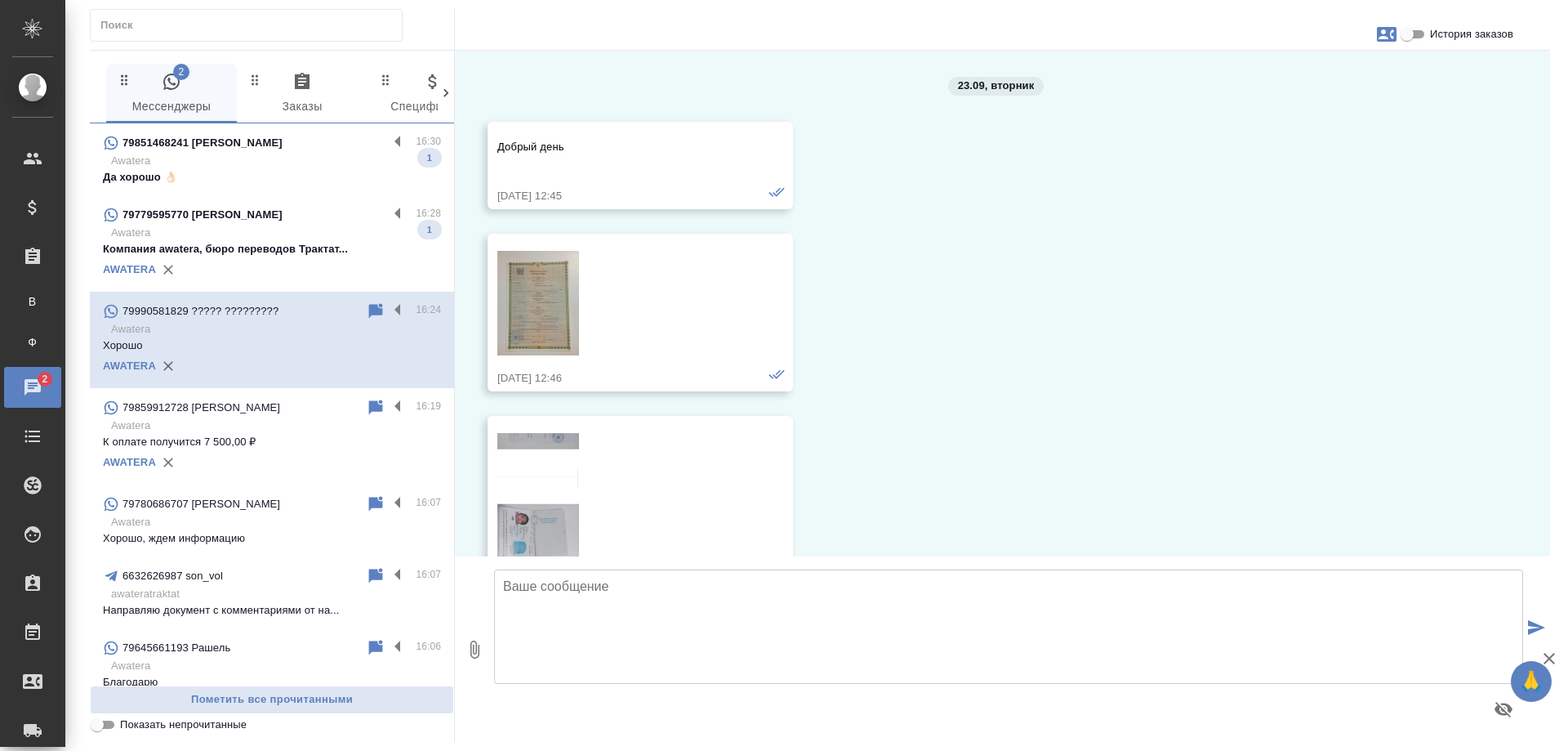
scroll to position [9311, 0]
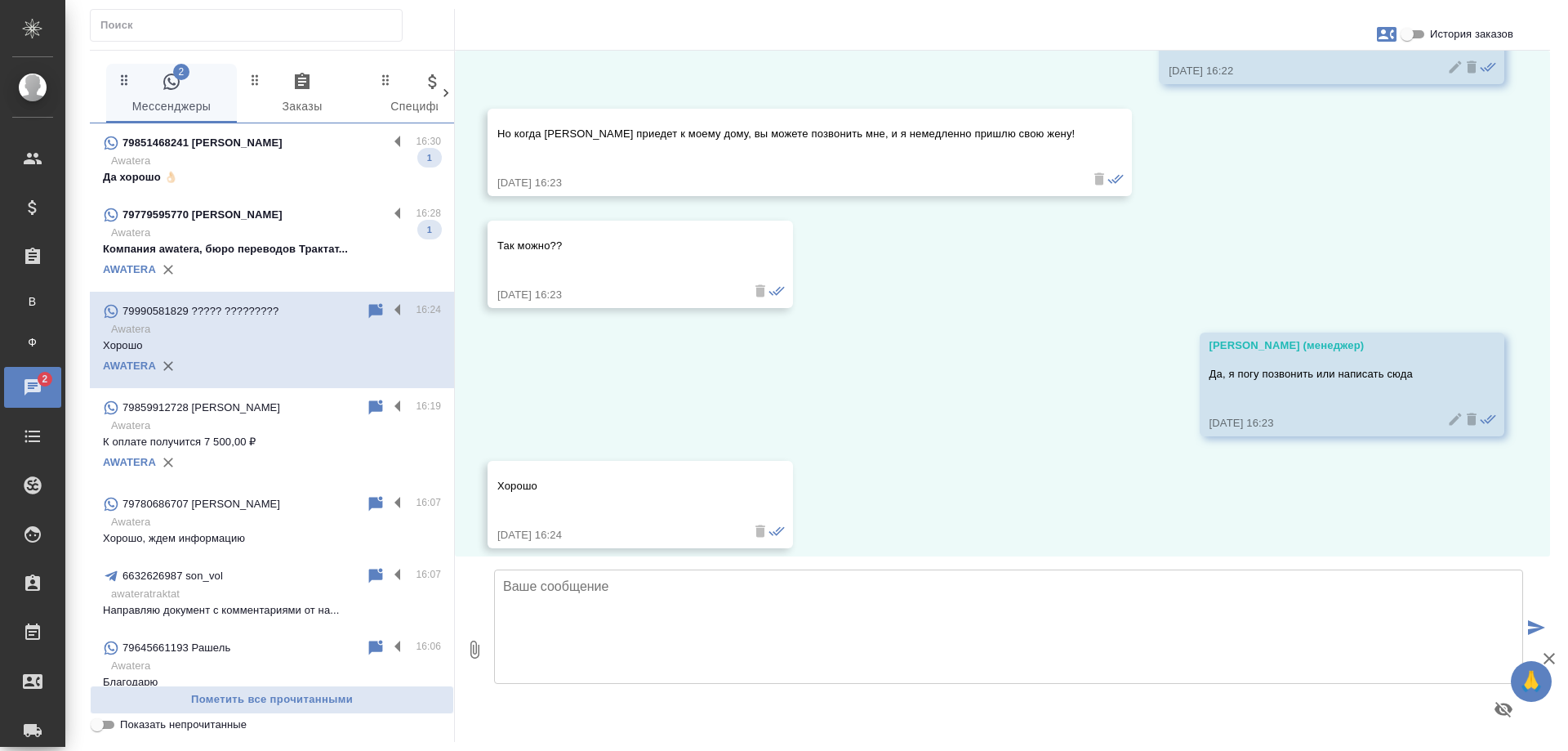
click at [287, 250] on p "Компания awatera, бюро переводов Трактат..." at bounding box center [271, 249] width 338 height 16
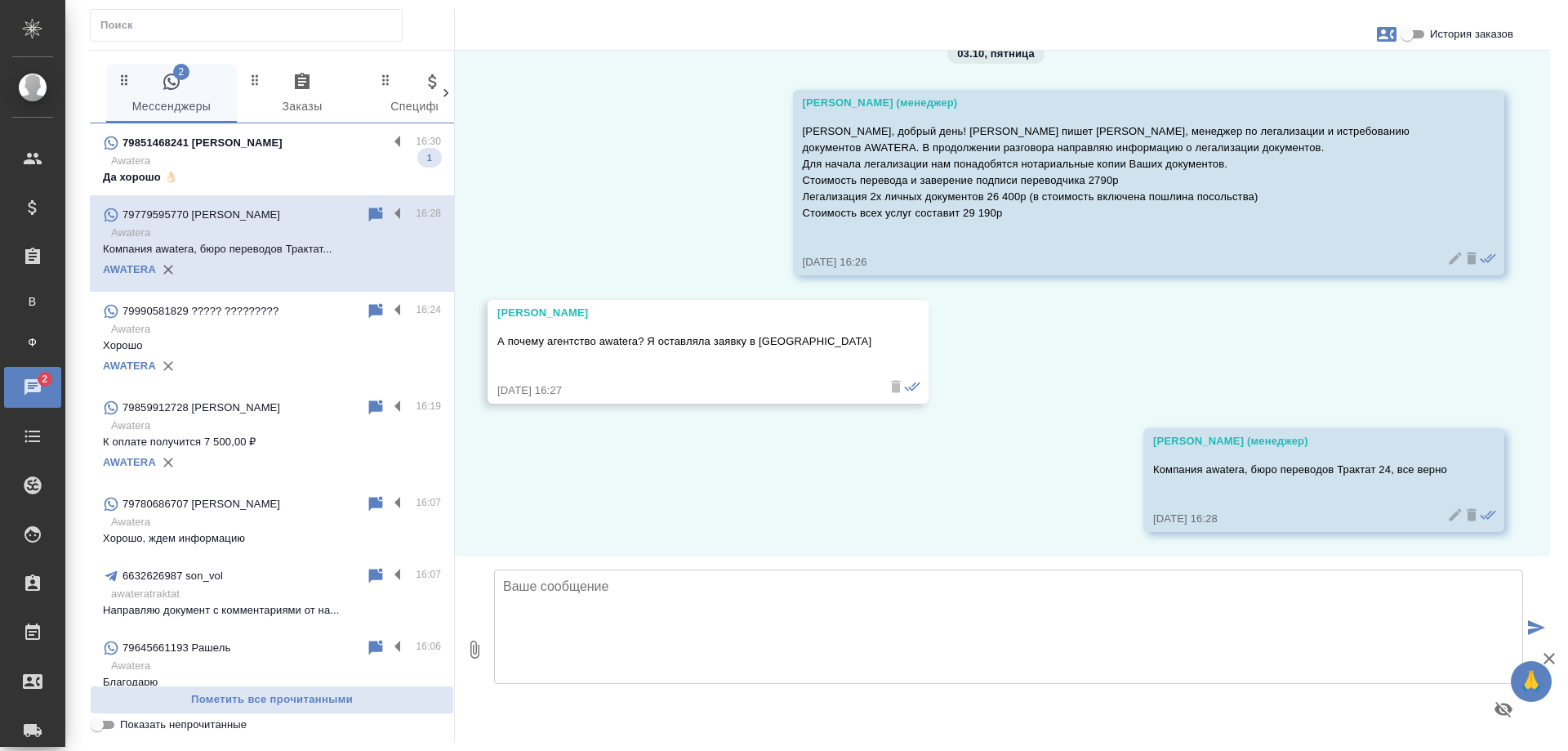
scroll to position [32, 0]
click at [247, 146] on p "79851468241 [PERSON_NAME]" at bounding box center [202, 143] width 160 height 16
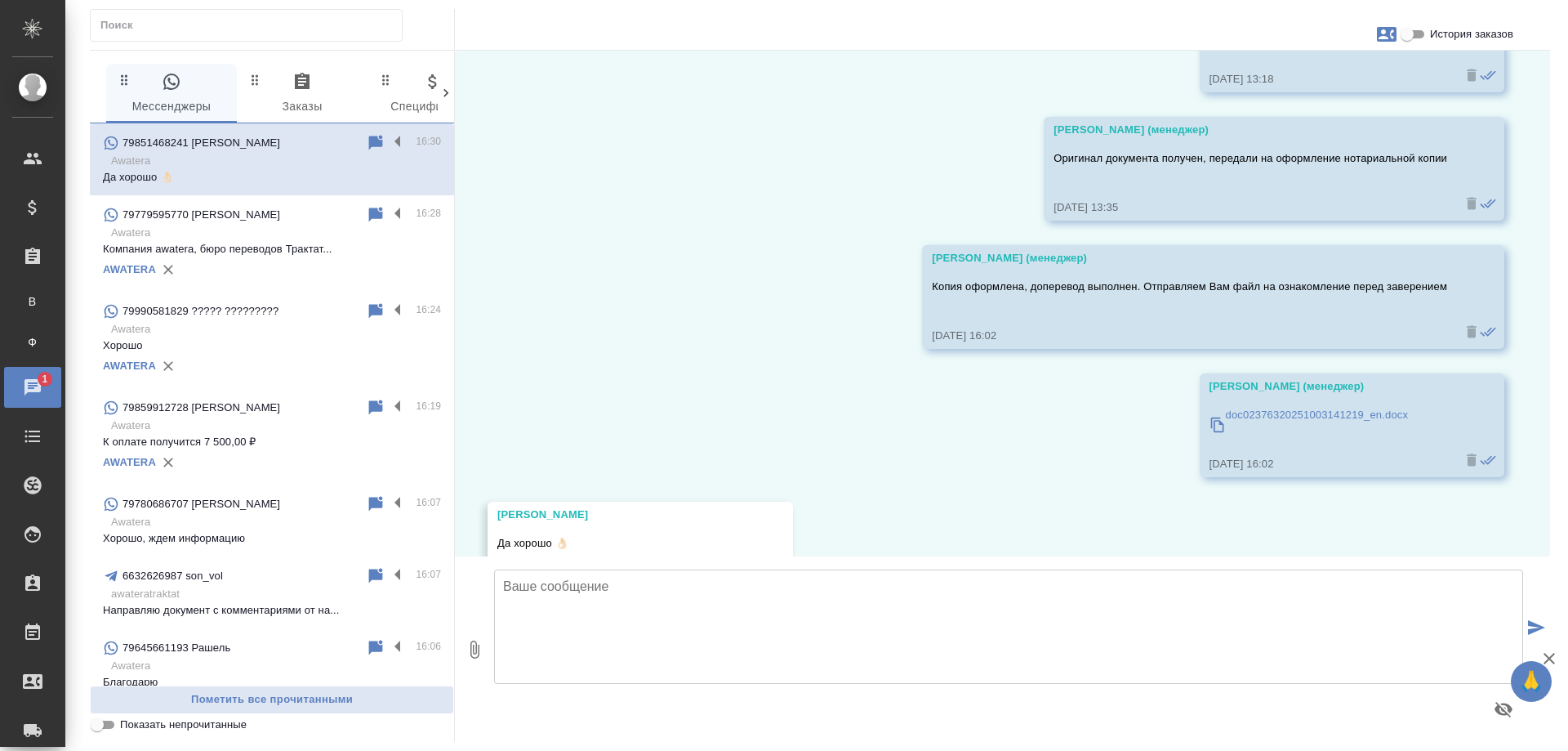
scroll to position [6633, 0]
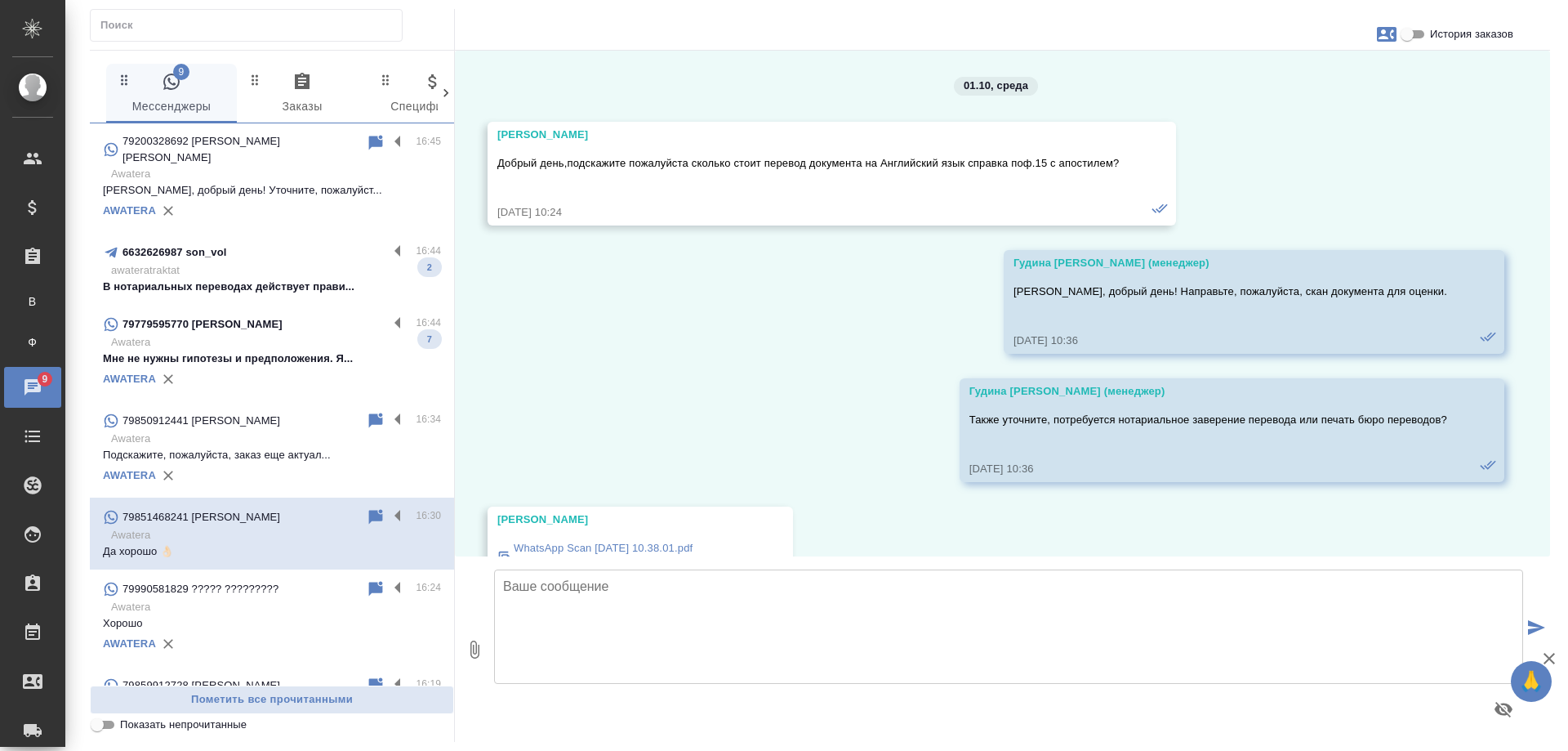
scroll to position [6633, 0]
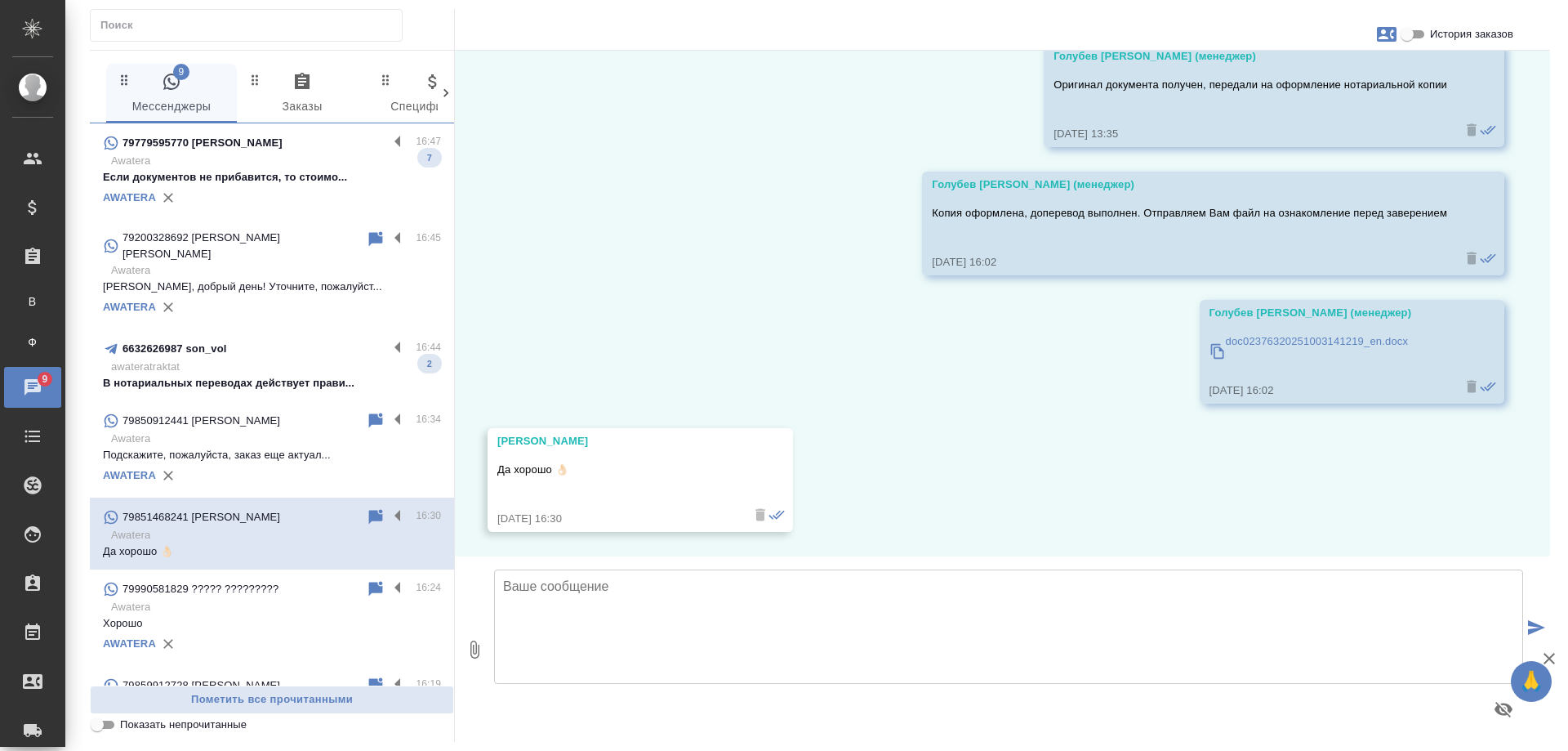
click at [293, 375] on p "В нотариальных переводах действует прави..." at bounding box center [271, 383] width 338 height 16
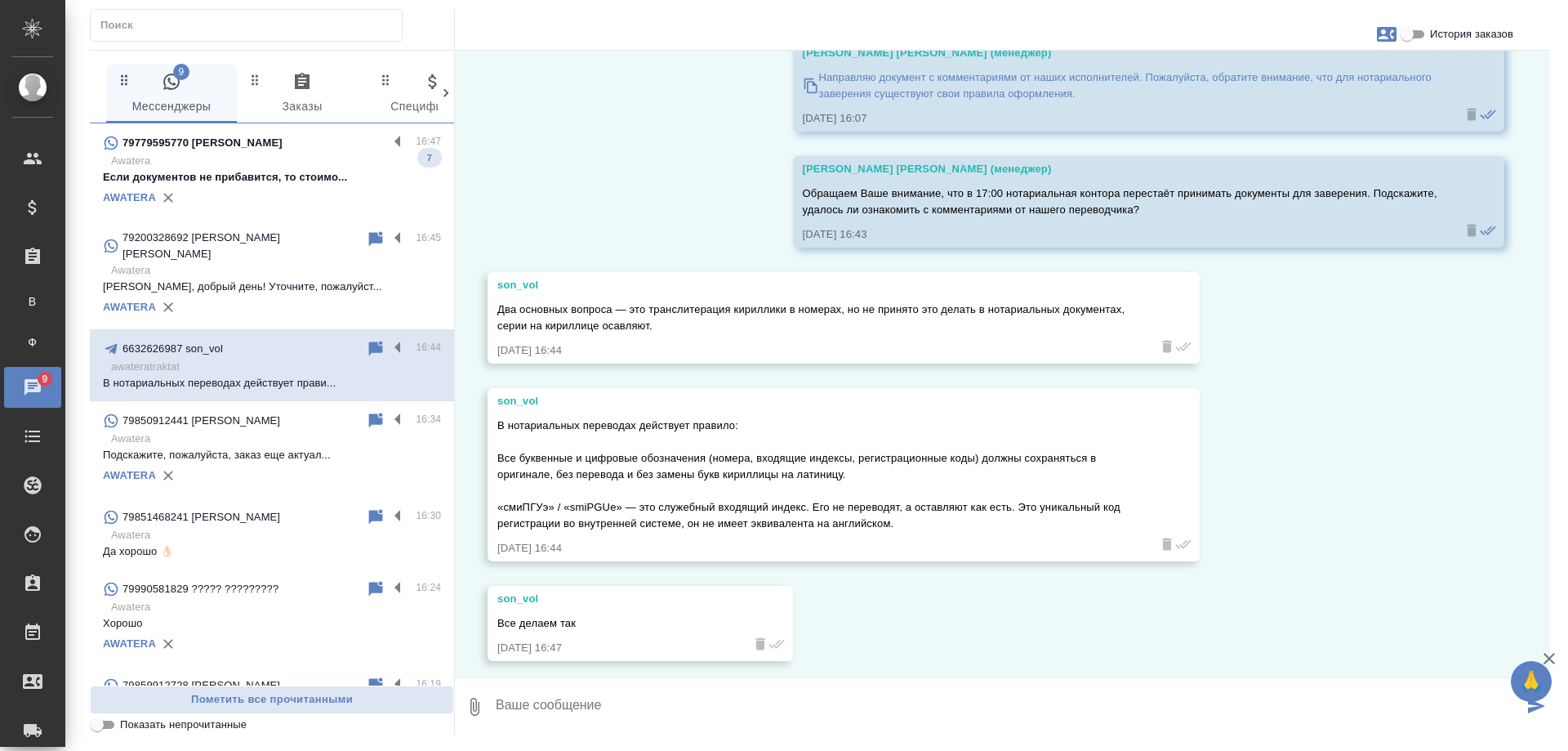
click at [283, 174] on p "Если документов не прибавится, то стоимо..." at bounding box center [271, 177] width 338 height 16
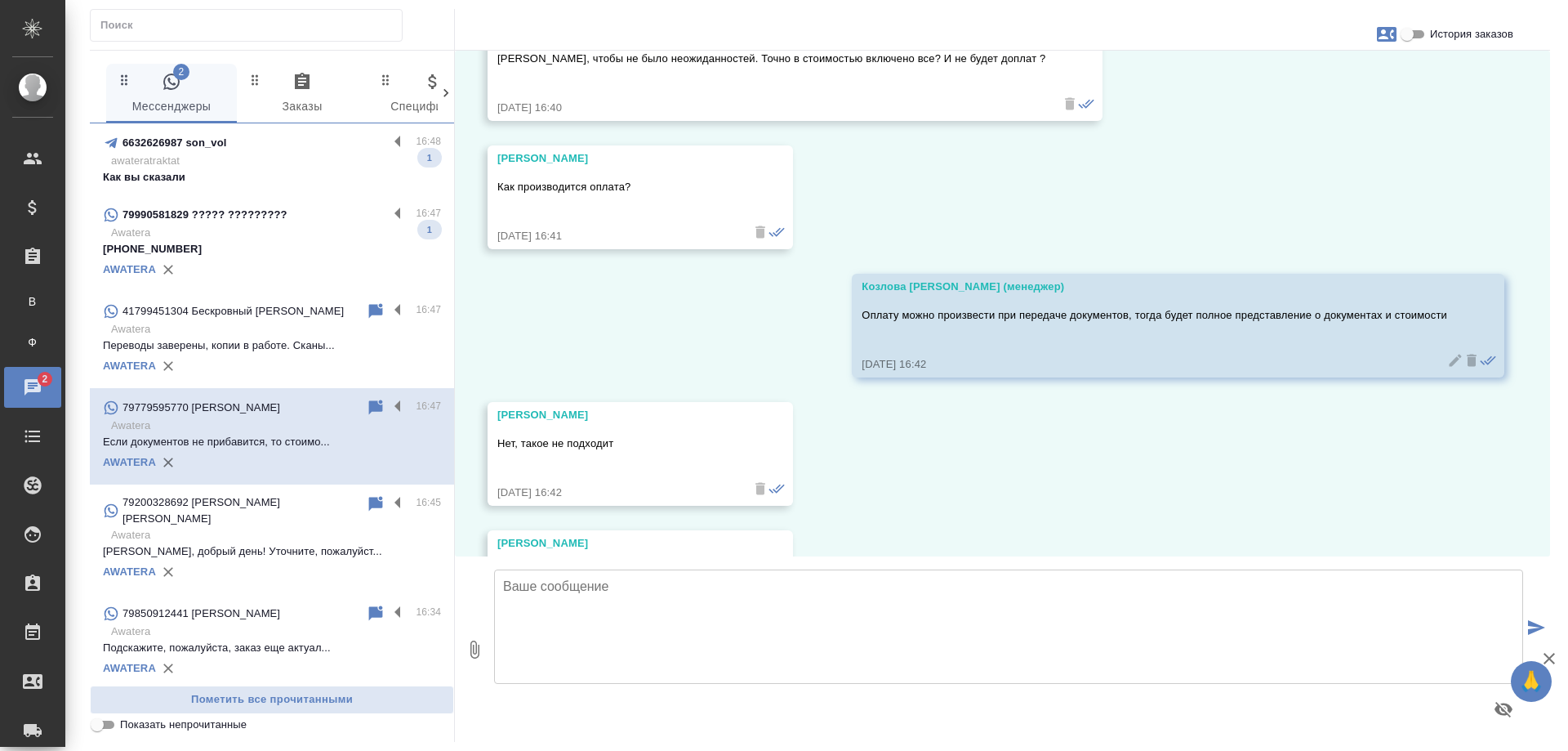
scroll to position [484, 0]
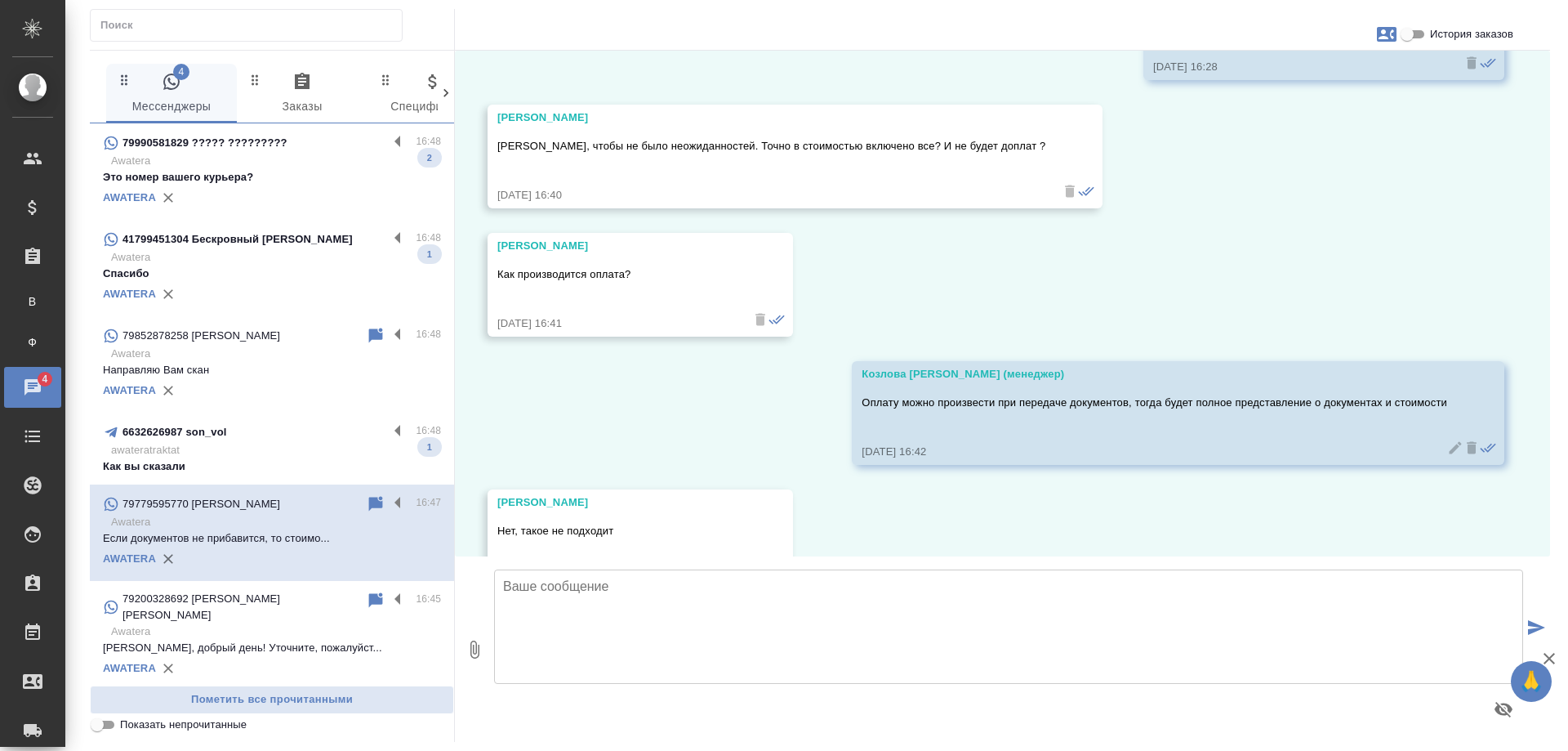
click at [303, 269] on p "Спасибо" at bounding box center [271, 273] width 338 height 16
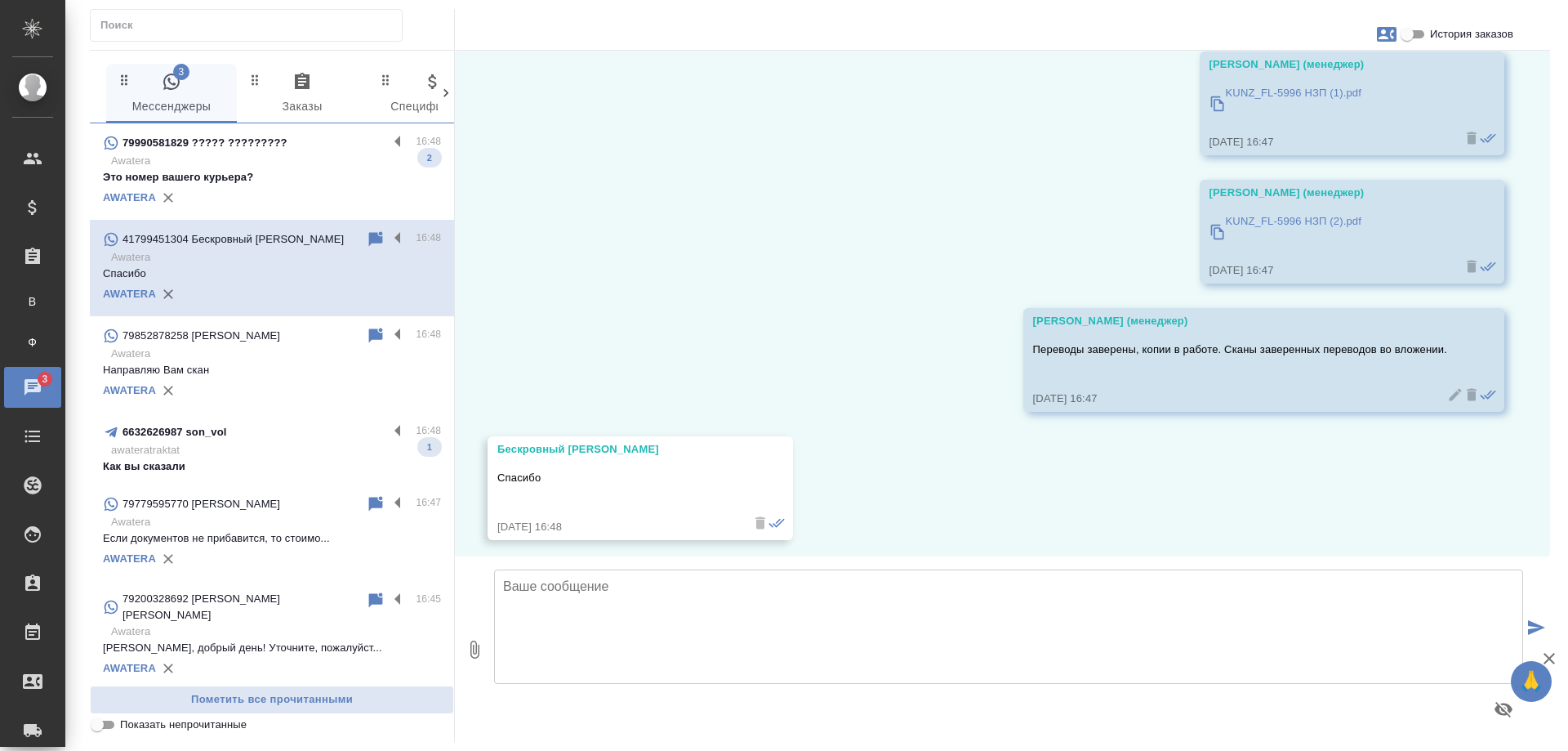
scroll to position [996, 0]
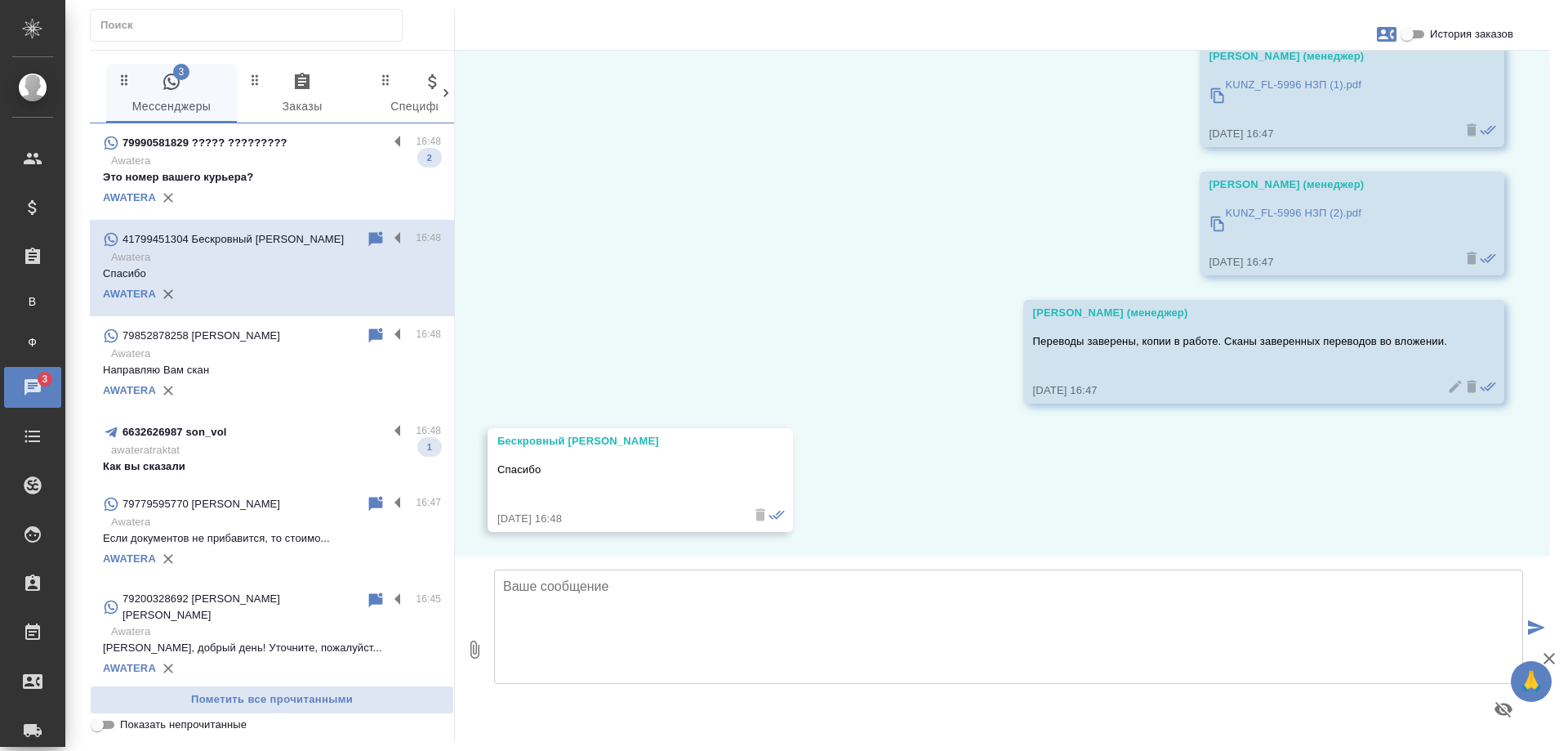
click at [285, 458] on p "awateratraktat" at bounding box center [276, 450] width 330 height 16
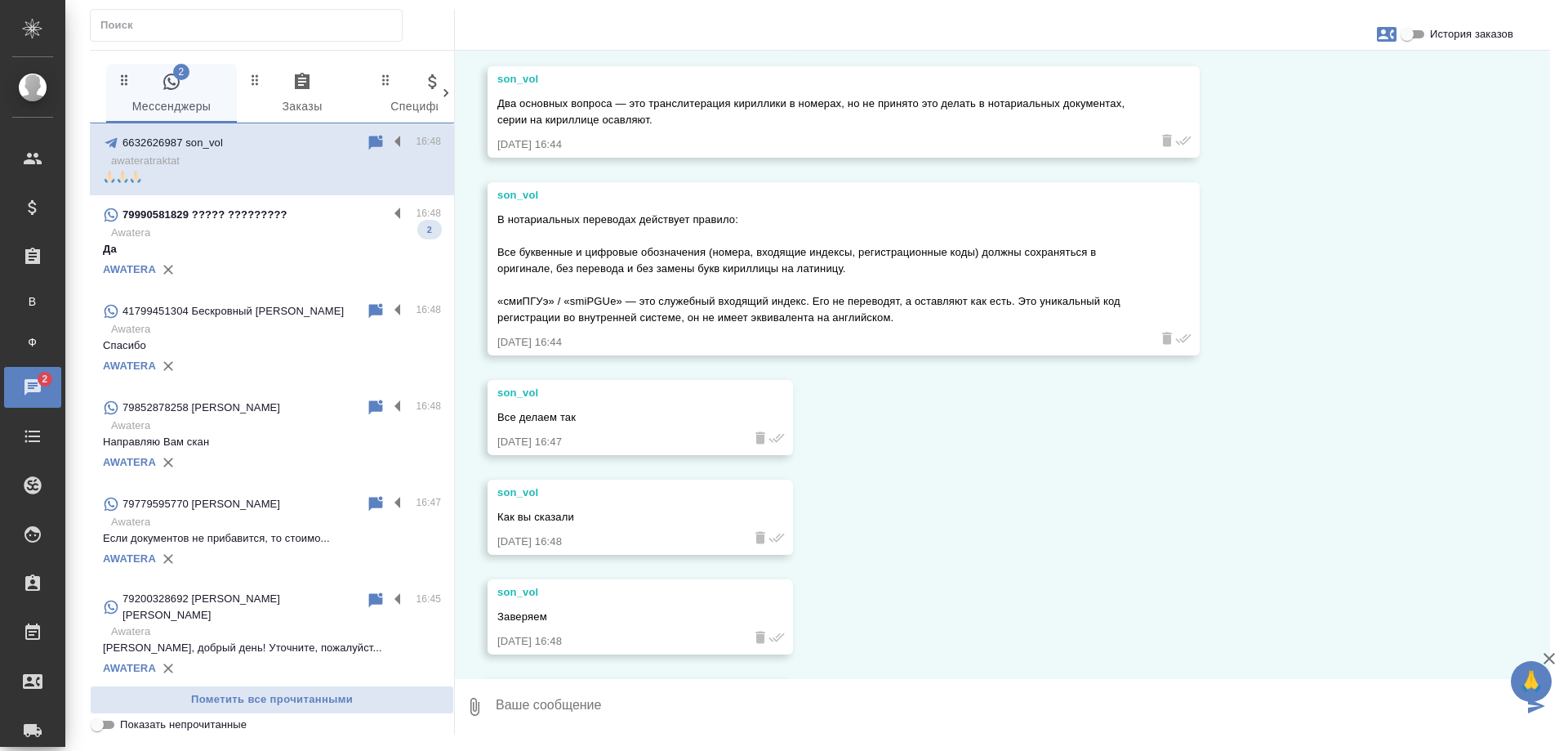
scroll to position [3580, 0]
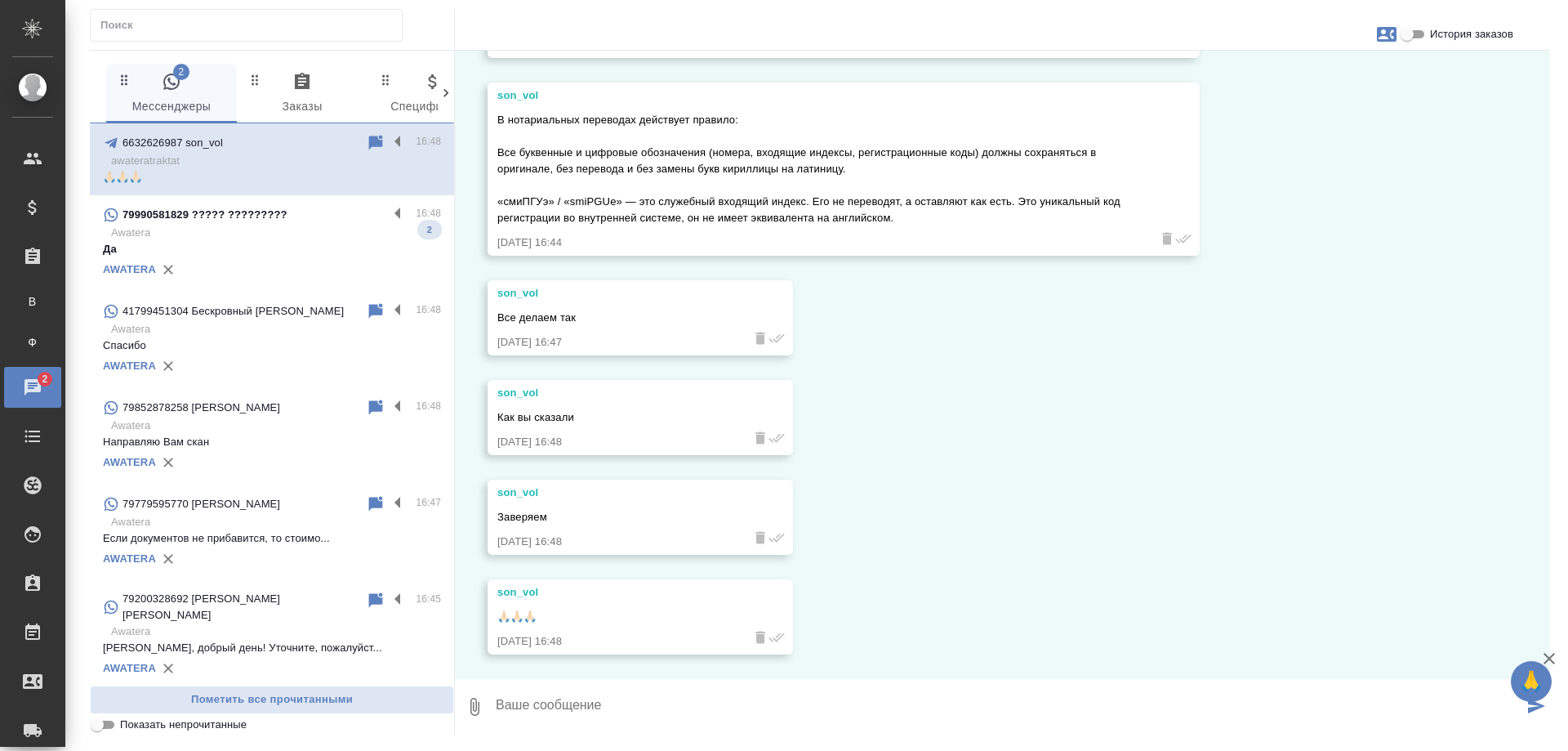
click at [278, 245] on p "Да" at bounding box center [271, 249] width 338 height 16
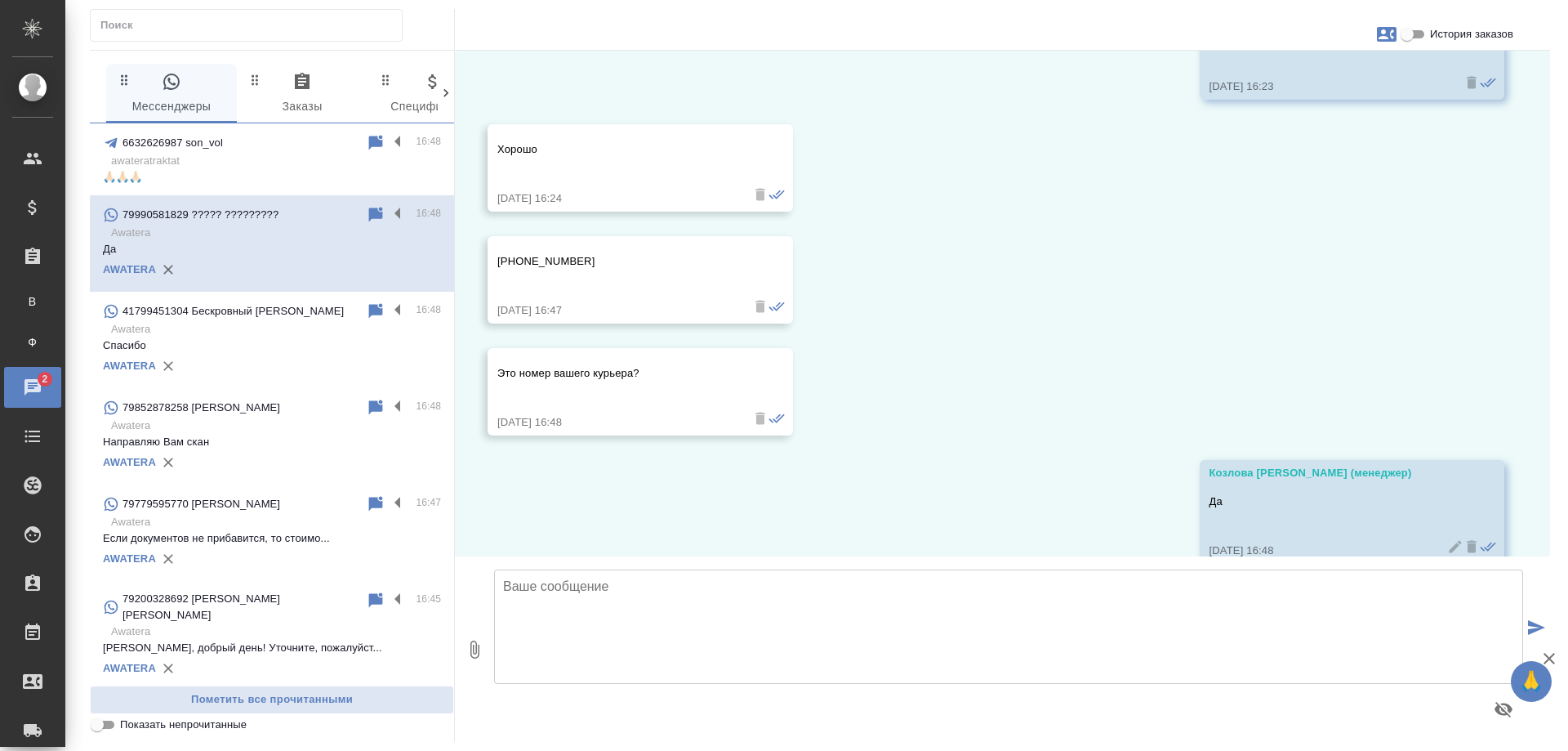
scroll to position [9663, 0]
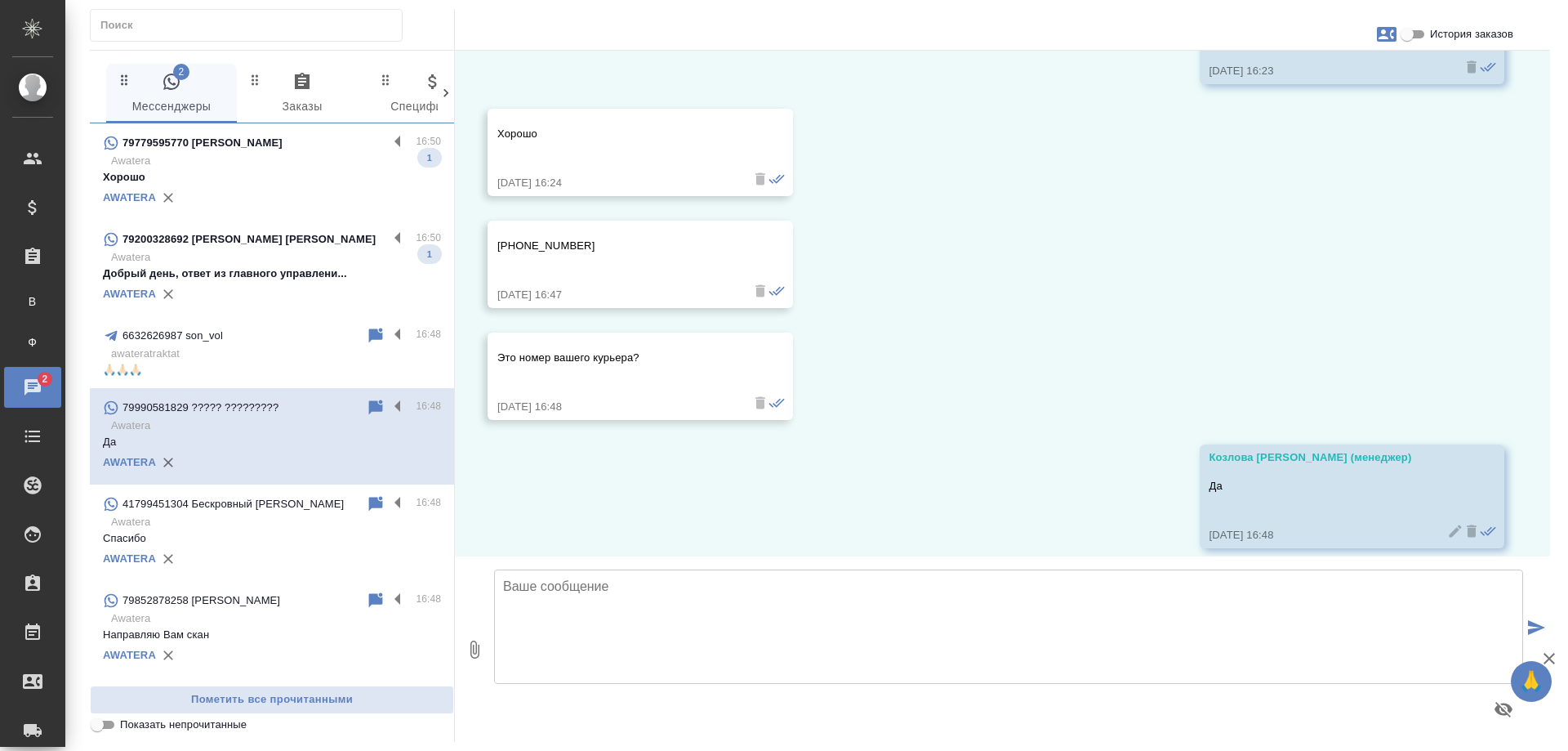
click at [300, 244] on p "79200328692 Копников Кирилл Олегович" at bounding box center [249, 239] width 253 height 16
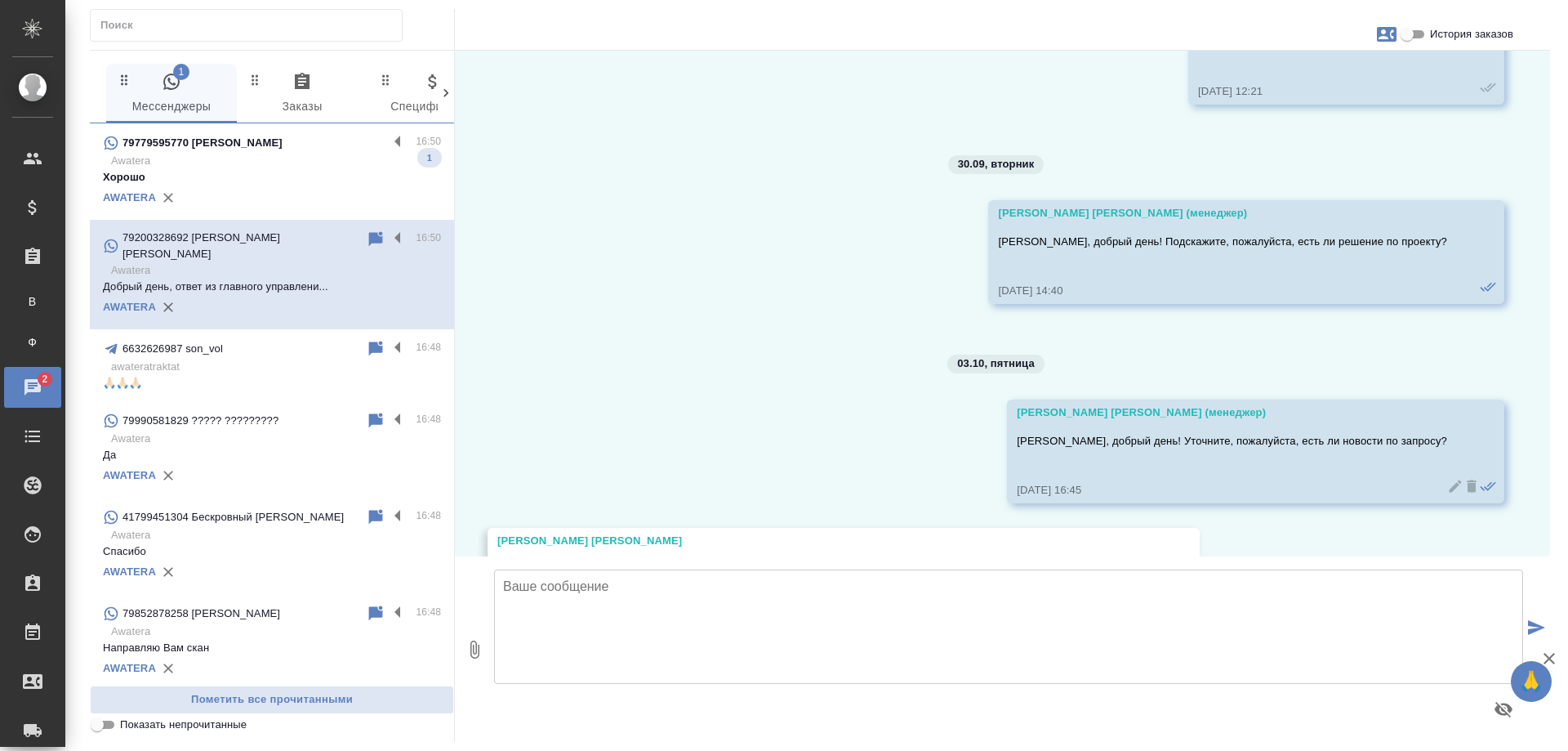
scroll to position [3320, 0]
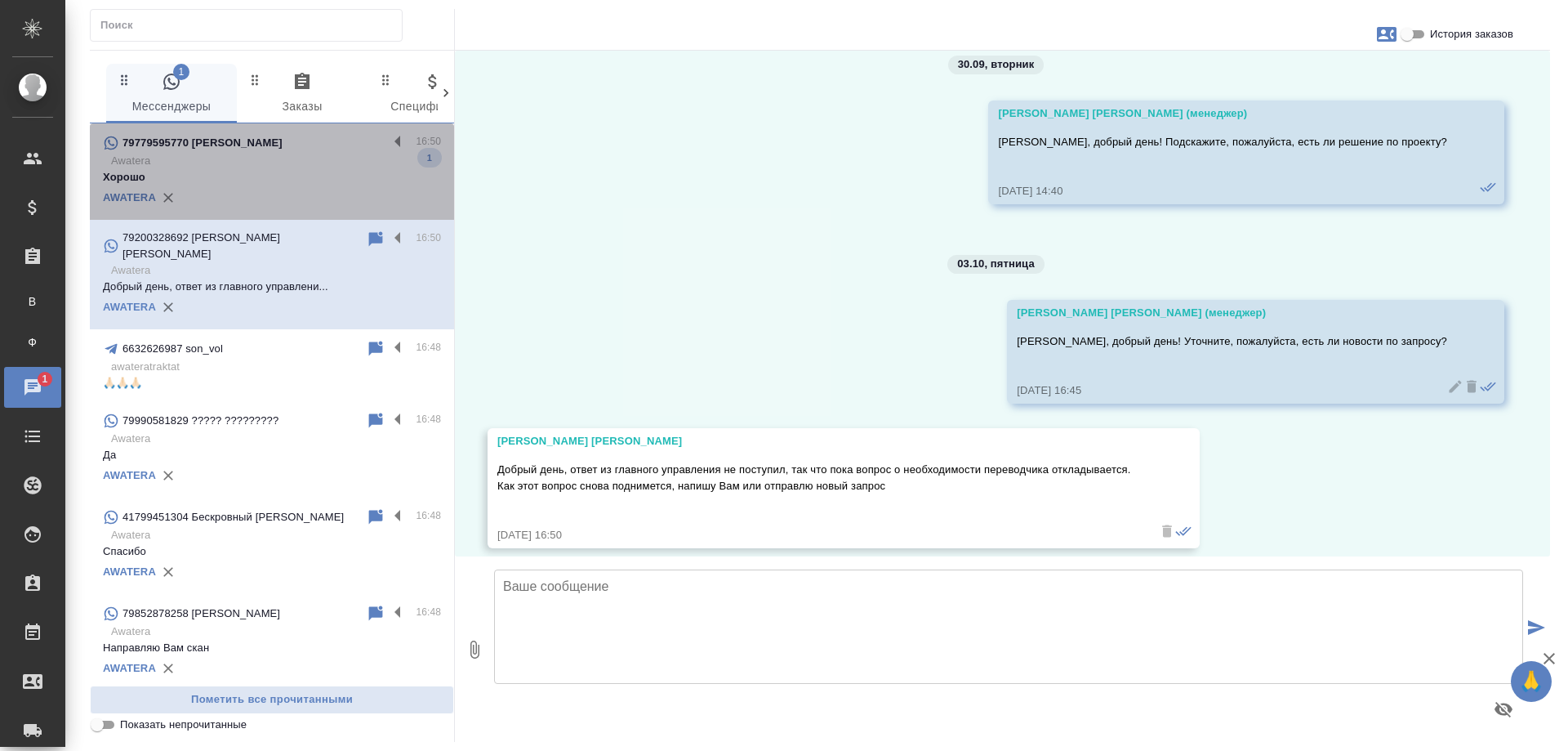
click at [287, 161] on p "Awatera" at bounding box center [276, 161] width 330 height 16
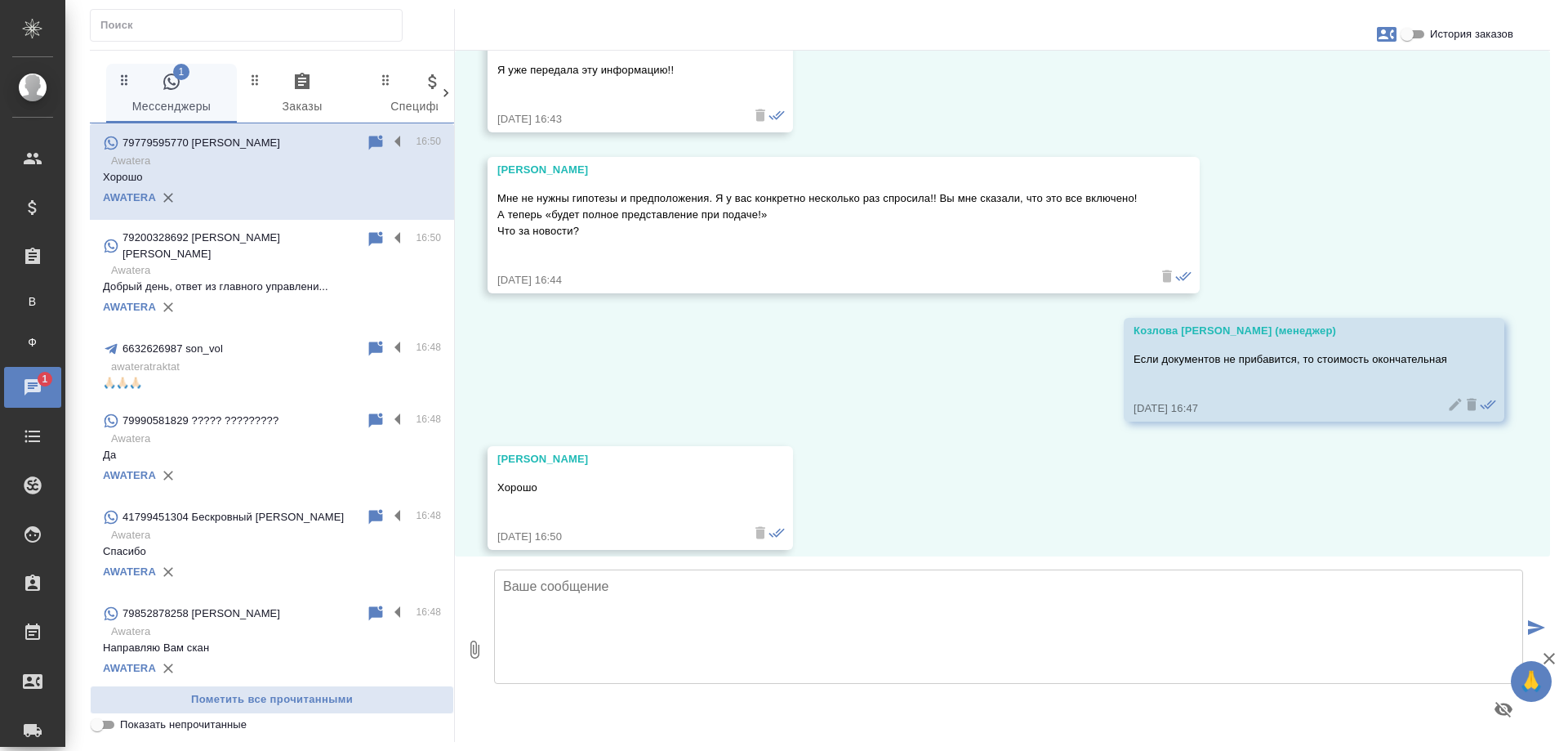
scroll to position [1348, 0]
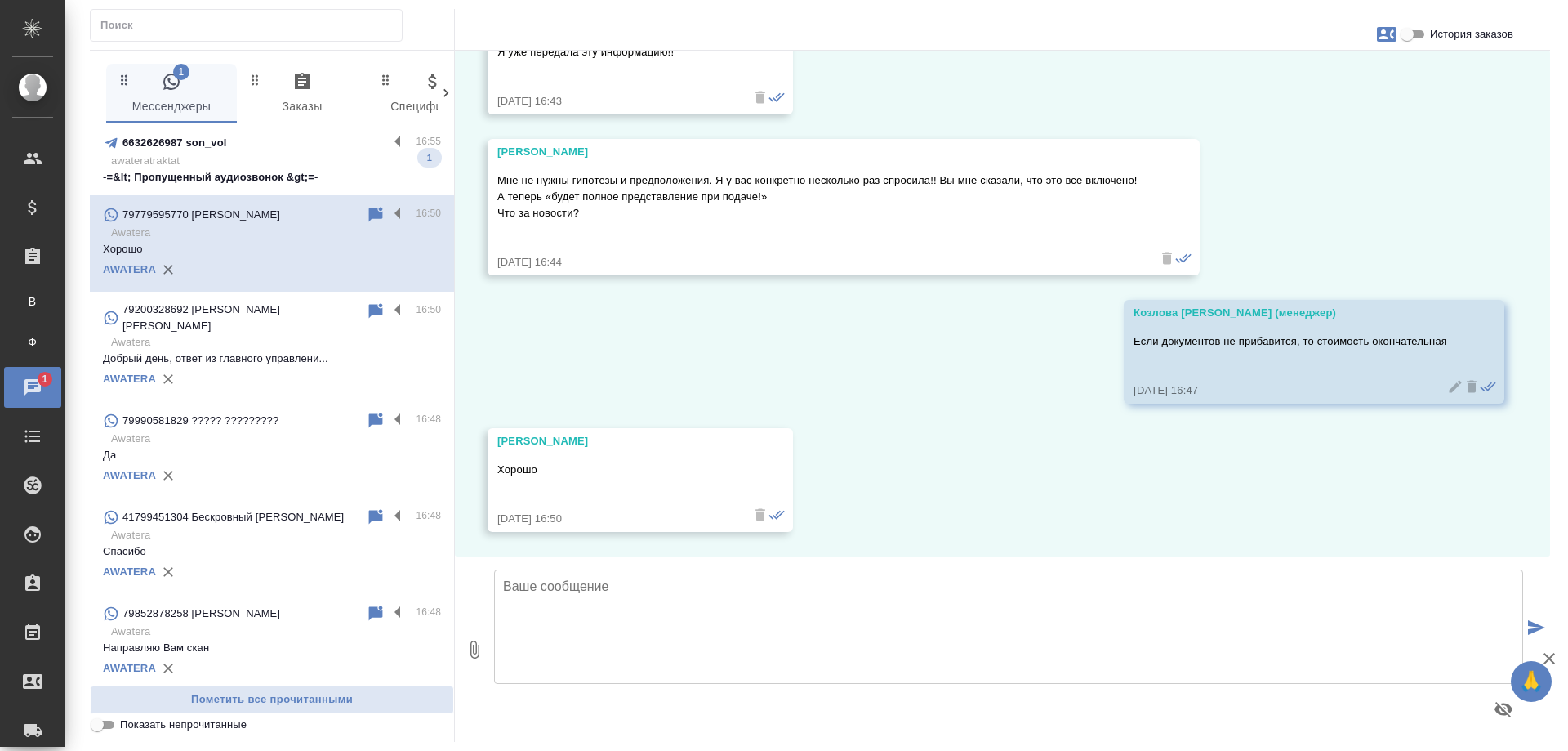
click at [340, 167] on p "awateratraktat" at bounding box center [276, 161] width 330 height 16
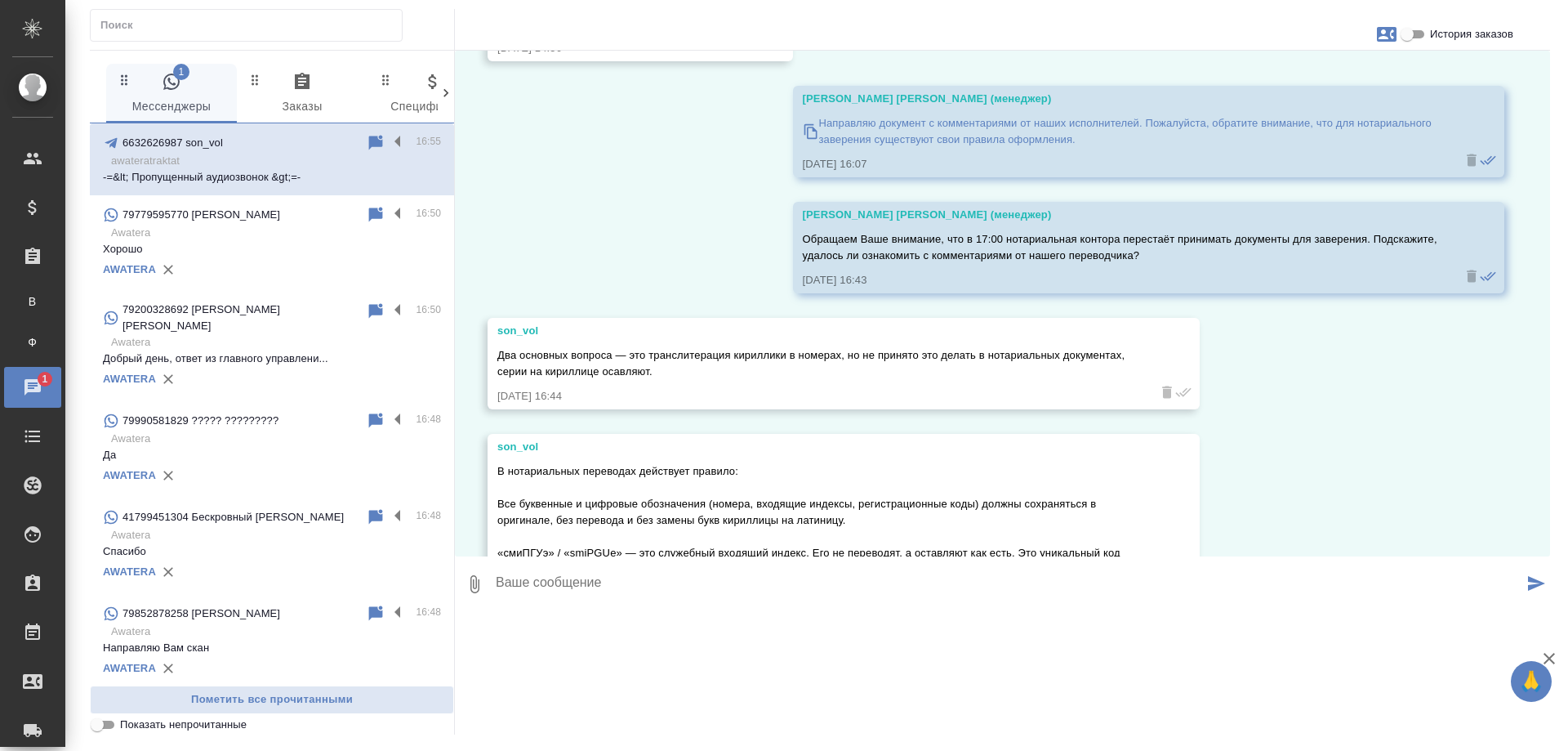
scroll to position [3026, 0]
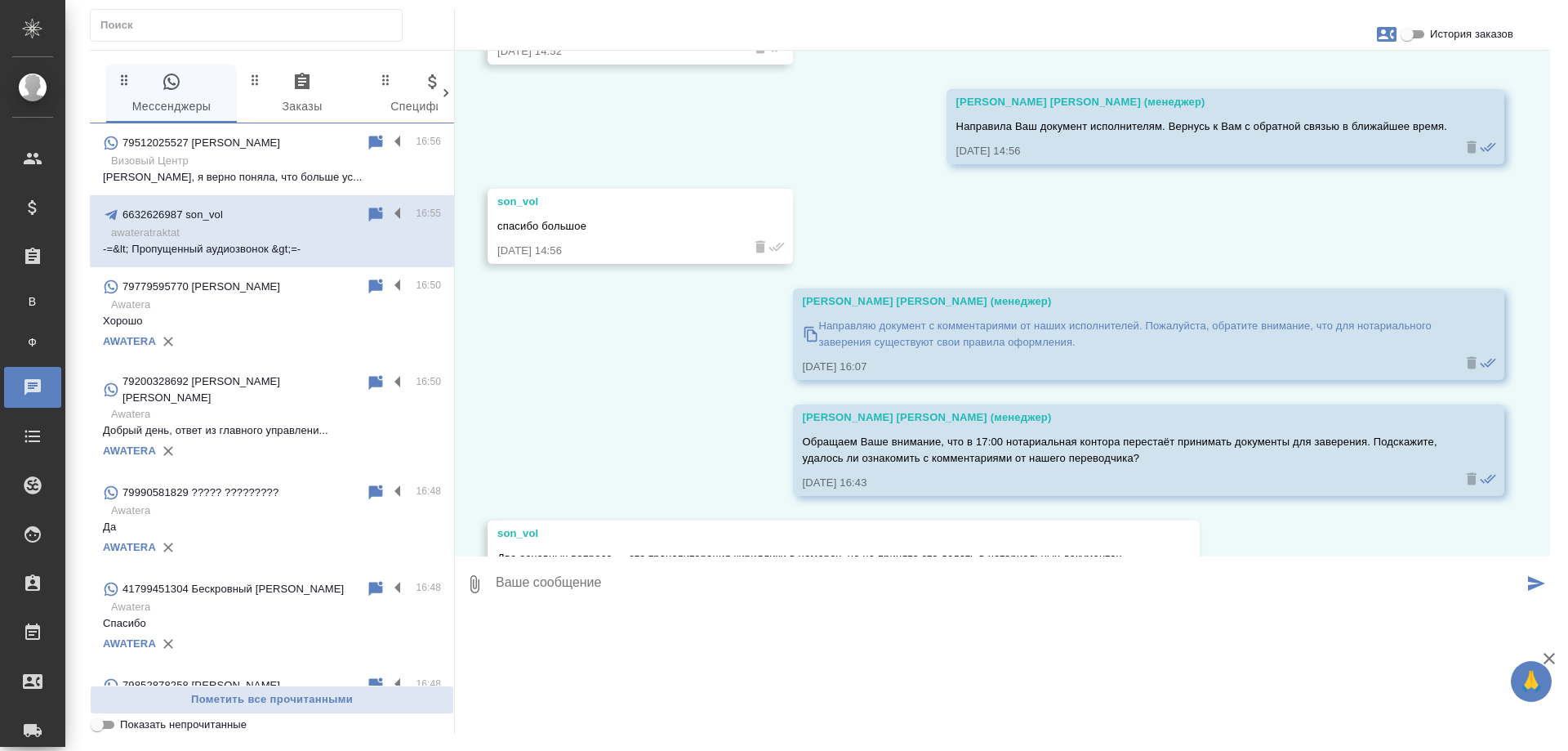
click at [1382, 36] on icon "button" at bounding box center [1387, 34] width 20 height 20
click at [1407, 34] on div at bounding box center [784, 375] width 1568 height 751
click at [1412, 33] on input "История заказов" at bounding box center [1407, 34] width 59 height 20
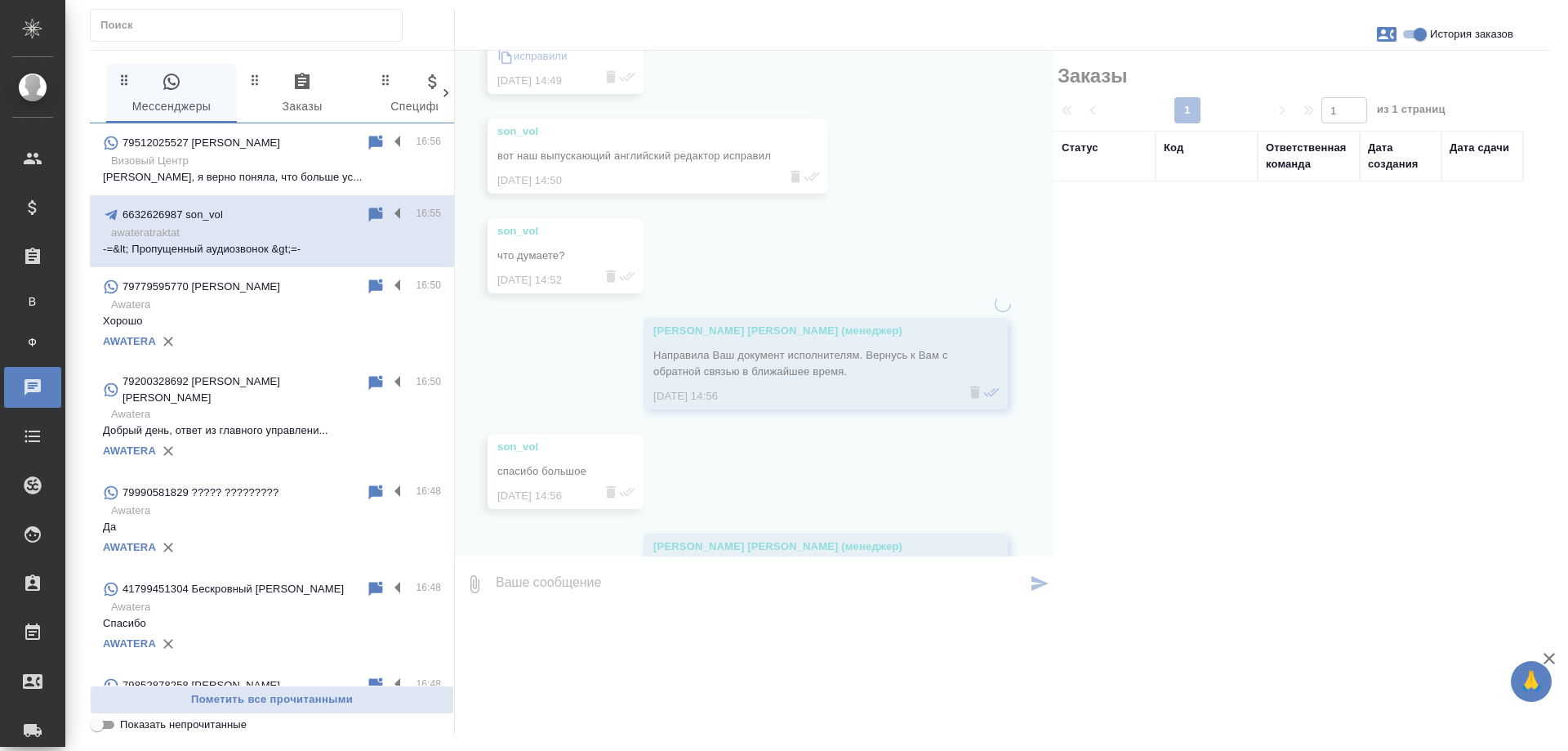
scroll to position [3271, 0]
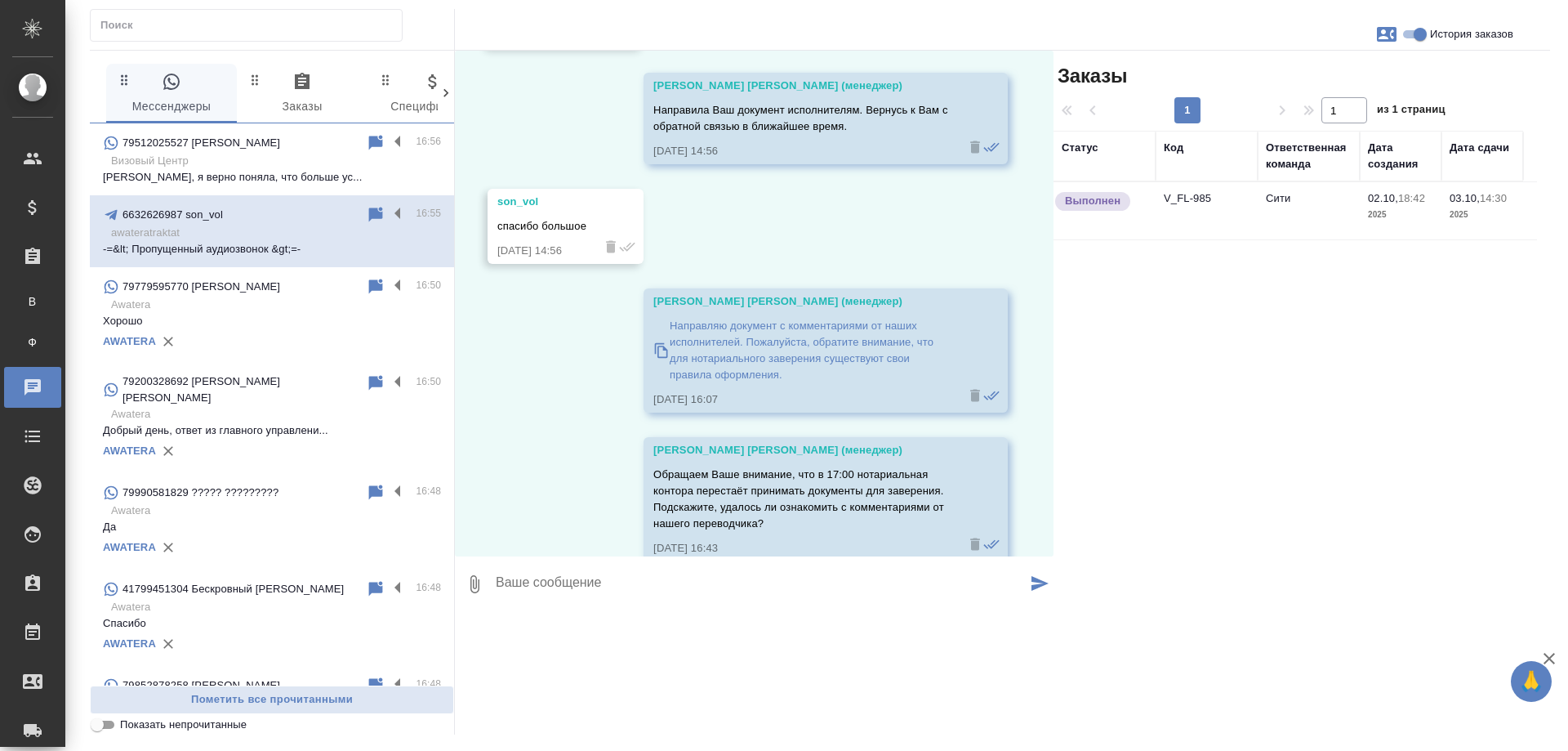
click at [1415, 37] on input "История заказов" at bounding box center [1420, 34] width 59 height 20
checkbox input "false"
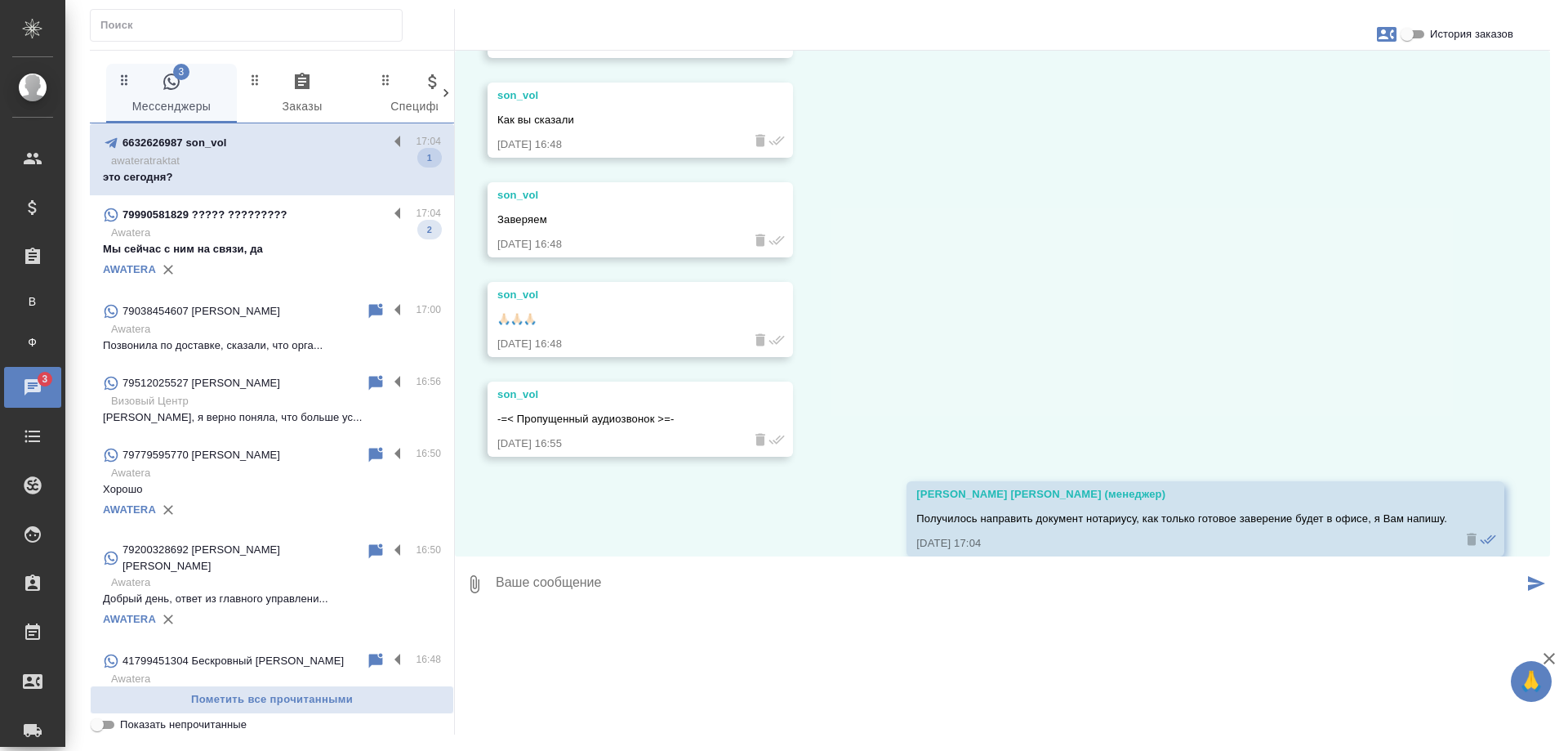
scroll to position [3879, 0]
click at [281, 237] on p "Awatera" at bounding box center [276, 233] width 330 height 16
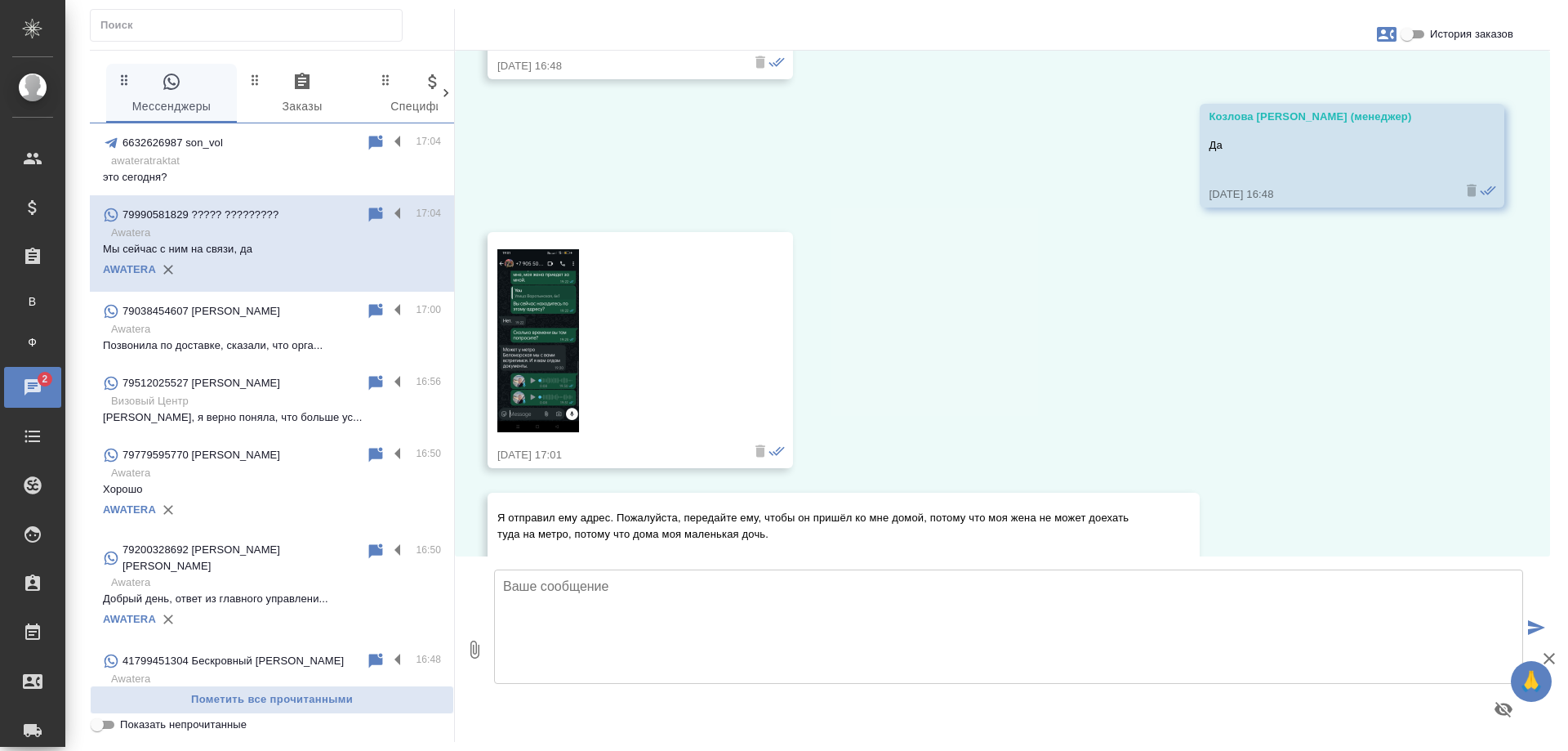
click at [251, 154] on p "awateratraktat" at bounding box center [276, 161] width 330 height 16
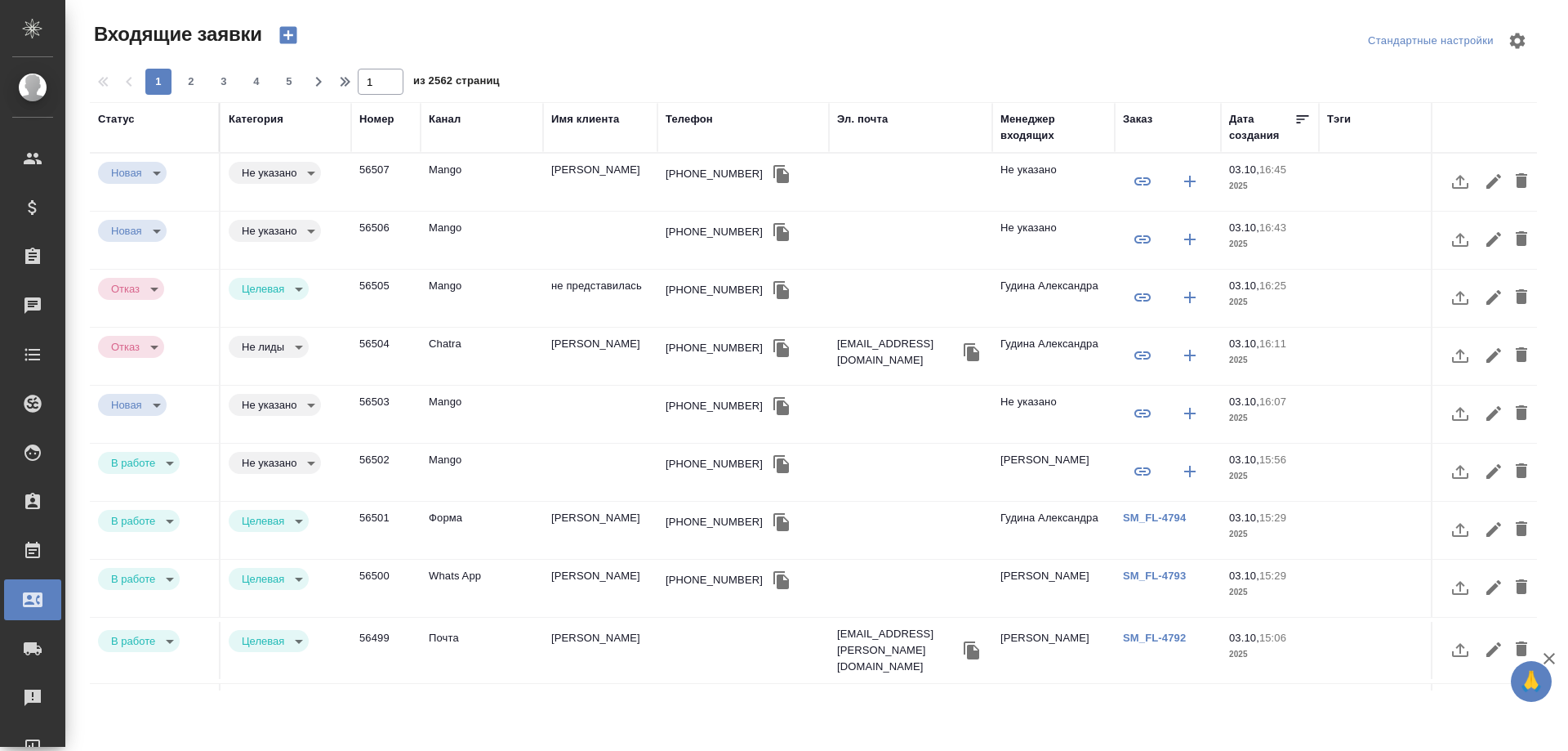
select select "RU"
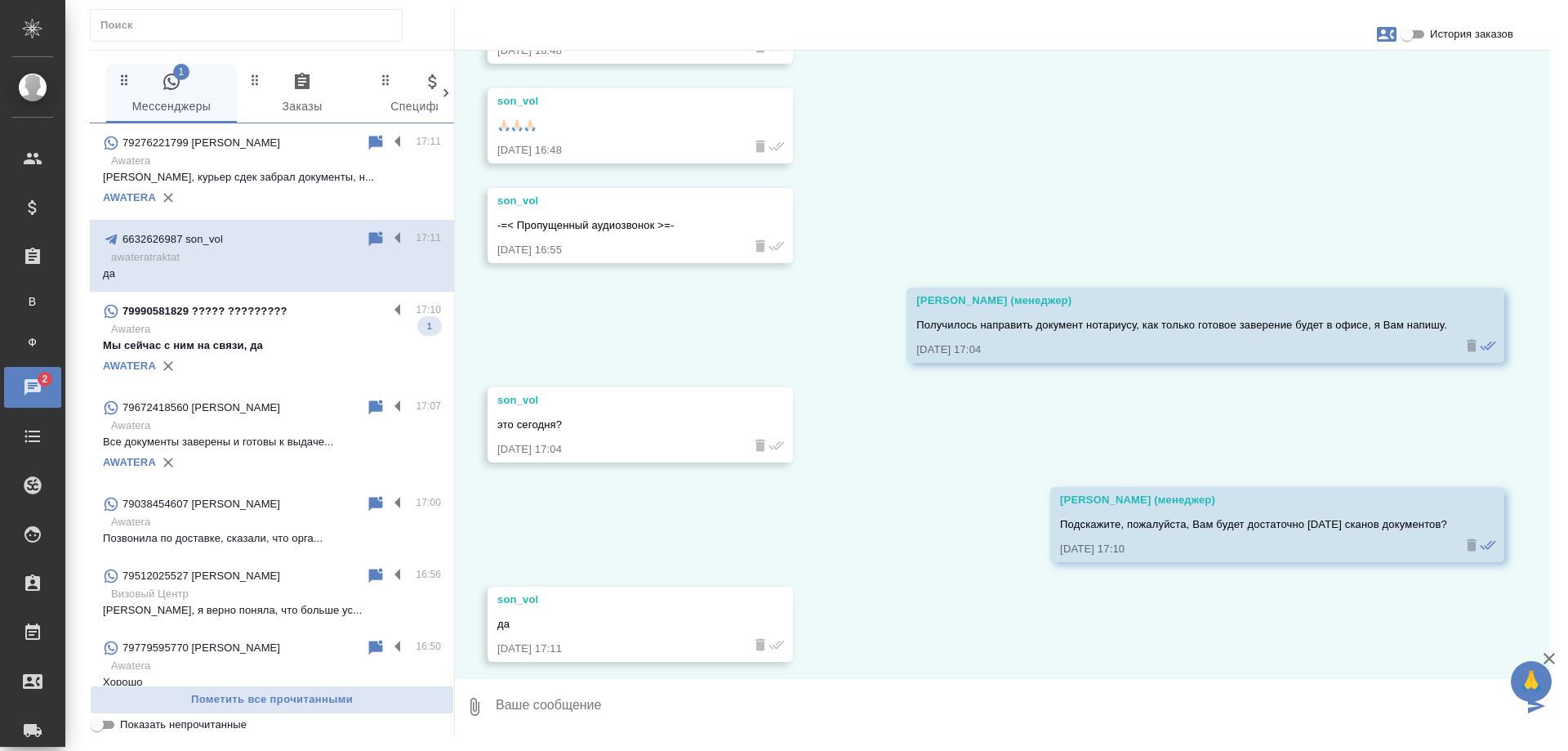
scroll to position [4078, 0]
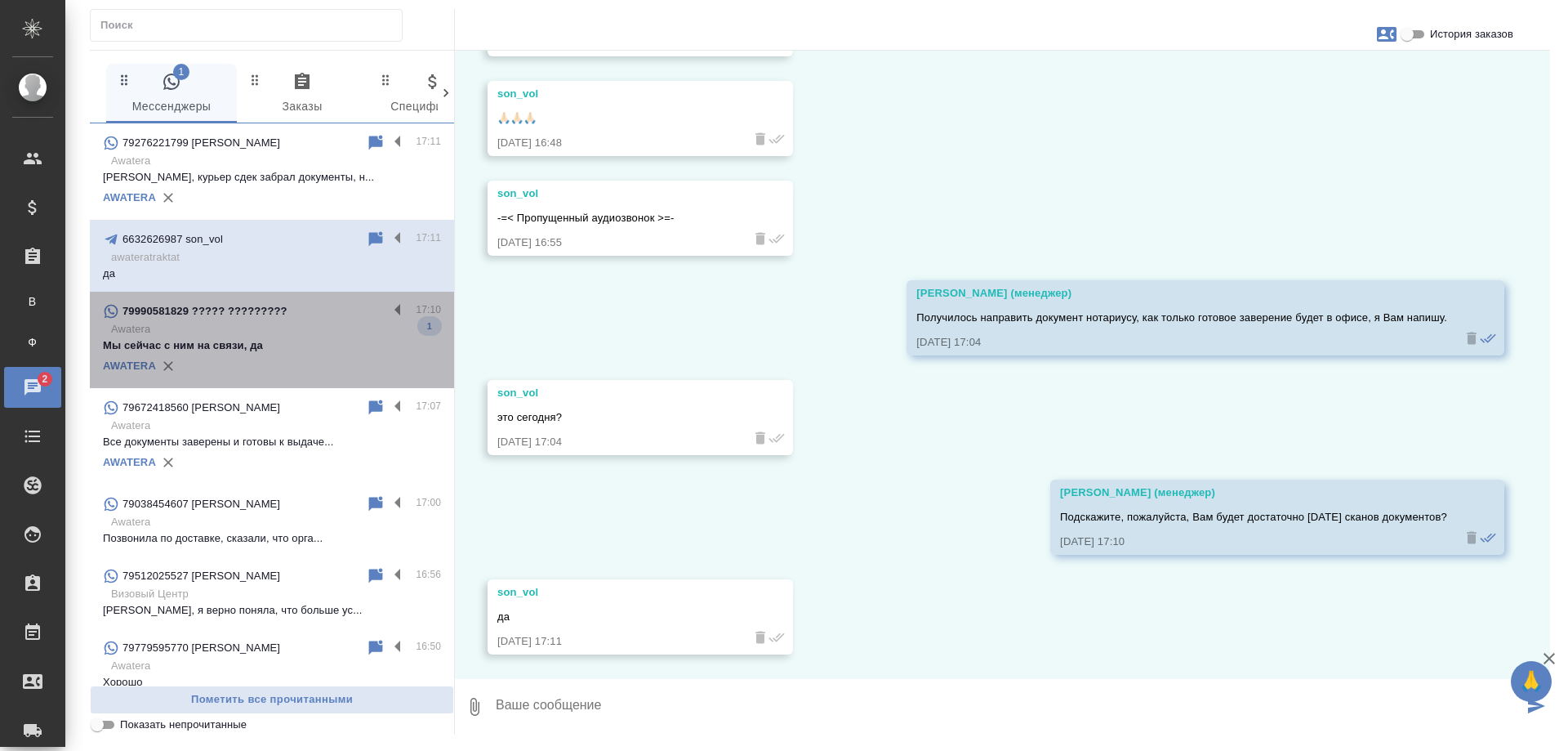
click at [284, 315] on p "79990581829 ????? ?????????" at bounding box center [204, 312] width 165 height 16
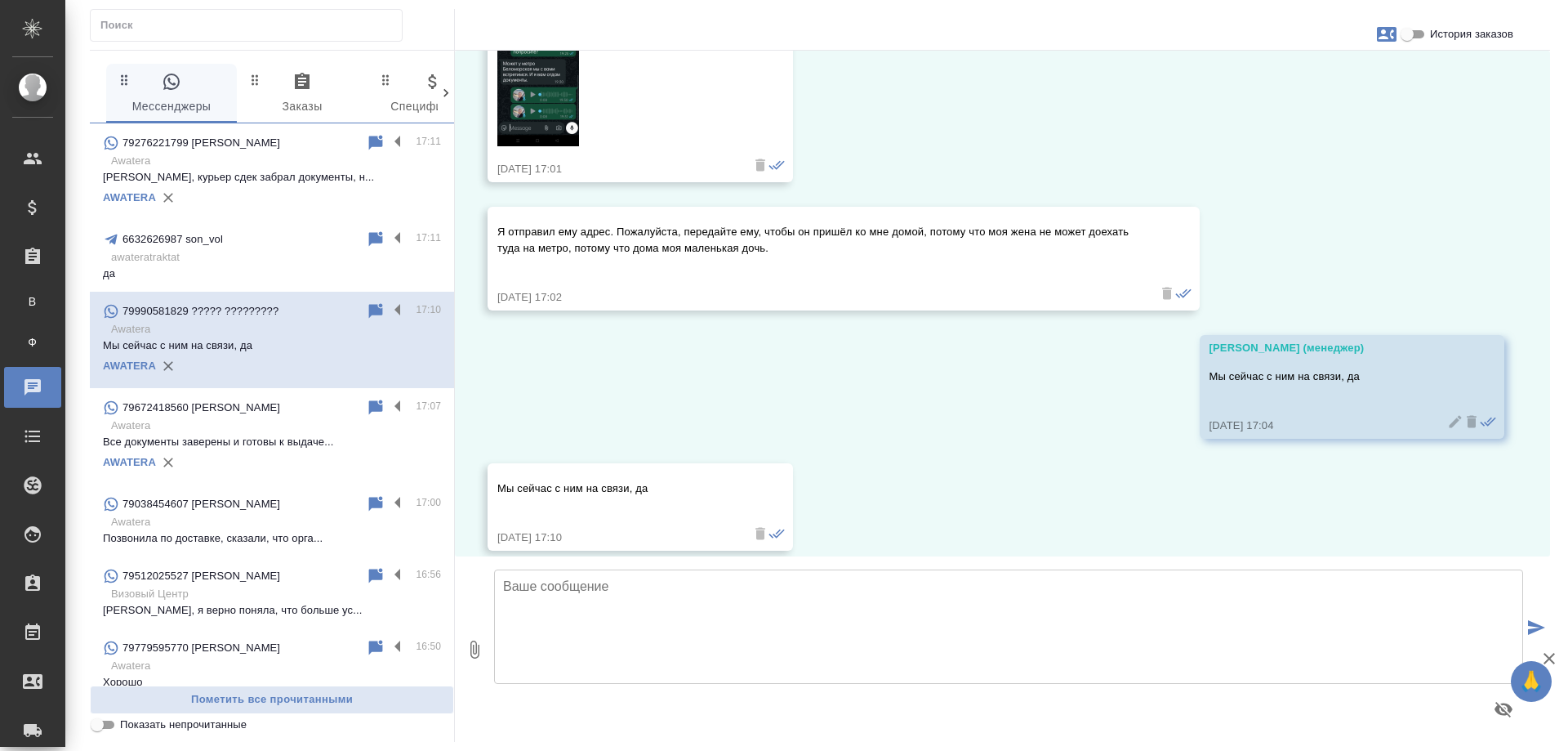
scroll to position [10293, 0]
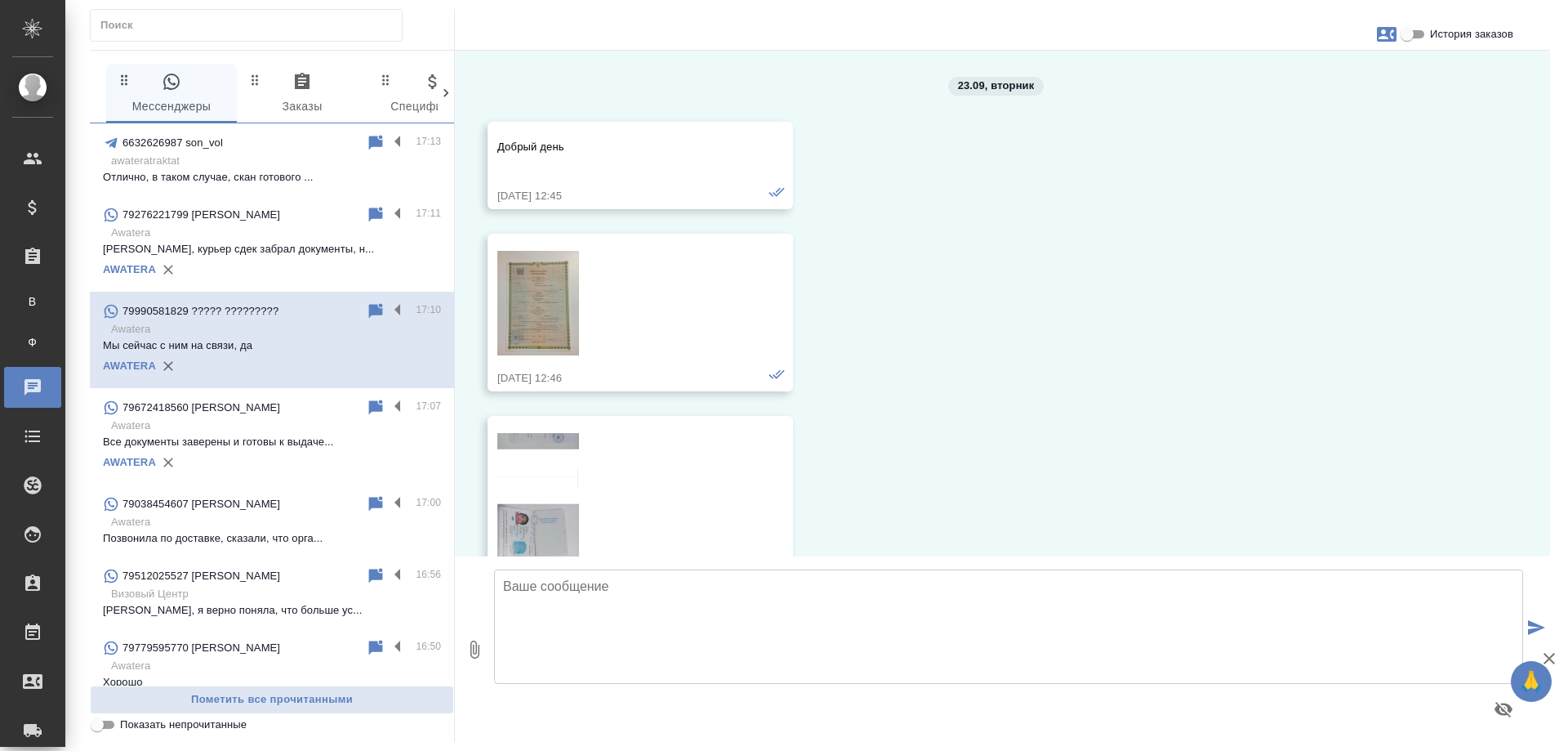
scroll to position [10293, 0]
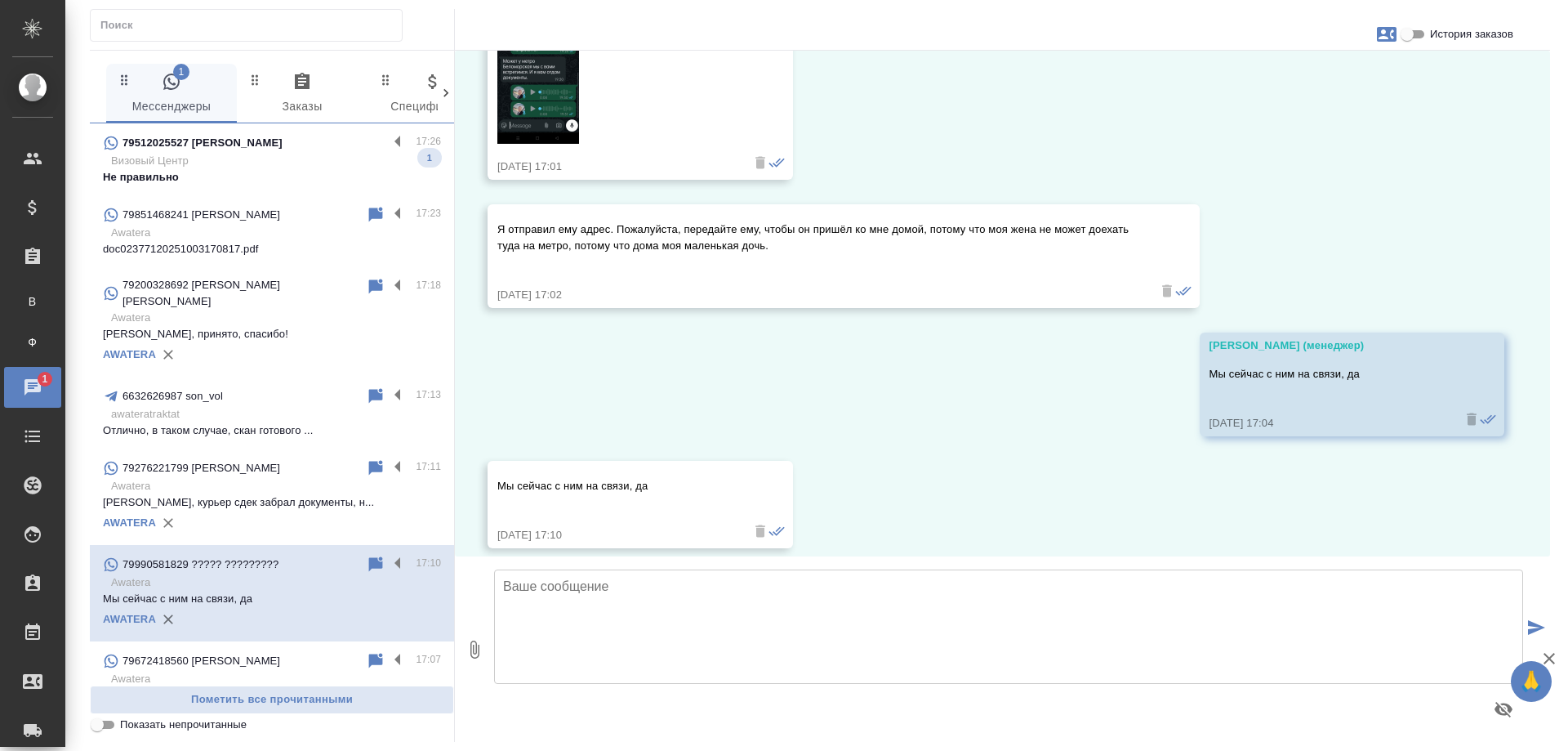
click at [245, 159] on p "Визовый Центр" at bounding box center [276, 161] width 330 height 16
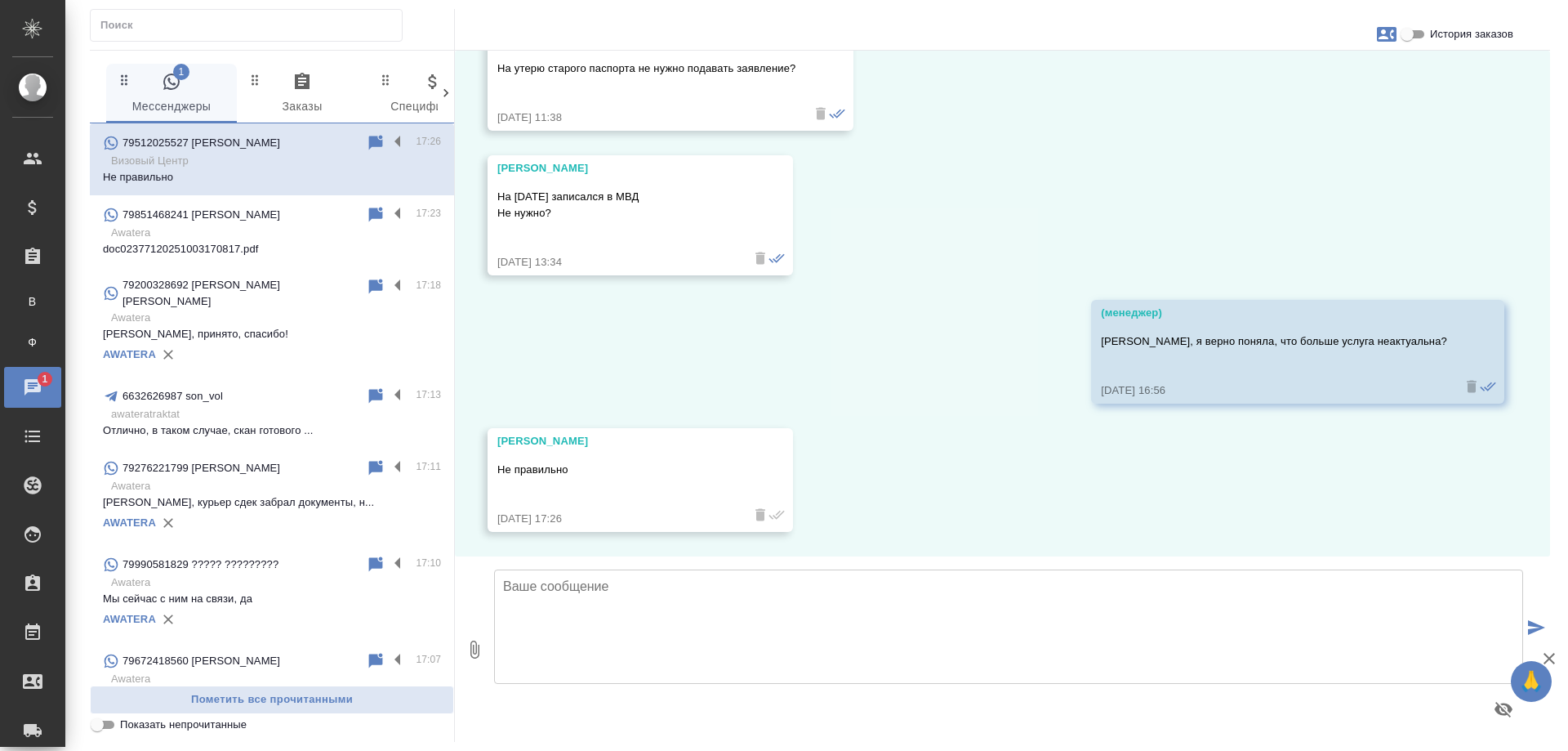
scroll to position [4307, 0]
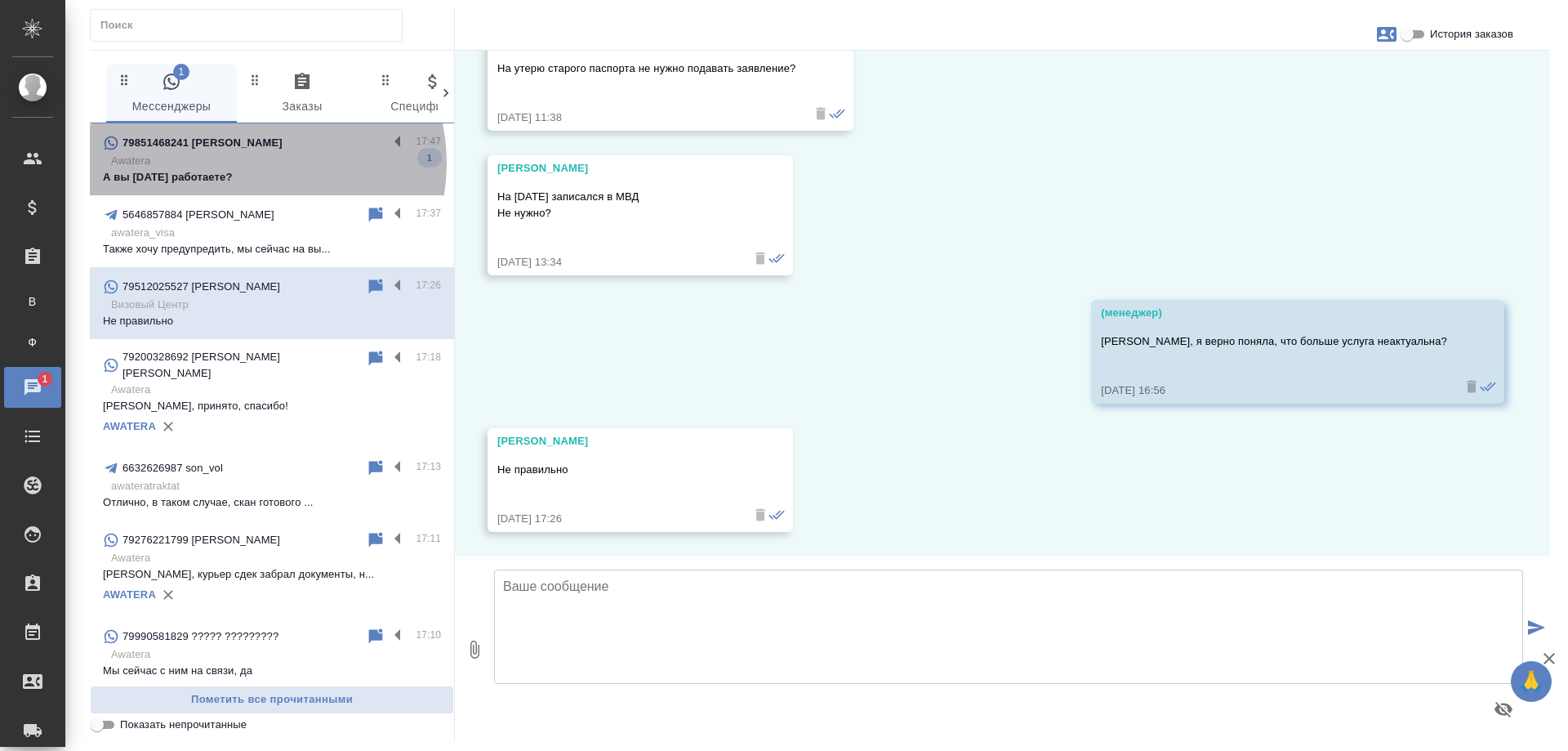
click at [253, 163] on p "Awatera" at bounding box center [276, 161] width 330 height 16
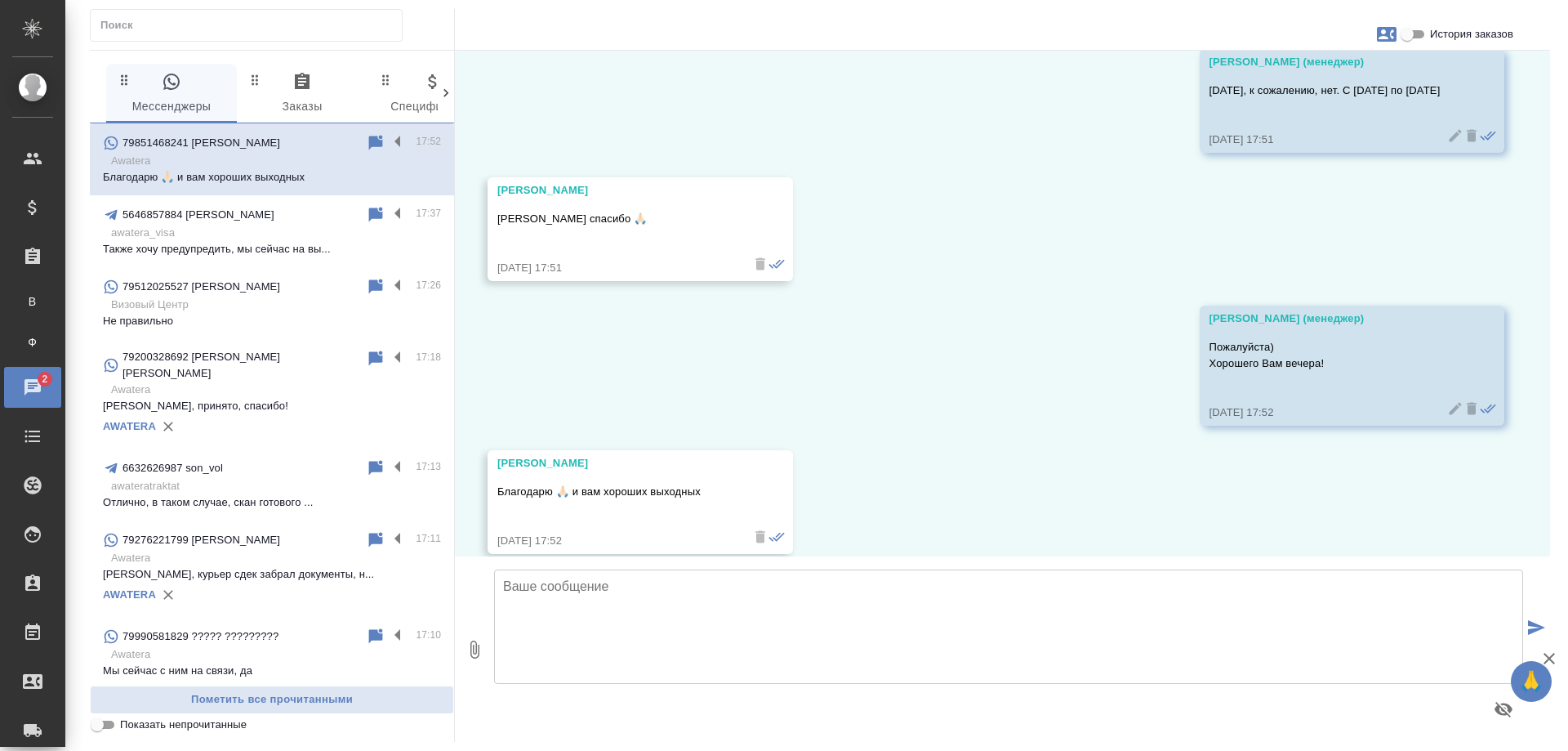
scroll to position [7548, 0]
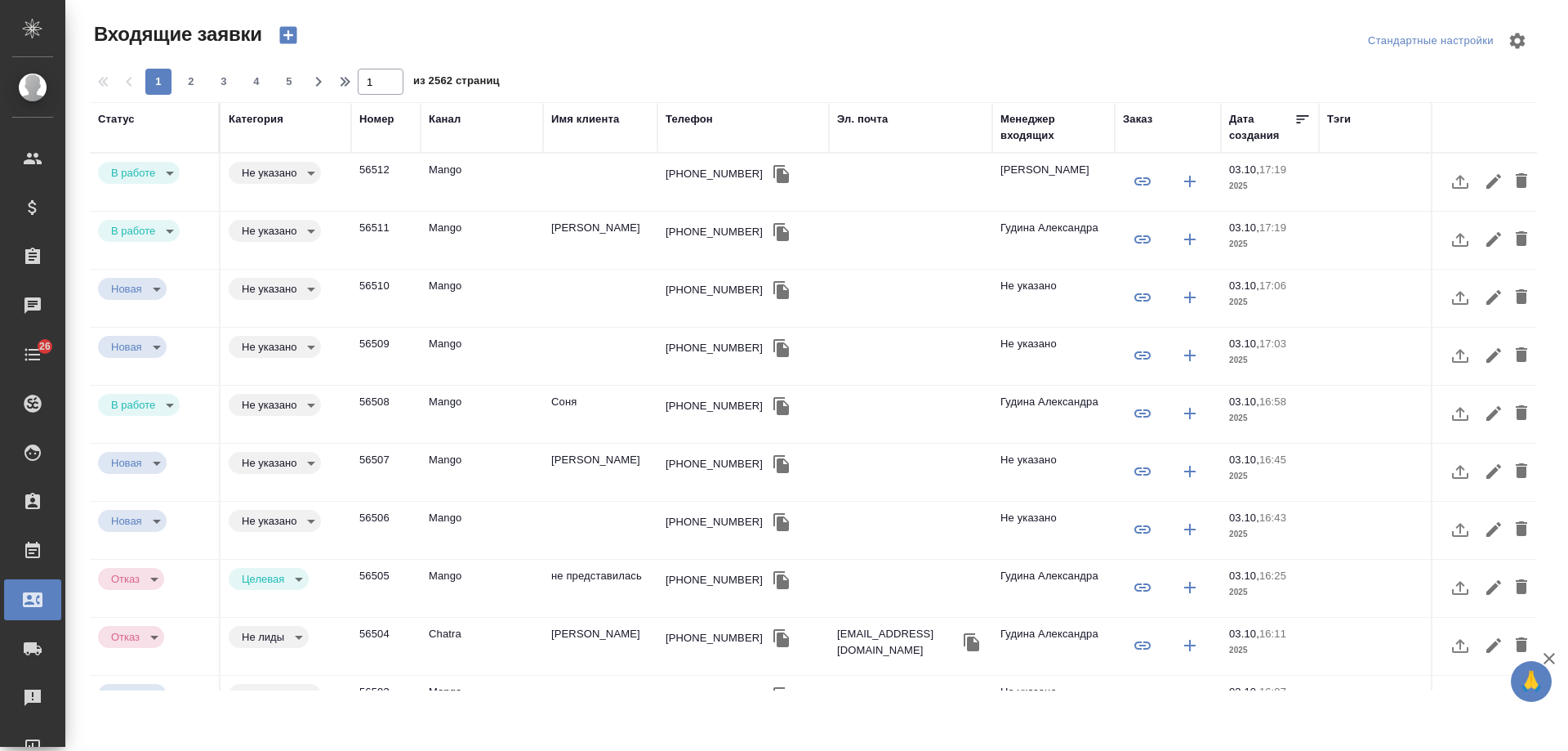
select select "RU"
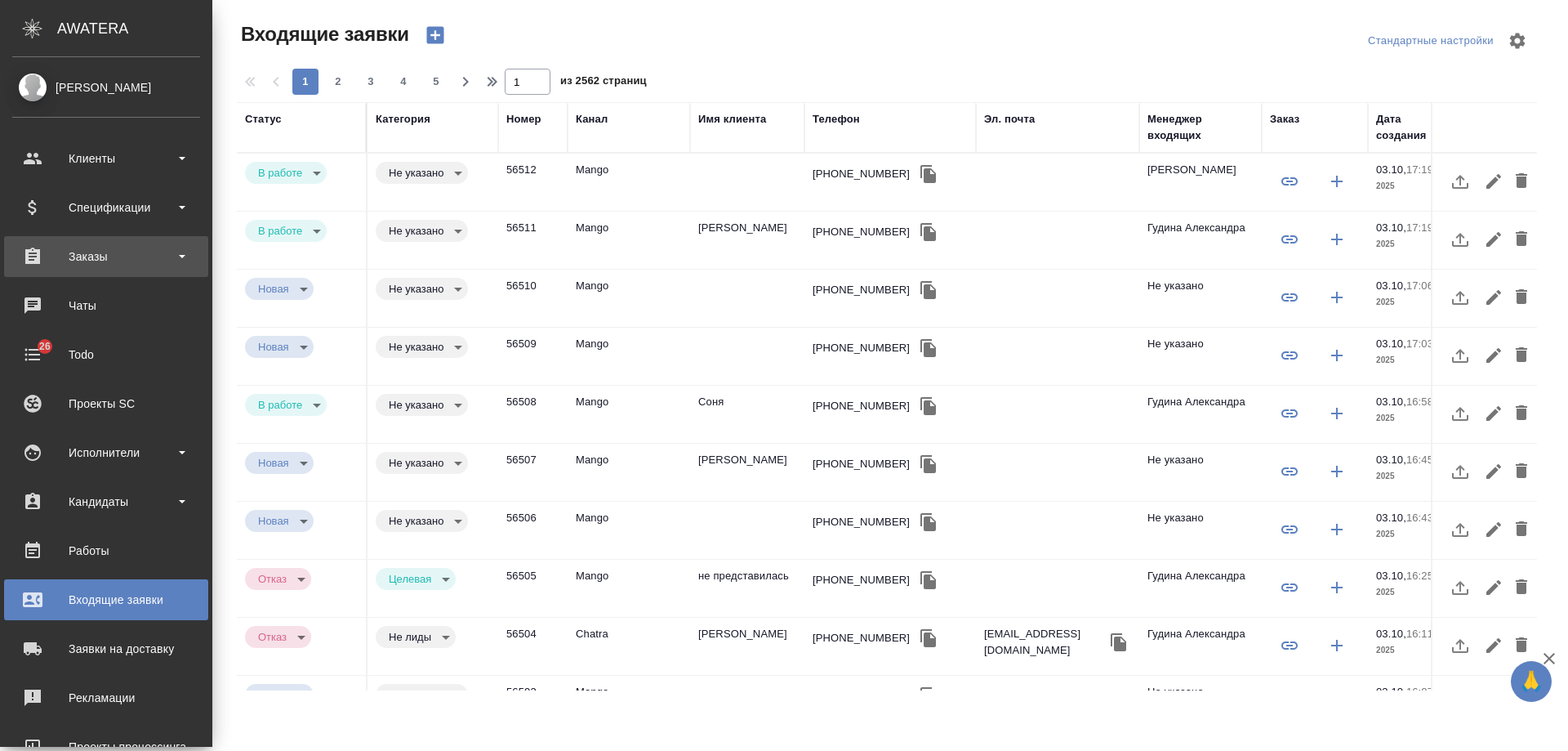
click at [108, 263] on div "Заказы" at bounding box center [106, 256] width 187 height 24
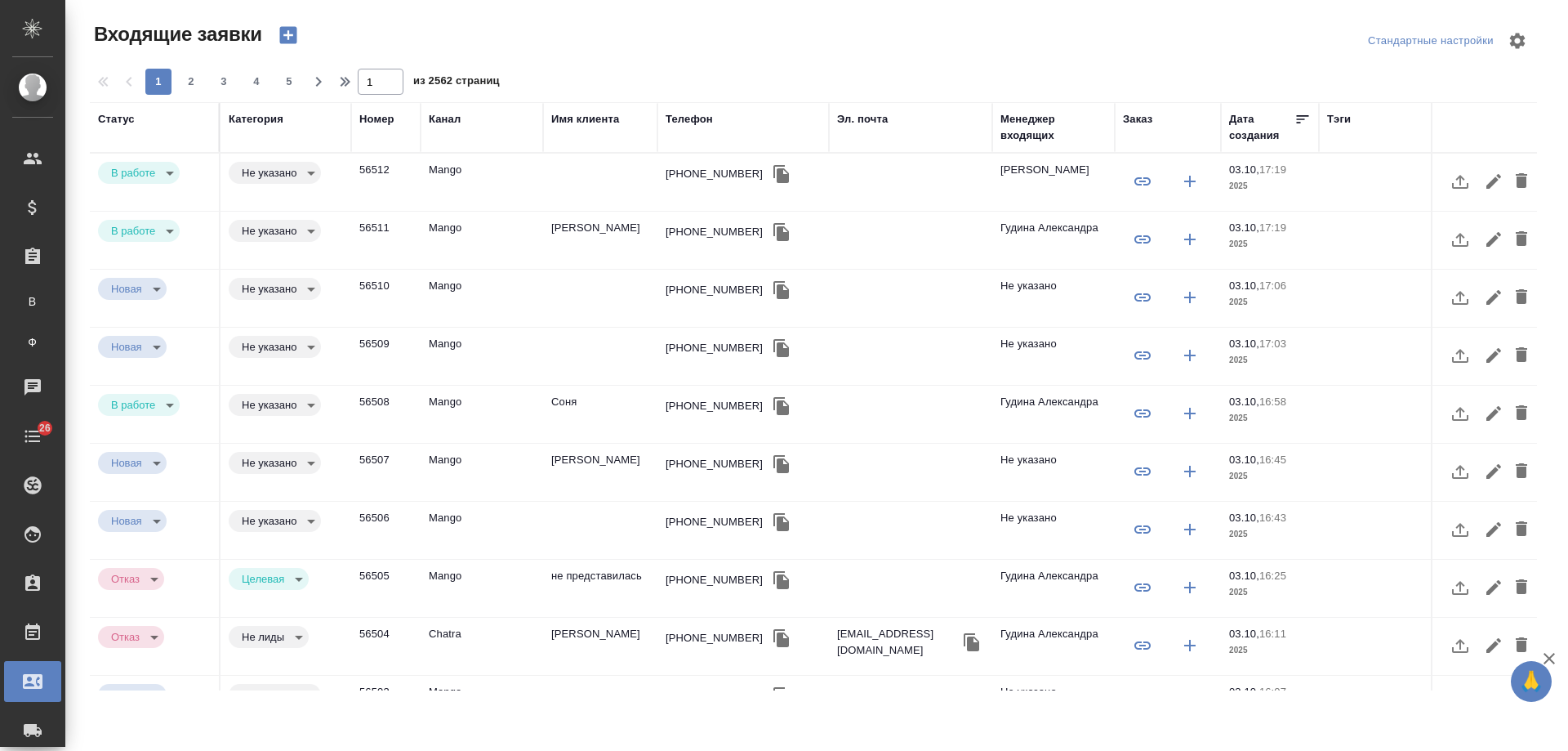
click at [709, 238] on div "+79854763365" at bounding box center [714, 232] width 97 height 16
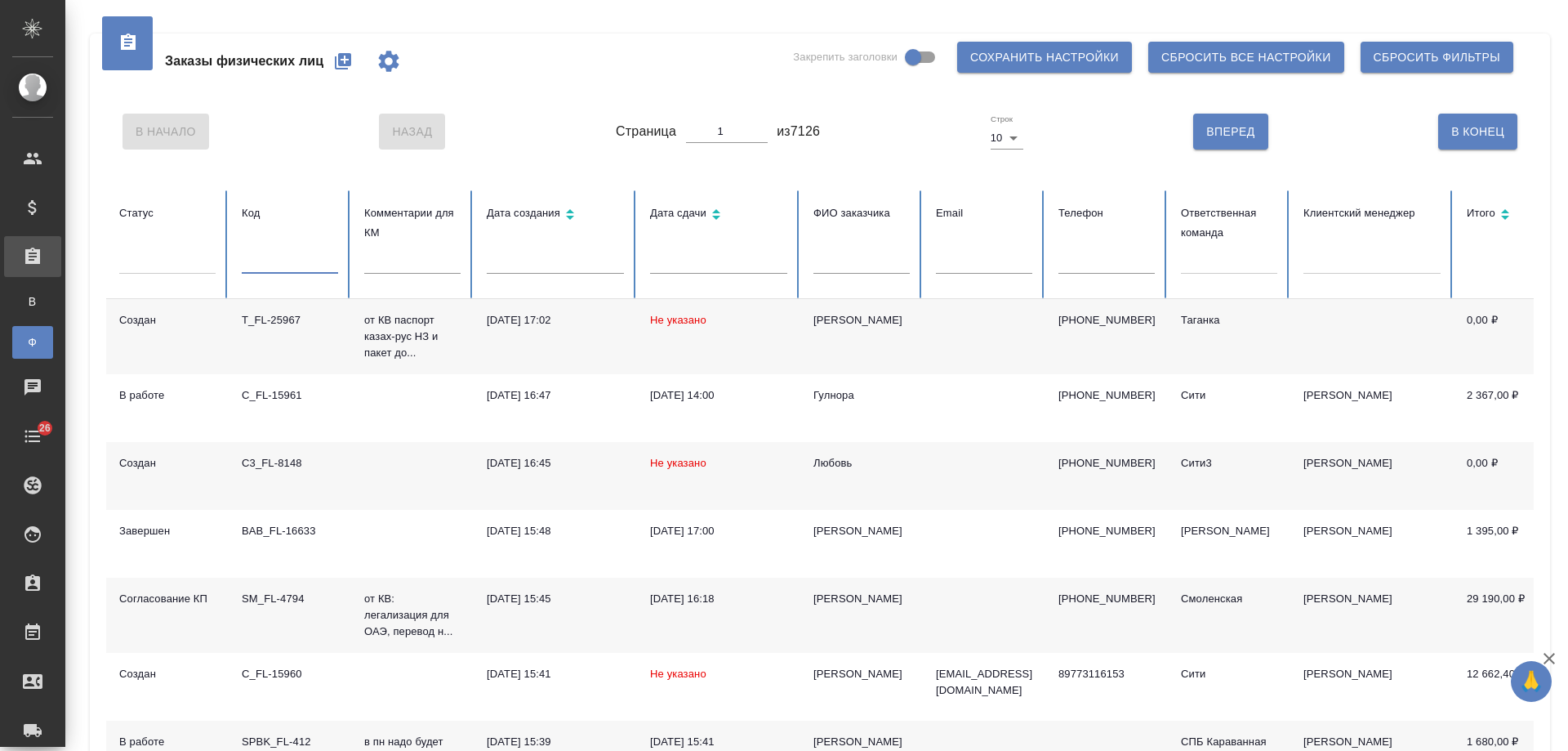
click at [284, 263] on input "text" at bounding box center [290, 263] width 96 height 23
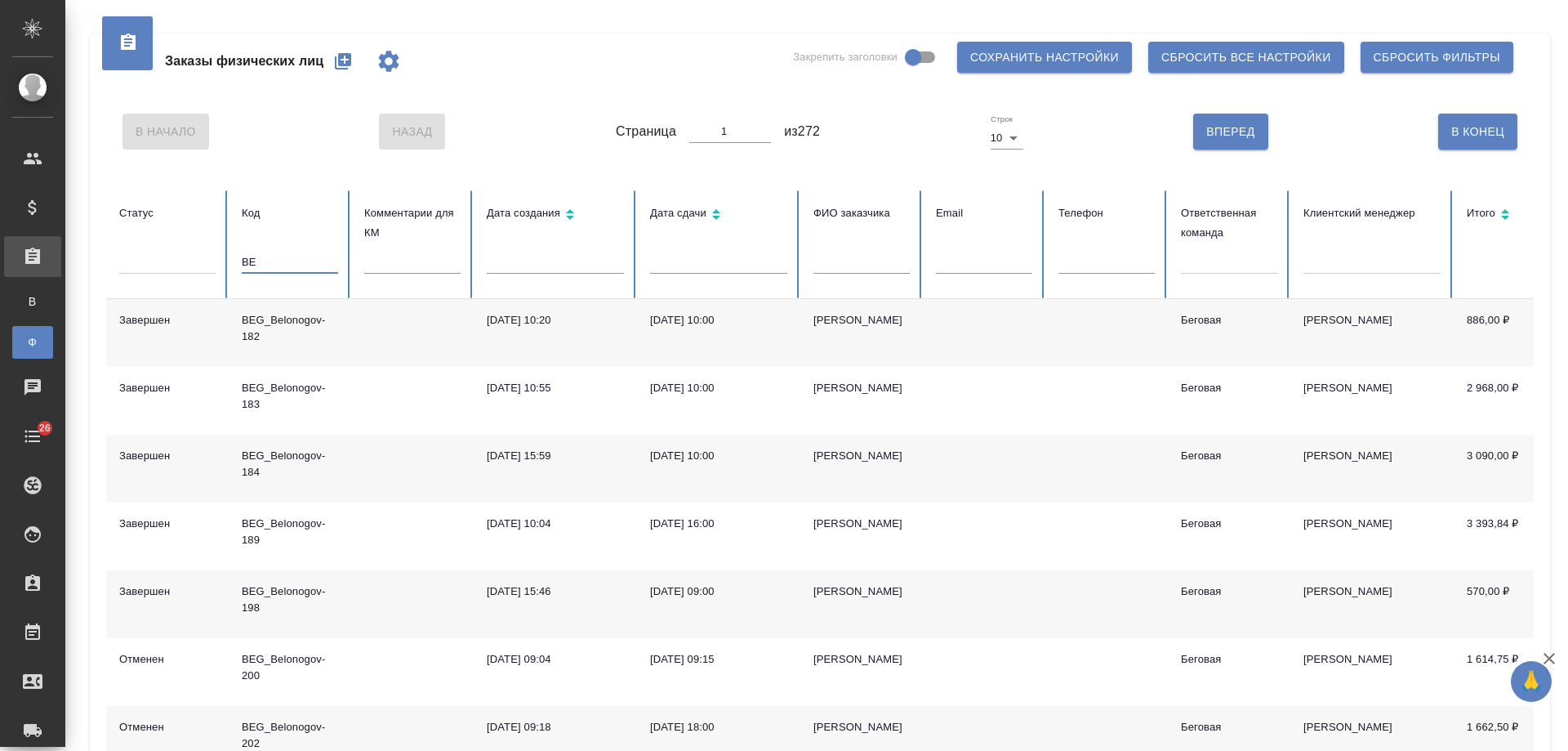
type input "B"
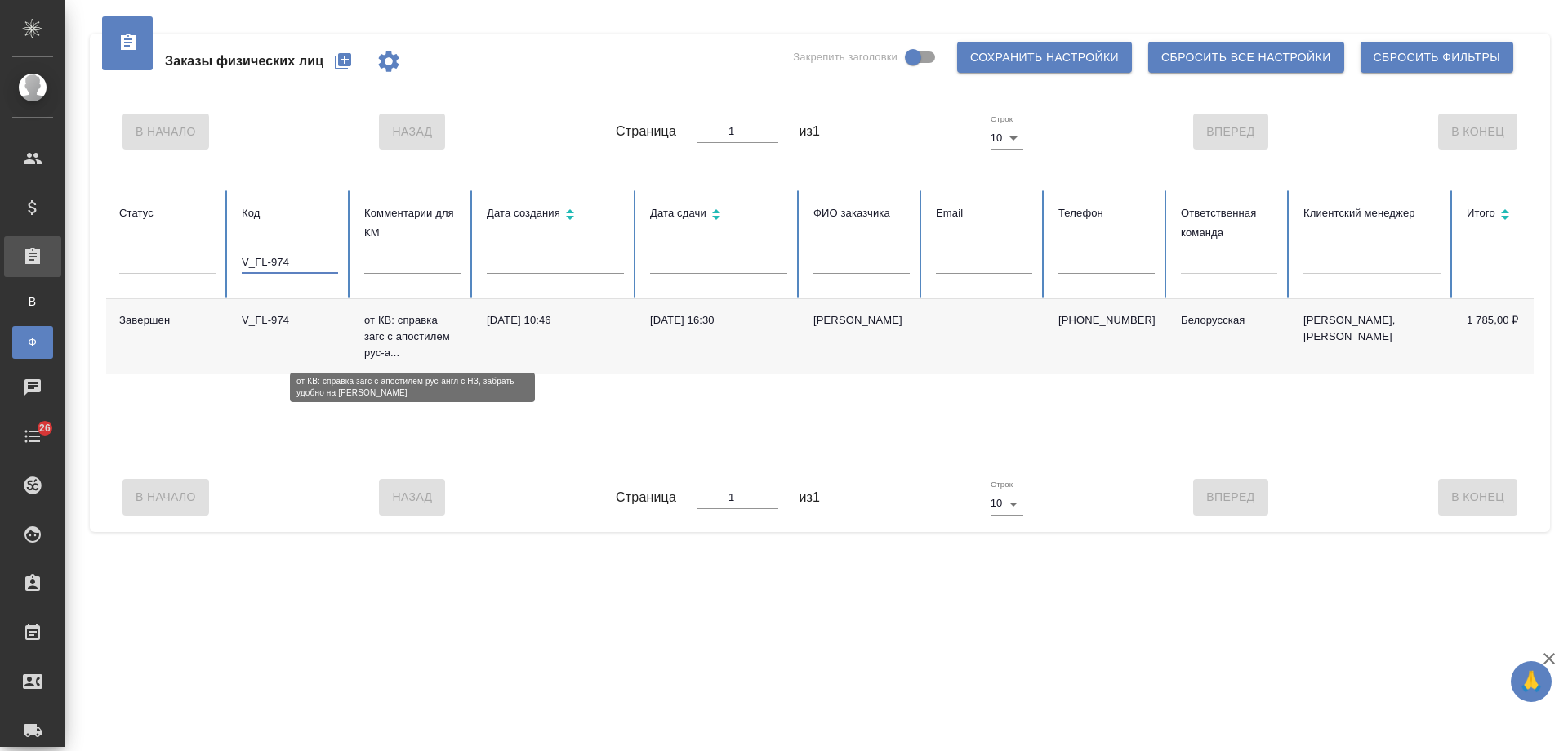
type input "V_FL-974"
click at [394, 333] on p "от КВ: справка загс с апостилем рус-а..." at bounding box center [412, 337] width 96 height 49
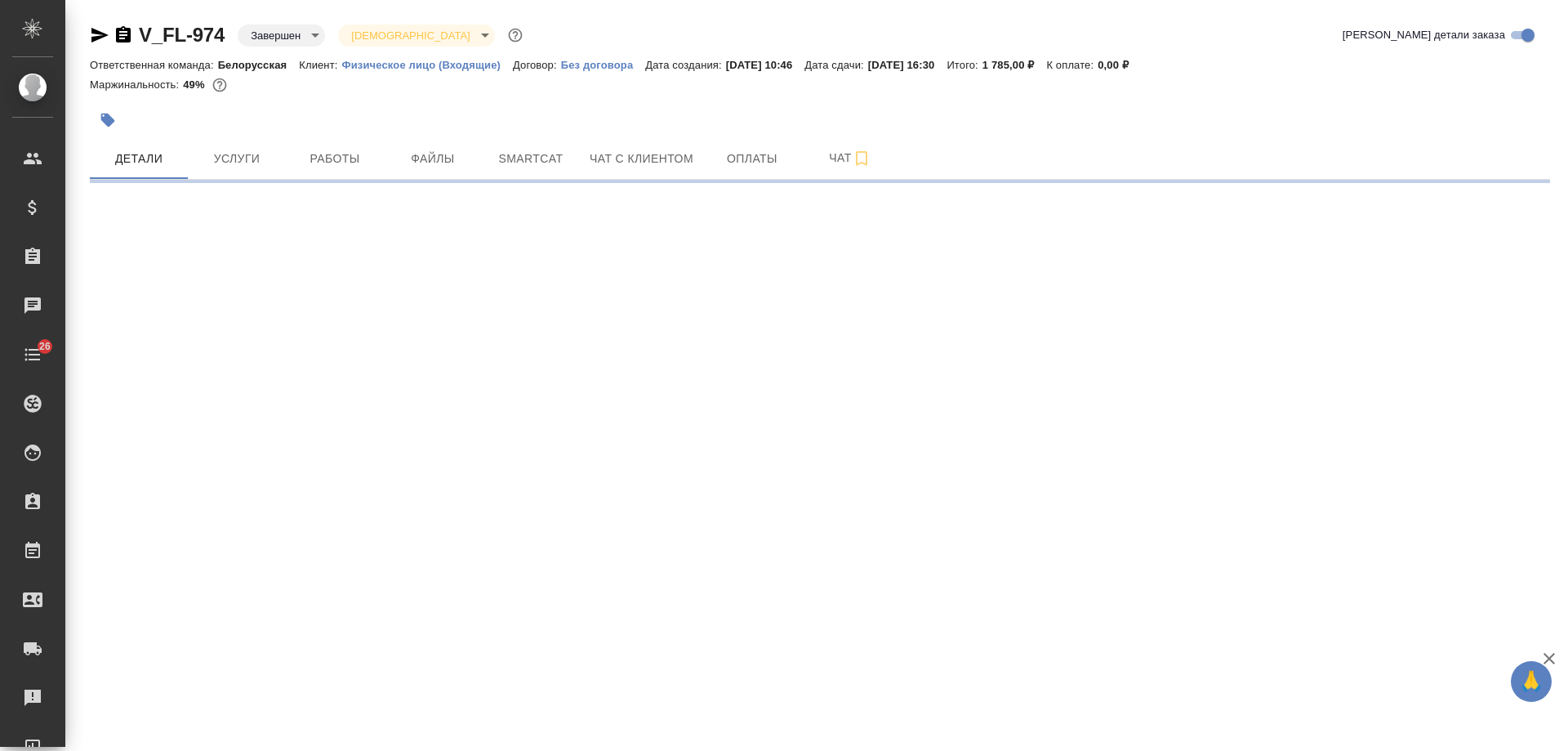
select select "RU"
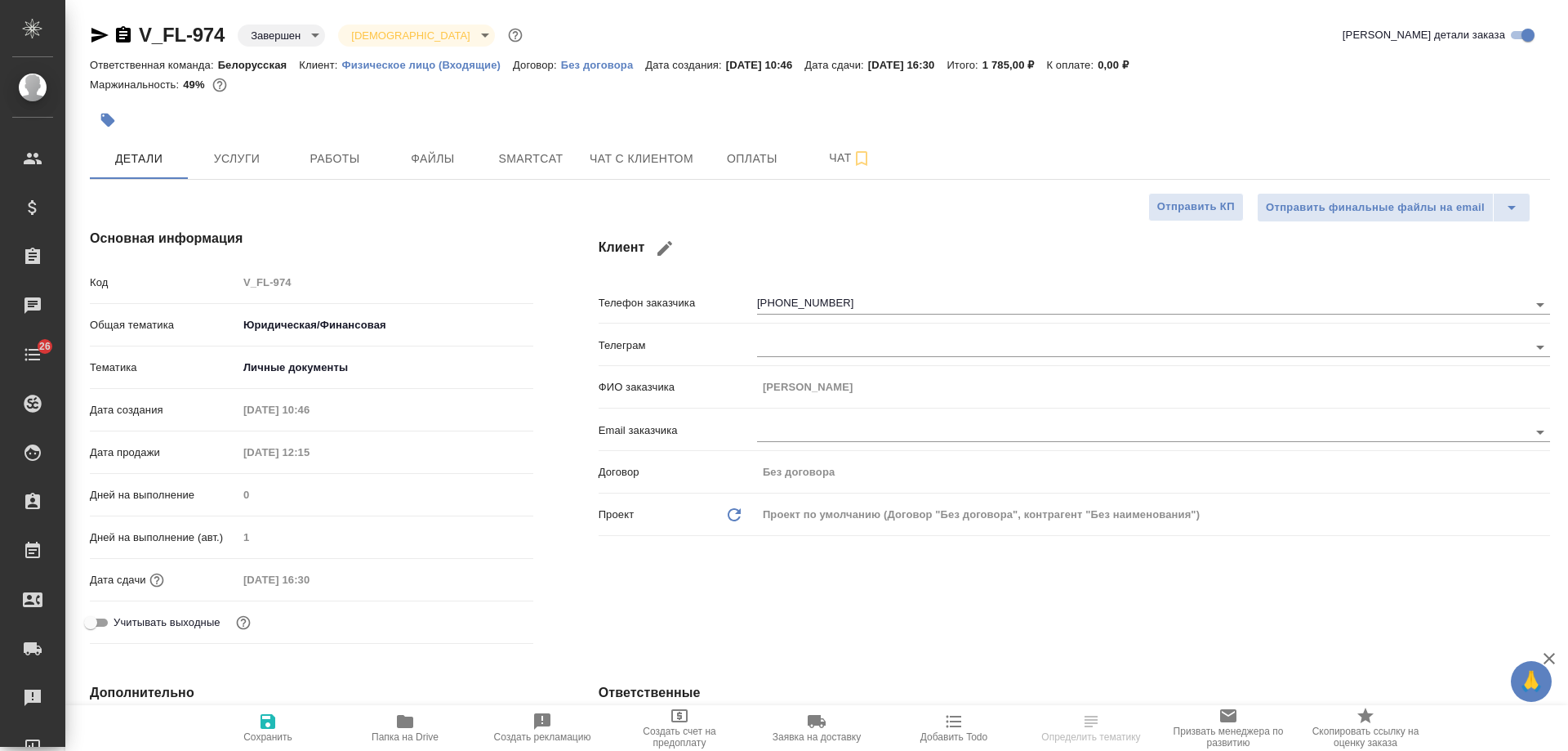
type textarea "x"
click at [103, 34] on icon "button" at bounding box center [99, 35] width 17 height 14
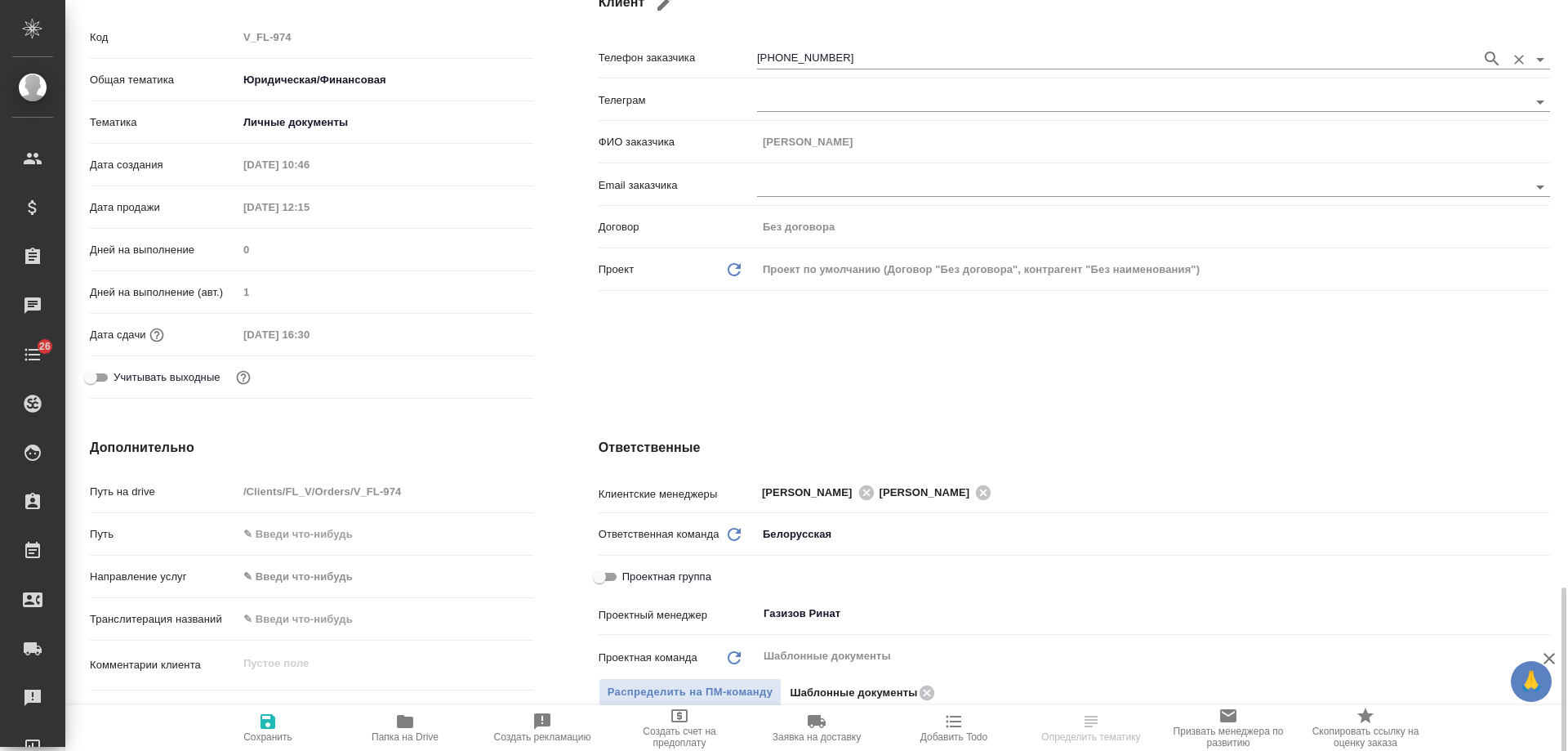
scroll to position [82, 0]
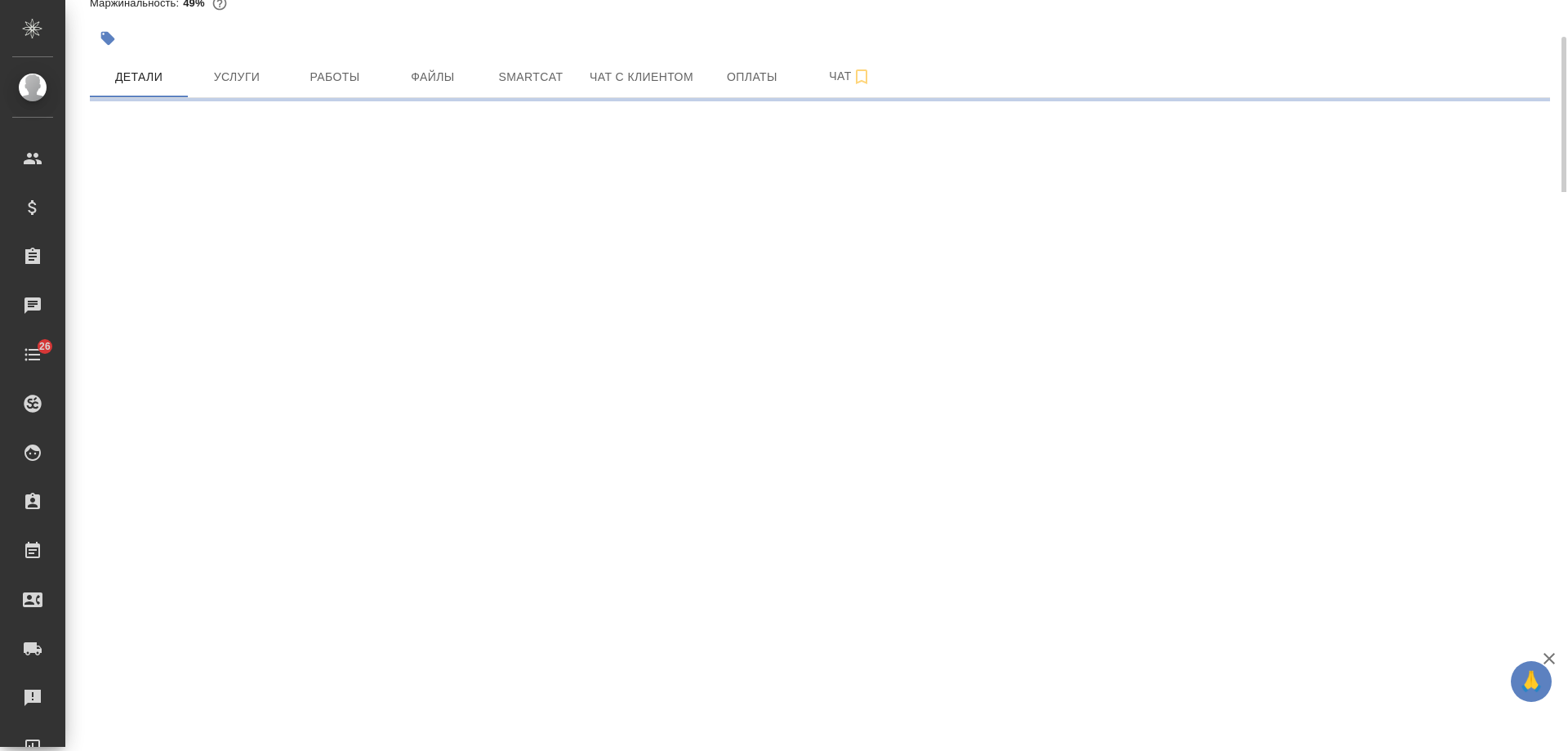
select select "RU"
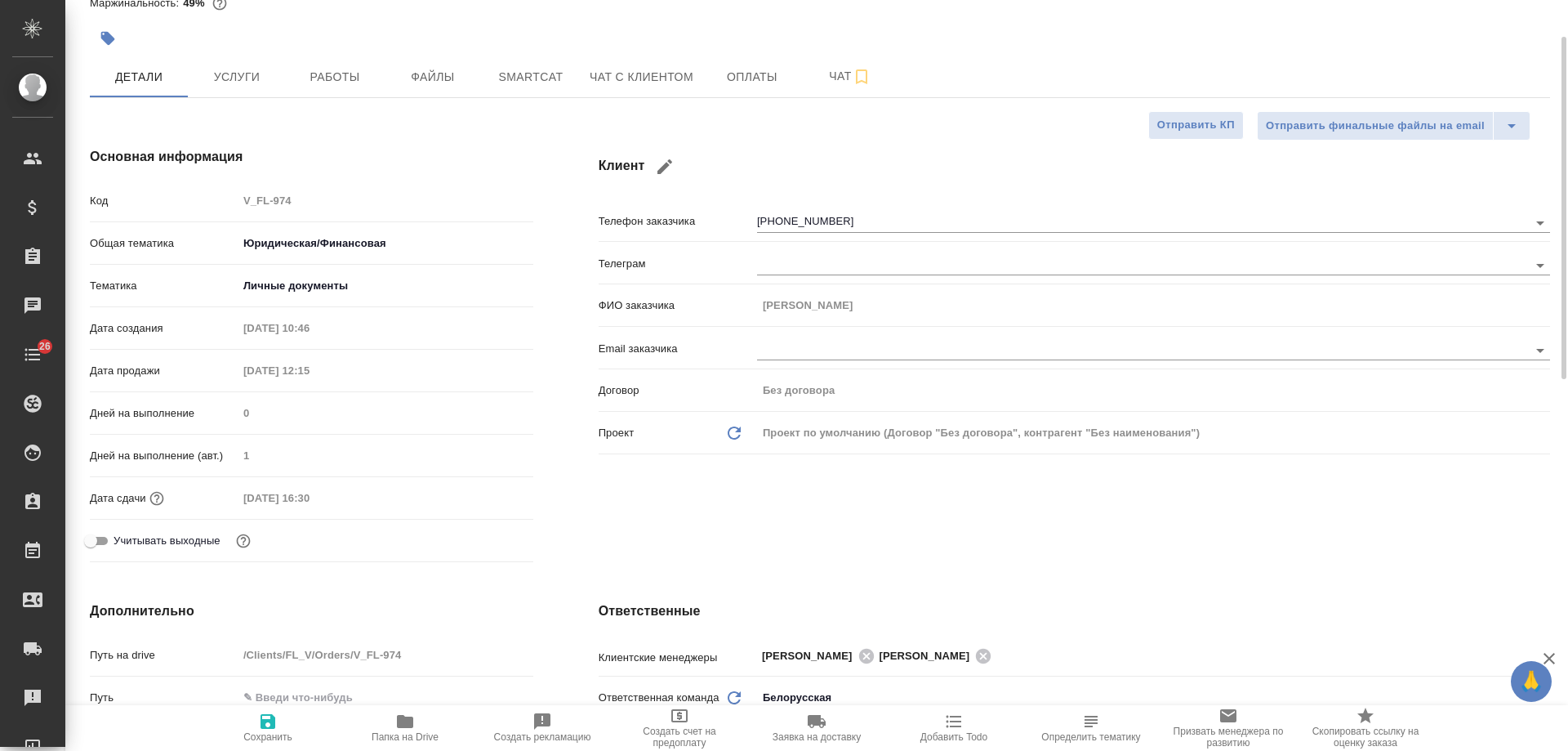
type textarea "x"
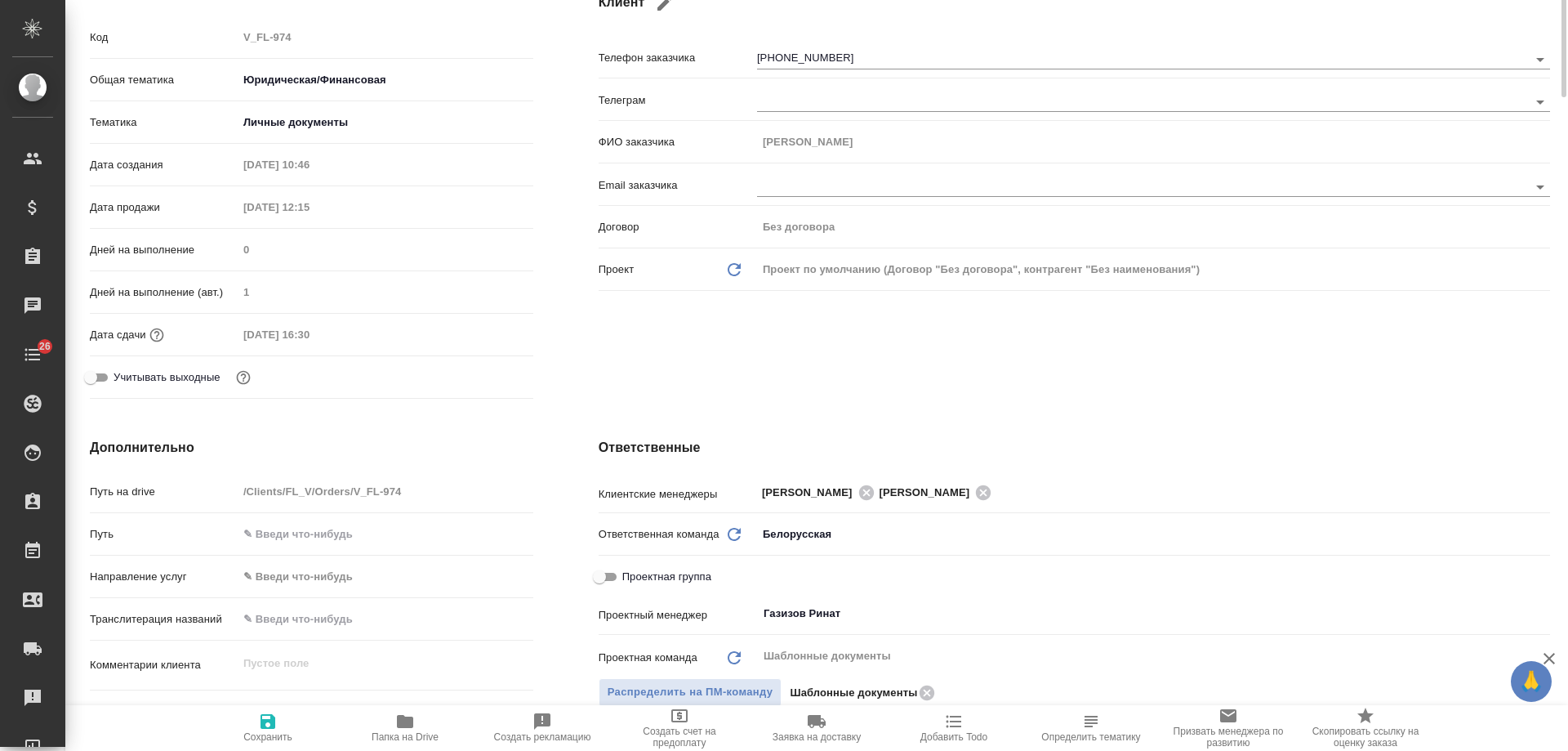
scroll to position [0, 0]
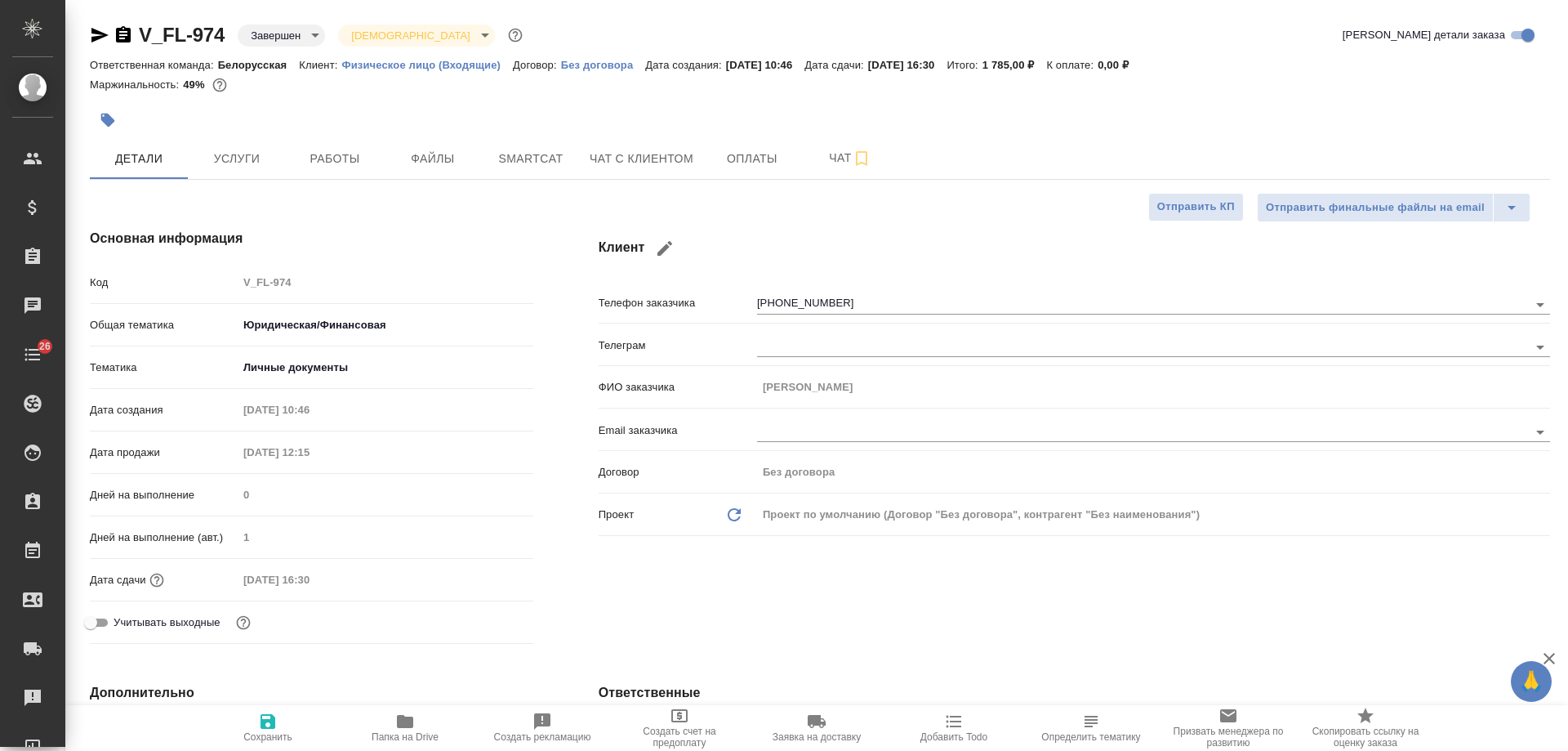
click at [662, 130] on div at bounding box center [577, 120] width 974 height 36
click at [660, 144] on button "Чат с клиентом" at bounding box center [642, 159] width 123 height 41
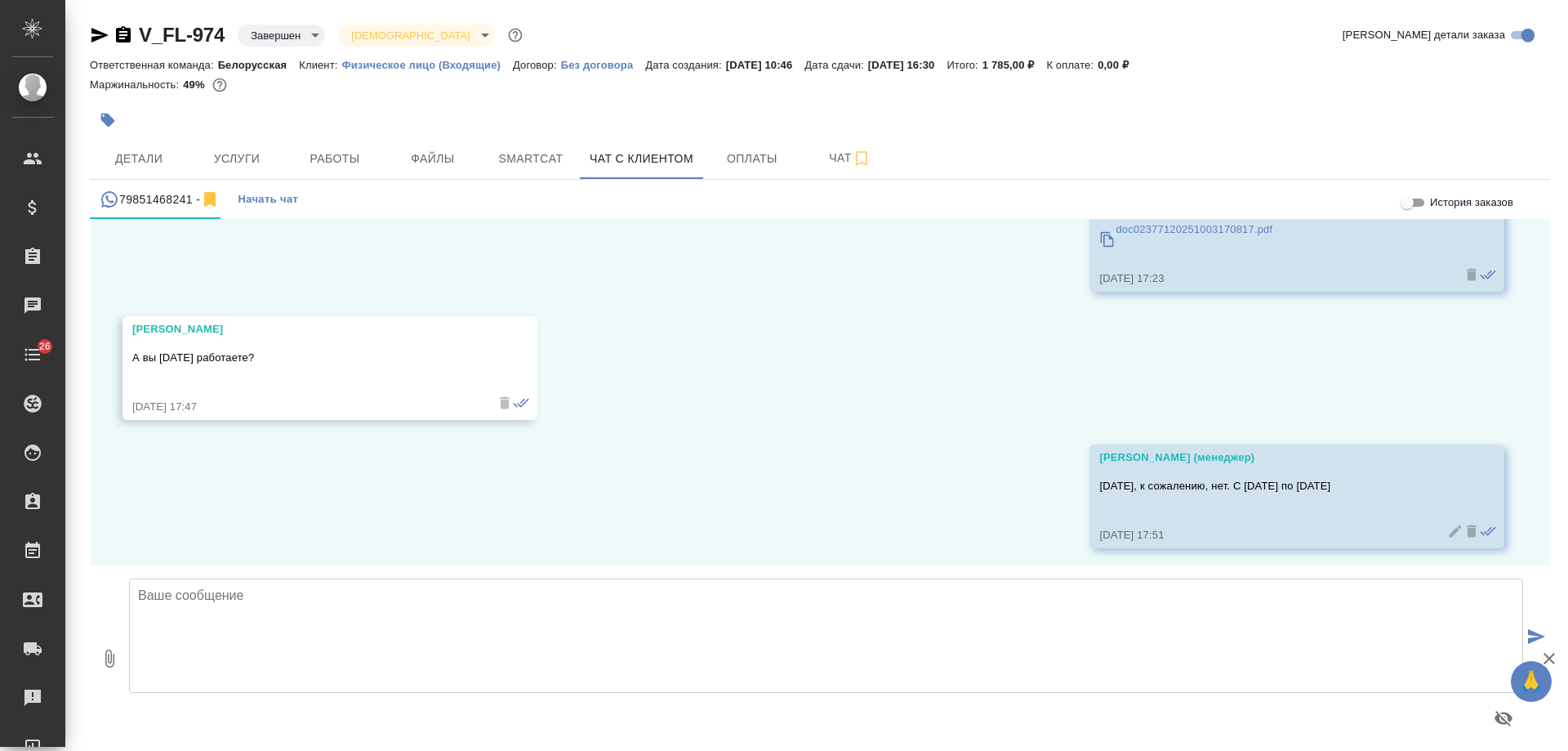
scroll to position [7641, 0]
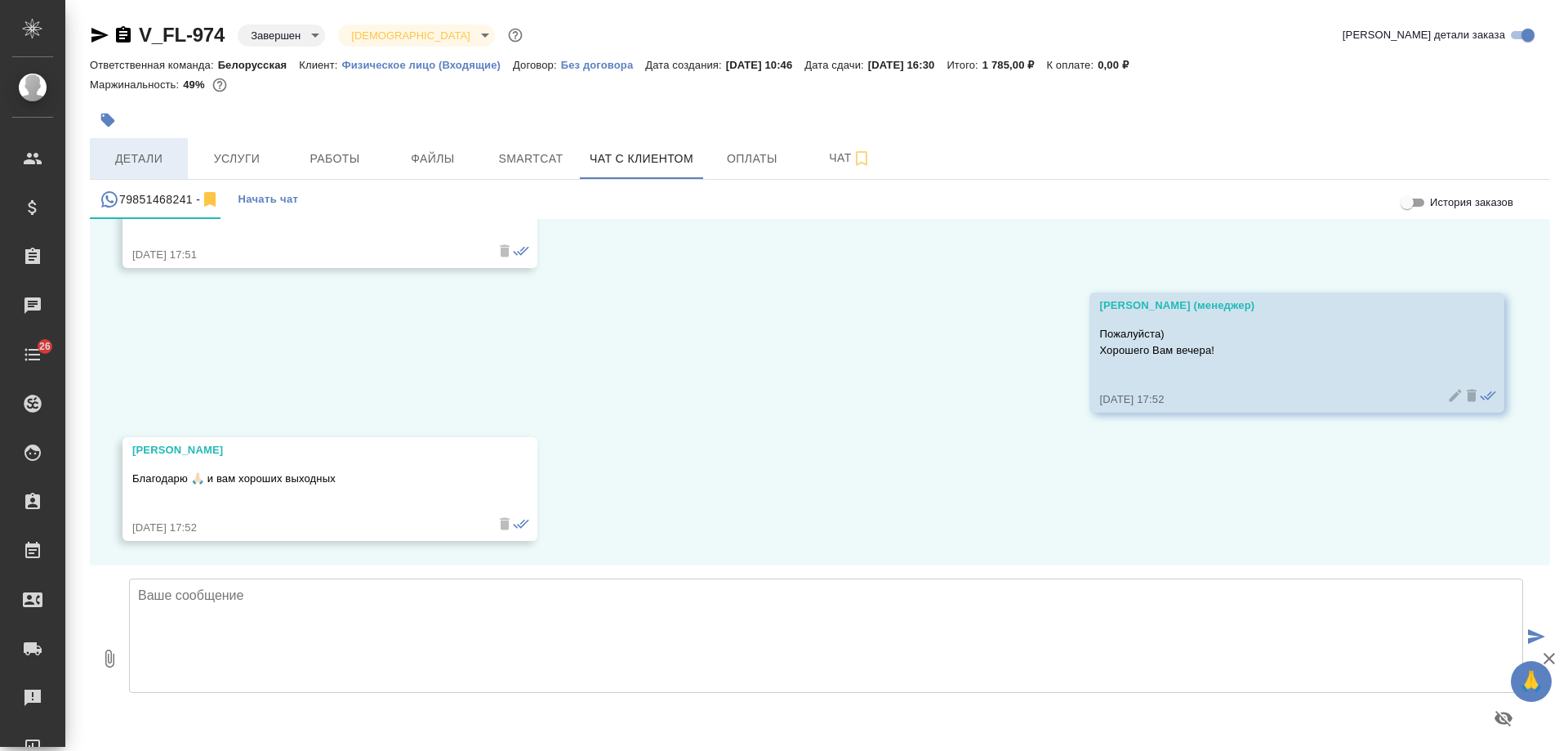
click at [150, 153] on span "Детали" at bounding box center [139, 159] width 79 height 21
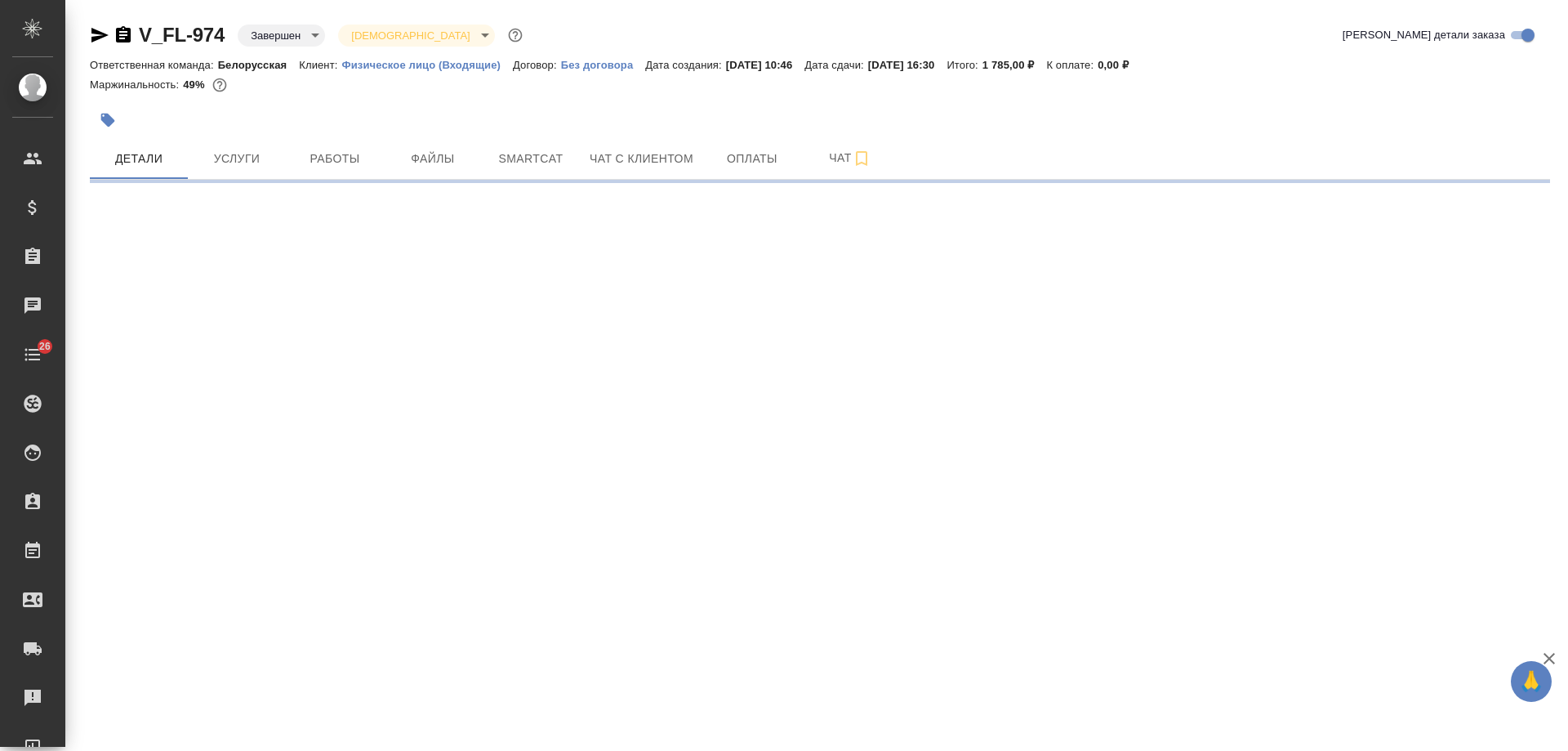
select select "RU"
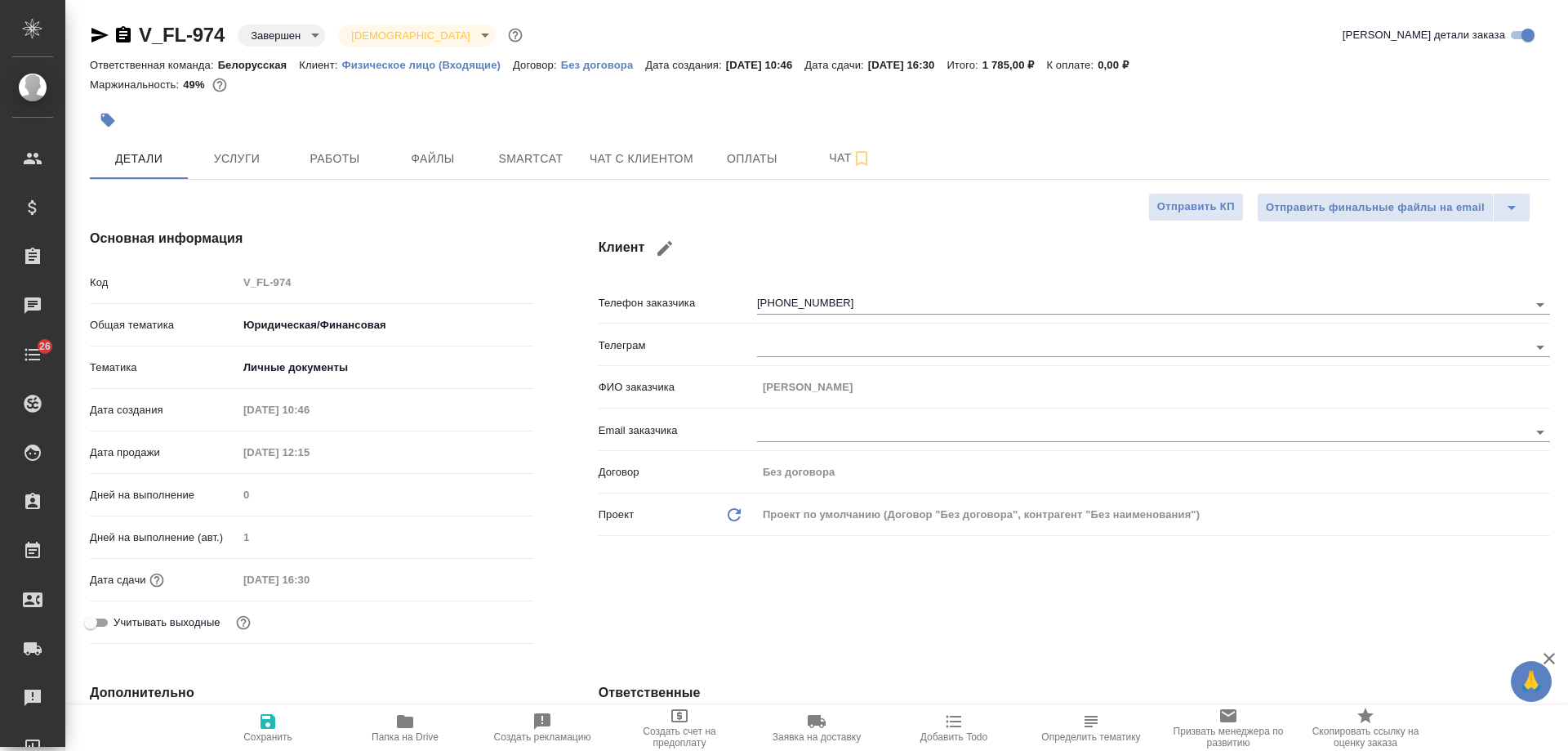
type textarea "x"
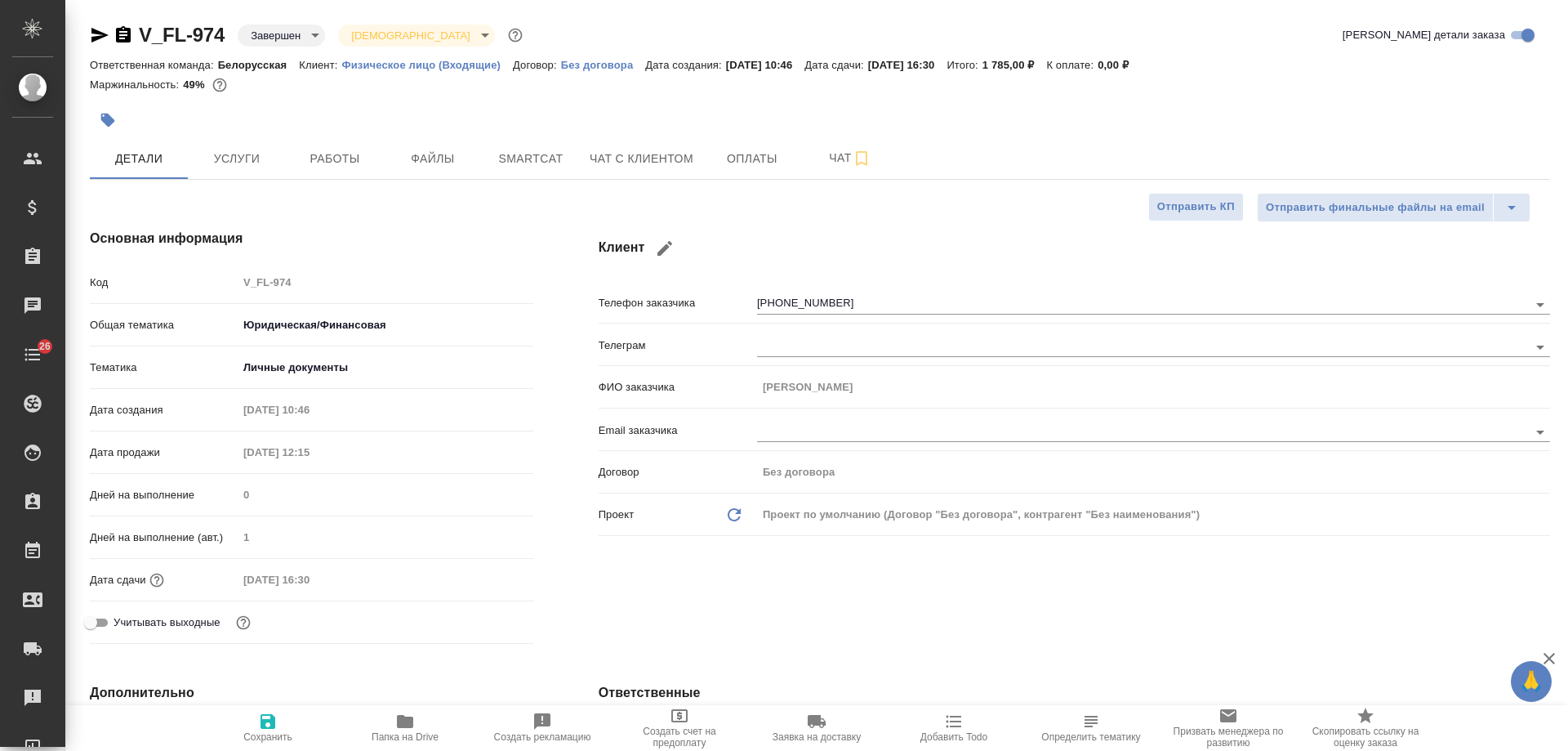
type textarea "x"
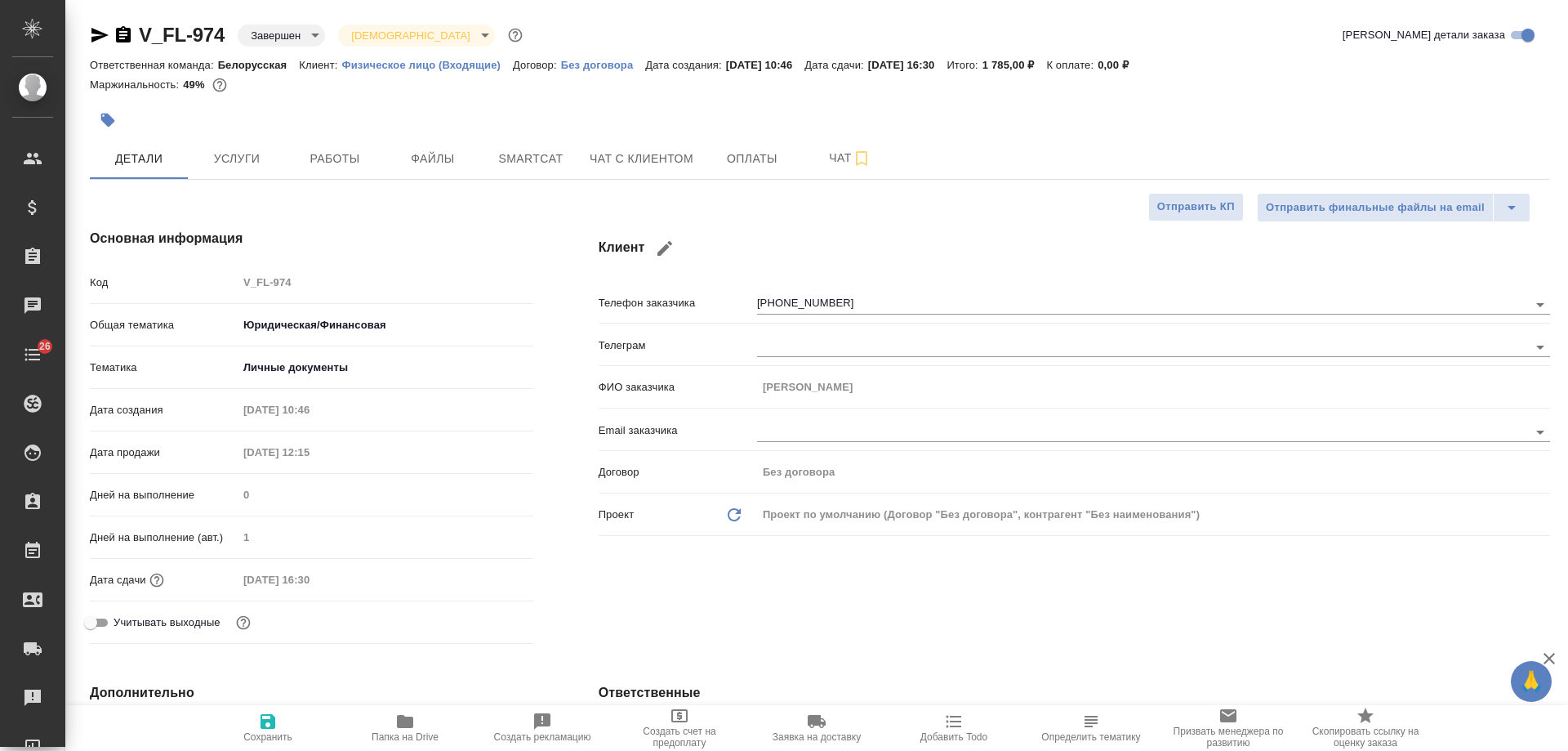
type textarea "x"
click at [649, 159] on span "Чат с клиентом" at bounding box center [642, 159] width 104 height 21
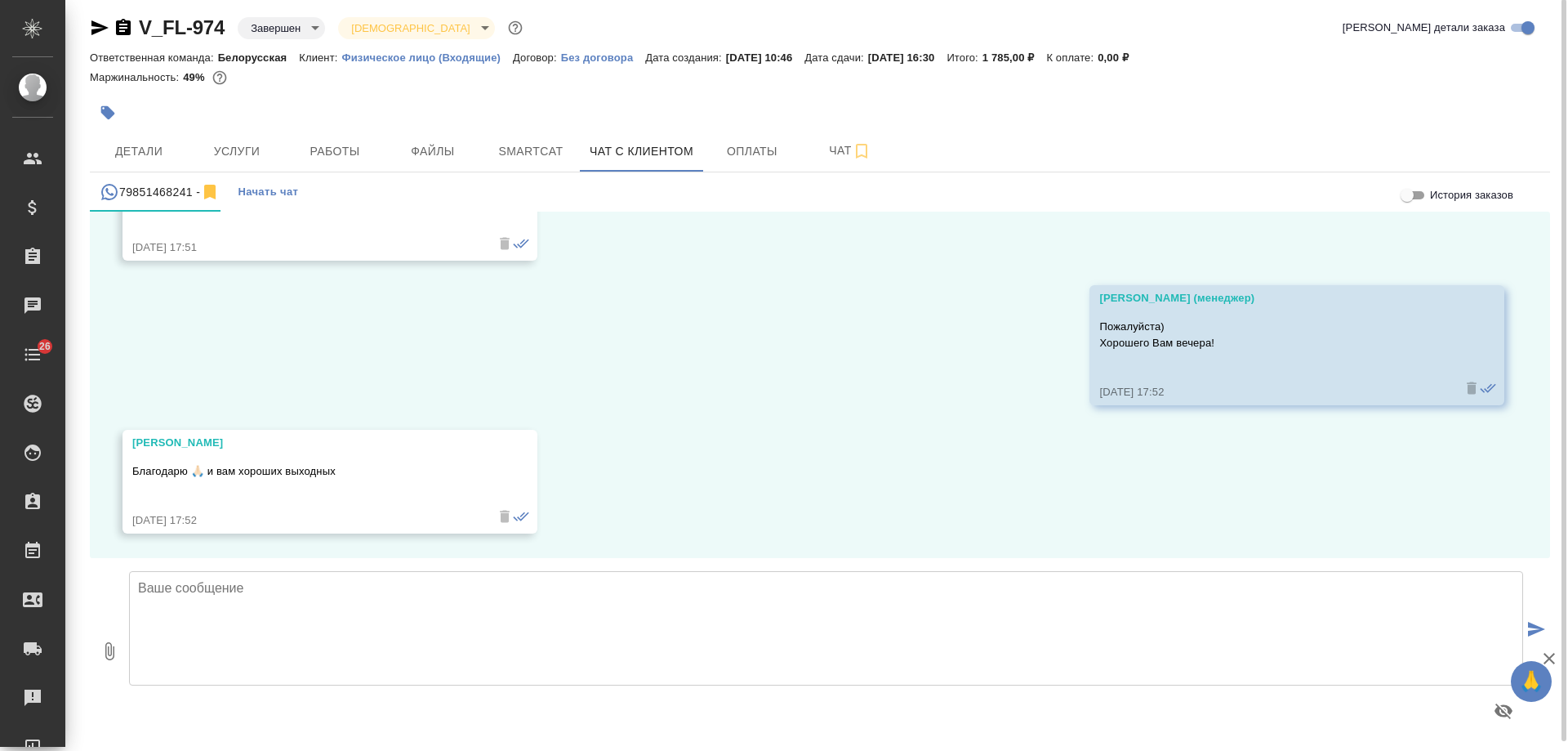
scroll to position [9, 0]
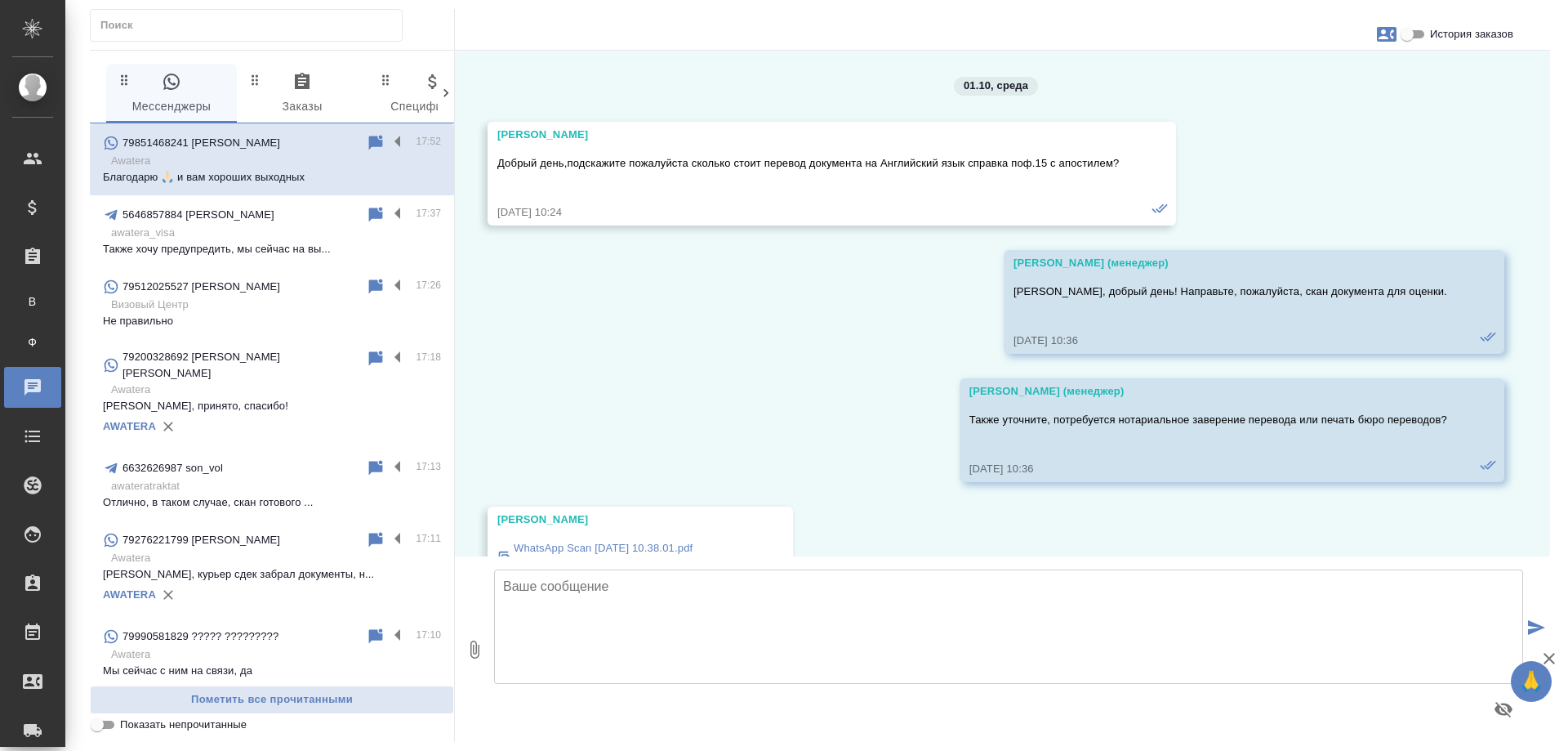
scroll to position [7548, 0]
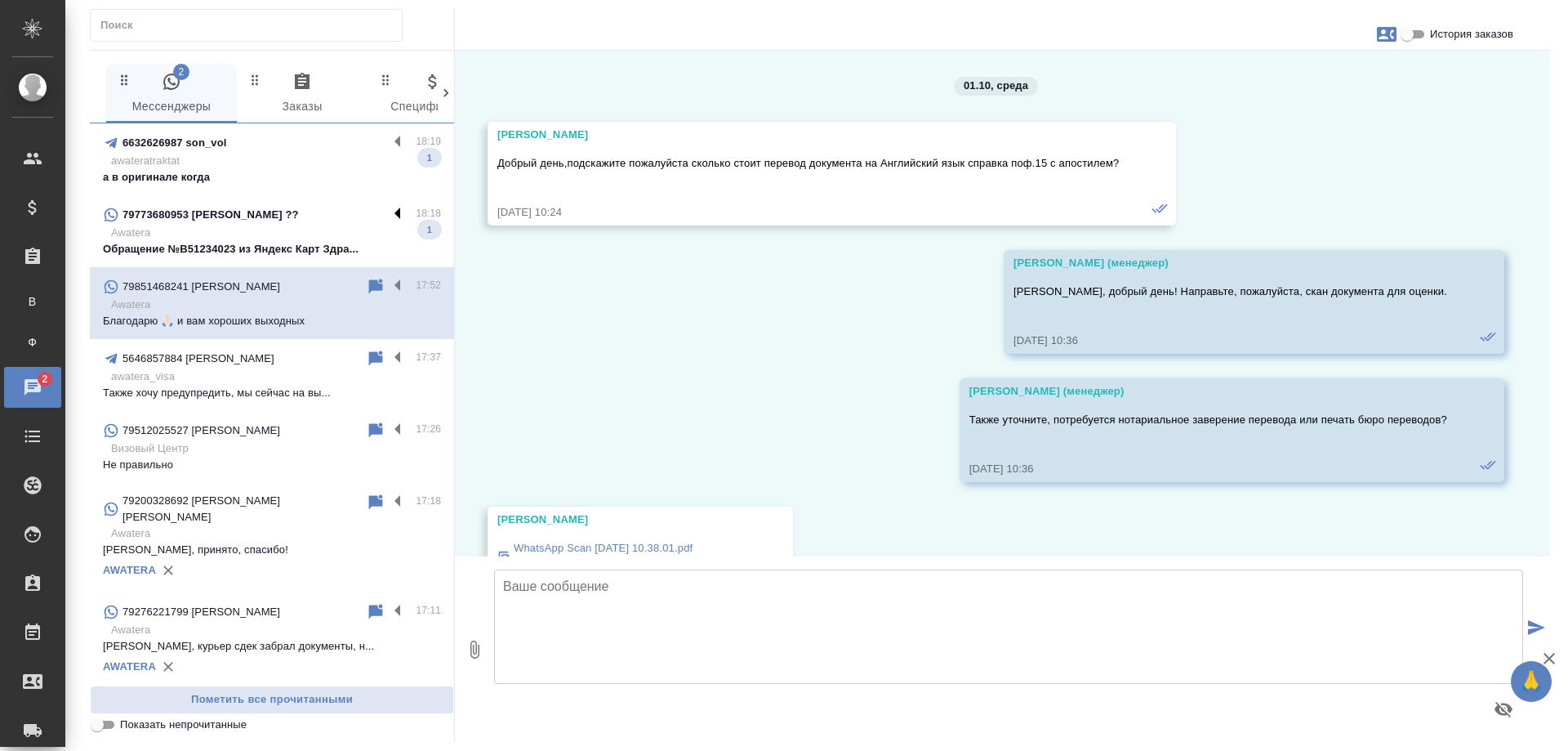
scroll to position [7548, 0]
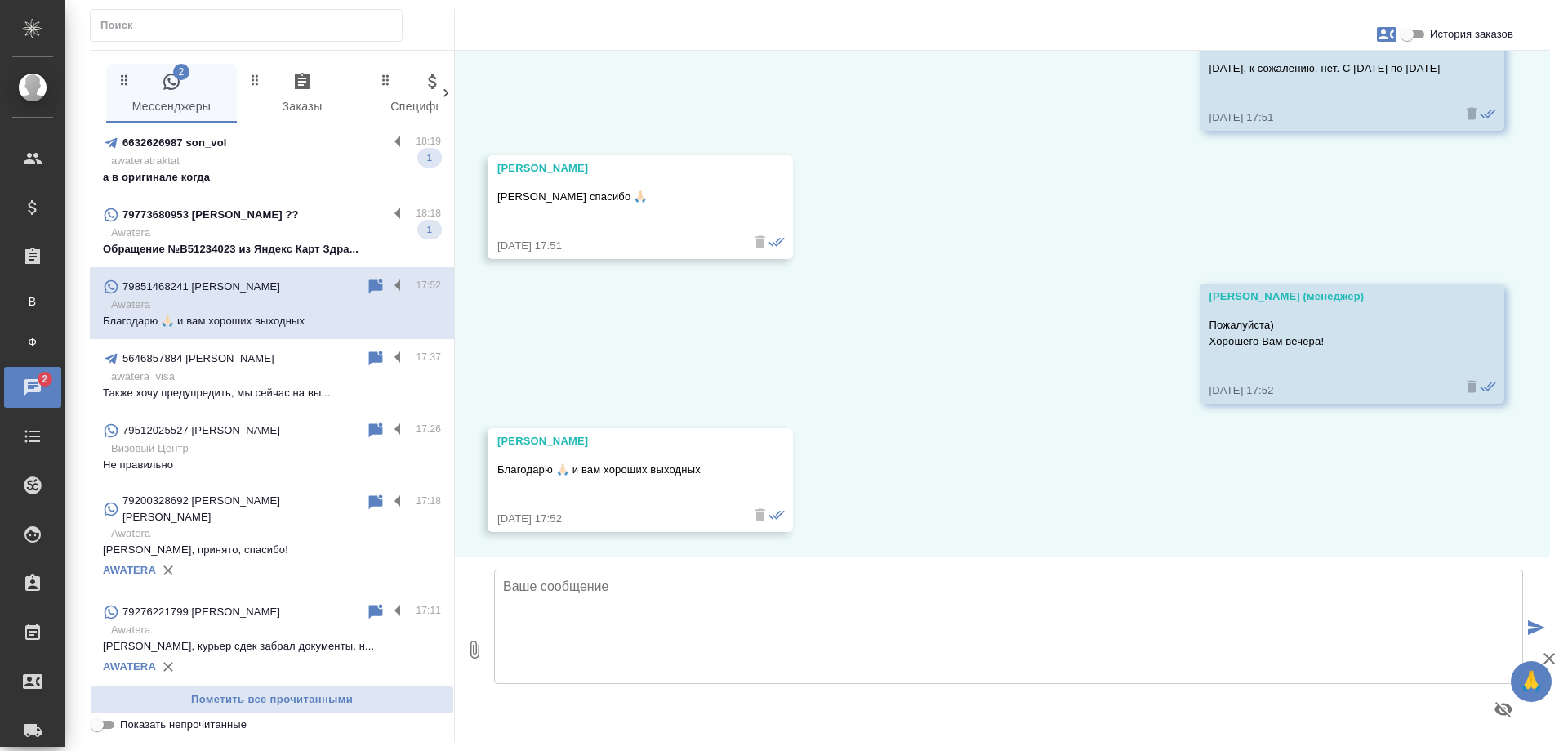
click at [325, 167] on p "awateratraktat" at bounding box center [276, 161] width 330 height 16
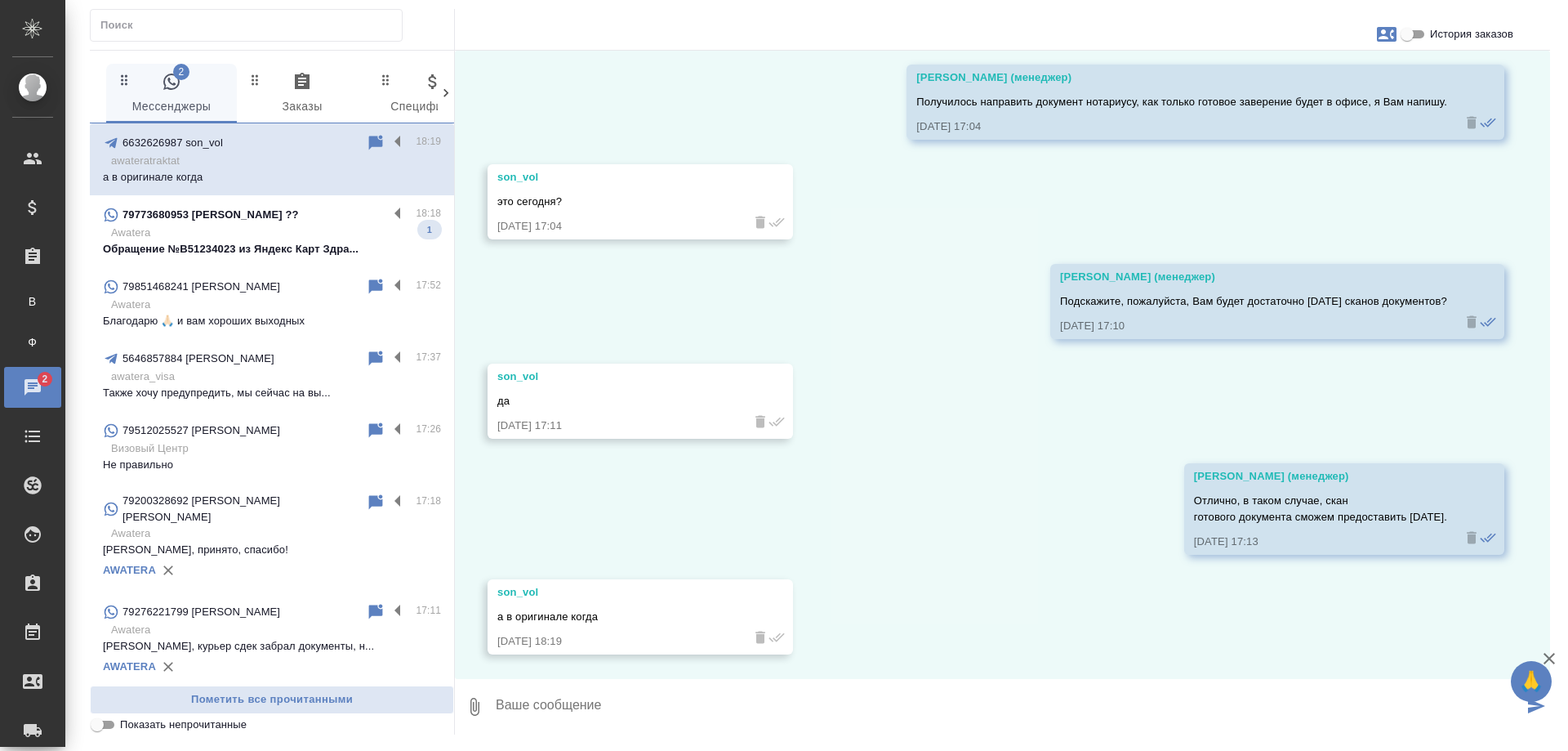
scroll to position [4294, 0]
click at [1414, 36] on input "История заказов" at bounding box center [1407, 34] width 59 height 20
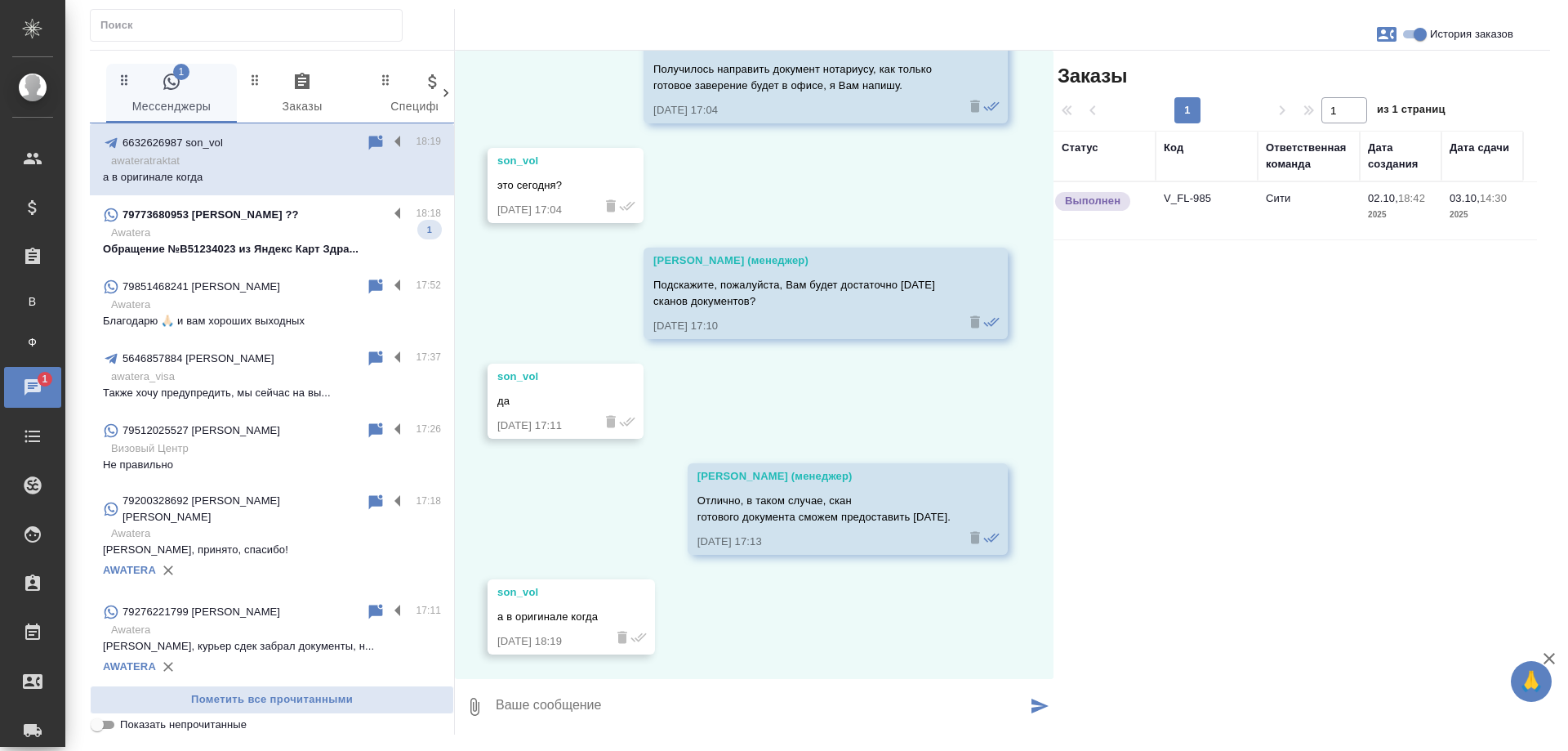
scroll to position [4752, 0]
click at [1532, 364] on div "Заказы 1 1 из 1 страниц Статус Код Ответственная команда Дата создания Дата сда…" at bounding box center [1302, 393] width 496 height 684
click at [1418, 36] on input "История заказов" at bounding box center [1420, 34] width 59 height 20
checkbox input "false"
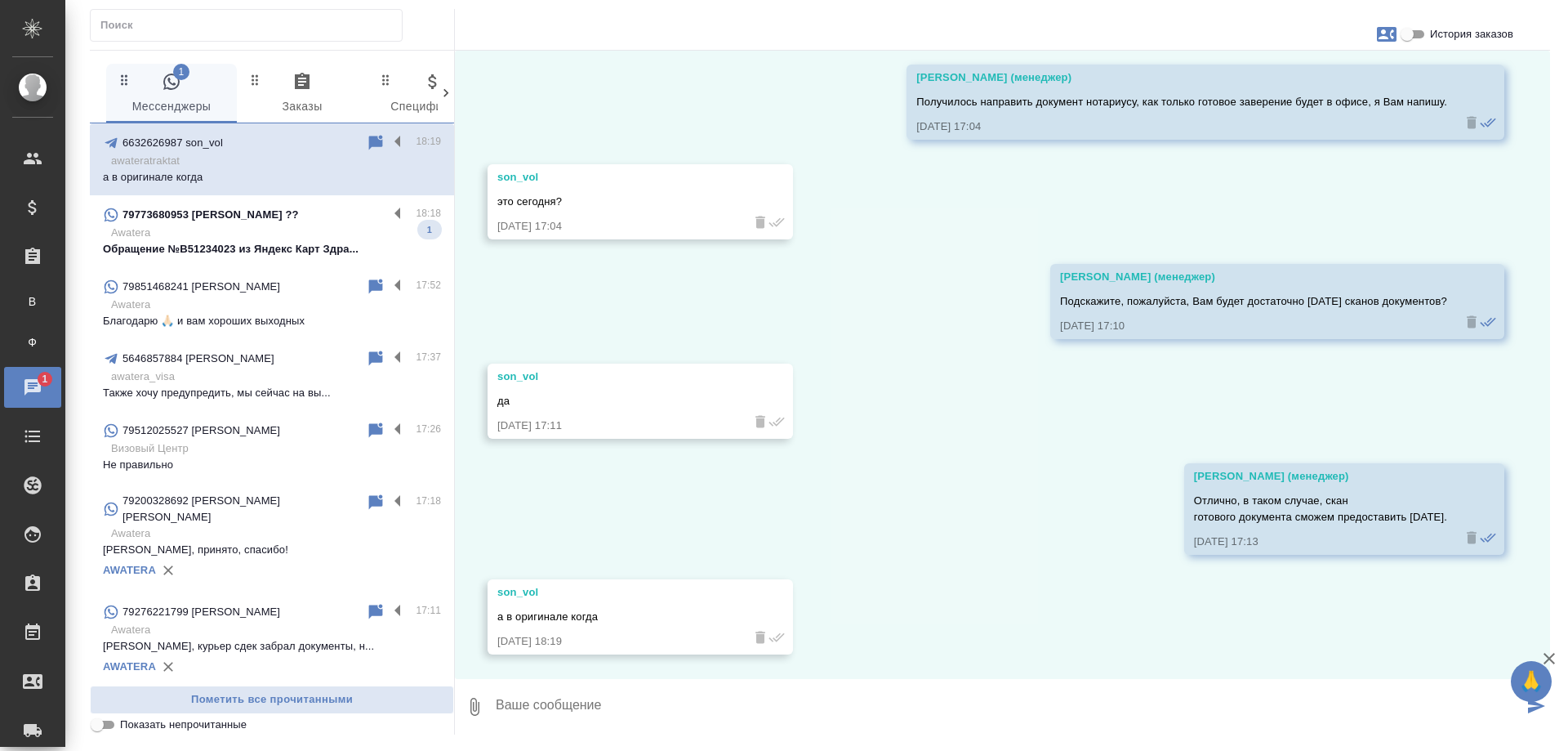
scroll to position [4294, 0]
drag, startPoint x: 320, startPoint y: 236, endPoint x: 753, endPoint y: 378, distance: 455.7
click at [320, 236] on p "Awatera" at bounding box center [276, 233] width 330 height 16
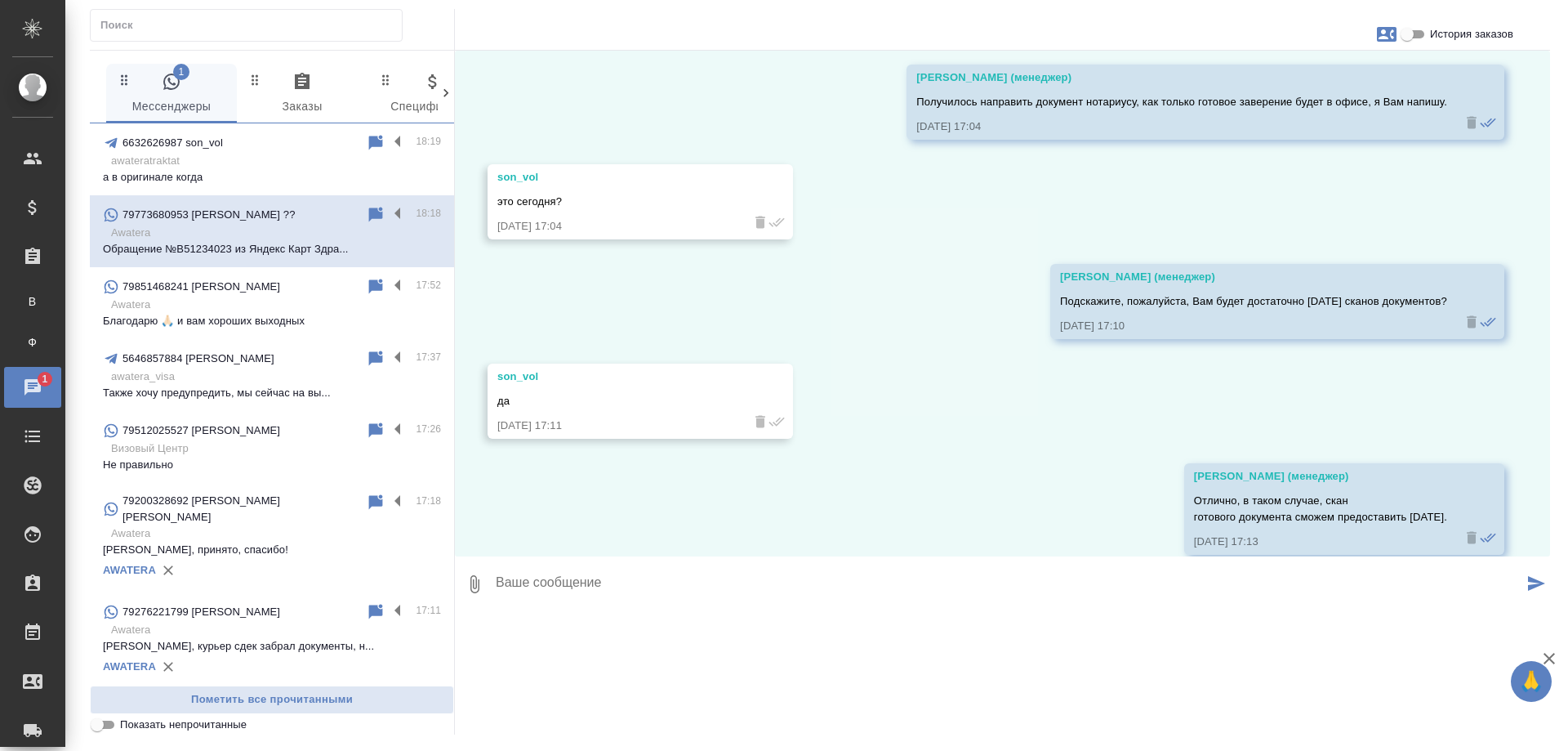
scroll to position [0, 0]
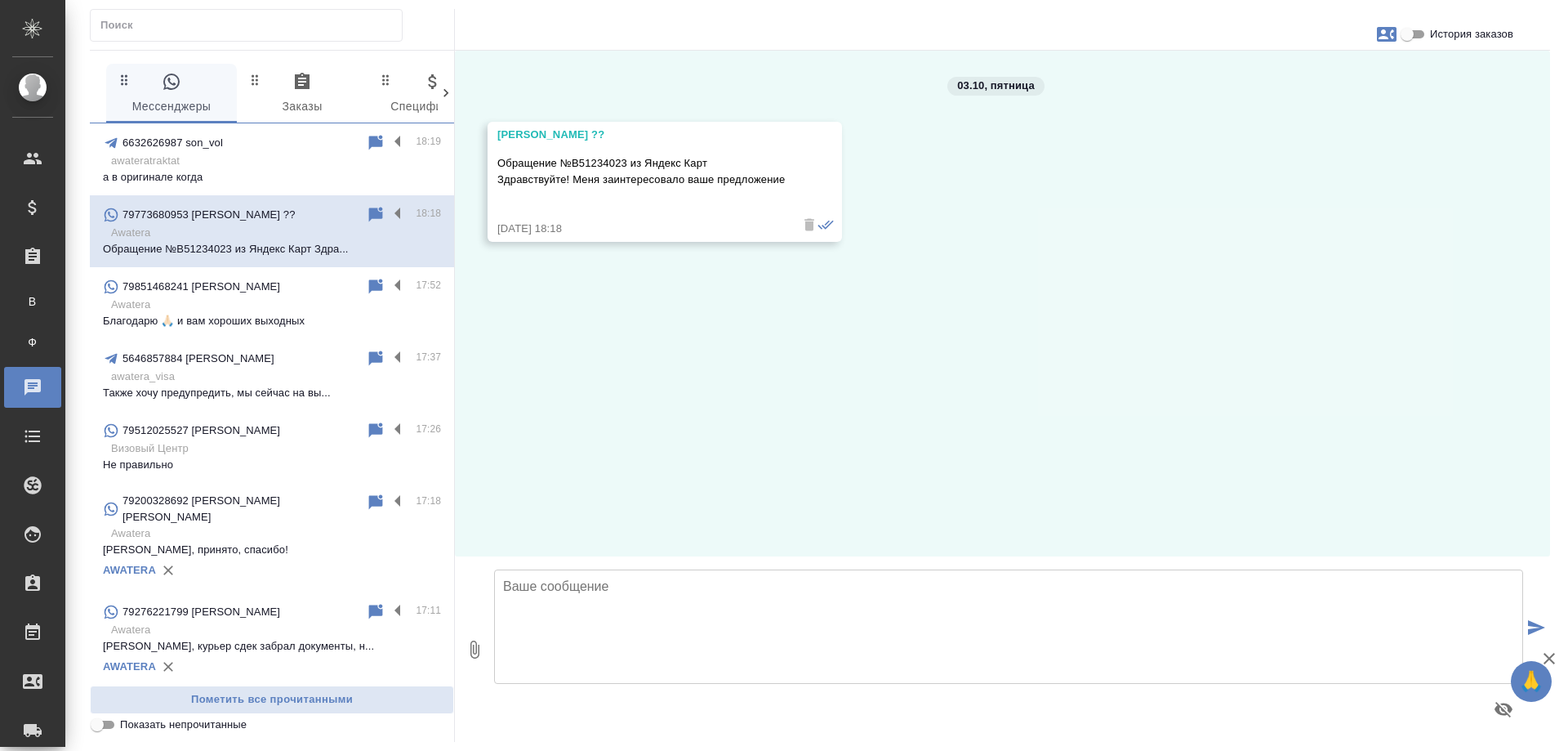
click at [626, 602] on textarea at bounding box center [1008, 627] width 1029 height 114
type textarea "[PERSON_NAME], добрый день! Какая услуга Вам требуется?"
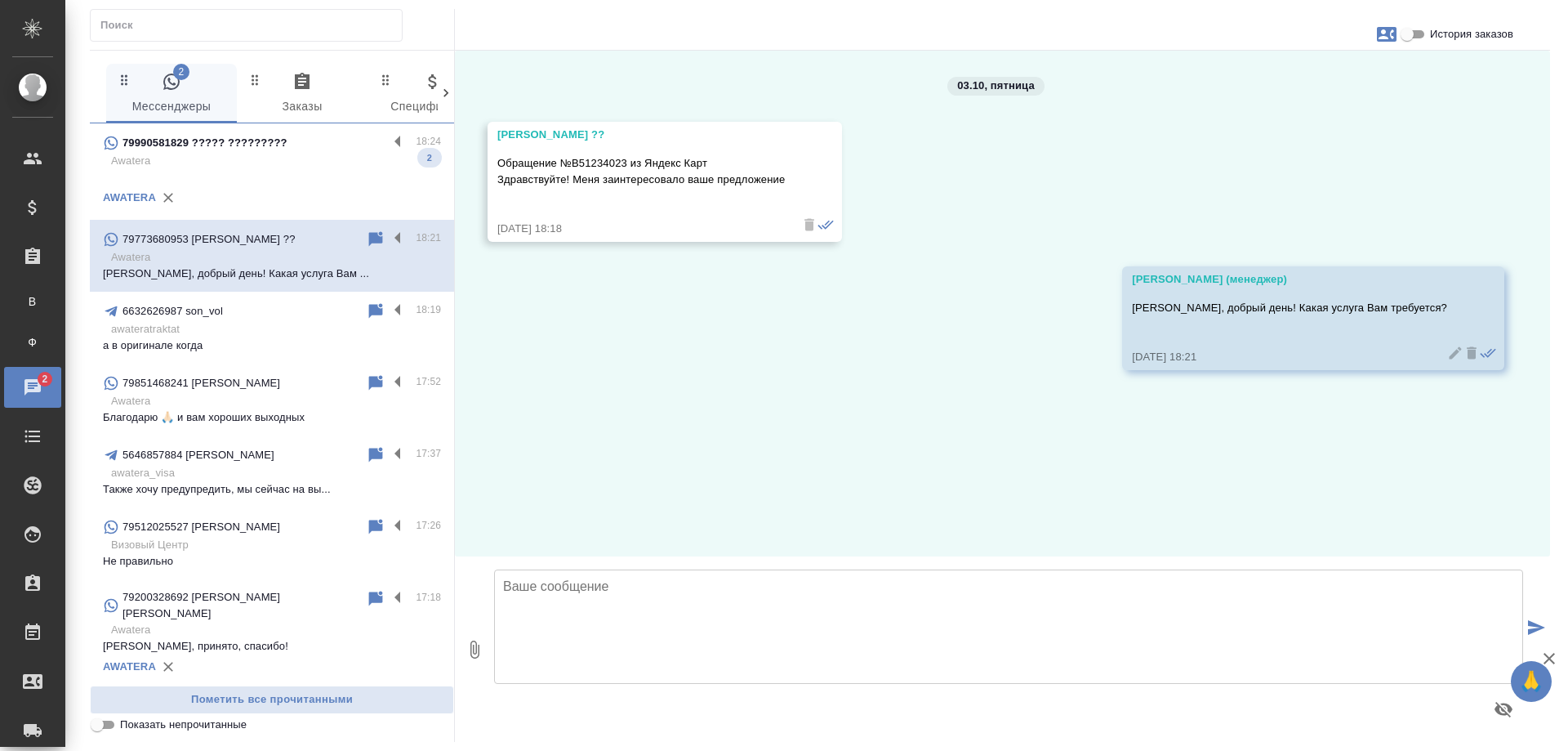
click at [288, 167] on p "Awatera" at bounding box center [276, 161] width 330 height 16
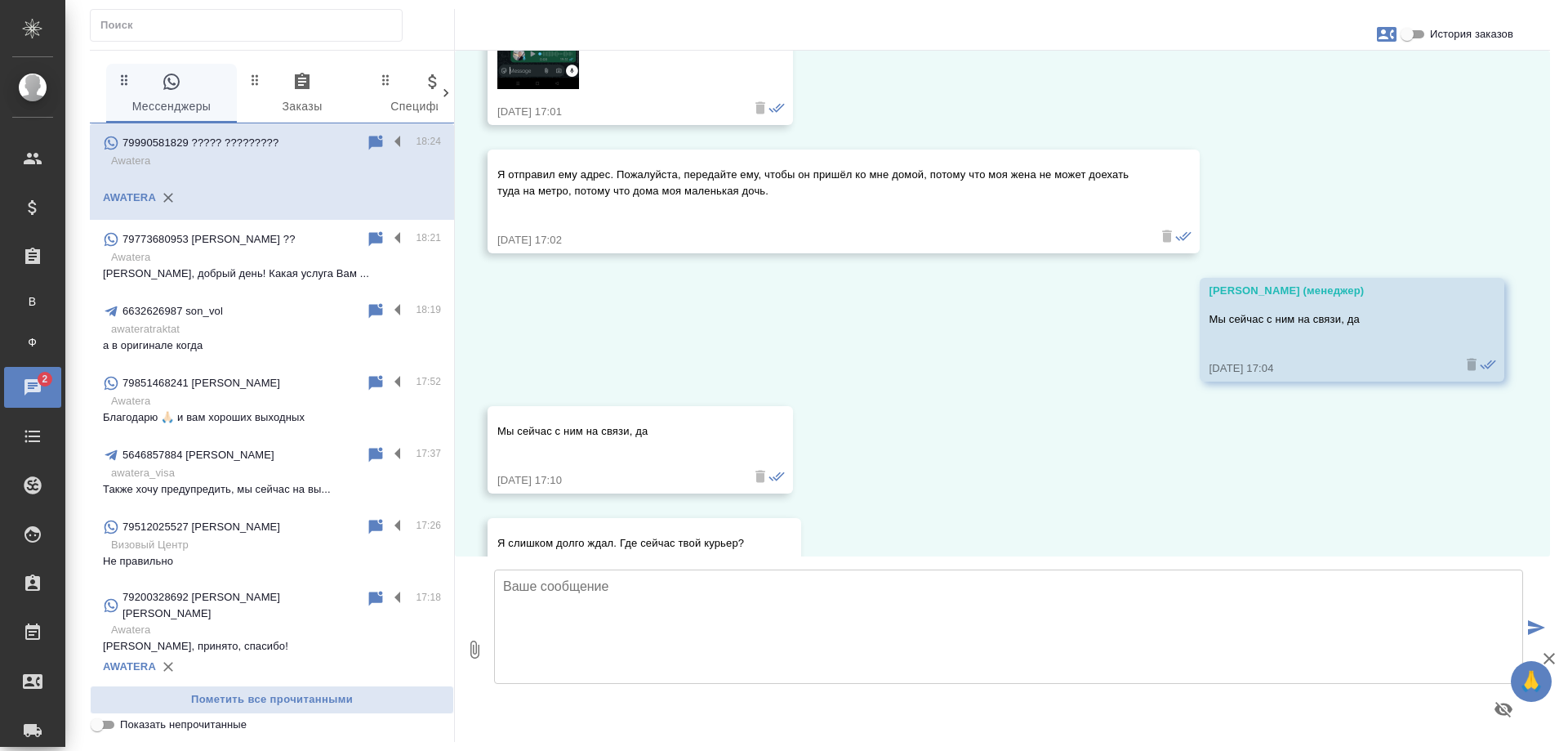
scroll to position [10520, 0]
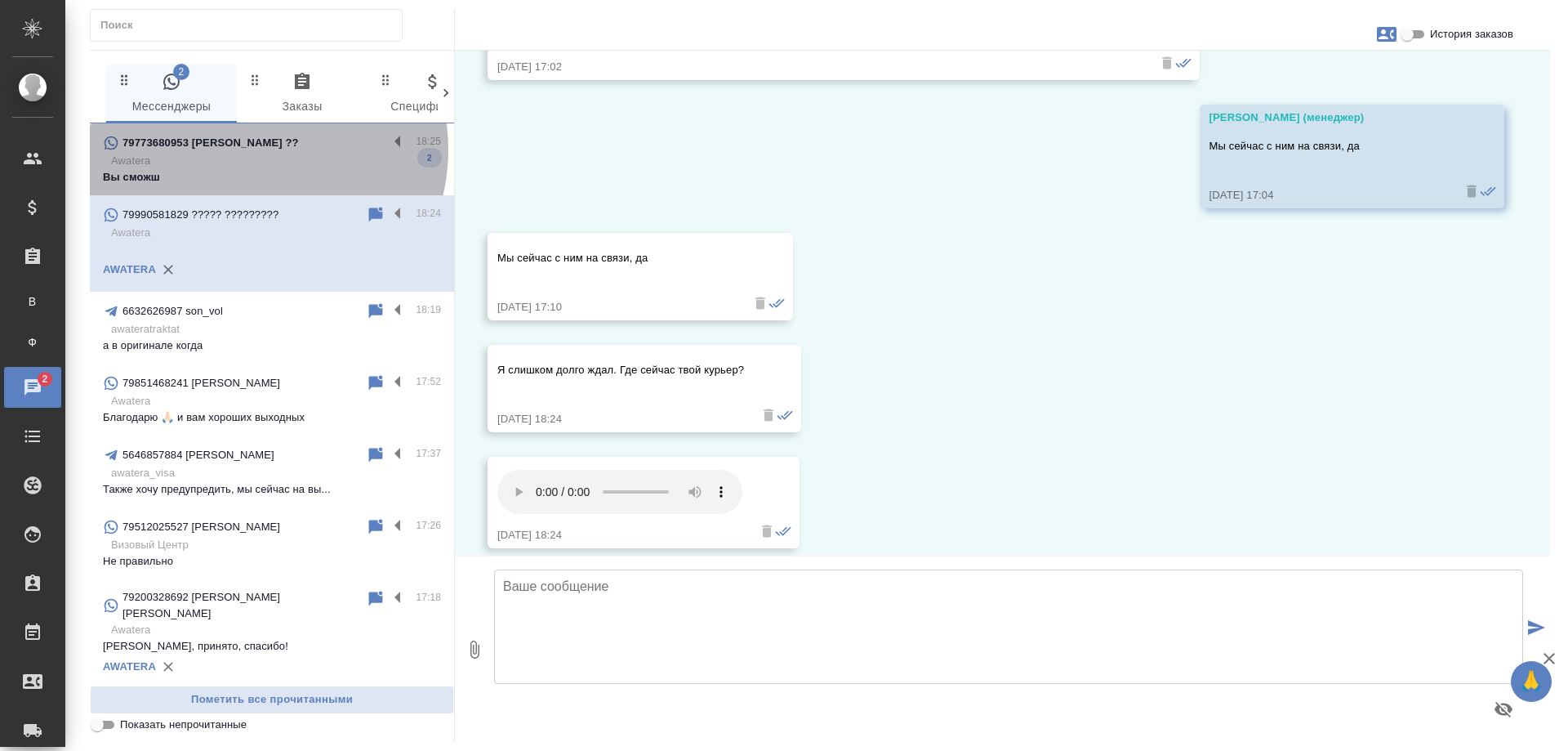
click at [251, 149] on p "79773680953 Шарифчон ??" at bounding box center [211, 143] width 177 height 16
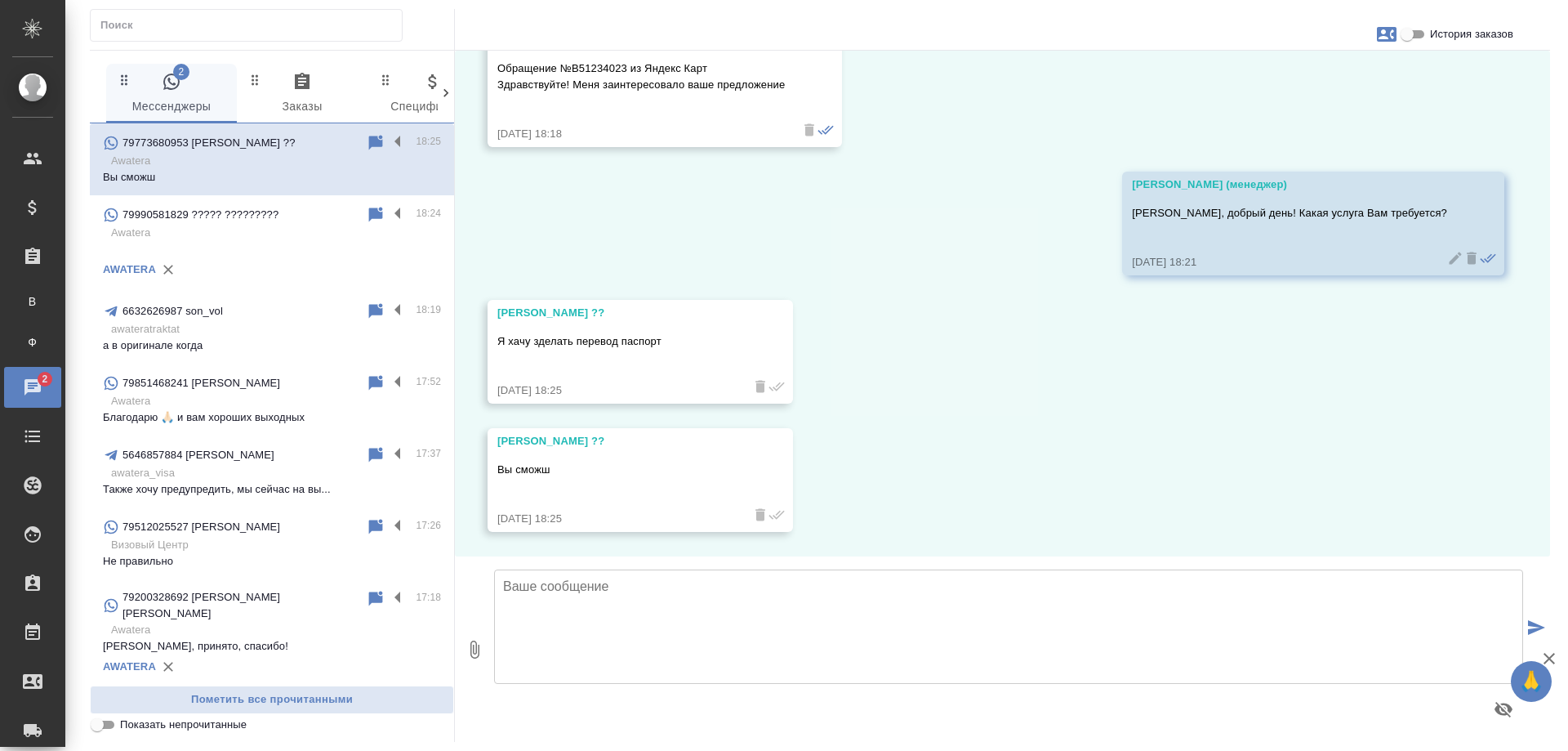
scroll to position [95, 0]
click at [678, 599] on textarea at bounding box center [1008, 627] width 1029 height 114
type textarea "Да, направьте скан документа в этот чат."
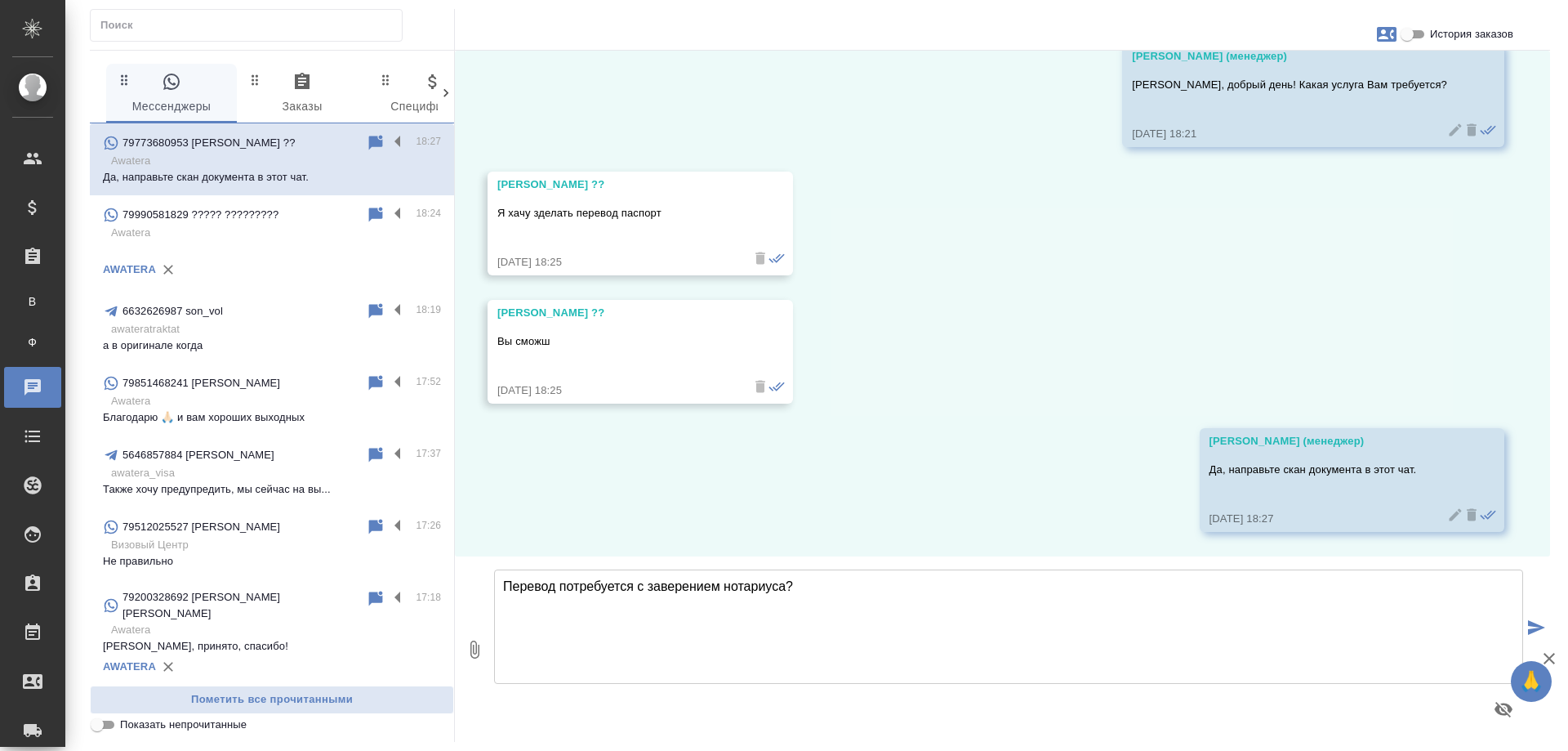
drag, startPoint x: 634, startPoint y: 587, endPoint x: 563, endPoint y: 582, distance: 71.2
click at [563, 582] on textarea "Перевод потребуется с заверением нотариуса?" at bounding box center [1008, 627] width 1029 height 114
click at [795, 574] on textarea "Перевод нужен с заверением нотариуса?" at bounding box center [1008, 627] width 1029 height 114
type textarea "Перевод нужен с заверением нотариуса?"
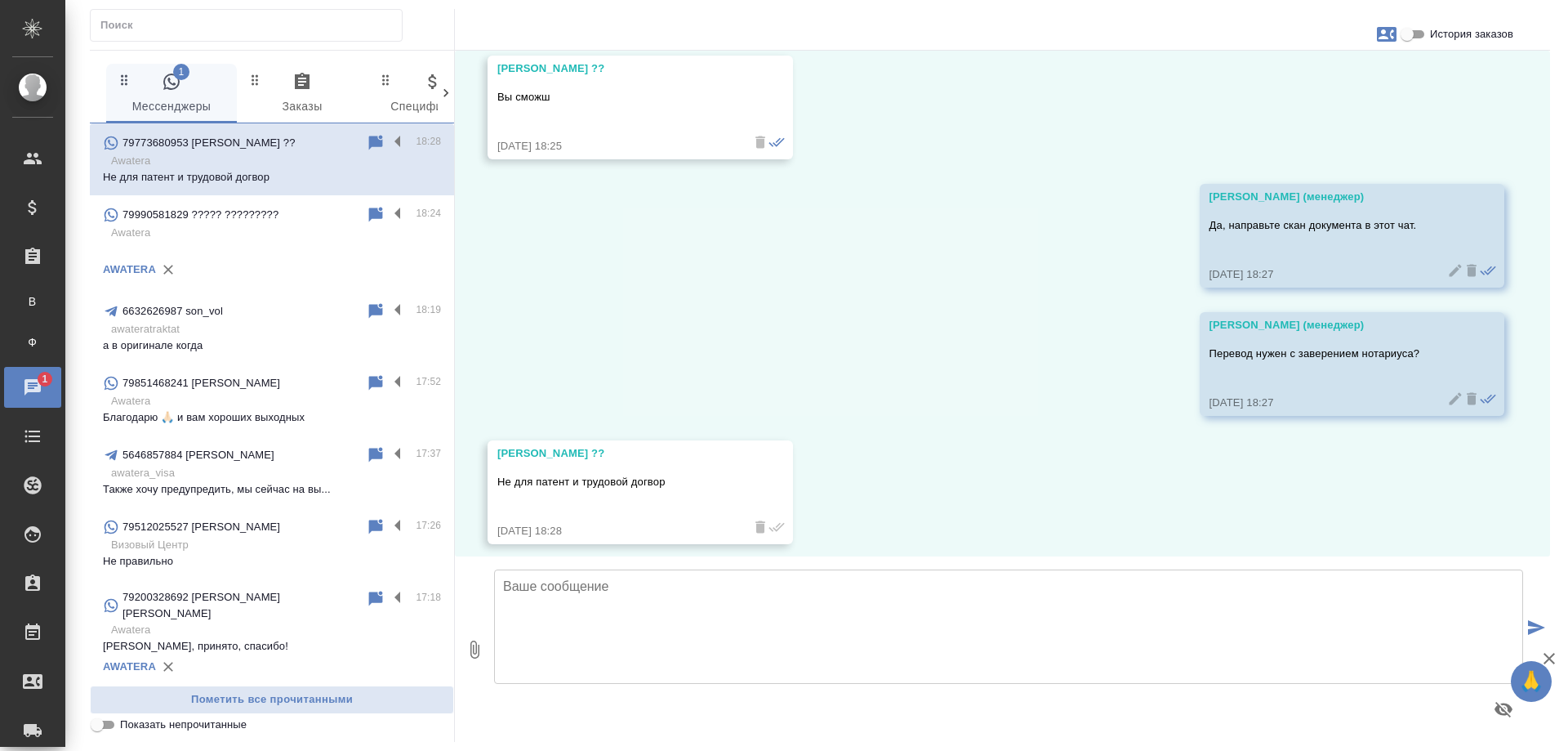
scroll to position [480, 0]
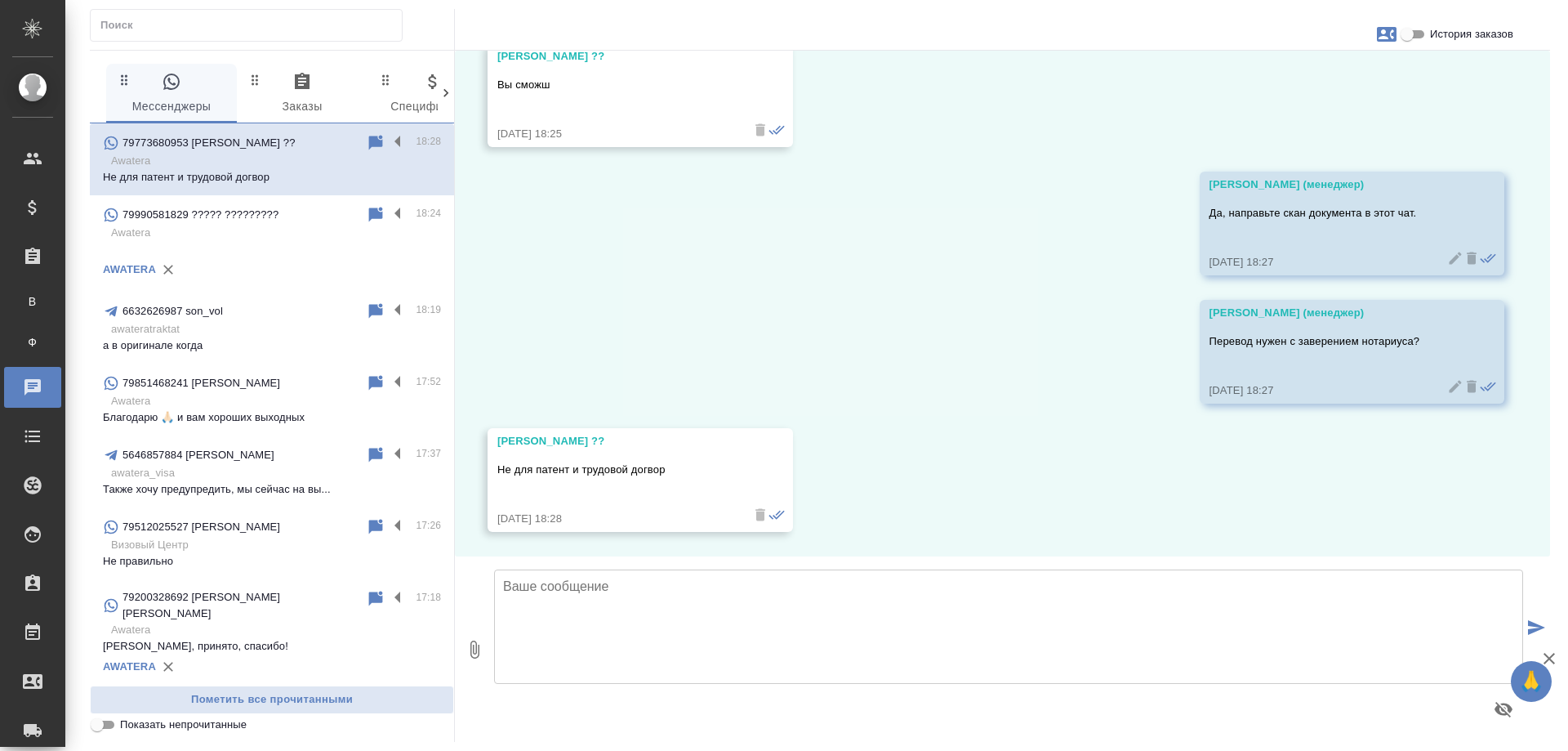
click at [738, 601] on textarea at bounding box center [1008, 627] width 1029 height 114
type textarea "Для патента?"
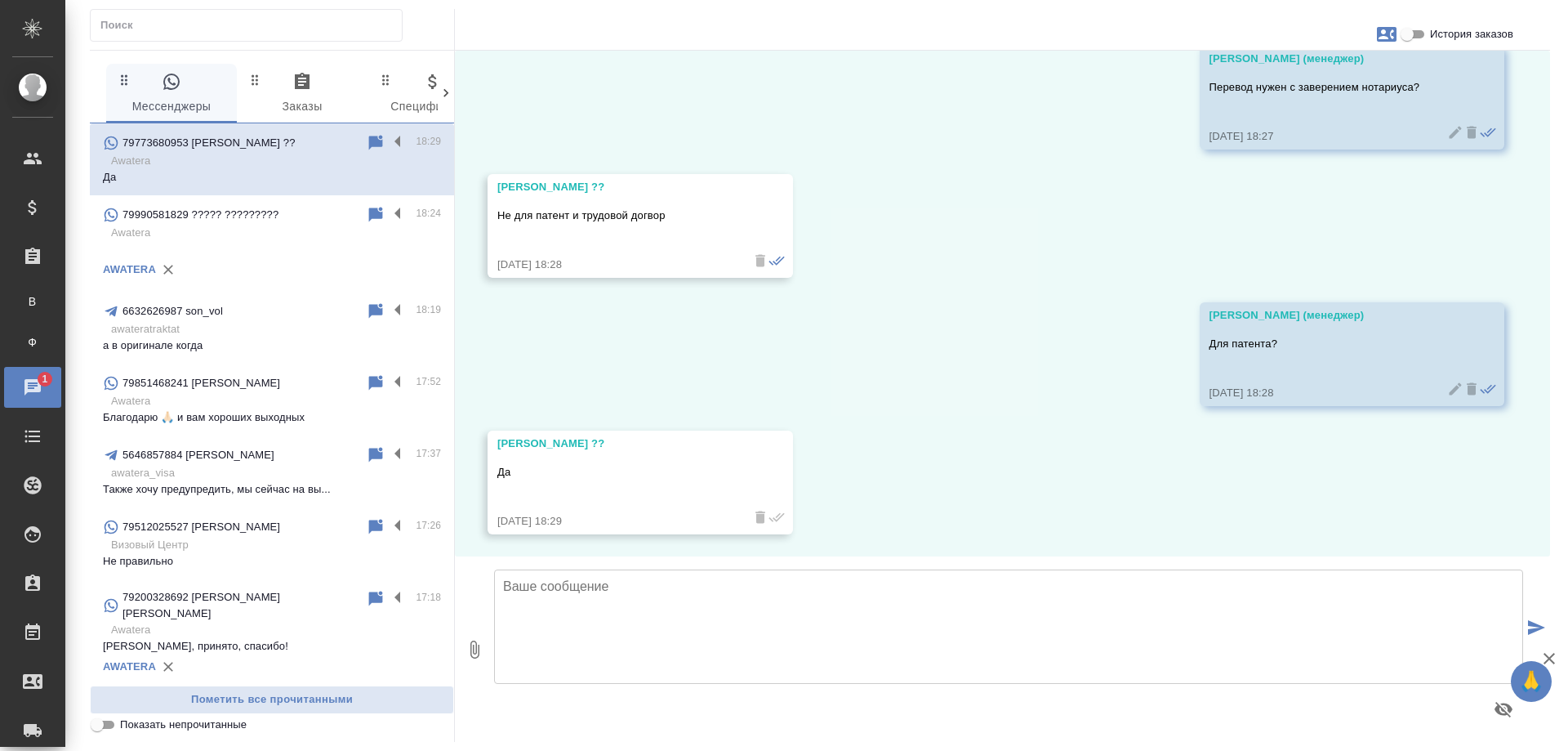
scroll to position [737, 0]
click at [780, 618] on textarea at bounding box center [1008, 627] width 1029 height 114
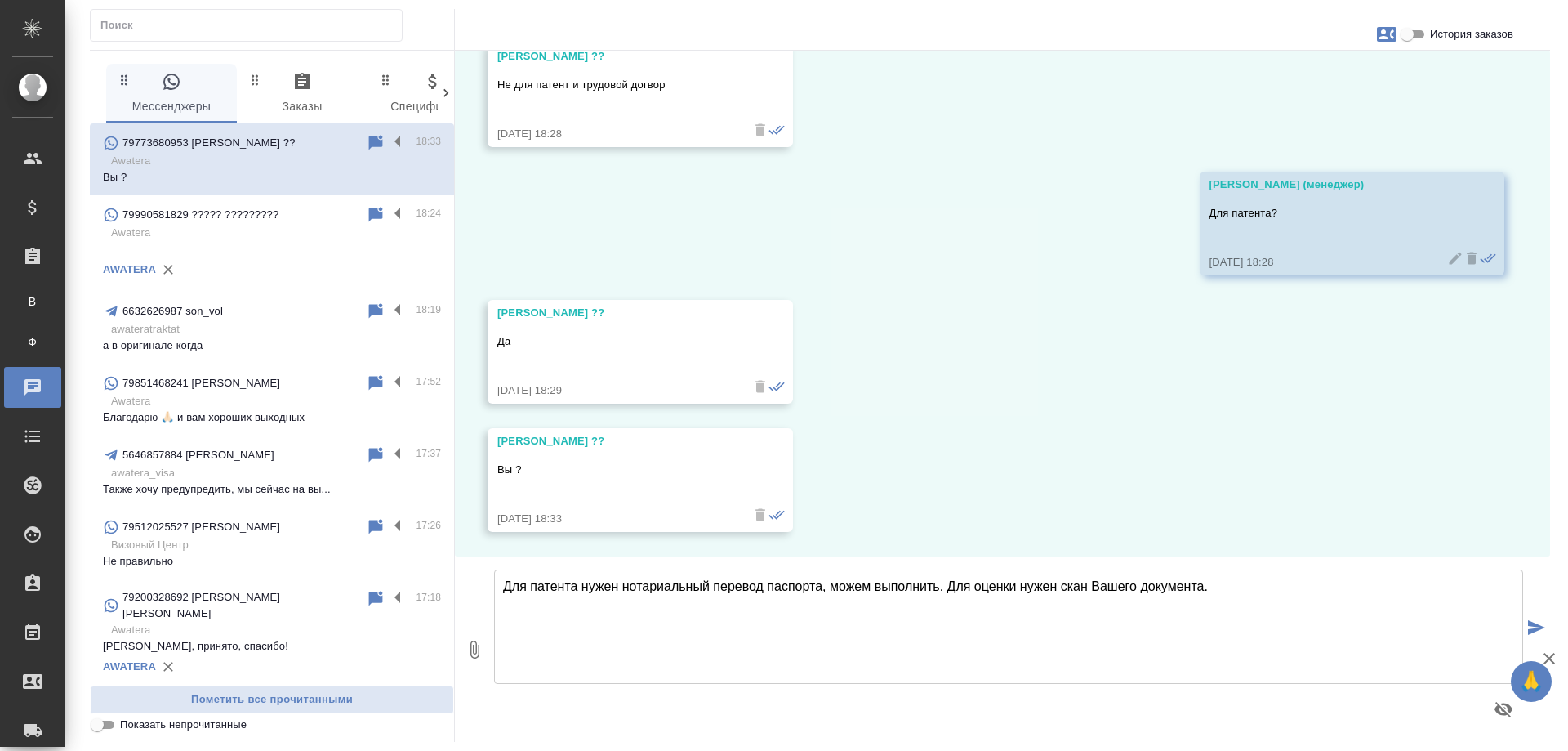
click at [829, 590] on textarea "Для патента нужен нотариальный перевод паспорта, можем выполнить. Для оценки ну…" at bounding box center [1008, 627] width 1029 height 114
click at [1292, 584] on textarea "Для патента нужен нотариальный перевод паспорта, мы можем выполнить. Для оценки…" at bounding box center [1008, 627] width 1029 height 114
type textarea "Для патента нужен нотариальный перевод паспорта, мы можем выполнить. Для оценки…"
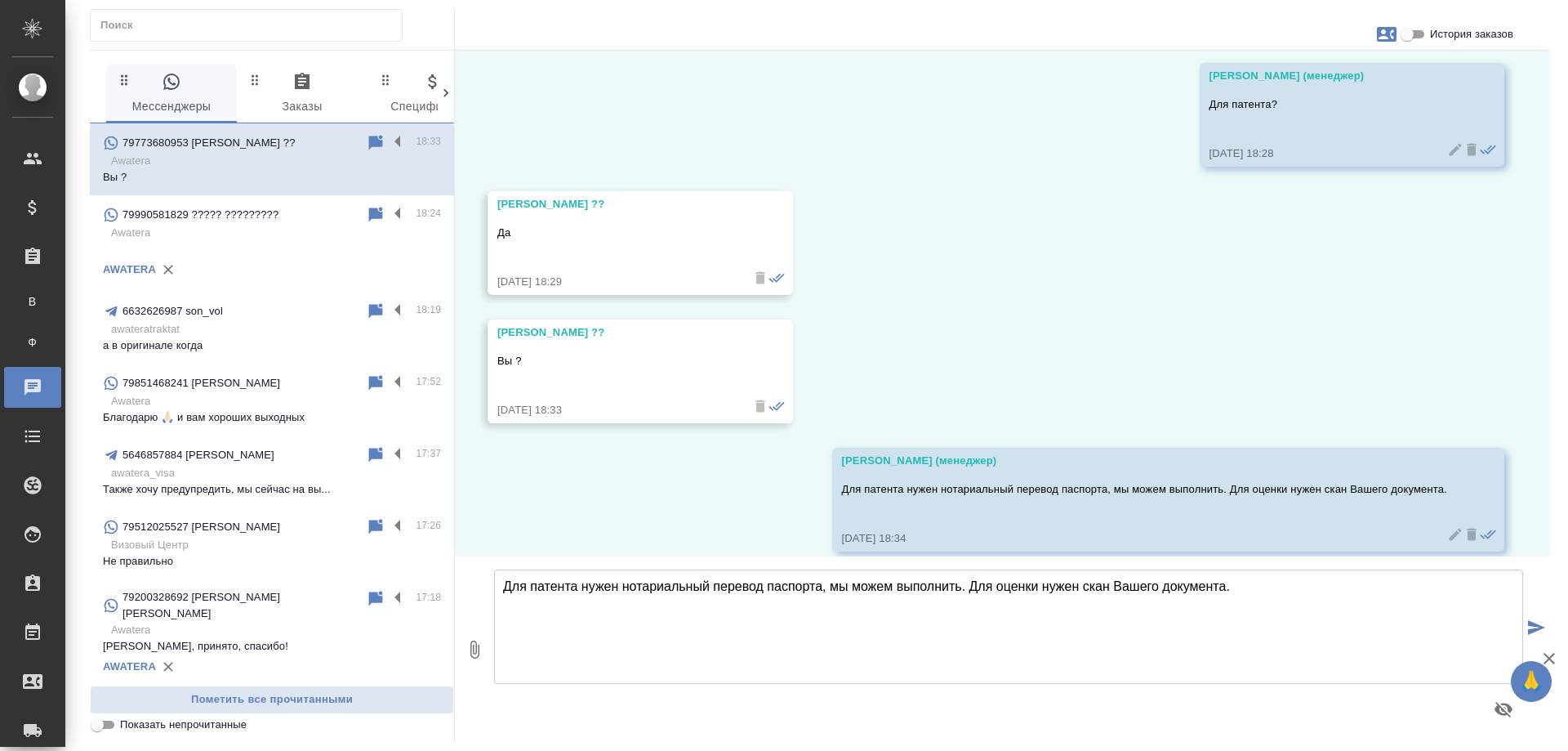
scroll to position [993, 0]
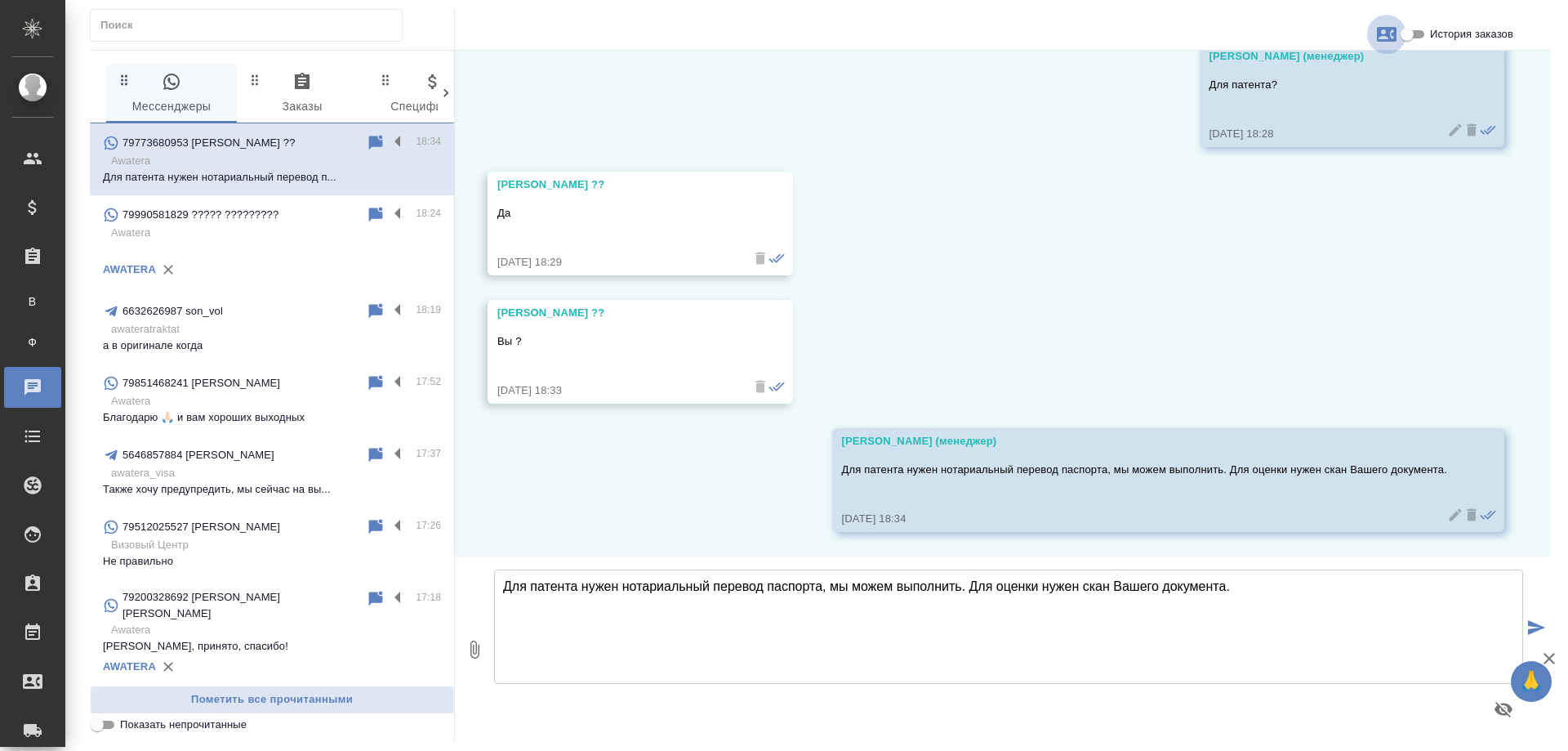
click at [1381, 34] on icon "button" at bounding box center [1387, 34] width 20 height 14
click at [1329, 77] on span "Создать заявку" at bounding box center [1315, 79] width 77 height 16
select select "RU"
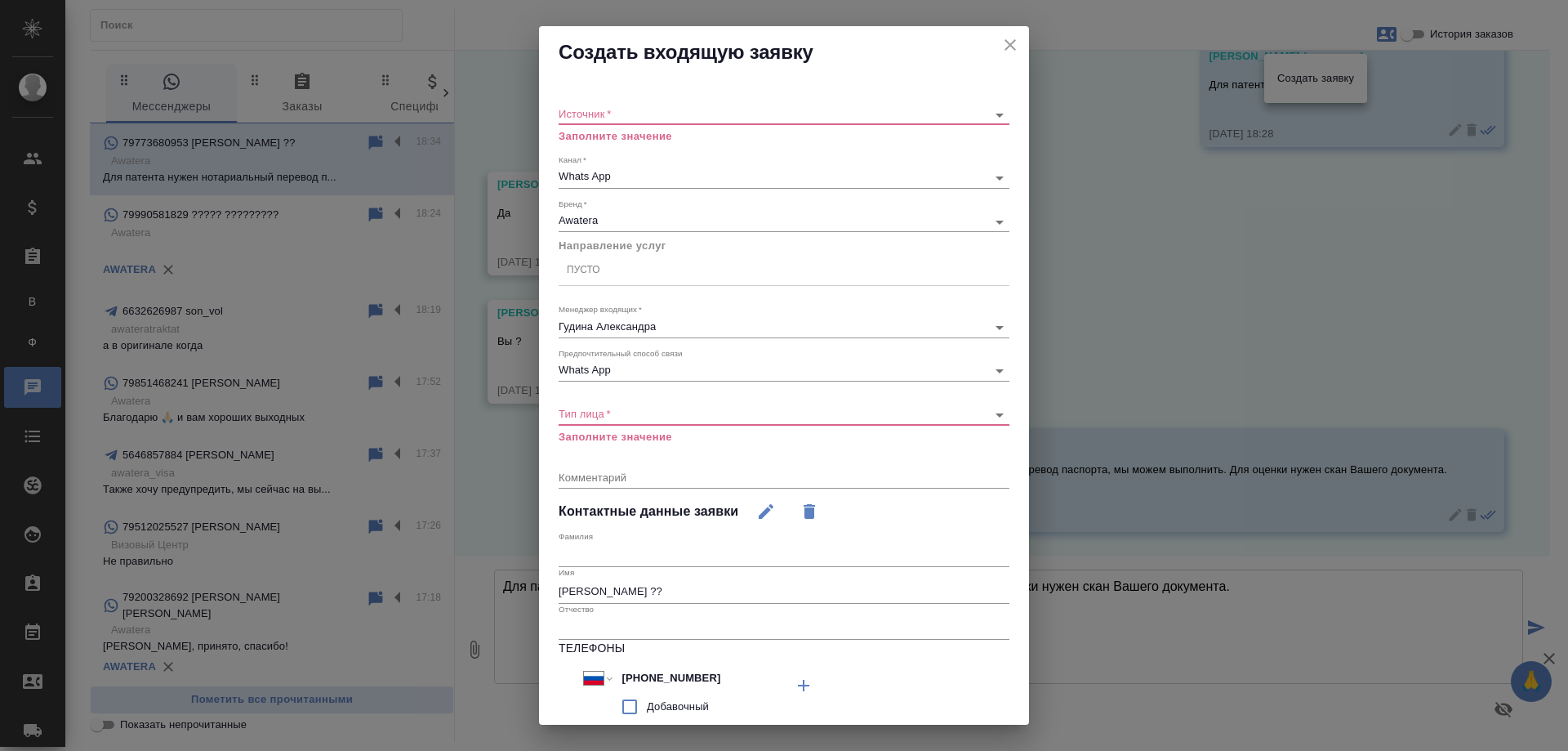
click at [629, 116] on body "🙏 .cls-1 fill:#fff; AWATERA Gudina Alexandra Клиенты Спецификации Заказы В Все …" at bounding box center [784, 375] width 1568 height 751
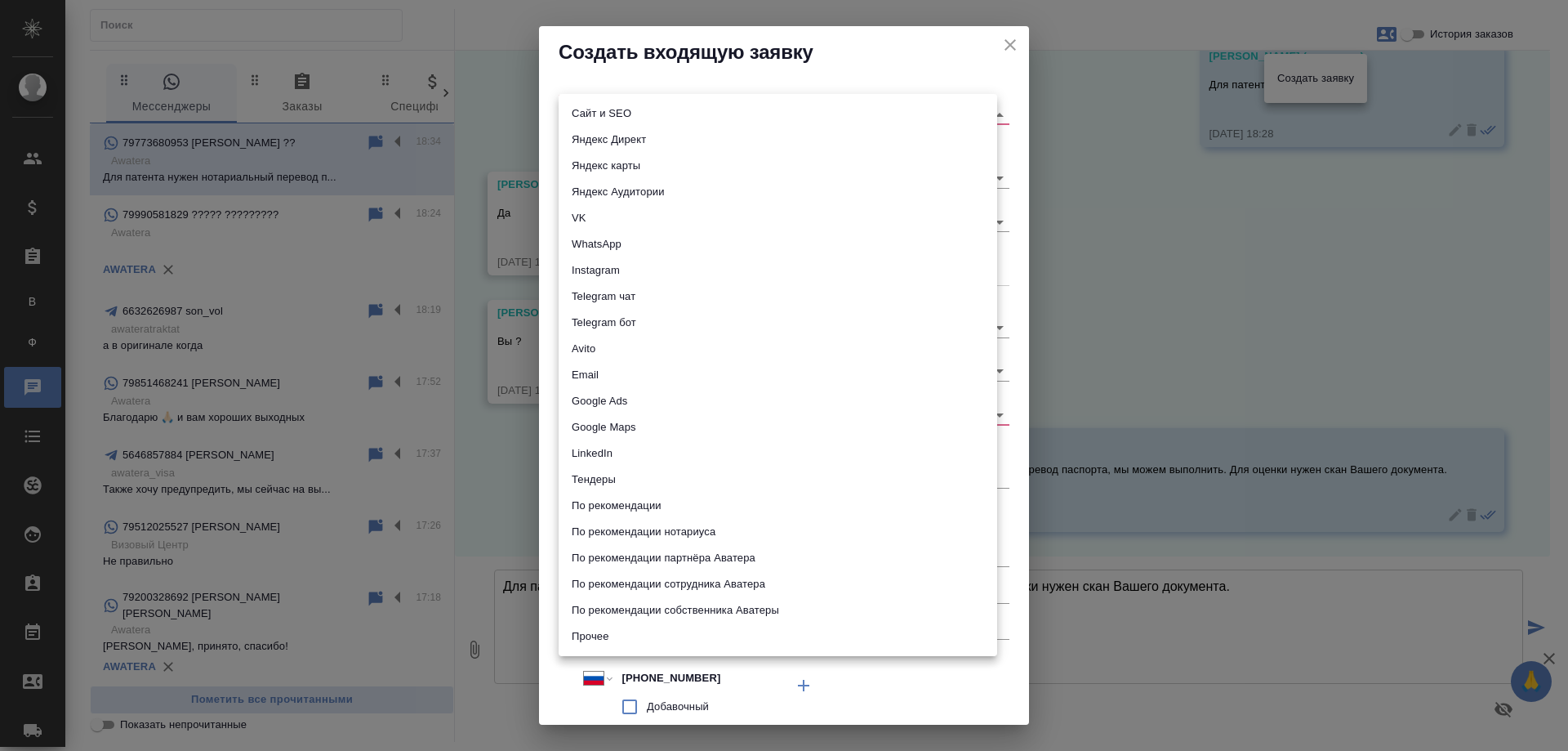
click at [1259, 286] on div at bounding box center [784, 375] width 1568 height 751
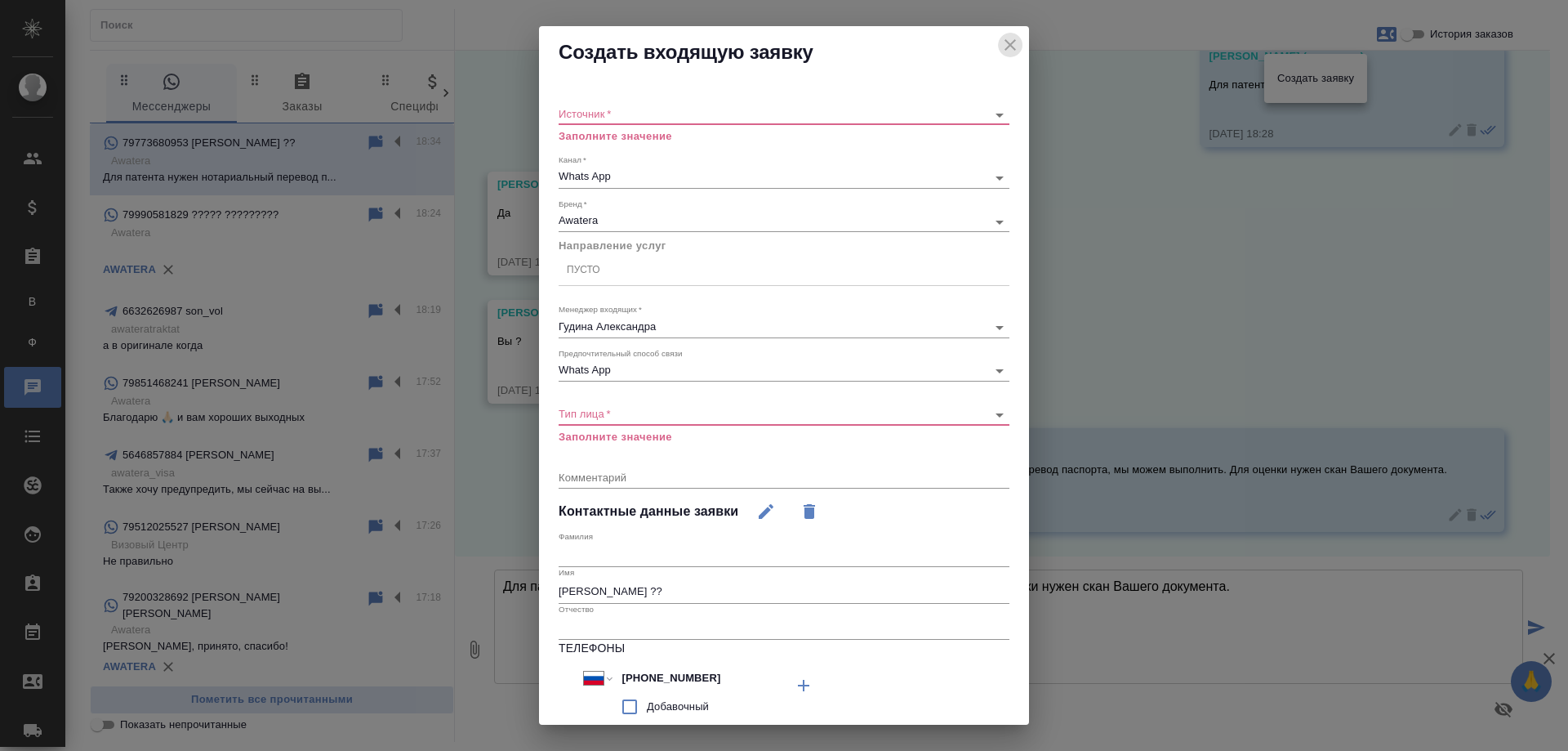
click at [1000, 42] on icon "close" at bounding box center [1010, 45] width 20 height 20
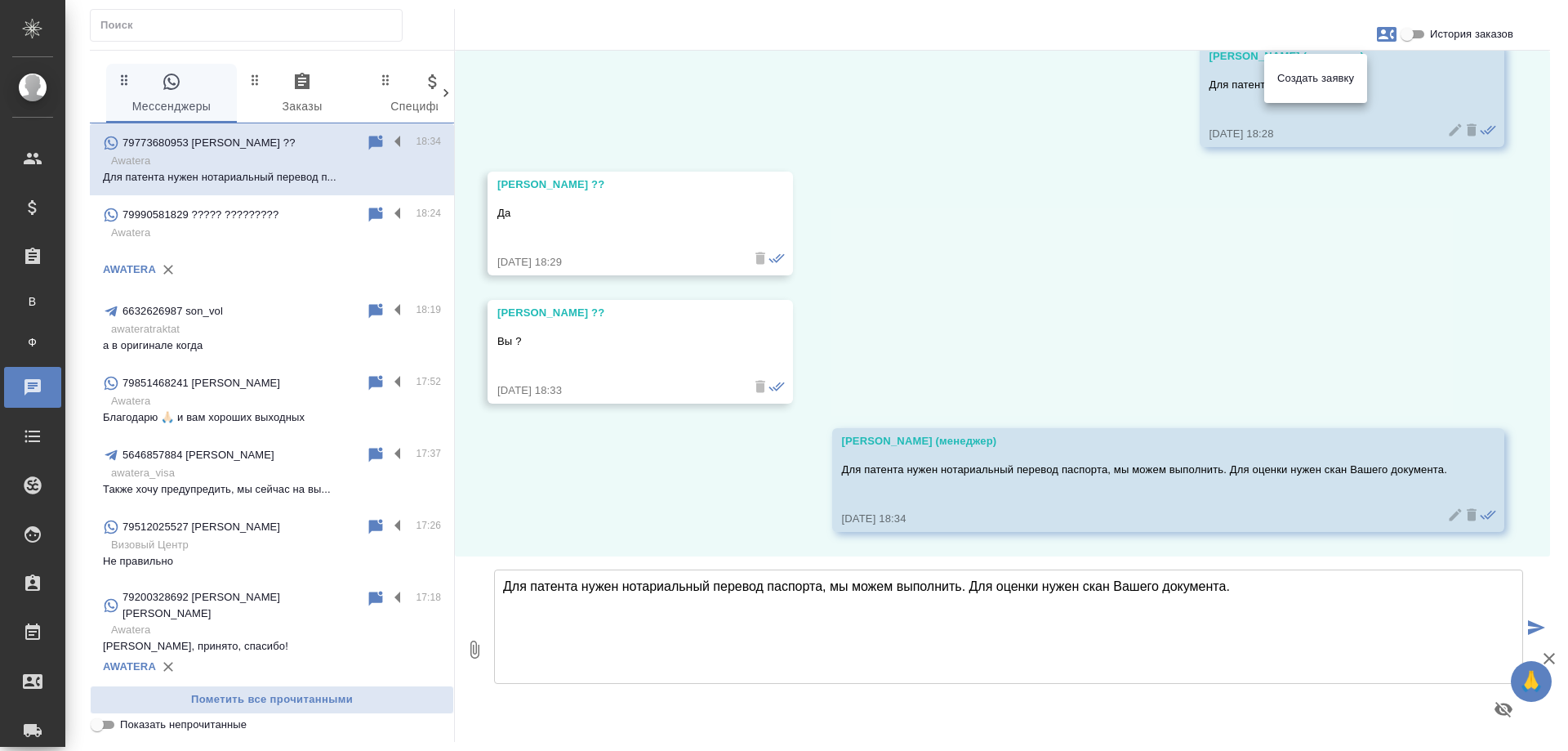
click at [1014, 307] on div at bounding box center [784, 375] width 1568 height 751
click at [976, 196] on div "03.10, пятница Шарифчон ?? Обращение №B51234023 из Яндекс Карт Здравствуйте! Ме…" at bounding box center [1002, 304] width 1095 height 505
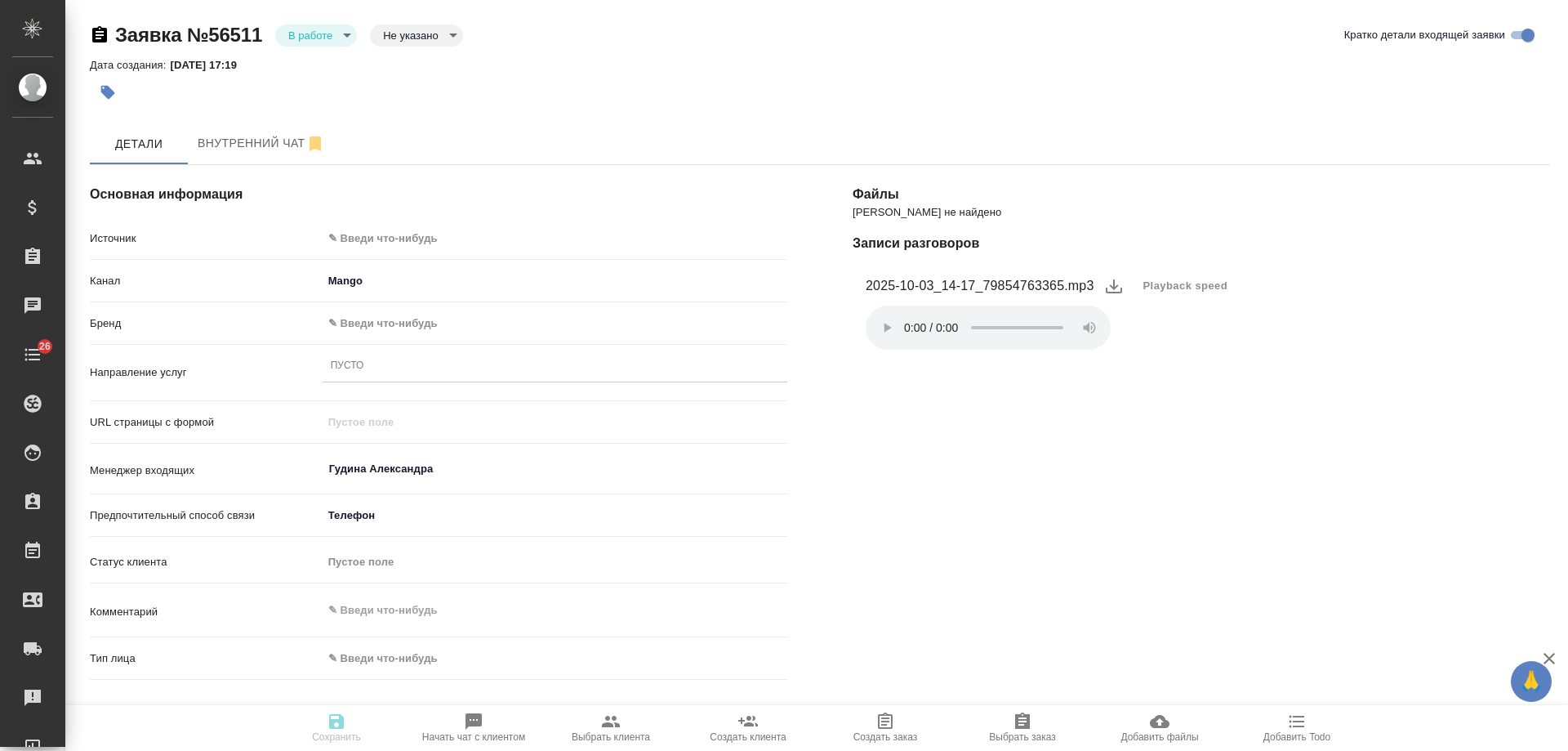
select select "RU"
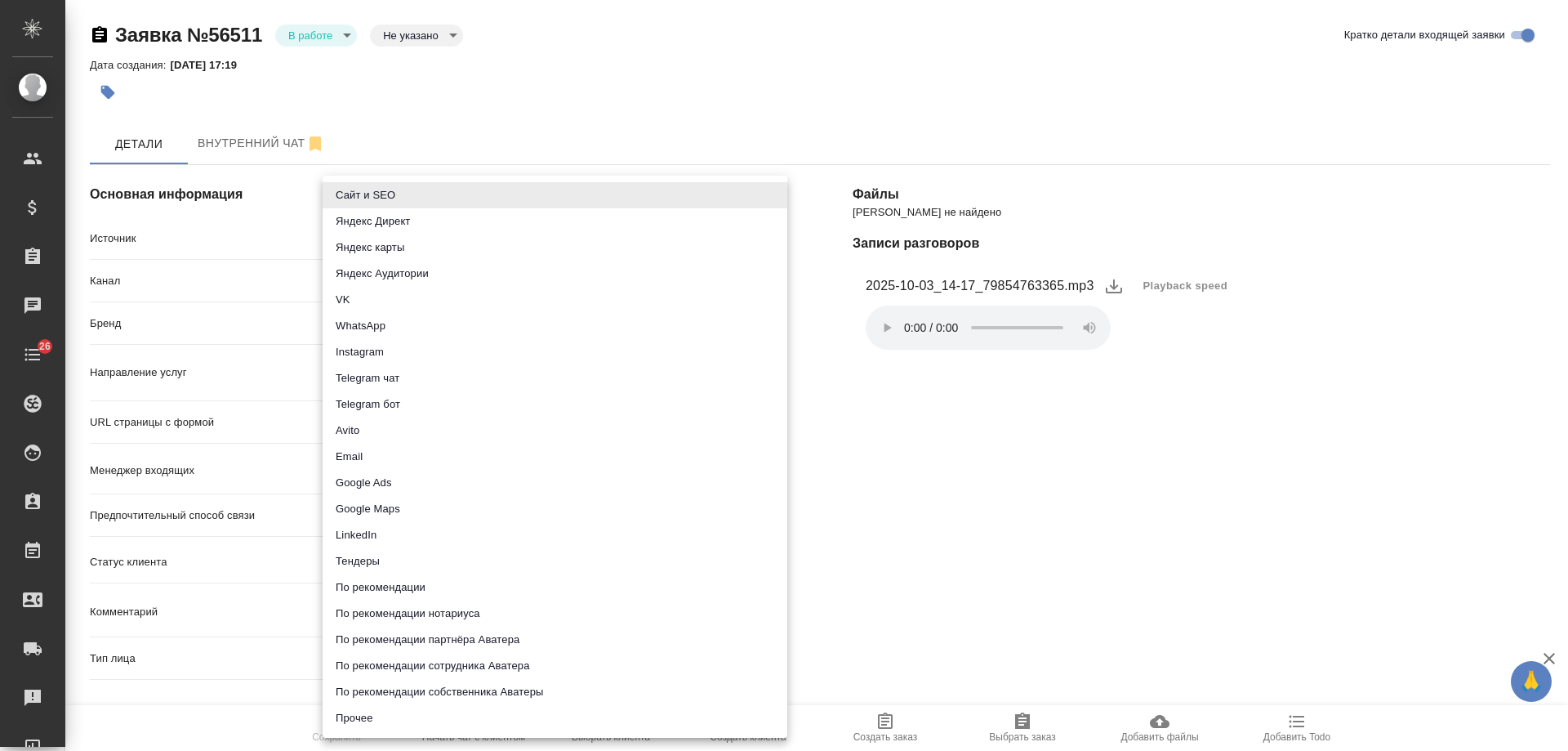
click at [369, 233] on body "🙏 .cls-1 fill:#fff; AWATERA [PERSON_NAME] Спецификации Заказы Чаты 26 Todo Прое…" at bounding box center [784, 375] width 1568 height 751
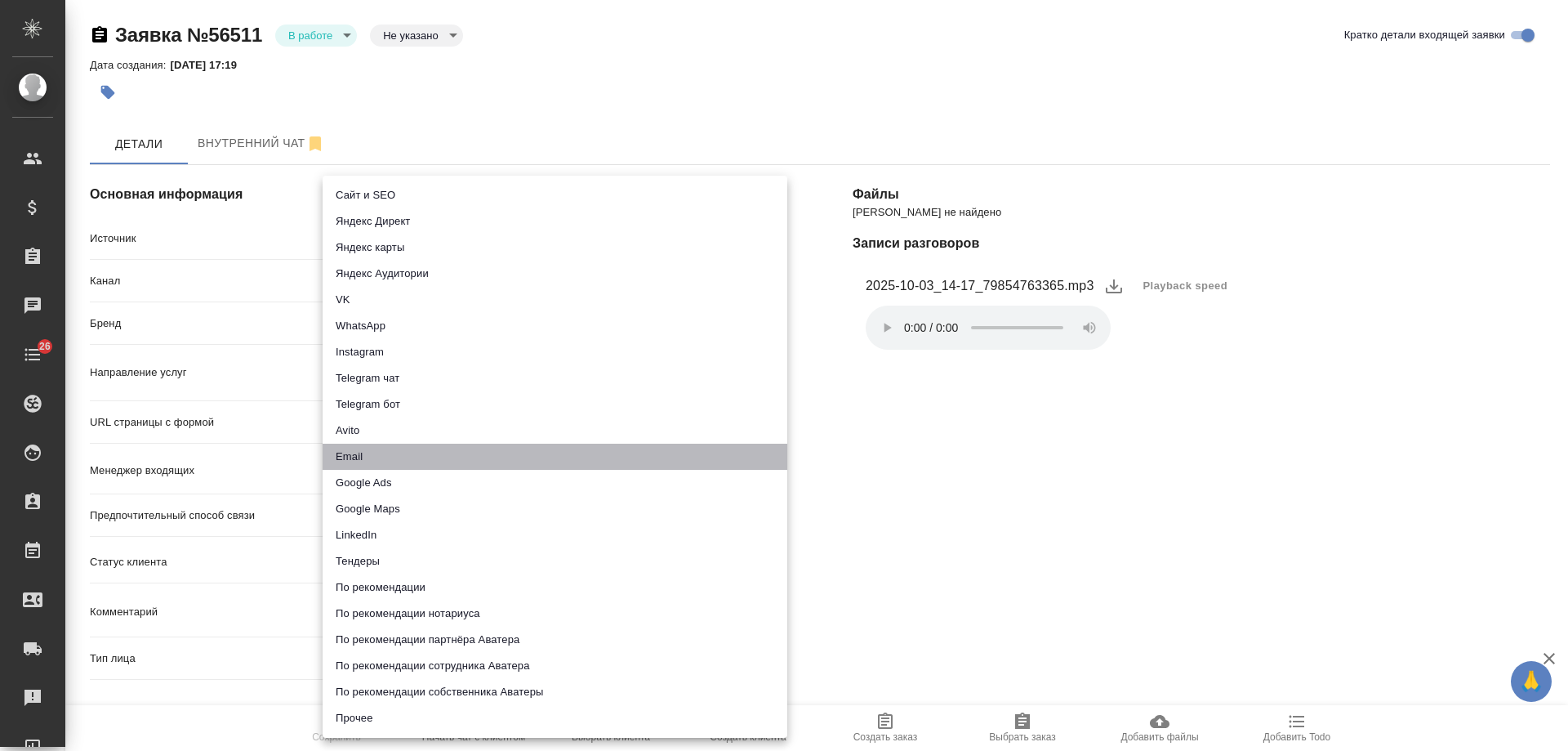
click at [372, 444] on li "Email" at bounding box center [554, 456] width 465 height 26
type input "emailAds"
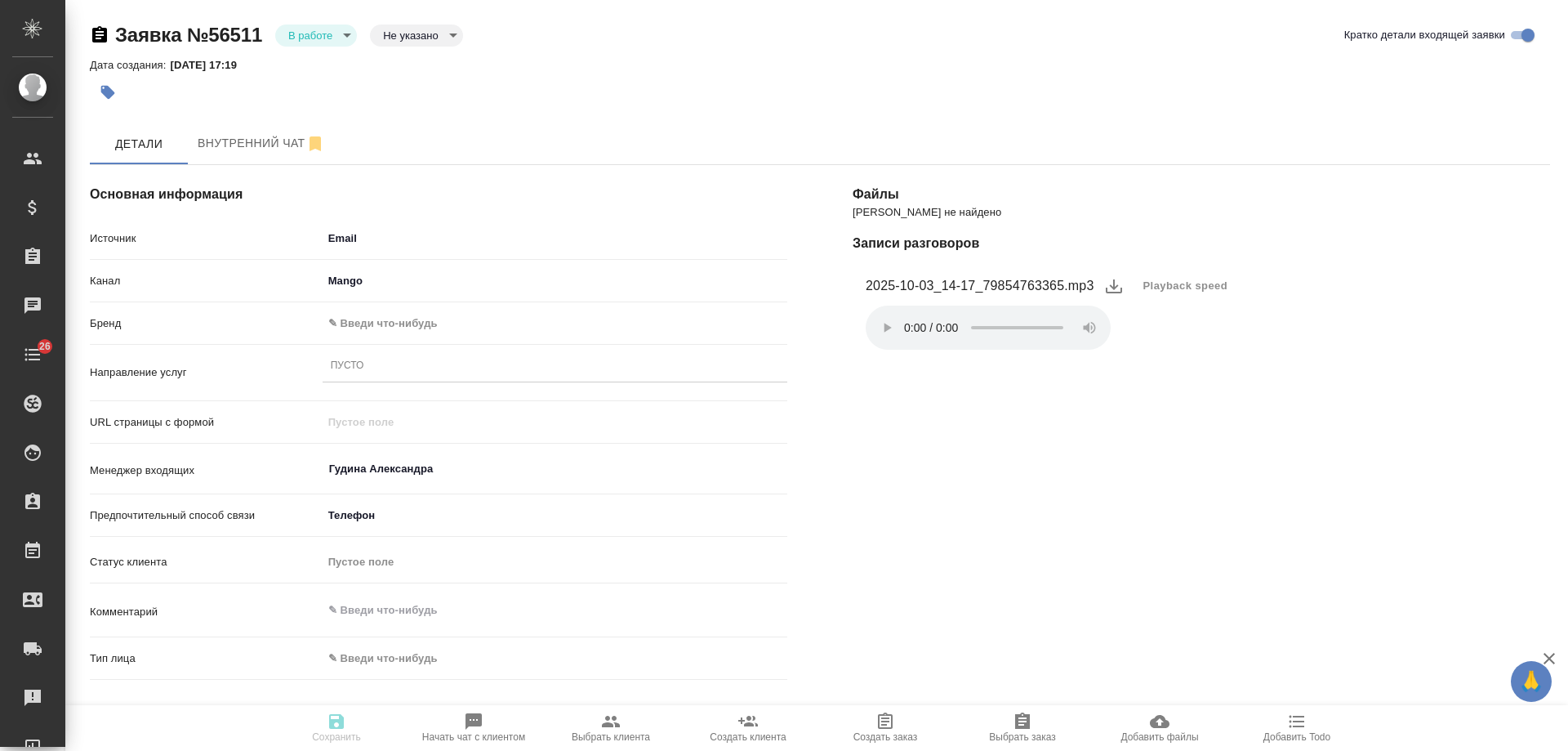
click at [363, 317] on body "🙏 .cls-1 fill:#fff; AWATERA [PERSON_NAME] Спецификации Заказы 0 Чаты 26 Todo Пр…" at bounding box center [784, 375] width 1568 height 751
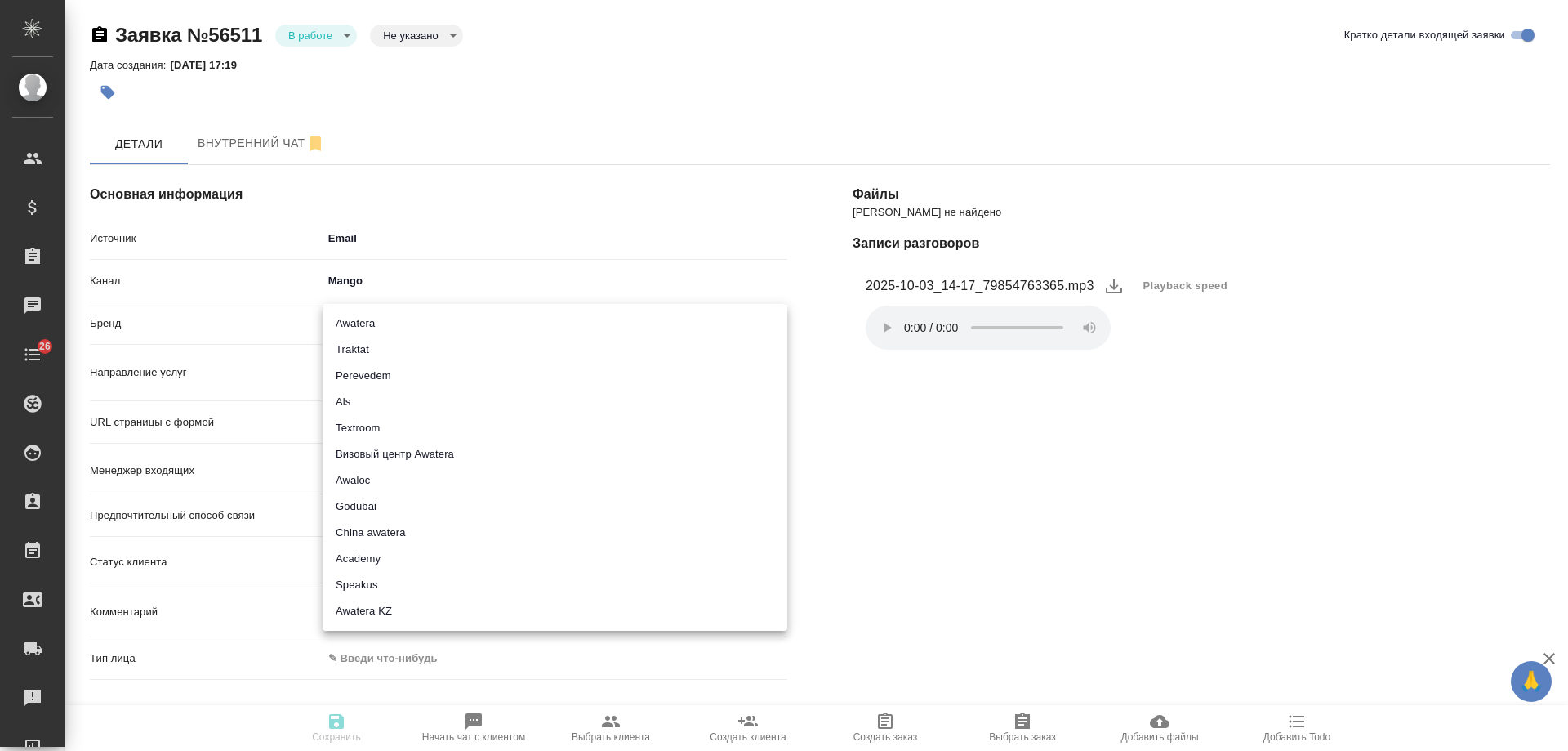
click at [378, 328] on li "Awatera" at bounding box center [554, 323] width 465 height 26
type input "awatera"
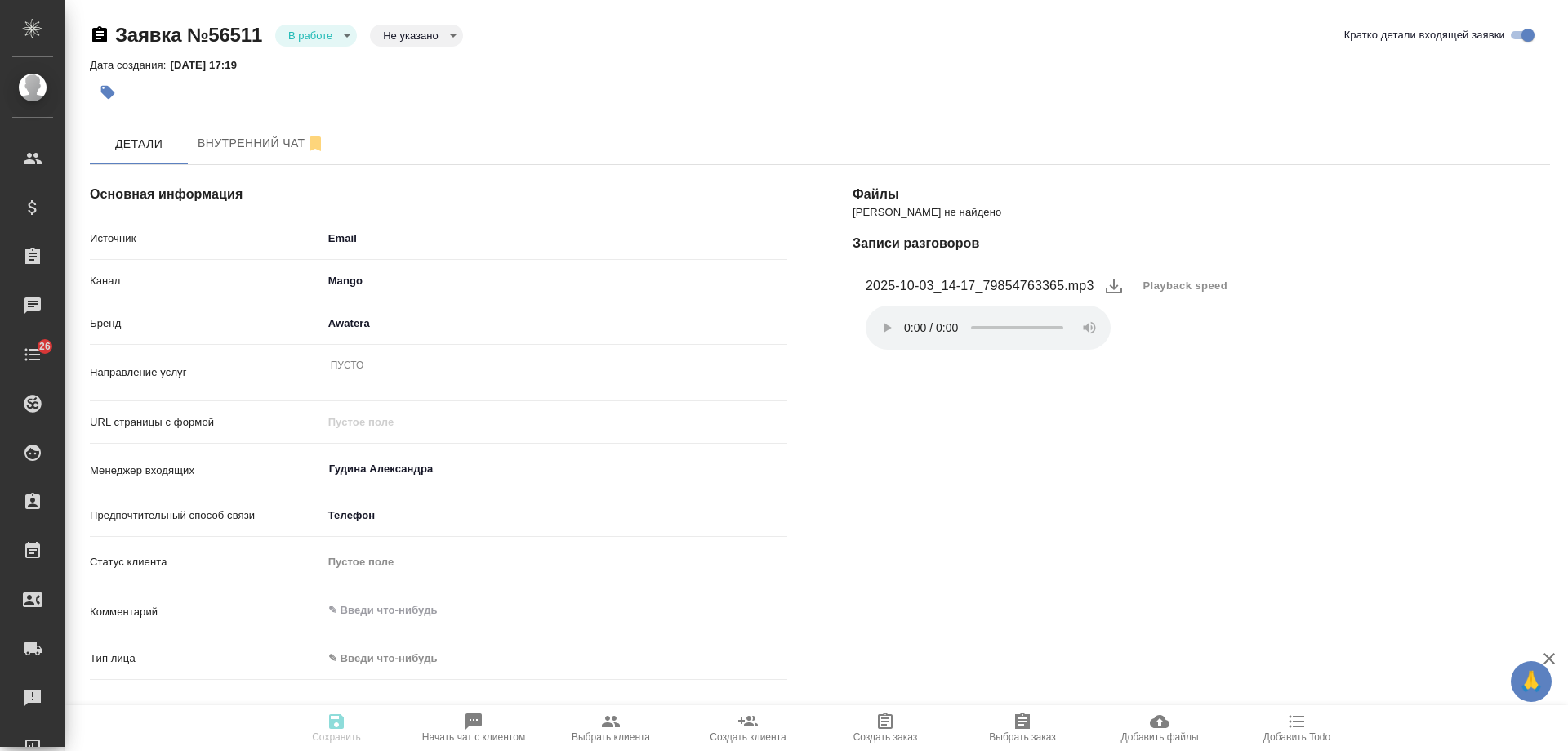
click at [369, 371] on div "Пусто" at bounding box center [554, 366] width 465 height 24
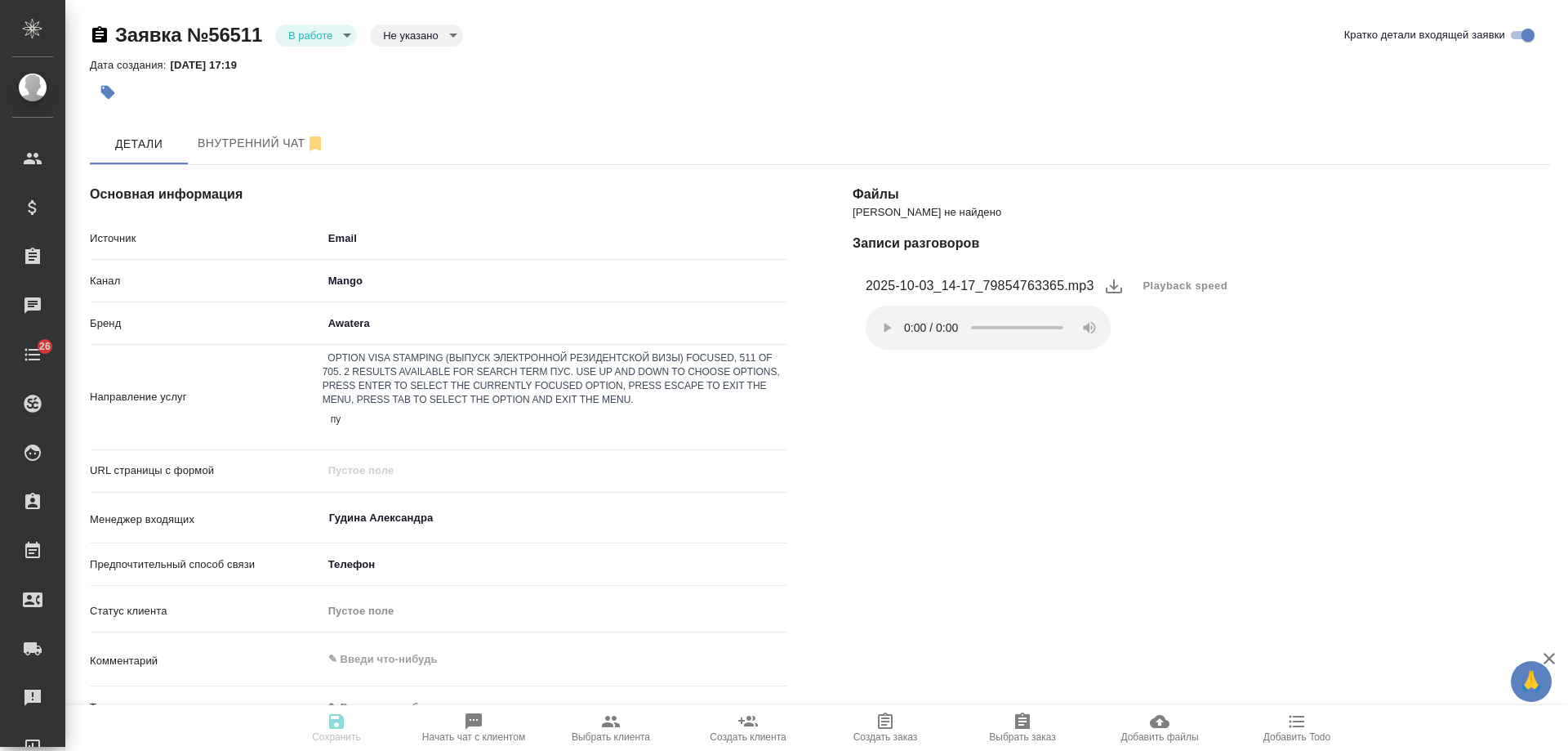
type input "пус"
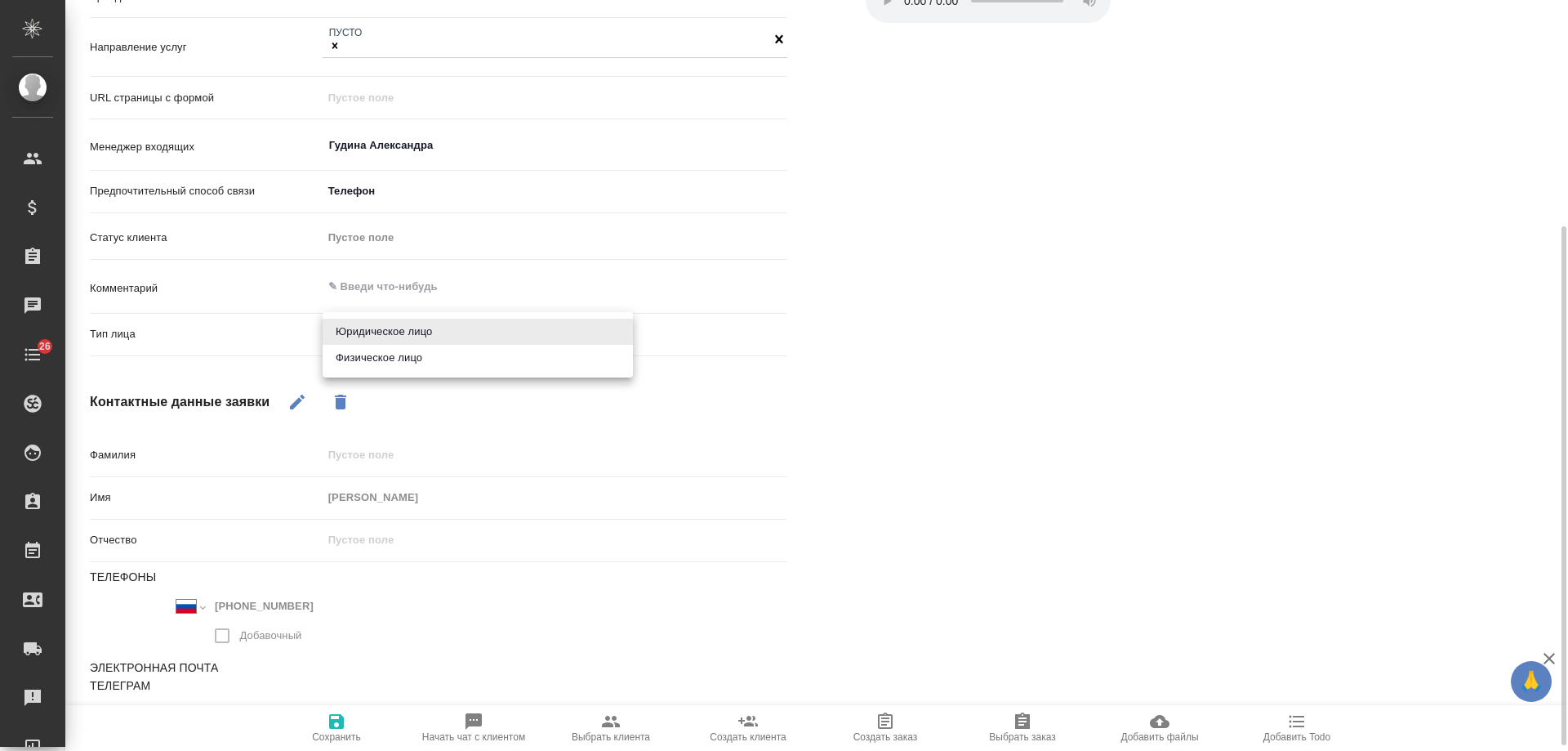
click at [364, 339] on body "🙏 .cls-1 fill:#fff; AWATERA [PERSON_NAME] Спецификации Заказы 0 Чаты 26 Todo Пр…" at bounding box center [784, 375] width 1568 height 751
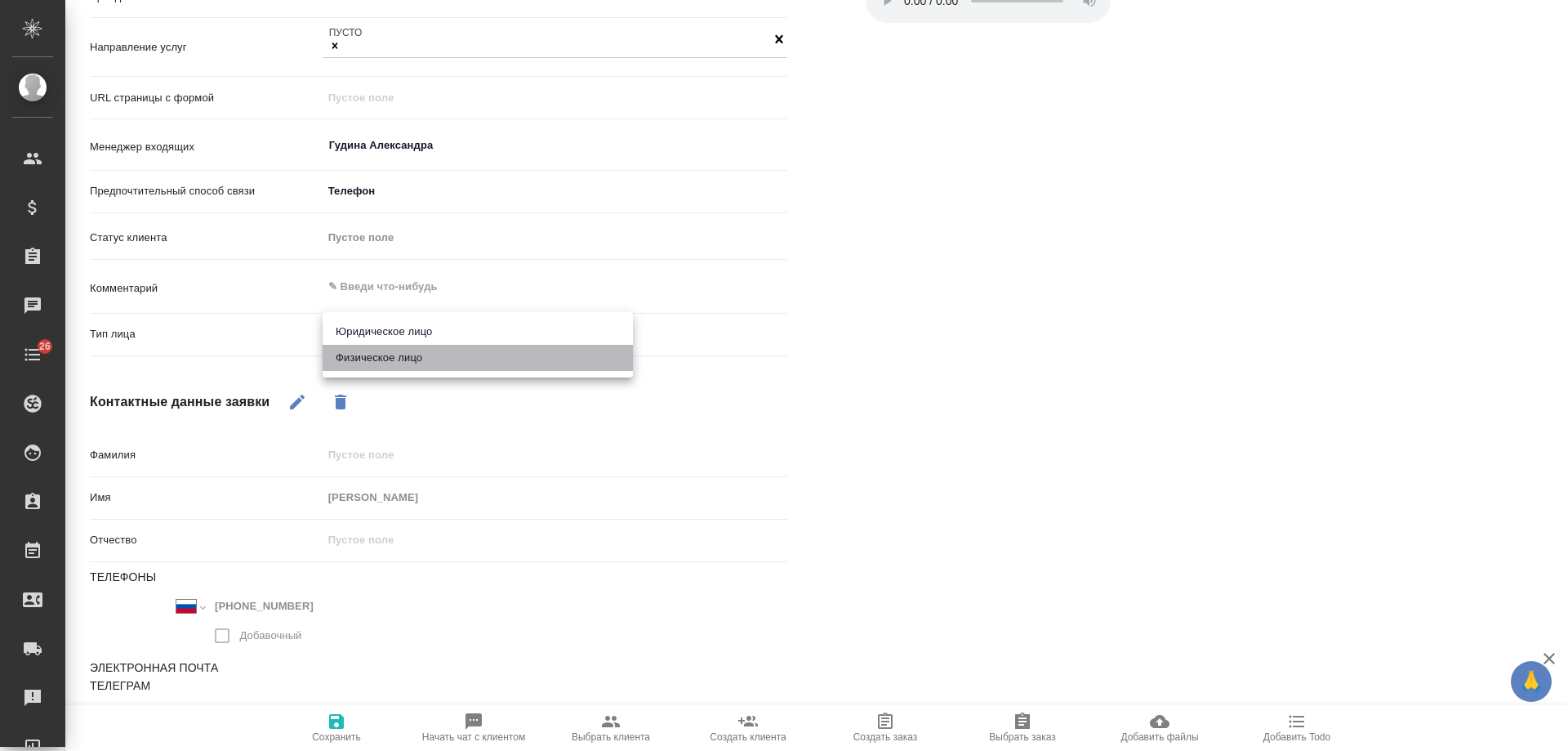
click at [377, 360] on li "Физическое лицо" at bounding box center [477, 357] width 311 height 26
type input "private"
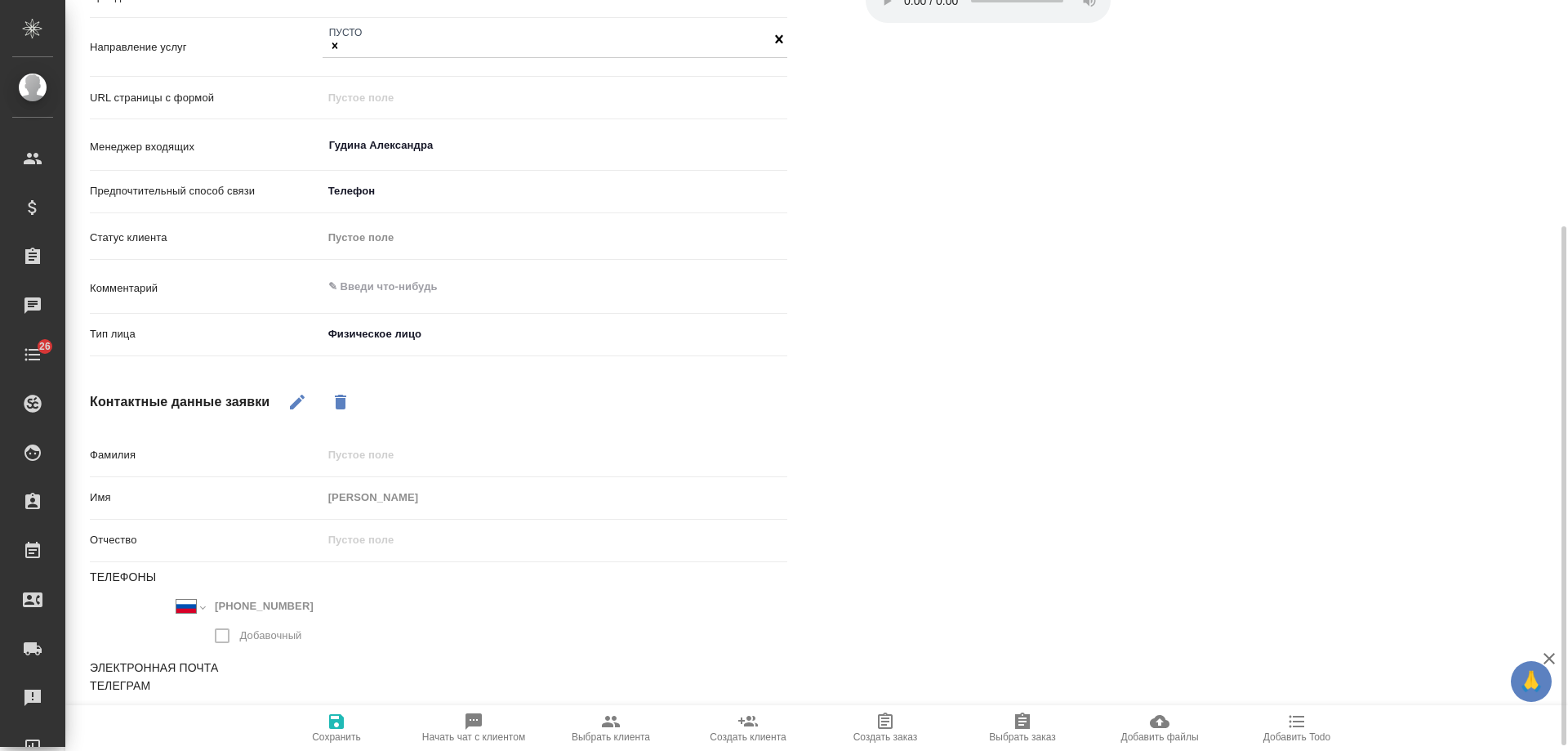
click at [338, 713] on icon "button" at bounding box center [336, 722] width 20 height 20
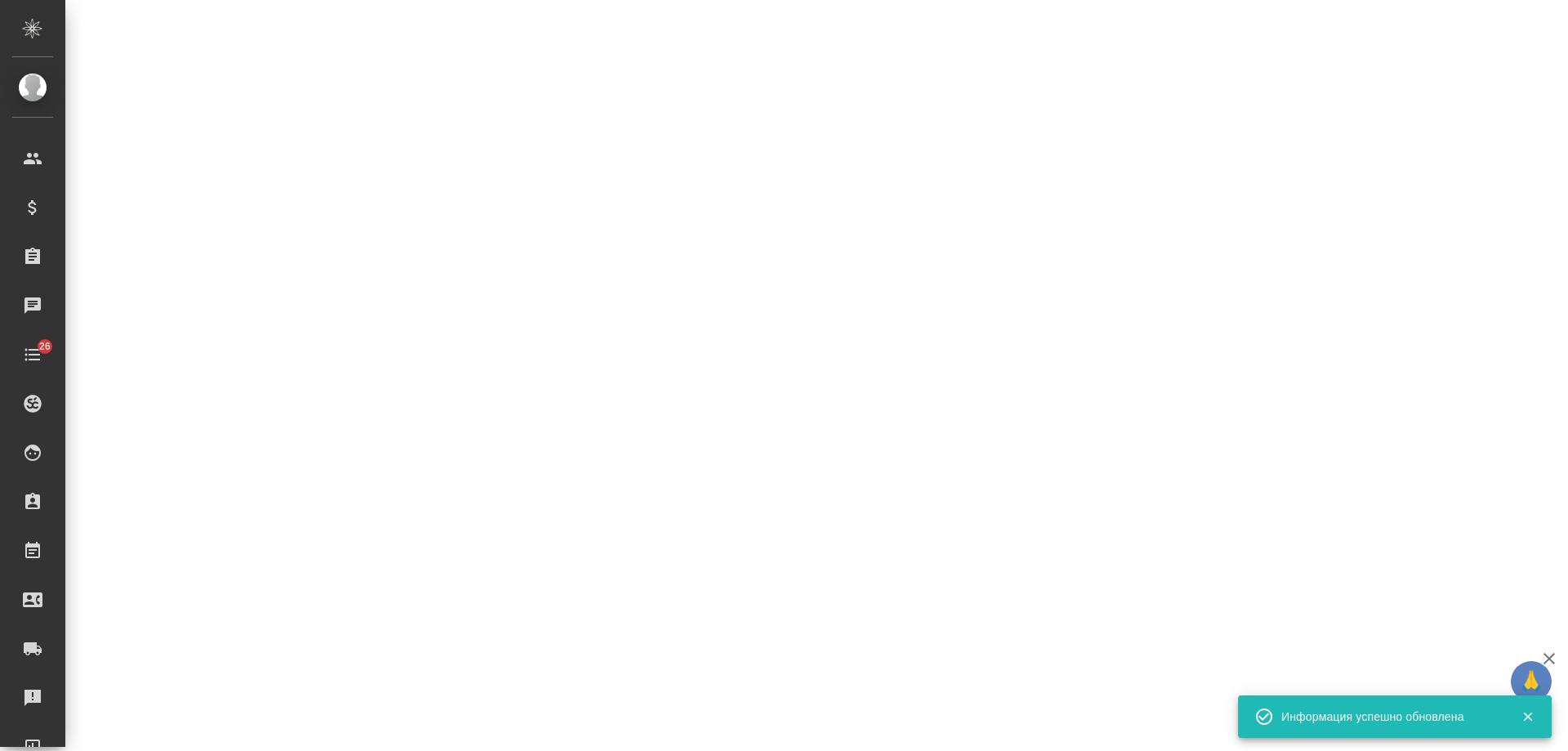
select select "RU"
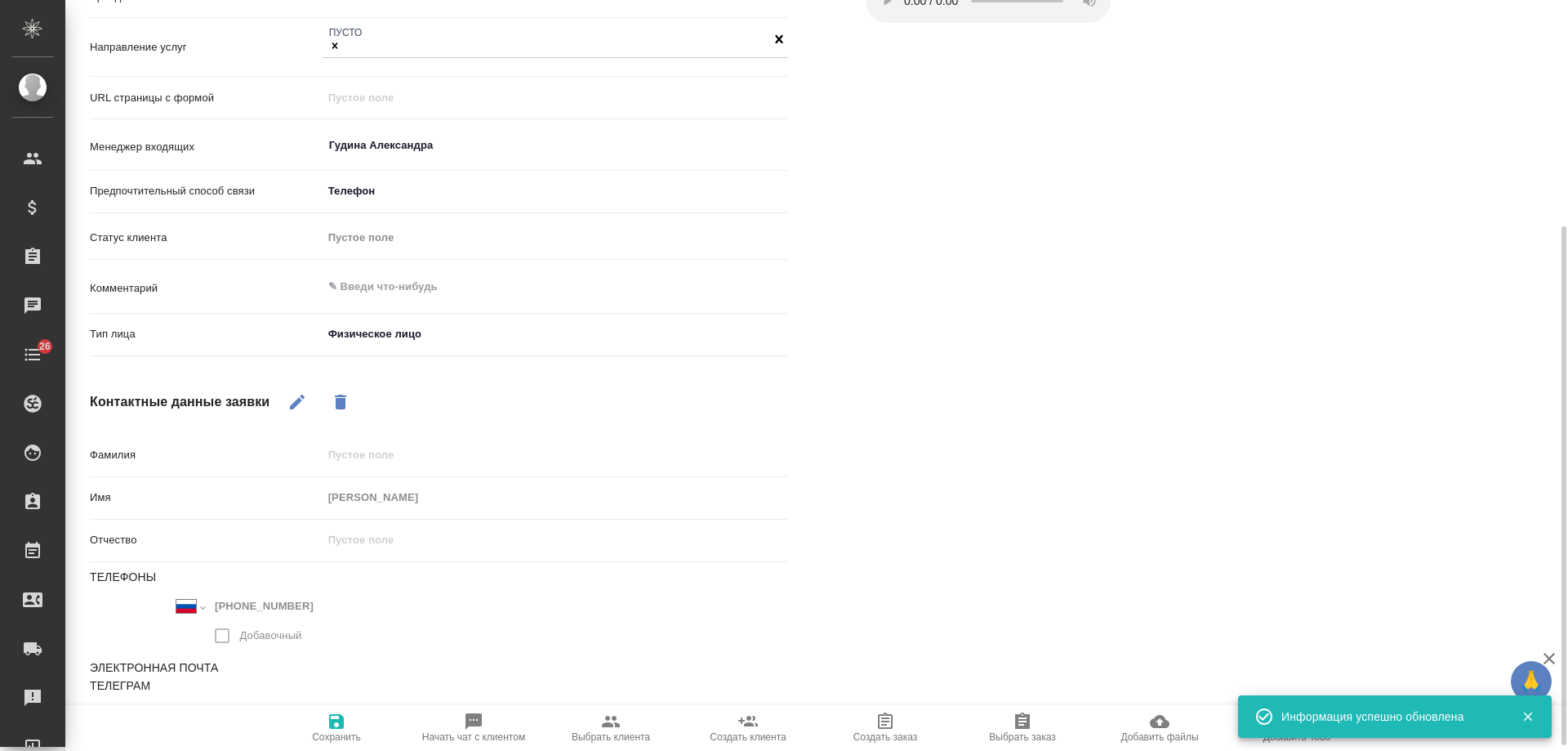
type textarea "x"
click at [413, 333] on body "🙏 .cls-1 fill:#fff; AWATERA Gudina Alexandra Клиенты Спецификации Заказы 0 Чаты…" at bounding box center [784, 375] width 1568 height 751
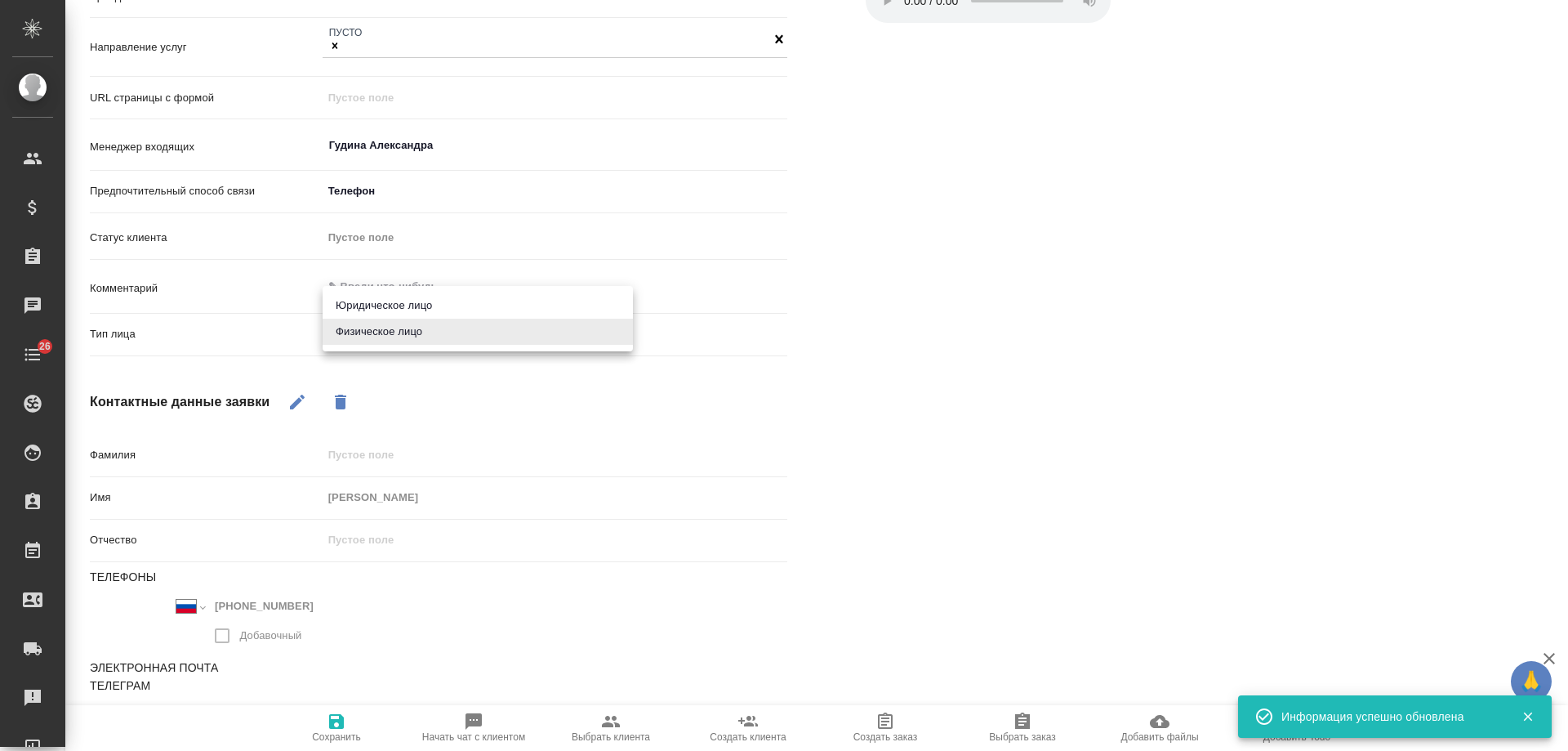
click at [889, 371] on div at bounding box center [784, 375] width 1568 height 751
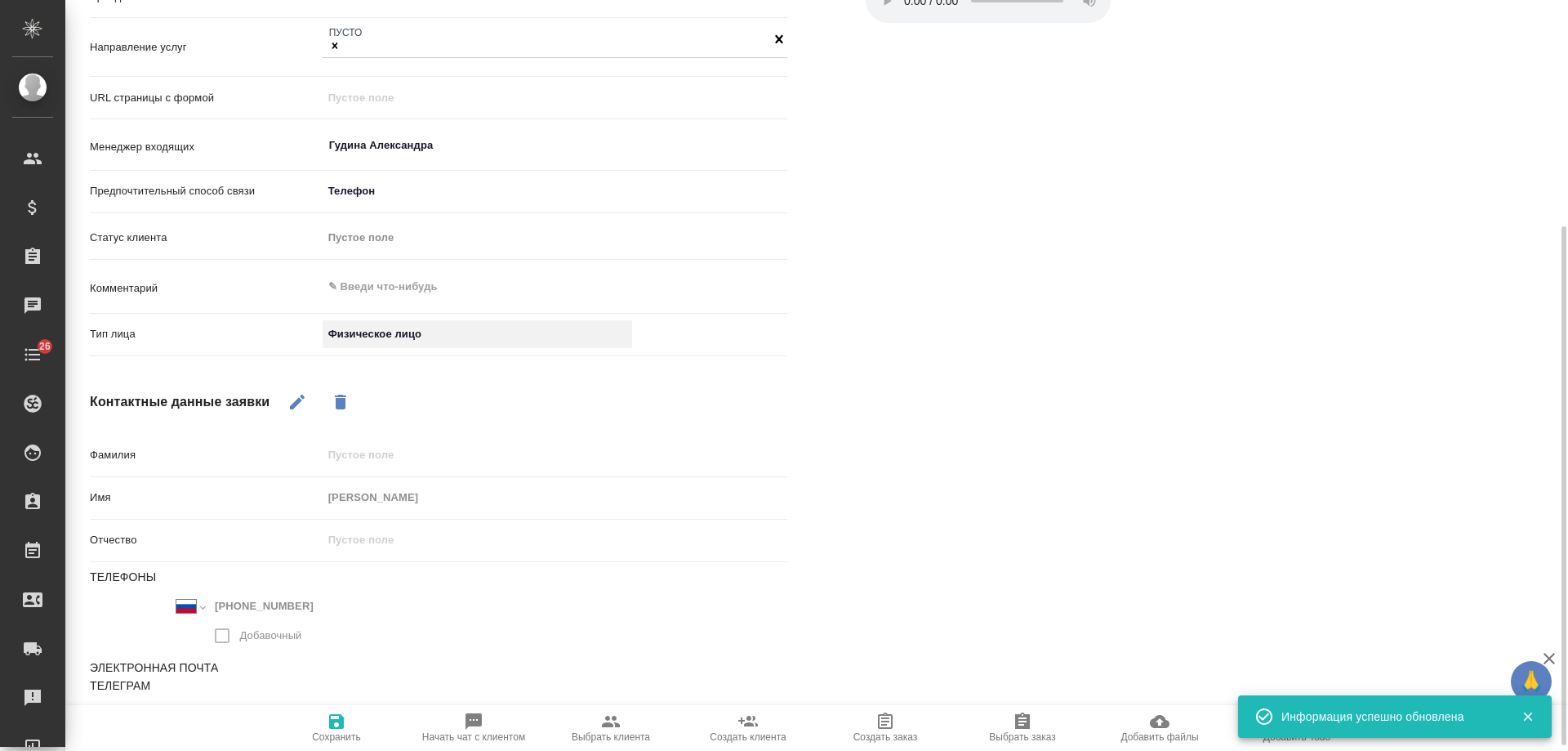
scroll to position [0, 0]
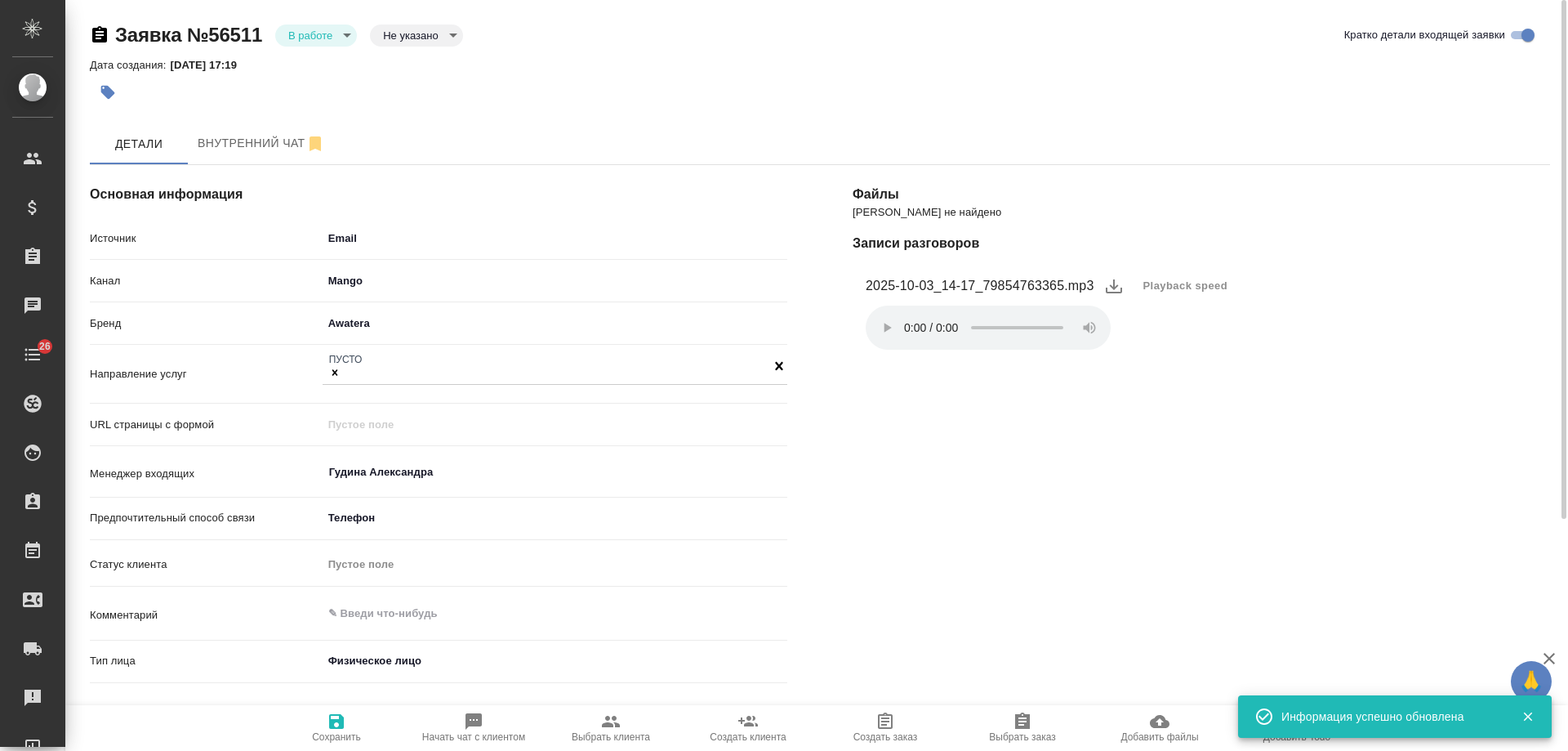
click at [312, 32] on body "🙏 .cls-1 fill:#fff; AWATERA Gudina Alexandra Клиенты Спецификации Заказы 0 Чаты…" at bounding box center [784, 375] width 1568 height 751
click at [340, 73] on li "Отказ" at bounding box center [315, 63] width 82 height 28
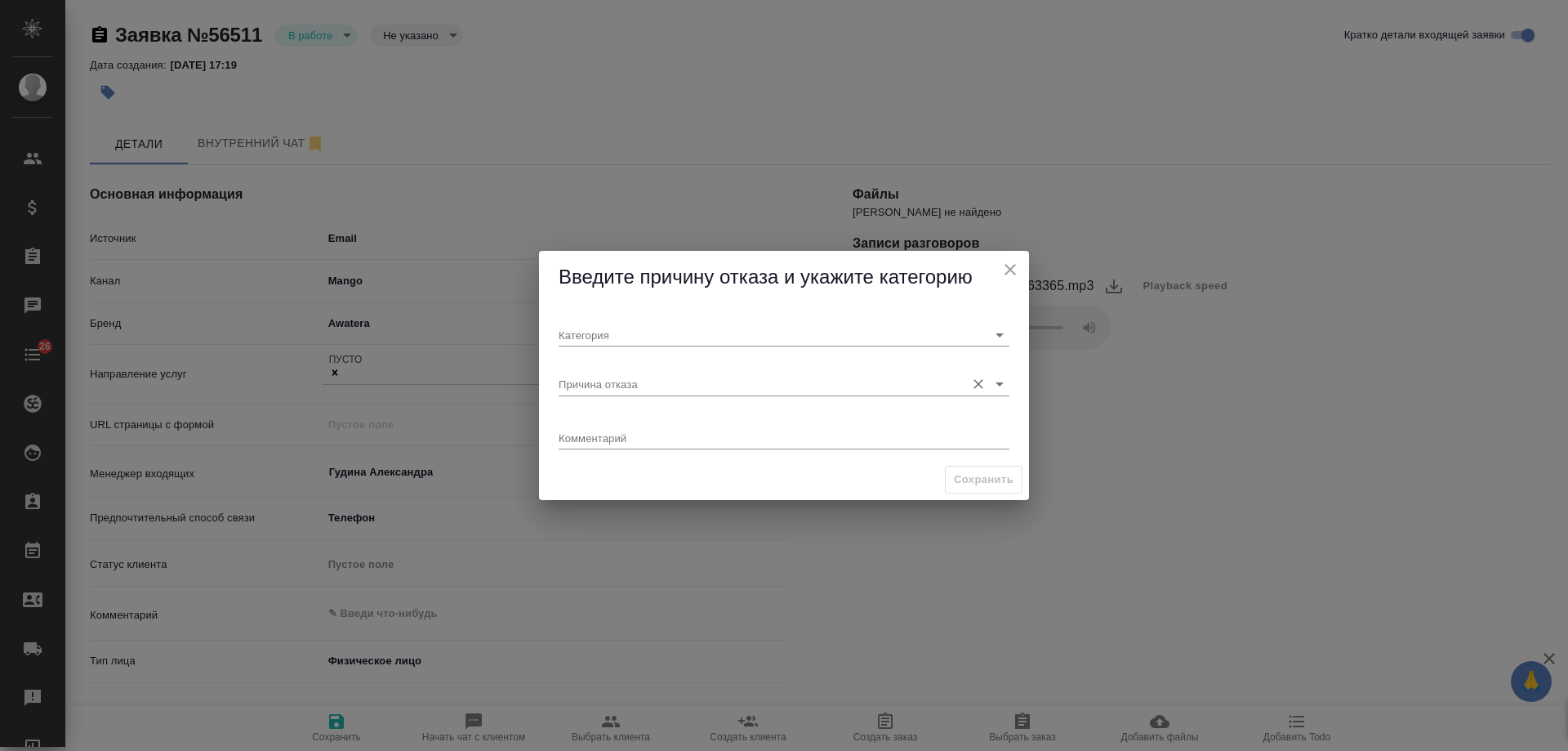
click at [616, 392] on input "Причина отказа" at bounding box center [758, 383] width 399 height 22
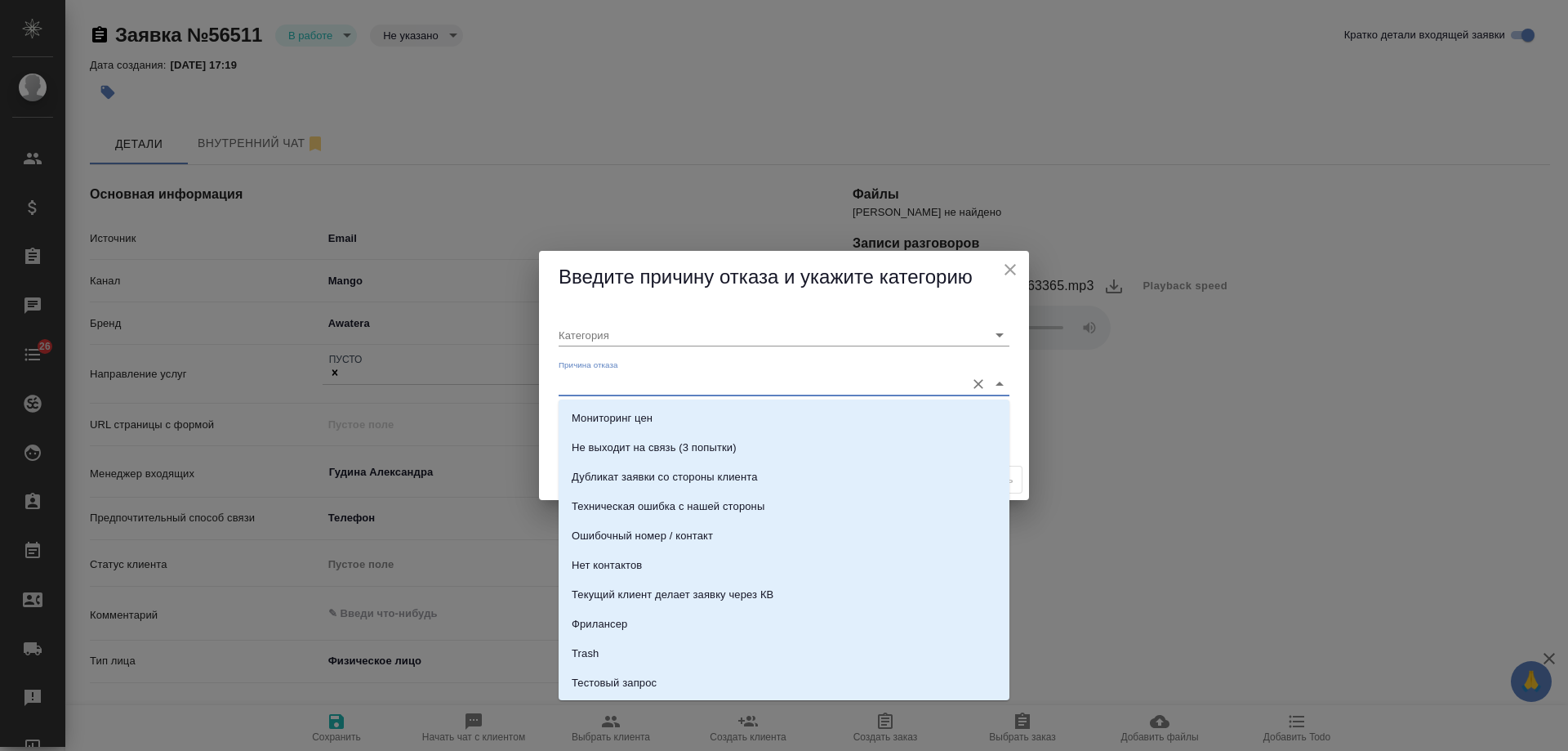
scroll to position [498, 0]
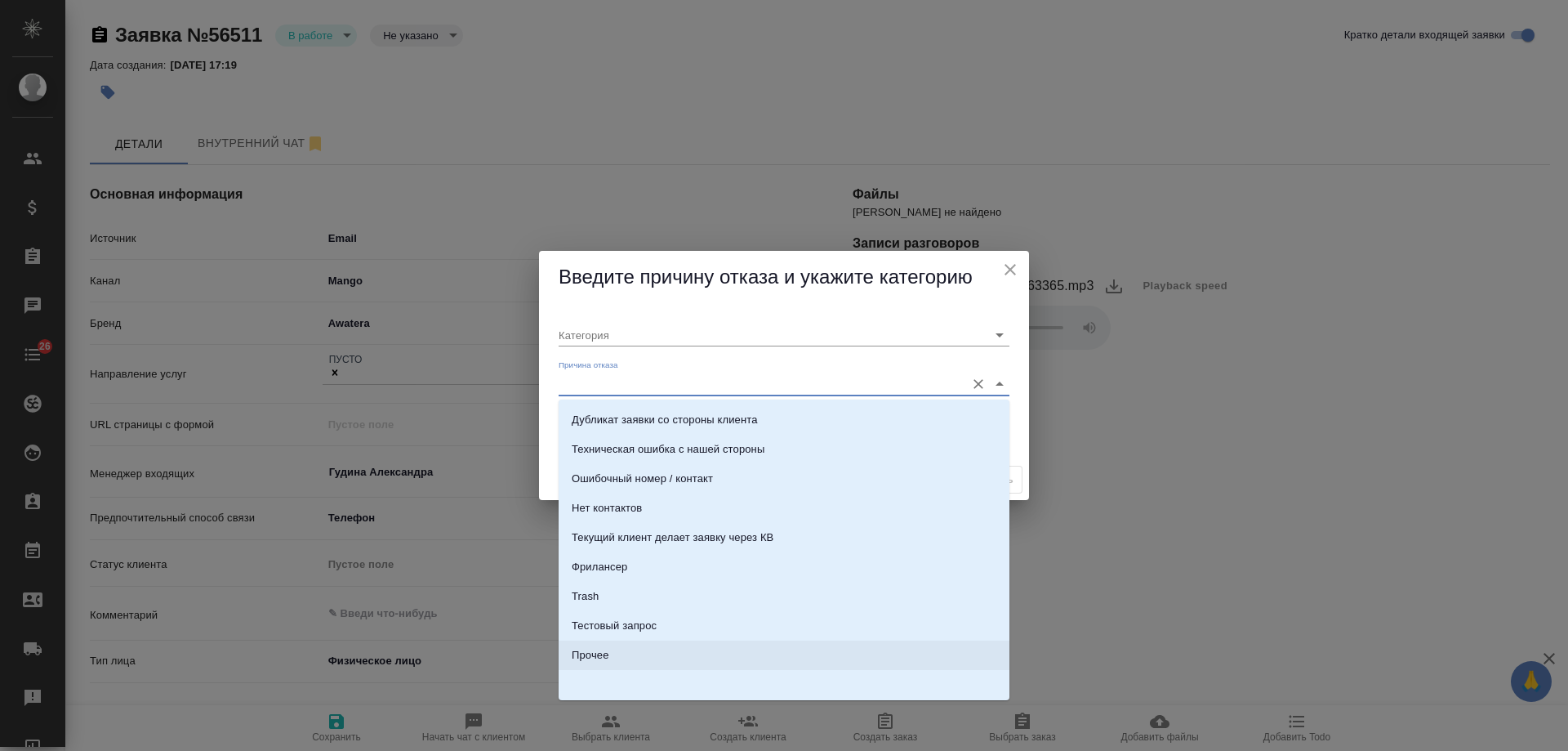
click at [650, 647] on li "Прочее" at bounding box center [784, 655] width 451 height 29
type input "Прочее"
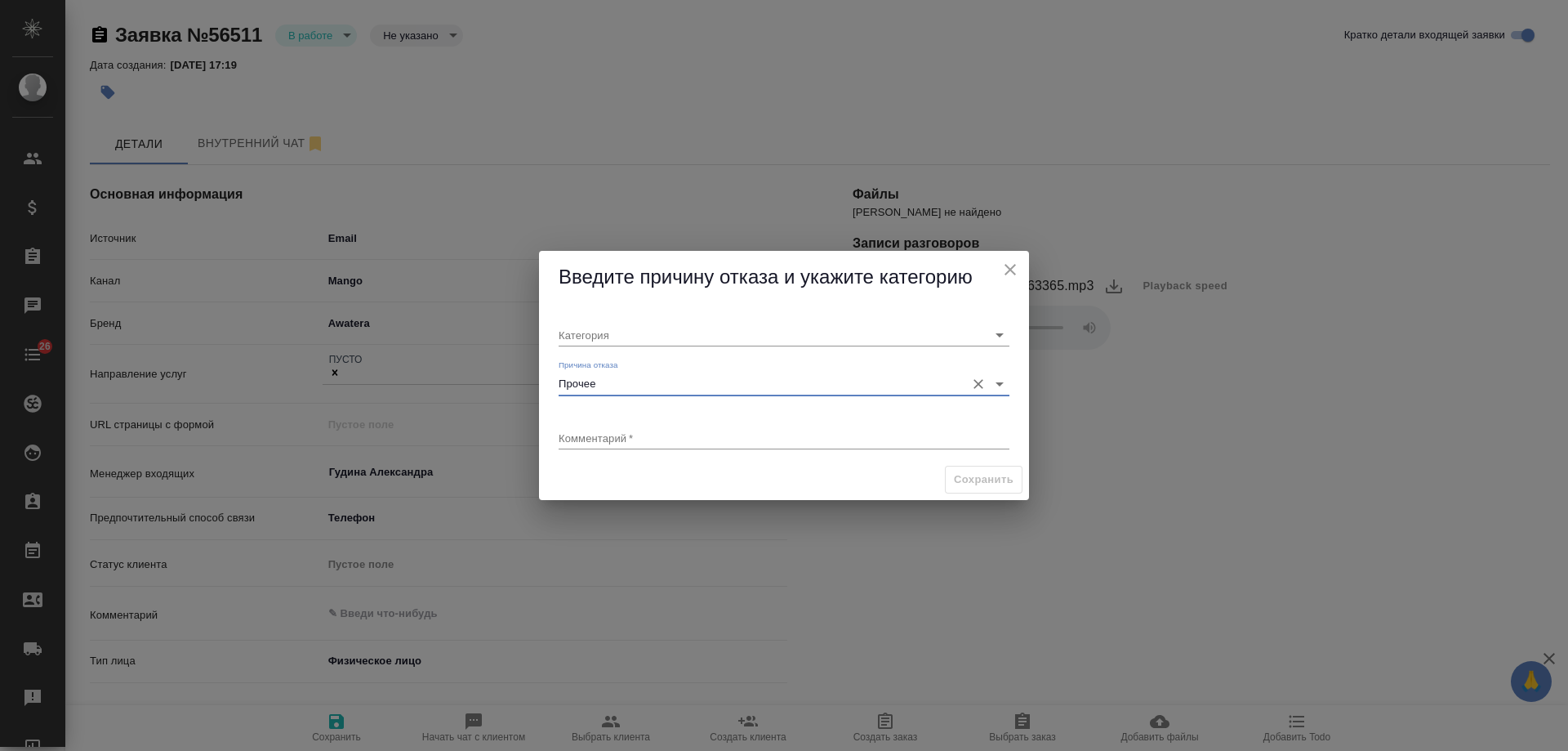
click at [621, 450] on div "Комментарий   * x" at bounding box center [784, 430] width 464 height 56
click at [625, 430] on div "x" at bounding box center [784, 438] width 451 height 21
type textarea "текущий"
click at [617, 324] on input "Категория" at bounding box center [758, 334] width 399 height 22
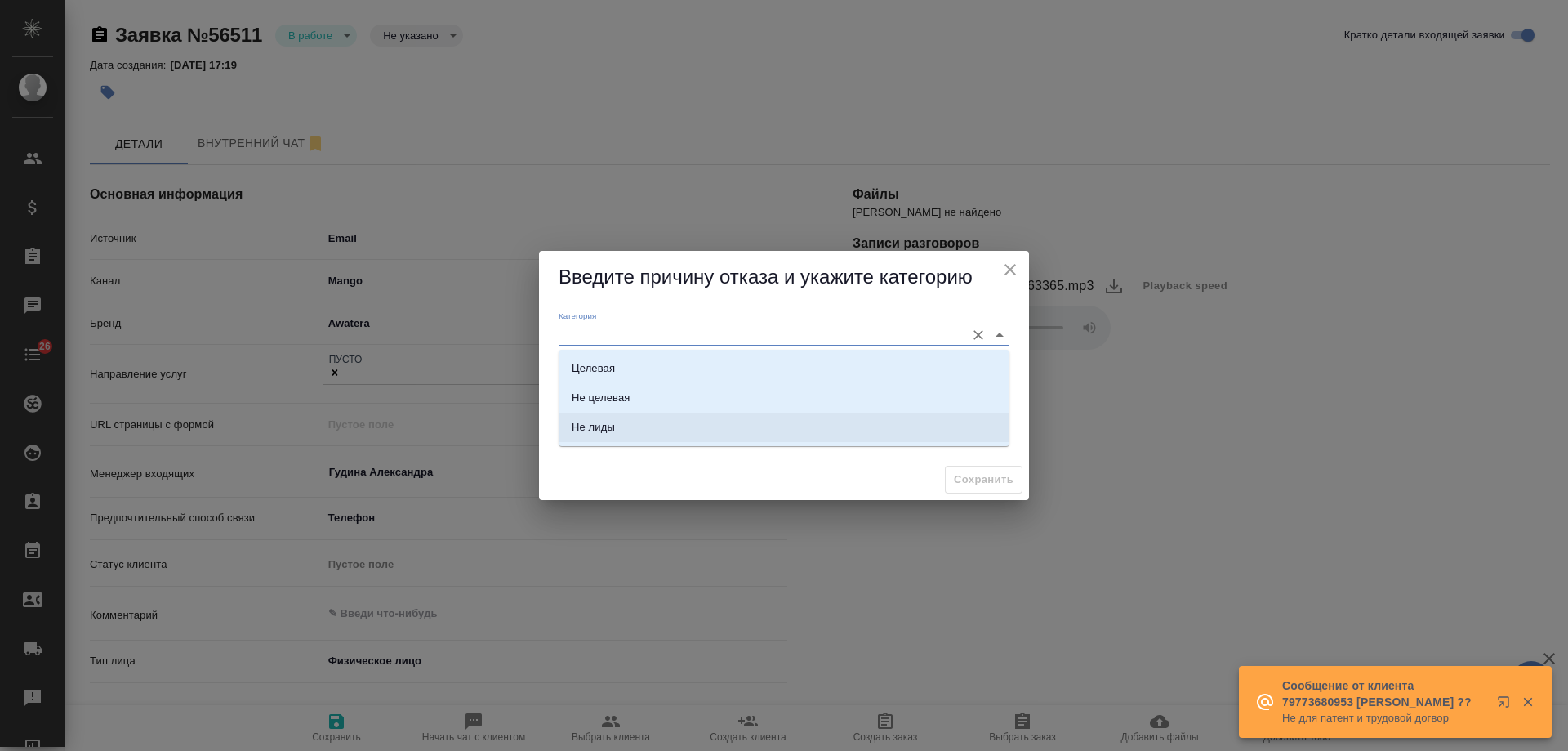
click at [615, 418] on li "Не лиды" at bounding box center [784, 427] width 451 height 29
type input "Не лиды"
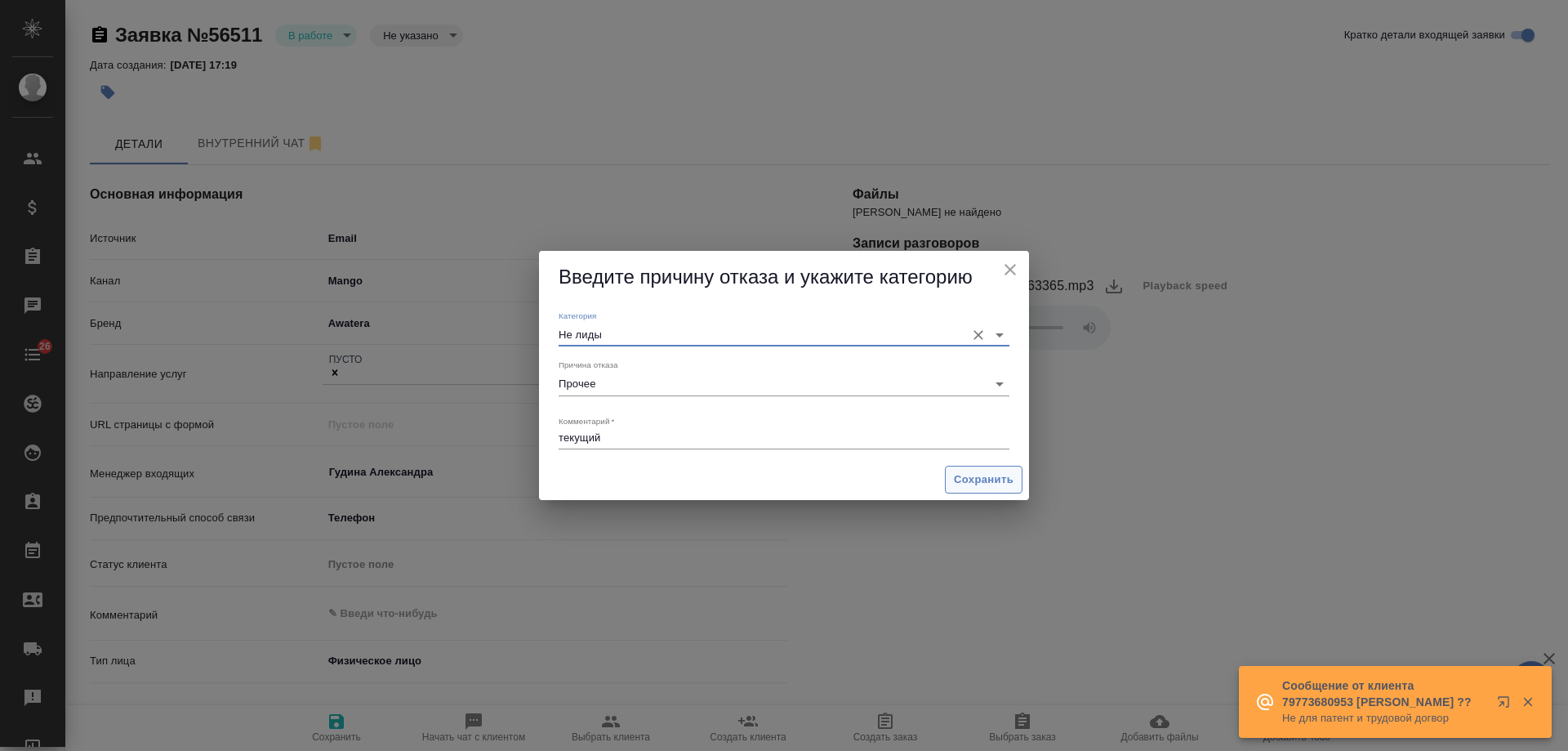
click at [993, 477] on span "Сохранить" at bounding box center [983, 480] width 60 height 19
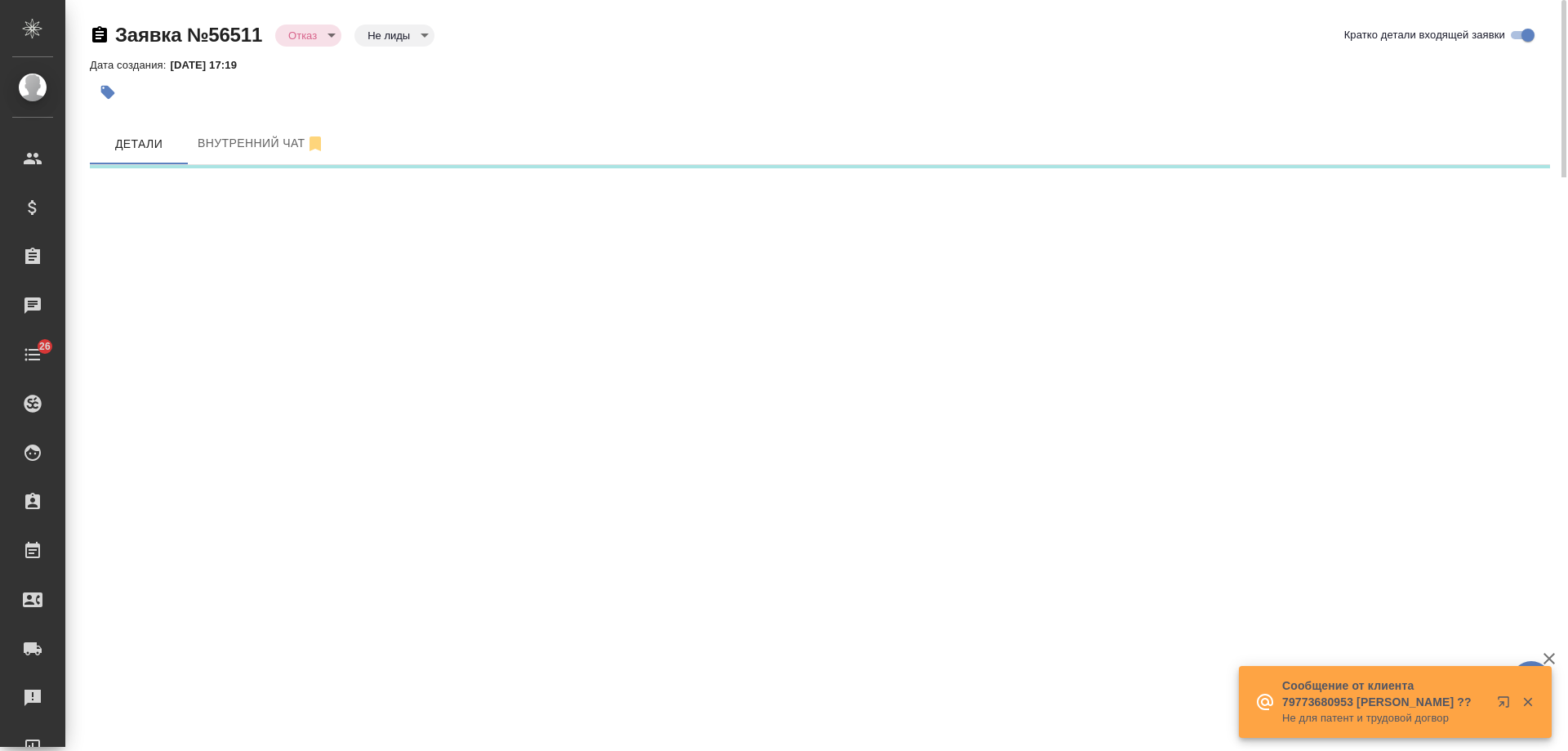
select select "RU"
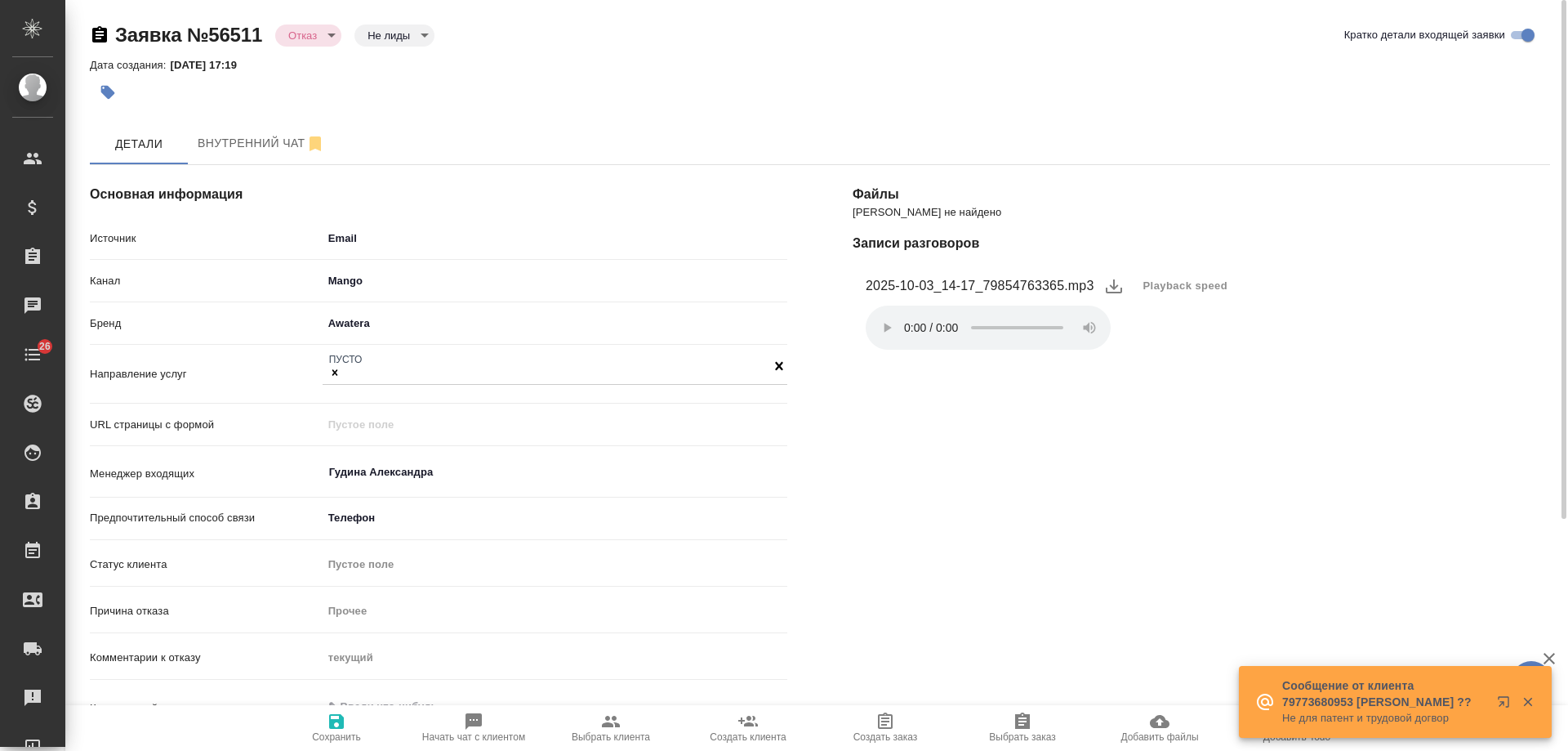
type textarea "x"
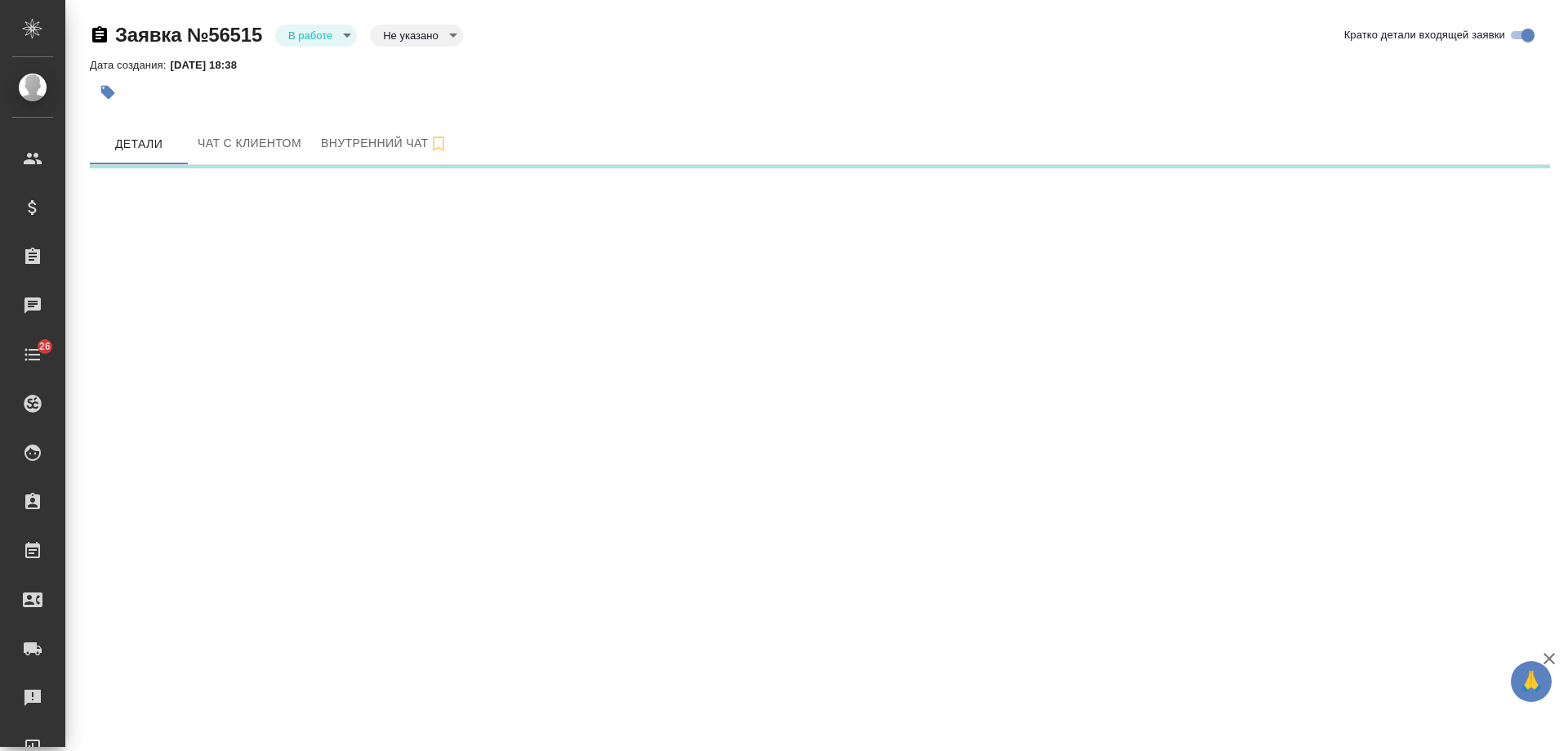
select select "RU"
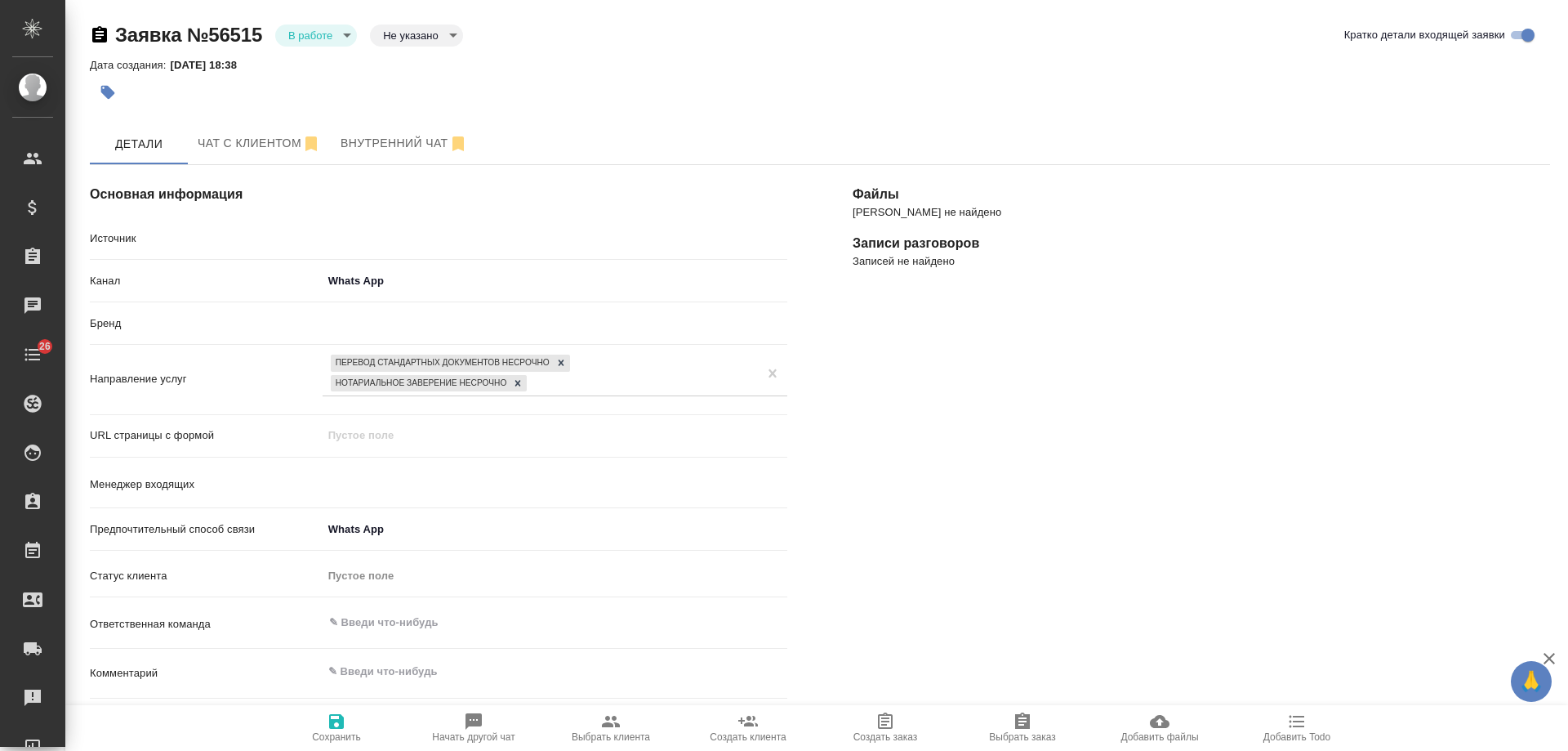
type textarea "x"
type input "Гудина Александра"
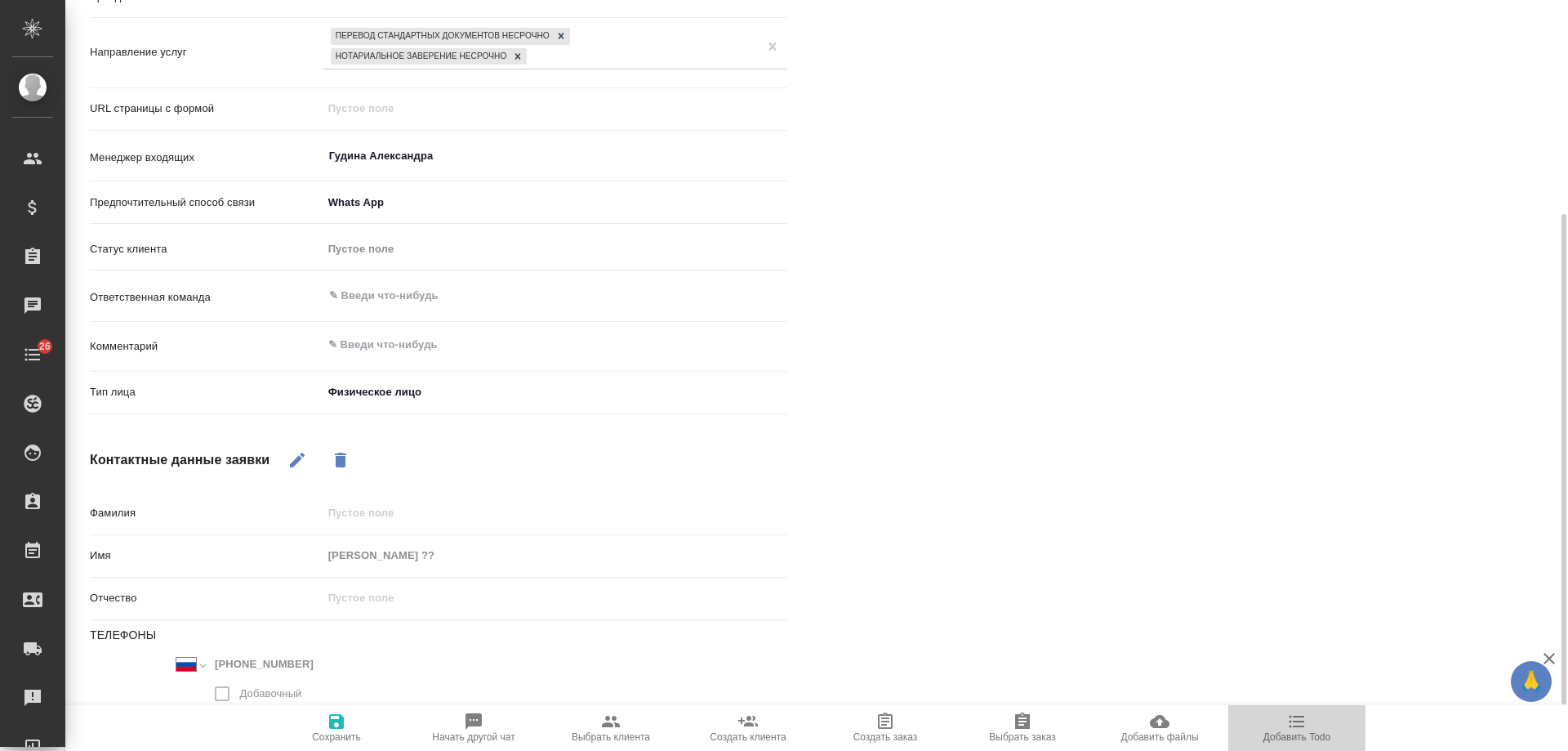
click at [1294, 726] on icon "button" at bounding box center [1297, 722] width 15 height 13
type textarea "x"
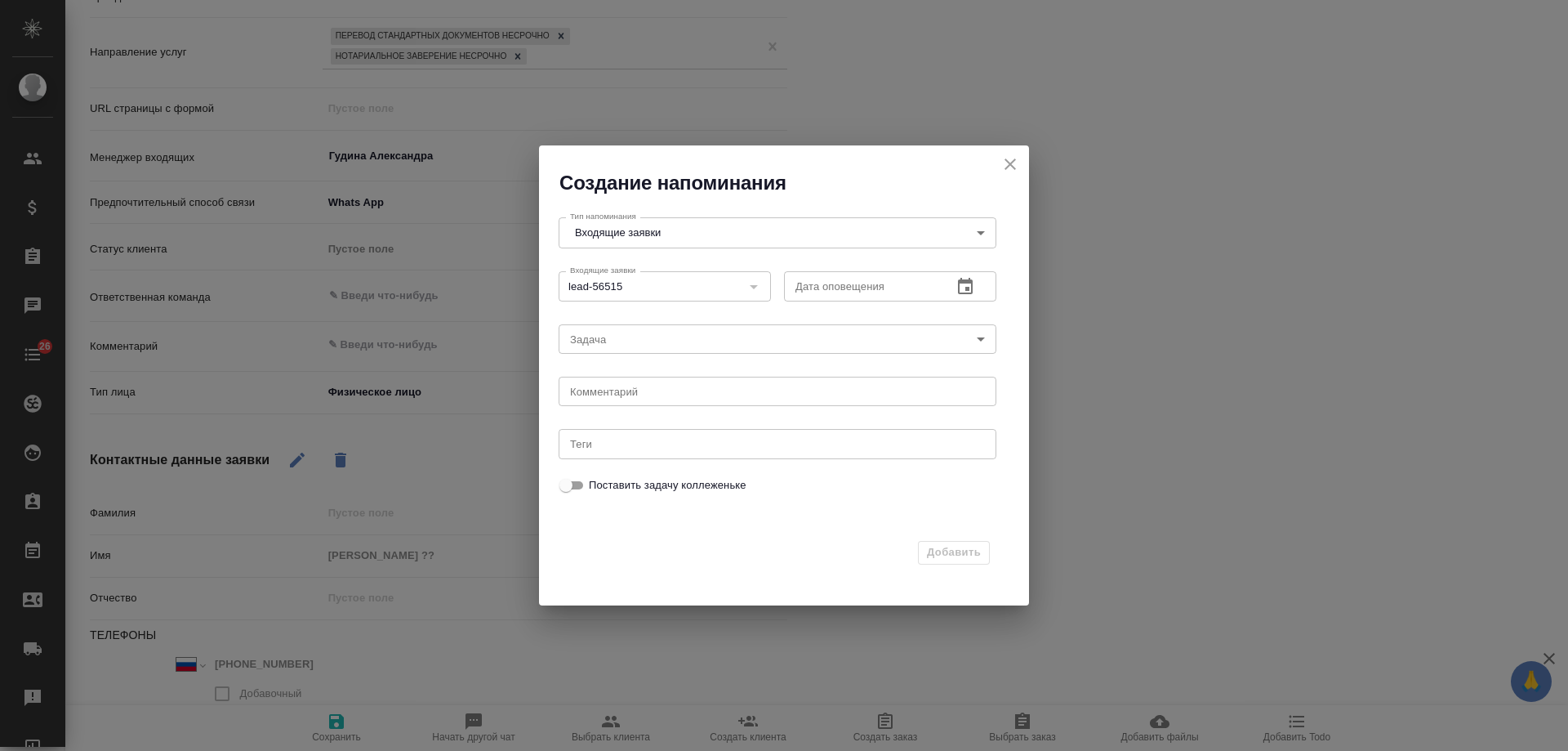
click at [970, 286] on icon "button" at bounding box center [966, 287] width 20 height 20
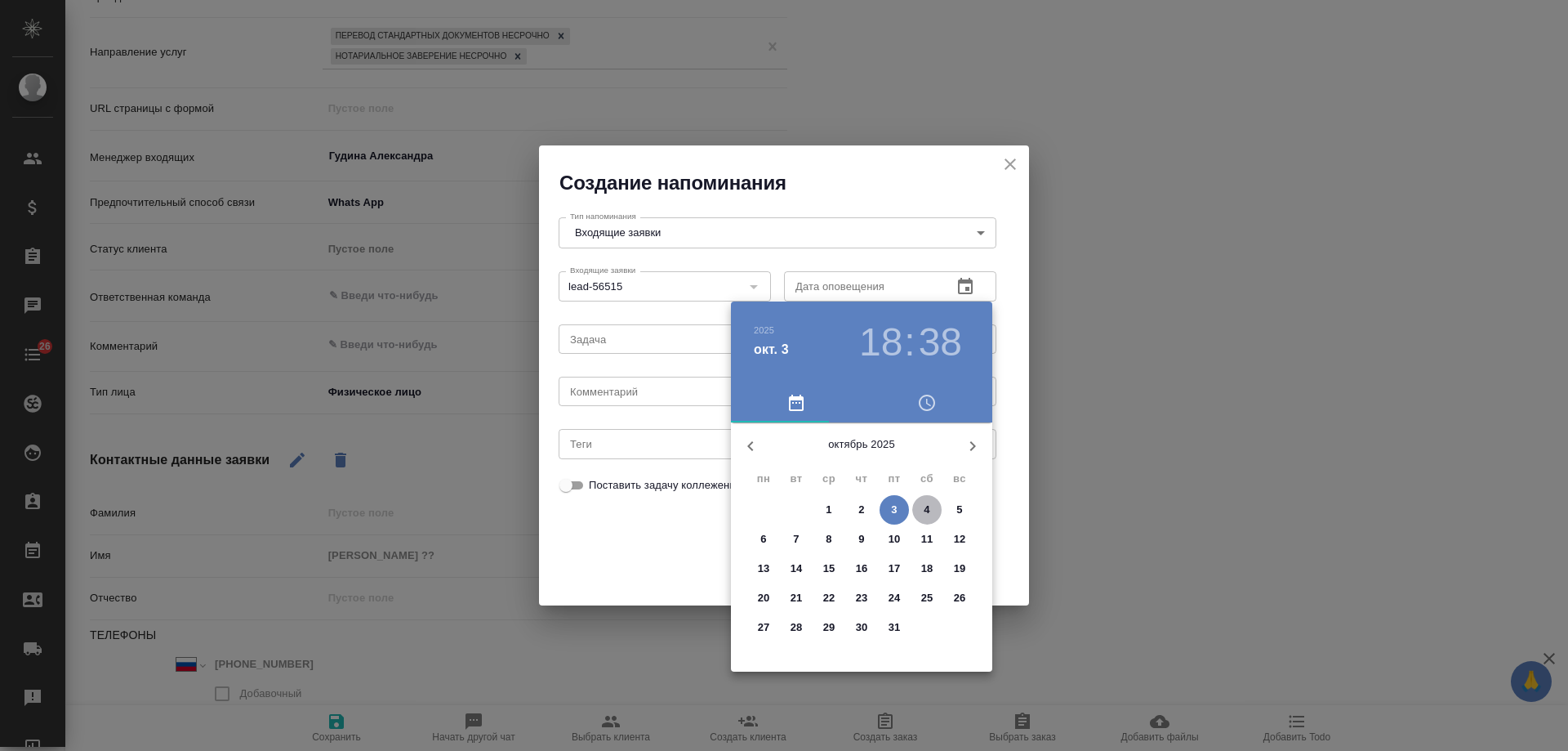
click at [920, 515] on span "4" at bounding box center [926, 510] width 29 height 16
type input "[DATE] 18:38"
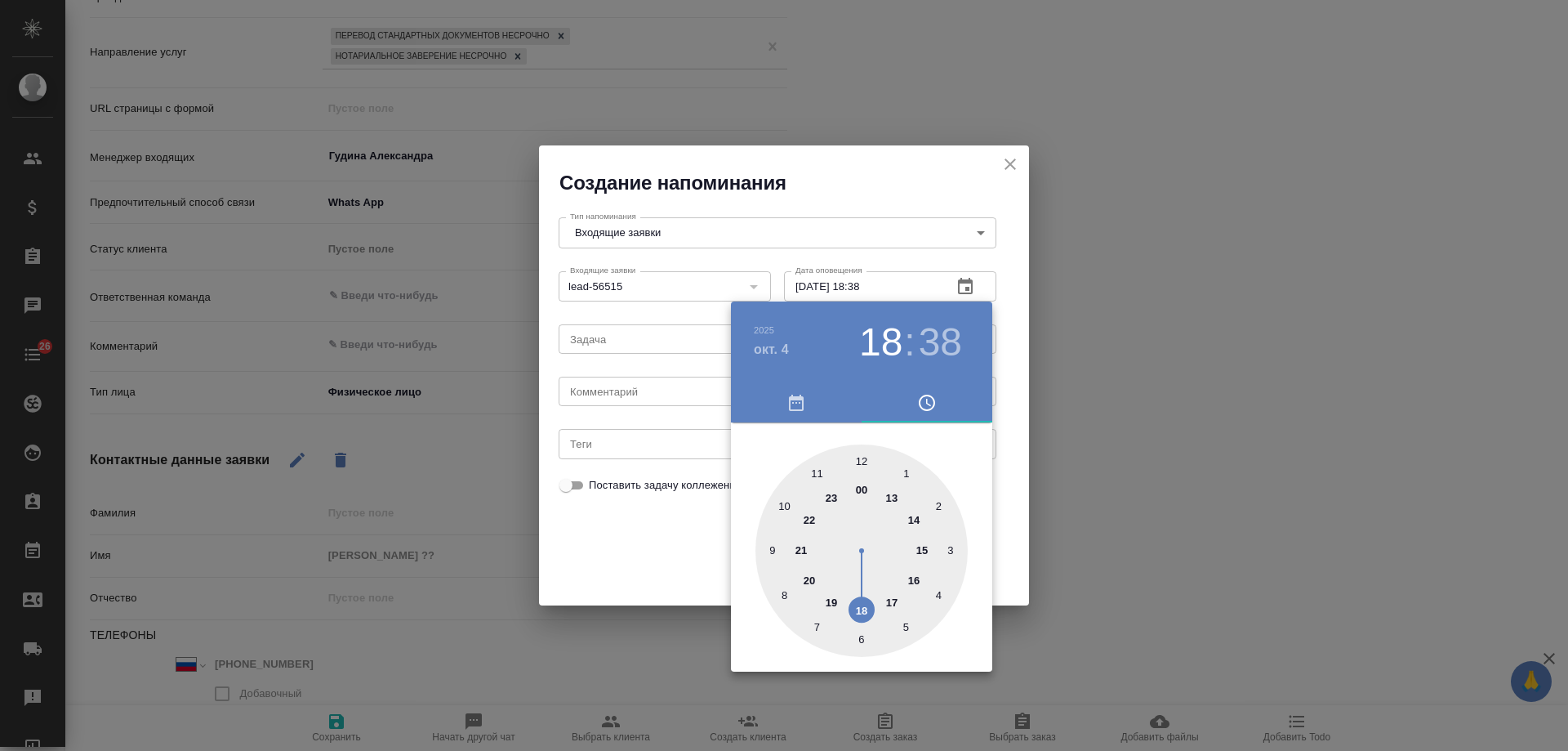
click at [634, 391] on div at bounding box center [784, 375] width 1568 height 751
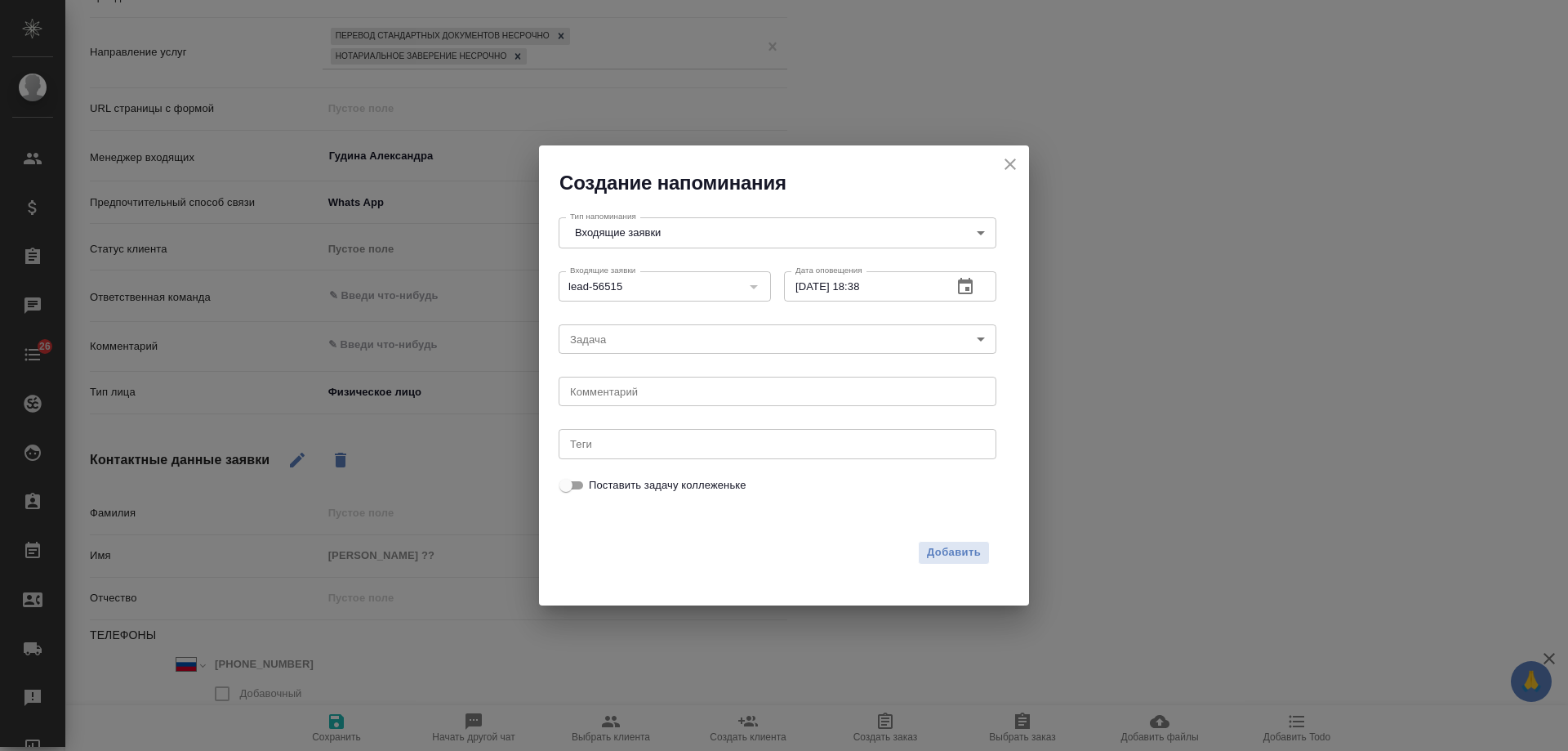
click at [633, 393] on div "[DATE] 18 : 38 00 1 2 3 4 5 6 7 8 9 10 11 12 13 14 15 16 17 18 19 20 21 22 23" at bounding box center [784, 375] width 1568 height 751
click at [628, 392] on textarea at bounding box center [777, 392] width 415 height 13
type textarea "ответил вотс?"
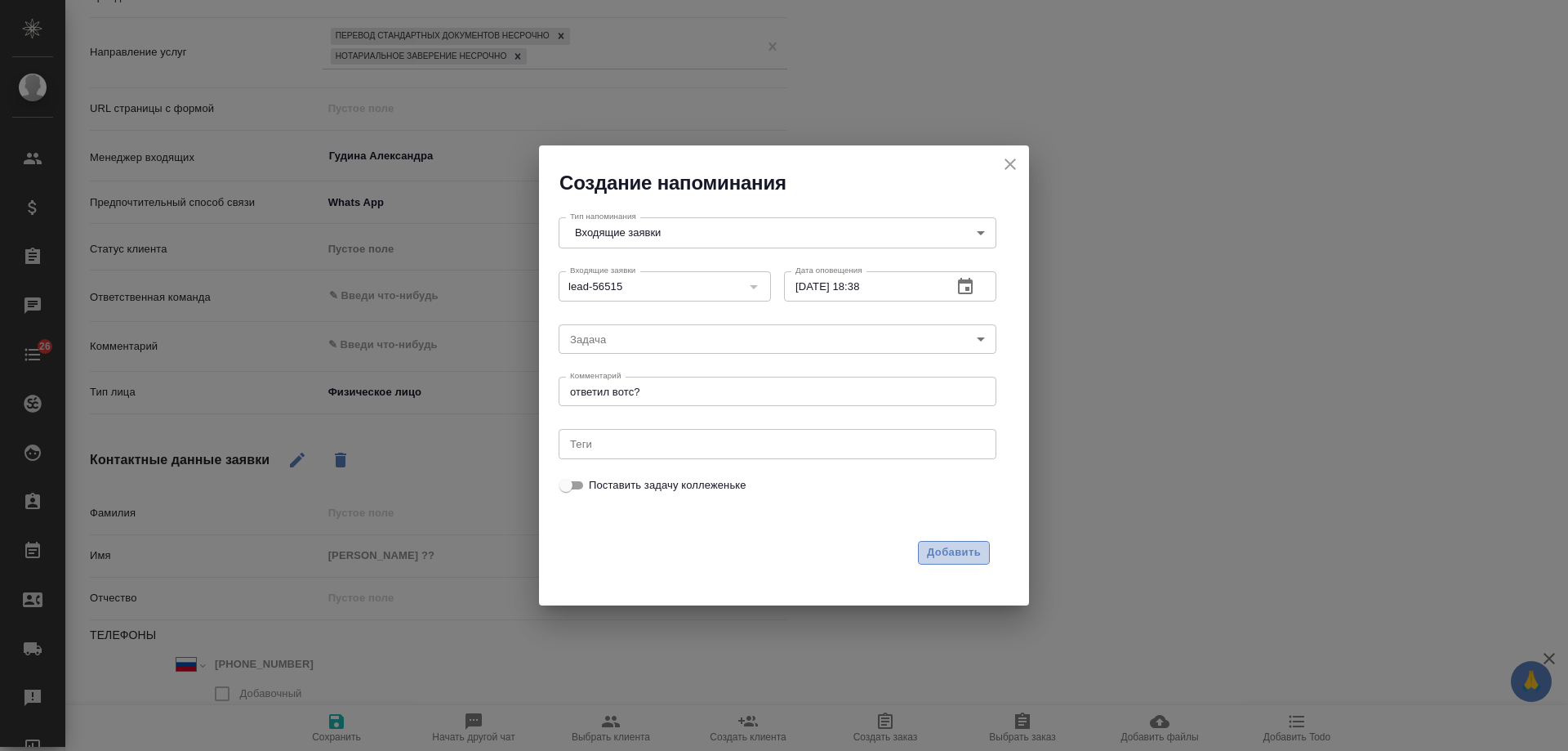
click at [956, 553] on span "Добавить" at bounding box center [954, 553] width 54 height 19
type textarea "x"
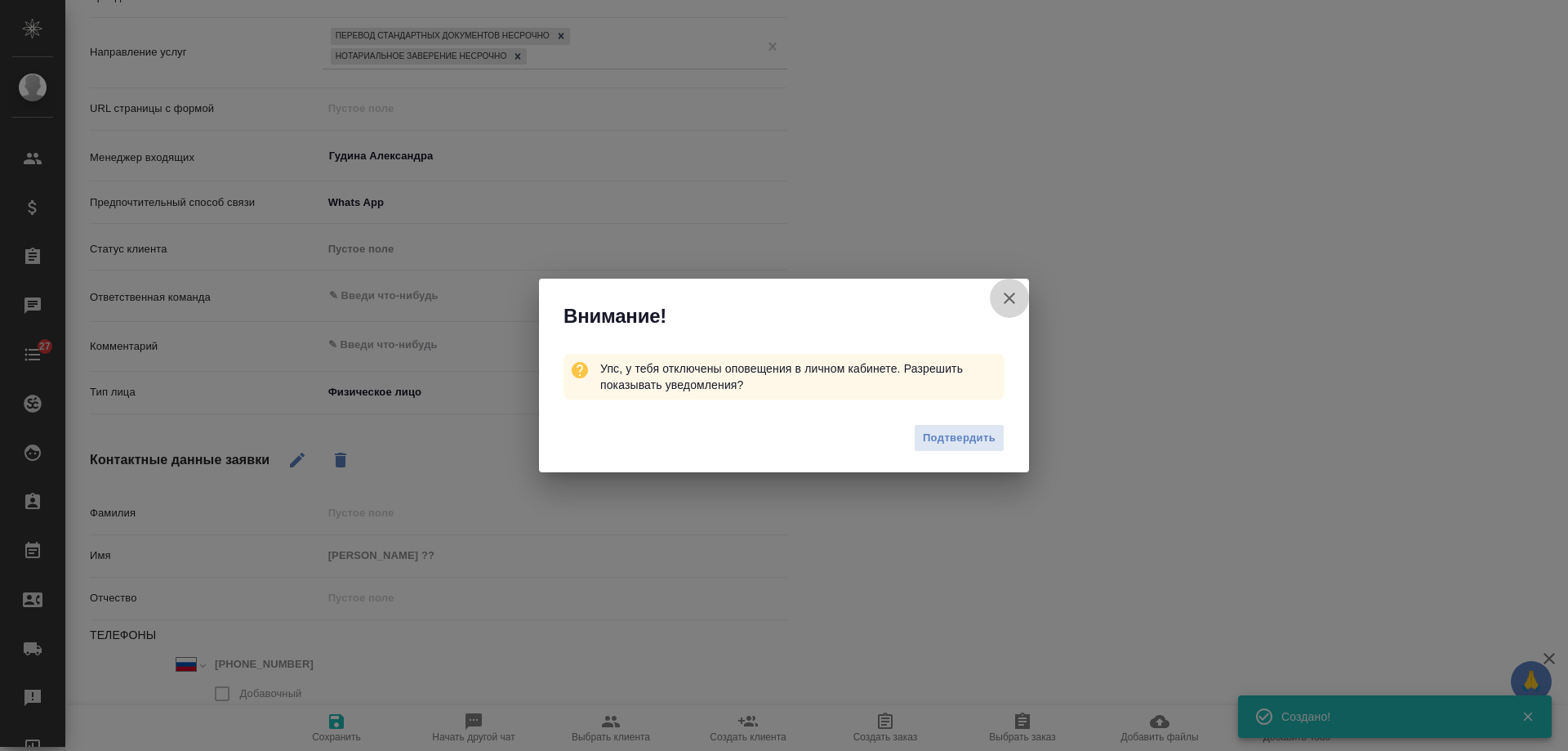
click at [1015, 299] on icon "button" at bounding box center [1009, 298] width 20 height 20
type textarea "x"
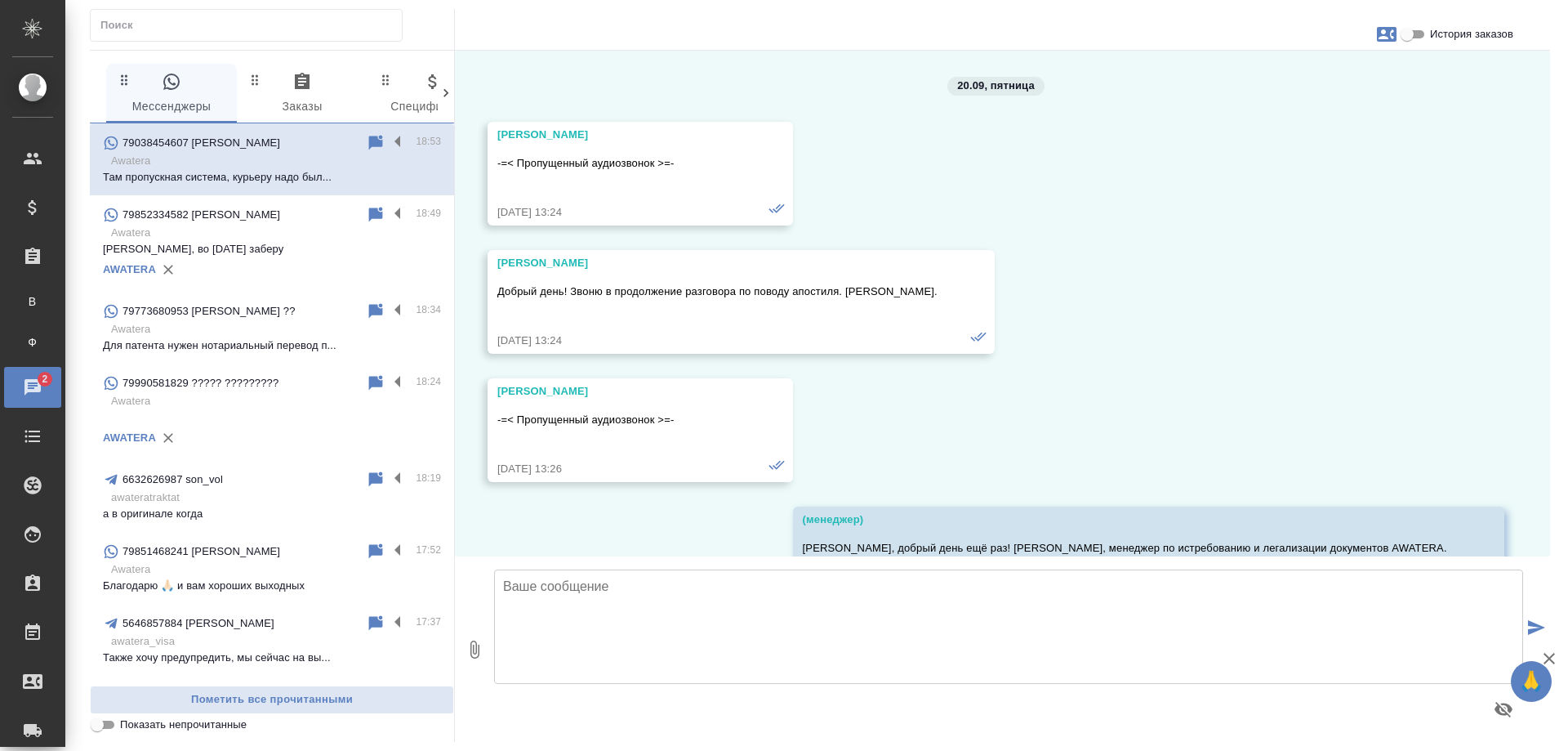
scroll to position [41844, 0]
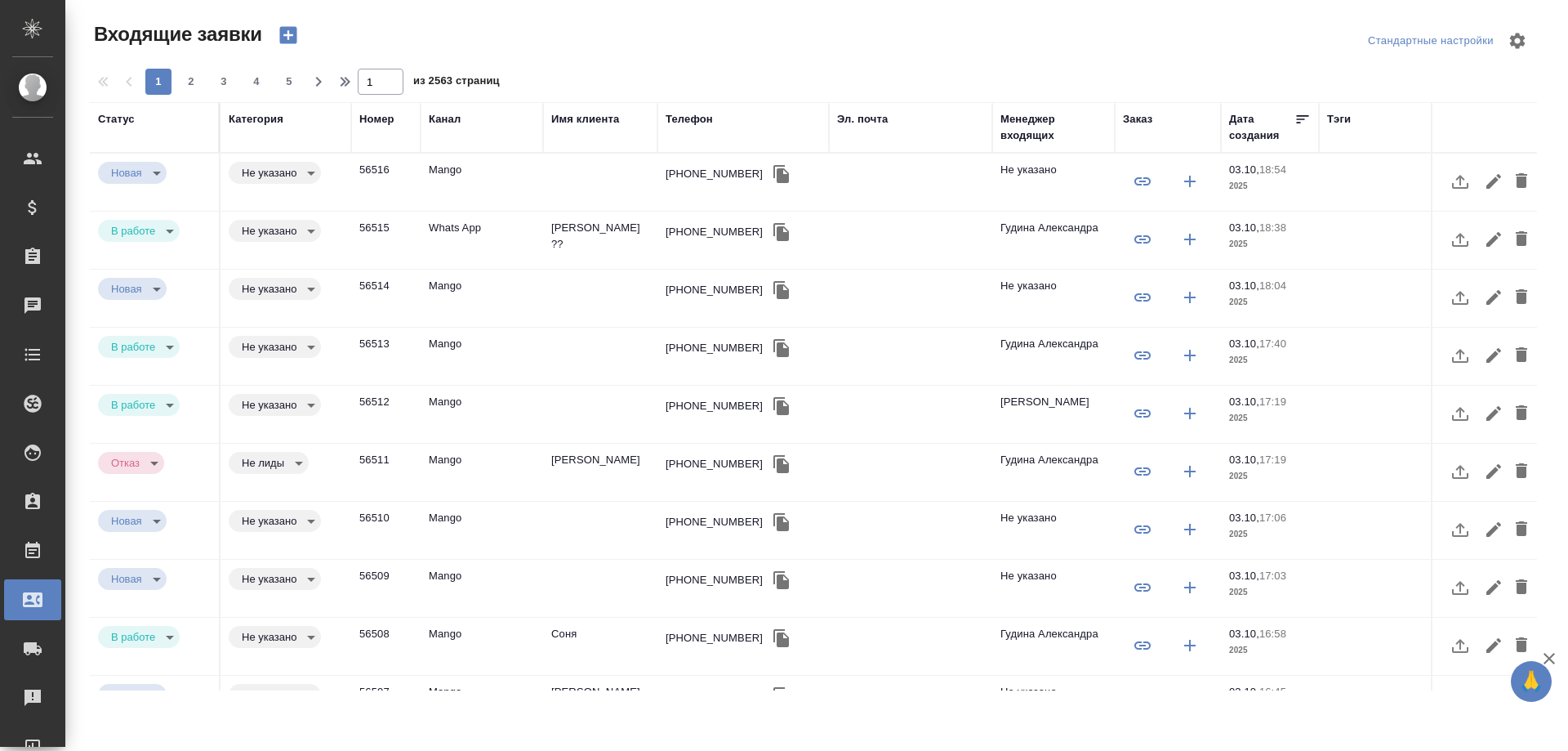
select select "RU"
click at [702, 351] on div "[PHONE_NUMBER]" at bounding box center [714, 348] width 97 height 16
click at [702, 351] on div "+74996494651" at bounding box center [714, 348] width 97 height 16
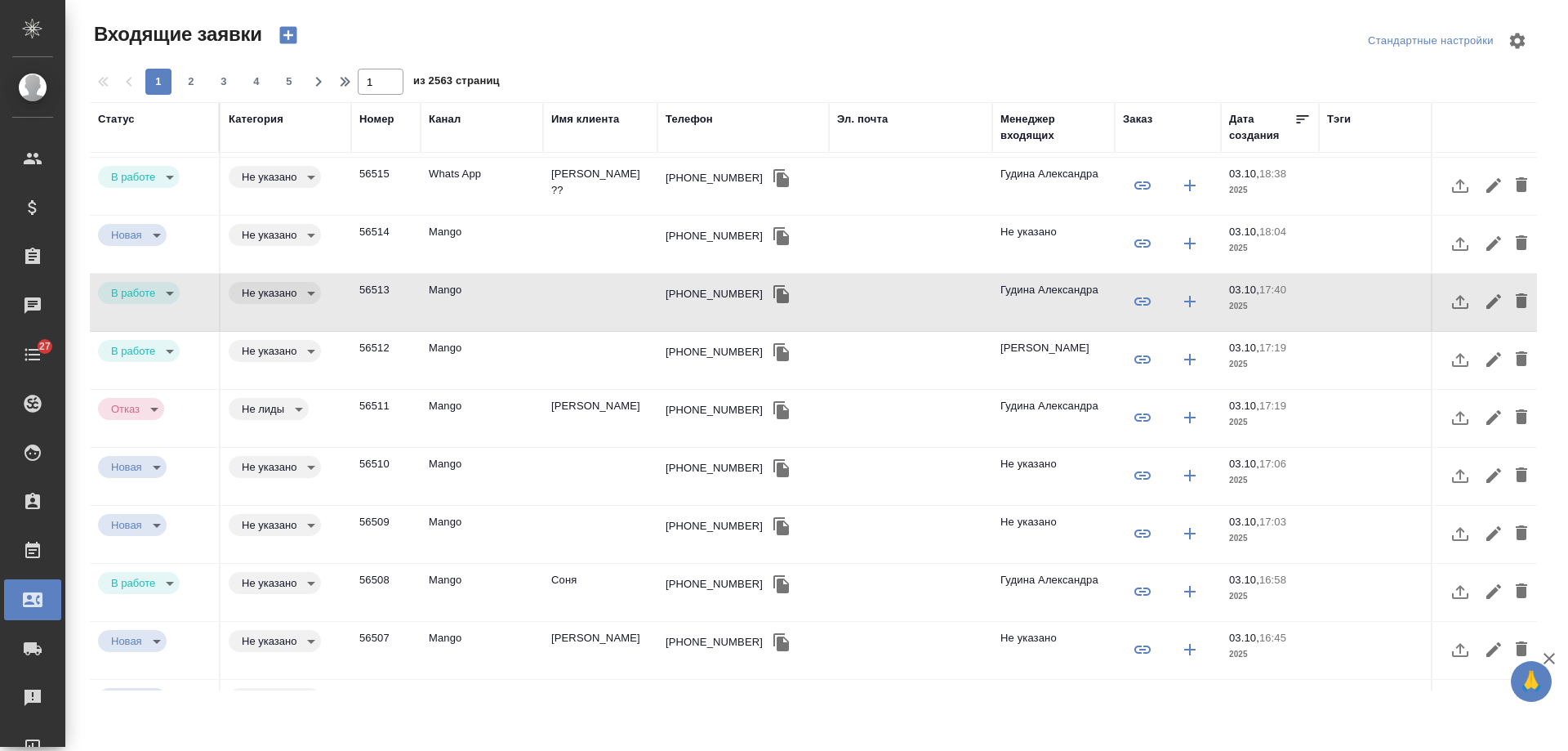
scroll to position [163, 0]
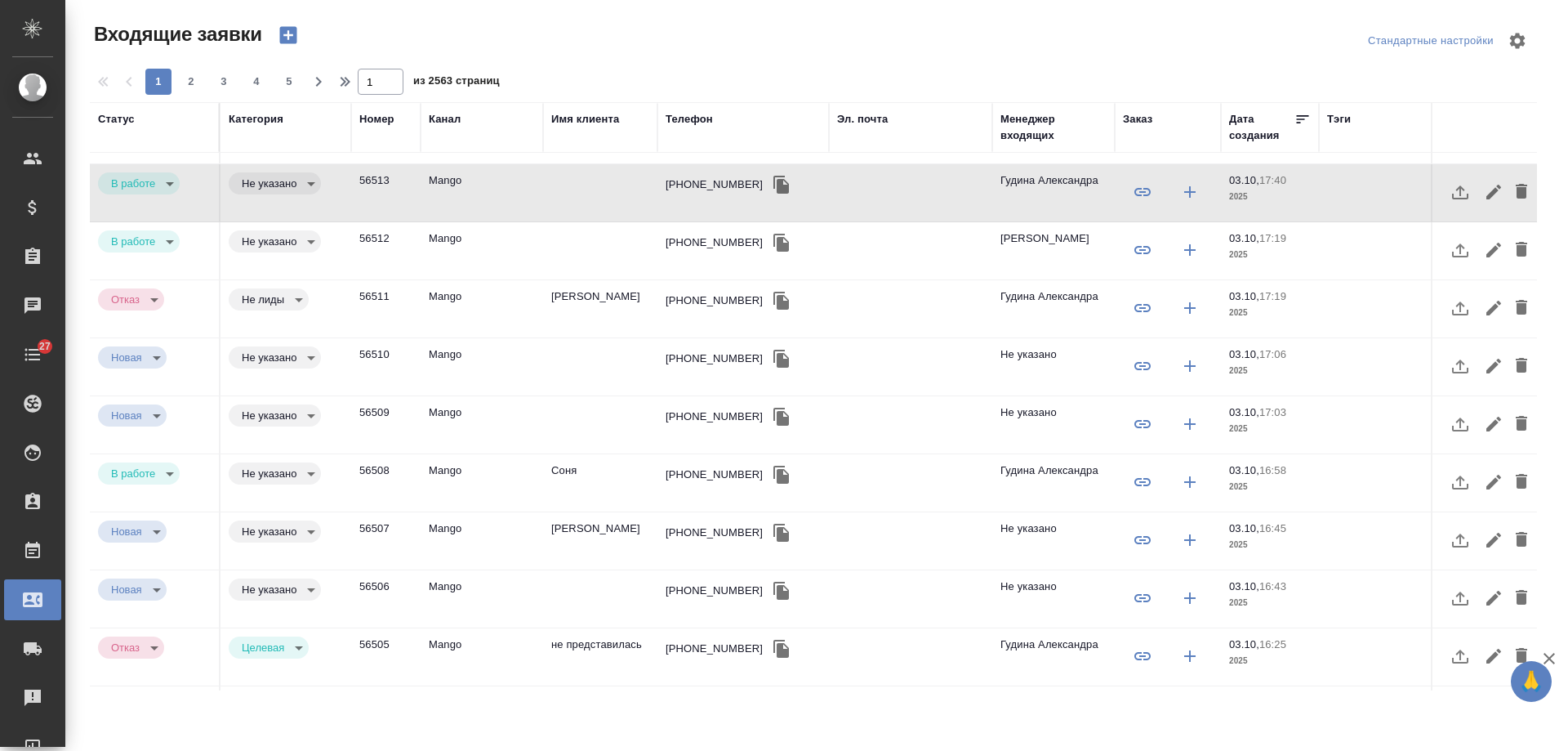
click at [643, 479] on td "Соня" at bounding box center [601, 483] width 114 height 57
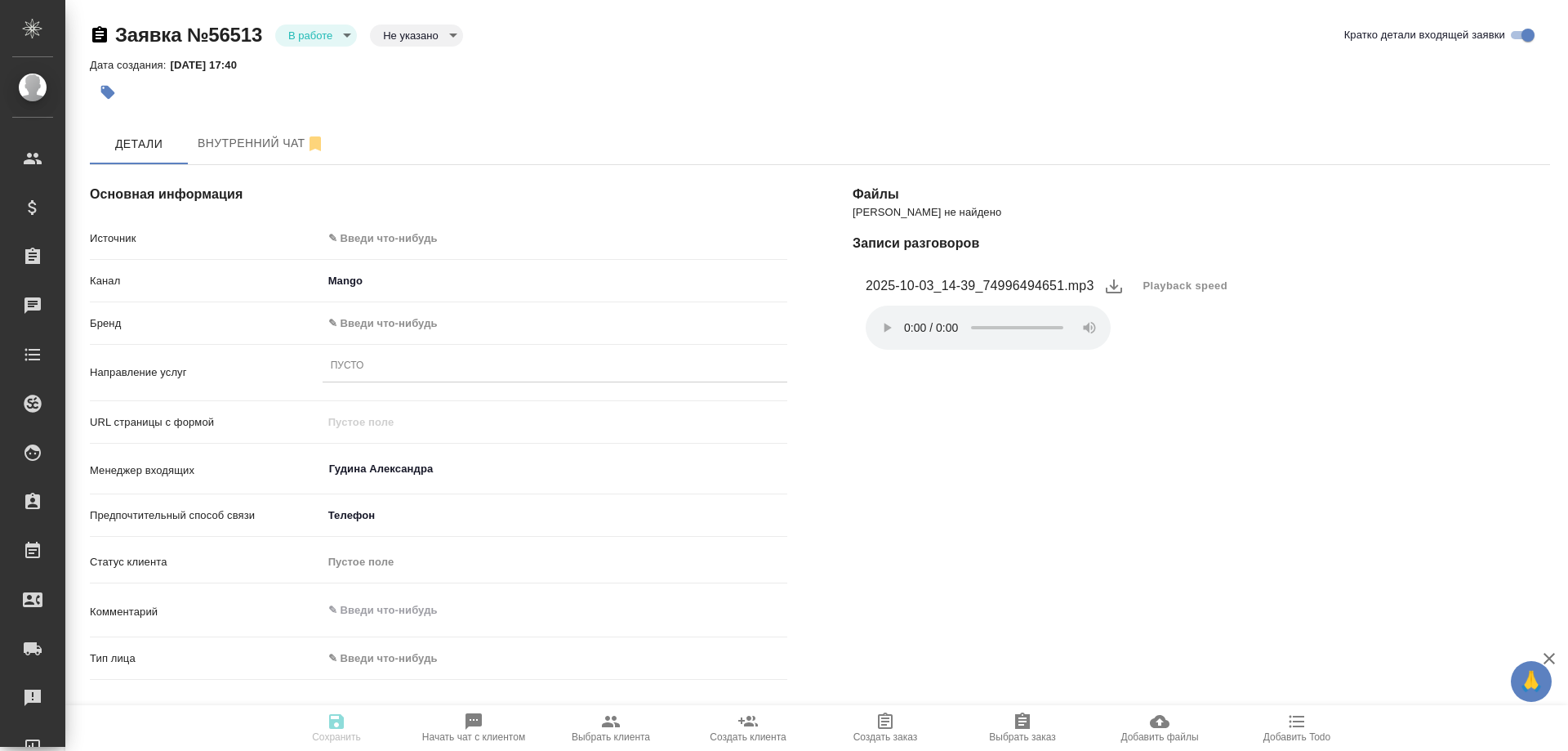
select select "RU"
click at [385, 232] on body "🙏 .cls-1 fill:#fff; AWATERA Gudina Alexandra Клиенты Спецификации Заказы 0 Чаты…" at bounding box center [784, 375] width 1568 height 751
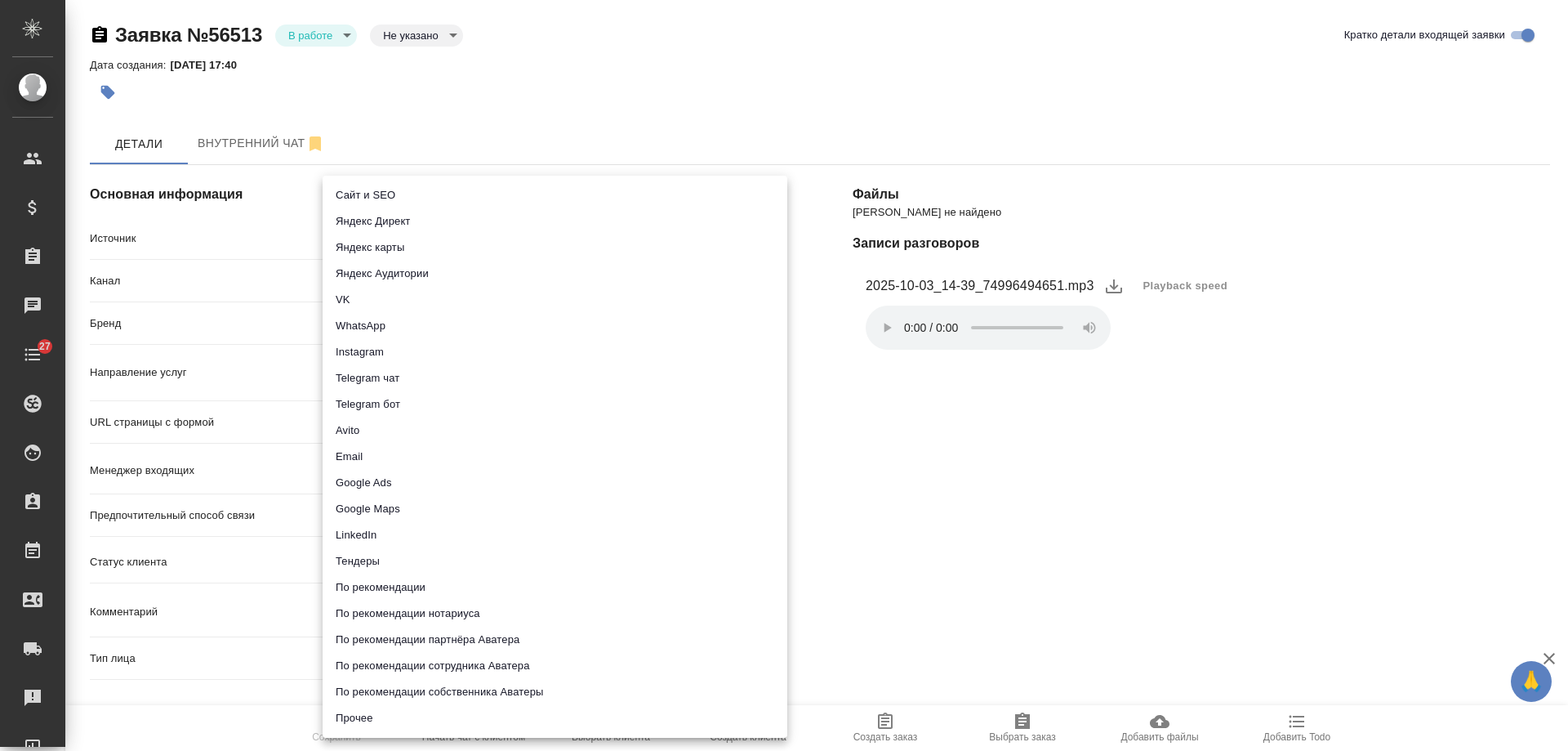
click at [390, 196] on li "Сайт и SEO" at bounding box center [554, 195] width 465 height 26
type input "seo"
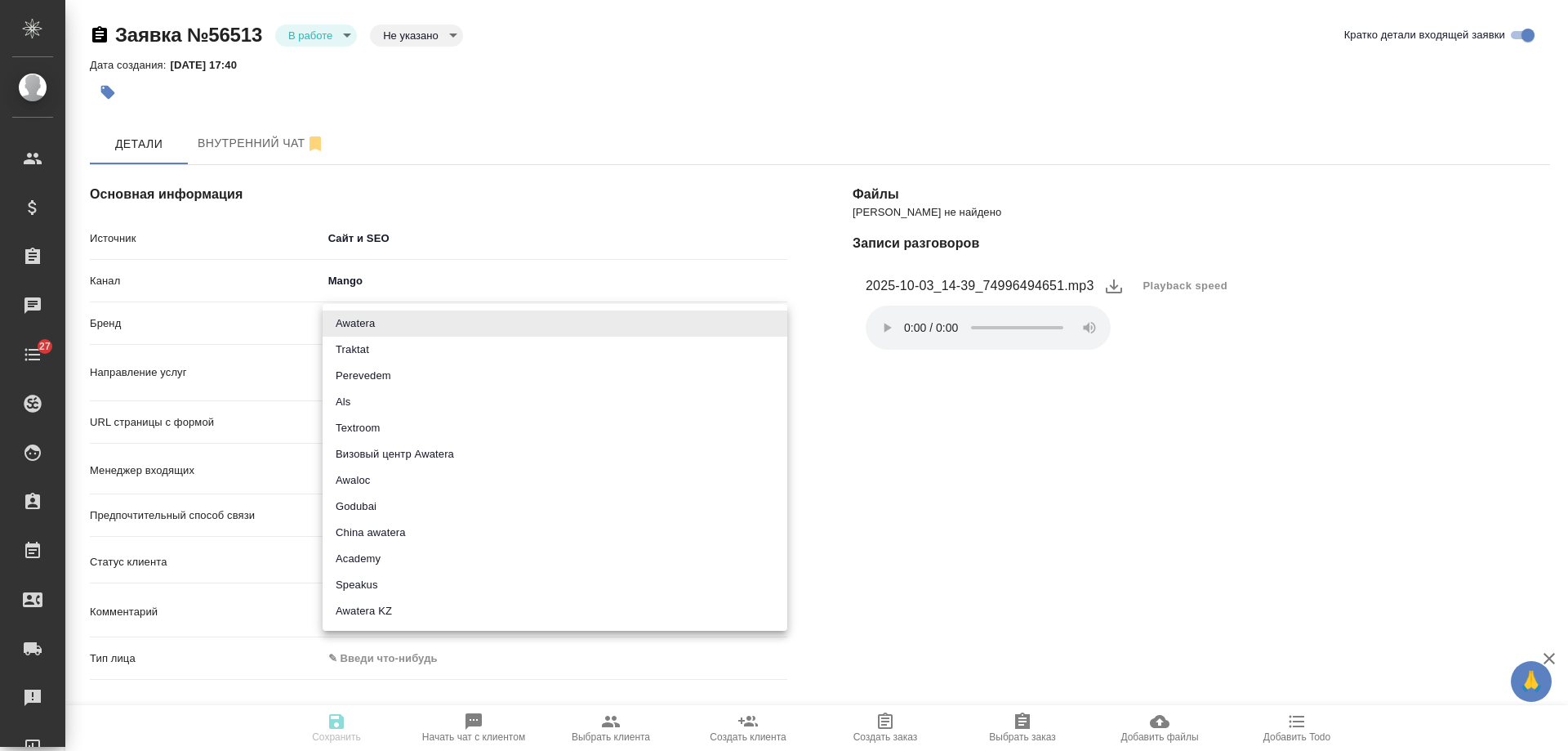
click at [361, 322] on body "🙏 .cls-1 fill:#fff; AWATERA Gudina Alexandra Клиенты Спецификации Заказы 0 Чаты…" at bounding box center [784, 375] width 1568 height 751
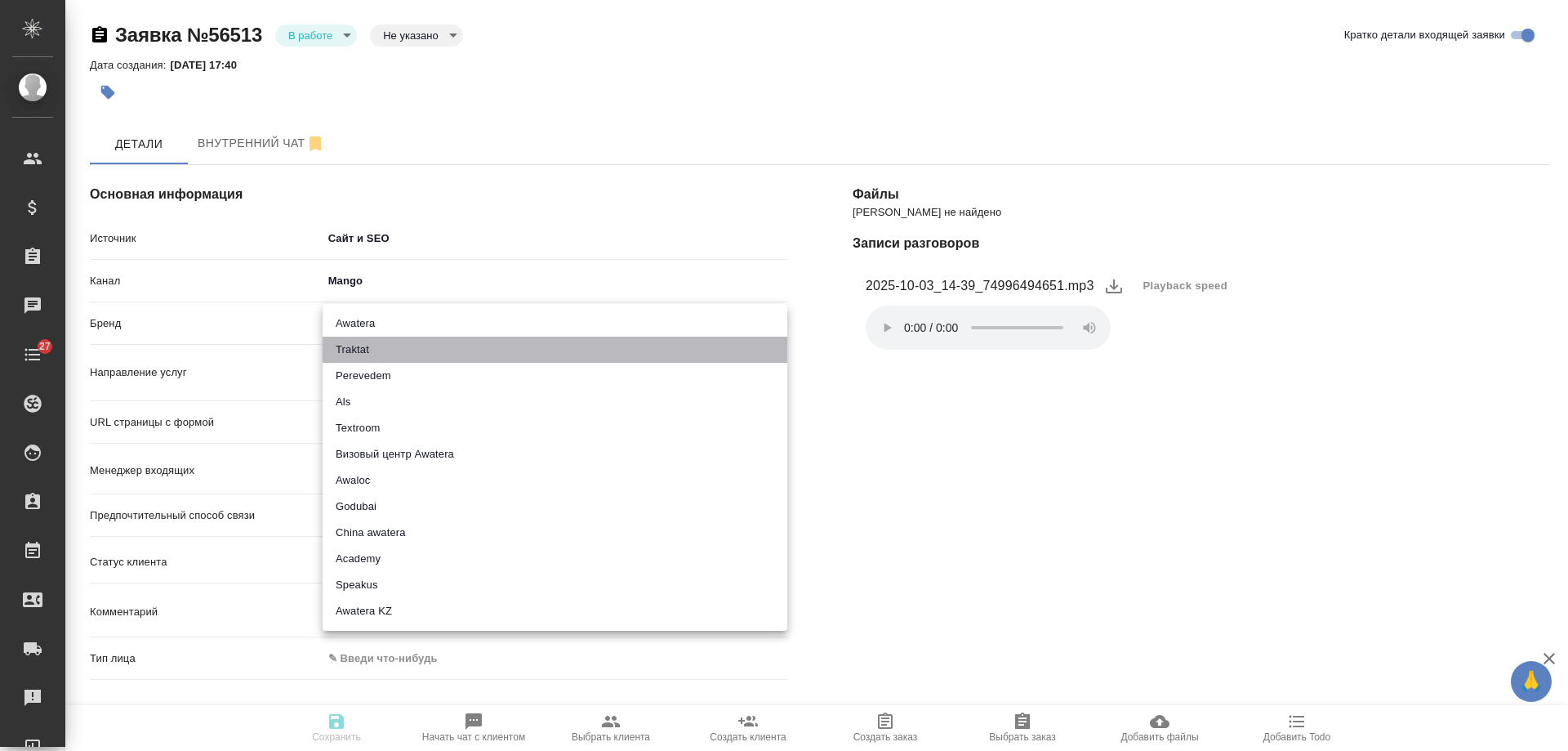
click at [368, 348] on li "Traktat" at bounding box center [554, 349] width 465 height 26
type input "traktat"
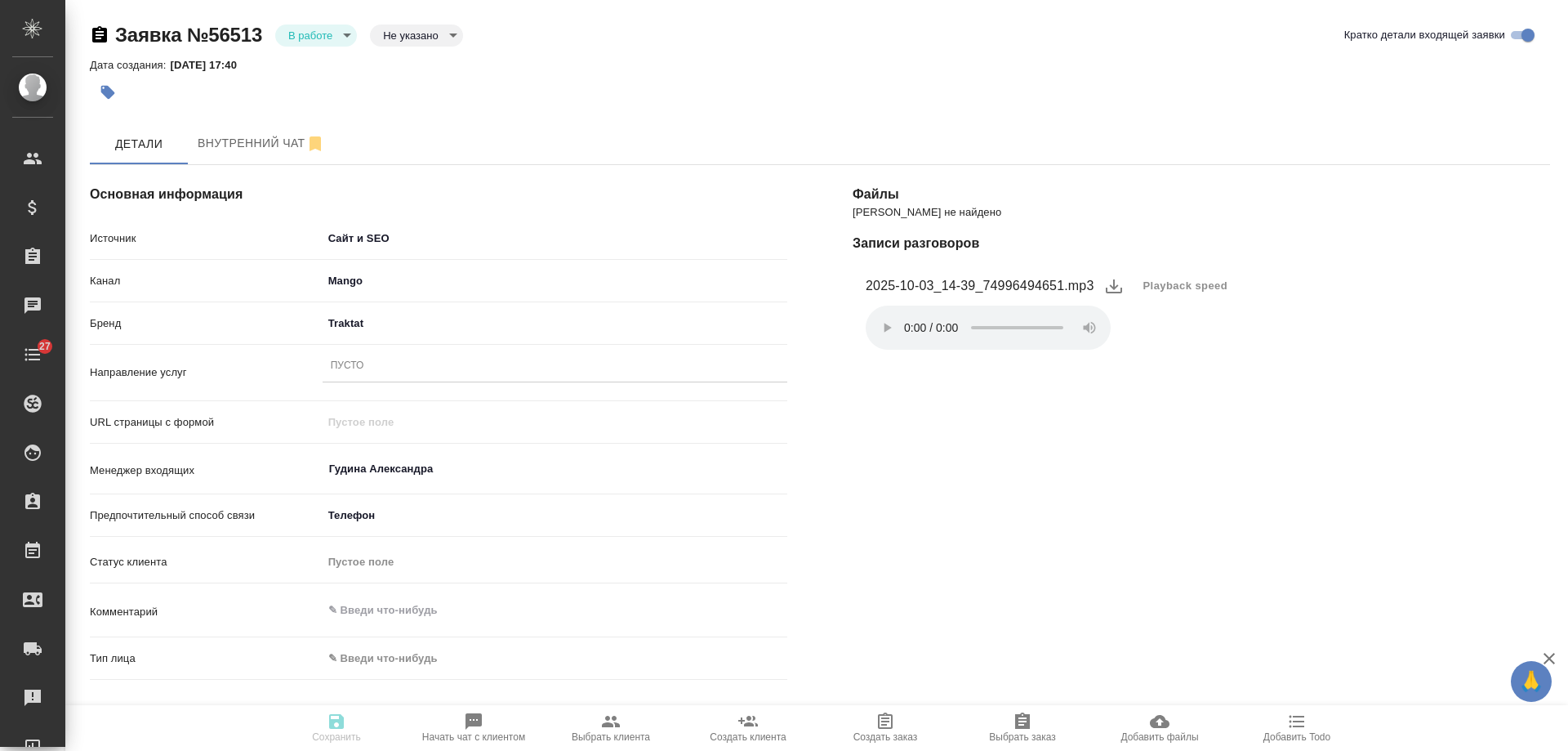
click at [368, 363] on div "Пусто" at bounding box center [554, 366] width 465 height 24
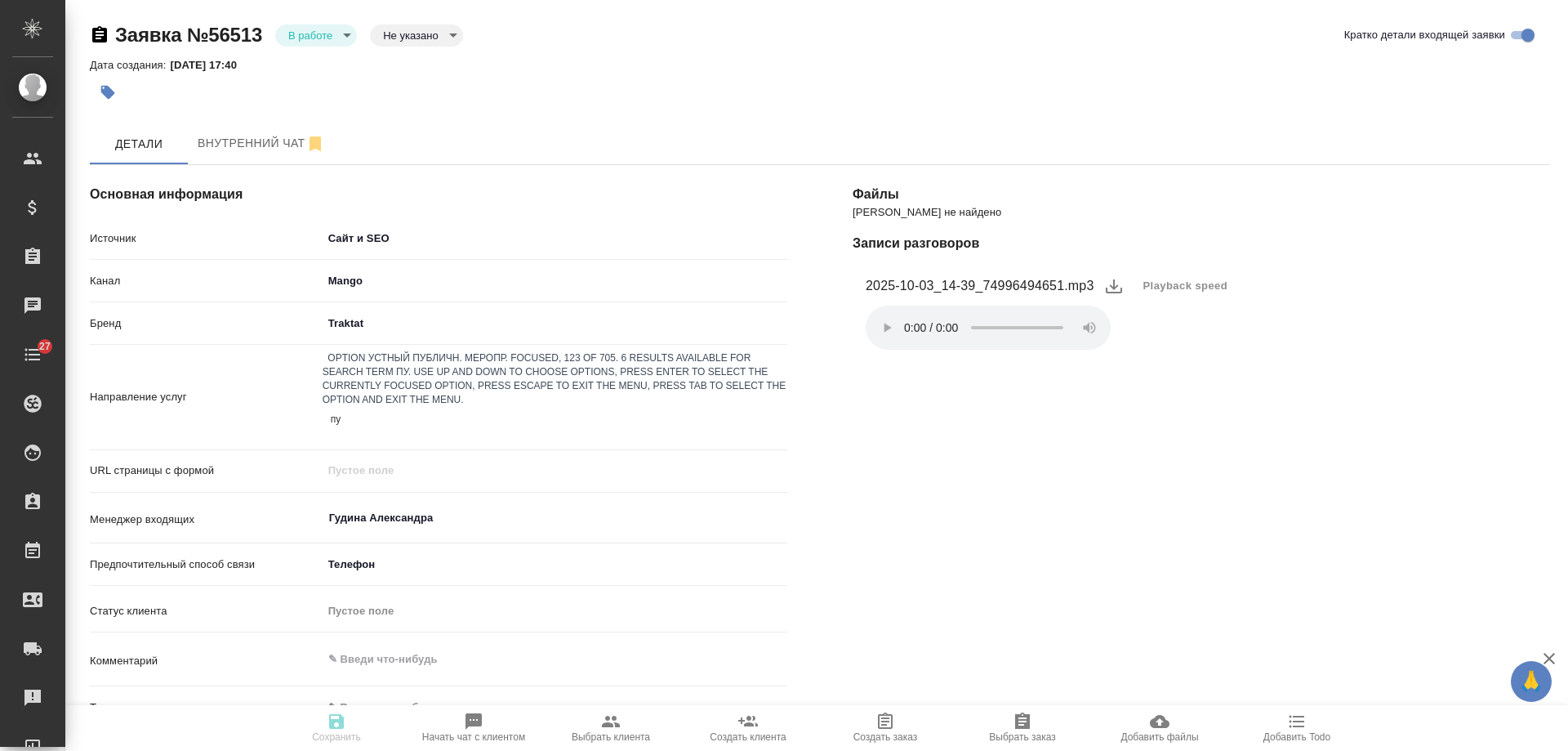
type input "пус"
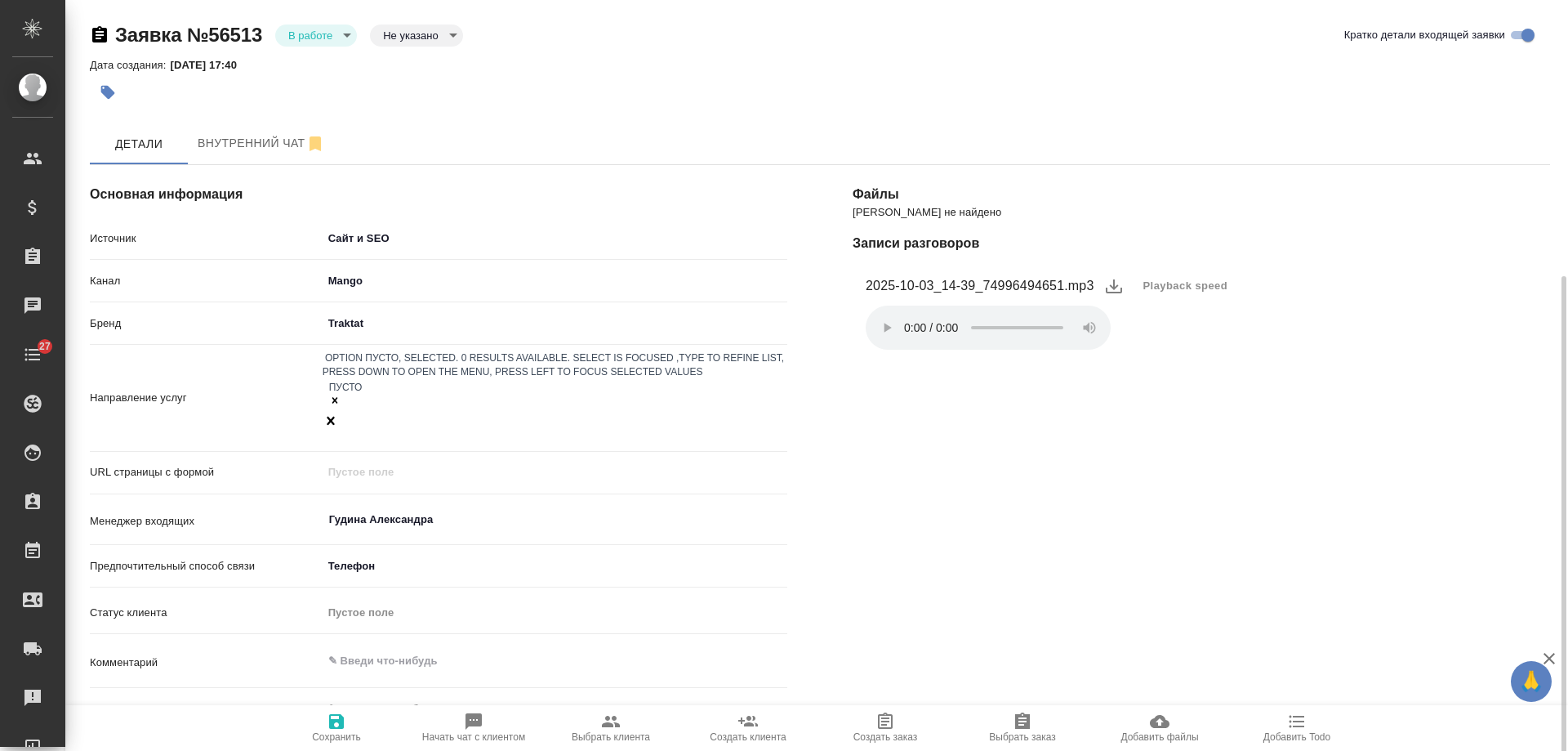
scroll to position [327, 0]
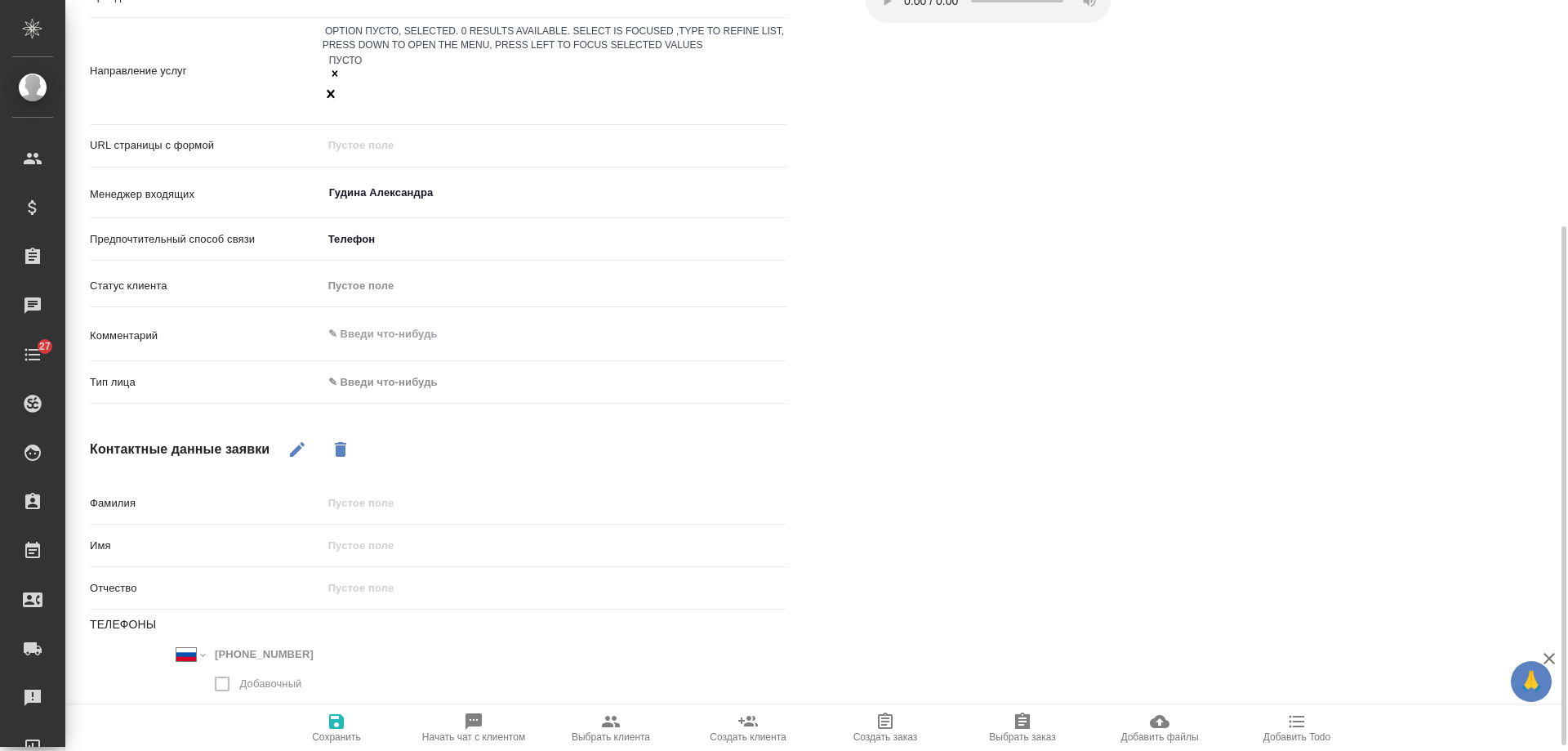
click at [389, 332] on body "🙏 .cls-1 fill:#fff; AWATERA Gudina Alexandra Клиенты Спецификации Заказы 0 Чаты…" at bounding box center [784, 375] width 1568 height 751
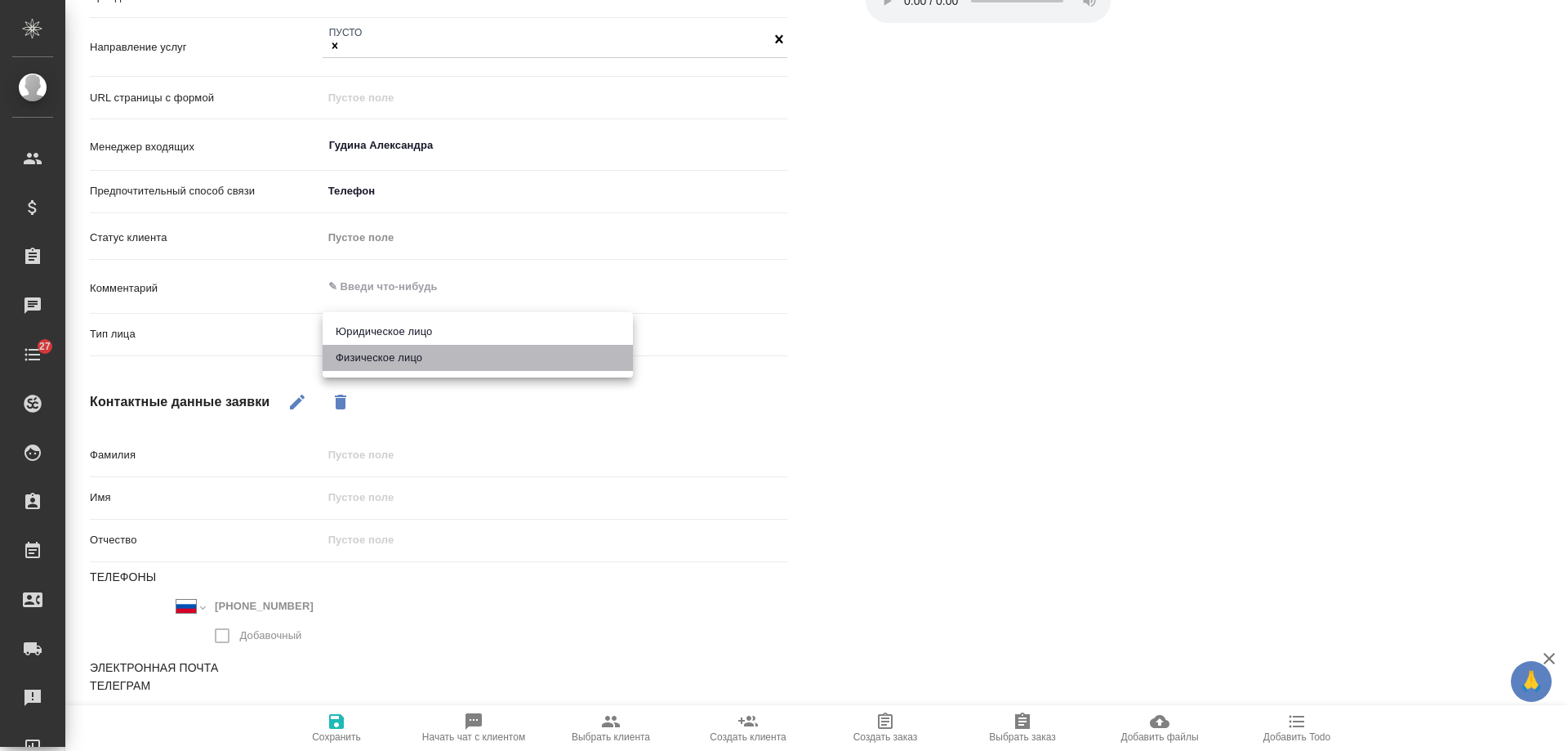
click at [400, 370] on li "Физическое лицо" at bounding box center [477, 357] width 311 height 26
type input "private"
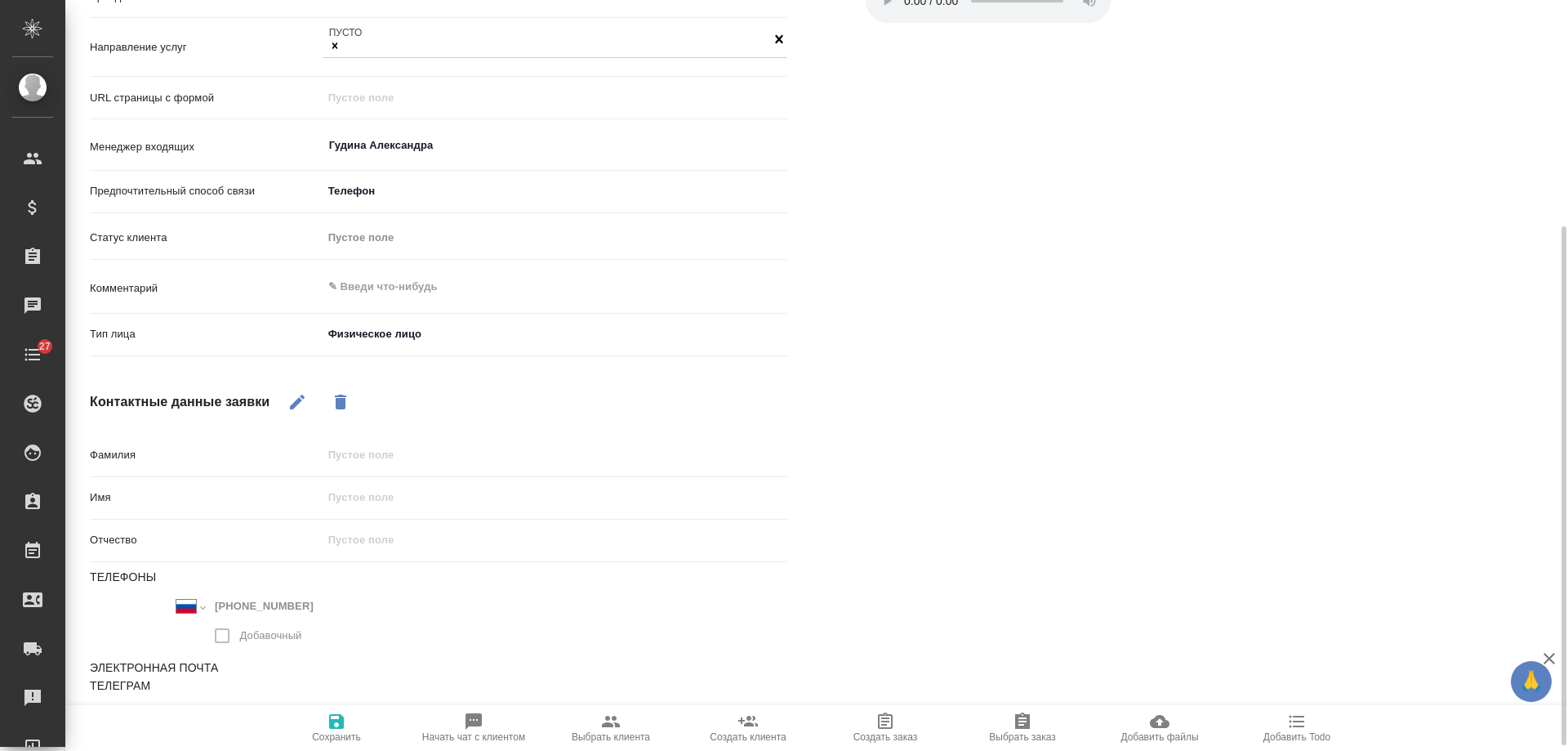
click at [324, 705] on div "Фамилия Имя Отчество Телефоны Международный Австралия Австрия Азербайджан Албан…" at bounding box center [439, 584] width 698 height 287
click at [342, 723] on icon "button" at bounding box center [336, 722] width 14 height 14
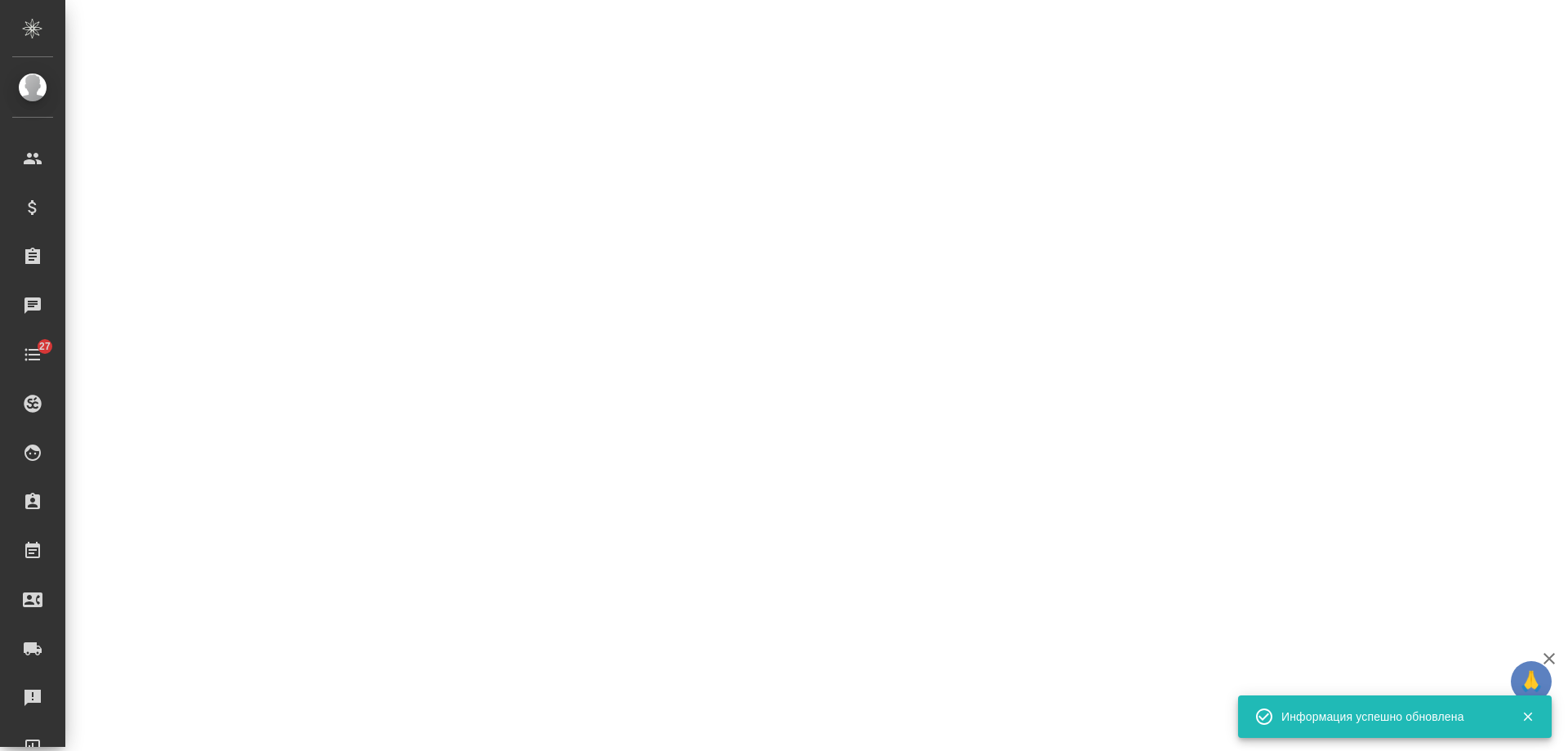
select select "RU"
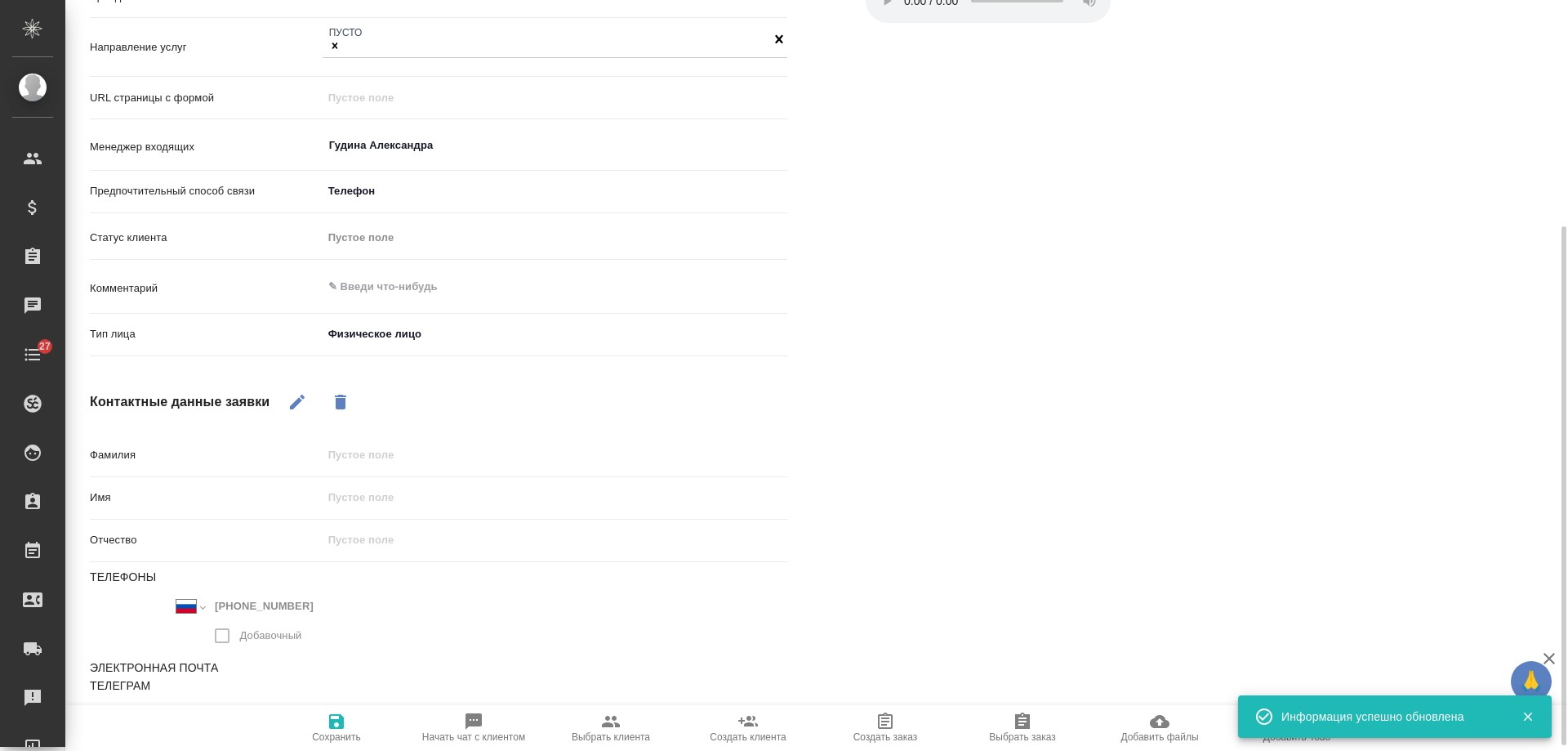
type textarea "x"
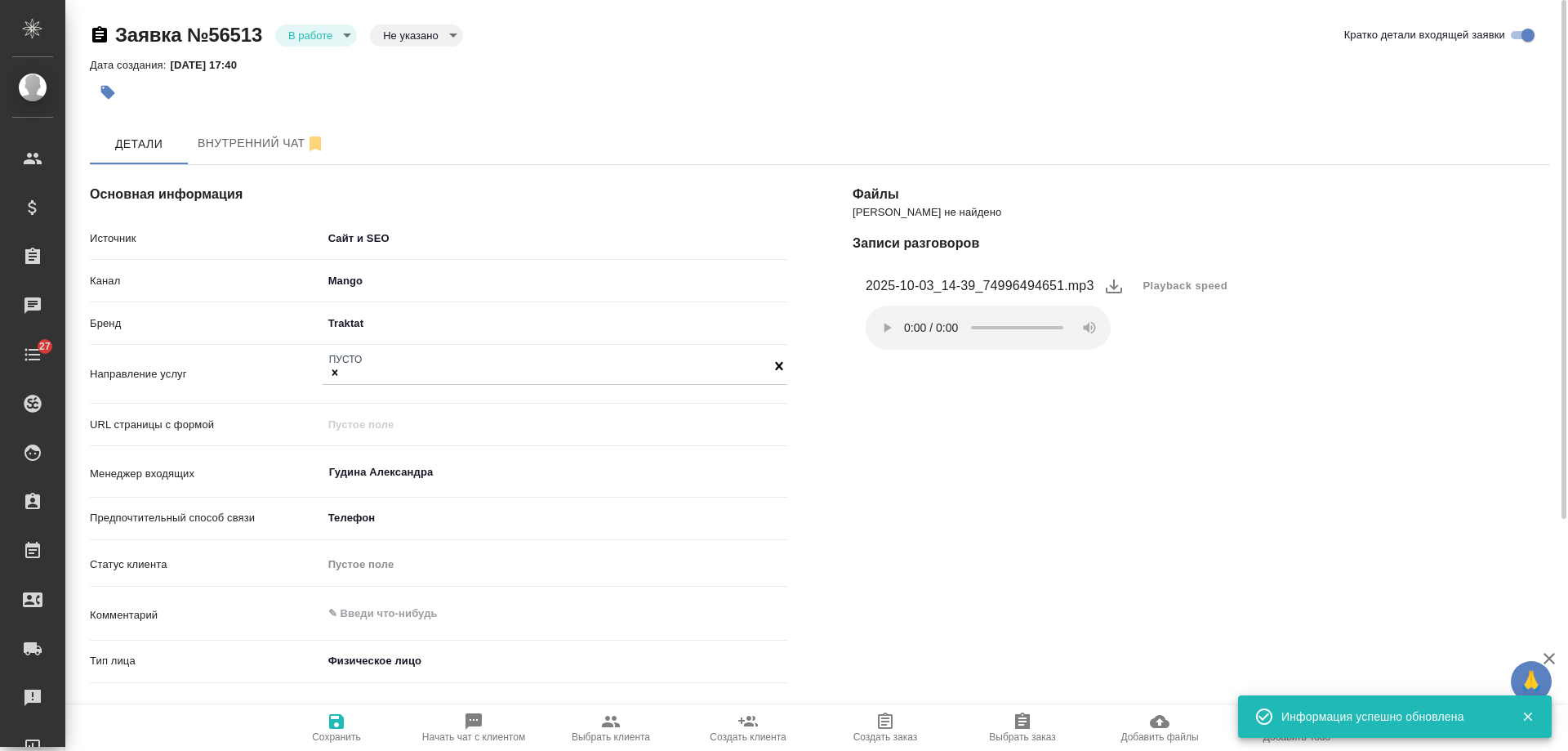
click at [290, 28] on body "🙏 .cls-1 fill:#fff; AWATERA Gudina Alexandra Клиенты Спецификации Заказы 0 Чаты…" at bounding box center [784, 375] width 1568 height 751
click at [284, 62] on li "Отказ" at bounding box center [316, 63] width 82 height 28
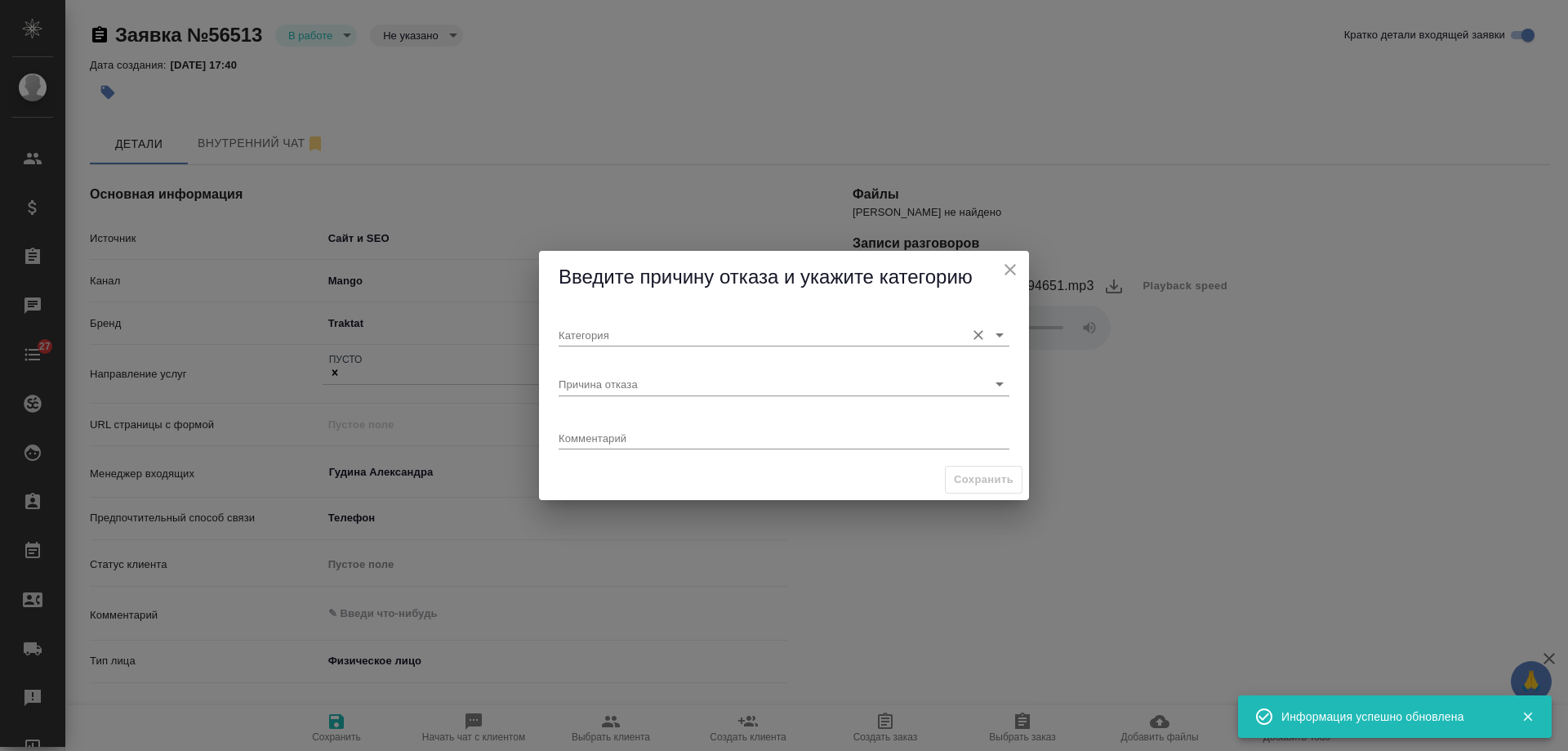
click at [620, 329] on input "Категория" at bounding box center [758, 334] width 399 height 22
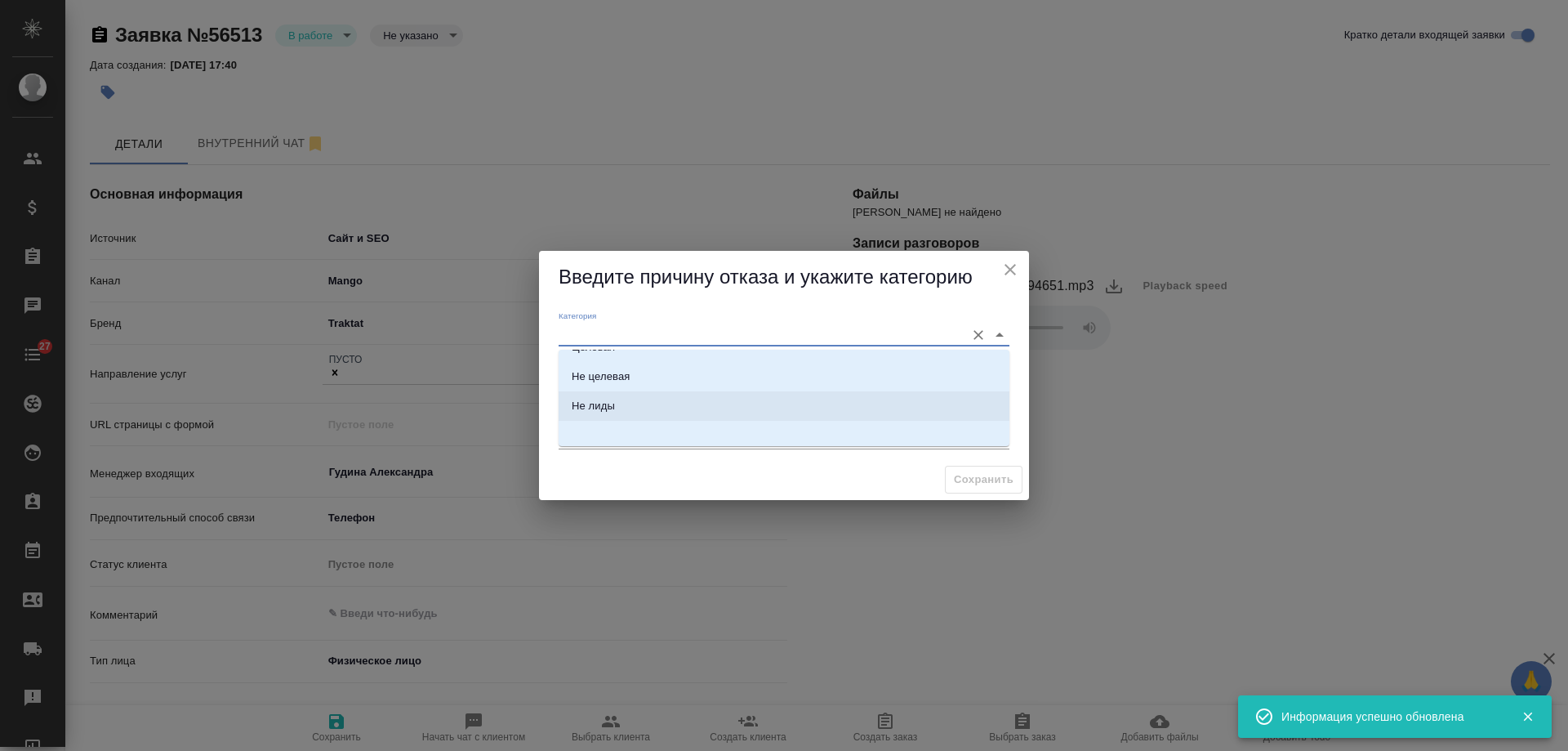
scroll to position [26, 0]
click at [614, 476] on div "Сохранить" at bounding box center [784, 480] width 490 height 42
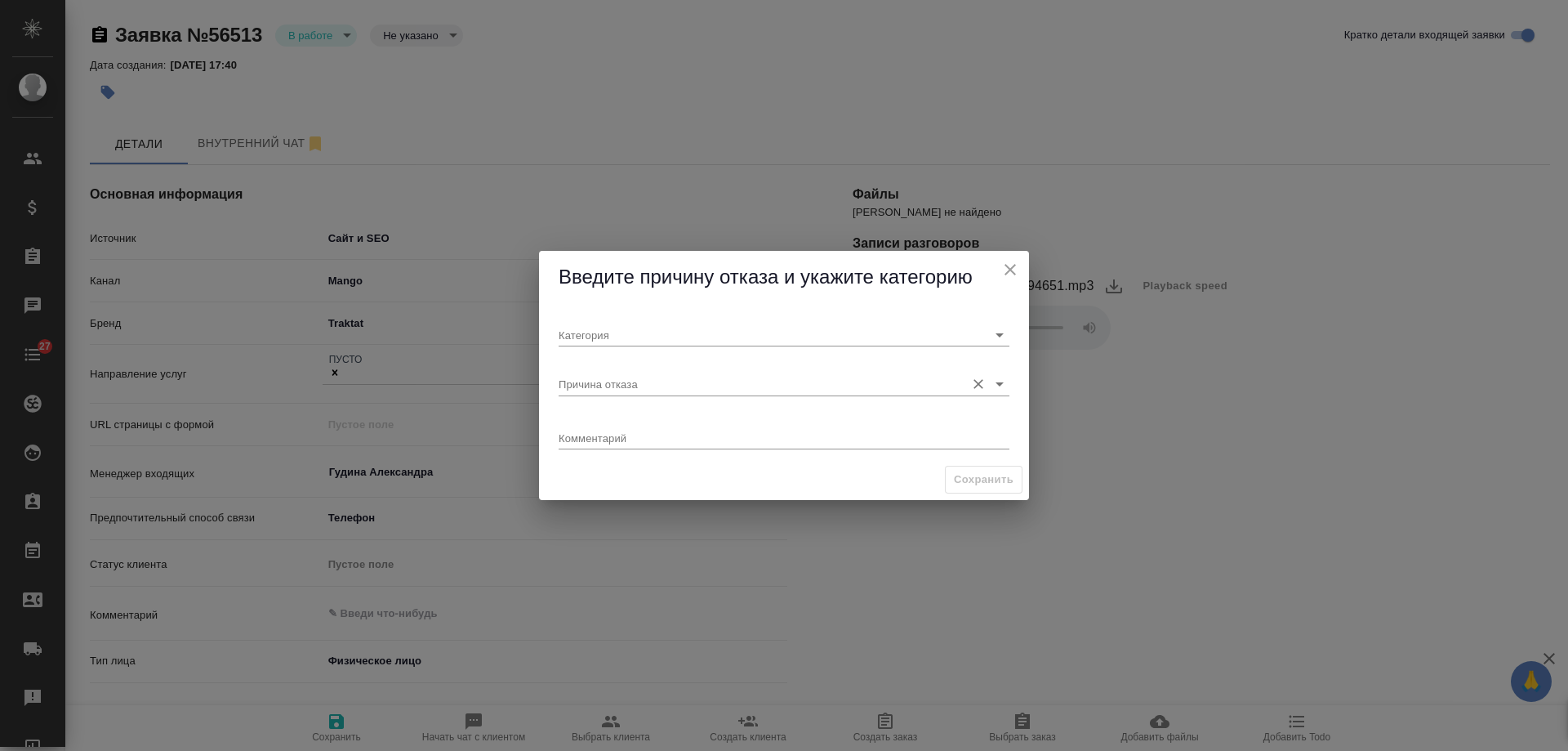
click at [611, 380] on input "Причина отказа" at bounding box center [758, 383] width 399 height 22
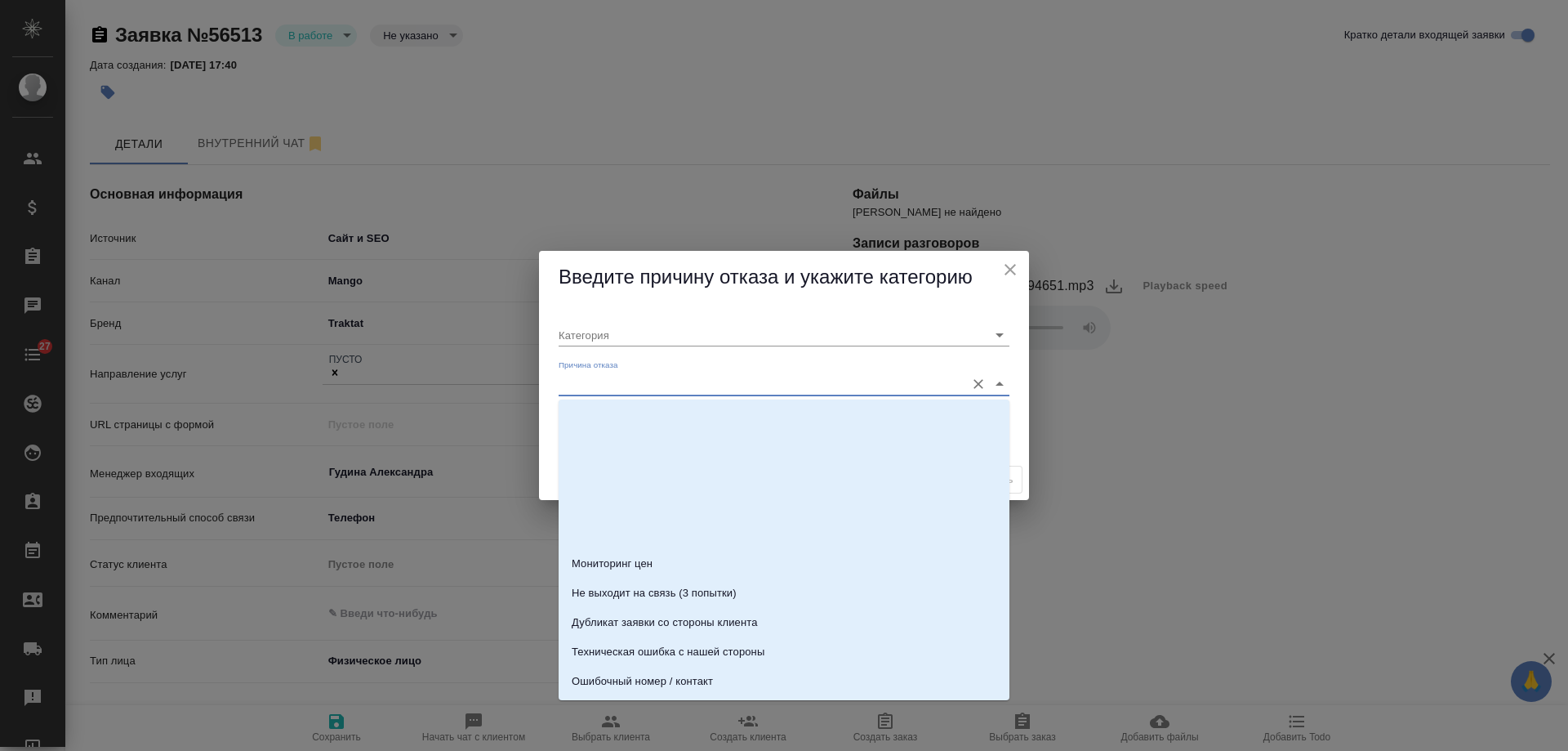
scroll to position [498, 0]
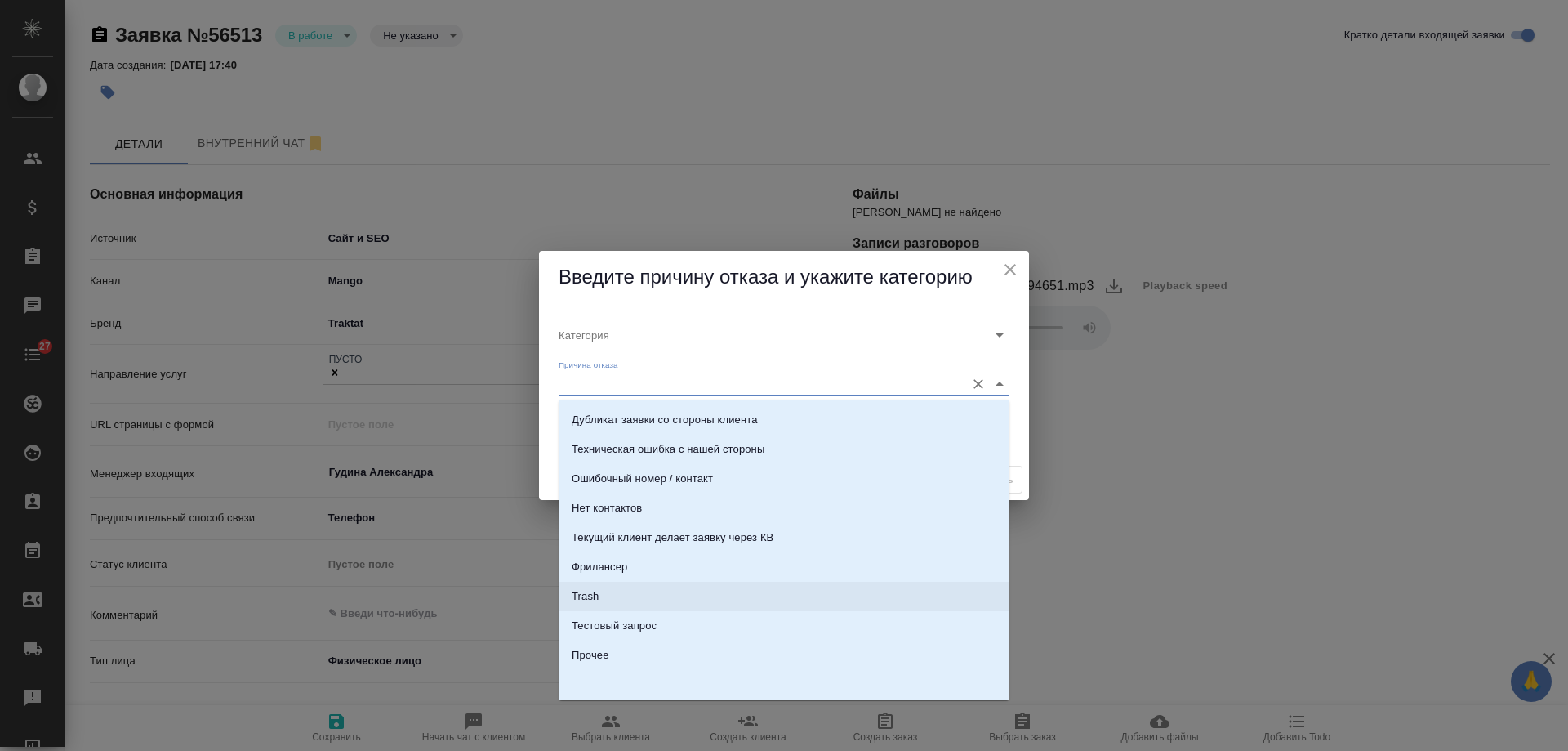
click at [640, 588] on li "Trash" at bounding box center [784, 597] width 451 height 29
type input "Не лиды"
type input "Trash"
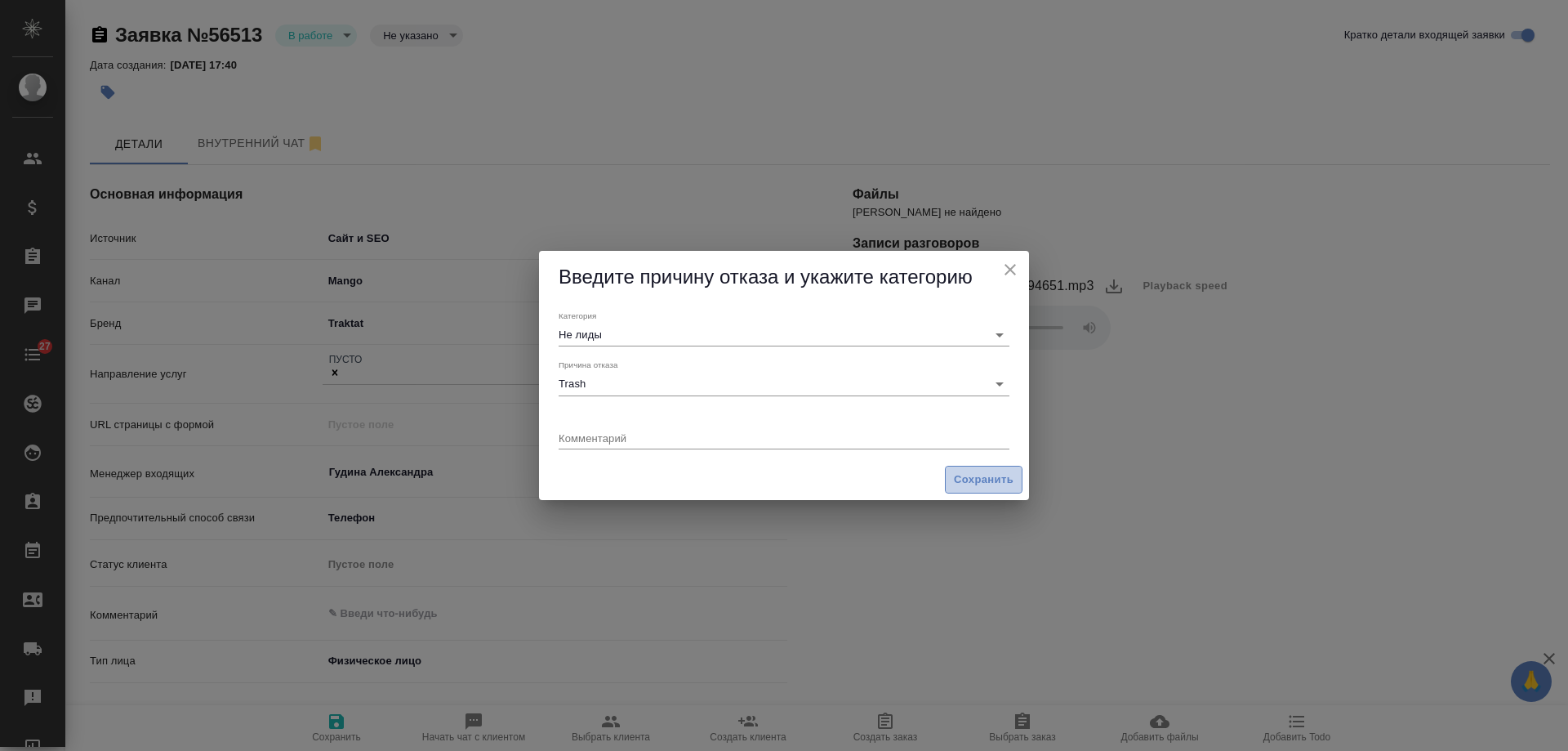
click at [949, 482] on button "Сохранить" at bounding box center [983, 480] width 78 height 29
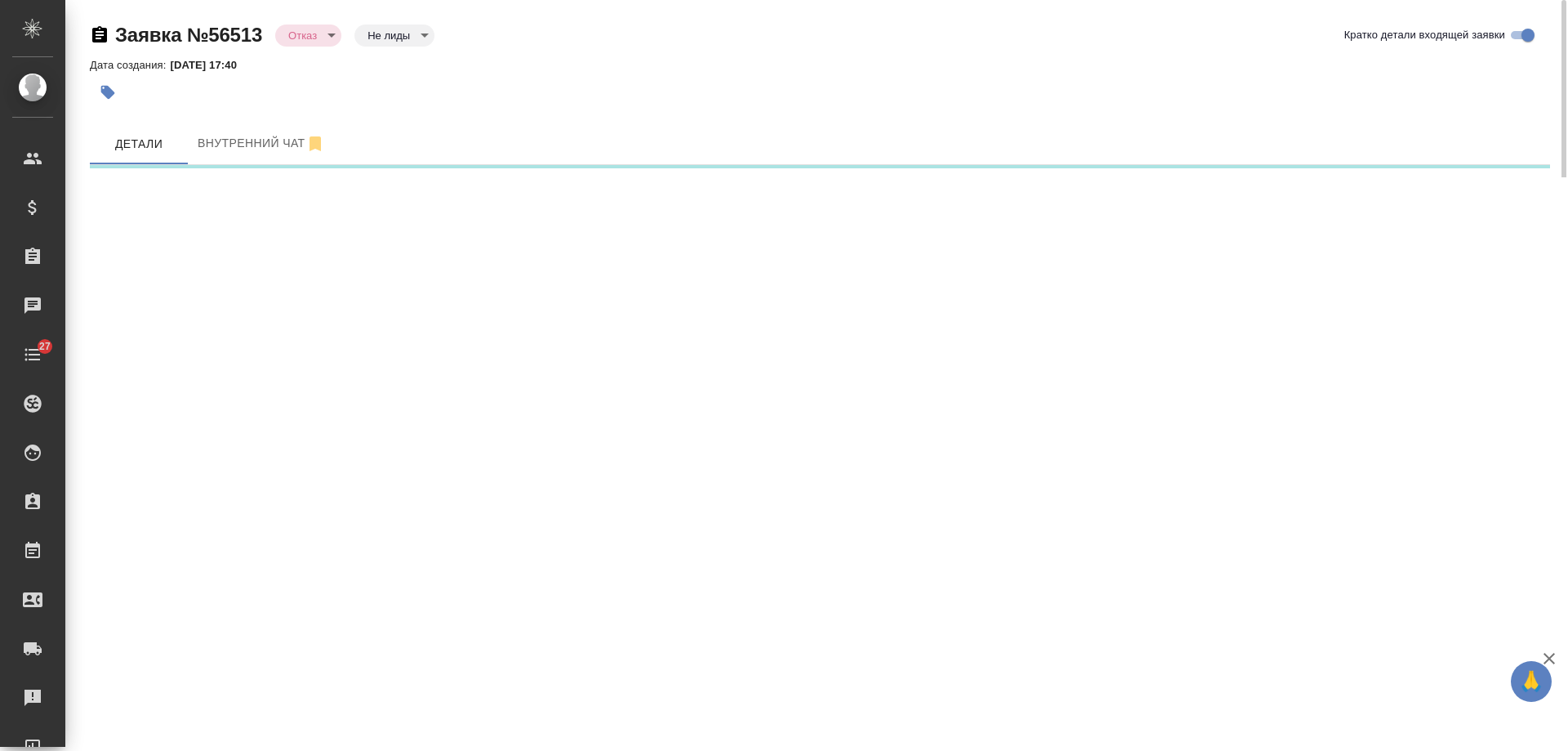
select select "RU"
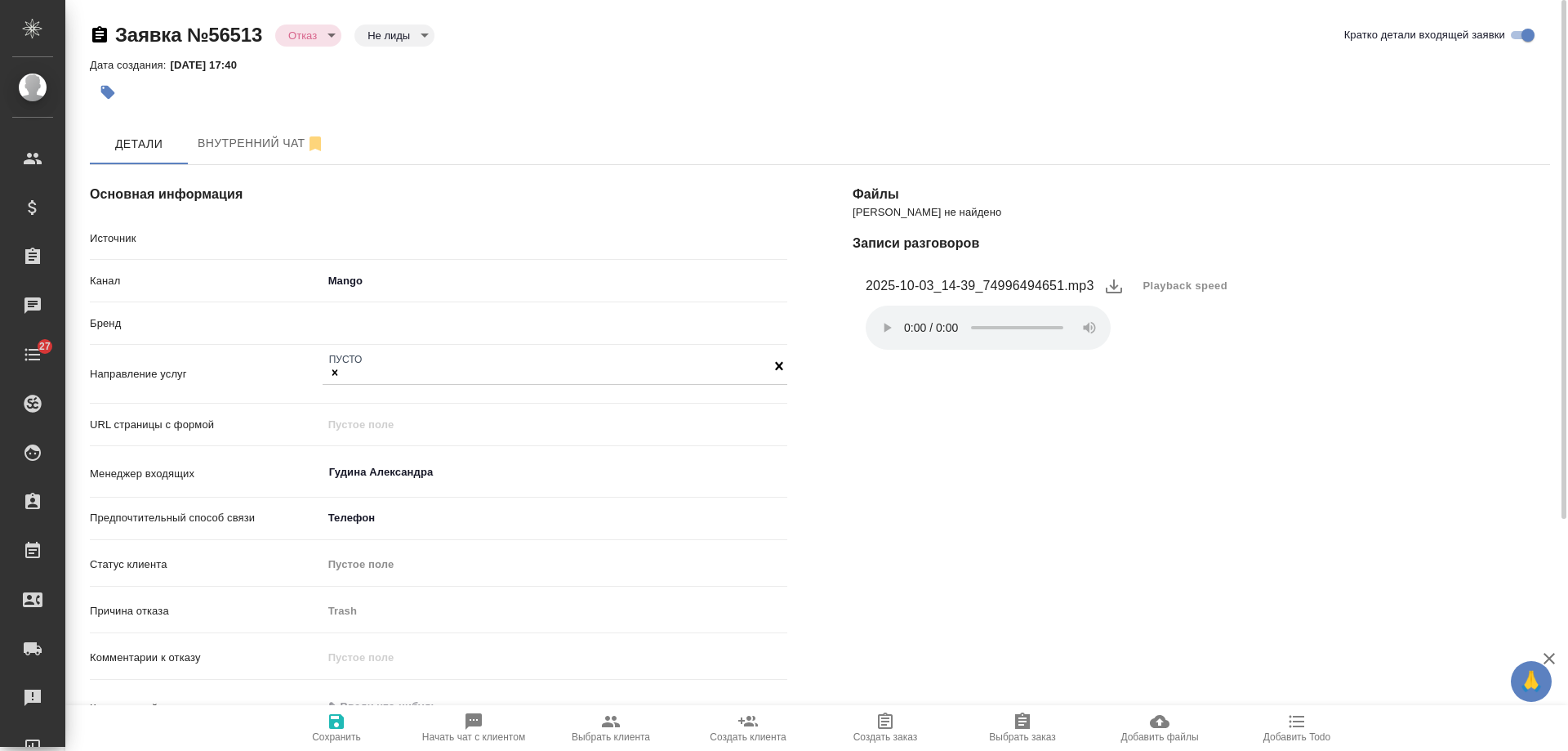
type textarea "x"
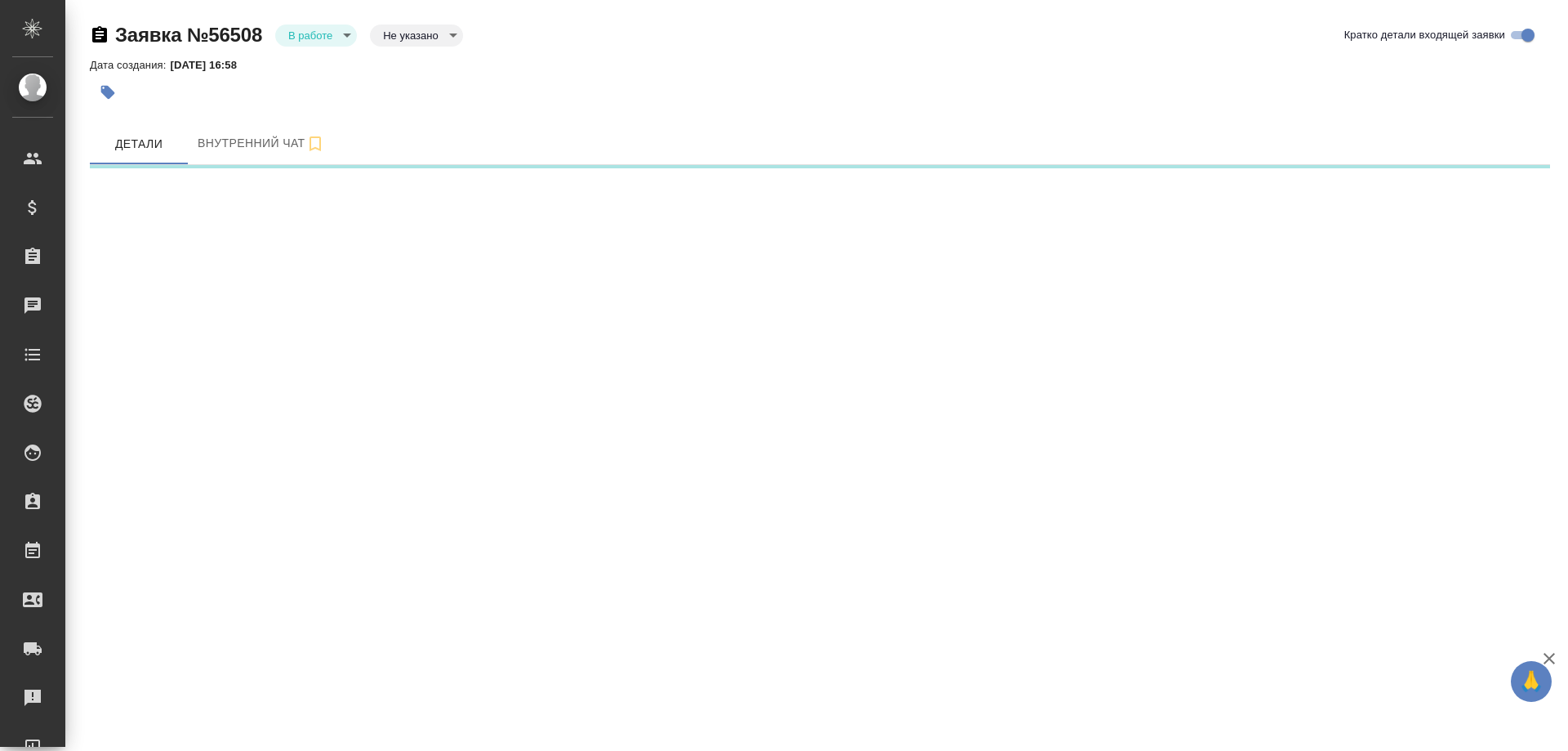
select select "RU"
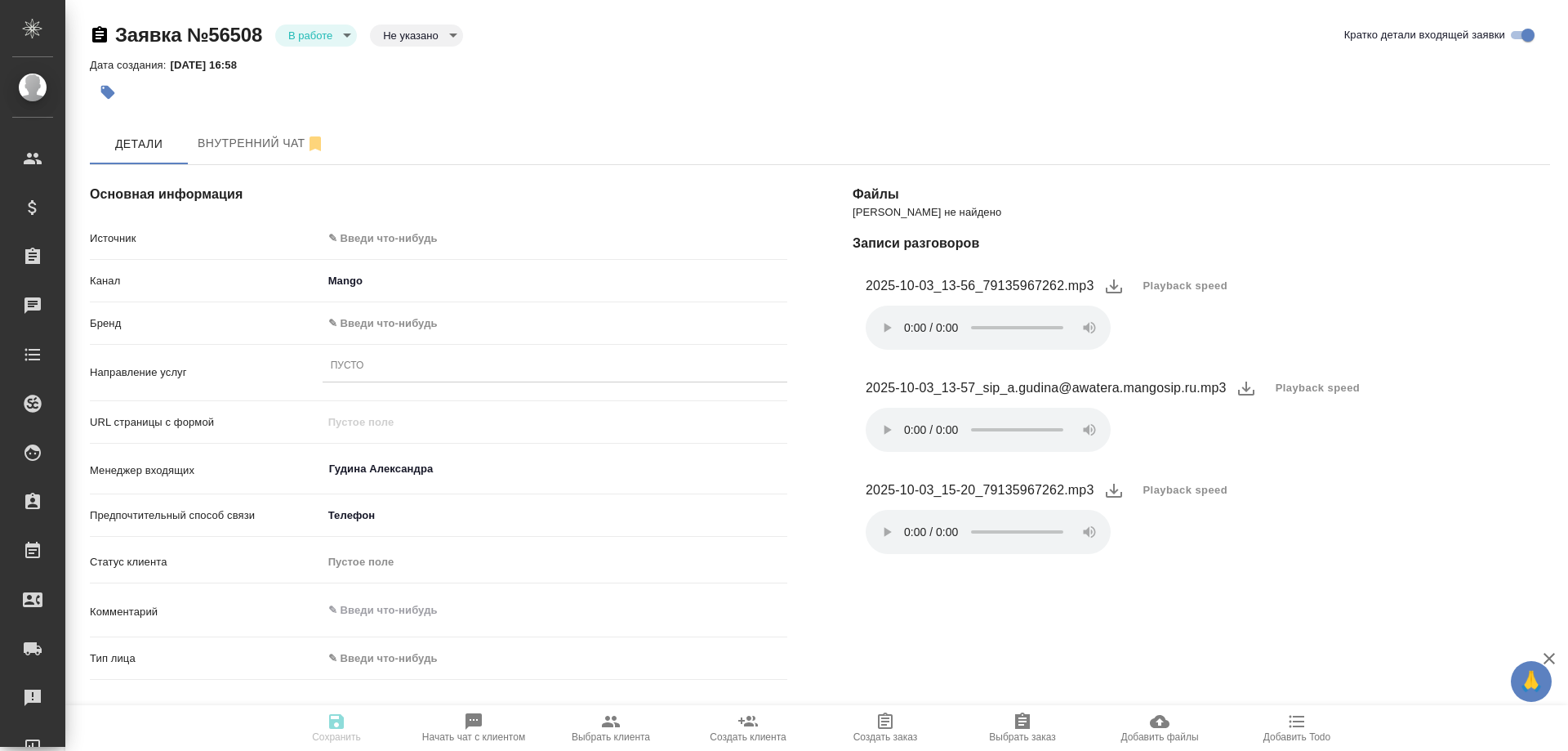
type textarea "x"
click at [386, 236] on body "🙏 .cls-1 fill:#fff; AWATERA [PERSON_NAME] Спецификации Заказы 0 Чаты 27 Todo Пр…" at bounding box center [784, 375] width 1568 height 751
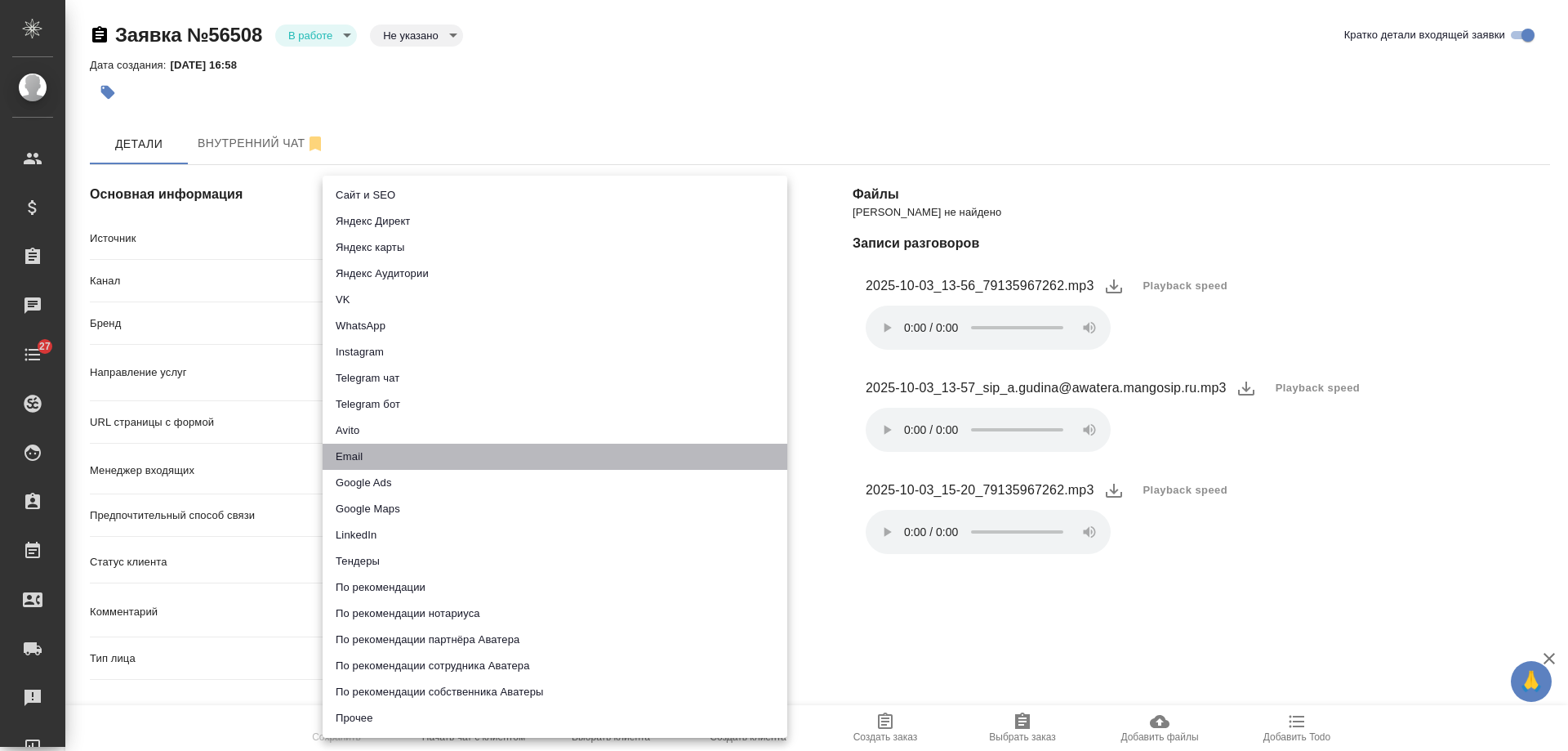
click at [382, 462] on li "Email" at bounding box center [554, 456] width 465 height 26
type input "emailAds"
type textarea "x"
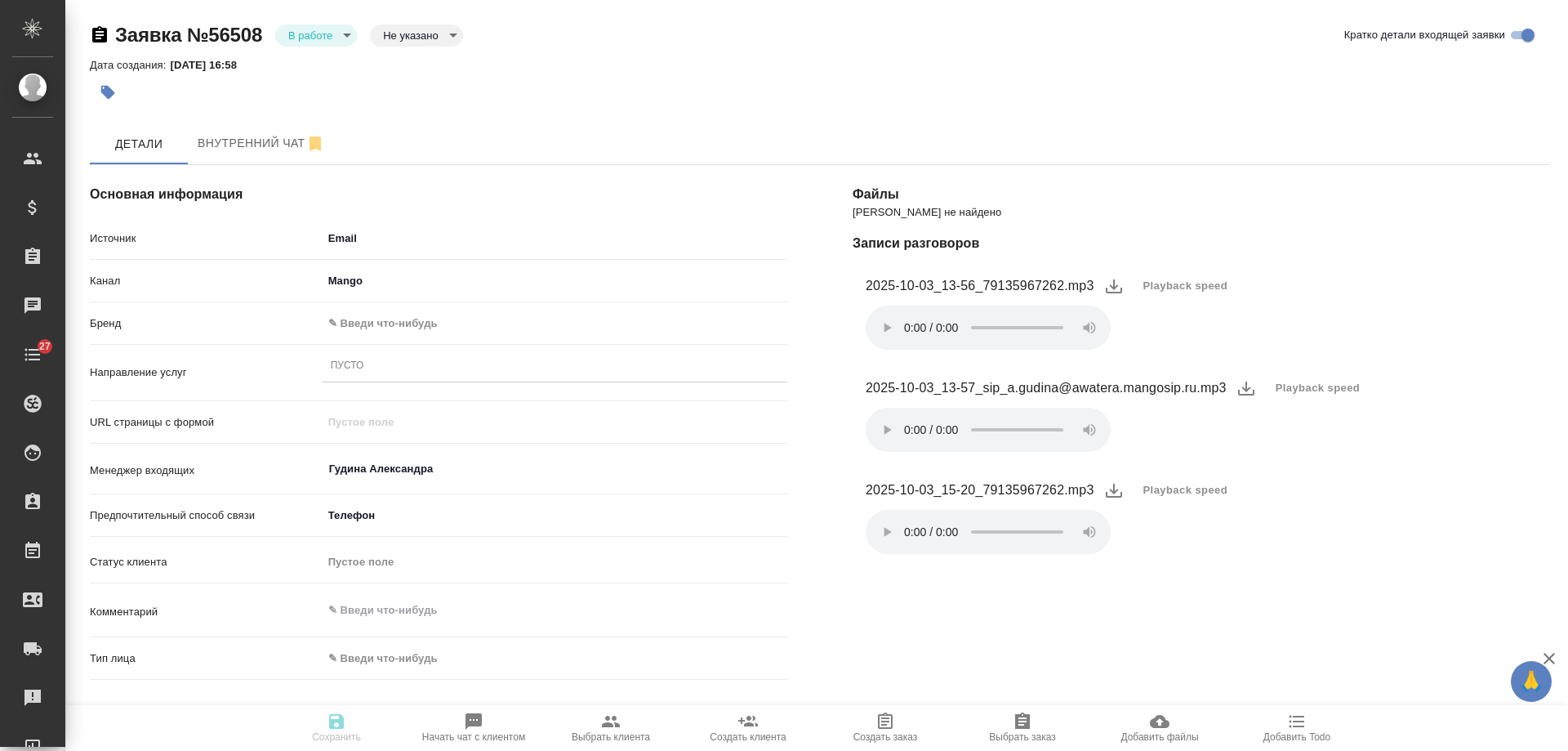
click at [393, 318] on body "🙏 .cls-1 fill:#fff; AWATERA [PERSON_NAME] Спецификации Заказы 0 Чаты 27 Todo Пр…" at bounding box center [784, 375] width 1568 height 751
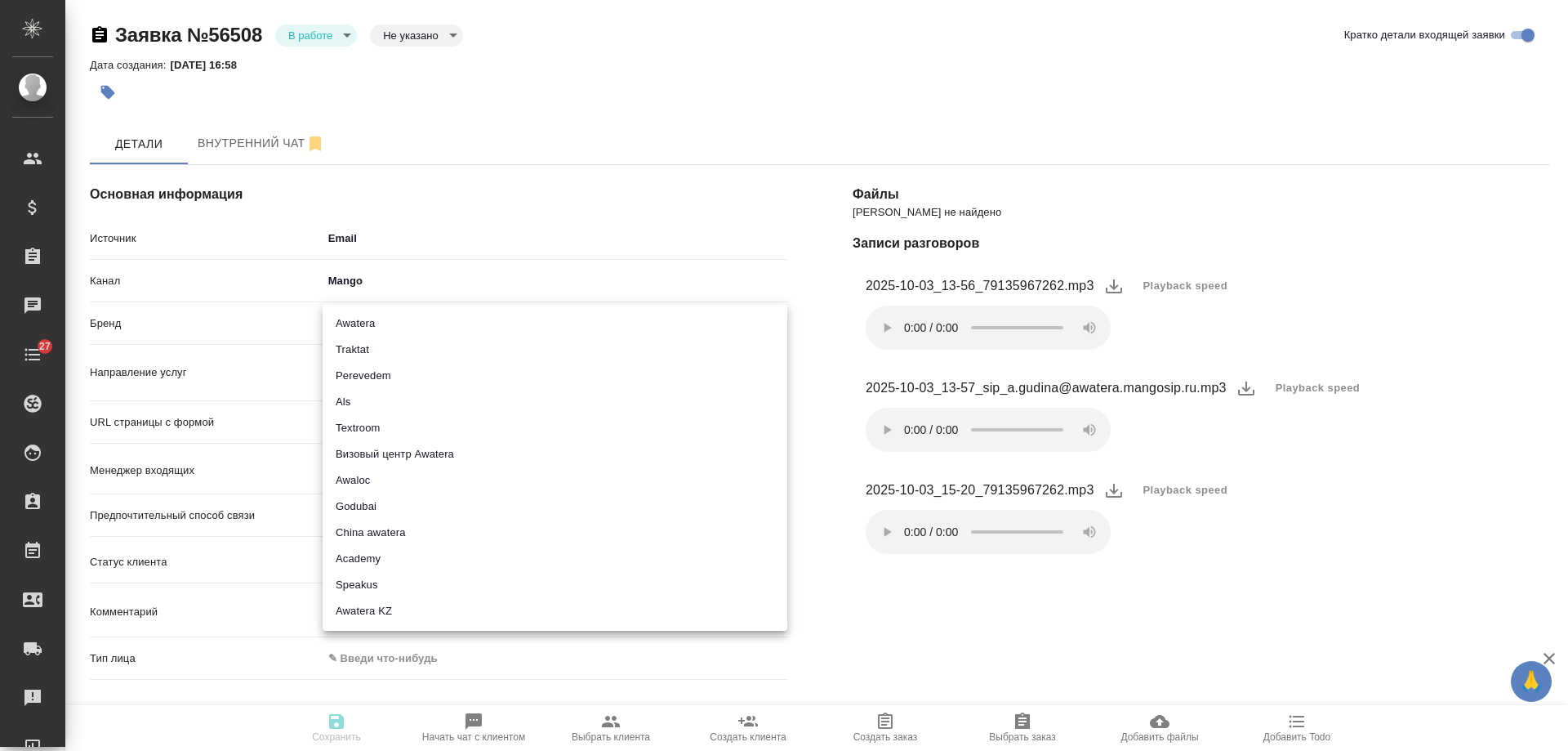
click at [385, 348] on li "Traktat" at bounding box center [554, 349] width 465 height 26
type input "traktat"
type textarea "x"
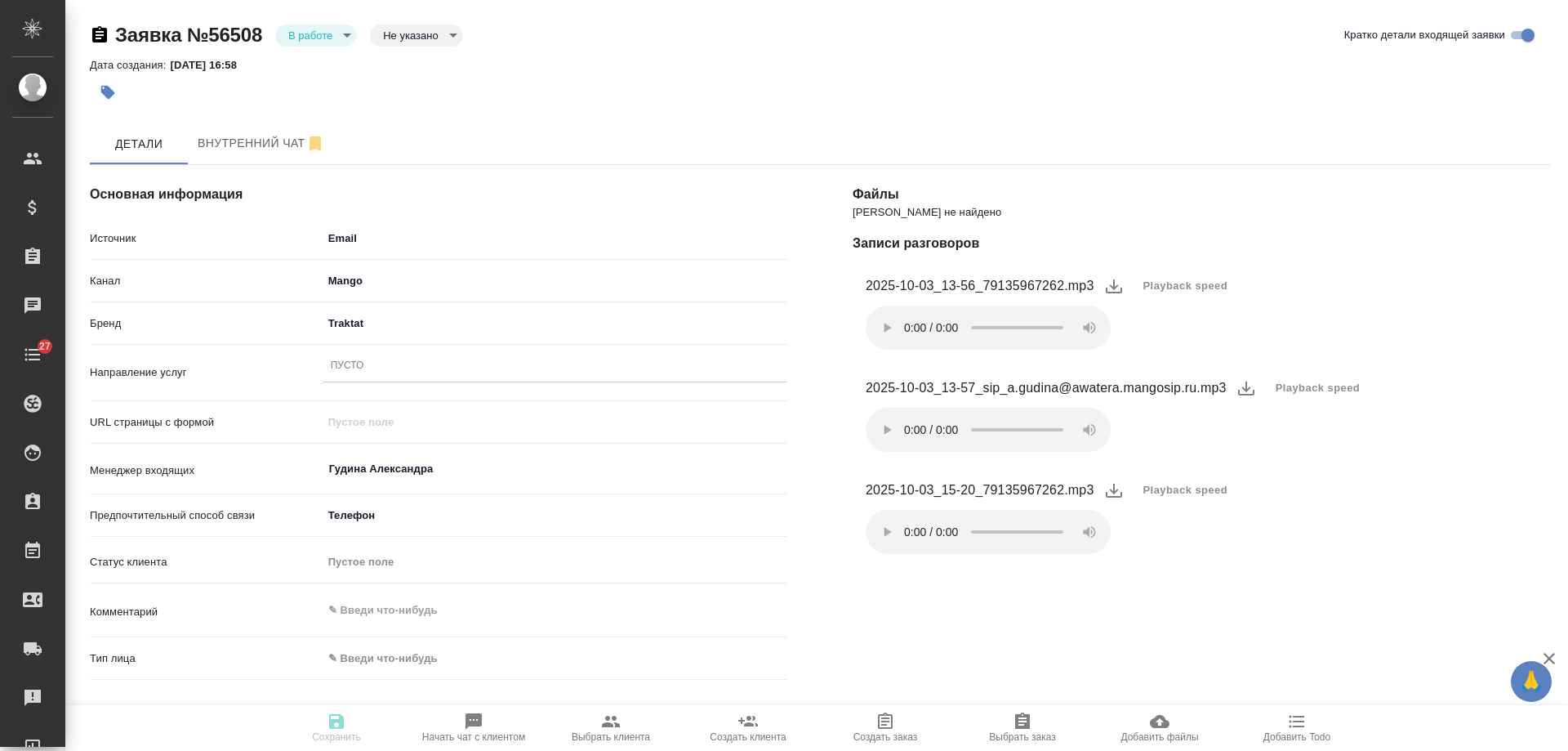
click at [386, 368] on div "Пусто" at bounding box center [554, 366] width 465 height 24
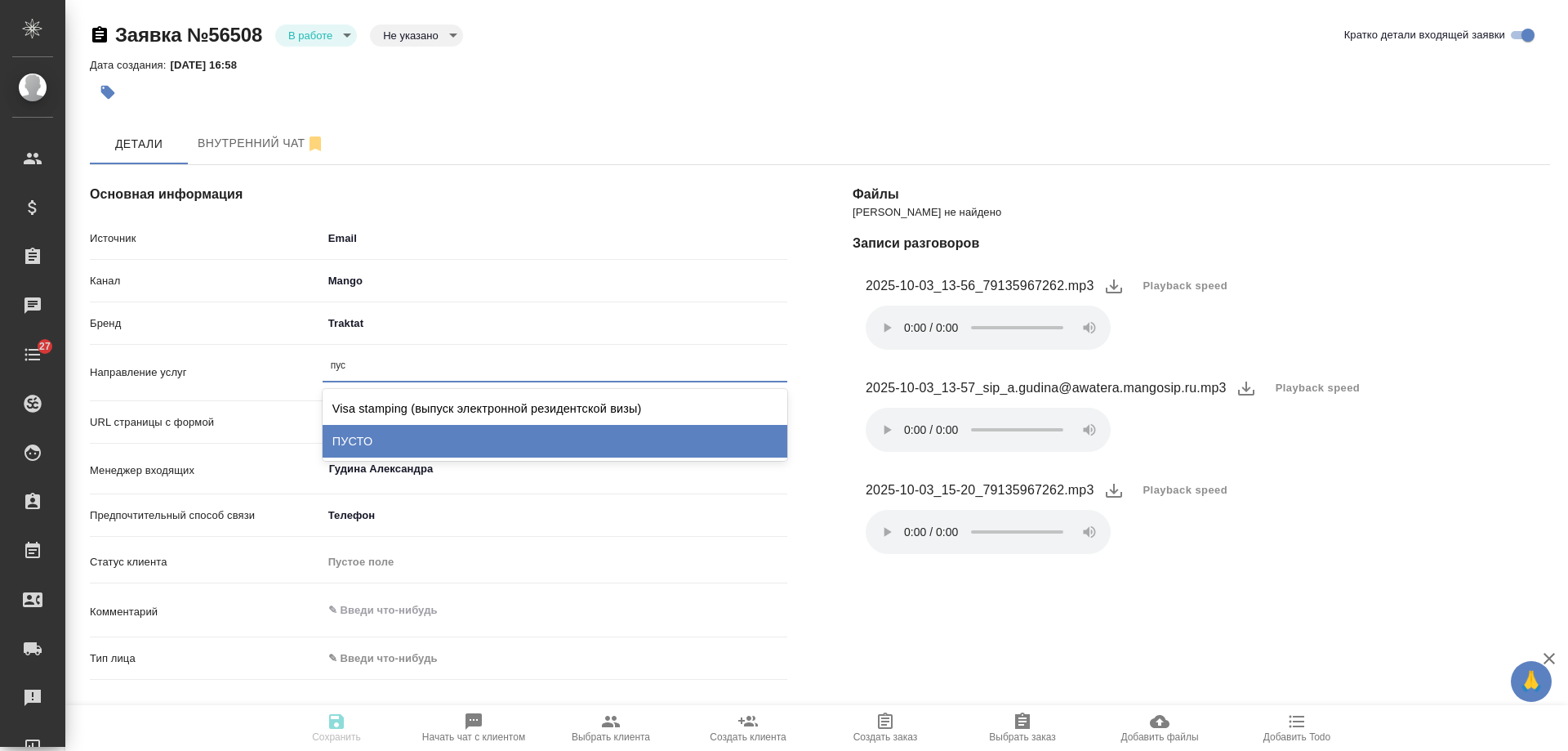
type input "пус"
click at [312, 440] on div "URL страницы с формой" at bounding box center [439, 431] width 698 height 46
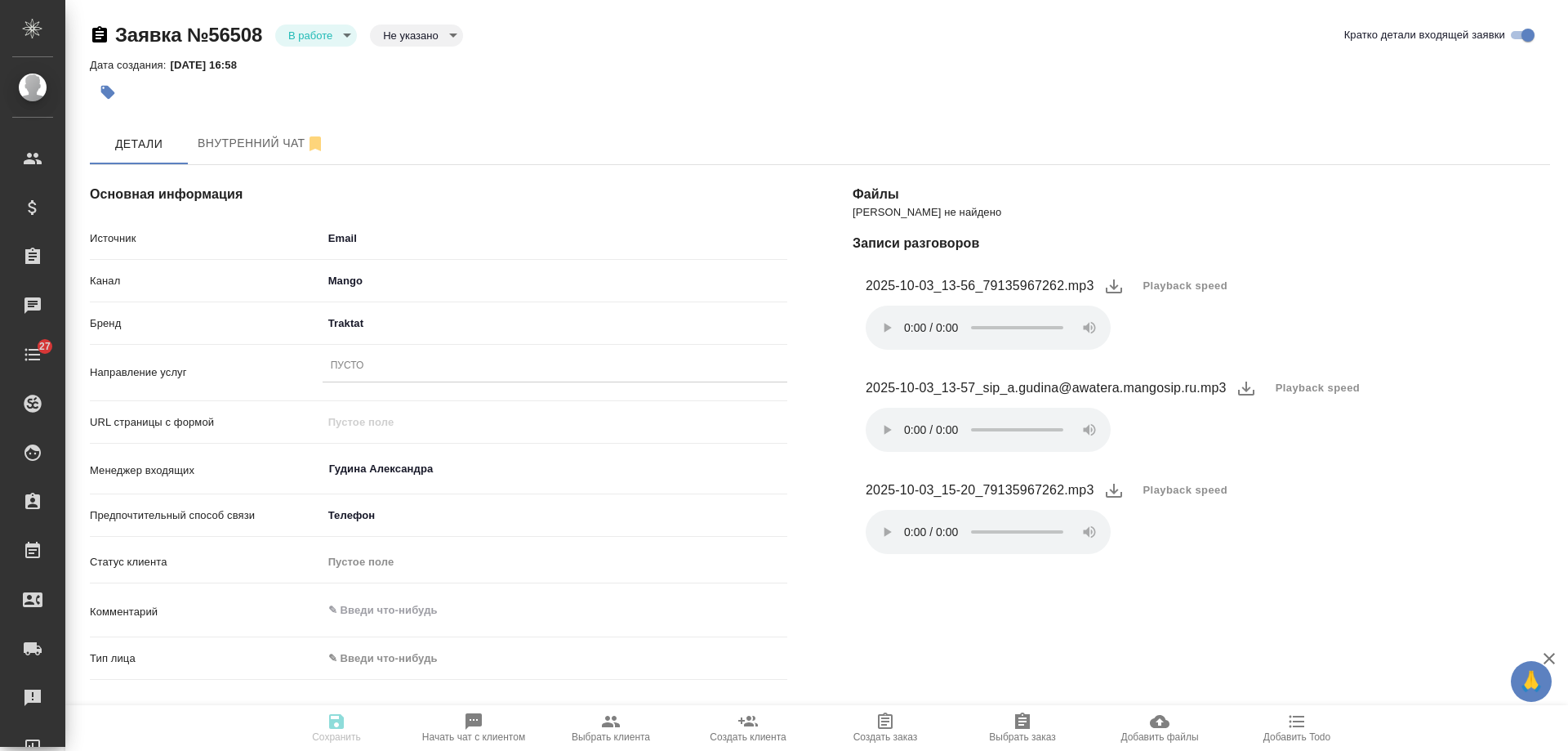
click at [374, 371] on div "Пусто" at bounding box center [554, 366] width 465 height 24
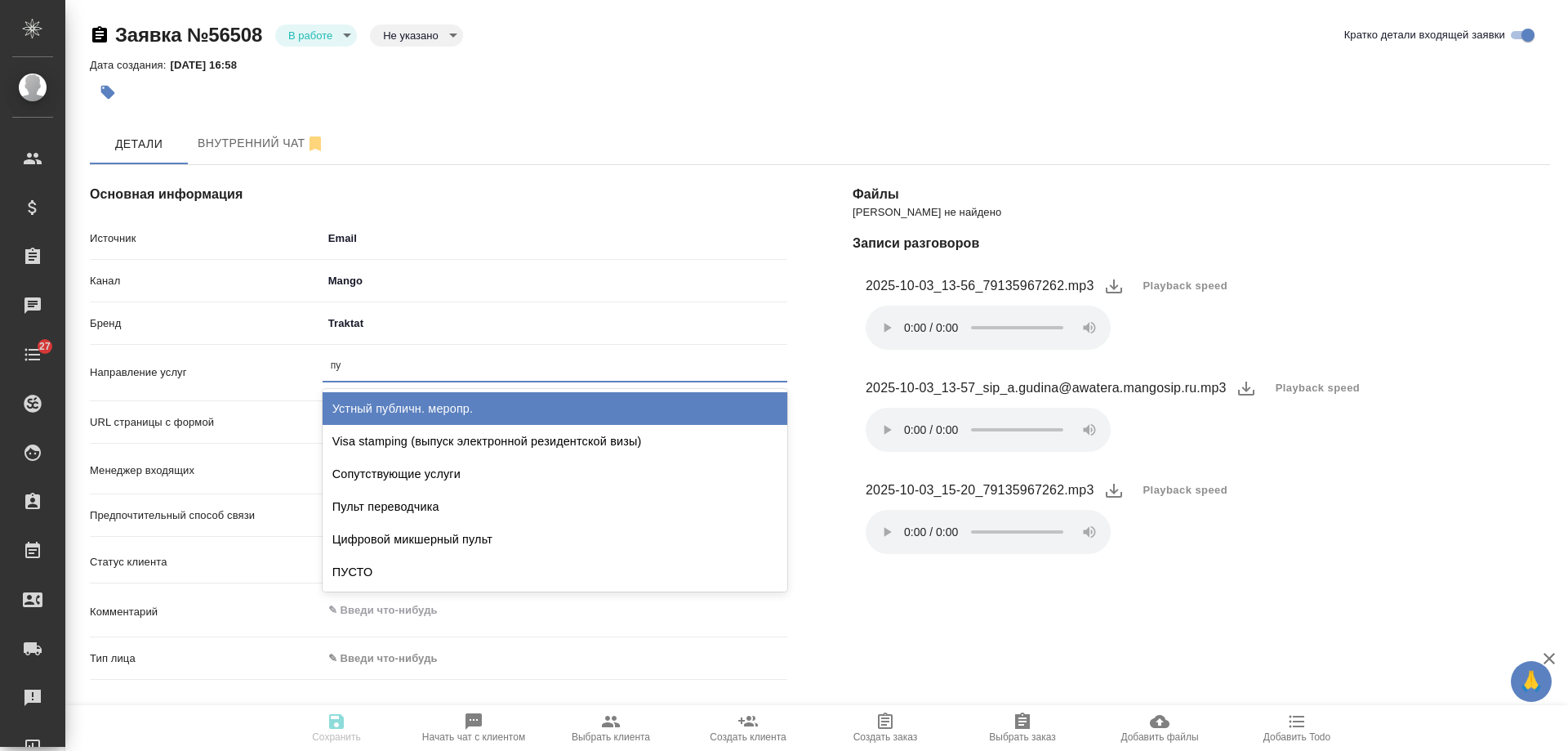
type input "пус"
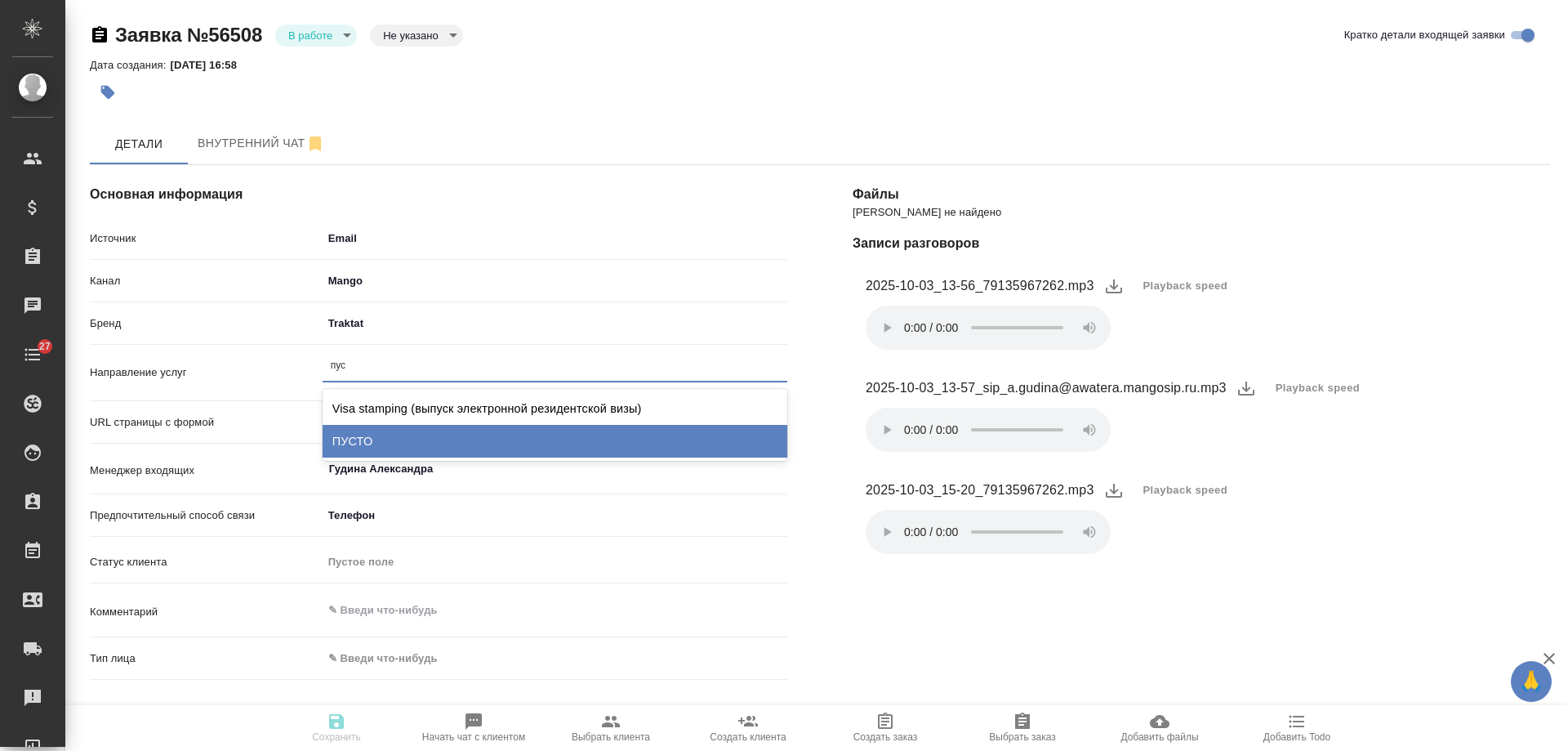
click at [408, 437] on div "ПУСТО" at bounding box center [554, 441] width 465 height 33
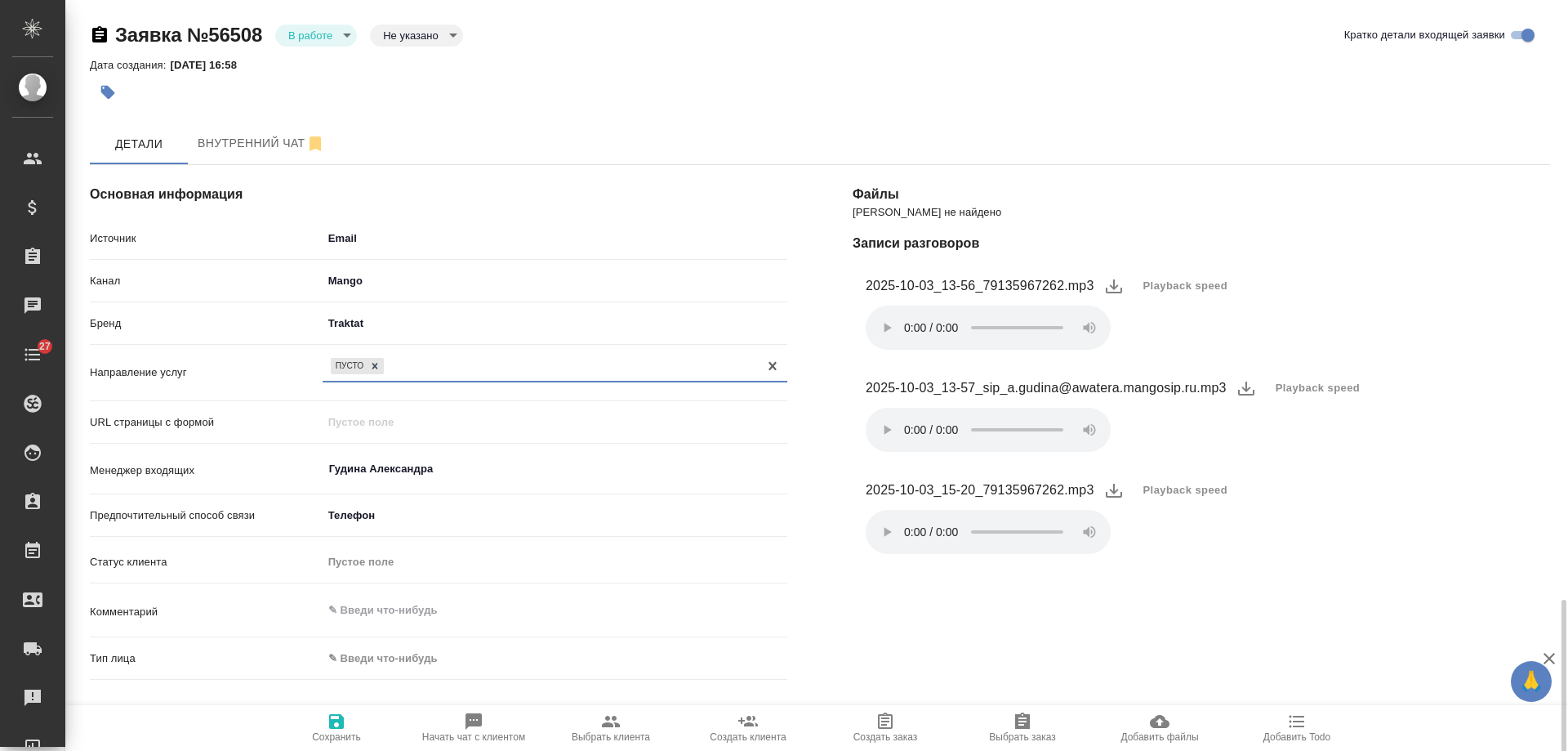
scroll to position [357, 0]
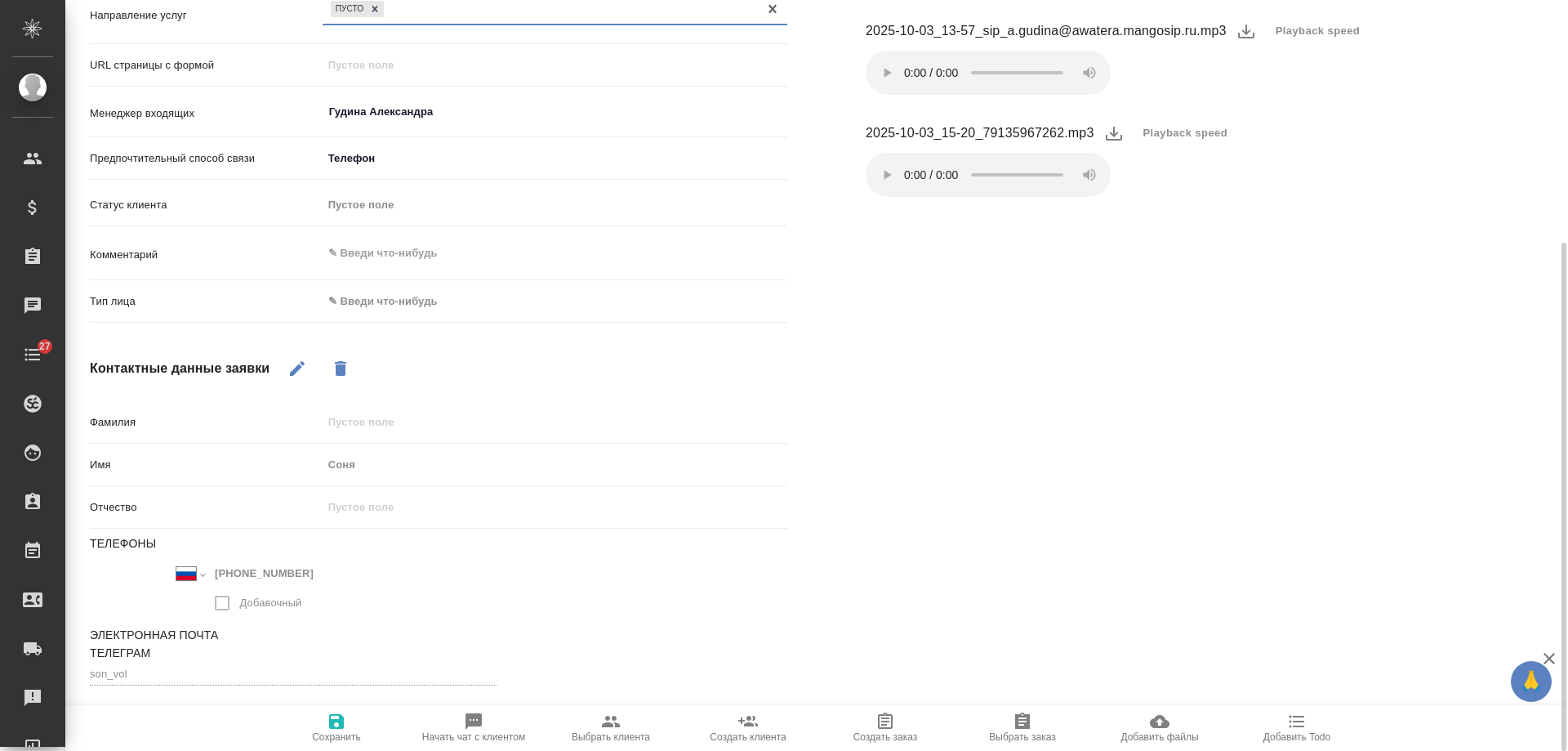
click at [370, 297] on body "🙏 .cls-1 fill:#fff; AWATERA [PERSON_NAME] Спецификации Заказы 0 Чаты 27 Todo Пр…" at bounding box center [784, 375] width 1568 height 751
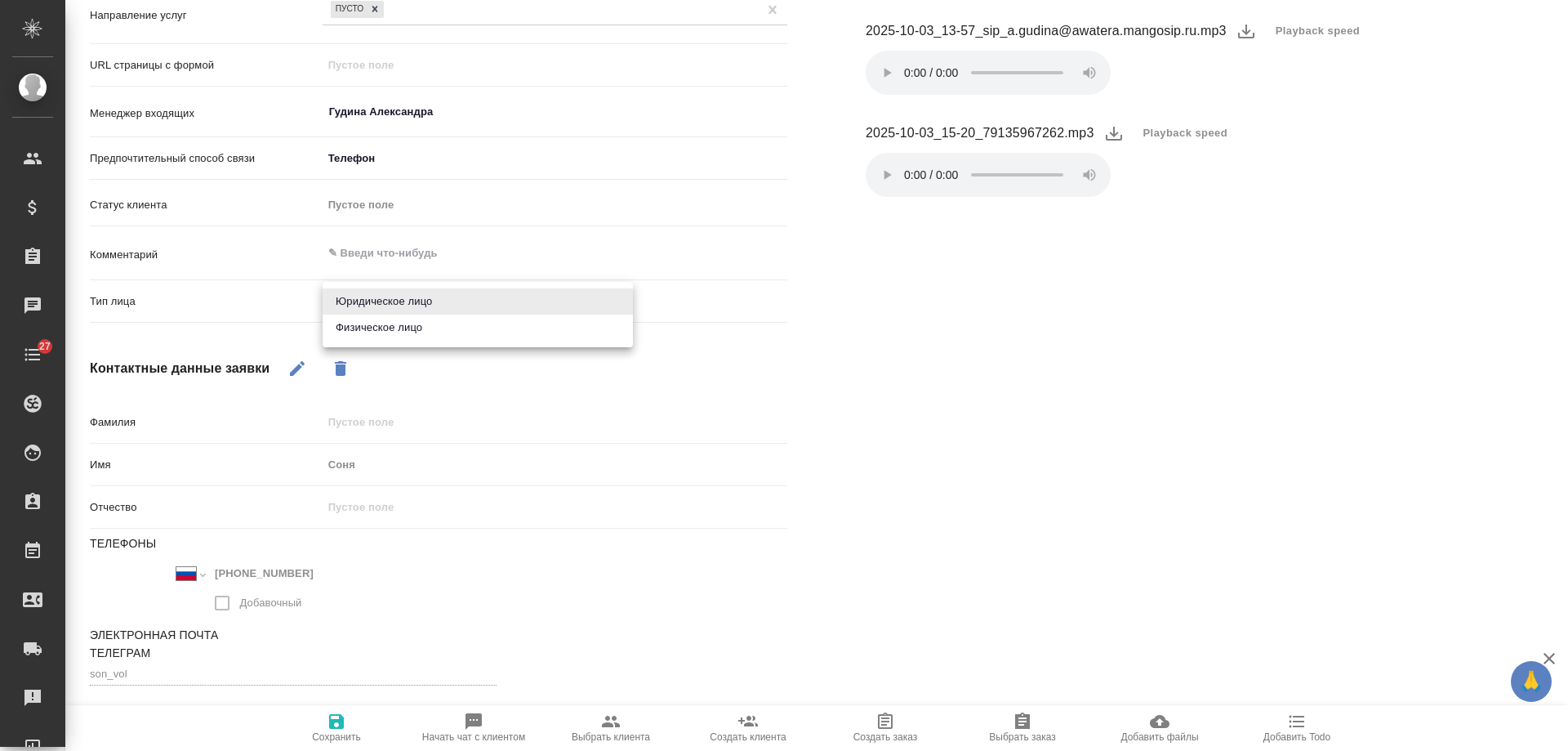
click at [383, 327] on li "Физическое лицо" at bounding box center [477, 327] width 311 height 26
type textarea "x"
type input "private"
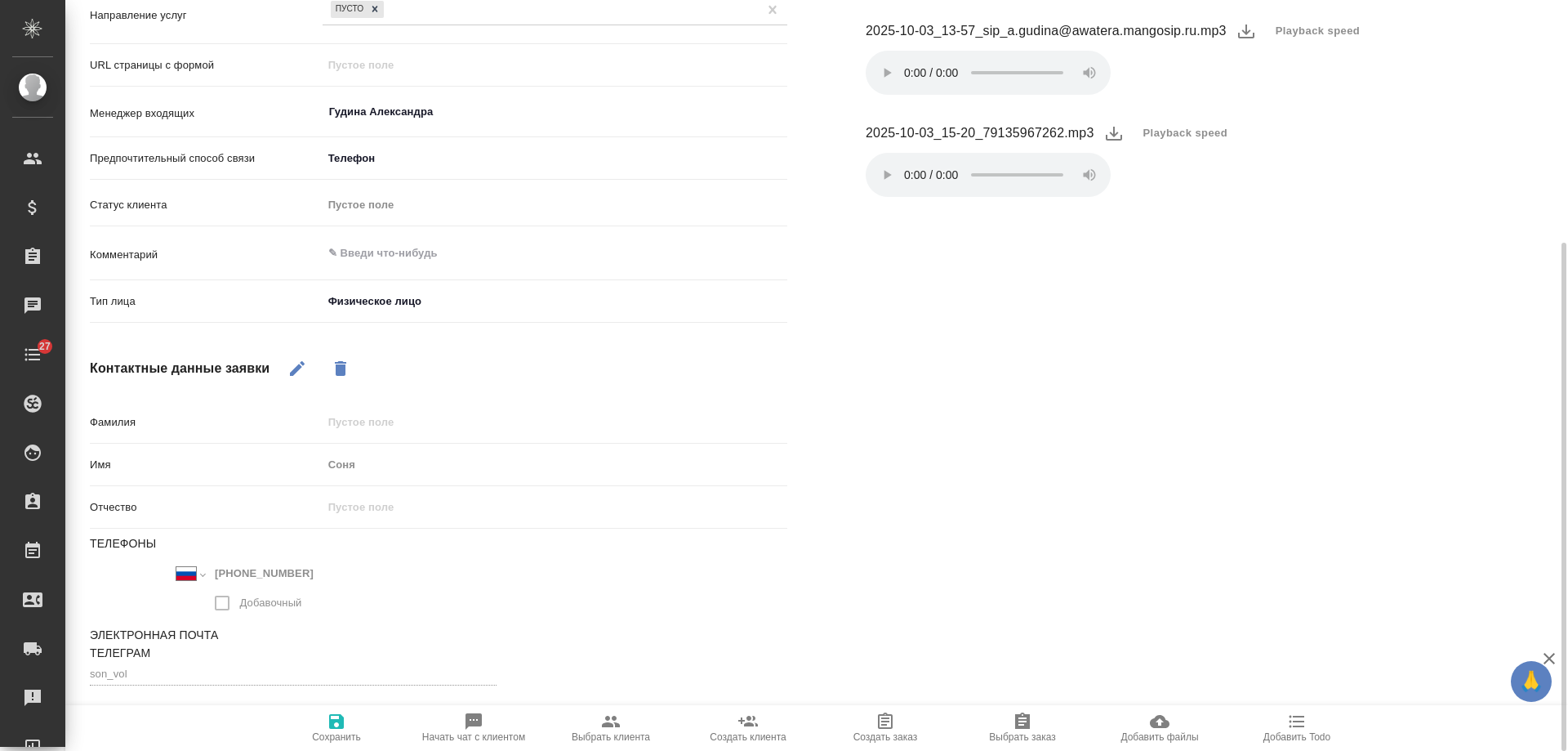
click at [326, 725] on span "Сохранить" at bounding box center [336, 727] width 118 height 31
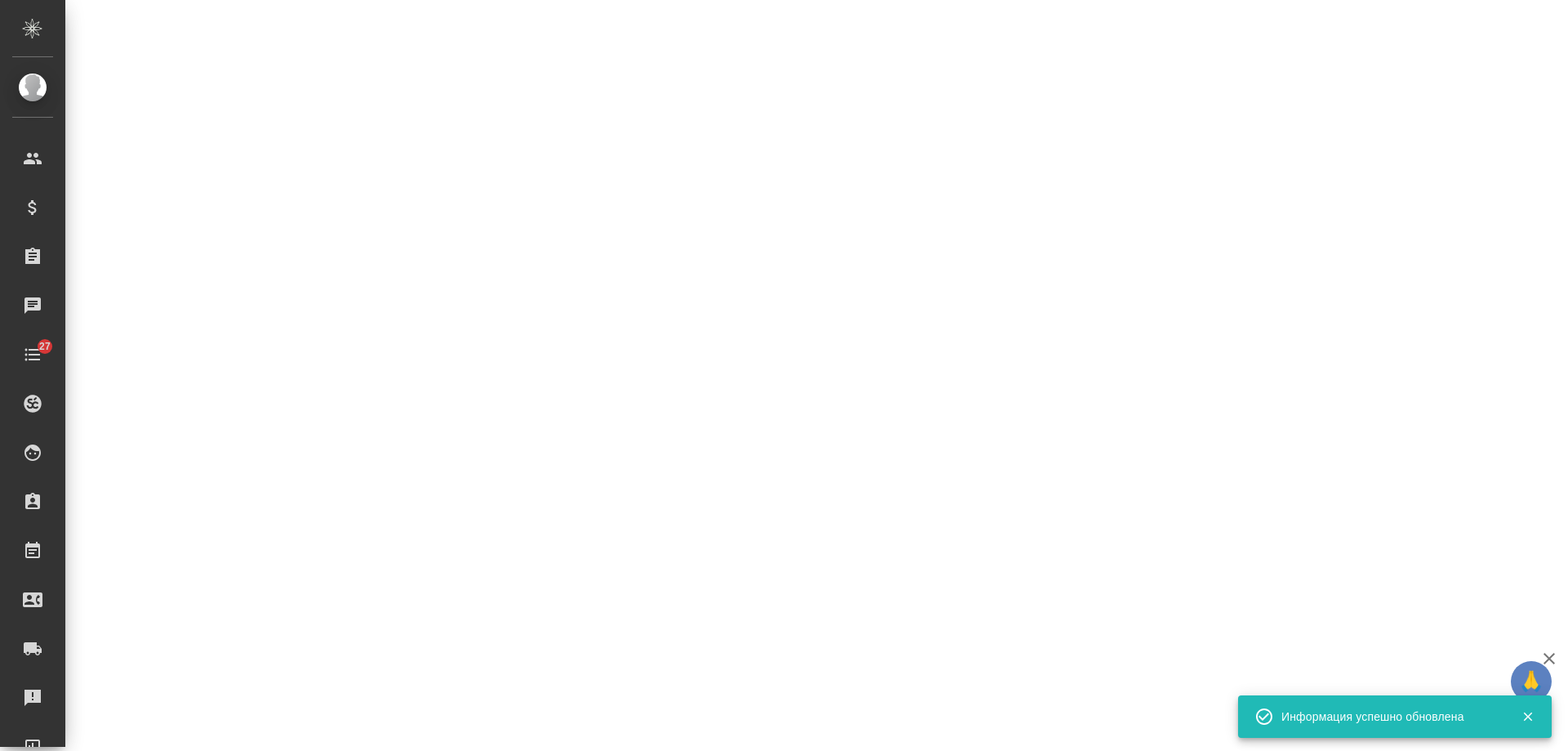
select select "RU"
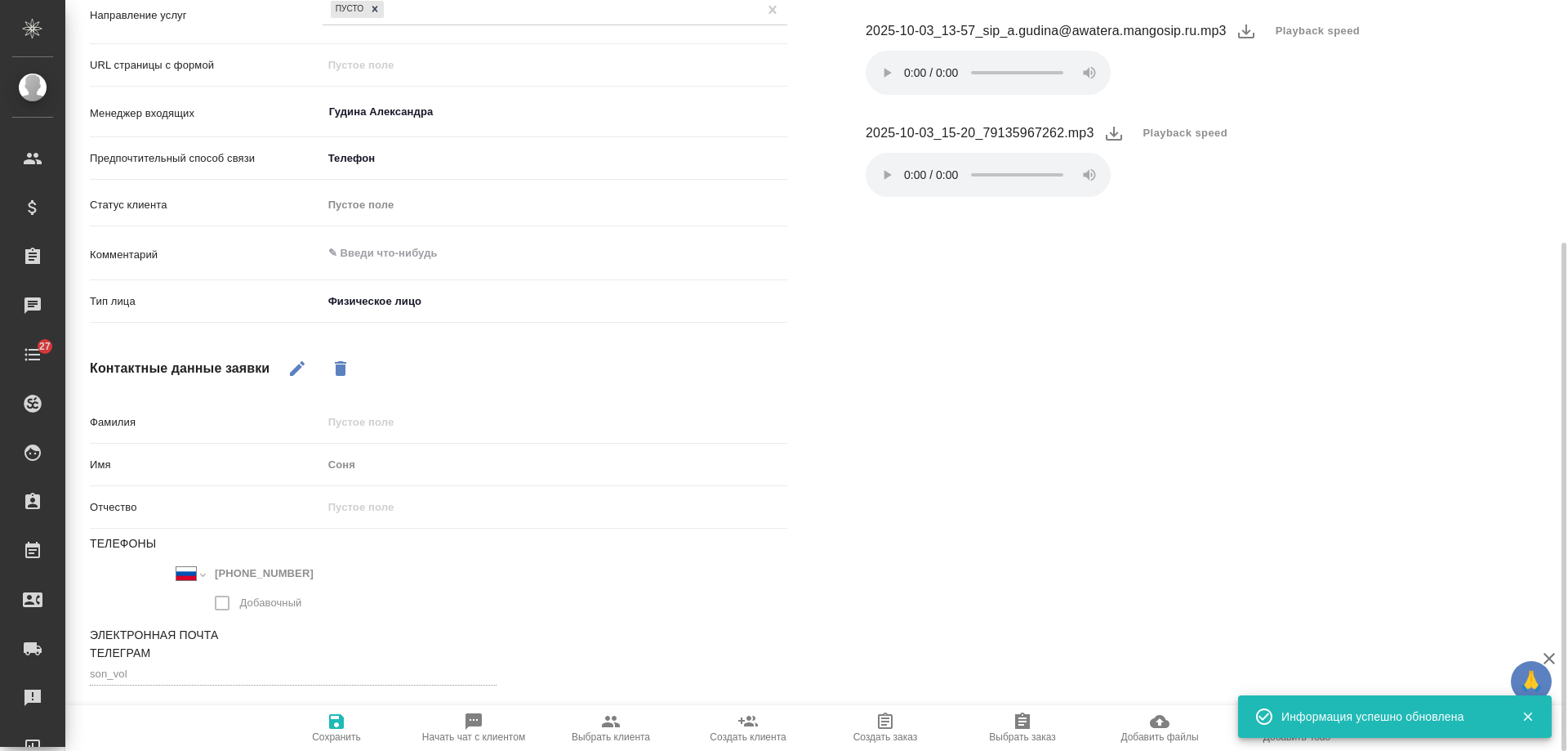
type textarea "x"
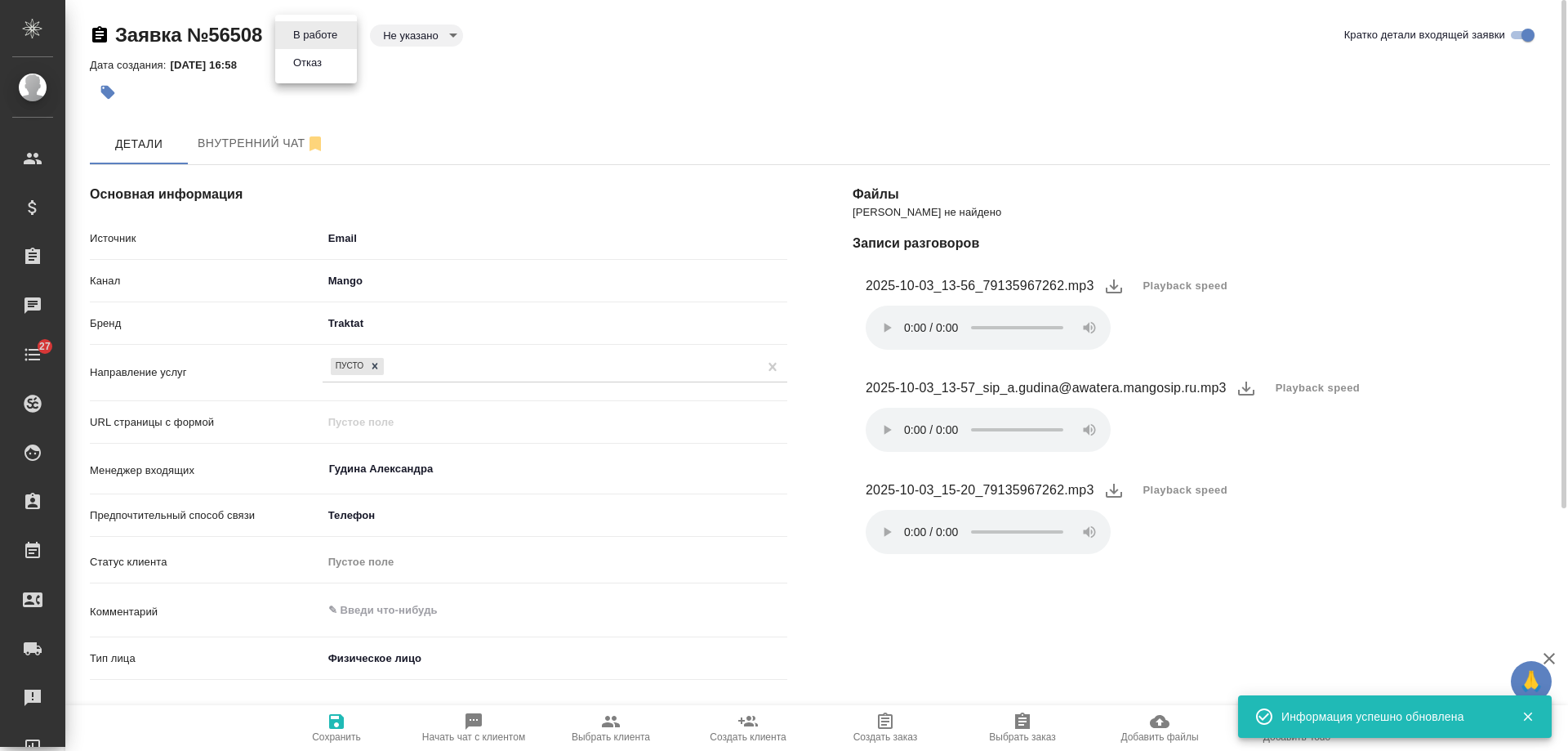
click at [325, 34] on body "🙏 .cls-1 fill:#fff; AWATERA [PERSON_NAME] Спецификации Заказы 0 Чаты 27 Todo Пр…" at bounding box center [784, 375] width 1568 height 751
click at [318, 64] on button "Отказ" at bounding box center [307, 63] width 38 height 18
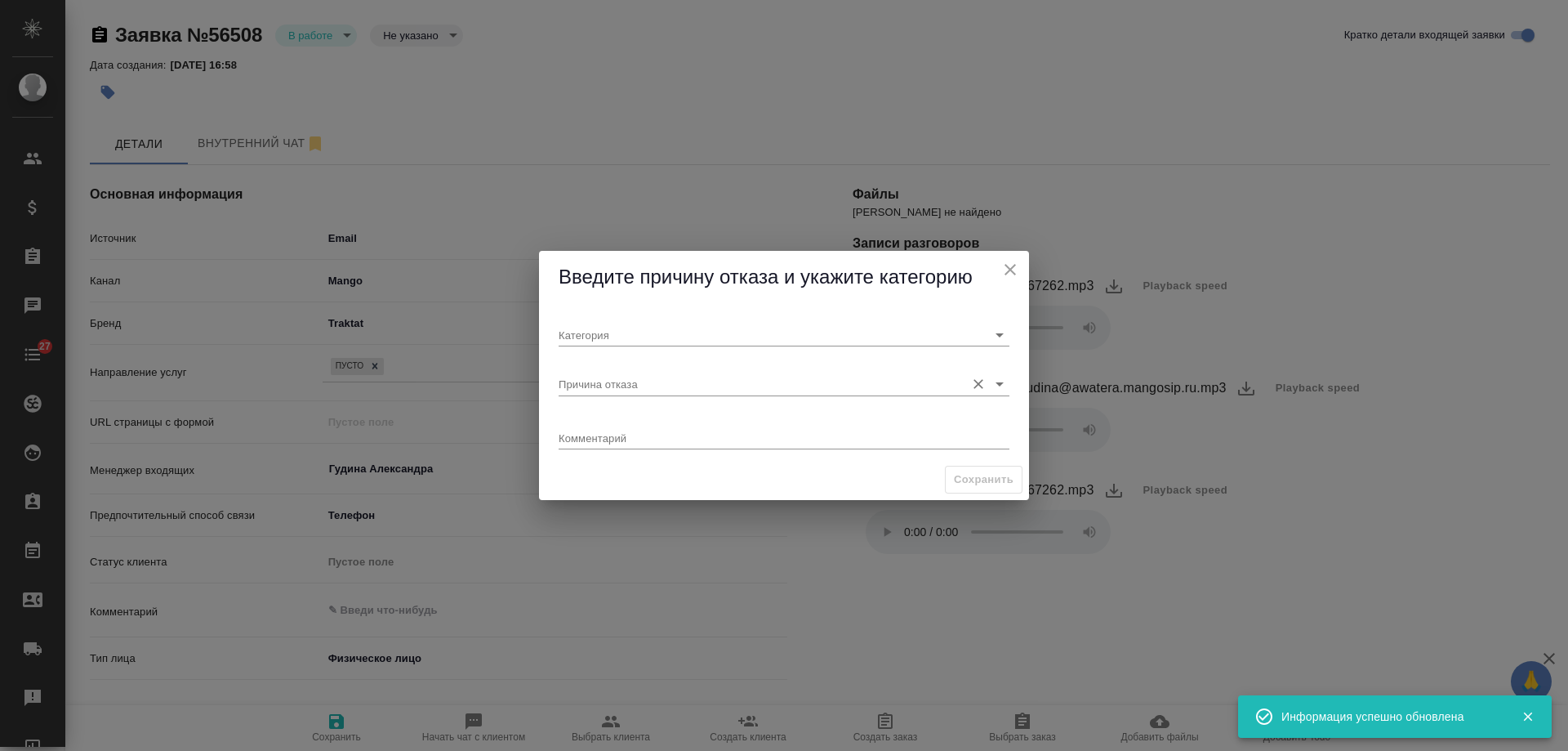
click at [660, 384] on input "Причина отказа" at bounding box center [758, 383] width 399 height 22
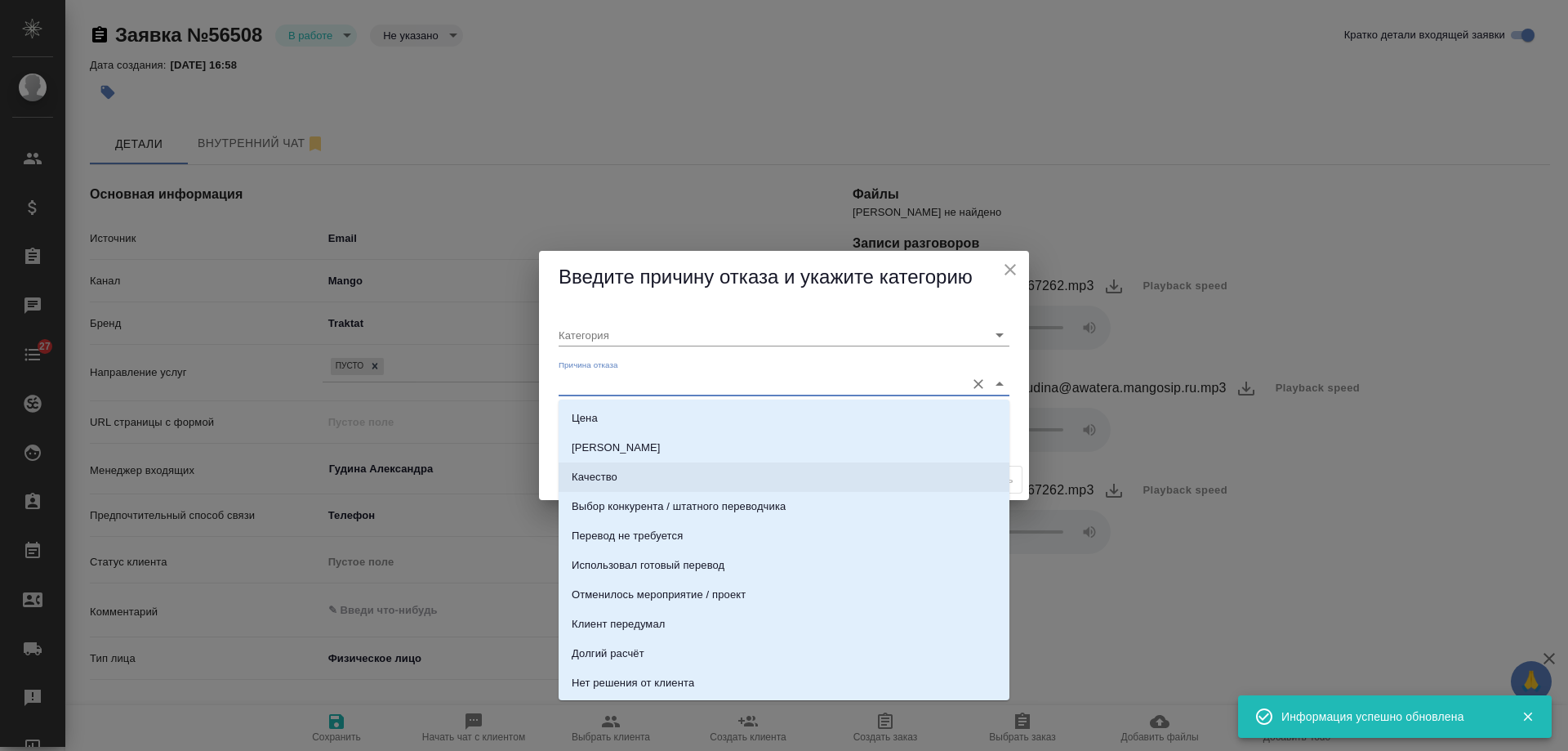
scroll to position [498, 0]
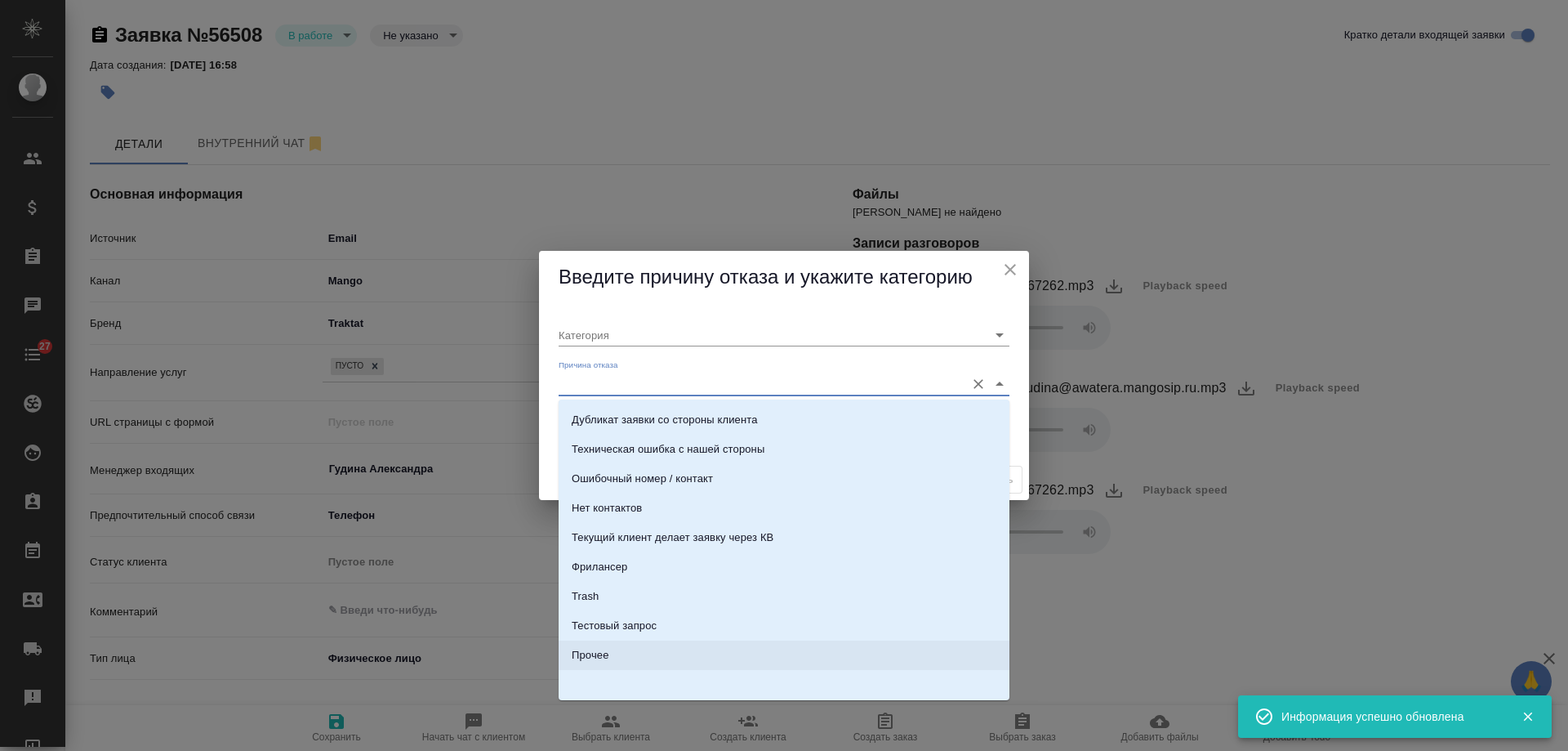
click at [611, 660] on li "Прочее" at bounding box center [784, 655] width 451 height 29
type input "Прочее"
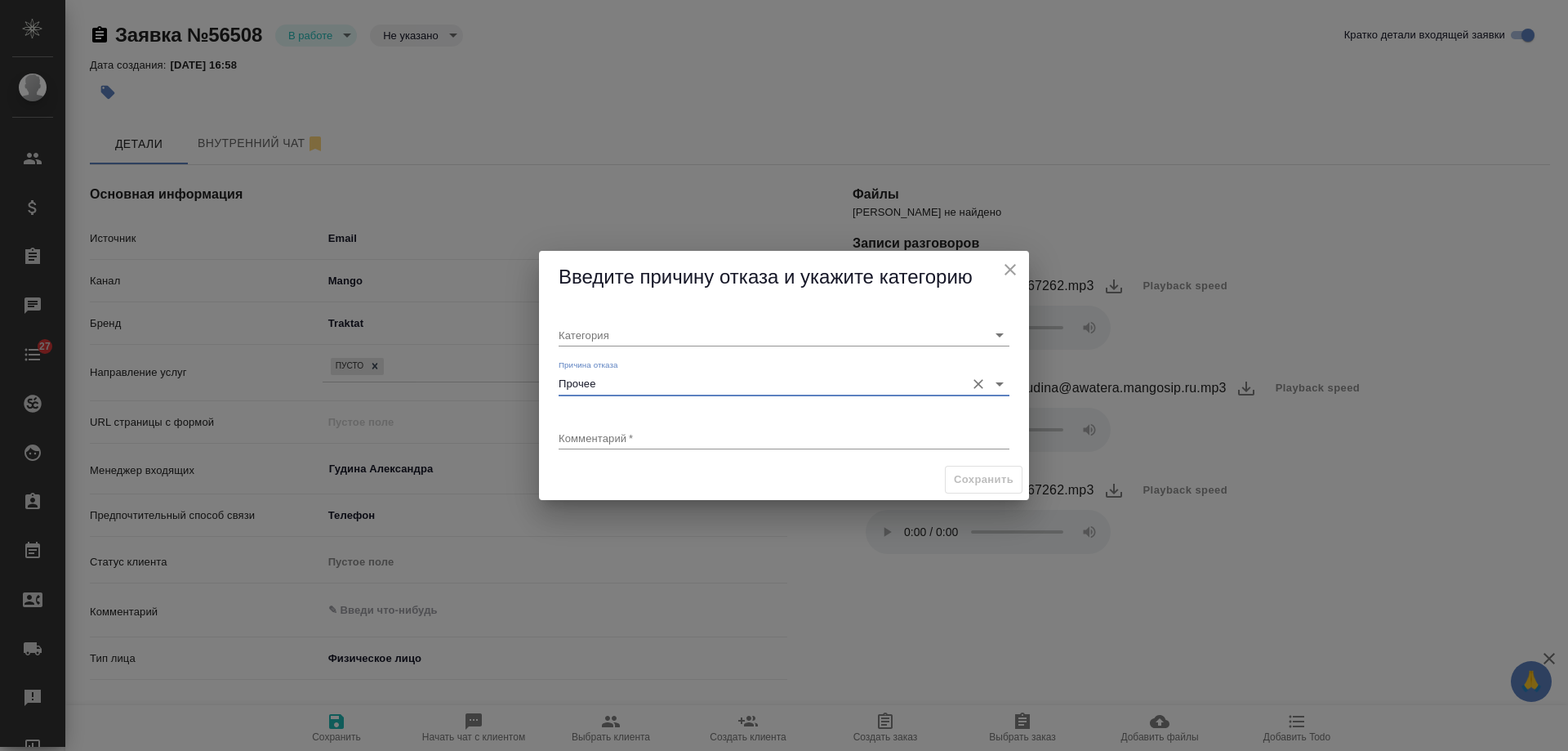
click at [627, 438] on textarea at bounding box center [784, 438] width 451 height 13
type textarea "текущий"
click at [607, 340] on input "Категория" at bounding box center [758, 334] width 399 height 22
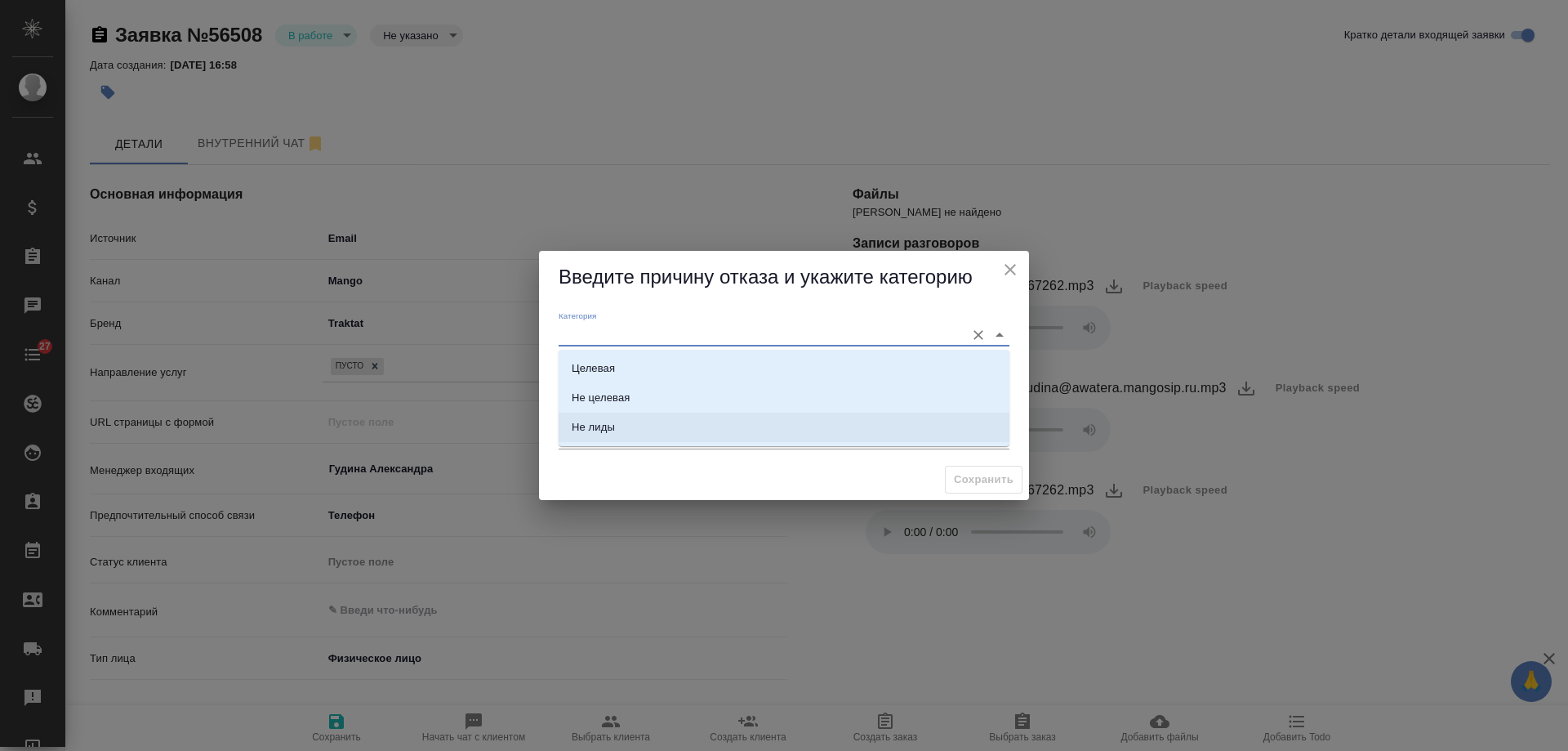
click at [593, 426] on div "Не лиды" at bounding box center [593, 427] width 44 height 16
type input "Не лиды"
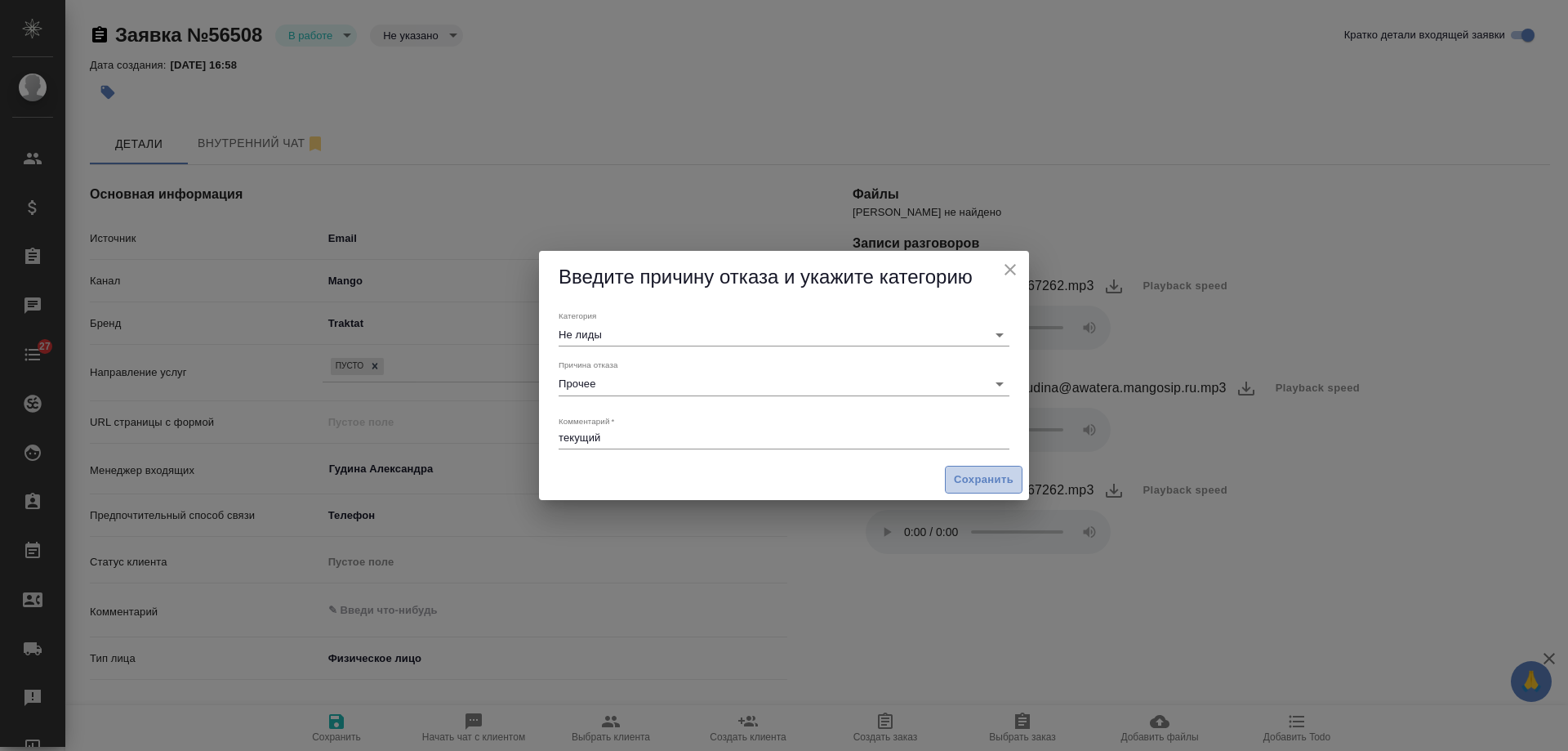
click at [1001, 481] on span "Сохранить" at bounding box center [983, 480] width 60 height 19
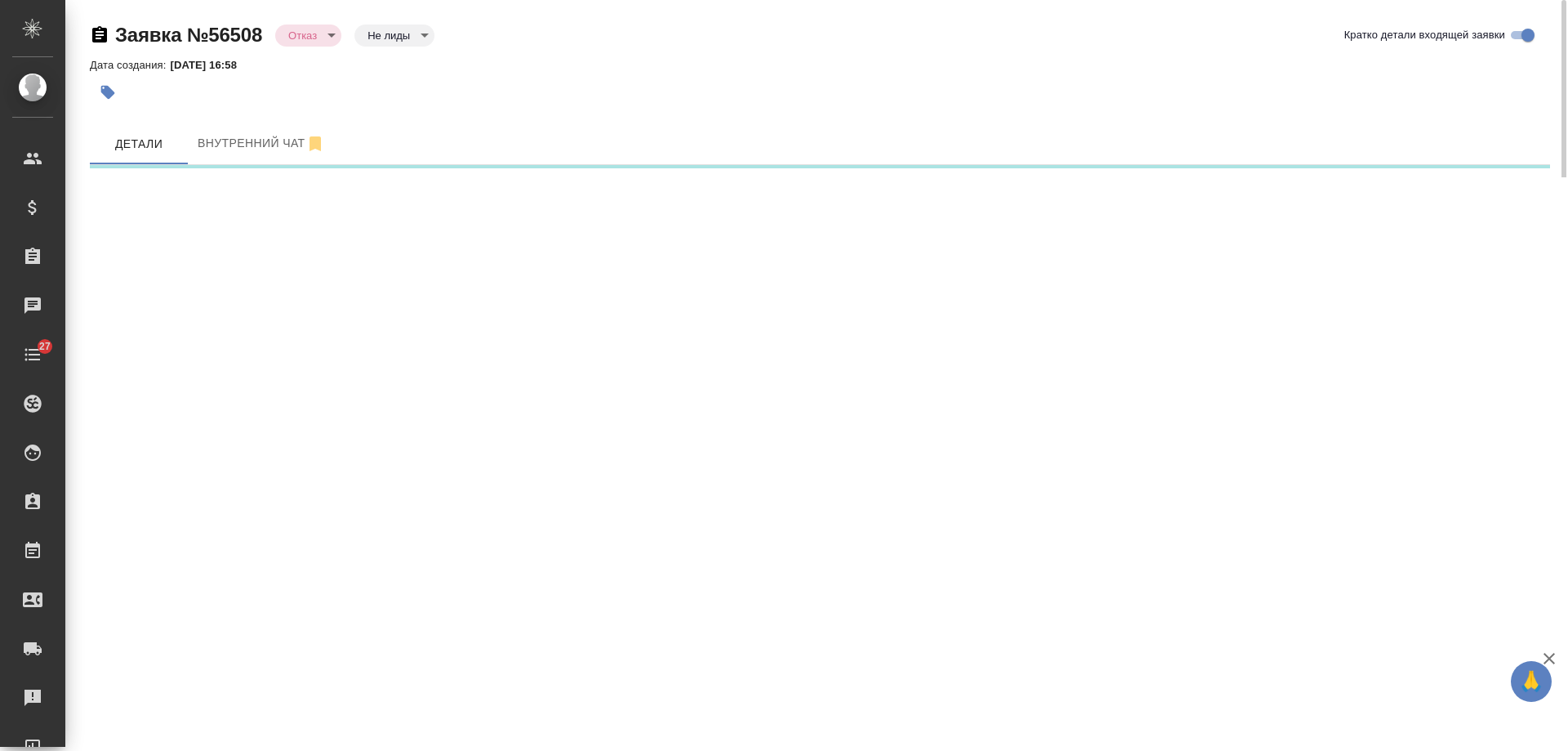
select select "RU"
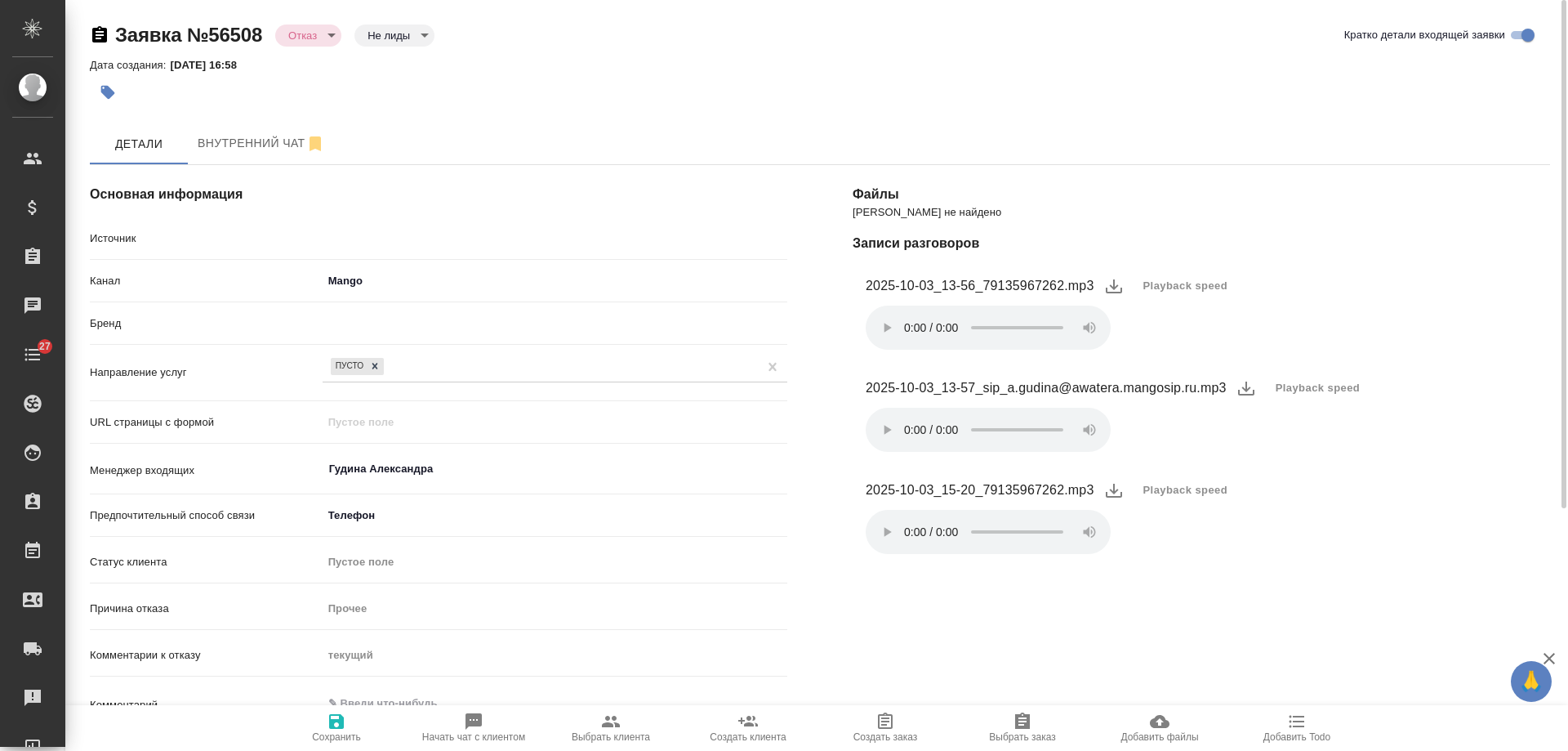
type textarea "x"
